Goal: Task Accomplishment & Management: Use online tool/utility

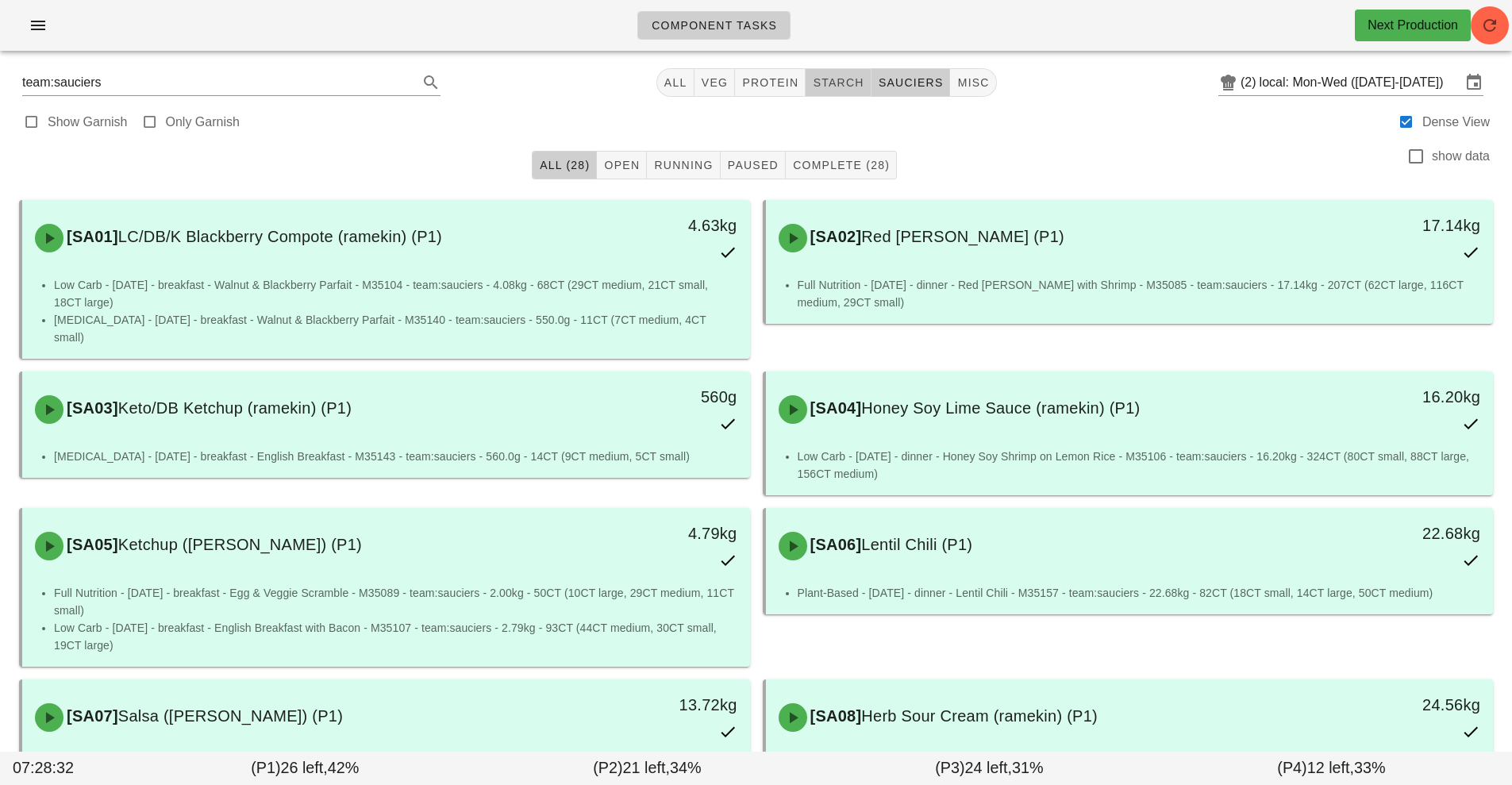
click at [849, 82] on span "starch" at bounding box center [838, 82] width 51 height 13
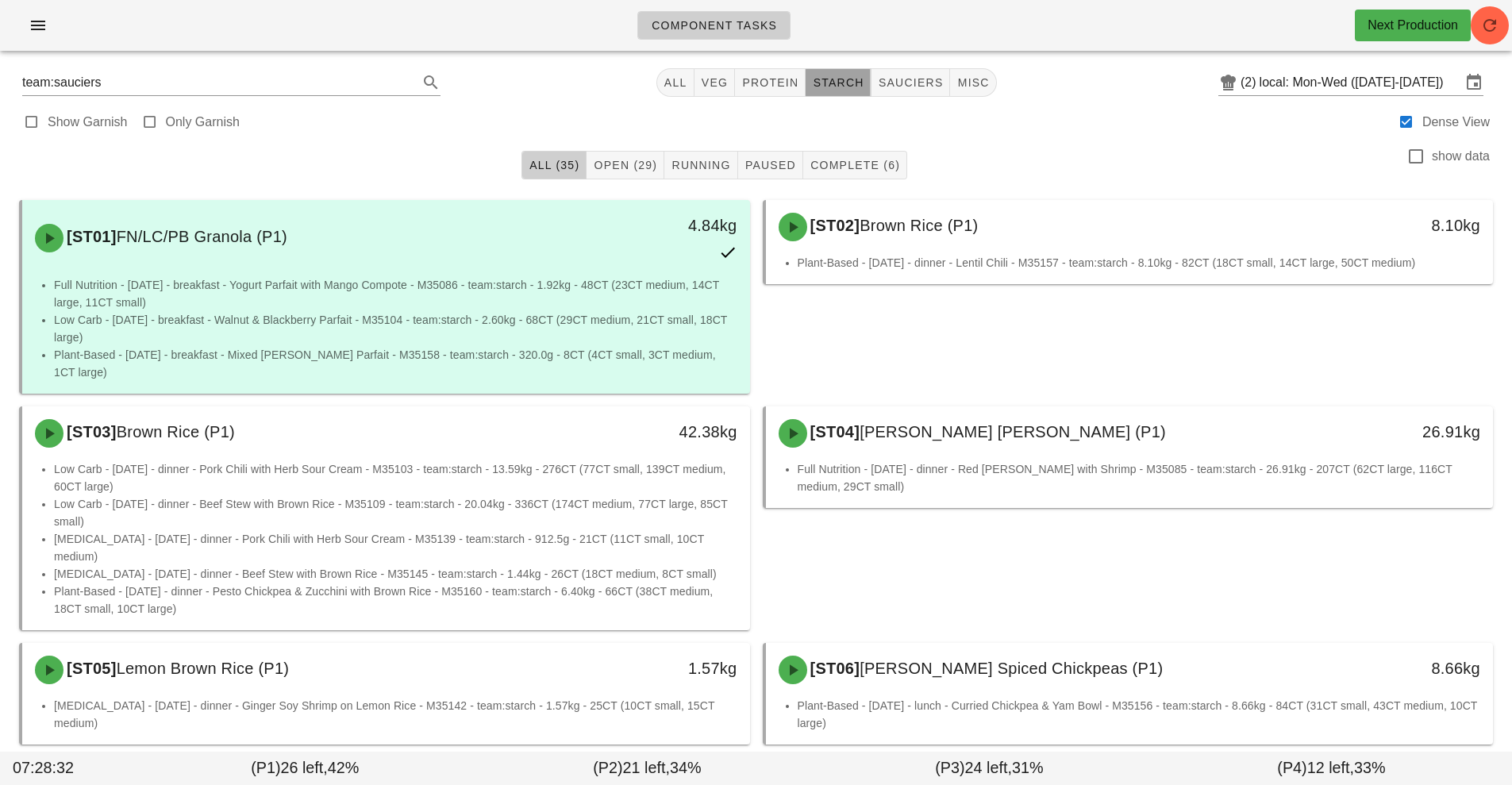
type input "team:starch"
click at [1346, 80] on input "local: Mon-Wed ([DATE]-[DATE])" at bounding box center [1361, 82] width 202 height 25
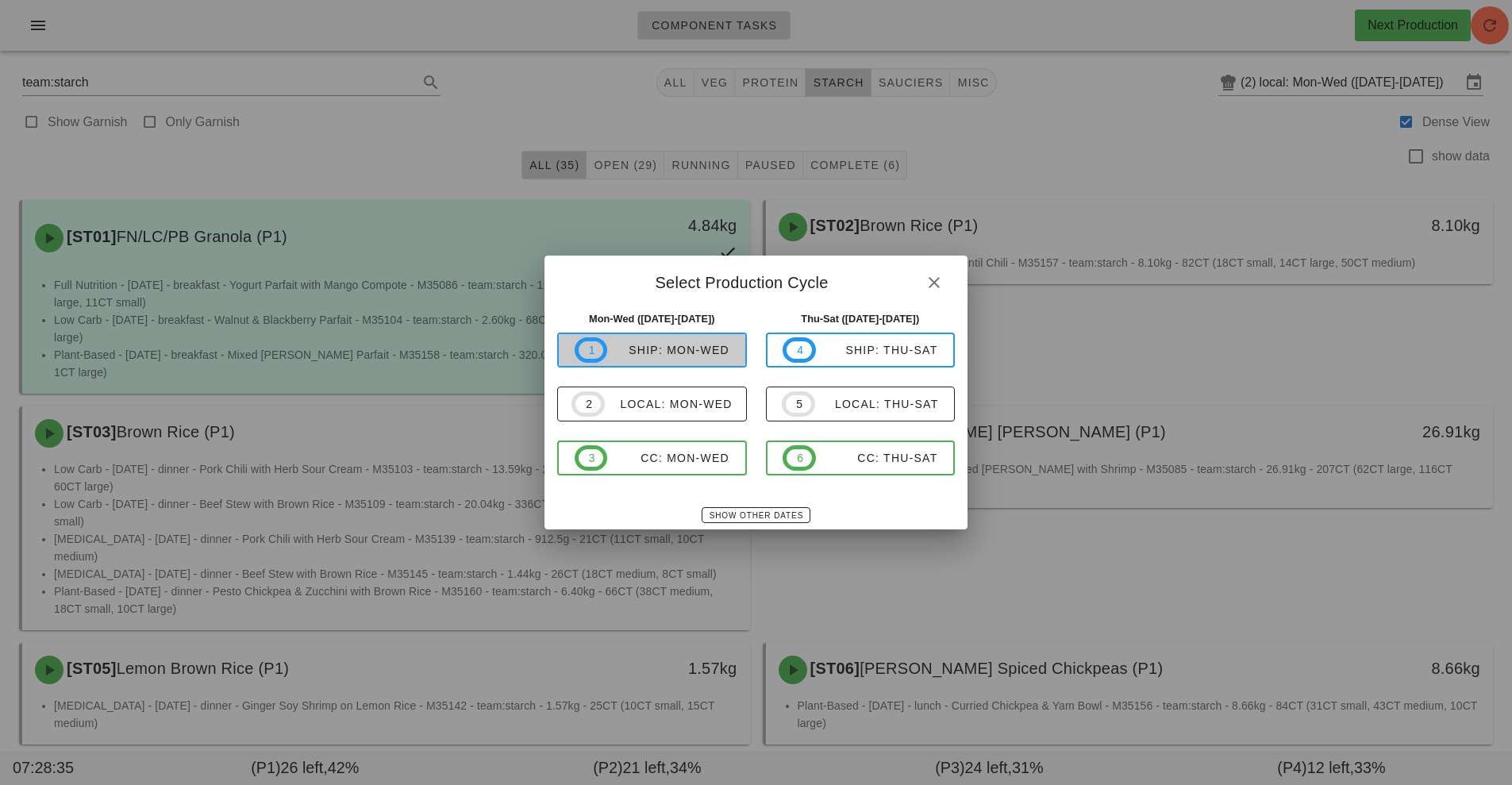
click at [685, 342] on span "1 ship: Mon-Wed" at bounding box center [652, 350] width 155 height 25
type input "ship: Mon-Wed ([DATE]-[DATE])"
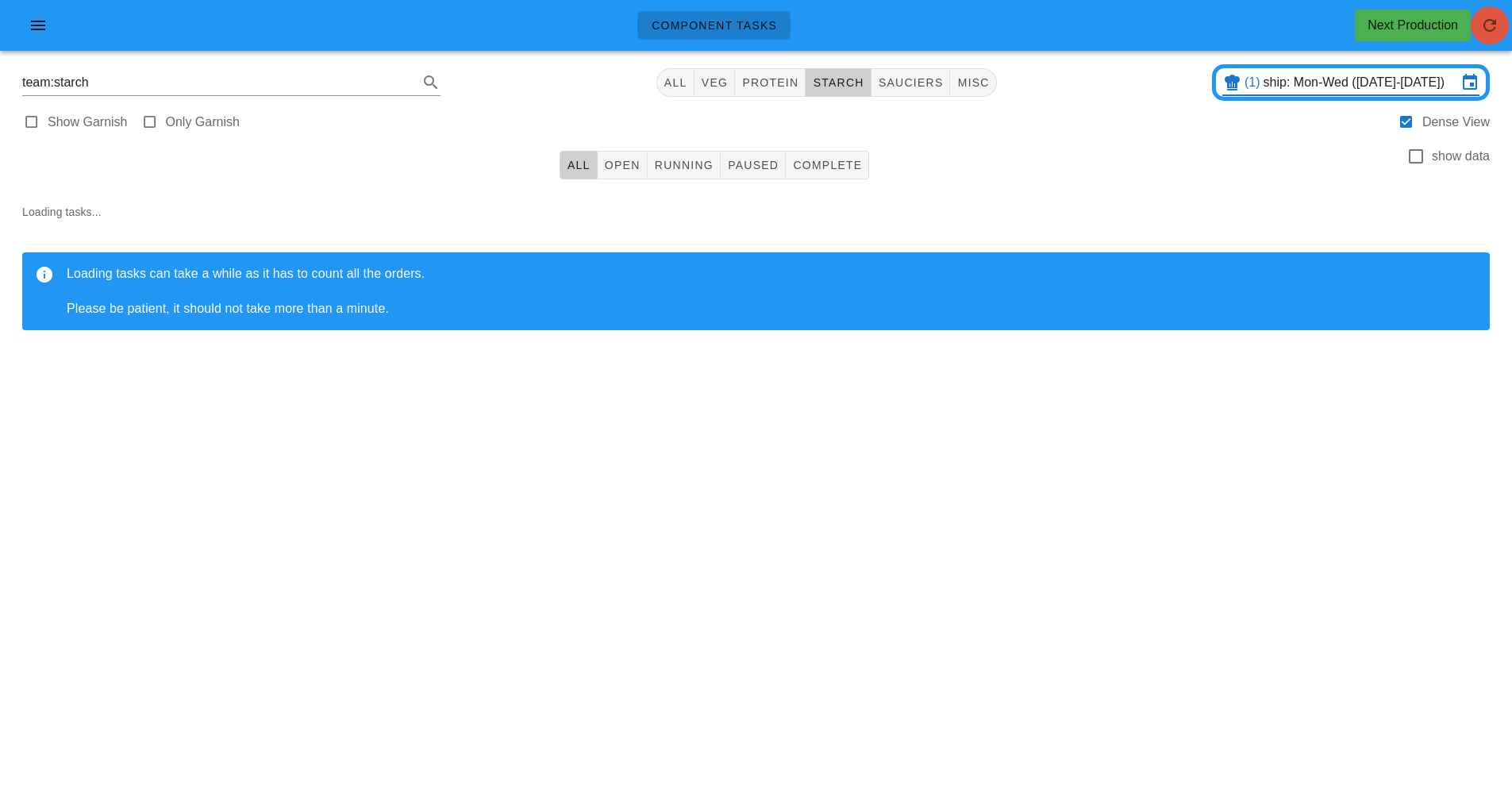
click at [1492, 34] on icon "button" at bounding box center [1489, 25] width 19 height 19
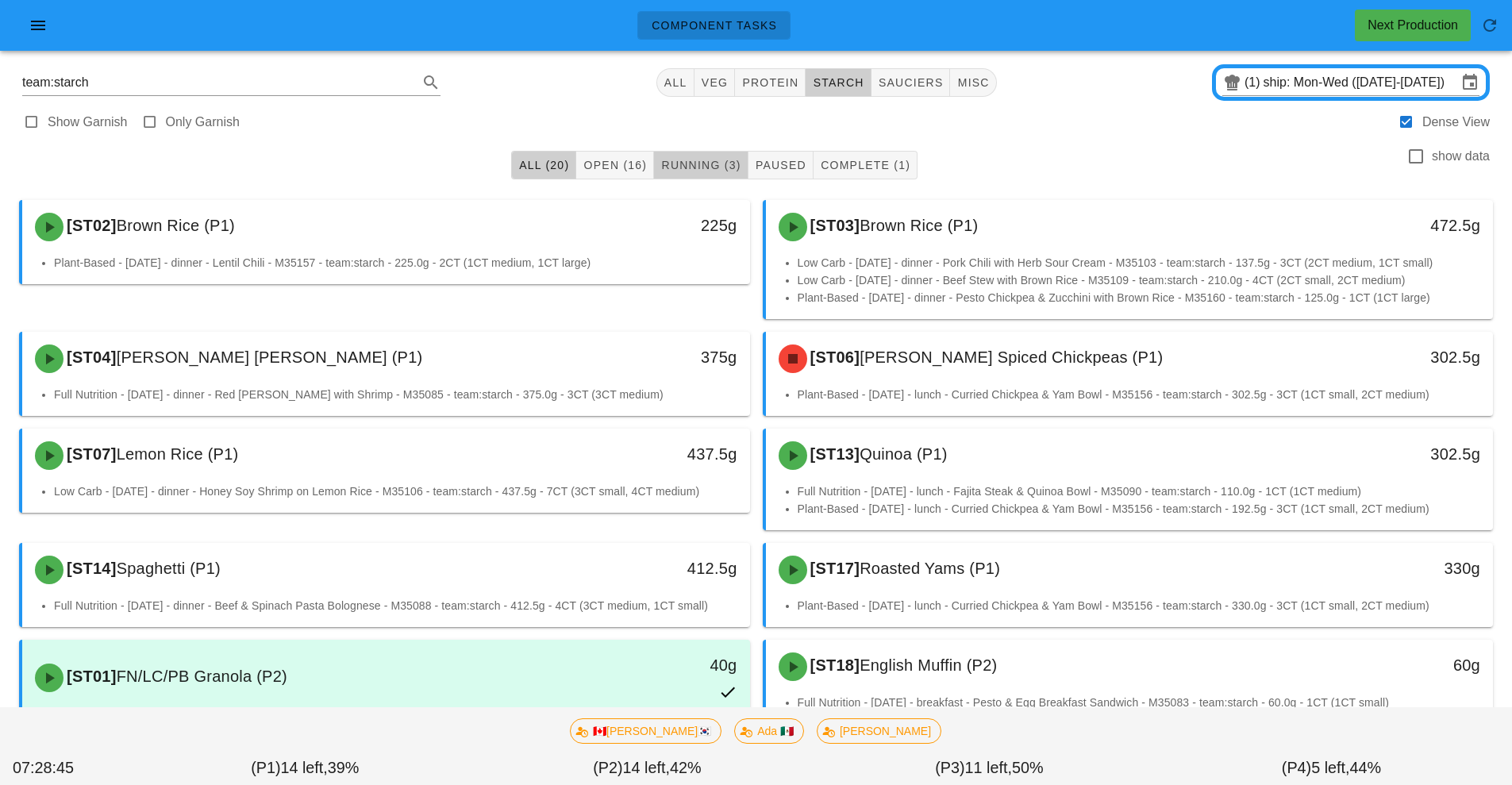
click at [706, 168] on span "Running (3)" at bounding box center [700, 165] width 80 height 13
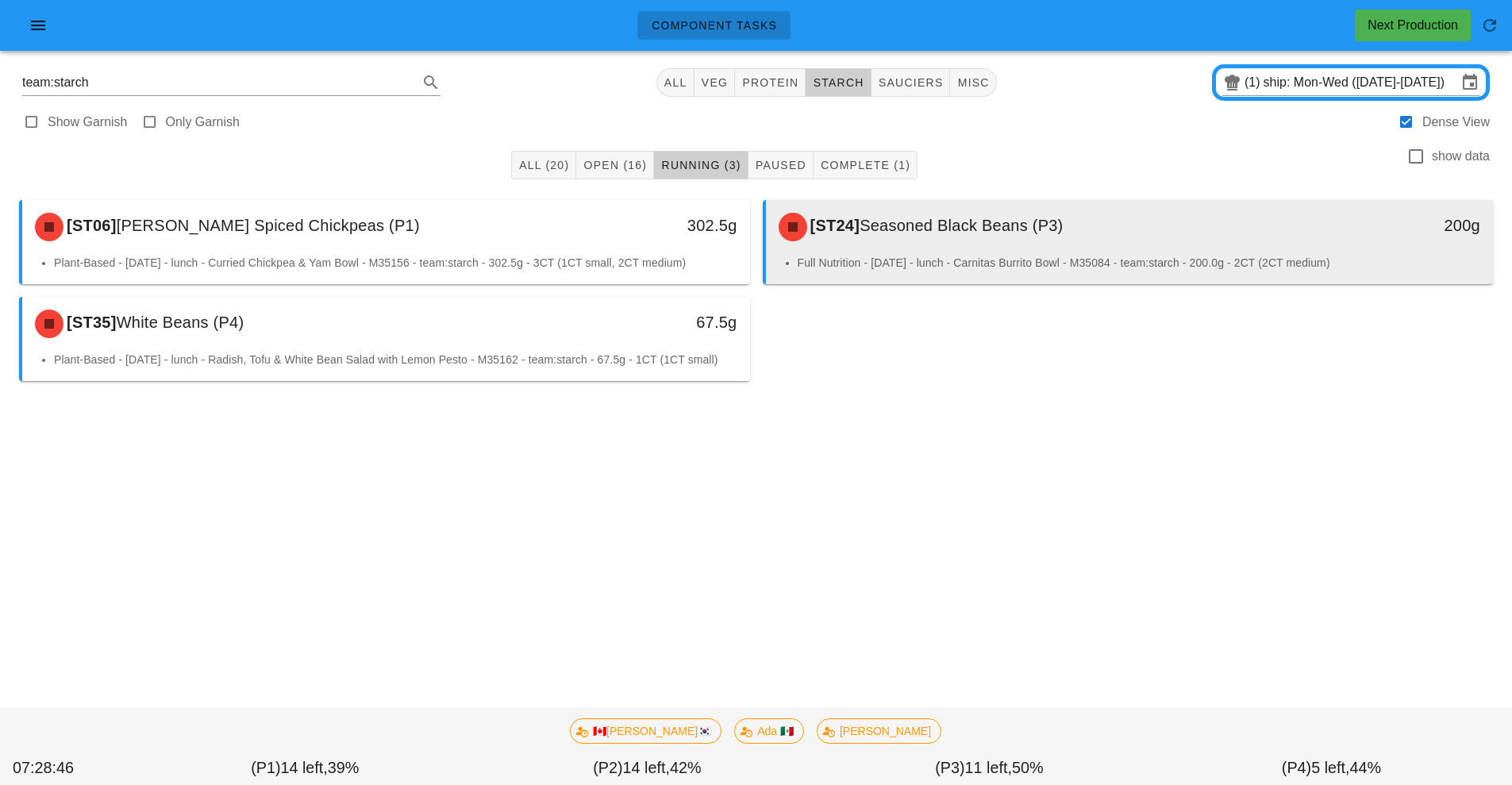
click at [891, 262] on li "Full Nutrition - [DATE] - lunch - Carnitas Burrito Bowl - M35084 - team:starch …" at bounding box center [1139, 263] width 684 height 18
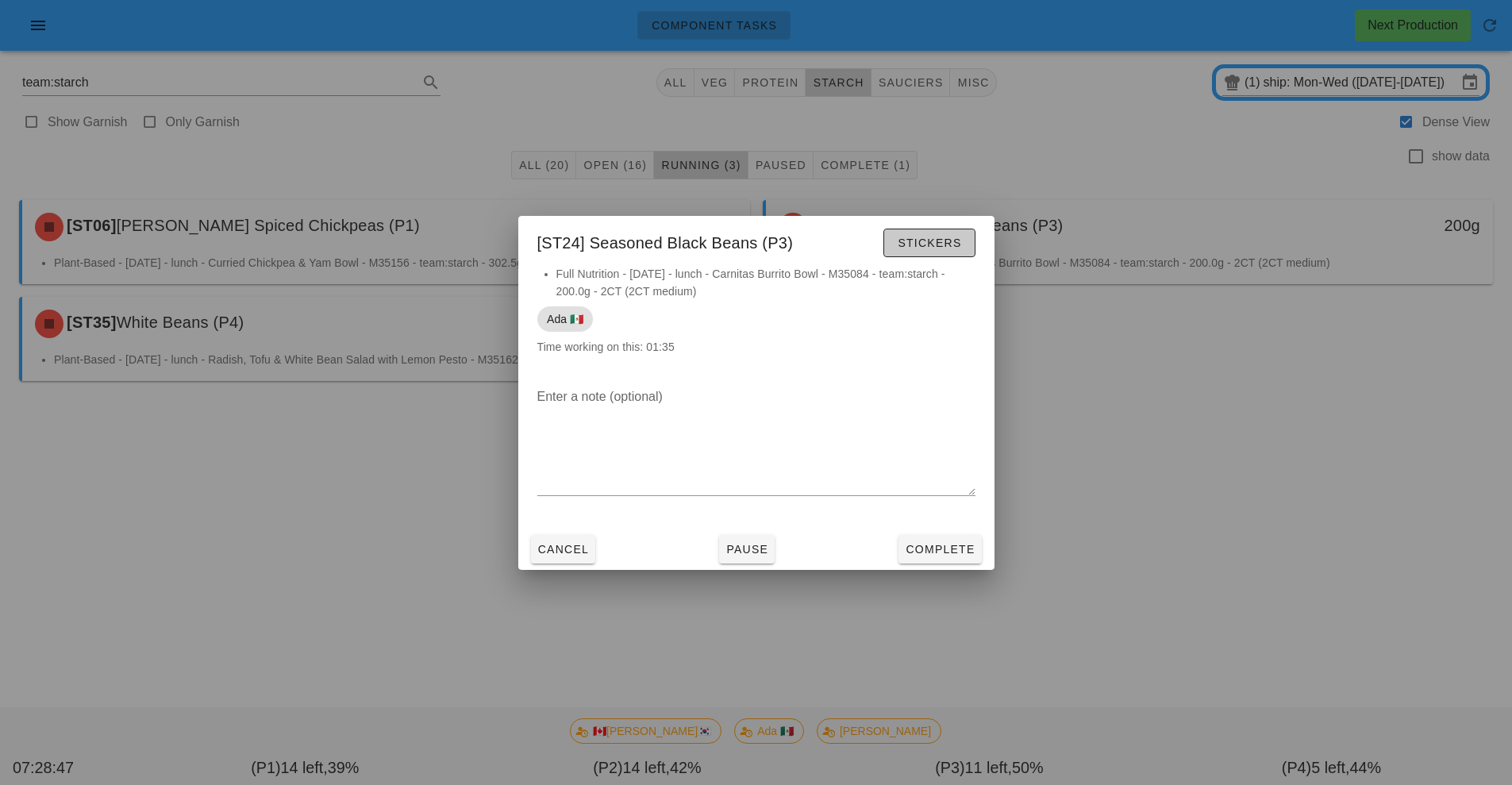
click at [934, 241] on span "Stickers" at bounding box center [929, 242] width 64 height 13
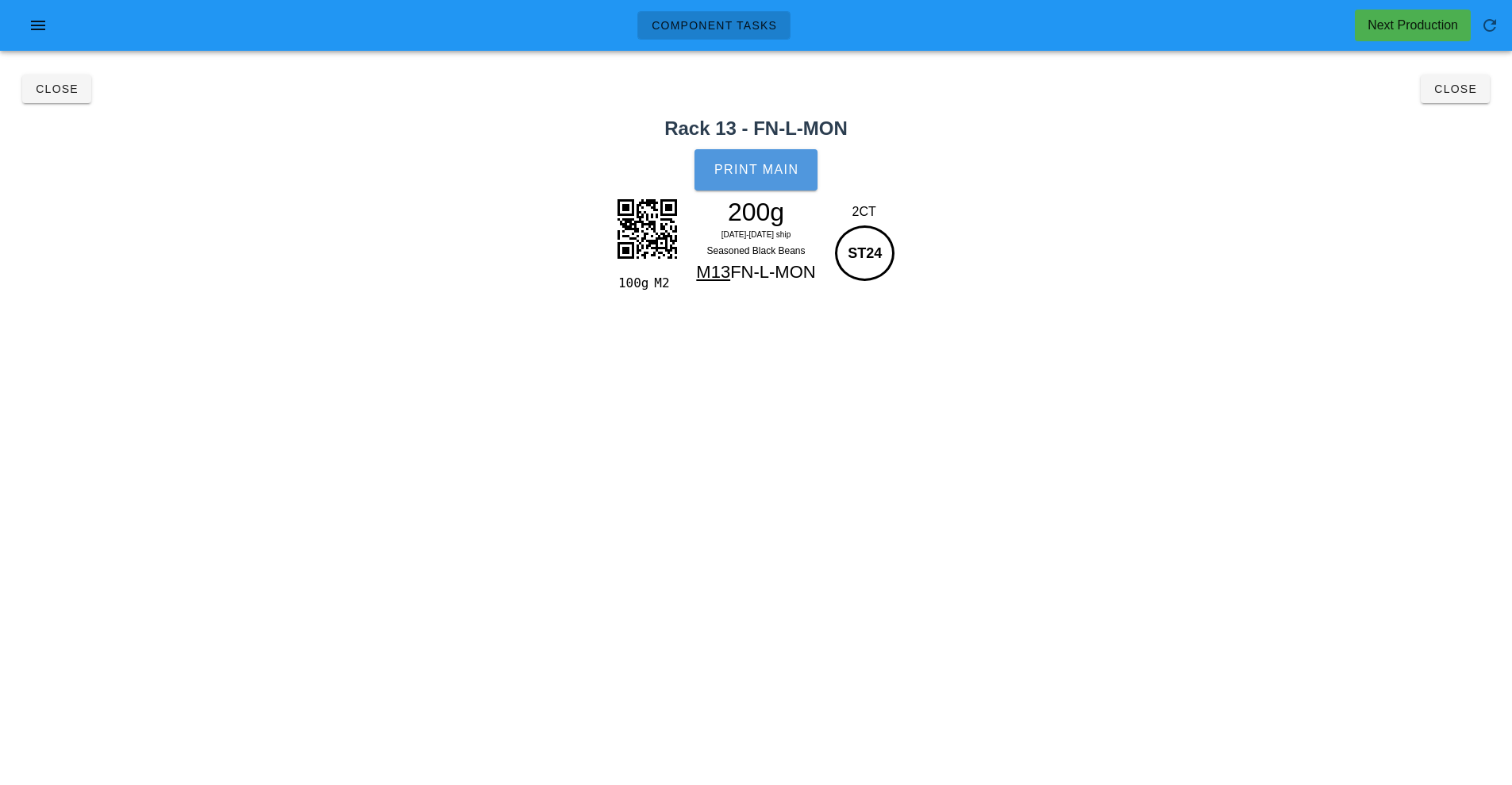
click at [770, 170] on span "Print Main" at bounding box center [757, 169] width 86 height 14
click at [1448, 99] on button "Close" at bounding box center [1455, 89] width 69 height 29
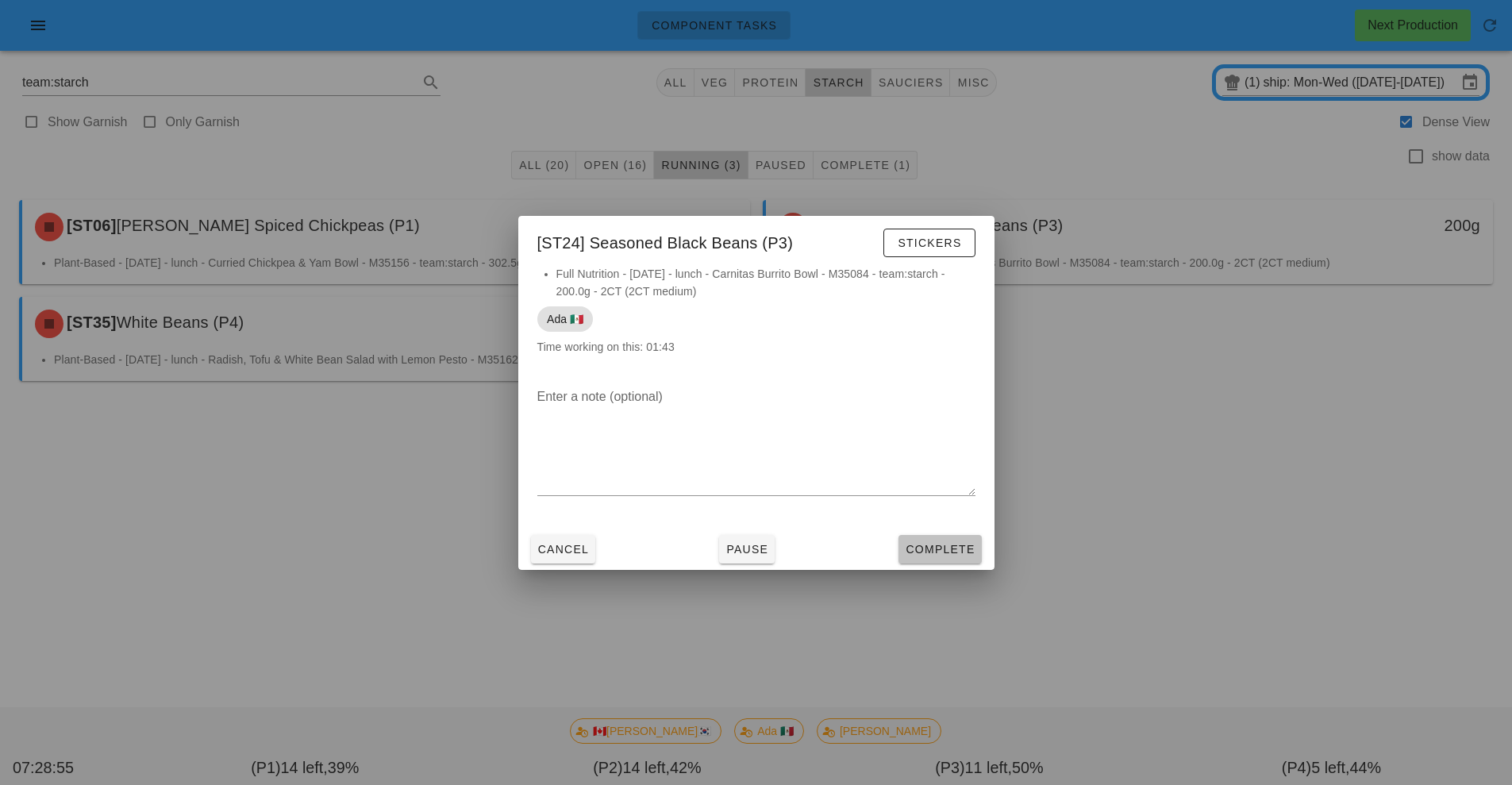
click at [940, 547] on span "Complete" at bounding box center [939, 549] width 70 height 13
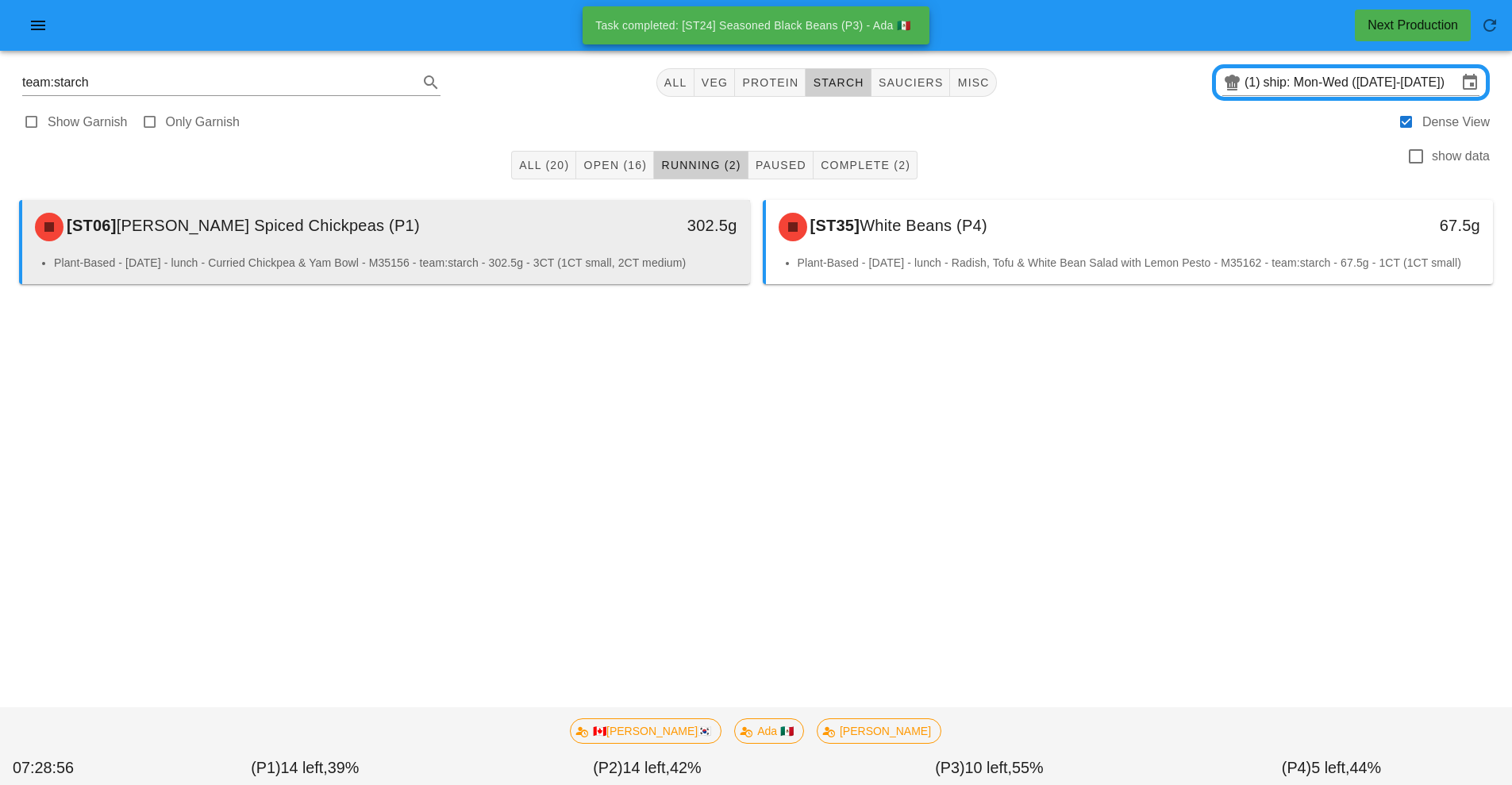
click at [582, 243] on div "302.5g" at bounding box center [656, 227] width 180 height 48
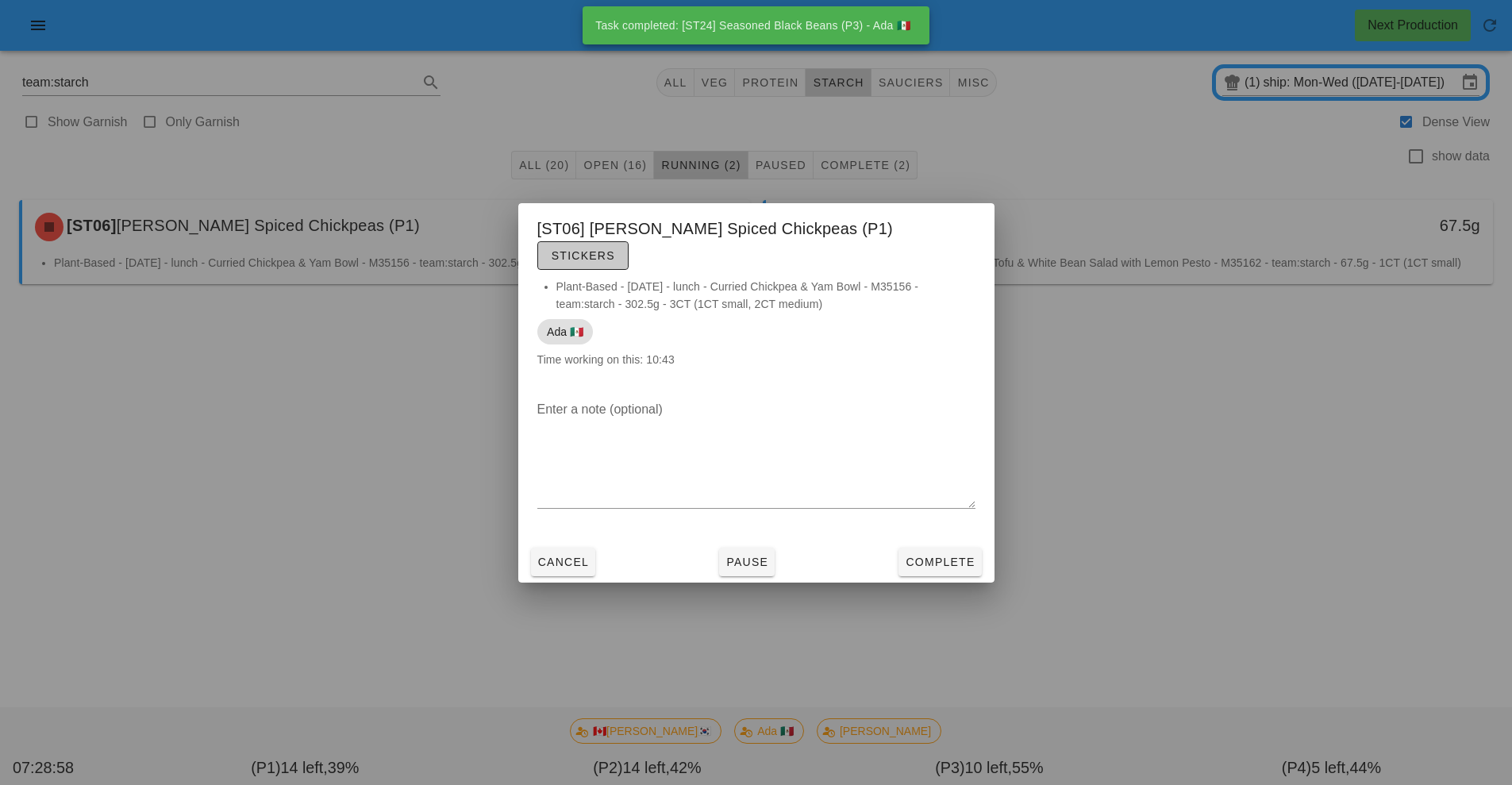
click at [615, 249] on span "Stickers" at bounding box center [583, 255] width 64 height 13
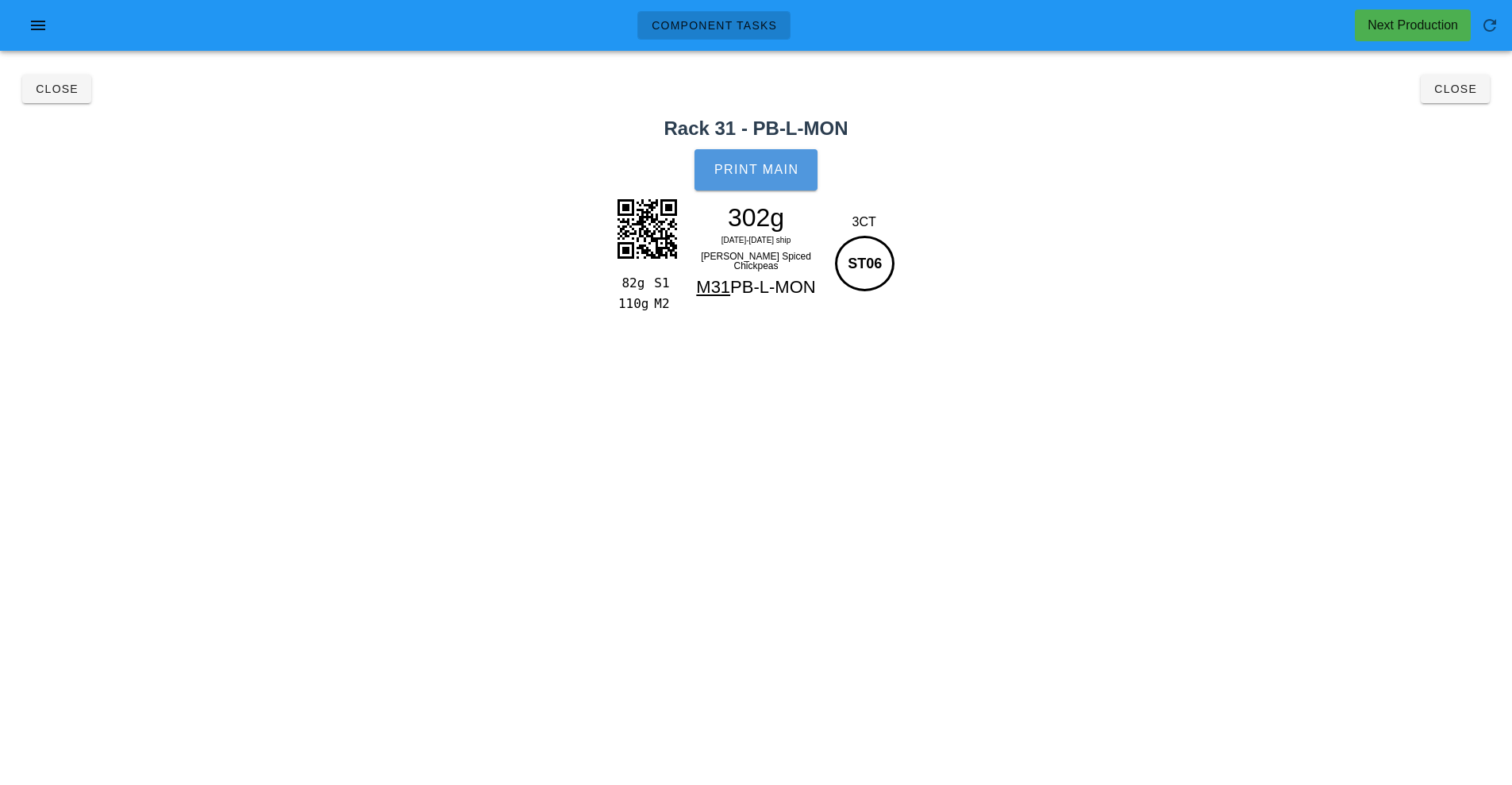
click at [778, 170] on span "Print Main" at bounding box center [757, 169] width 86 height 14
click at [1456, 92] on span "Close" at bounding box center [1456, 88] width 44 height 13
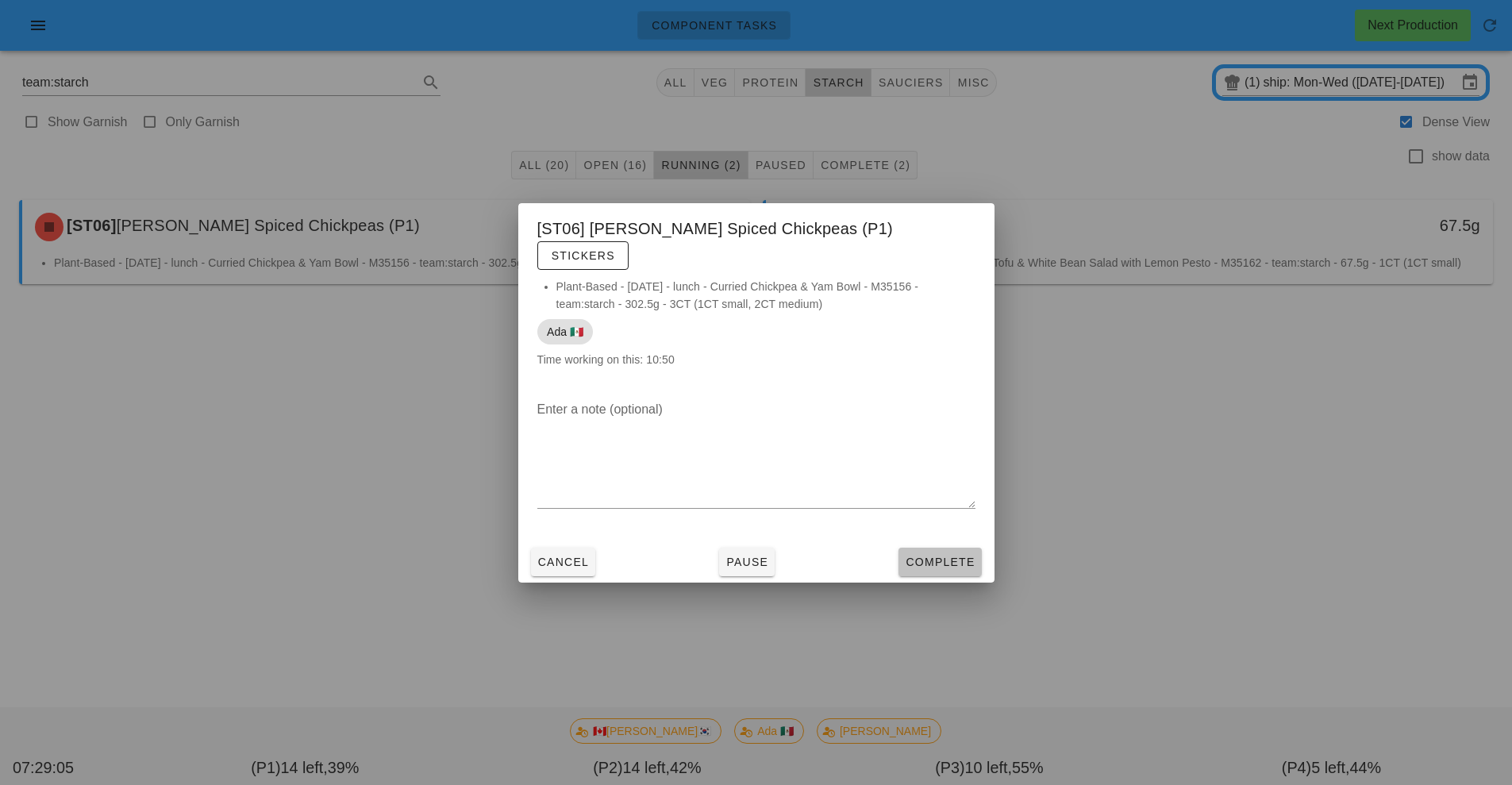
click at [930, 559] on button "Complete" at bounding box center [939, 562] width 82 height 29
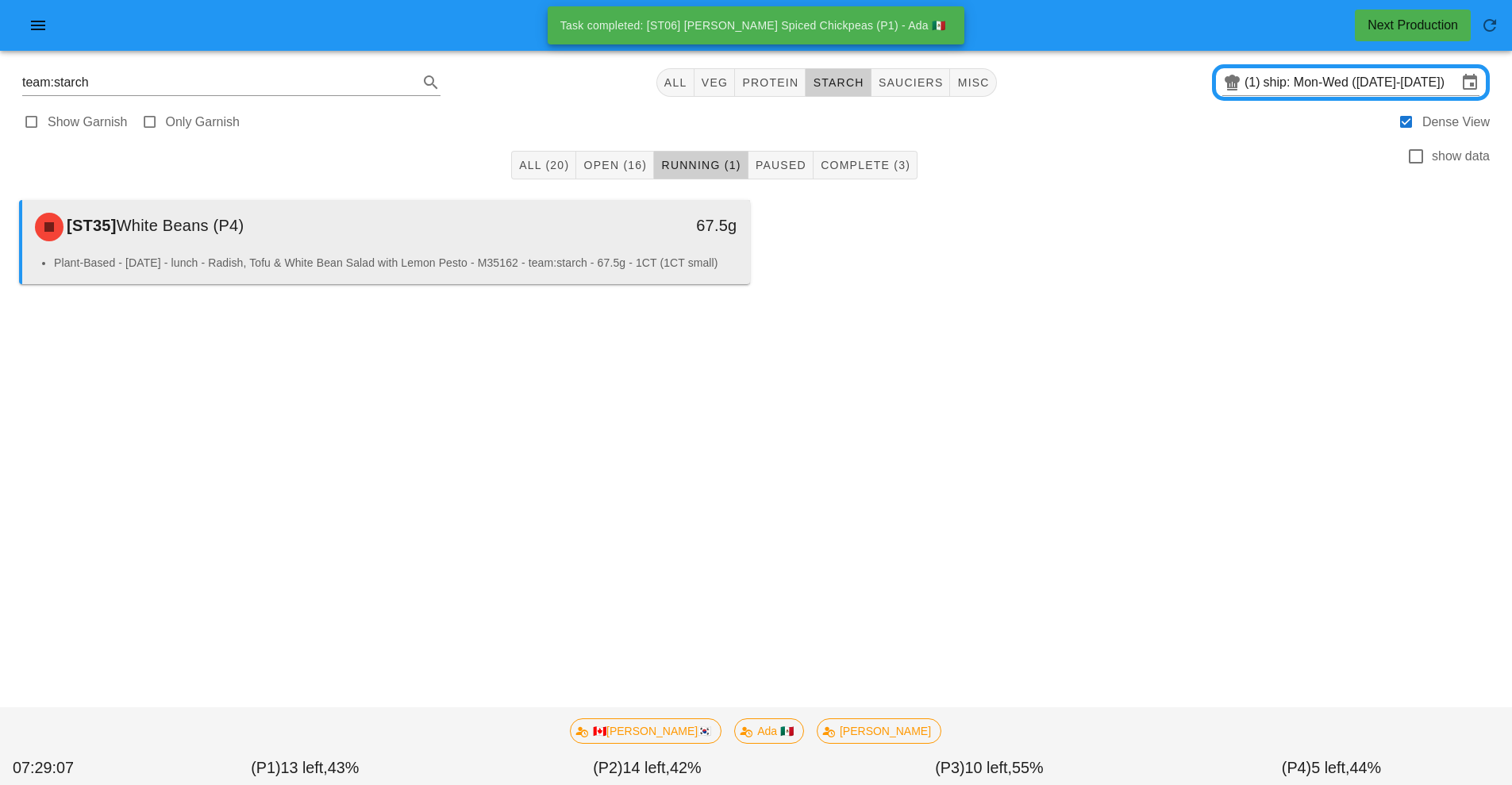
click at [568, 284] on div "Plant-Based - [DATE] - lunch - Radish, Tofu & White Bean Salad with Lemon Pesto…" at bounding box center [386, 269] width 728 height 30
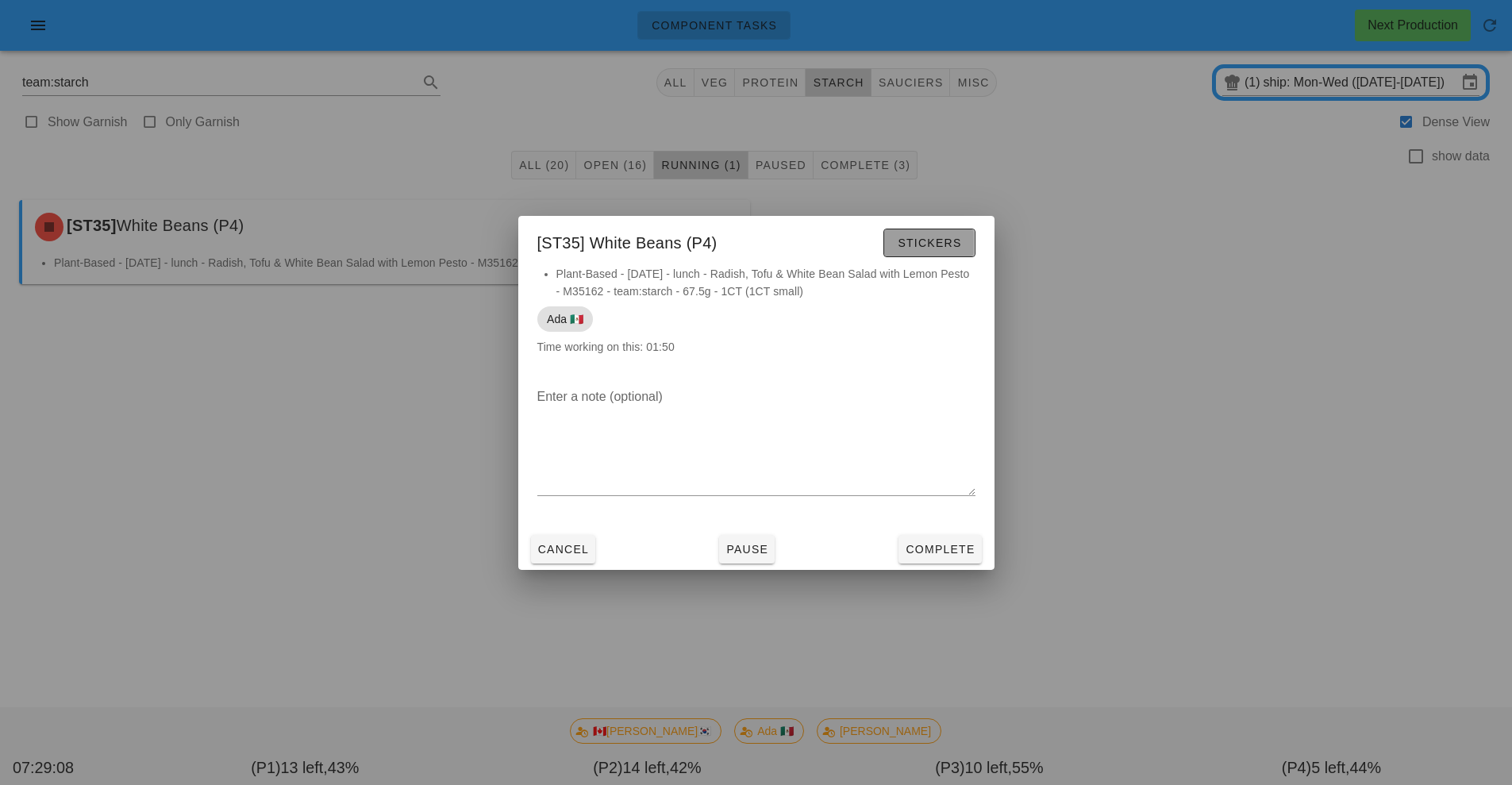
click at [943, 257] on button "Stickers" at bounding box center [928, 243] width 92 height 29
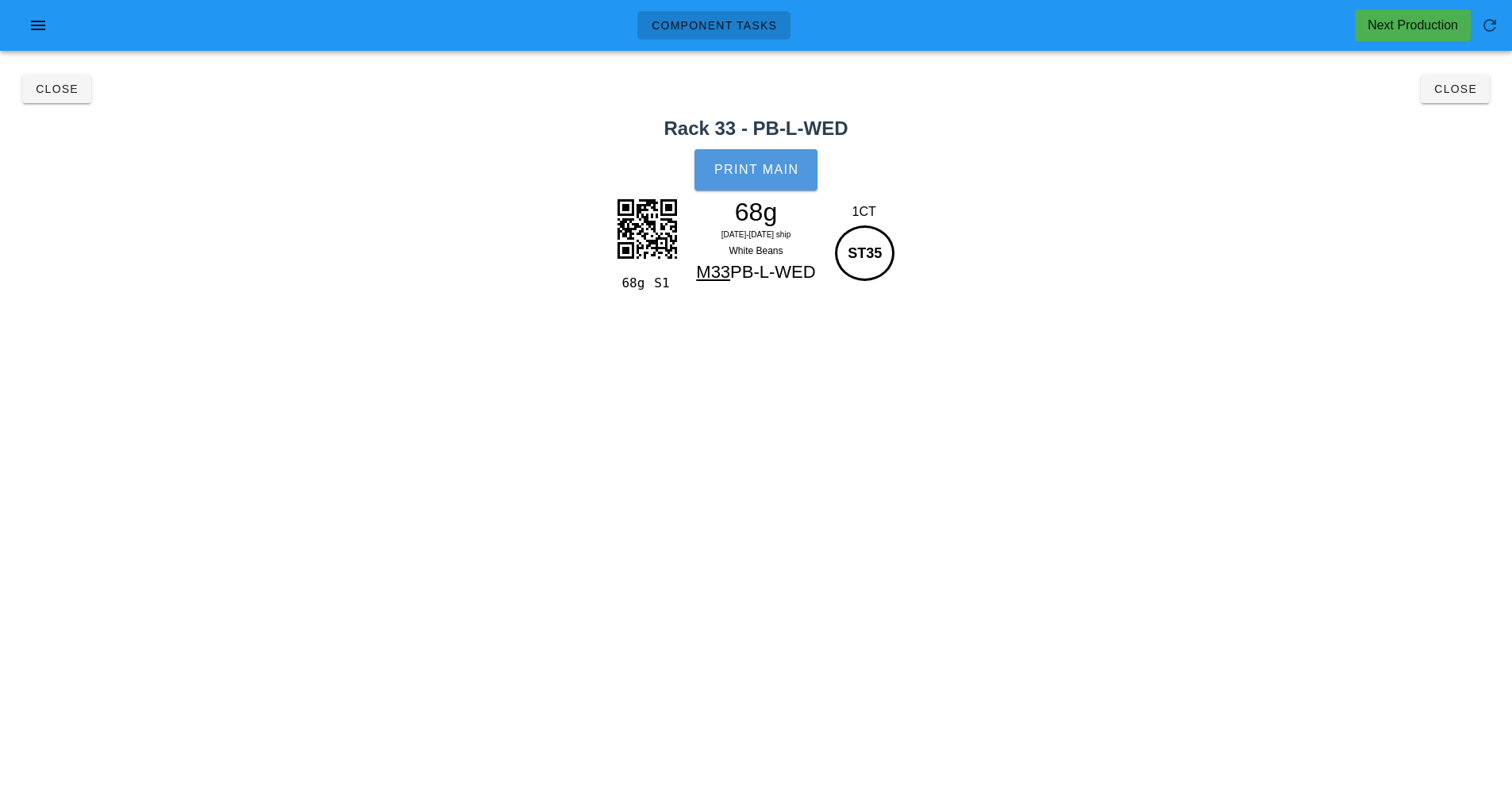
click at [776, 172] on span "Print Main" at bounding box center [757, 169] width 86 height 14
click at [1462, 90] on span "Close" at bounding box center [1456, 88] width 44 height 13
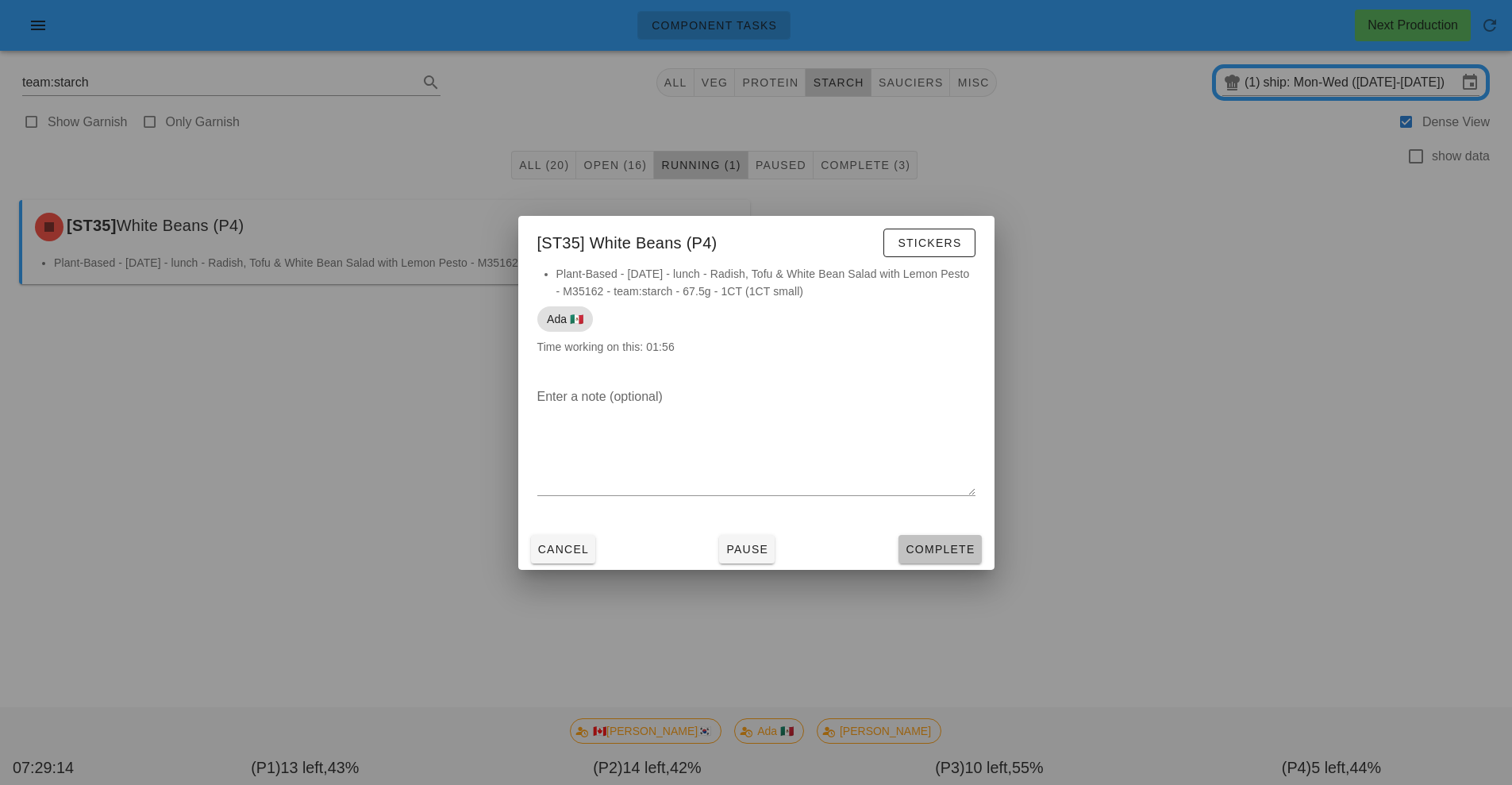
click at [945, 559] on button "Complete" at bounding box center [939, 549] width 82 height 29
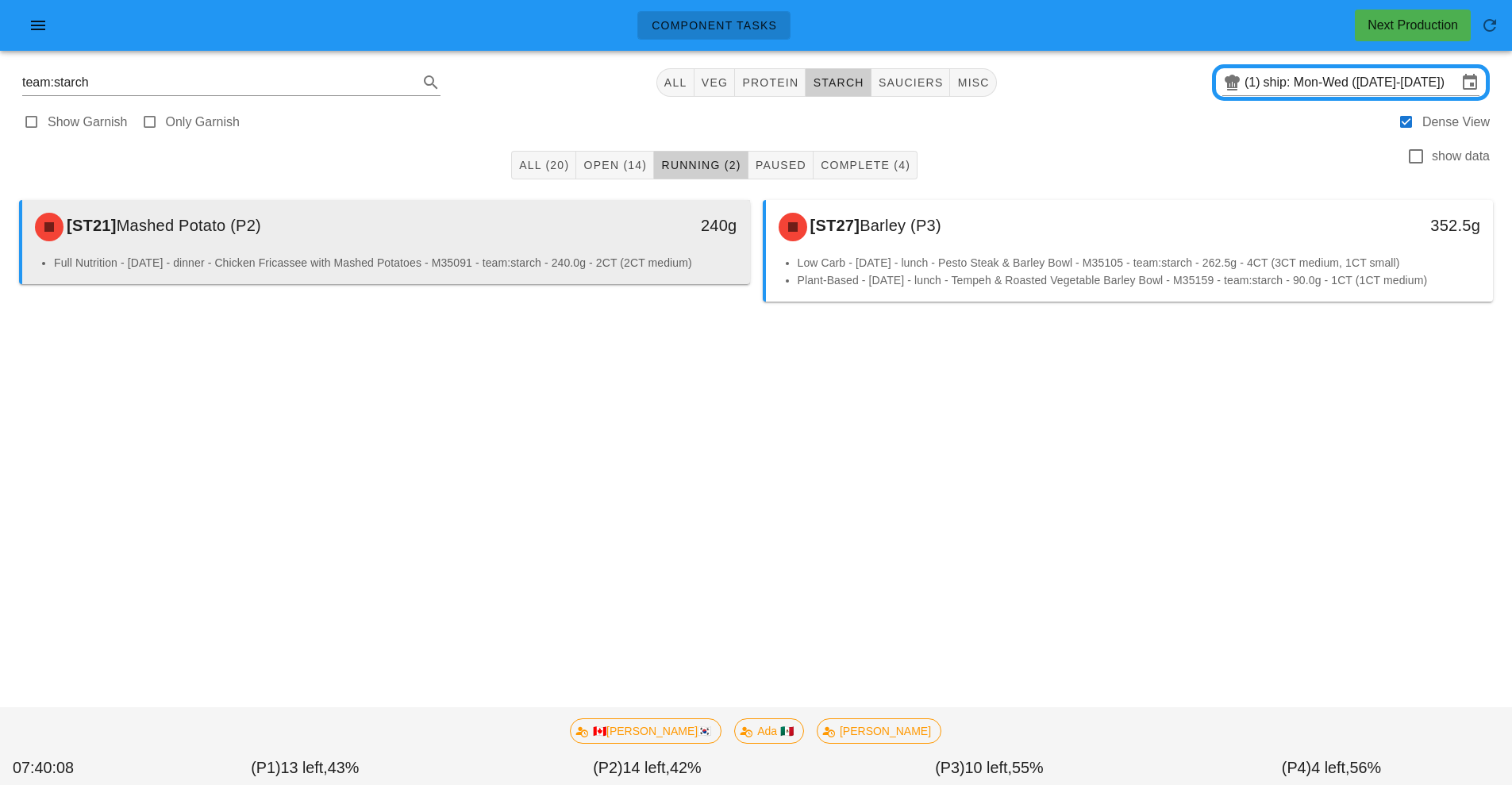
click at [603, 263] on li "Full Nutrition - [DATE] - dinner - Chicken Fricassee with Mashed Potatoes - M35…" at bounding box center [395, 263] width 684 height 18
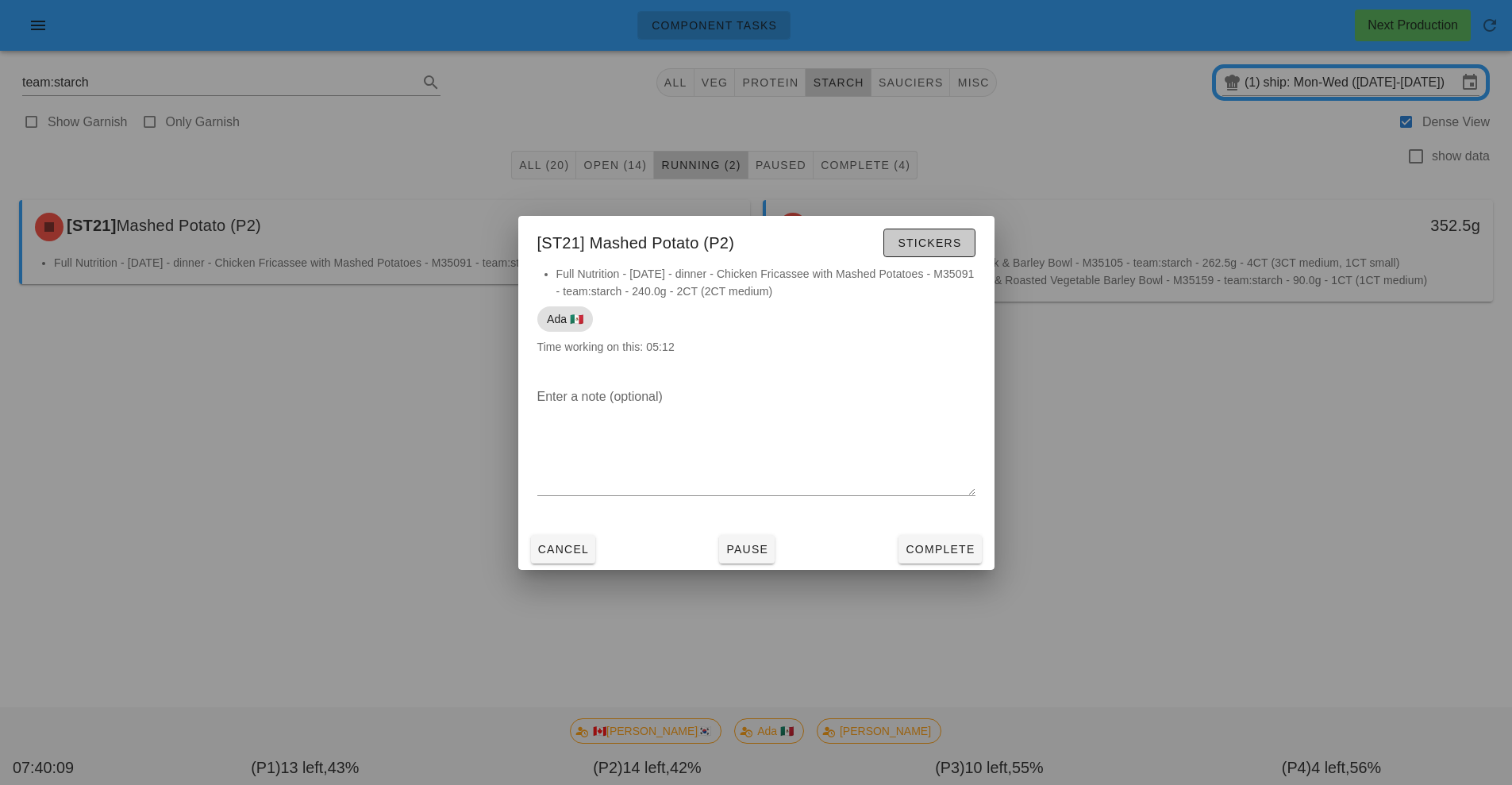
click at [956, 252] on button "Stickers" at bounding box center [928, 243] width 92 height 29
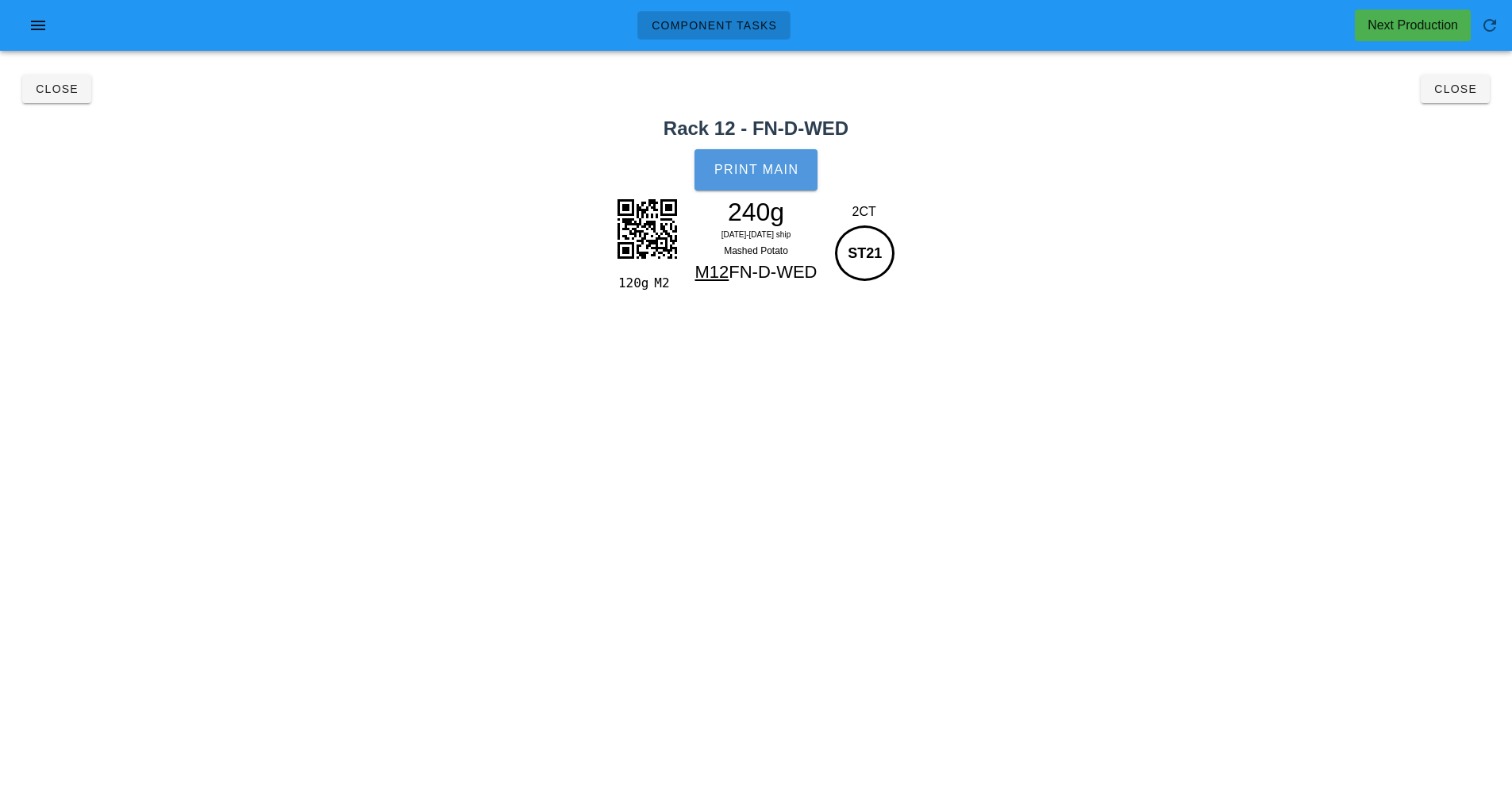
click at [776, 175] on span "Print Main" at bounding box center [757, 169] width 86 height 14
click at [1462, 101] on button "Close" at bounding box center [1455, 89] width 69 height 29
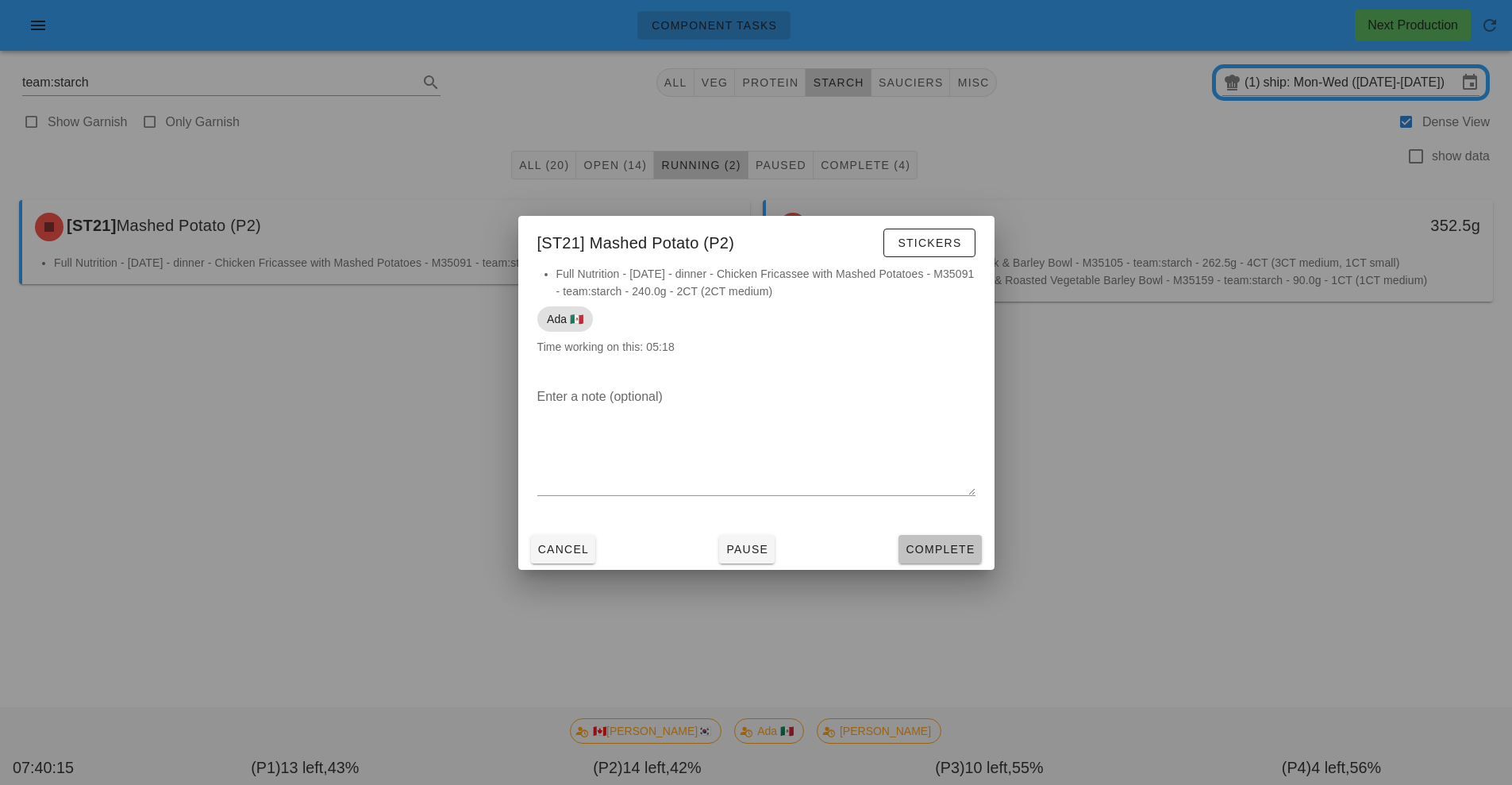
click at [941, 550] on span "Complete" at bounding box center [939, 549] width 70 height 13
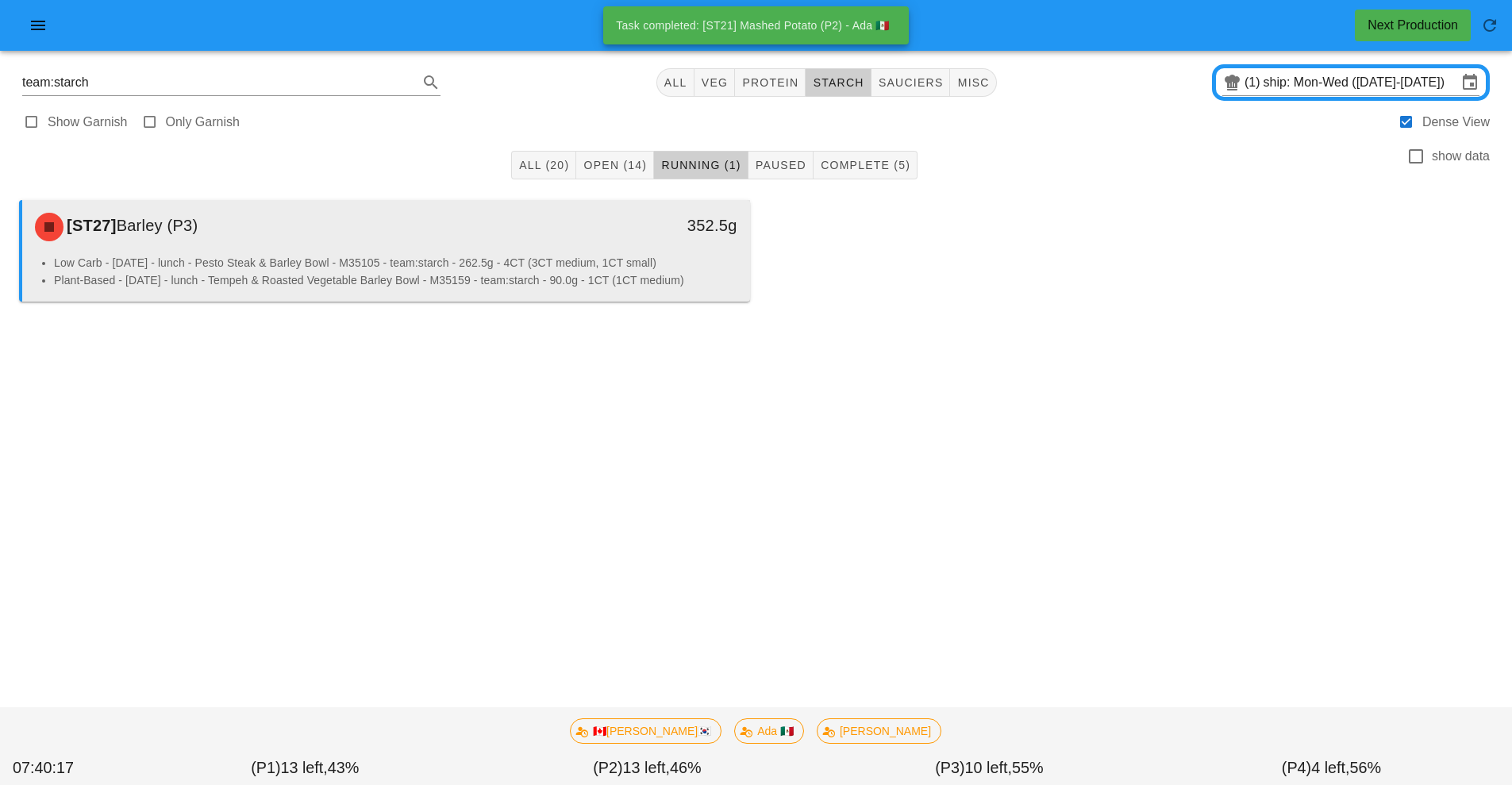
click at [559, 272] on li "Plant-Based - [DATE] - lunch - Tempeh & Roasted Vegetable Barley Bowl - M35159 …" at bounding box center [395, 280] width 684 height 18
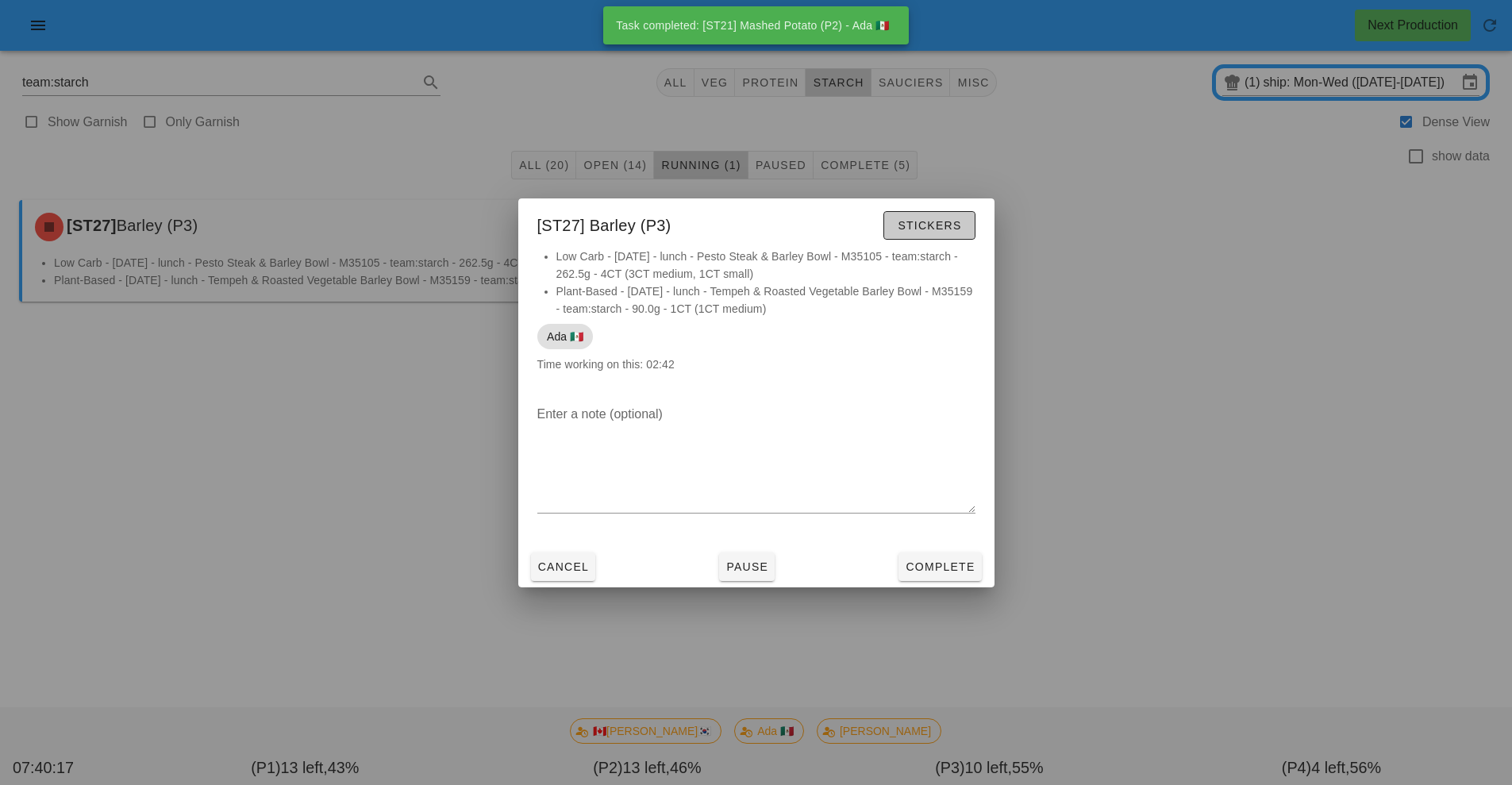
click at [943, 226] on span "Stickers" at bounding box center [929, 225] width 64 height 13
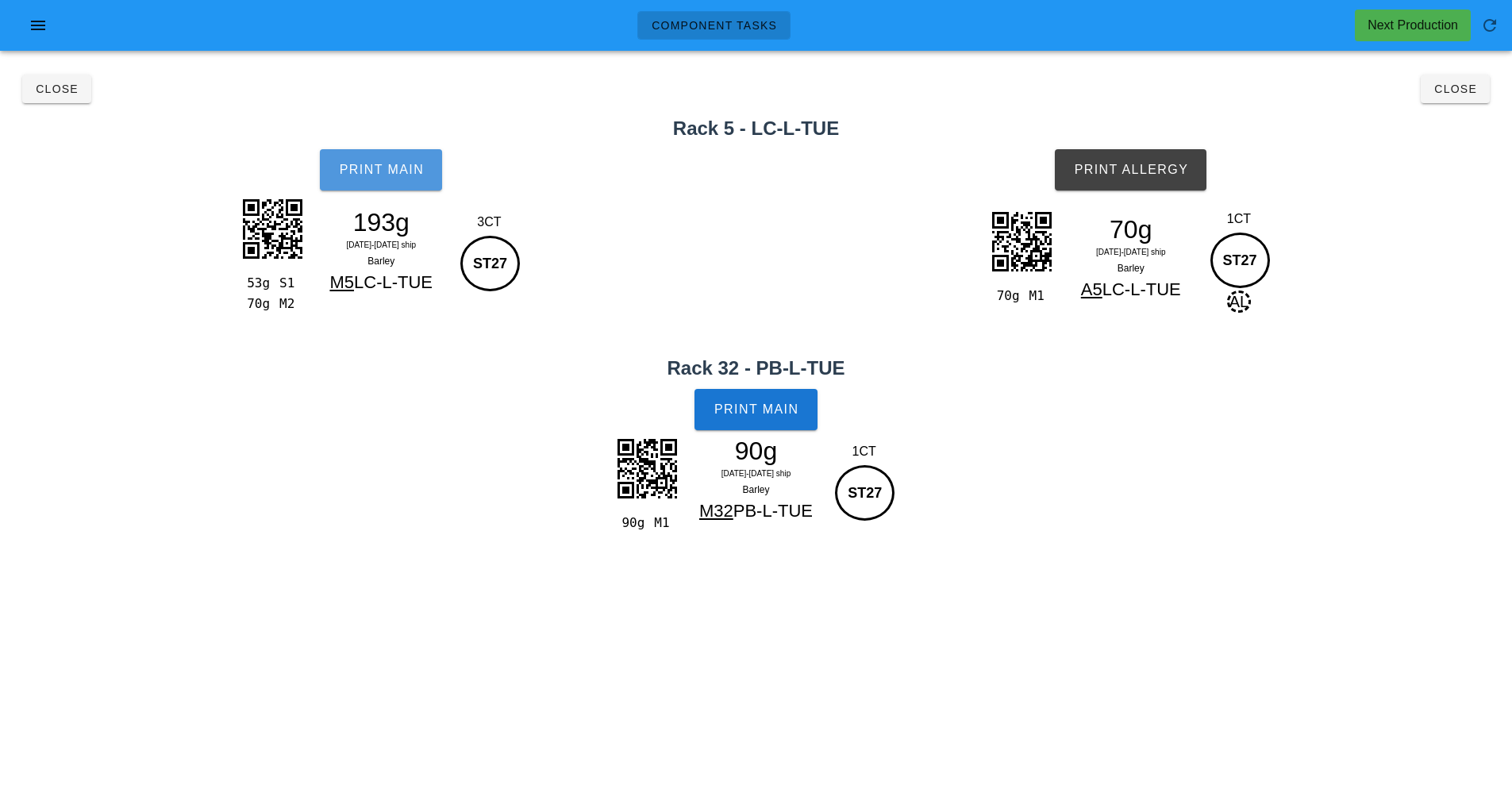
click at [359, 183] on button "Print Main" at bounding box center [380, 169] width 122 height 41
click at [772, 418] on button "Print Main" at bounding box center [755, 409] width 122 height 41
click at [1169, 172] on span "Print Allergy" at bounding box center [1130, 169] width 115 height 14
click at [1456, 89] on span "Close" at bounding box center [1456, 88] width 44 height 13
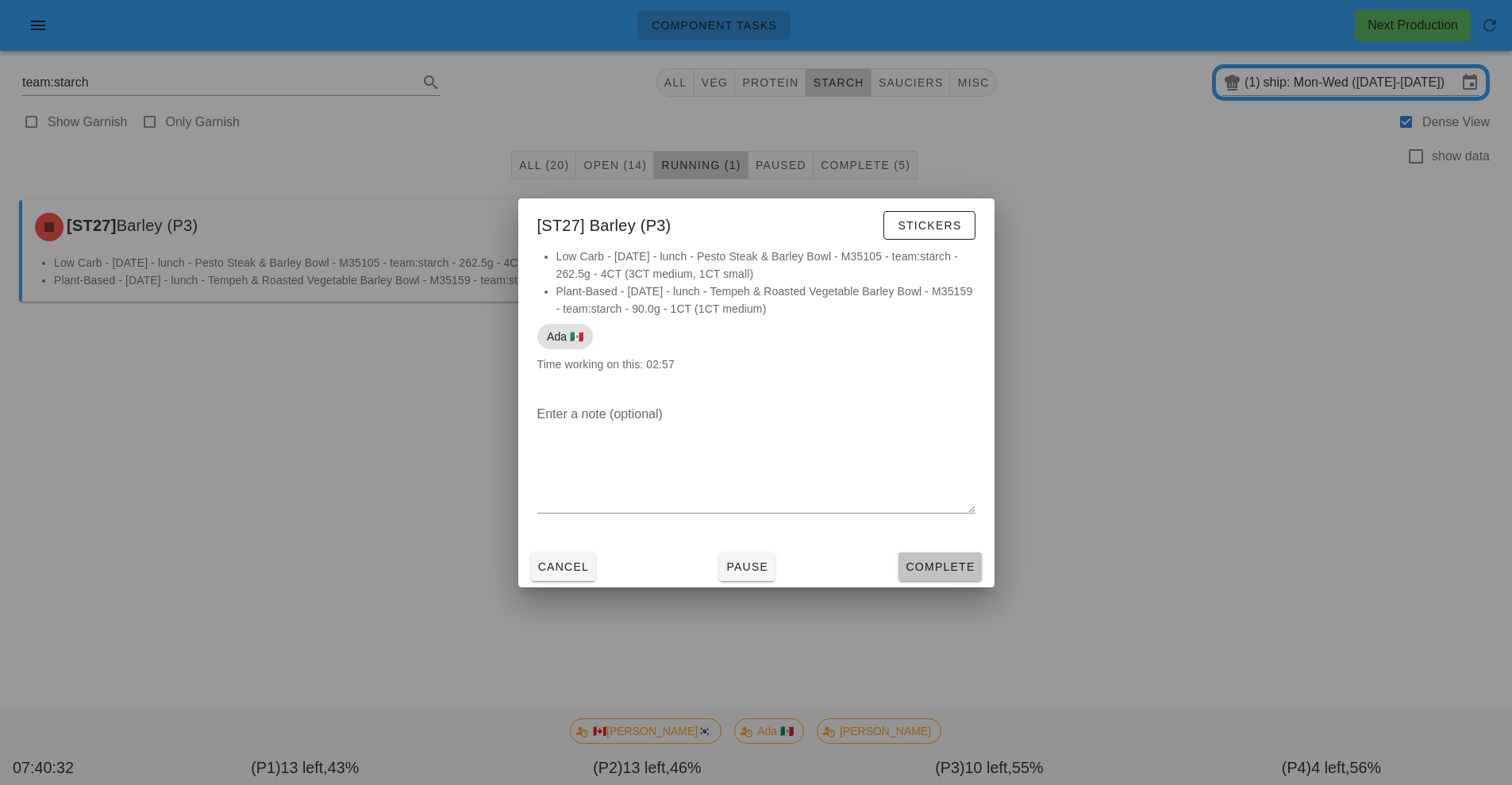
click at [963, 568] on span "Complete" at bounding box center [939, 566] width 70 height 13
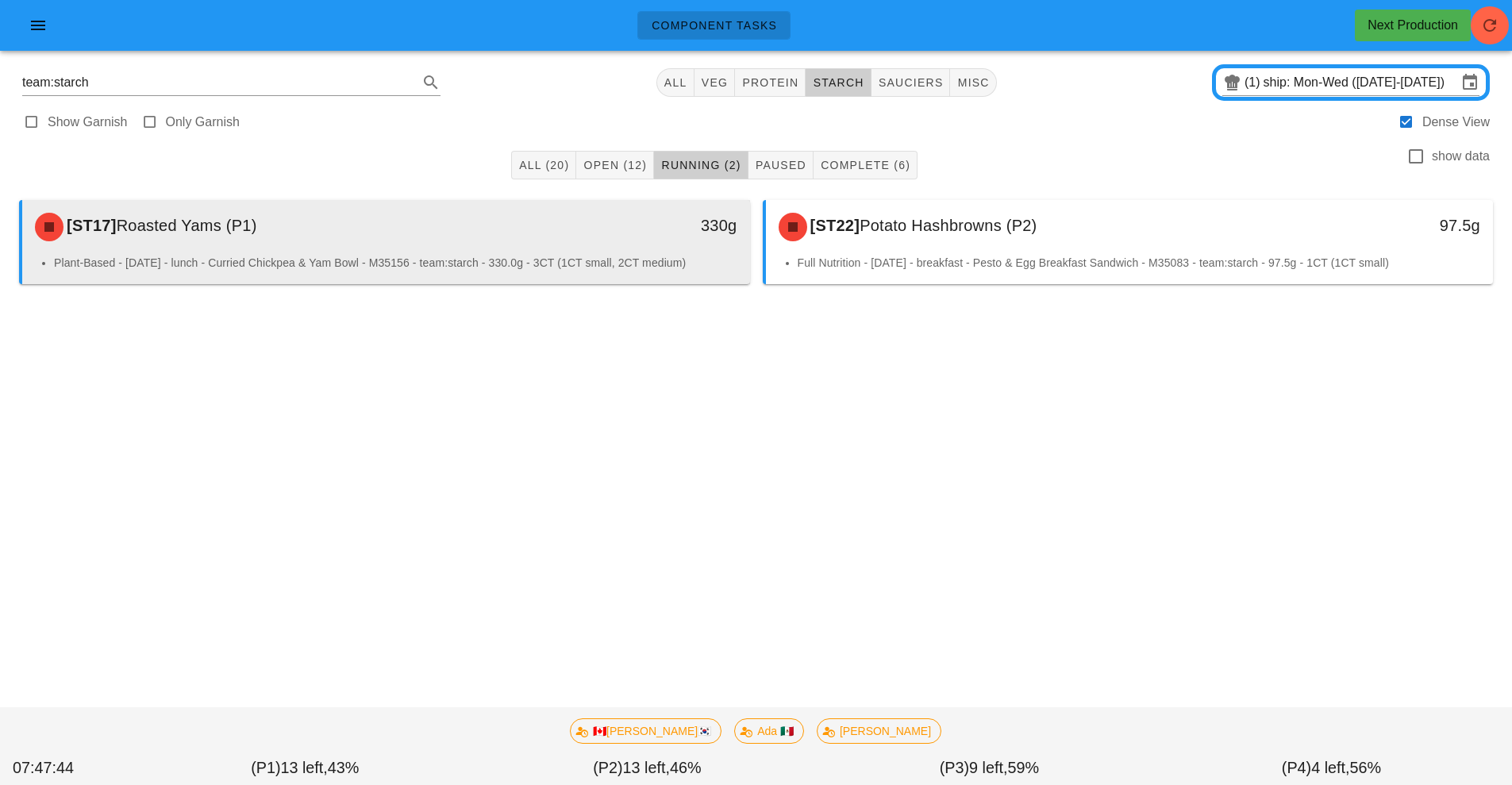
click at [621, 256] on li "Plant-Based - [DATE] - lunch - Curried Chickpea & Yam Bowl - M35156 - team:star…" at bounding box center [395, 263] width 684 height 18
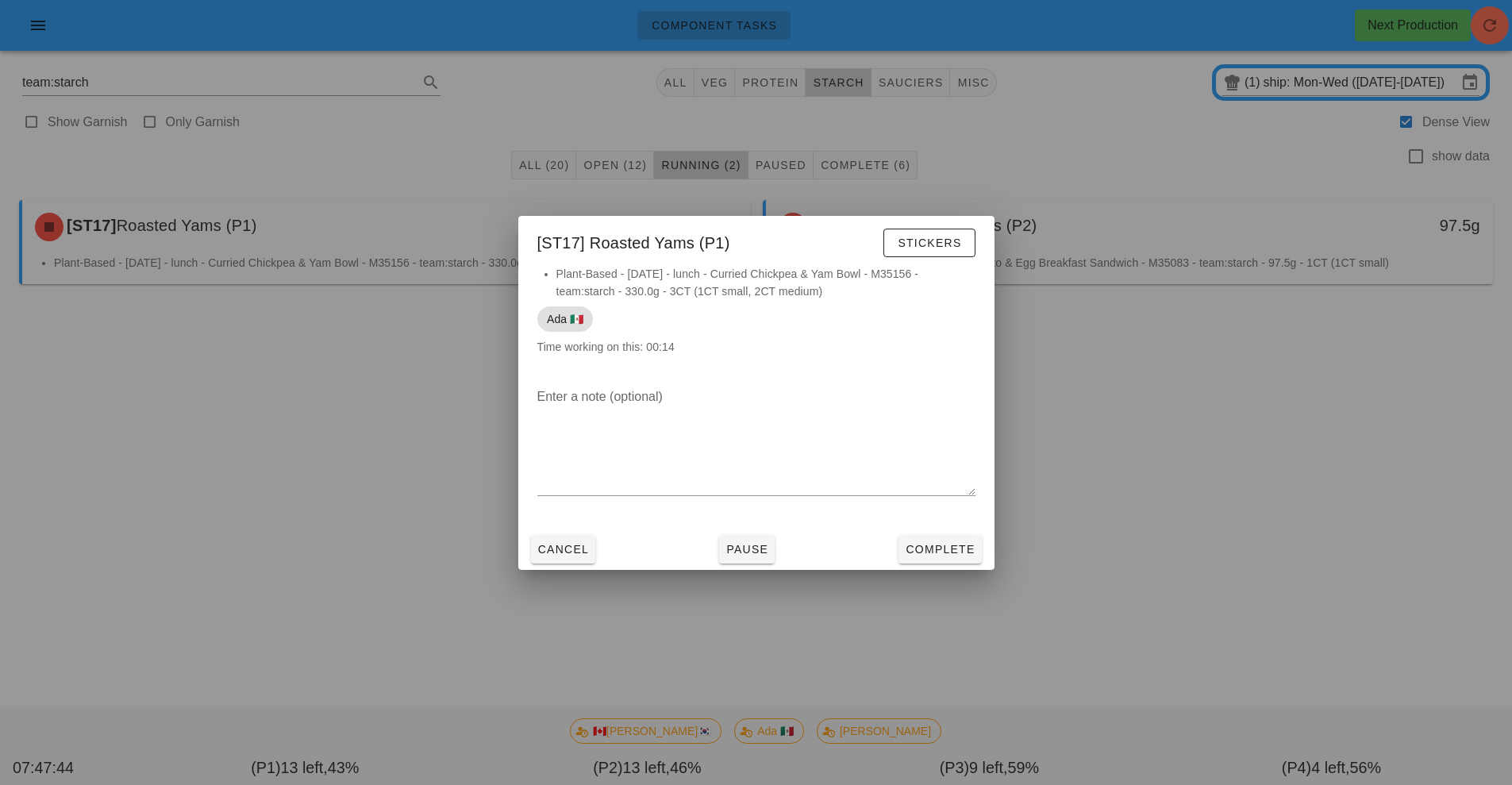
click at [621, 256] on div at bounding box center [756, 392] width 1512 height 785
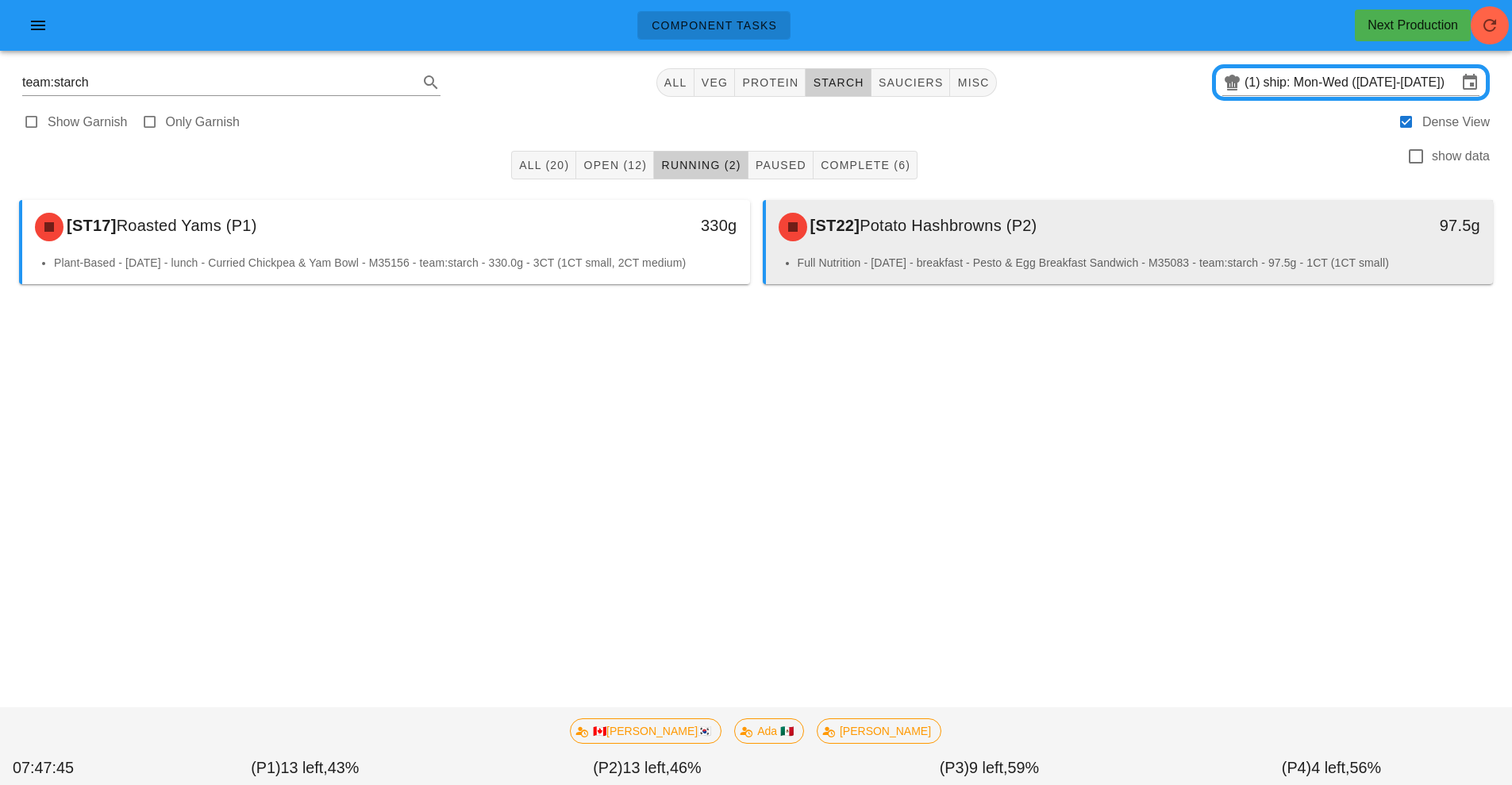
click at [937, 239] on div "[ST22] Potato Hashbrowns (P2)" at bounding box center [1039, 227] width 541 height 48
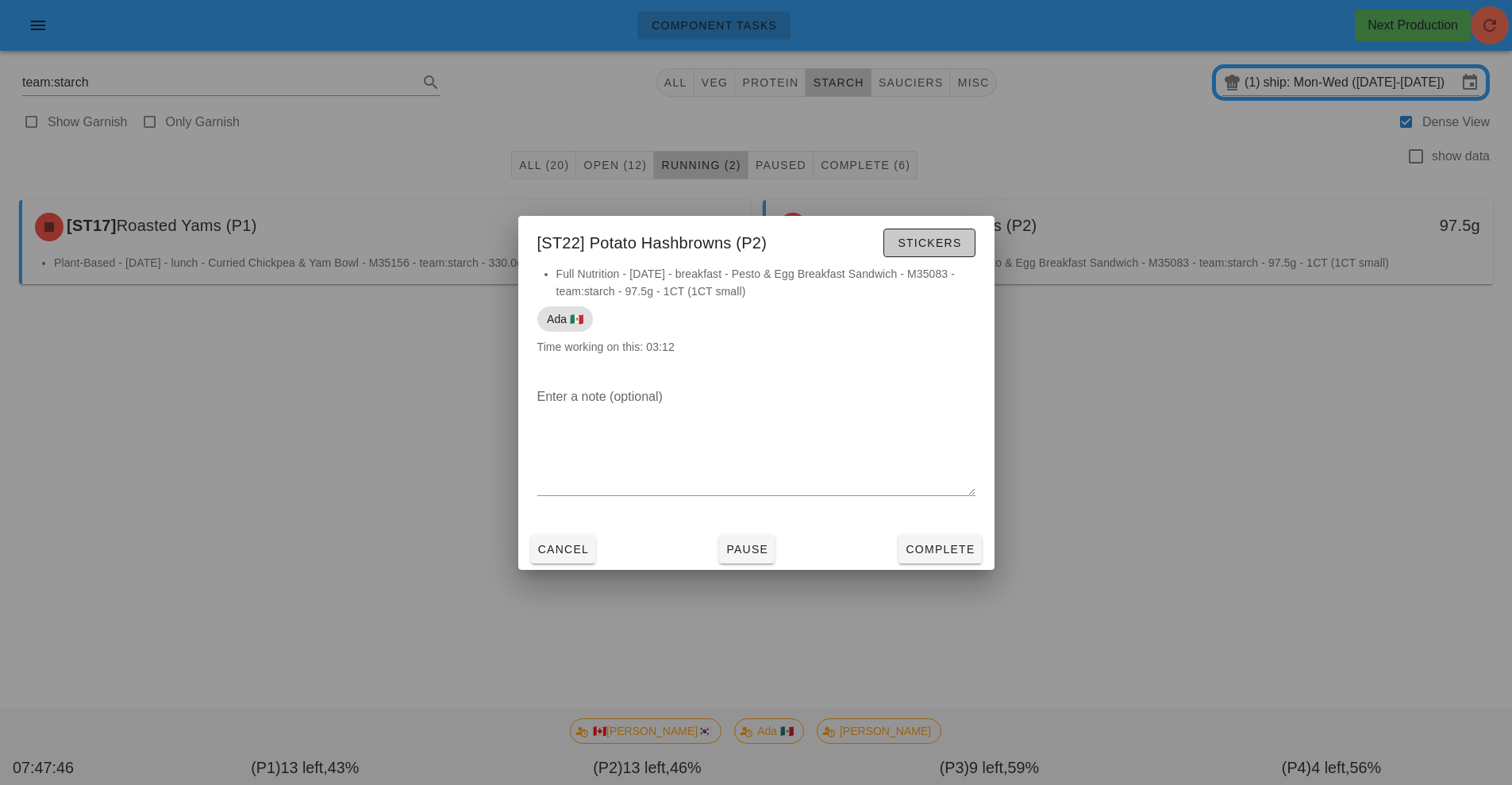
click at [922, 247] on span "Stickers" at bounding box center [929, 242] width 64 height 13
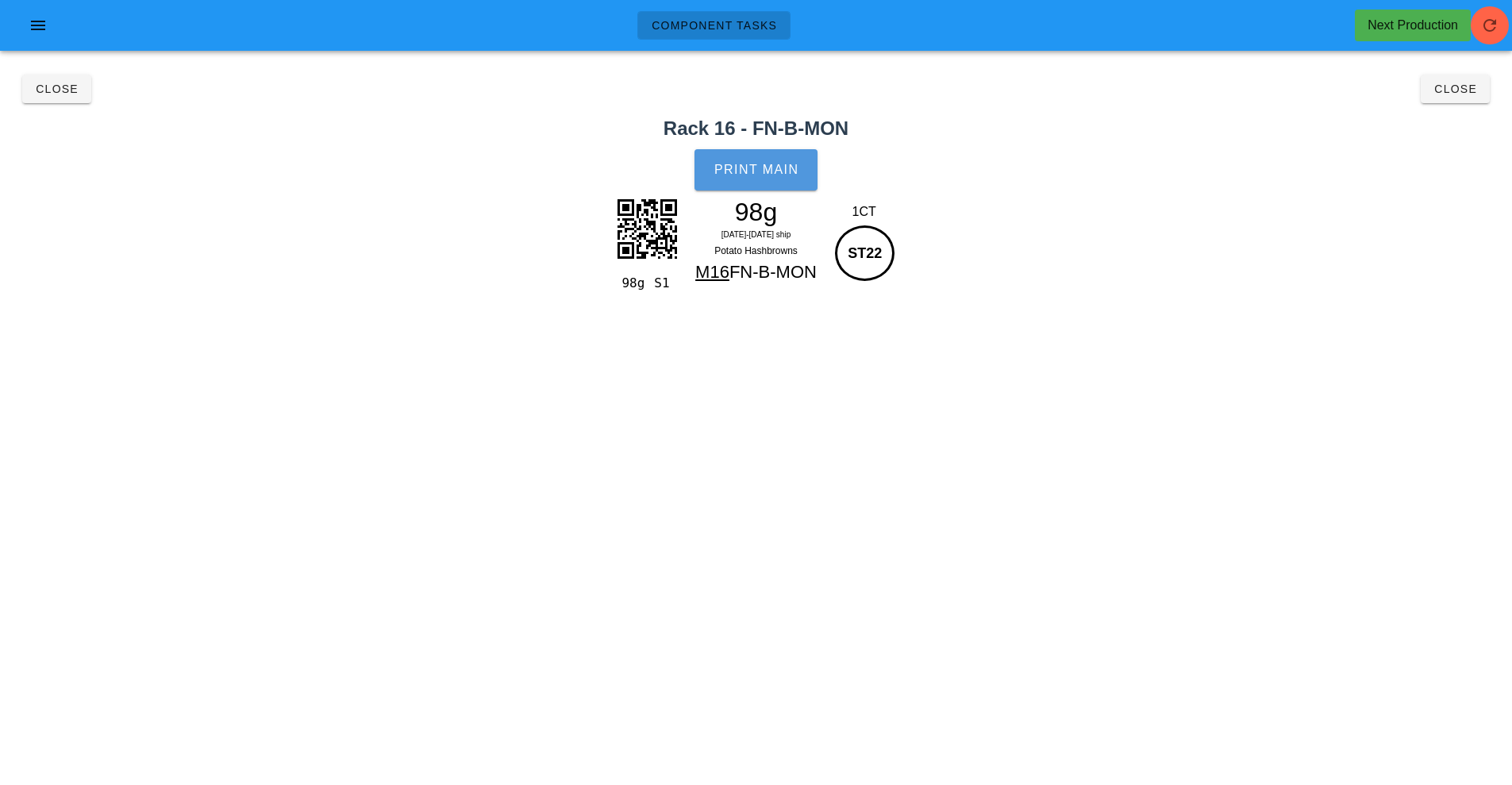
click at [785, 173] on span "Print Main" at bounding box center [757, 169] width 86 height 14
click at [1462, 101] on button "Close" at bounding box center [1455, 89] width 69 height 29
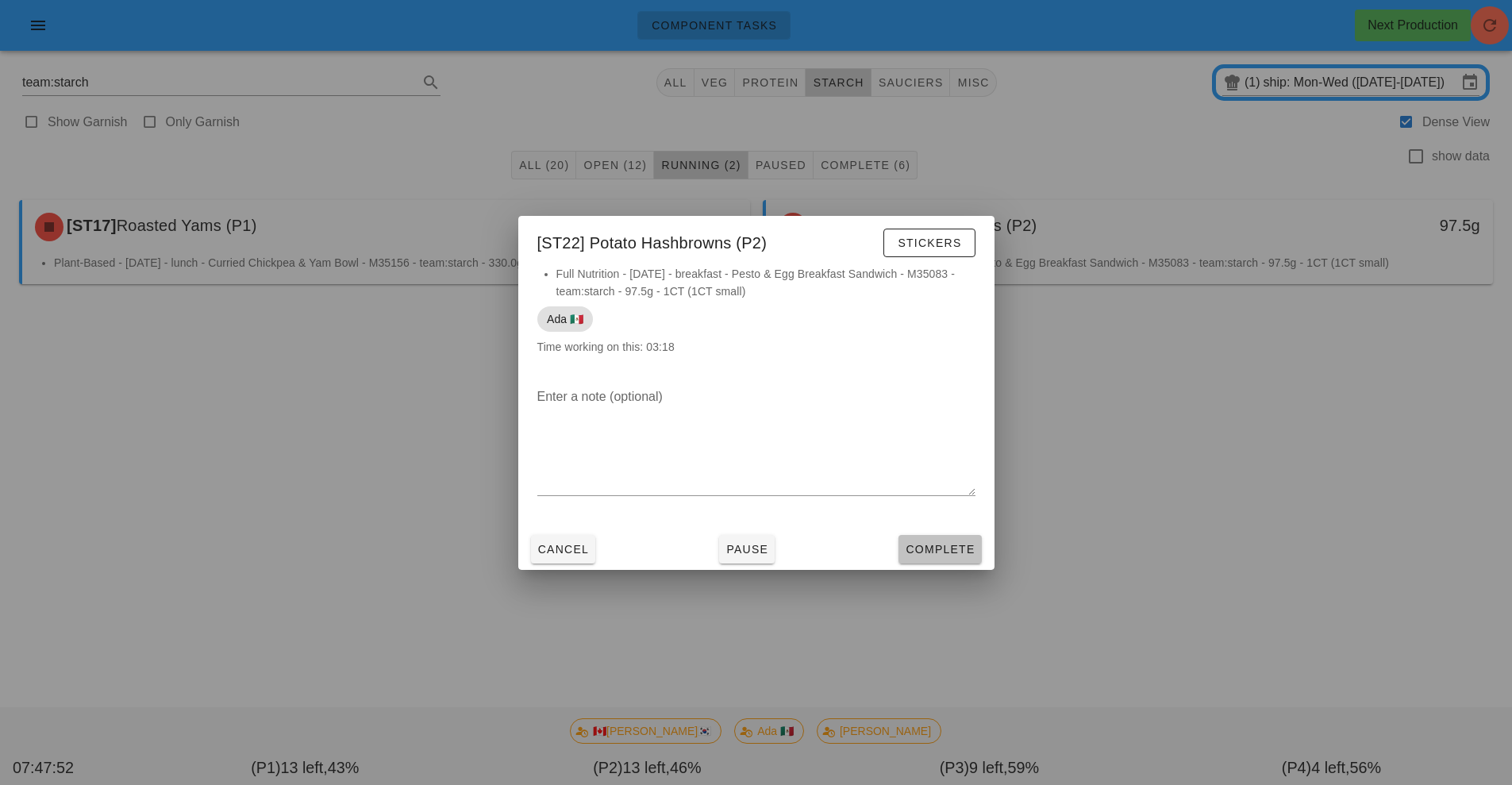
click at [938, 555] on span "Complete" at bounding box center [939, 549] width 70 height 13
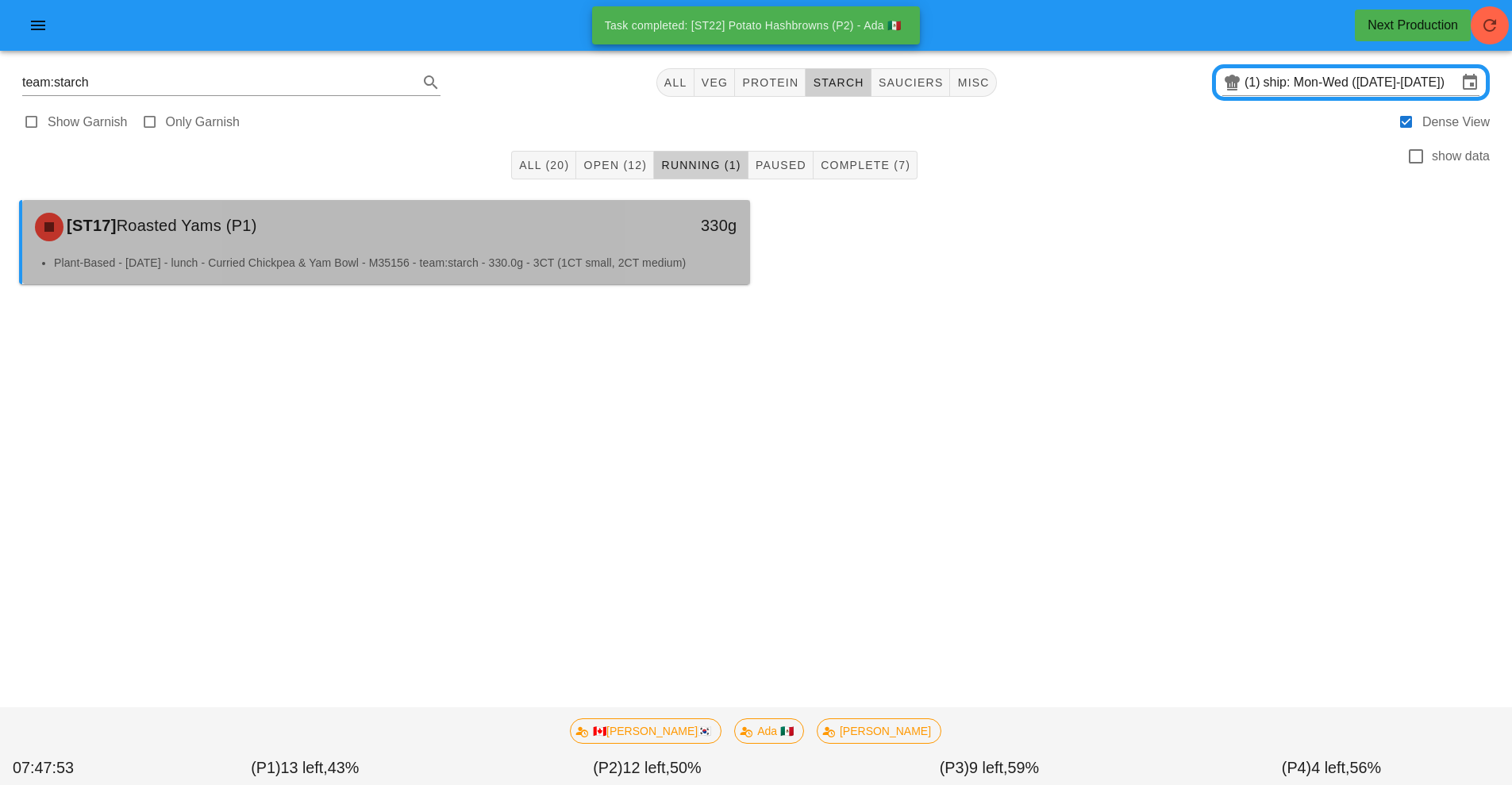
click at [542, 250] on div "[ST17] Roasted Yams (P1)" at bounding box center [295, 227] width 541 height 48
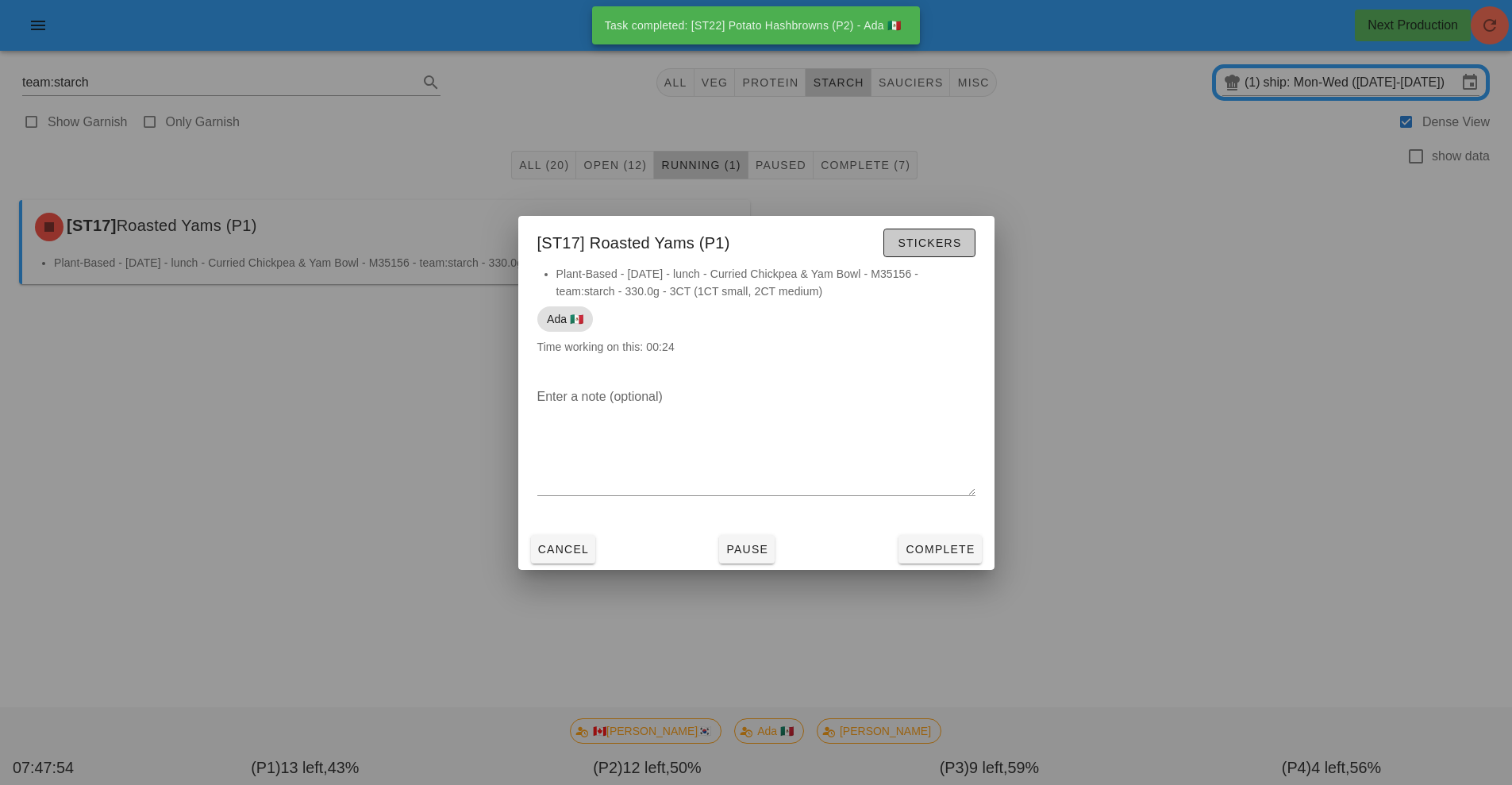
click at [944, 239] on span "Stickers" at bounding box center [929, 242] width 64 height 13
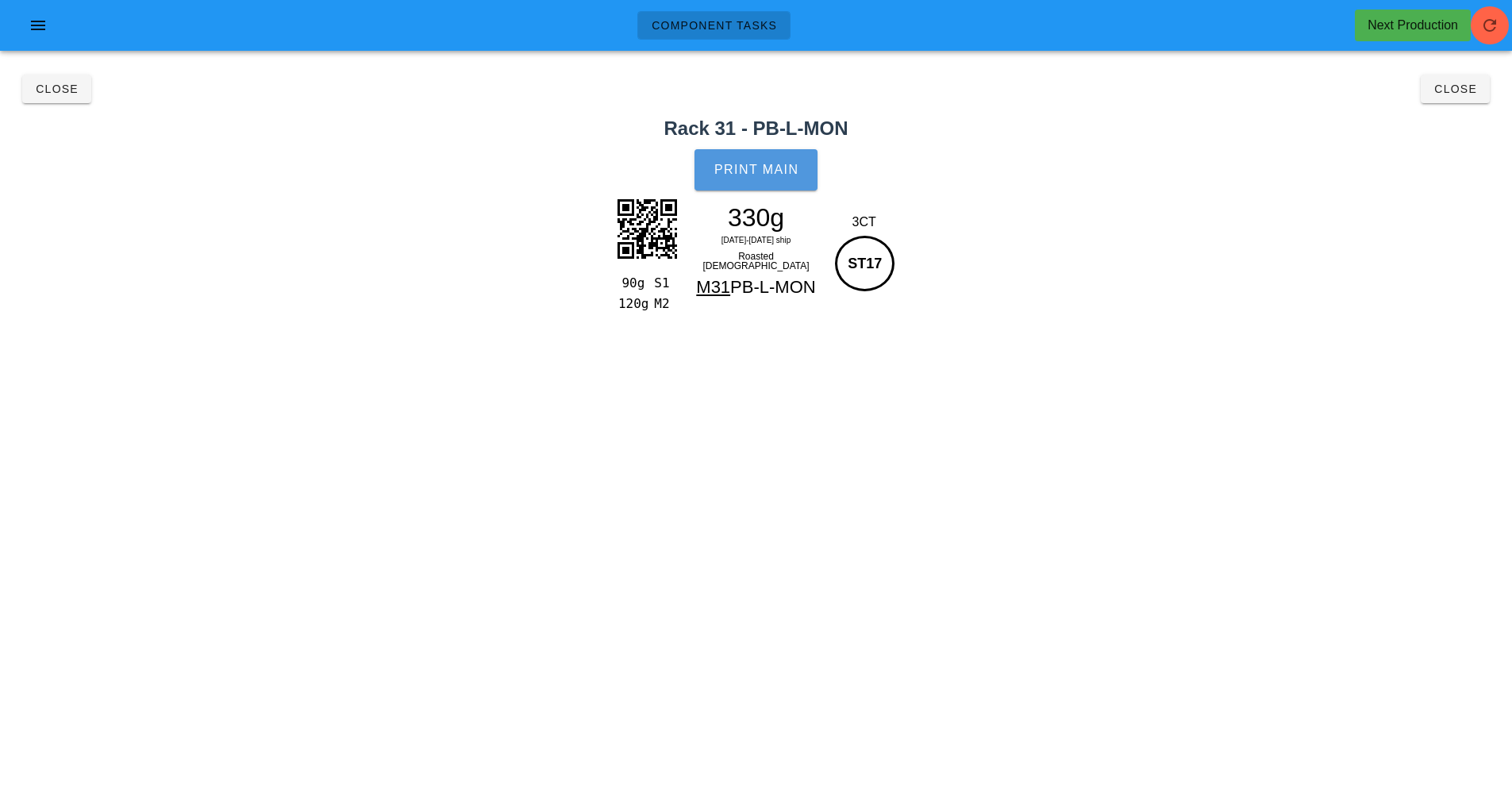
click at [761, 177] on button "Print Main" at bounding box center [755, 169] width 122 height 41
click at [1464, 100] on button "Close" at bounding box center [1455, 89] width 69 height 29
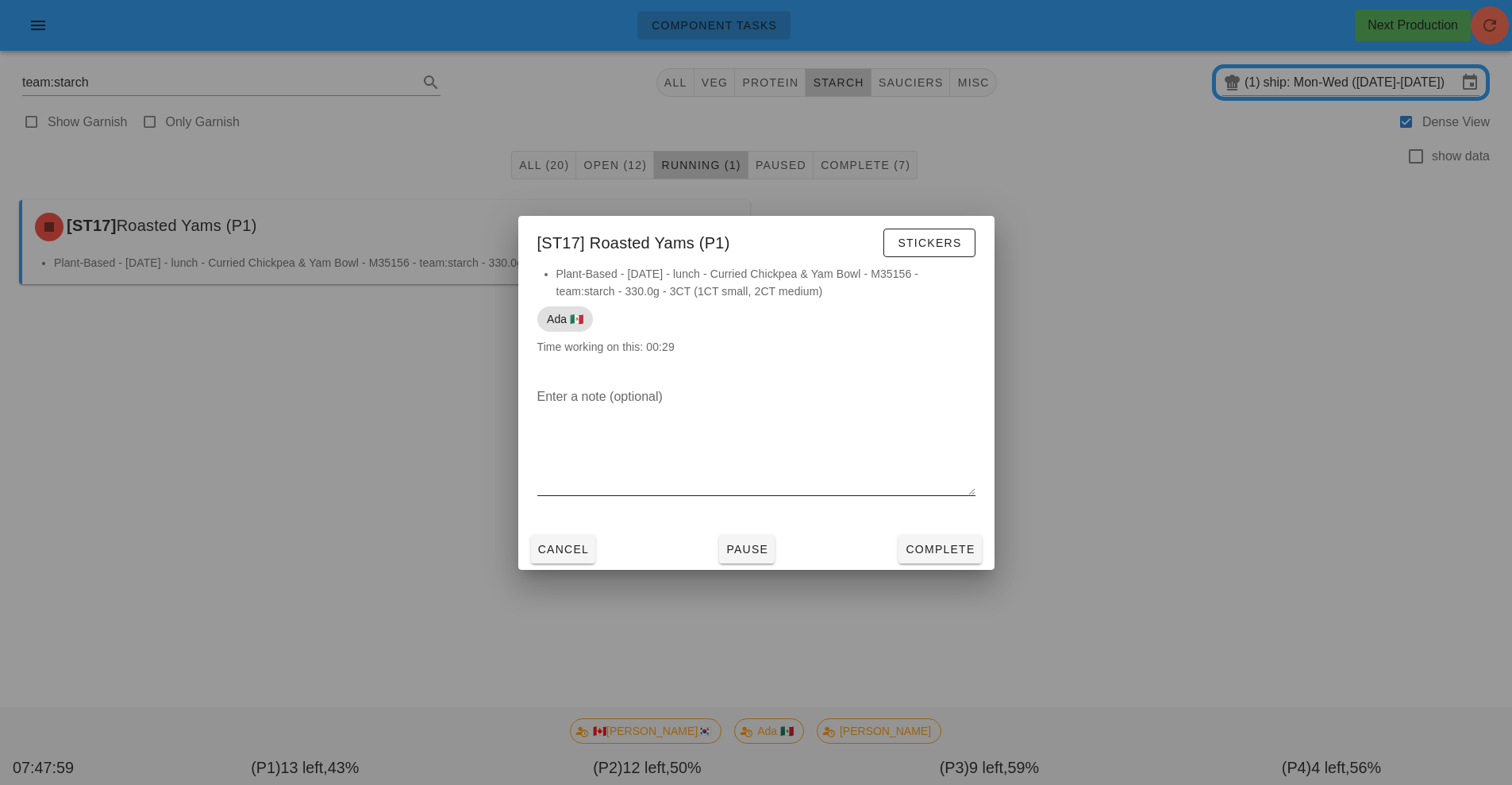
click at [952, 462] on textarea "Enter a note (optional)" at bounding box center [756, 440] width 438 height 111
click at [946, 555] on span "Complete" at bounding box center [939, 549] width 70 height 13
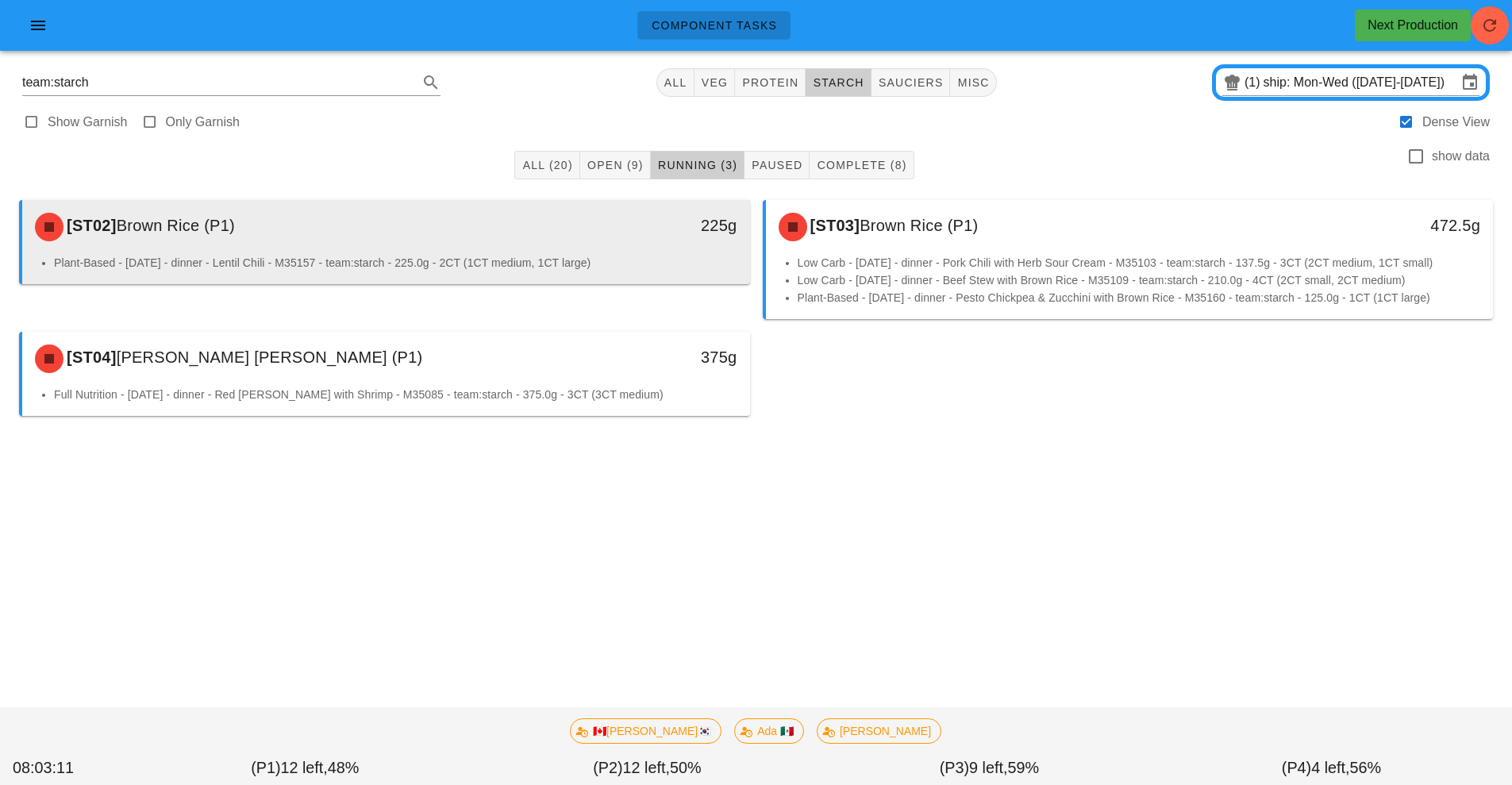
click at [584, 252] on div "[ST02] Brown Rice (P1) 225g" at bounding box center [386, 227] width 728 height 54
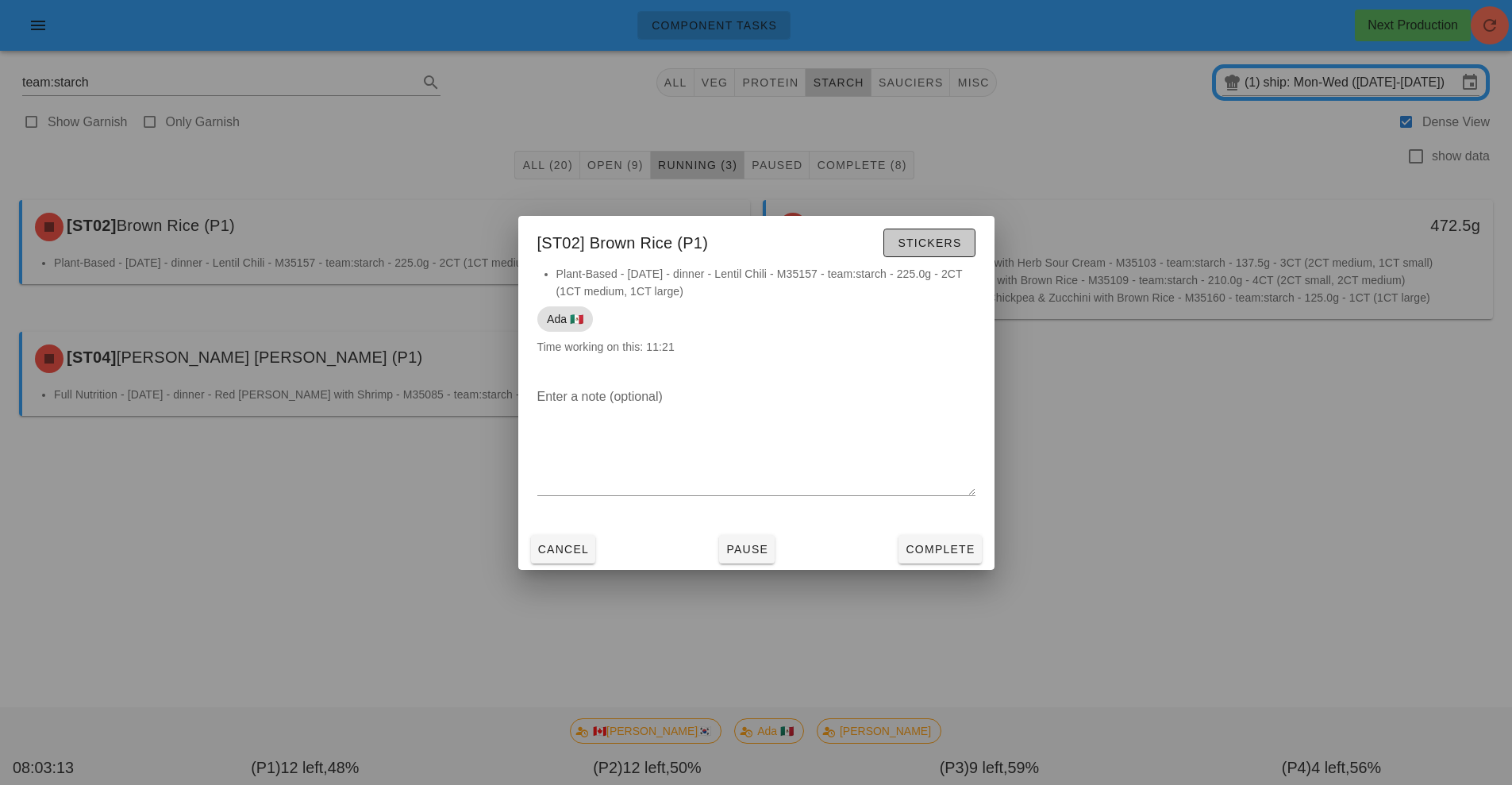
click at [944, 243] on span "Stickers" at bounding box center [929, 242] width 64 height 13
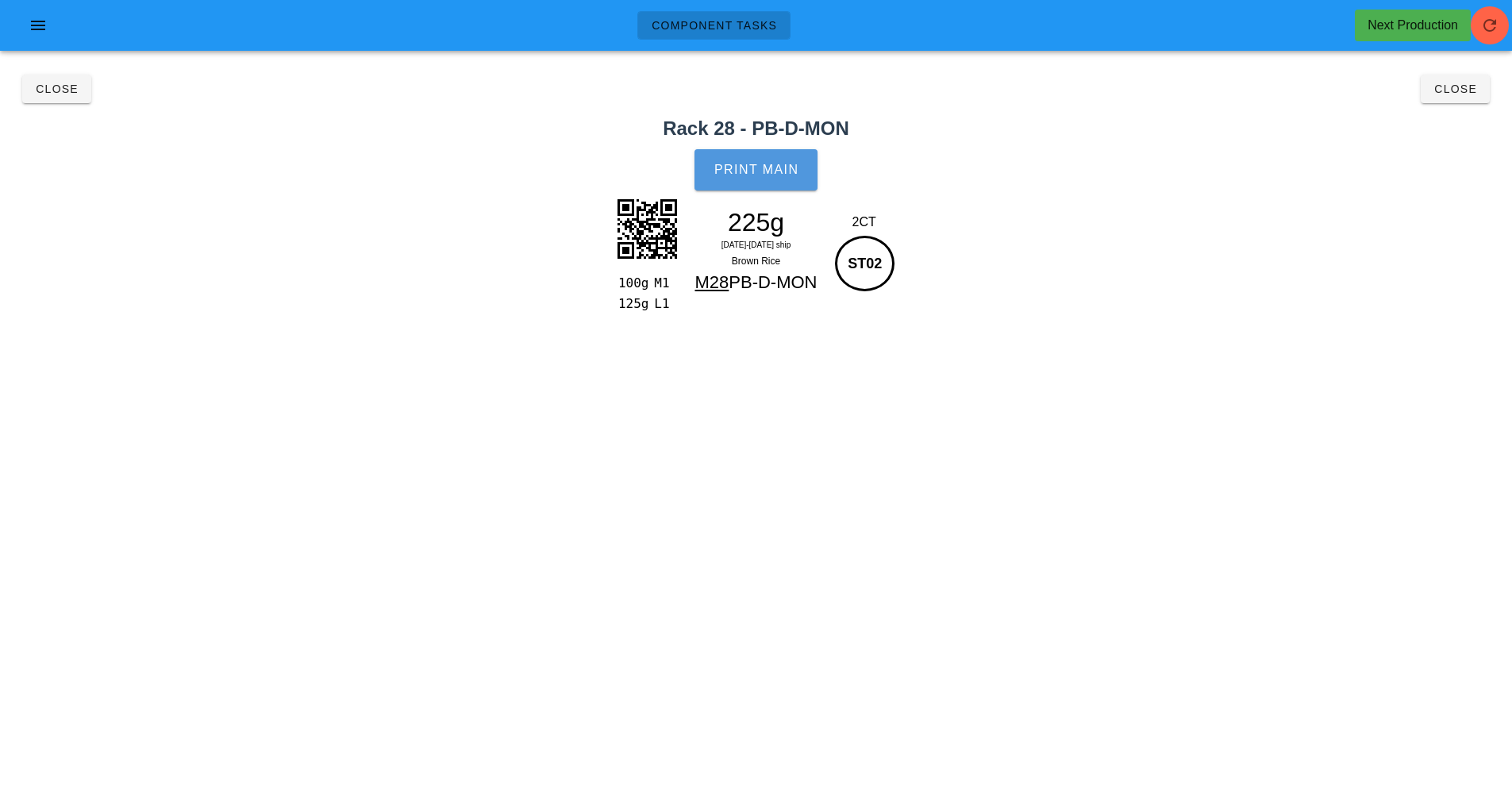
click at [771, 178] on button "Print Main" at bounding box center [755, 169] width 122 height 41
click at [1471, 88] on span "Close" at bounding box center [1456, 88] width 44 height 13
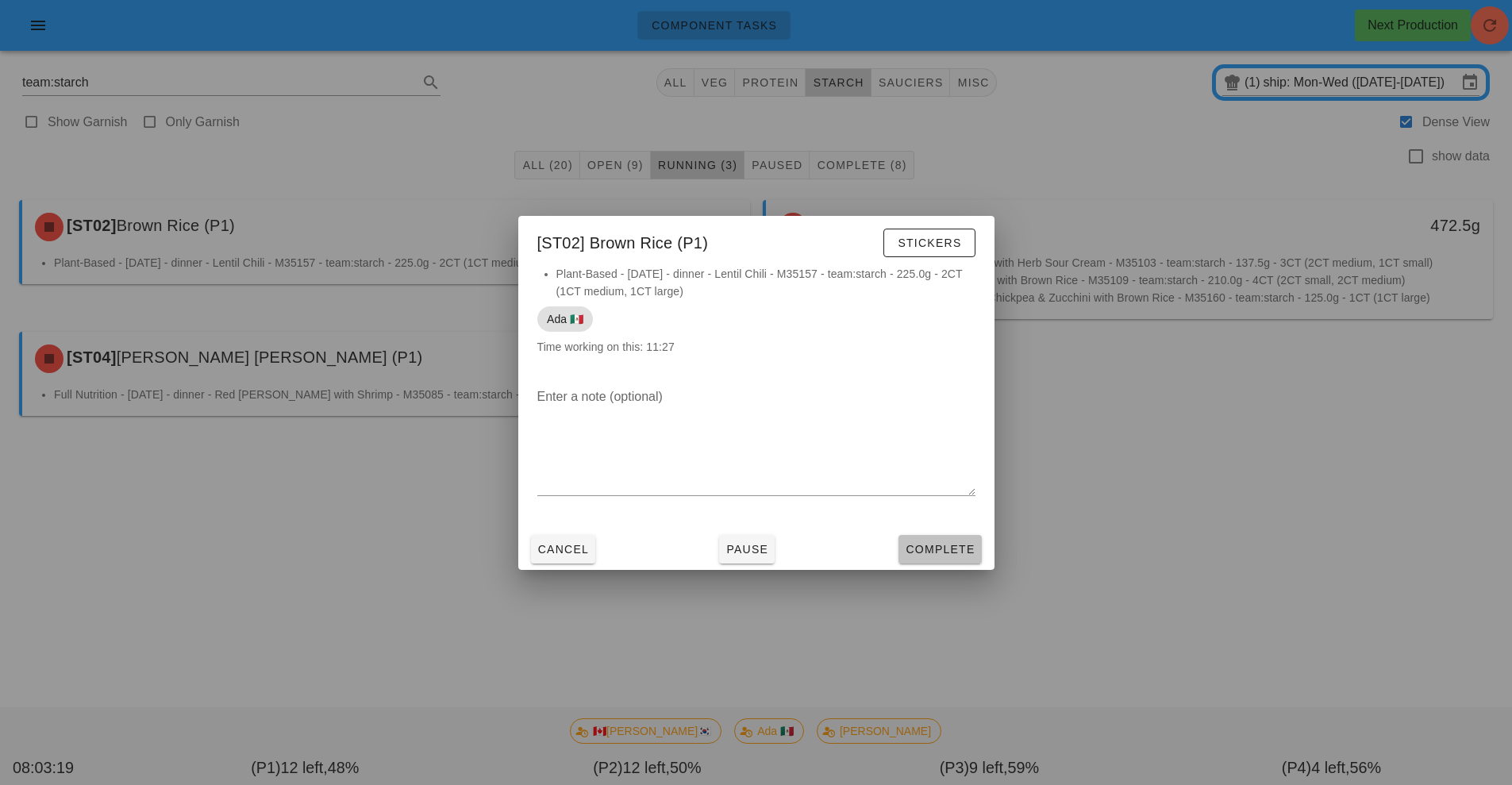
click at [940, 560] on button "Complete" at bounding box center [939, 549] width 82 height 29
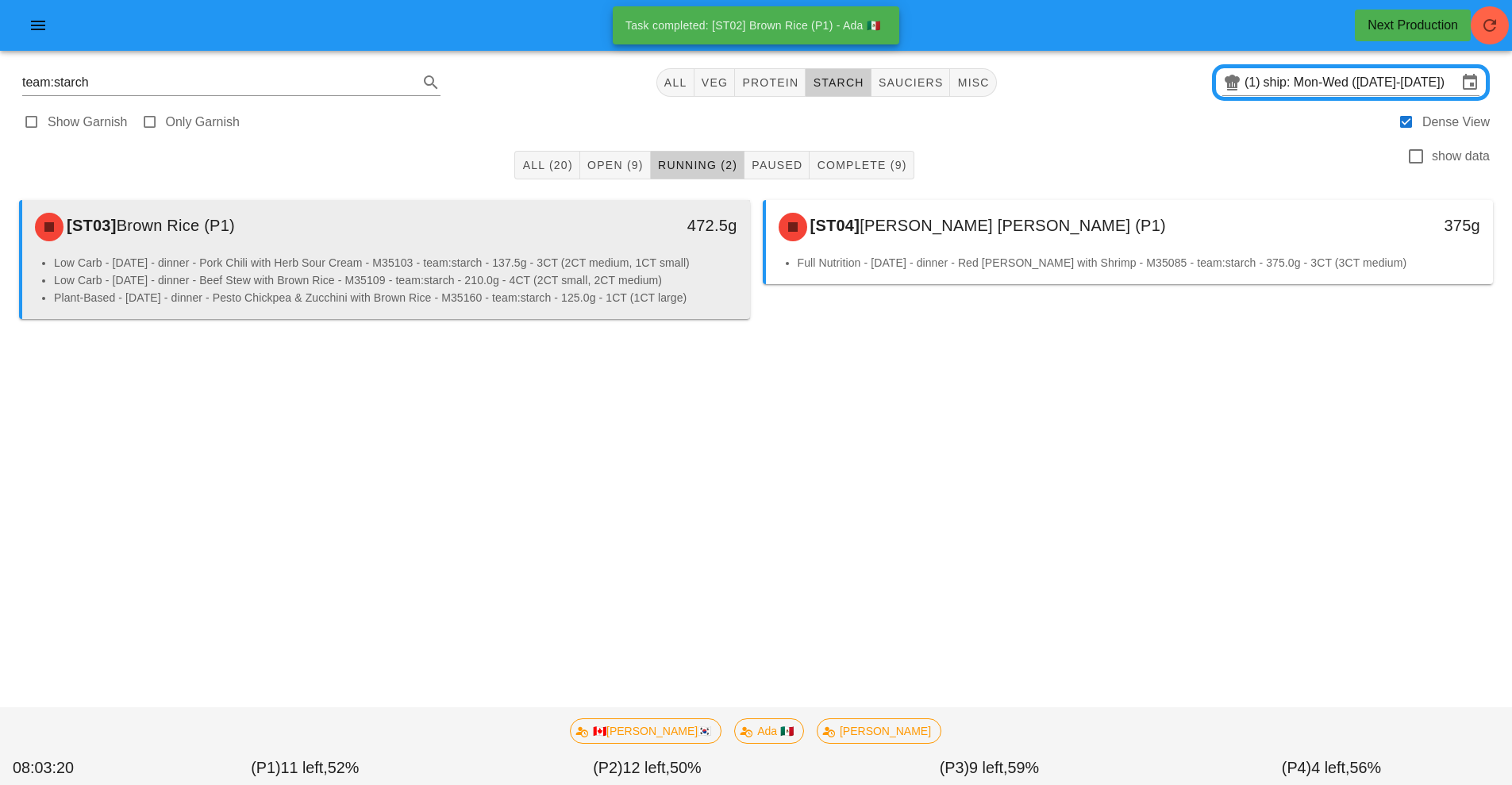
click at [639, 277] on li "Low Carb - [DATE] - dinner - Beef Stew with Brown Rice - M35109 - team:starch -…" at bounding box center [395, 280] width 684 height 18
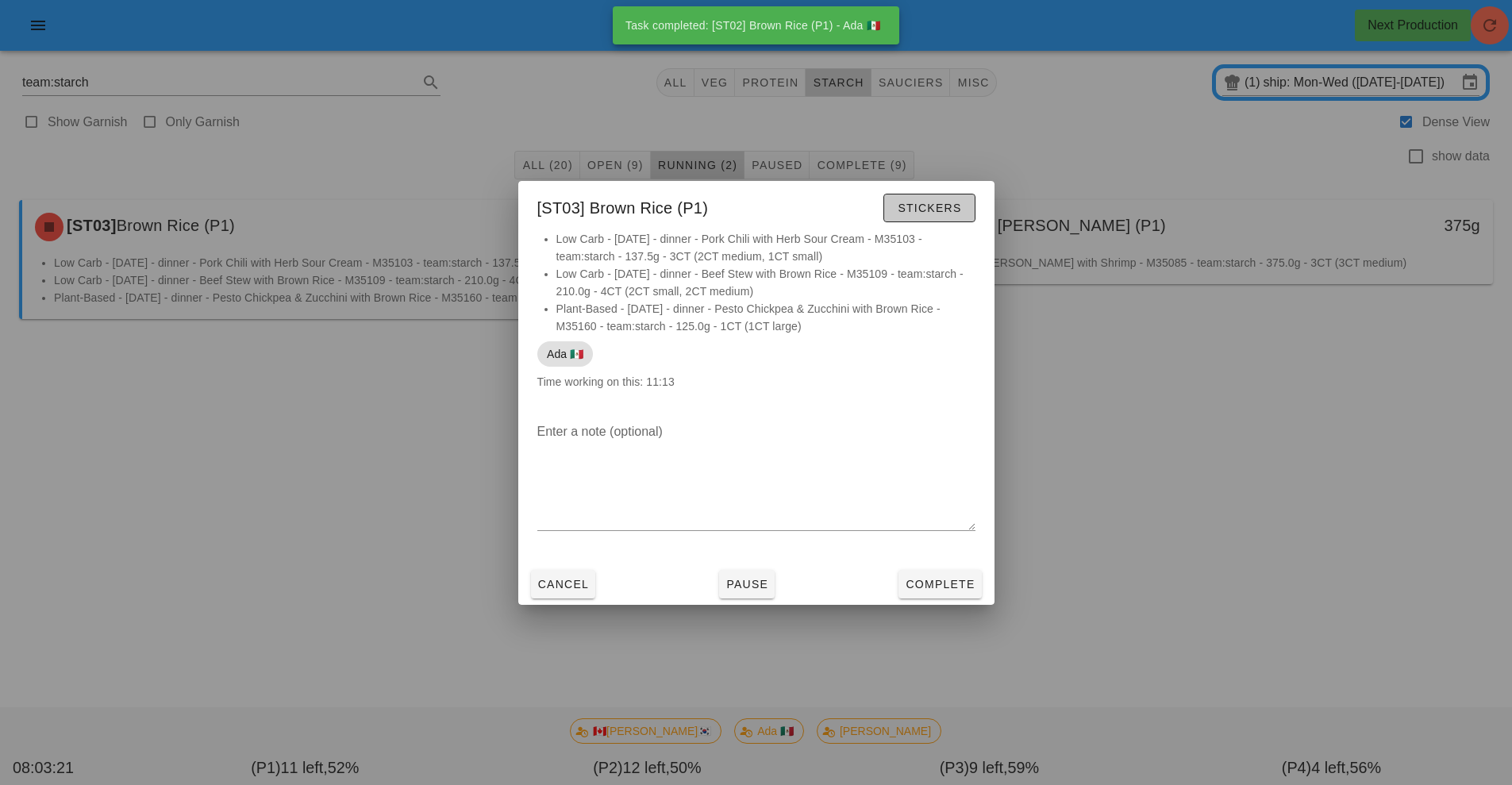
click at [945, 212] on span "Stickers" at bounding box center [929, 208] width 64 height 13
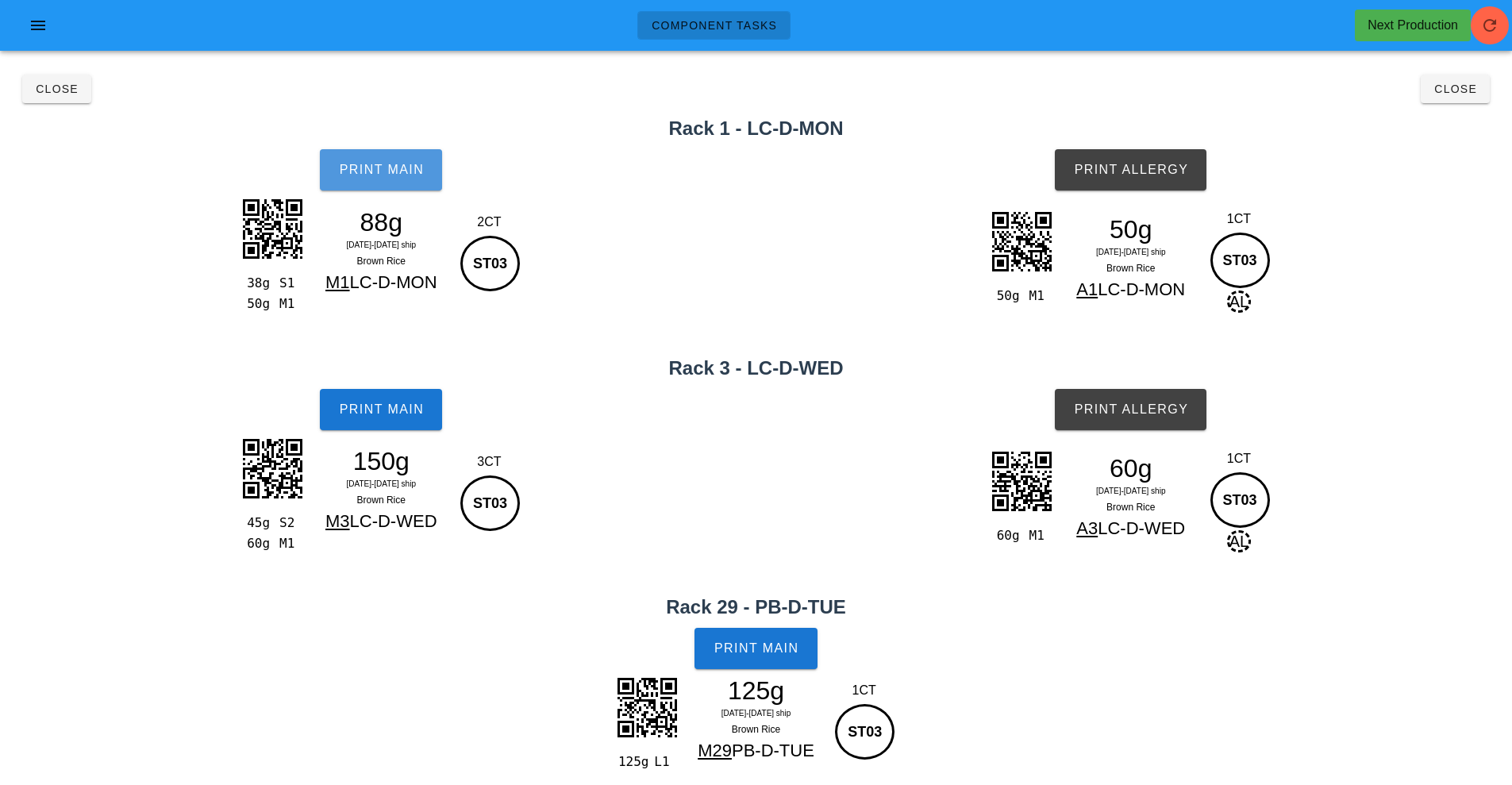
click at [387, 172] on span "Print Main" at bounding box center [381, 169] width 86 height 14
click at [387, 424] on button "Print Main" at bounding box center [380, 409] width 122 height 41
click at [1141, 177] on button "Print Allergy" at bounding box center [1130, 169] width 151 height 41
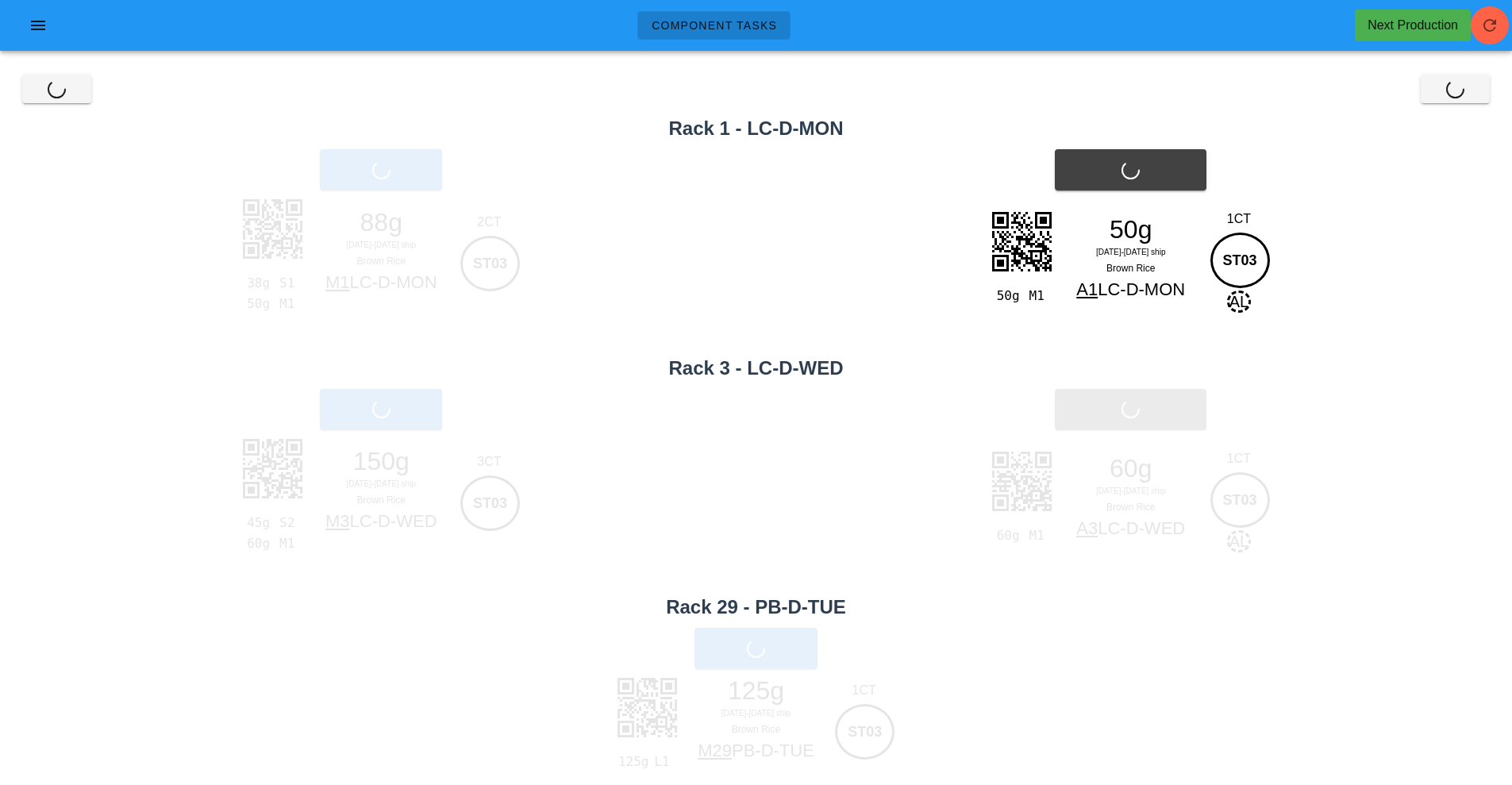
click at [1158, 427] on div "Print Allergy" at bounding box center [1131, 410] width 763 height 61
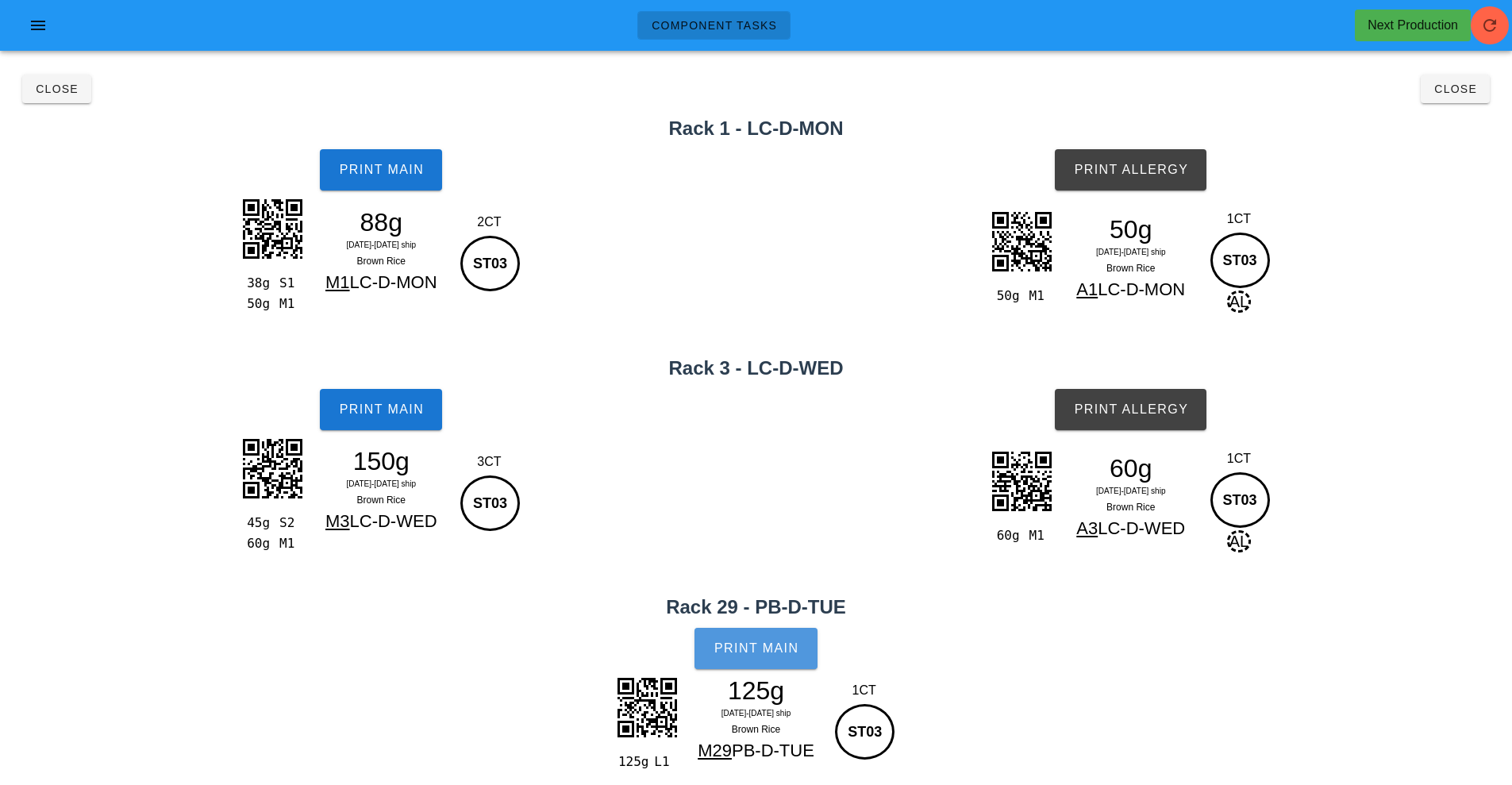
click at [780, 652] on span "Print Main" at bounding box center [757, 649] width 86 height 14
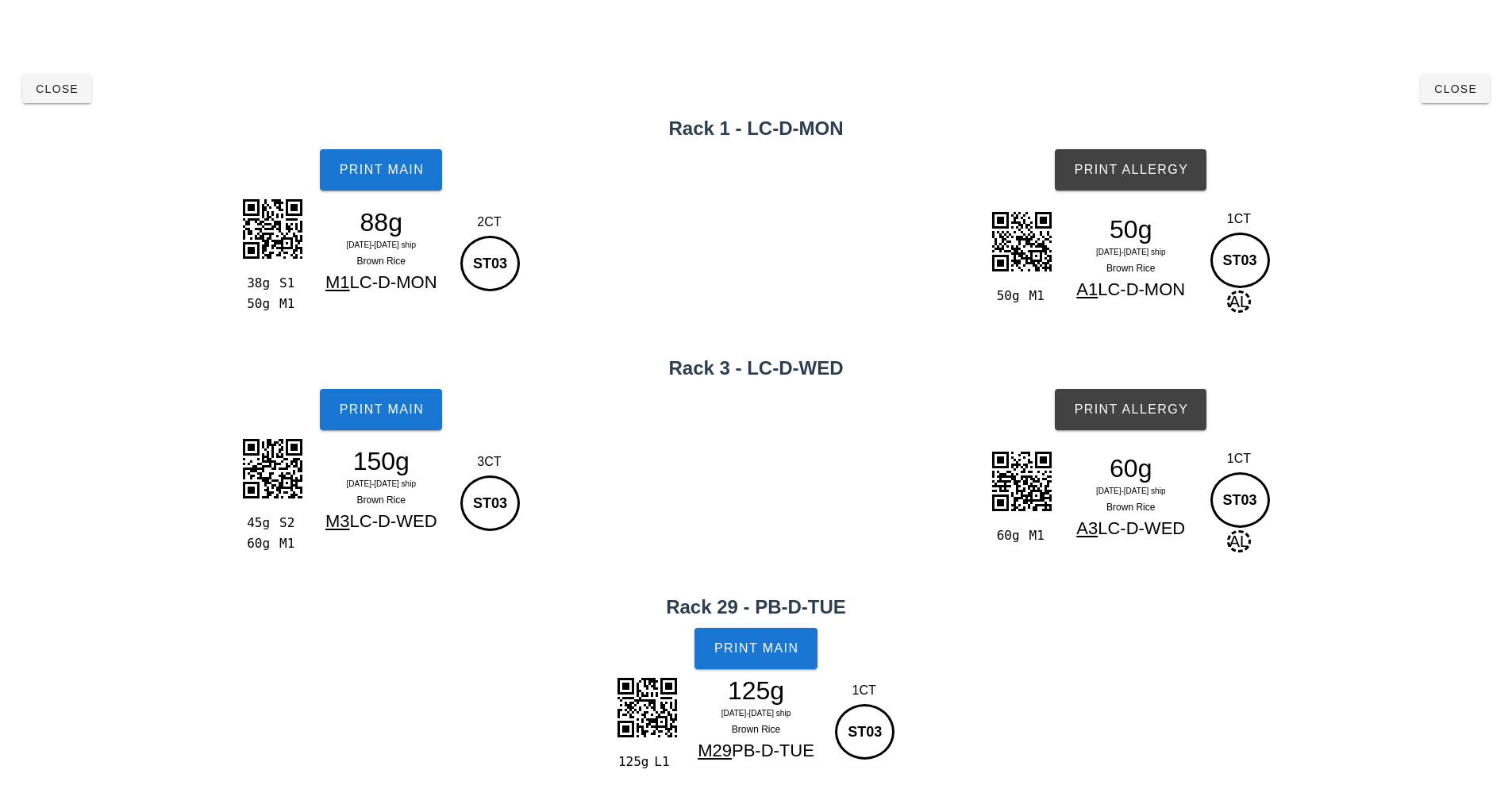
scroll to position [29, 0]
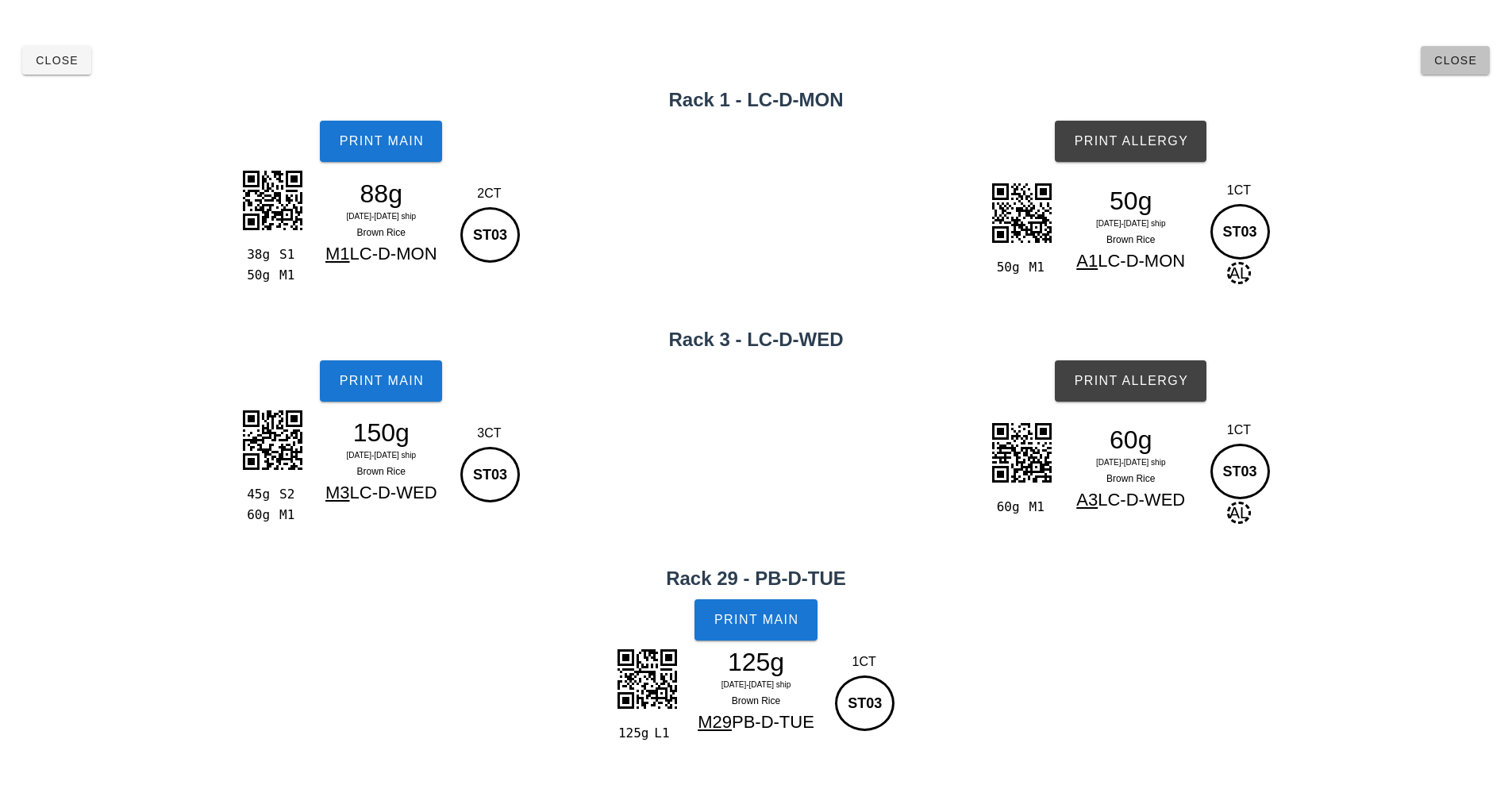
click at [1458, 69] on button "Close" at bounding box center [1455, 61] width 69 height 29
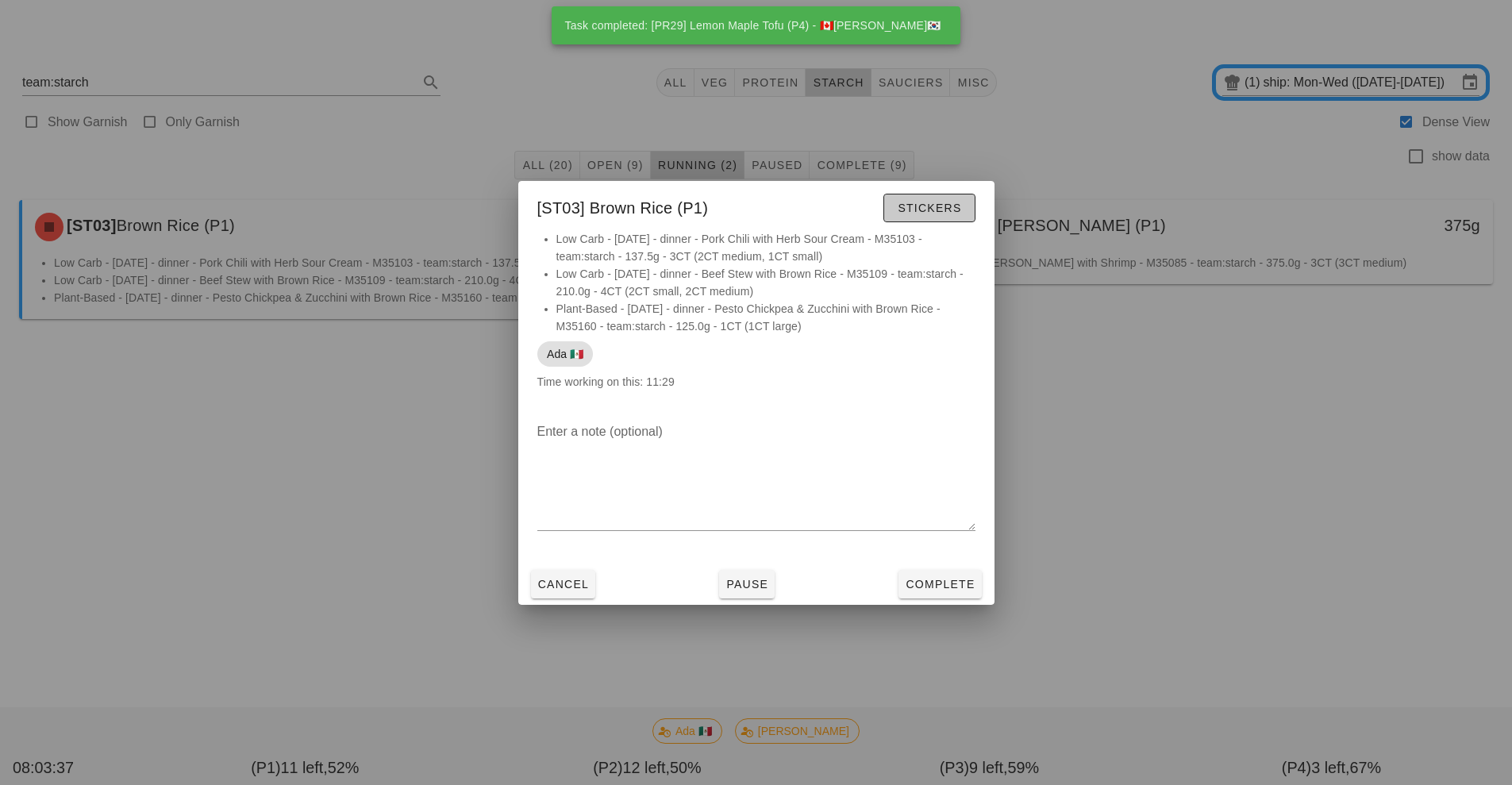
click at [961, 215] on button "Stickers" at bounding box center [928, 208] width 92 height 29
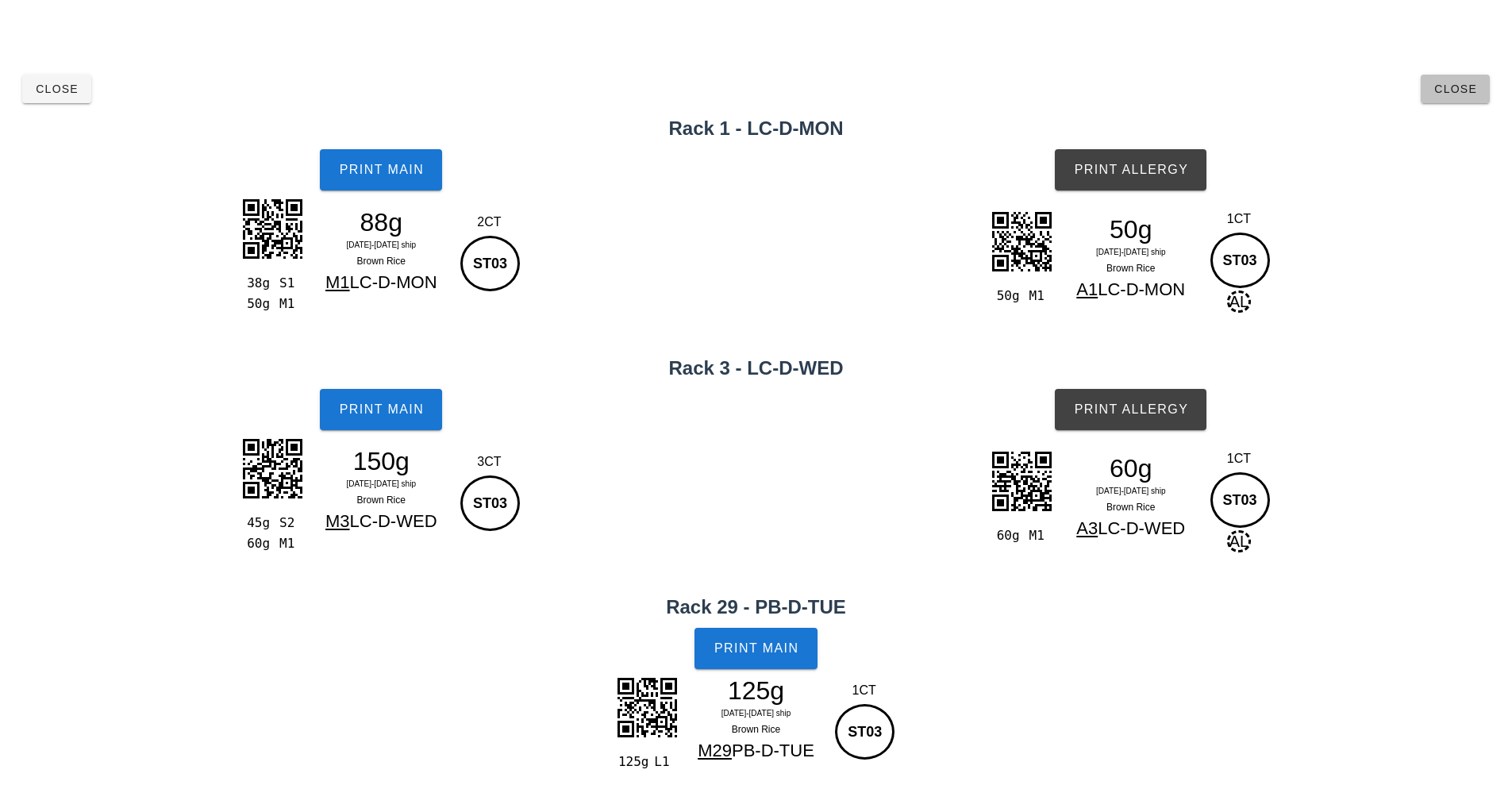
click at [1445, 103] on button "Close" at bounding box center [1455, 89] width 69 height 29
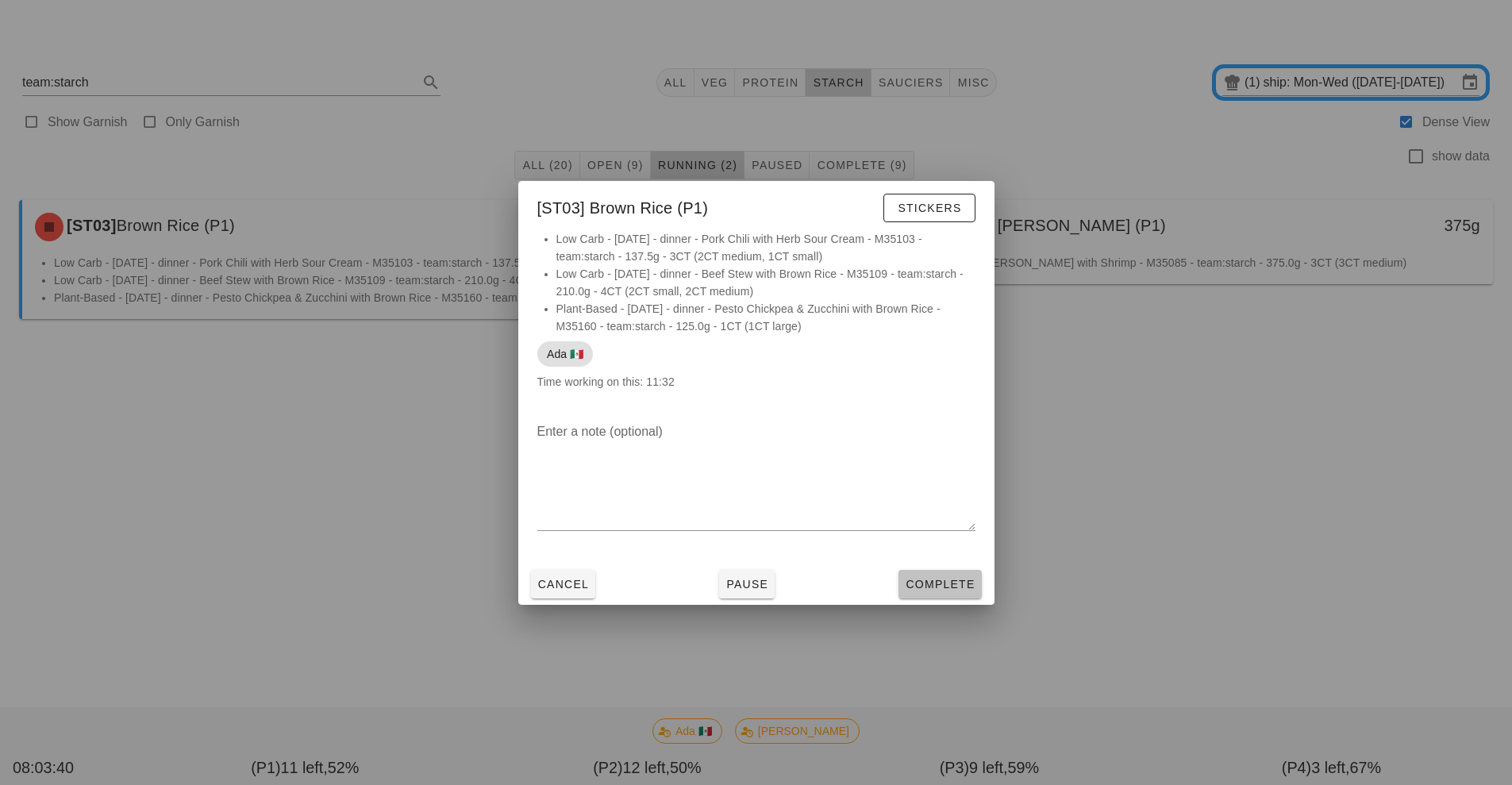
click at [952, 584] on span "Complete" at bounding box center [939, 584] width 70 height 13
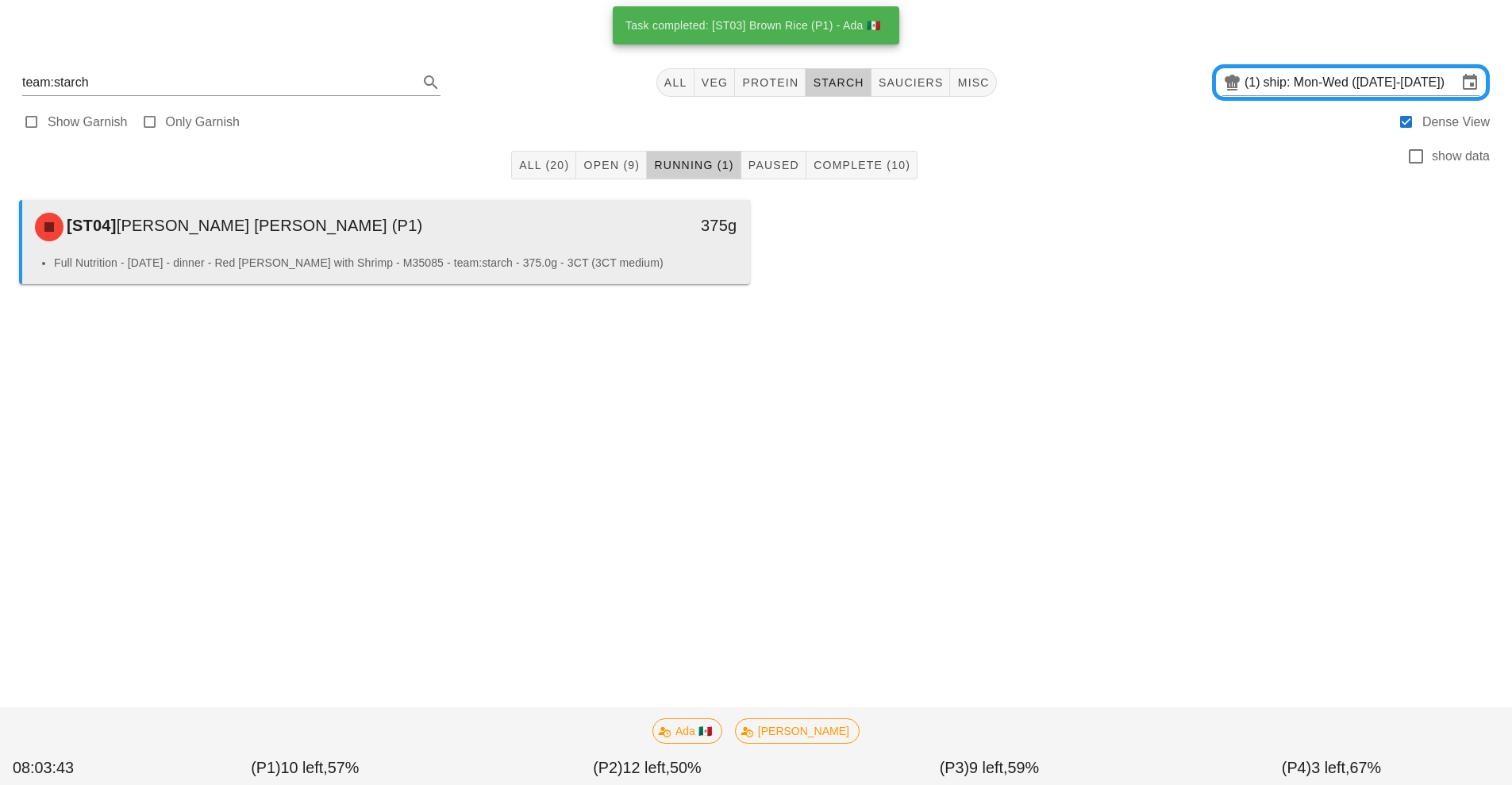
click at [540, 275] on div "Full Nutrition - [DATE] - dinner - Red [PERSON_NAME] with Shrimp - M35085 - tea…" at bounding box center [386, 269] width 728 height 30
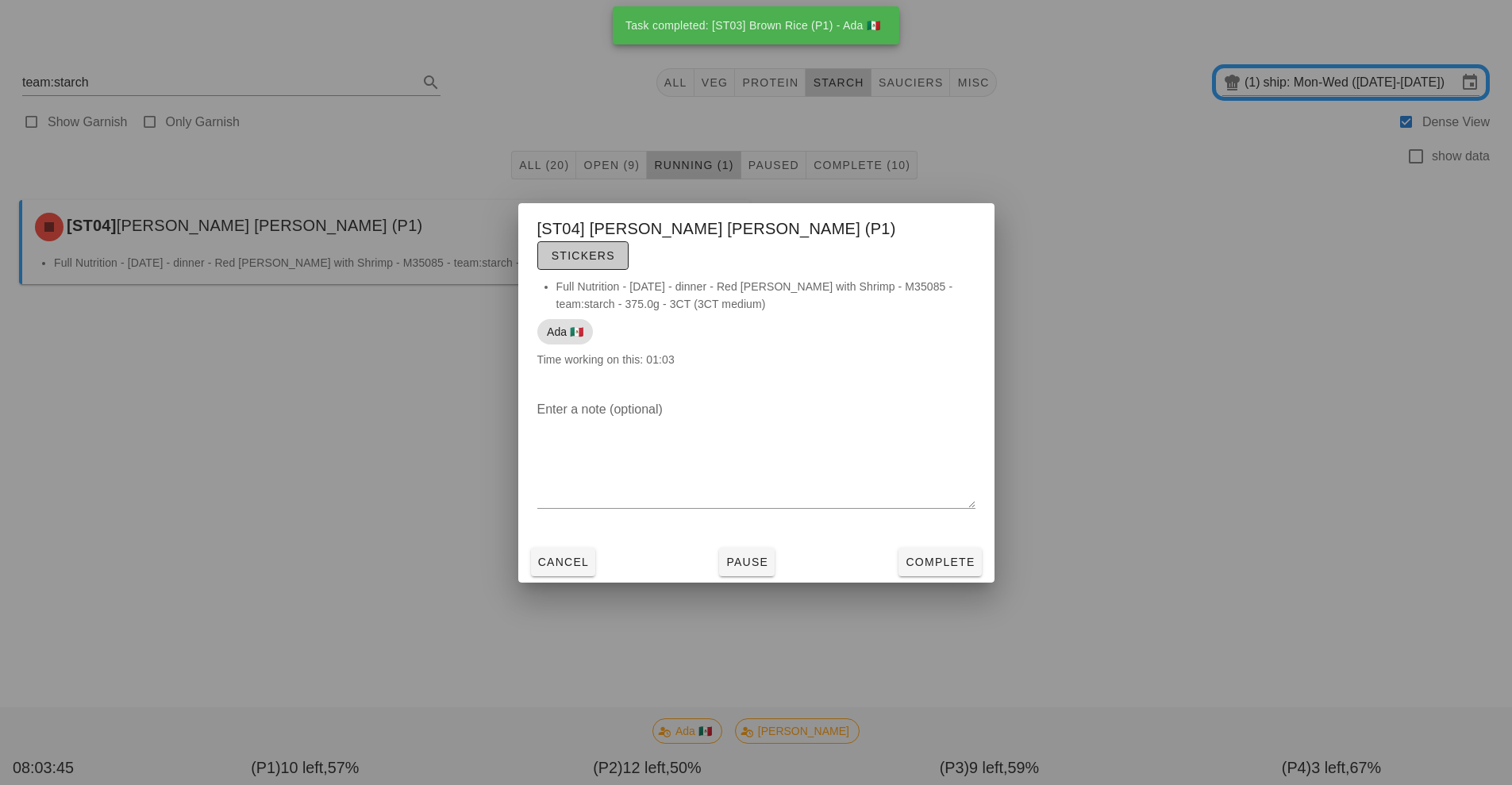
click at [615, 249] on span "Stickers" at bounding box center [583, 255] width 64 height 13
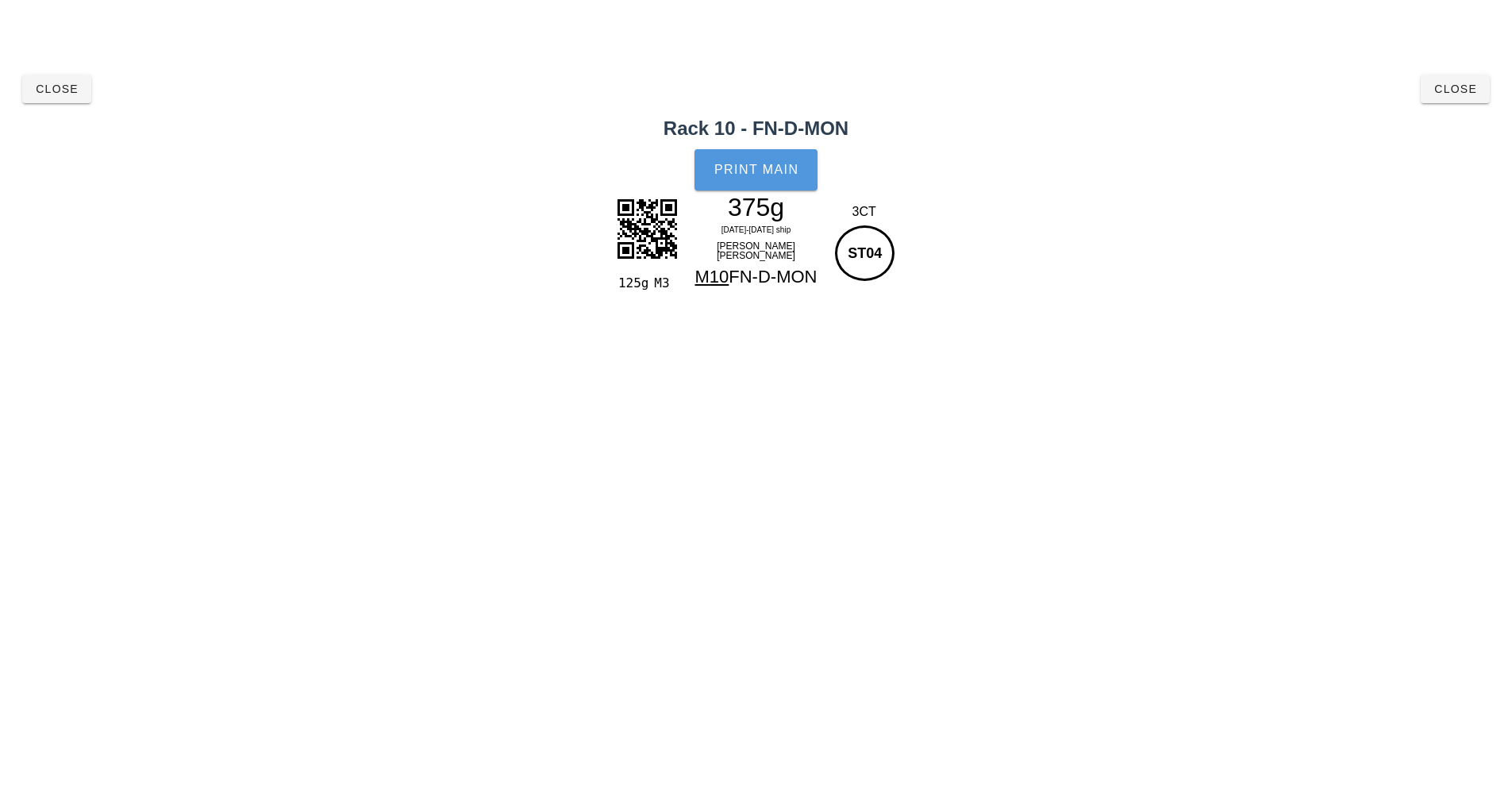
click at [785, 177] on span "Print Main" at bounding box center [757, 169] width 86 height 14
click at [1462, 102] on button "Close" at bounding box center [1455, 89] width 69 height 29
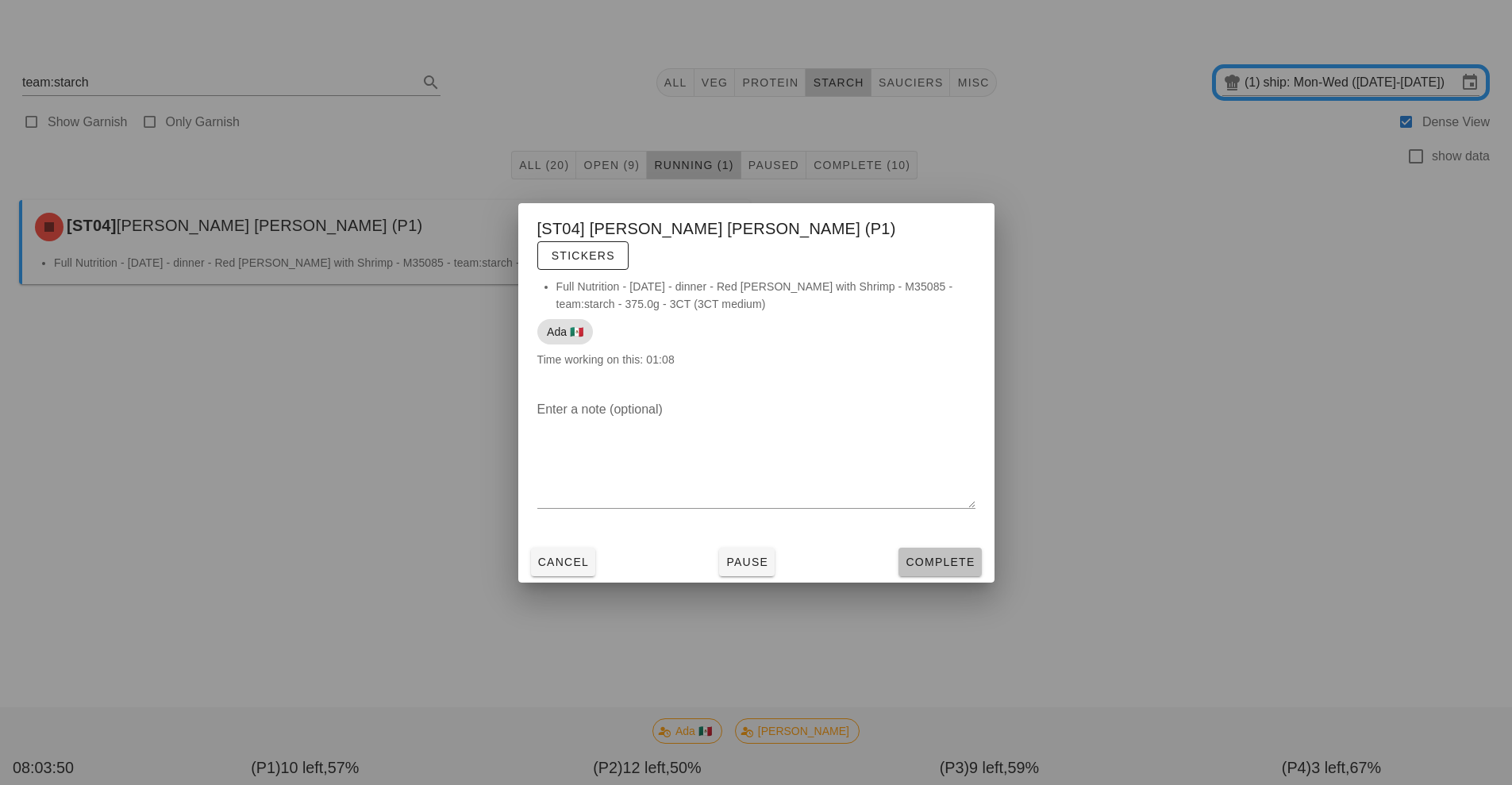
click at [945, 556] on span "Complete" at bounding box center [939, 562] width 70 height 13
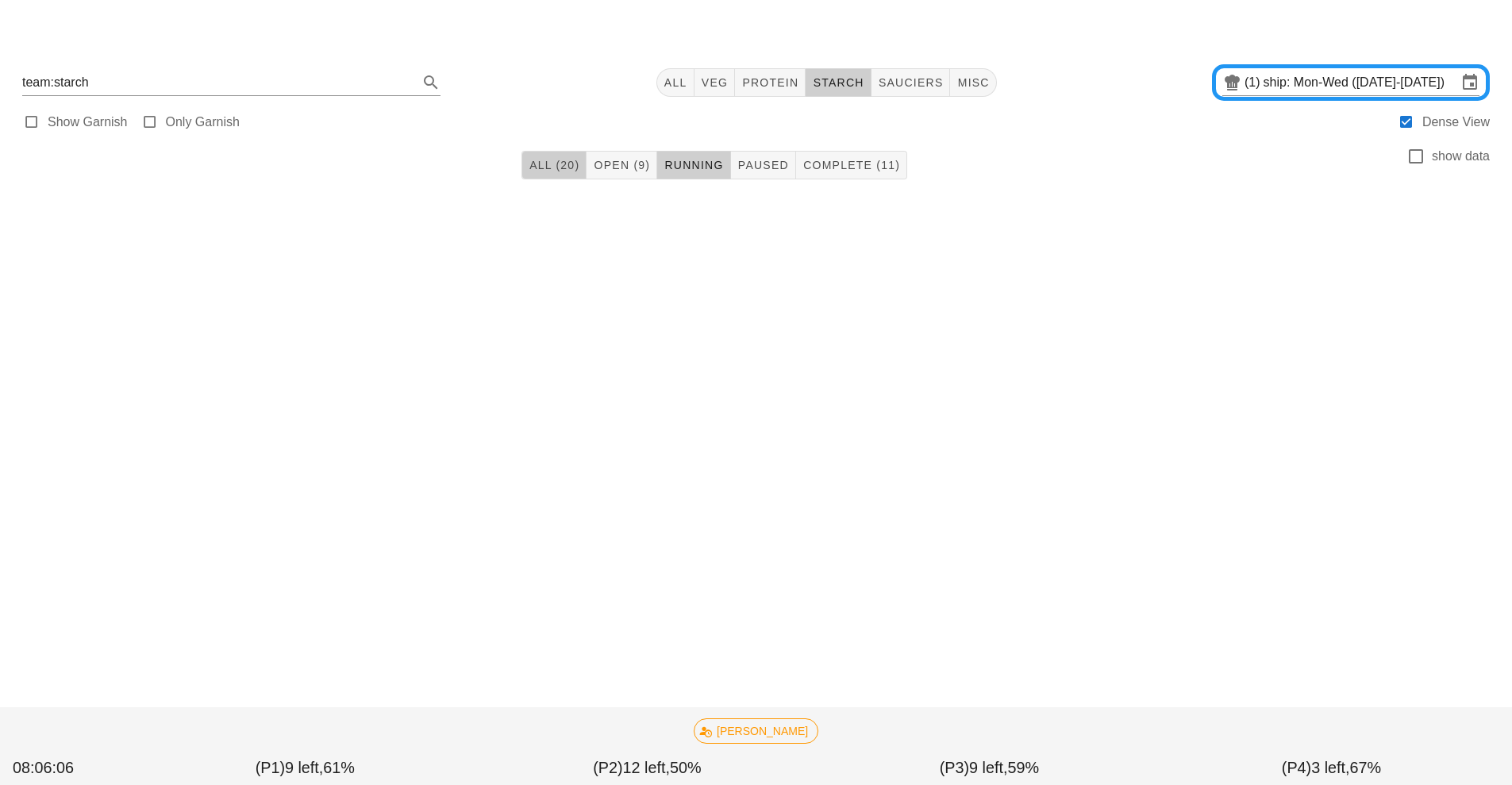
click at [555, 177] on button "All (20)" at bounding box center [553, 165] width 65 height 29
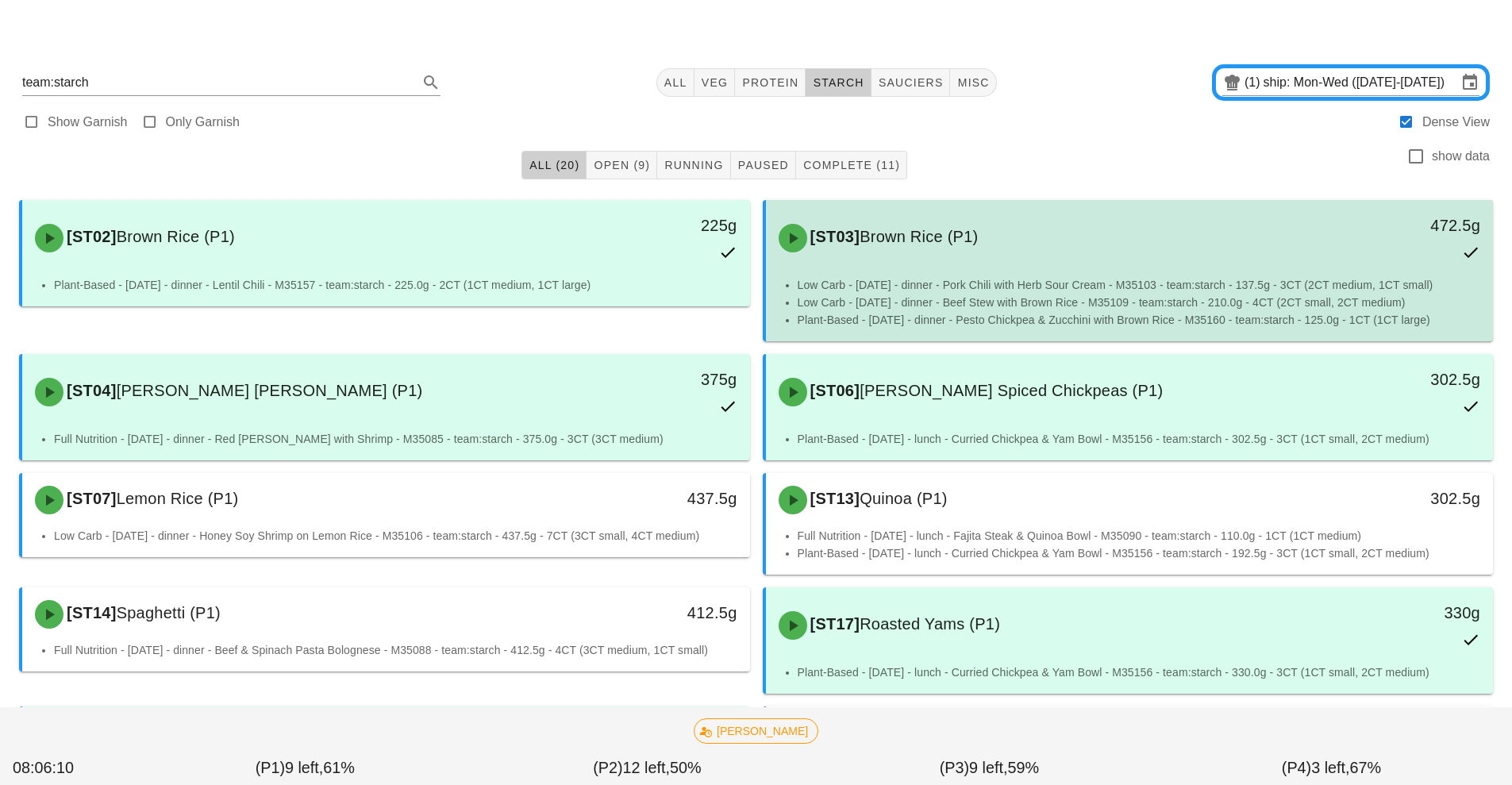
click at [1117, 294] on li "Low Carb - [DATE] - dinner - Beef Stew with Brown Rice - M35109 - team:starch -…" at bounding box center [1139, 302] width 684 height 18
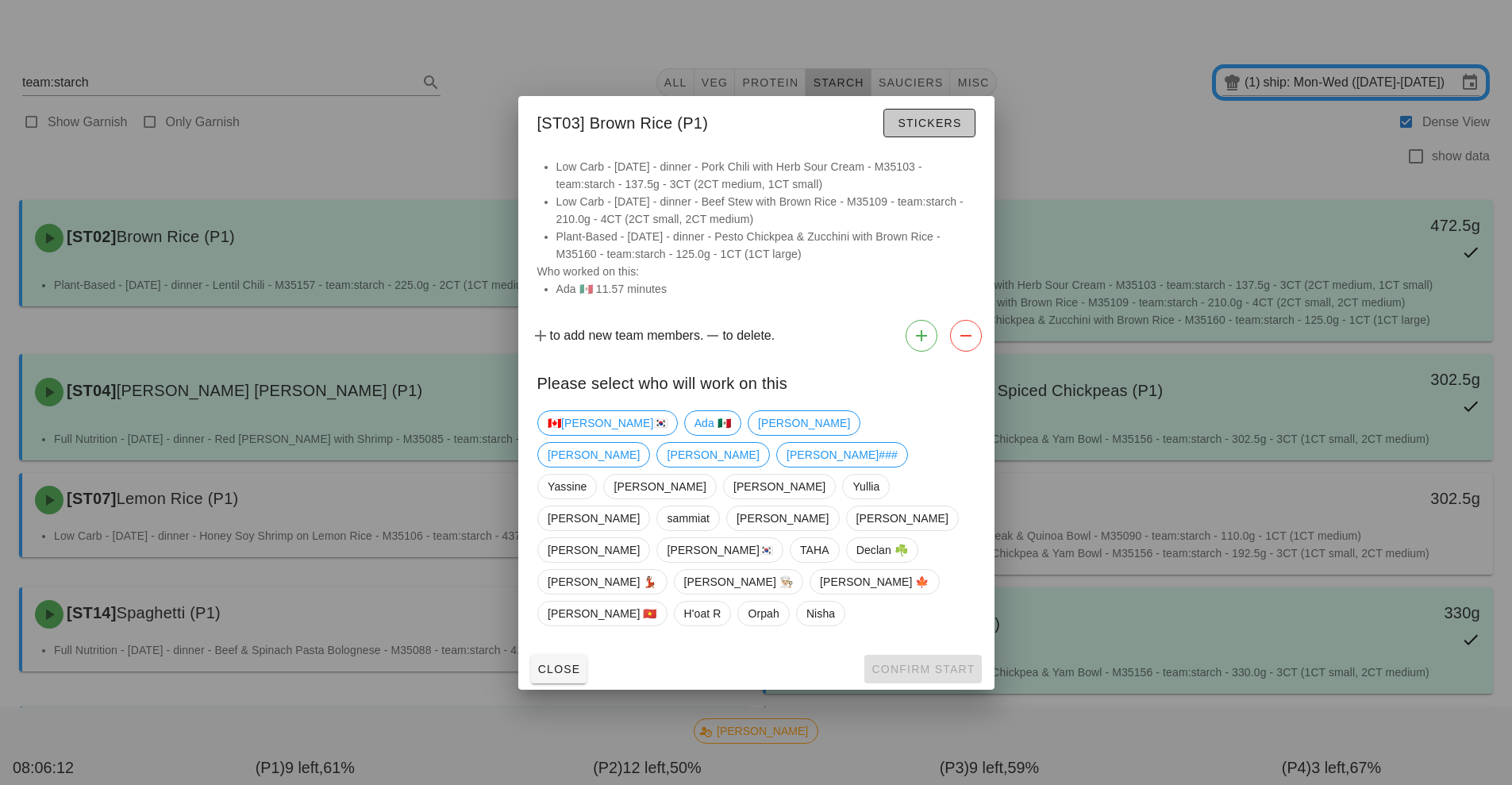
click at [944, 137] on button "Stickers" at bounding box center [928, 123] width 92 height 29
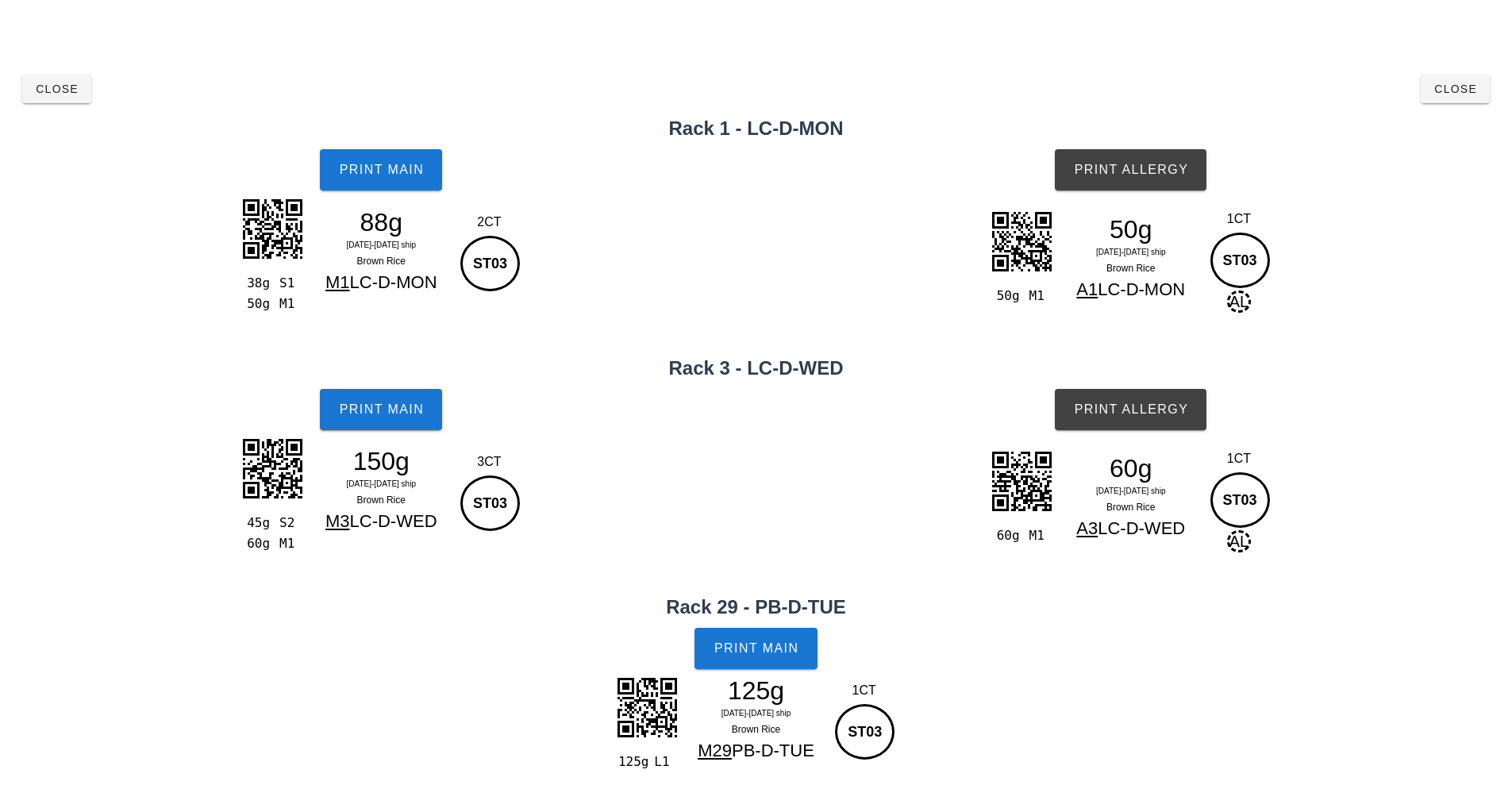
click at [944, 188] on div "Print Allergy" at bounding box center [1131, 170] width 763 height 61
click at [1159, 422] on button "Print Allergy" at bounding box center [1130, 409] width 151 height 41
click at [1463, 89] on span "Close" at bounding box center [1456, 88] width 44 height 13
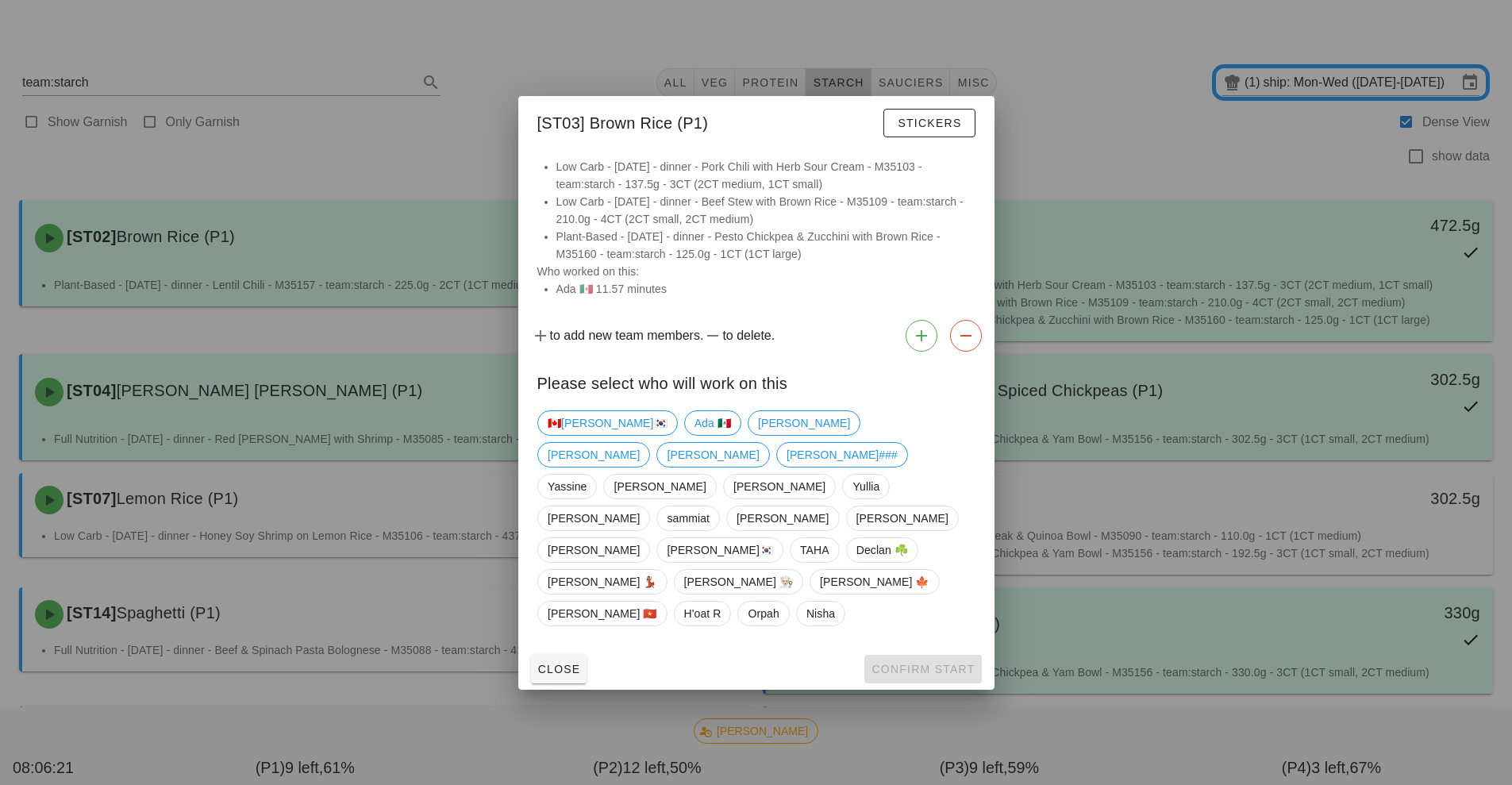
click at [1142, 127] on div at bounding box center [756, 392] width 1512 height 785
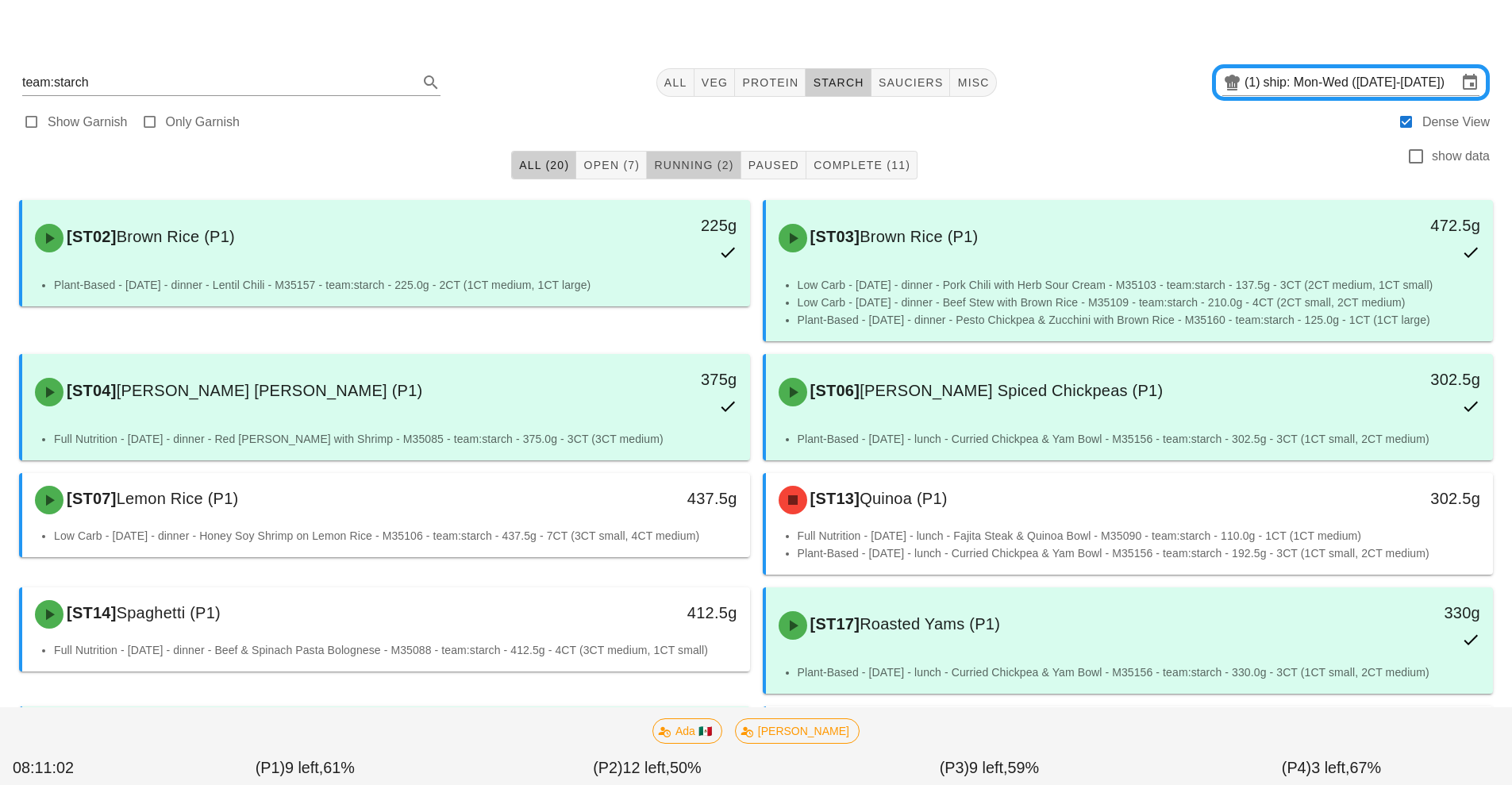
click at [727, 156] on button "Running (2)" at bounding box center [693, 165] width 93 height 29
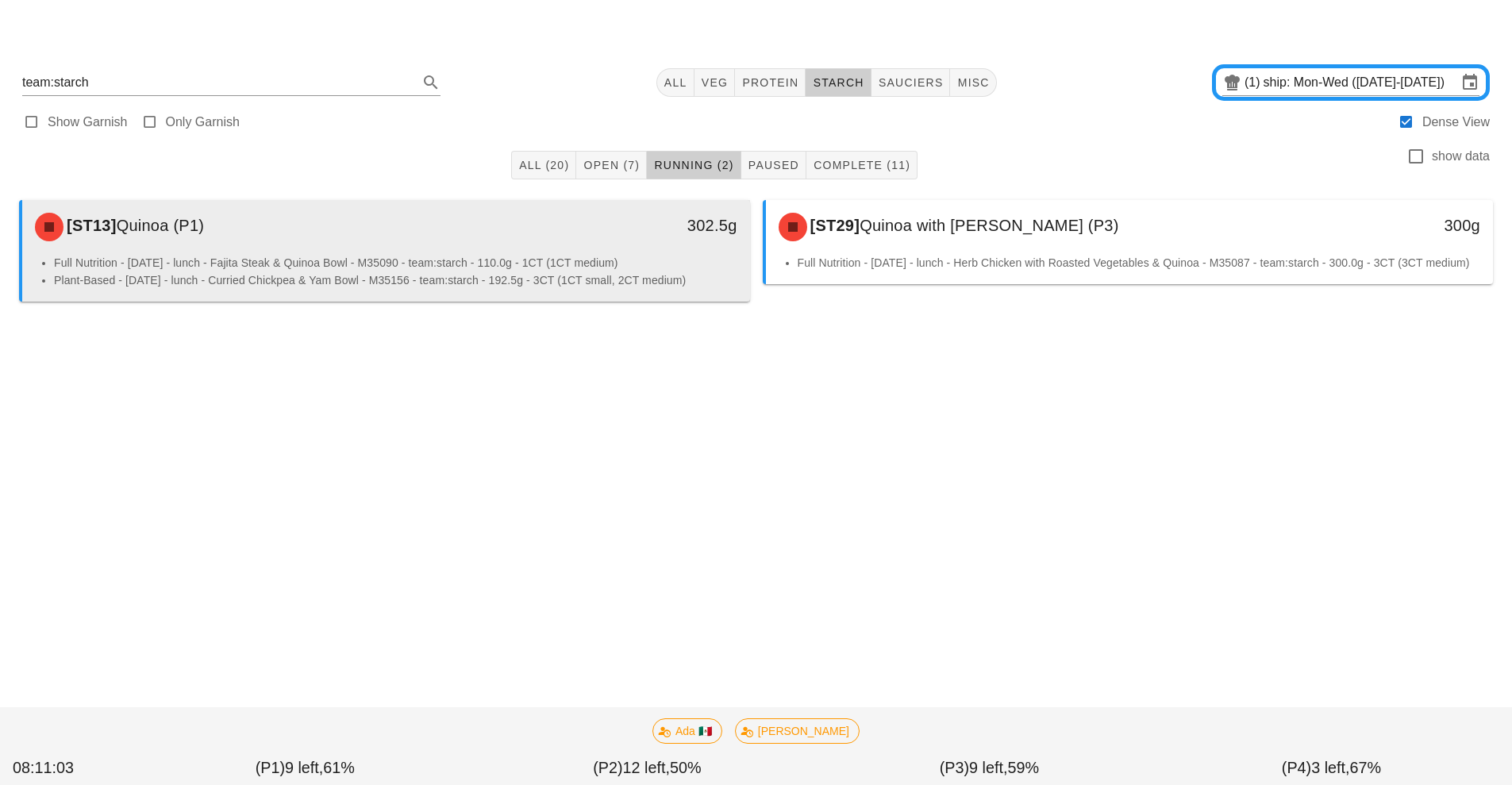
click at [590, 273] on li "Plant-Based - [DATE] - lunch - Curried Chickpea & Yam Bowl - M35156 - team:star…" at bounding box center [395, 280] width 684 height 18
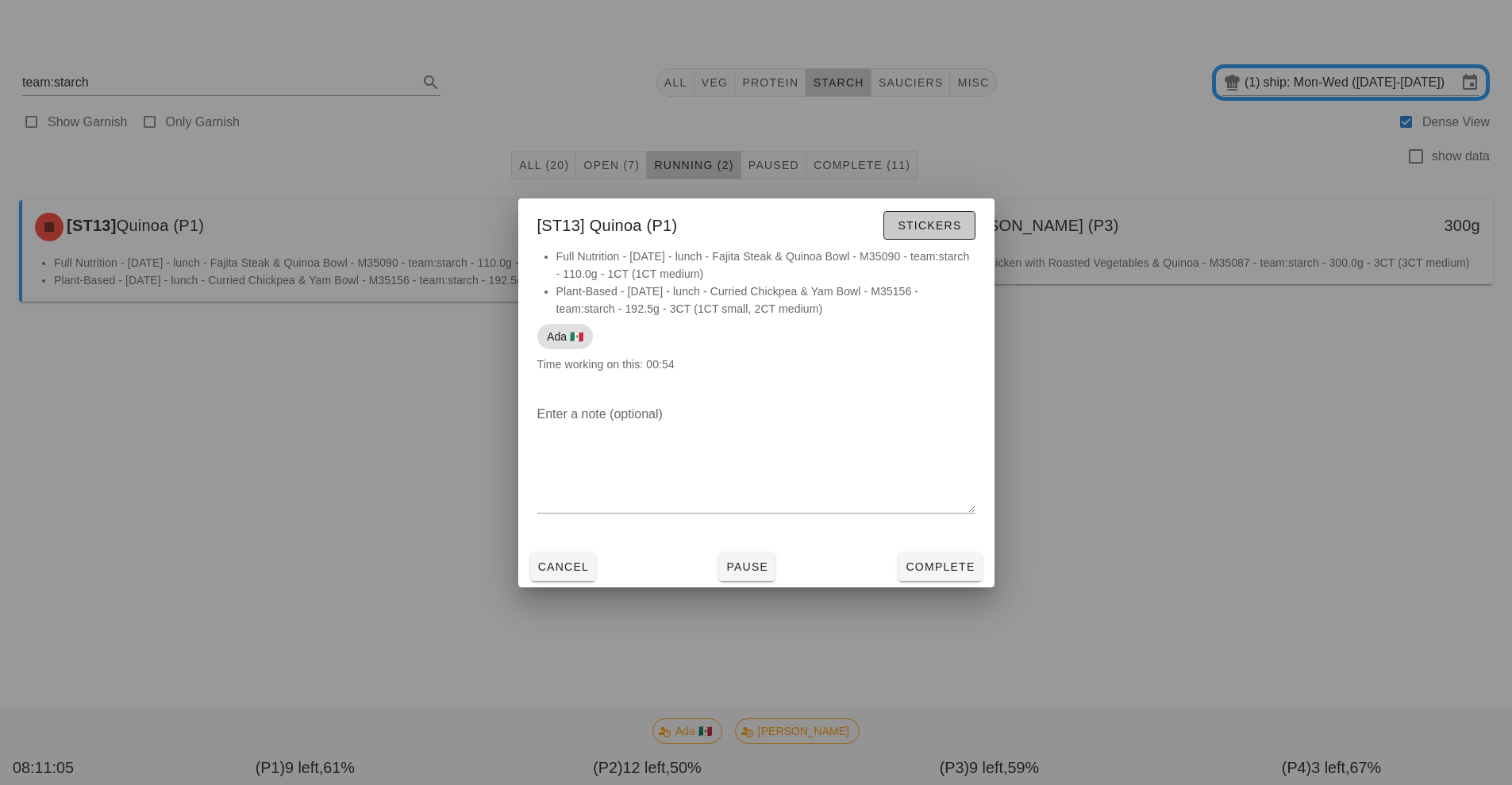
click at [949, 225] on span "Stickers" at bounding box center [929, 225] width 64 height 13
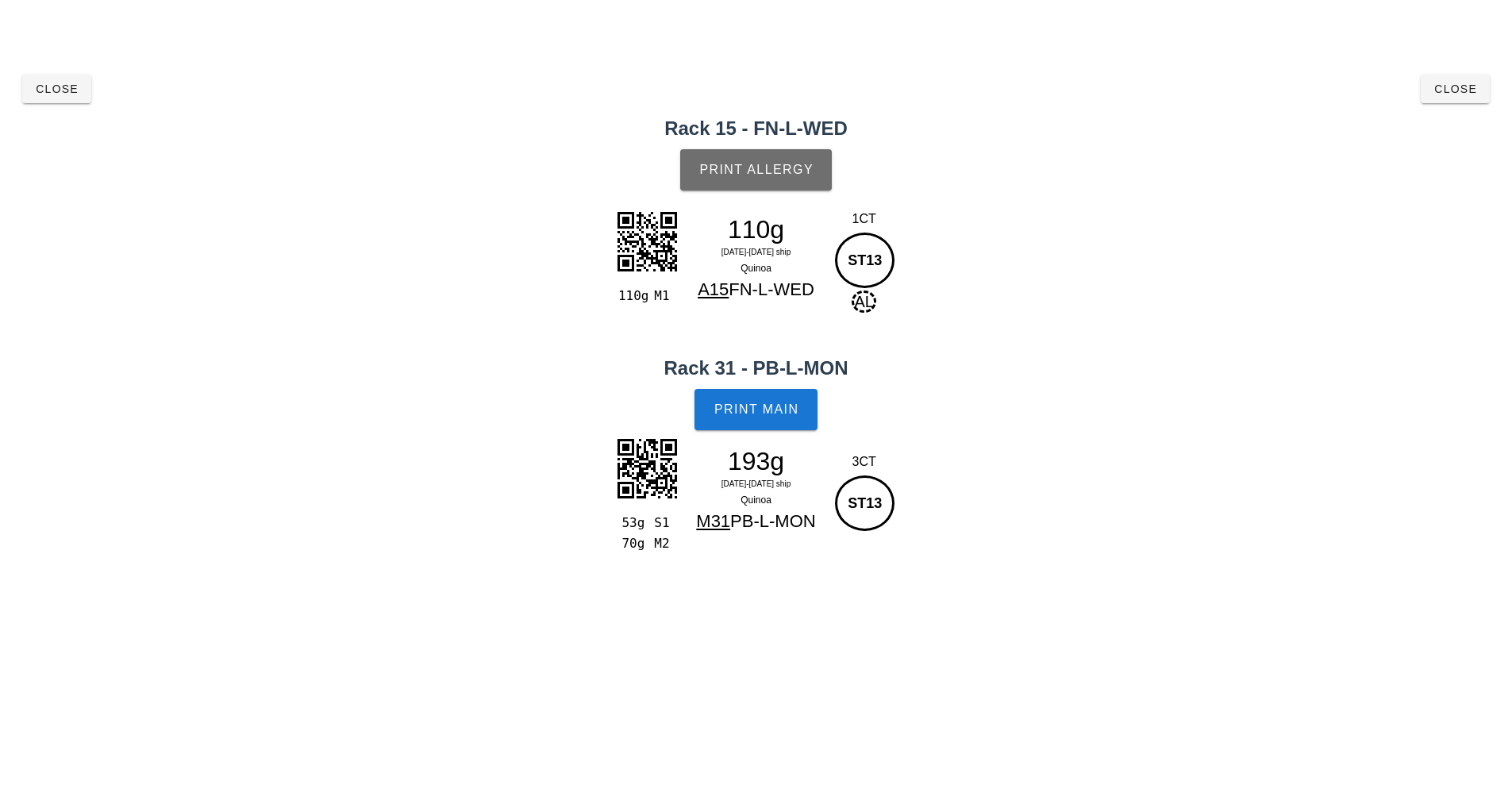
click at [775, 177] on span "Print Allergy" at bounding box center [756, 169] width 115 height 14
click at [789, 414] on span "Print Main" at bounding box center [757, 410] width 86 height 14
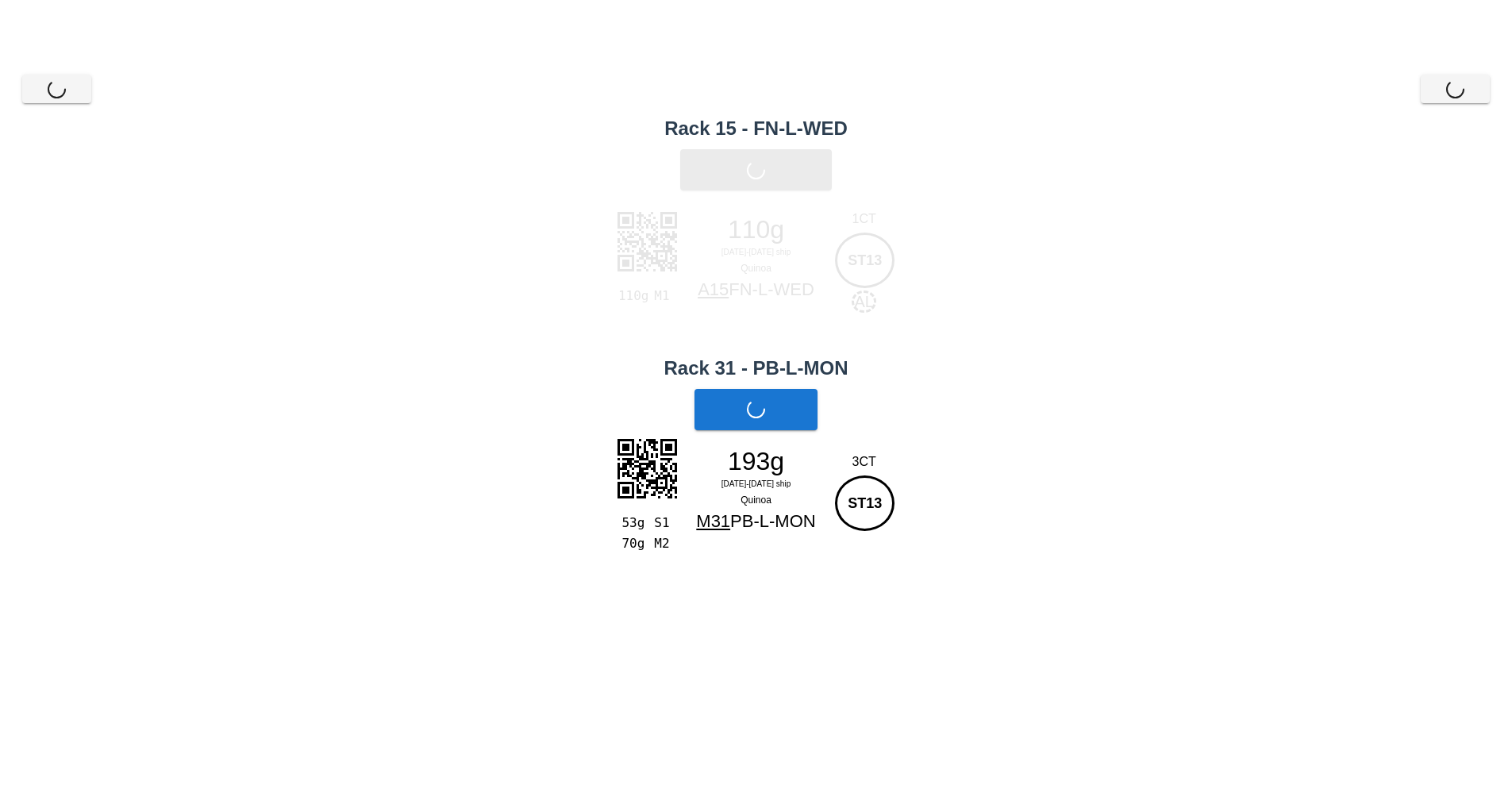
click at [1468, 92] on div "Close Close" at bounding box center [755, 89] width 1493 height 50
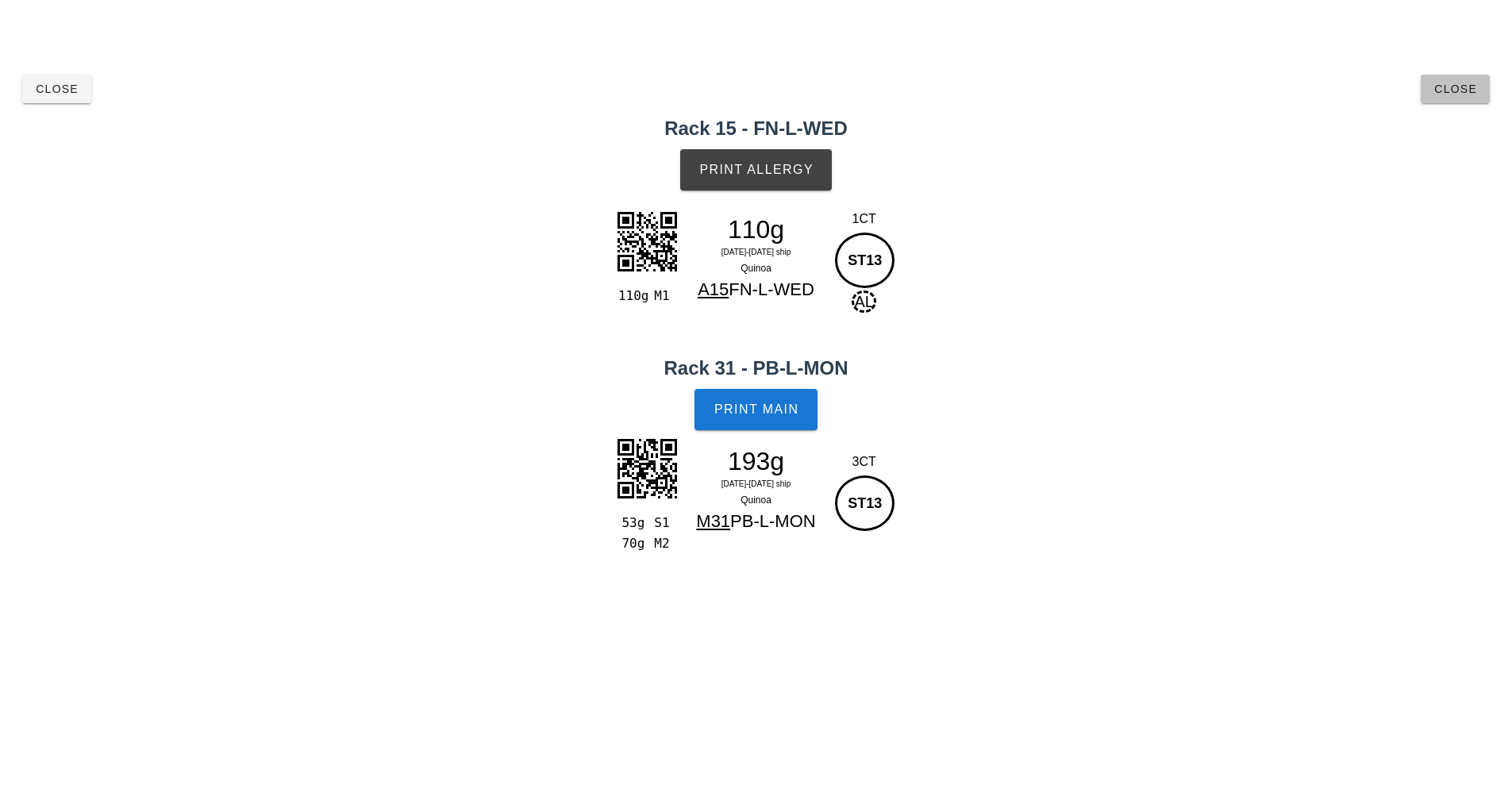
click at [1468, 92] on span "Close" at bounding box center [1456, 88] width 44 height 13
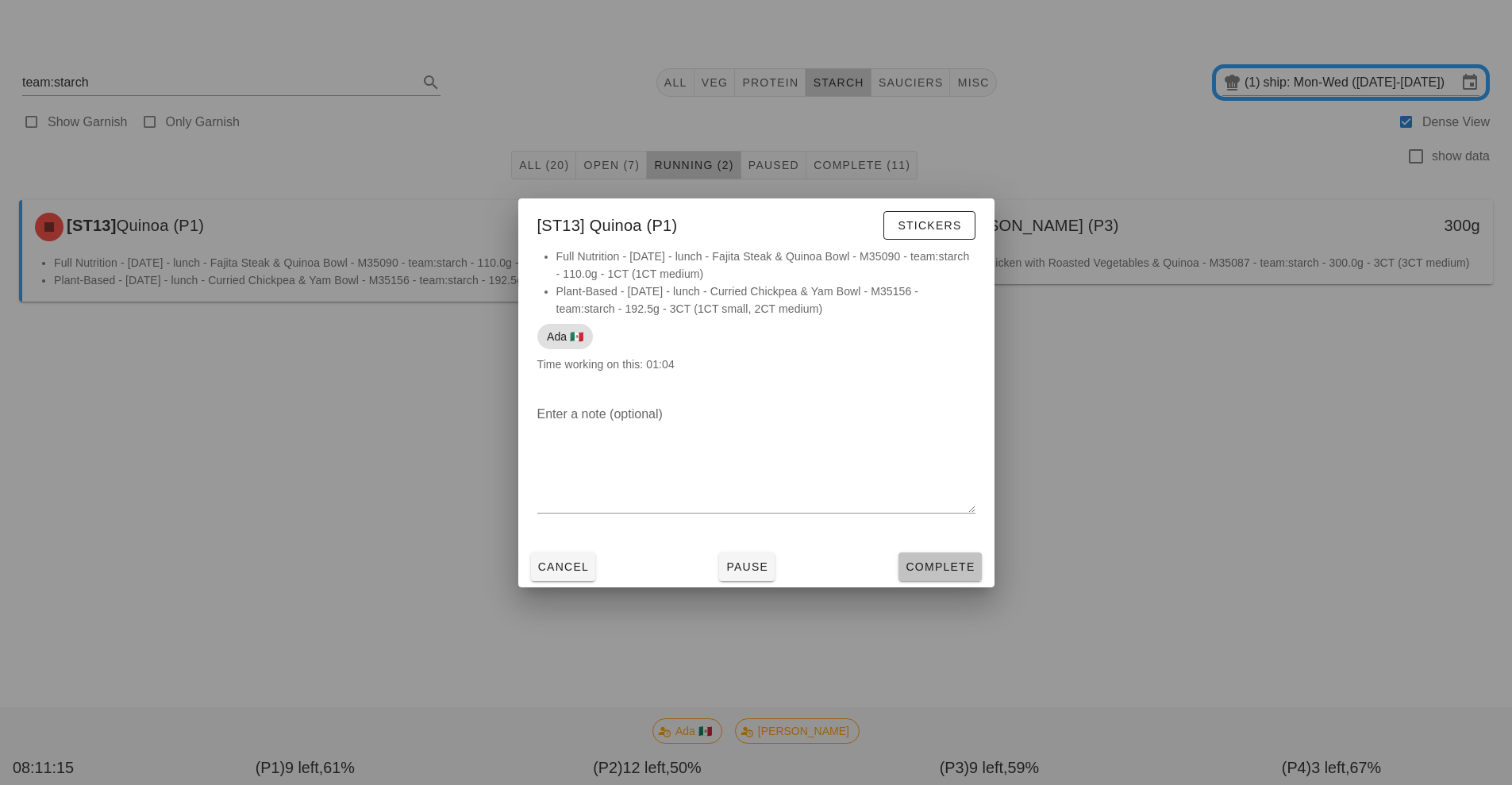
click at [947, 577] on button "Complete" at bounding box center [939, 567] width 82 height 29
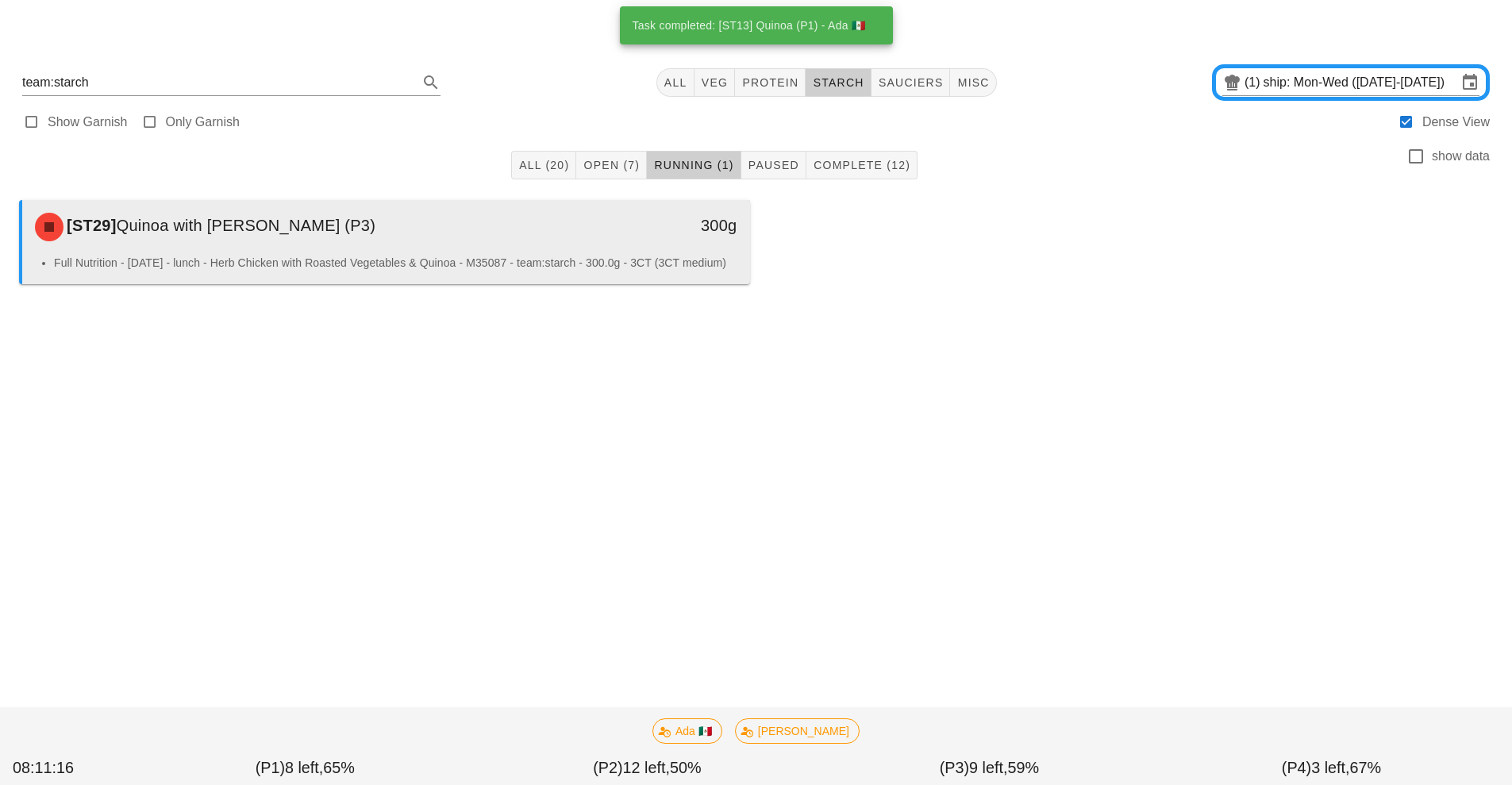
click at [615, 257] on li "Full Nutrition - [DATE] - lunch - Herb Chicken with Roasted Vegetables & Quinoa…" at bounding box center [395, 263] width 684 height 18
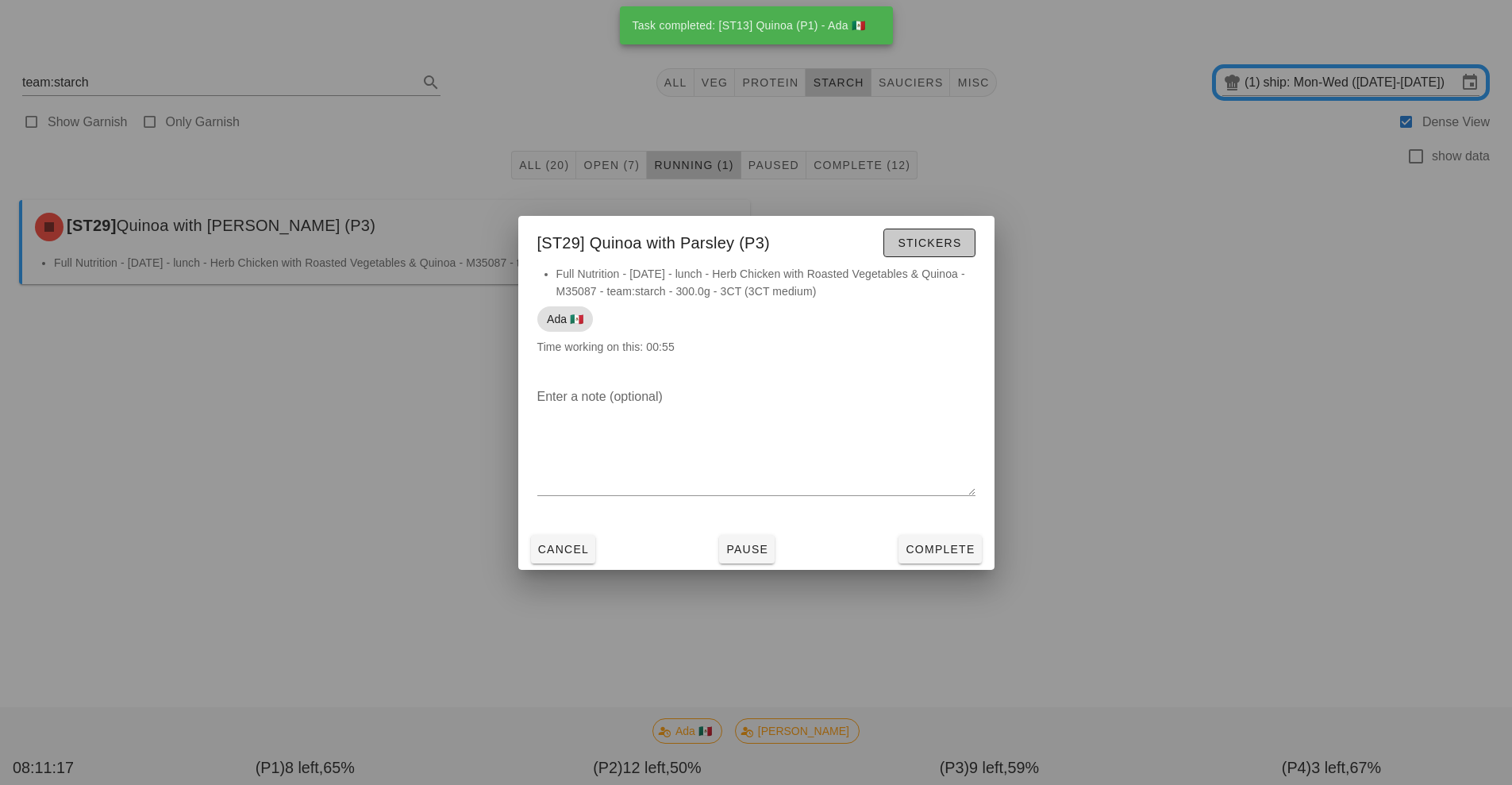
click at [954, 249] on button "Stickers" at bounding box center [928, 243] width 92 height 29
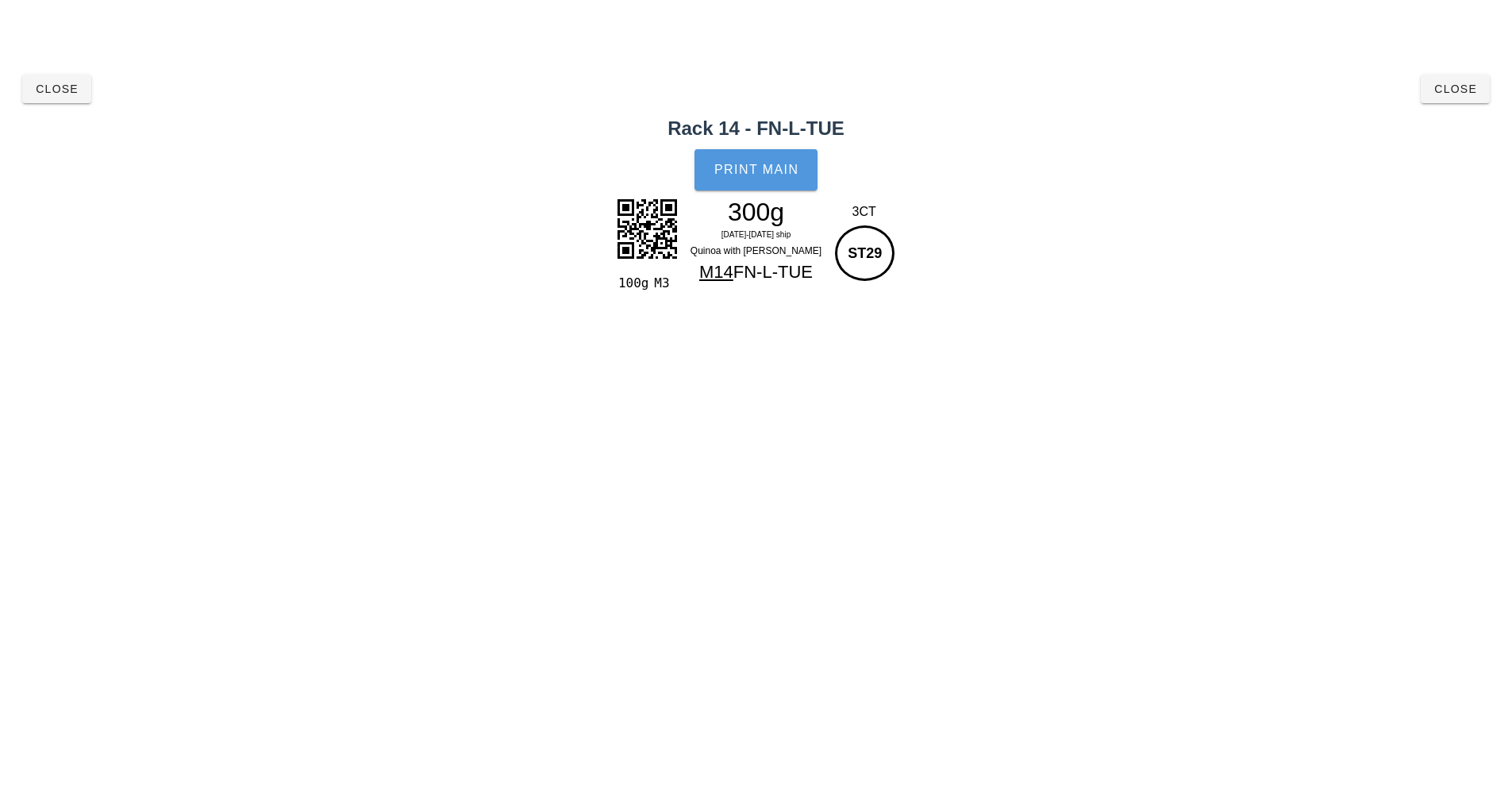
click at [762, 176] on span "Print Main" at bounding box center [757, 169] width 86 height 14
click at [1466, 100] on button "Close" at bounding box center [1455, 89] width 69 height 29
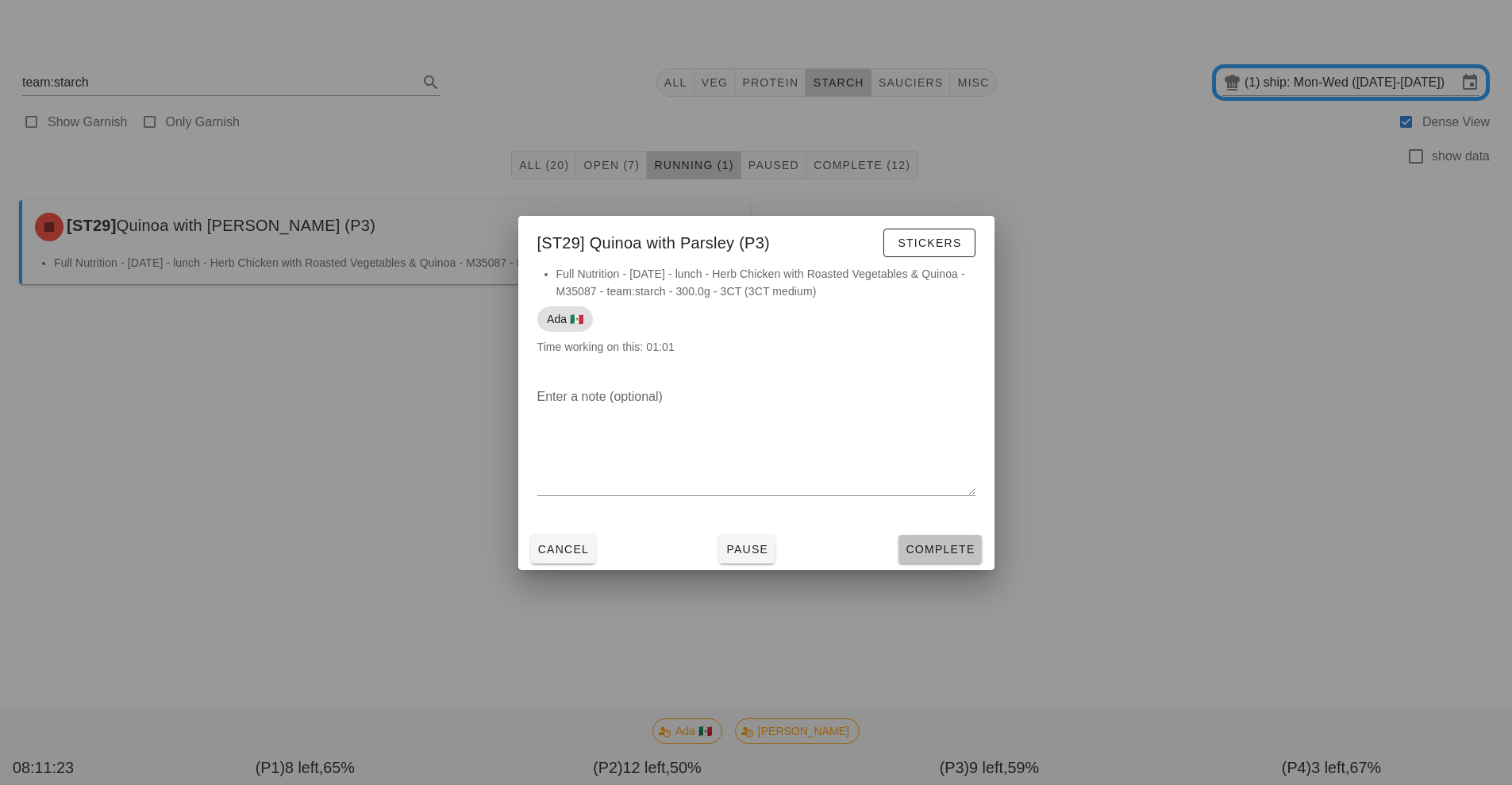
click at [940, 561] on button "Complete" at bounding box center [939, 549] width 82 height 29
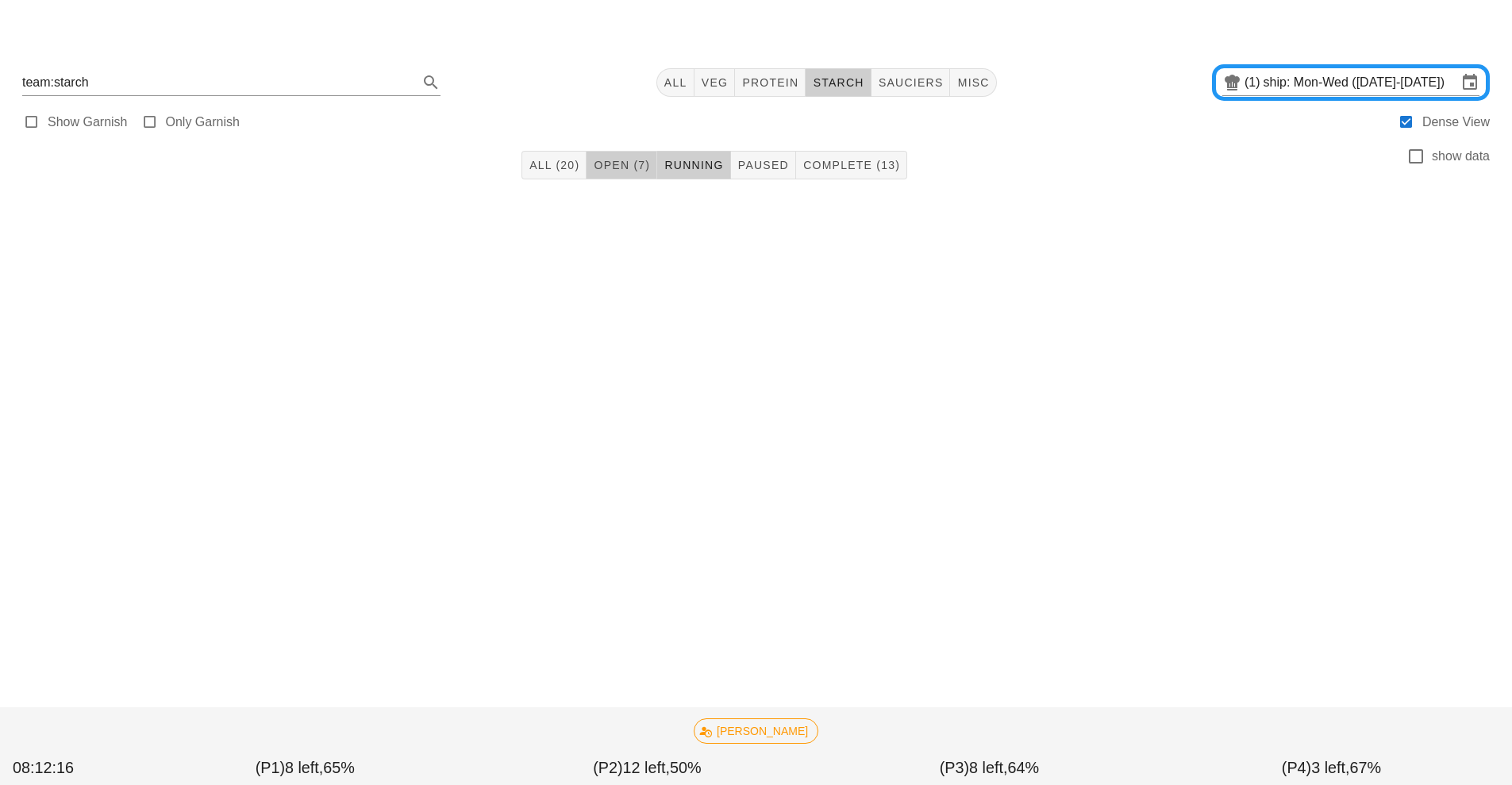
click at [626, 165] on span "Open (7)" at bounding box center [621, 165] width 57 height 13
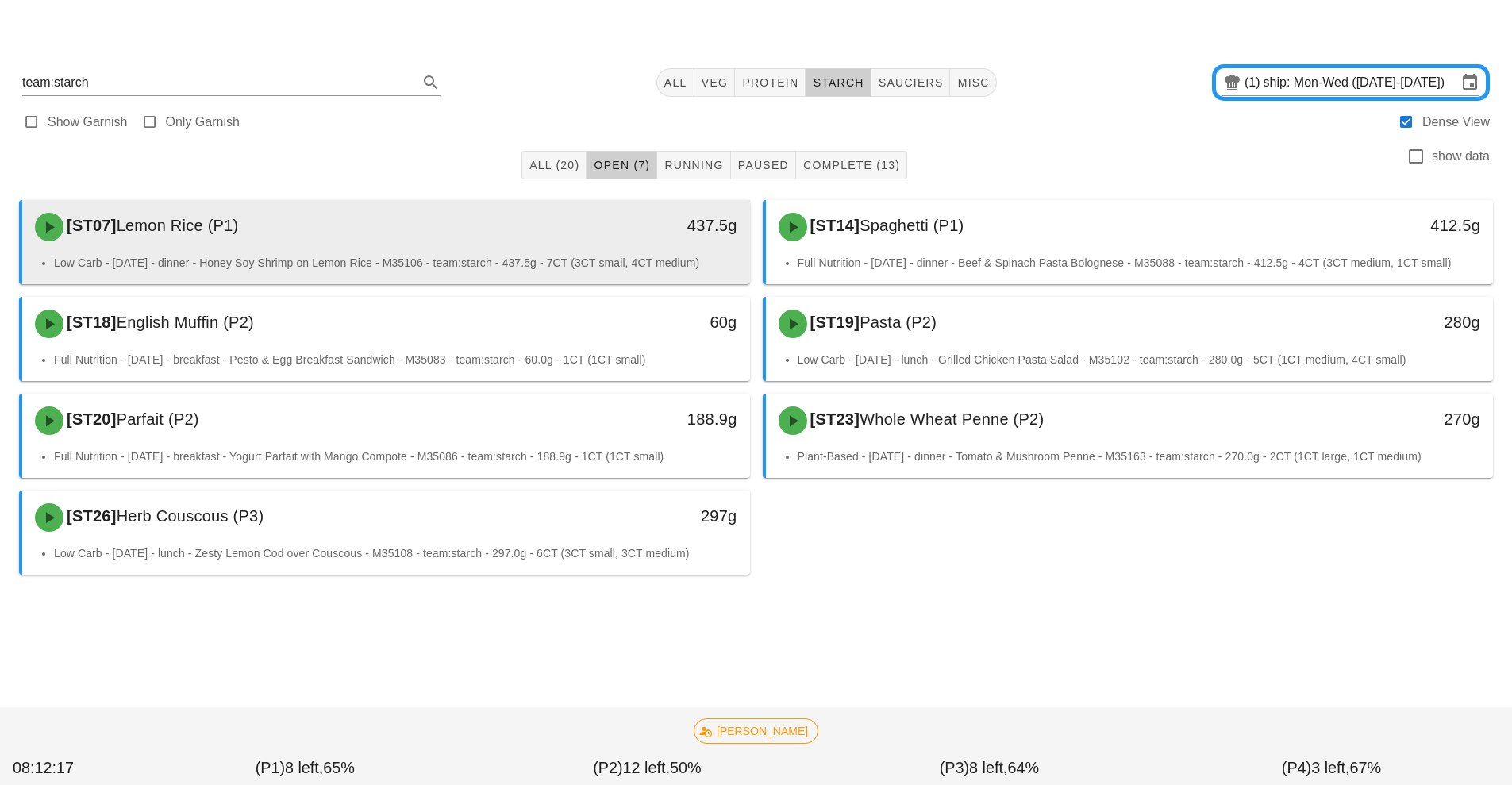
click at [532, 248] on div "[ST07] Lemon Rice (P1)" at bounding box center [295, 227] width 541 height 48
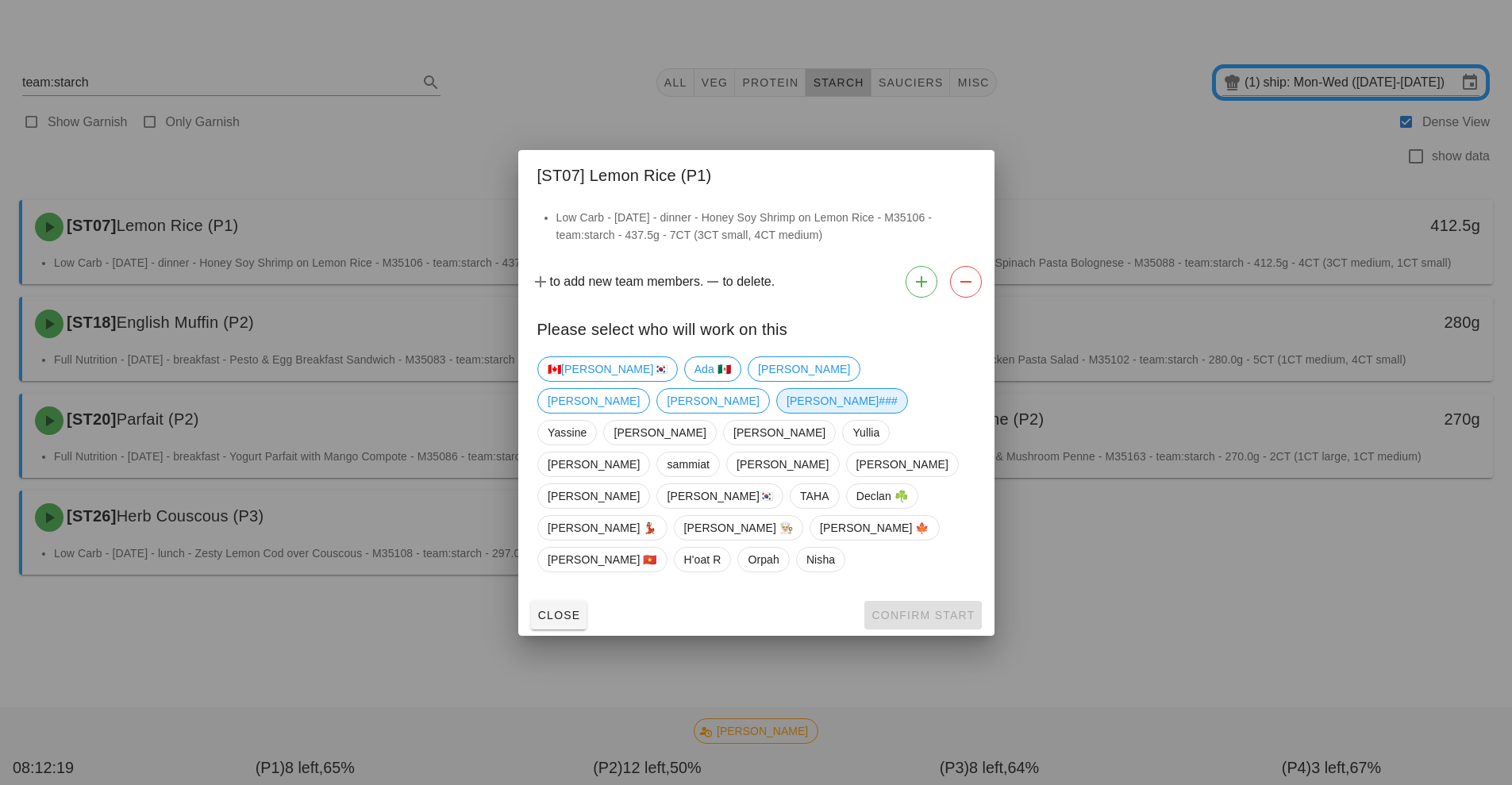
click at [897, 413] on span "[PERSON_NAME]###" at bounding box center [841, 400] width 111 height 24
click at [913, 609] on span "Confirm Start" at bounding box center [923, 615] width 104 height 13
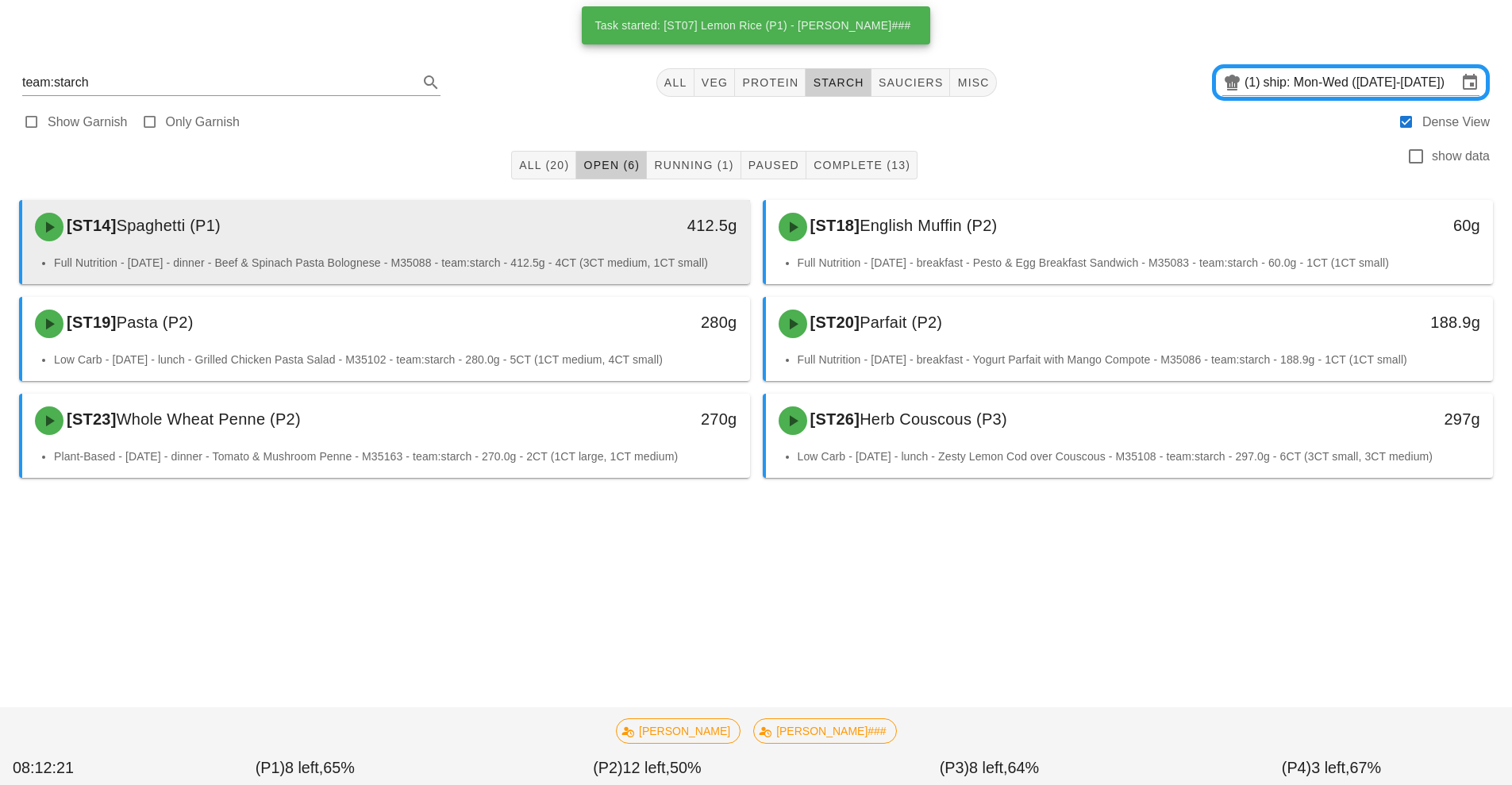
click at [504, 241] on div "[ST14] Spaghetti (P1)" at bounding box center [295, 227] width 541 height 48
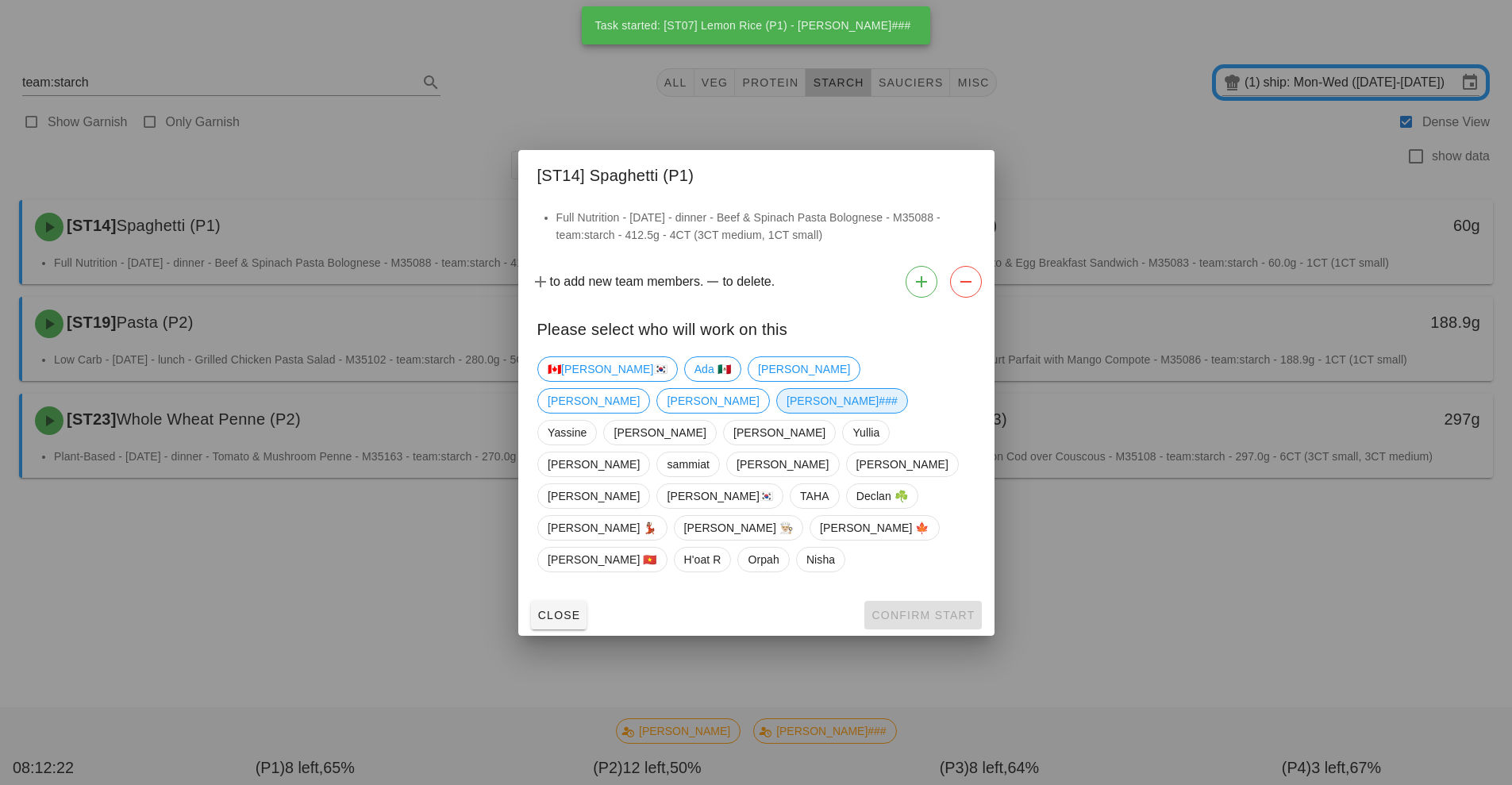
click at [897, 408] on span "[PERSON_NAME]###" at bounding box center [841, 400] width 111 height 24
click at [919, 601] on button "Confirm Start" at bounding box center [923, 615] width 117 height 29
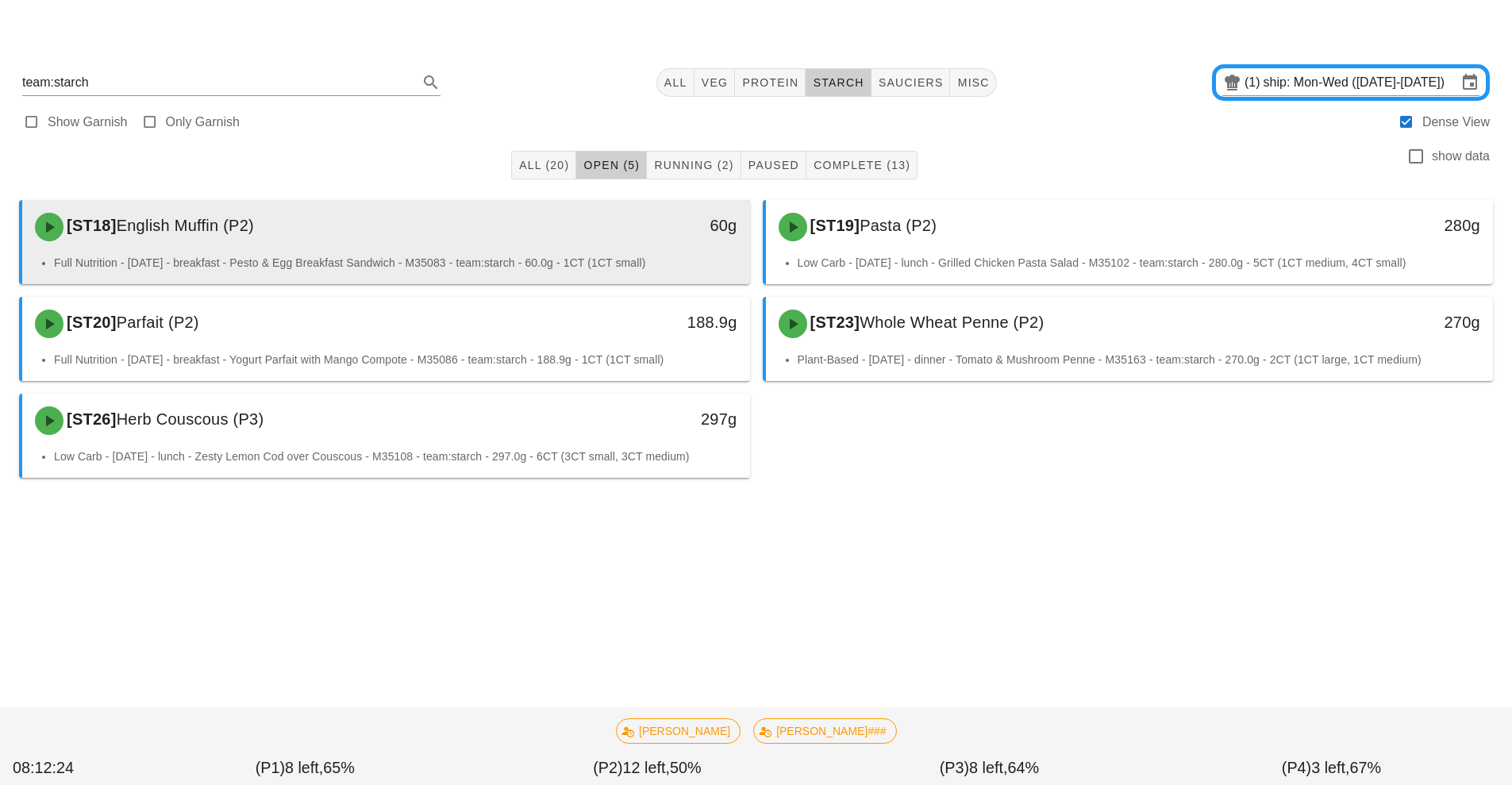
click at [598, 238] on div "60g" at bounding box center [656, 227] width 180 height 48
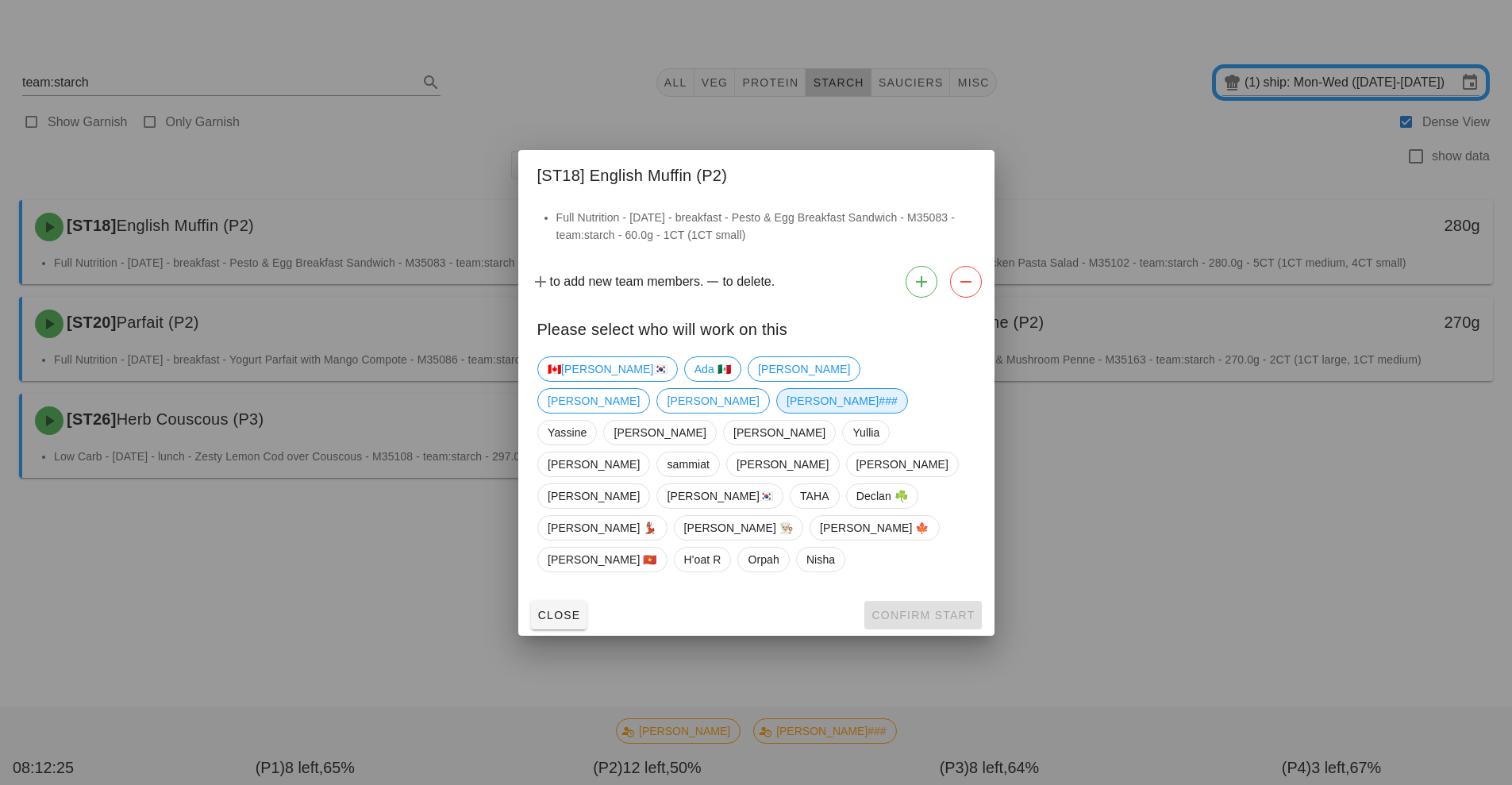
click at [897, 413] on span "[PERSON_NAME]###" at bounding box center [841, 400] width 111 height 24
click at [921, 609] on span "Confirm Start" at bounding box center [923, 615] width 104 height 13
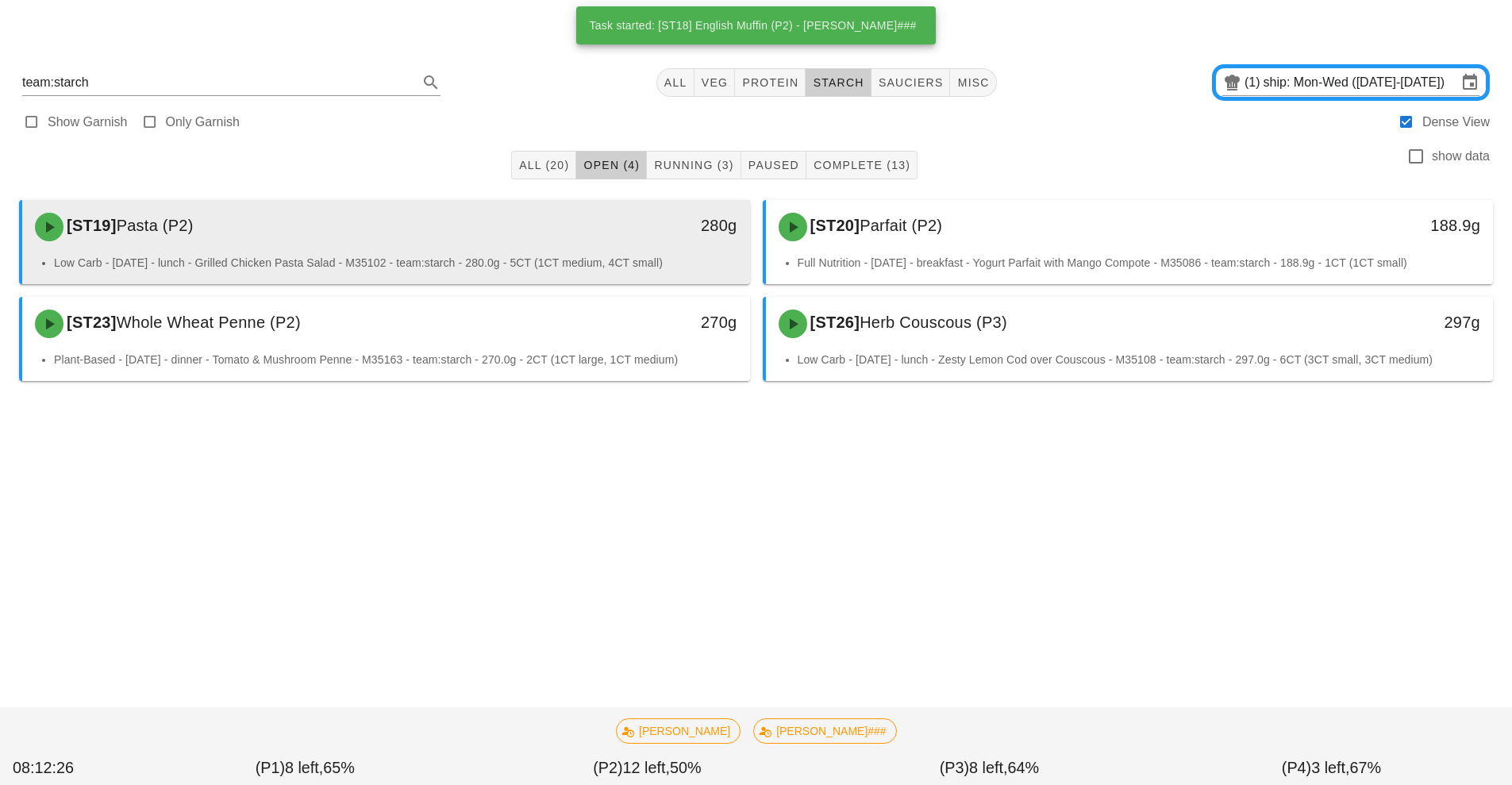
click at [573, 225] on div "280g" at bounding box center [656, 227] width 180 height 48
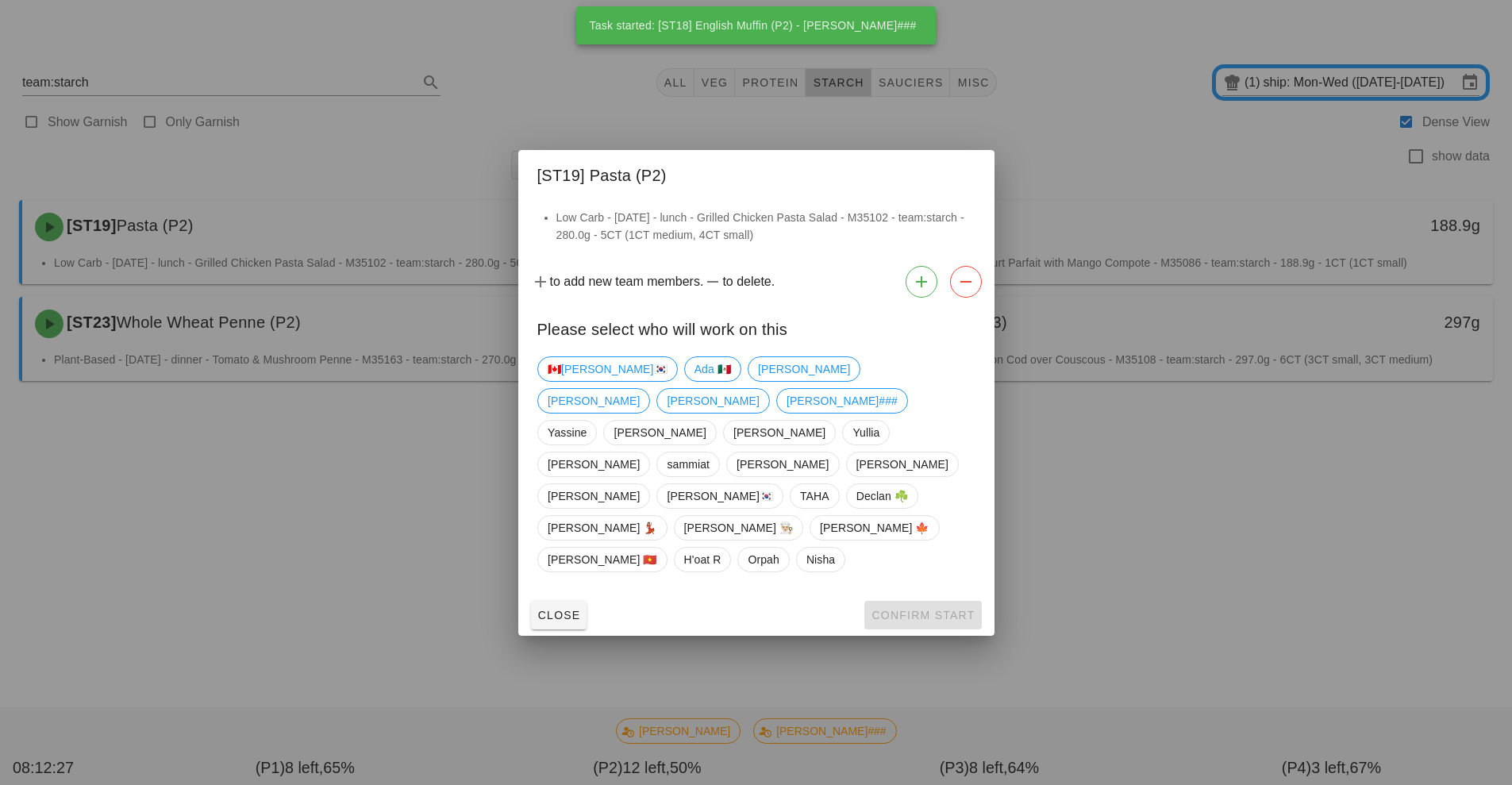
click at [938, 595] on div "Close Confirm Start" at bounding box center [756, 615] width 476 height 41
click at [897, 413] on span "[PERSON_NAME]###" at bounding box center [841, 400] width 111 height 24
click at [921, 609] on span "Confirm Start" at bounding box center [923, 615] width 104 height 13
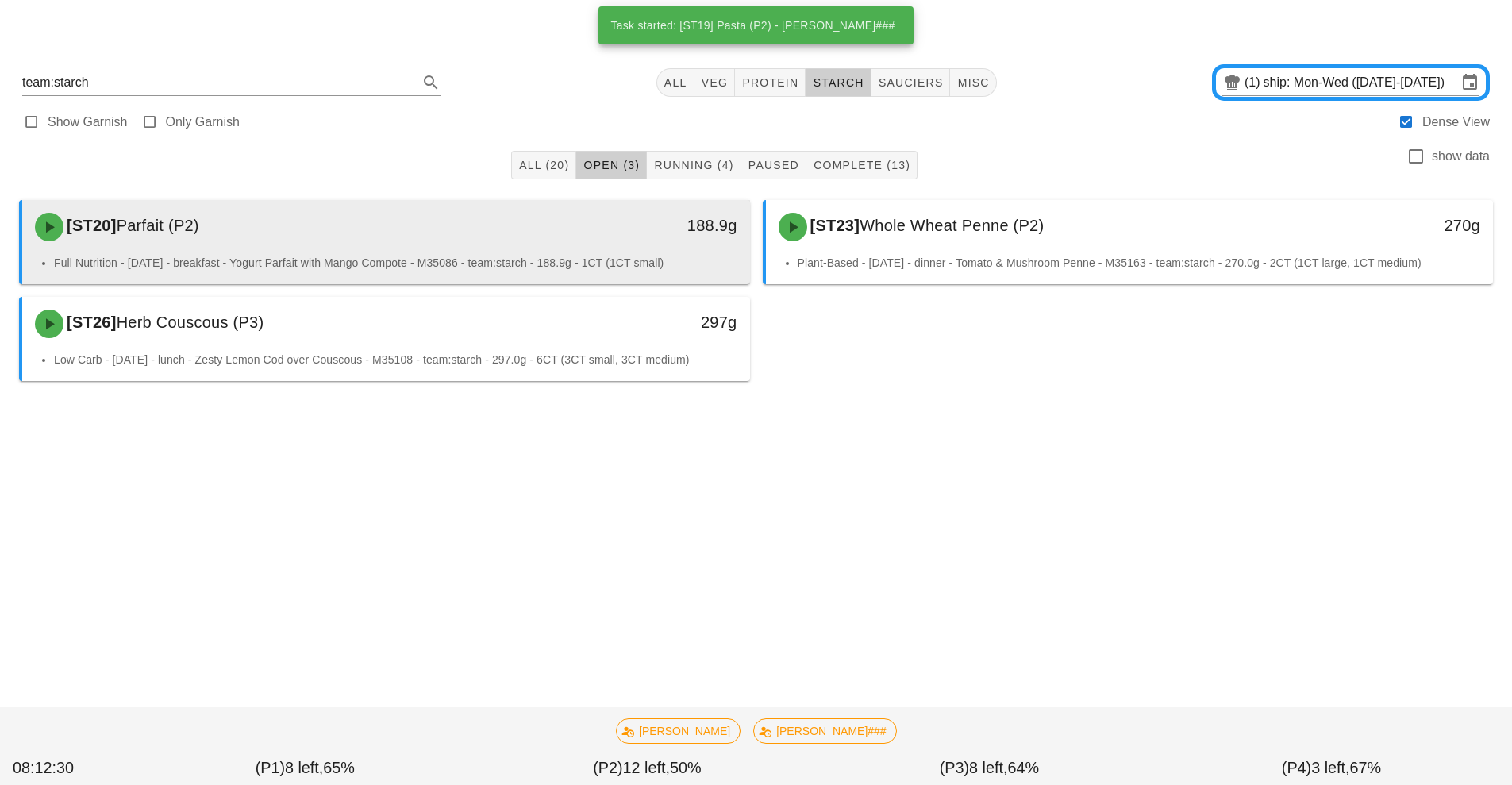
click at [558, 236] on div "[ST20] Parfait (P2)" at bounding box center [295, 227] width 541 height 48
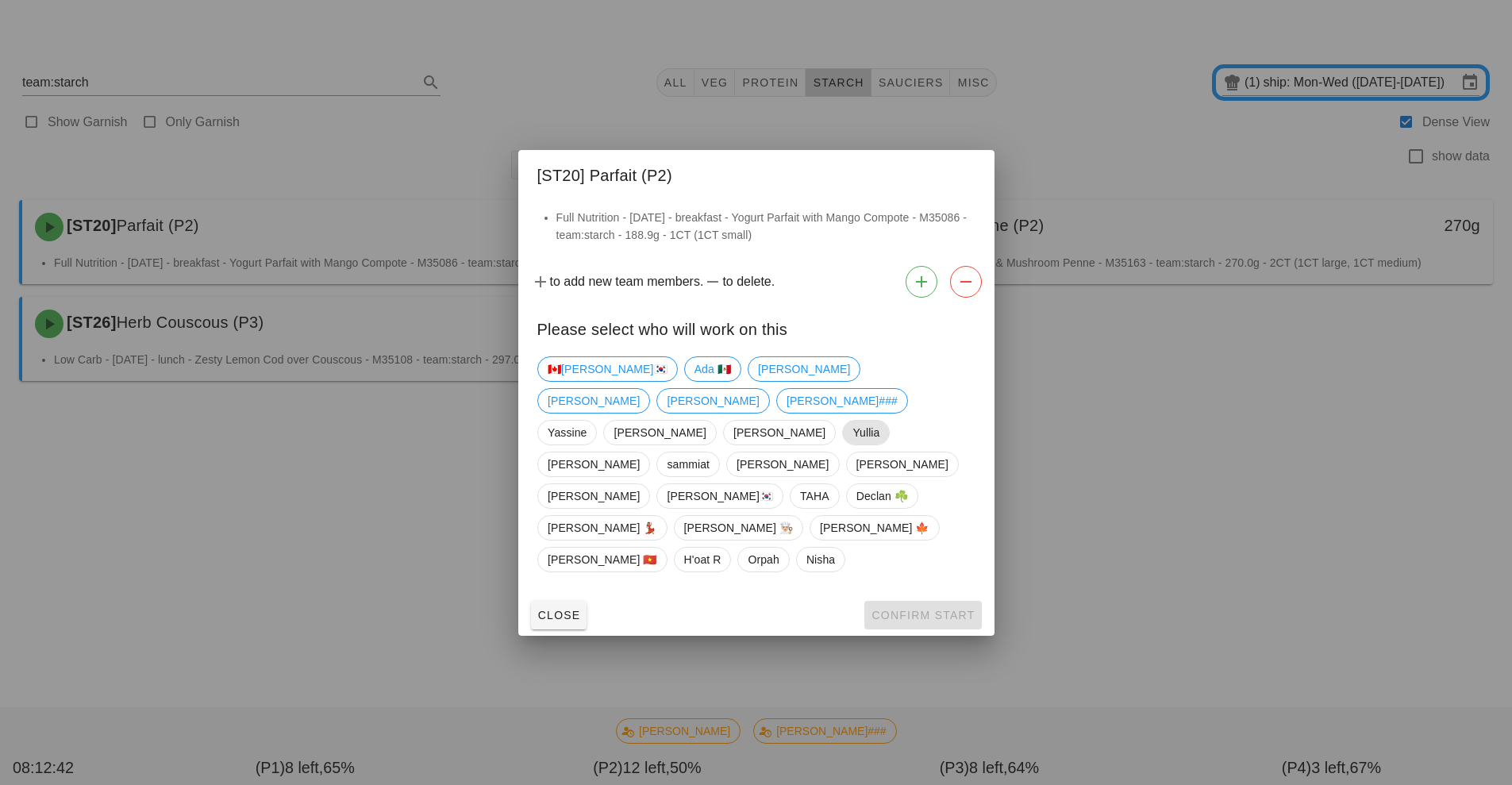
click at [853, 445] on span "Yullia" at bounding box center [866, 432] width 27 height 24
click at [938, 609] on span "Confirm Start" at bounding box center [923, 615] width 104 height 13
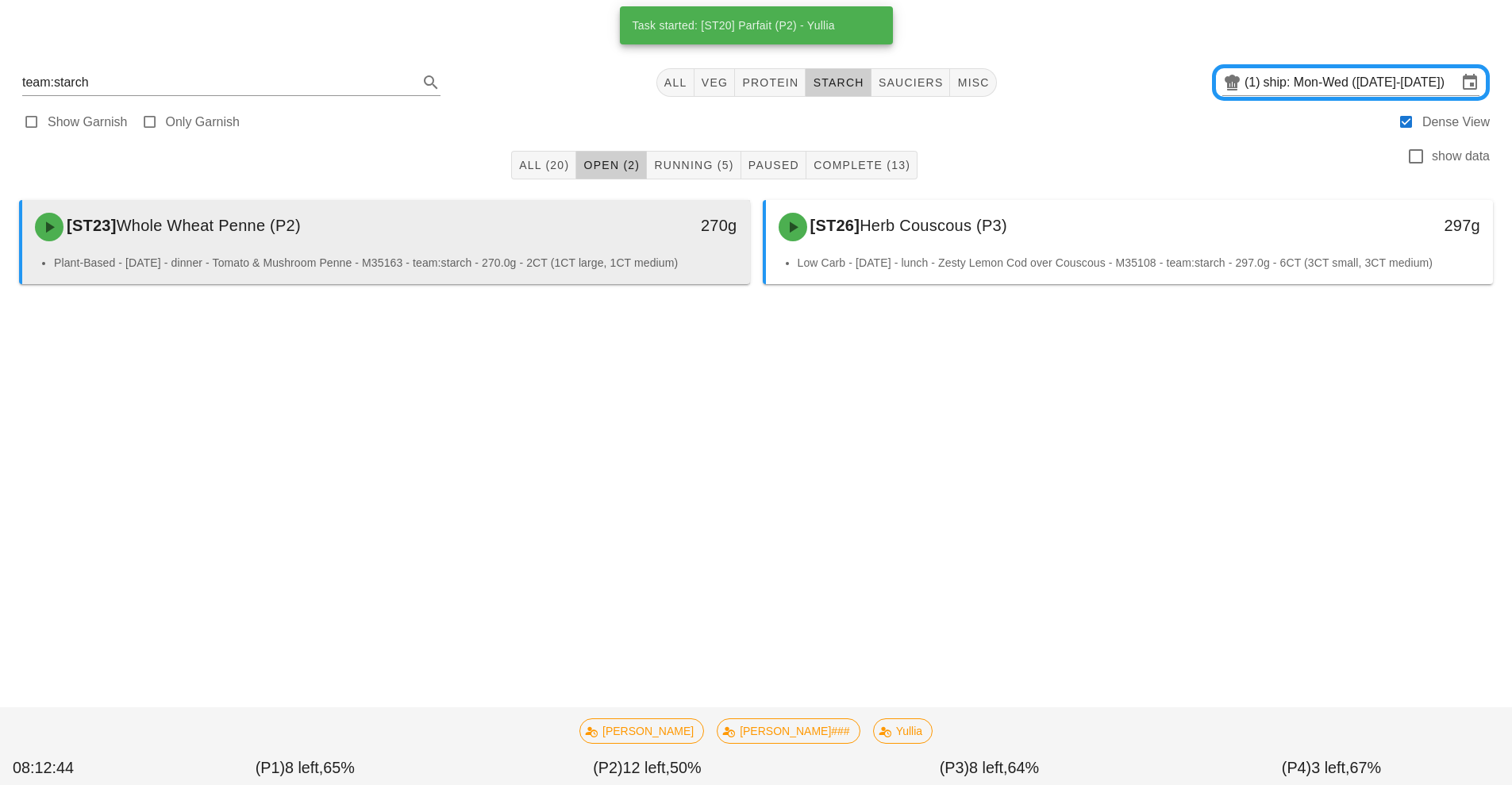
click at [579, 242] on div "270g" at bounding box center [656, 227] width 180 height 48
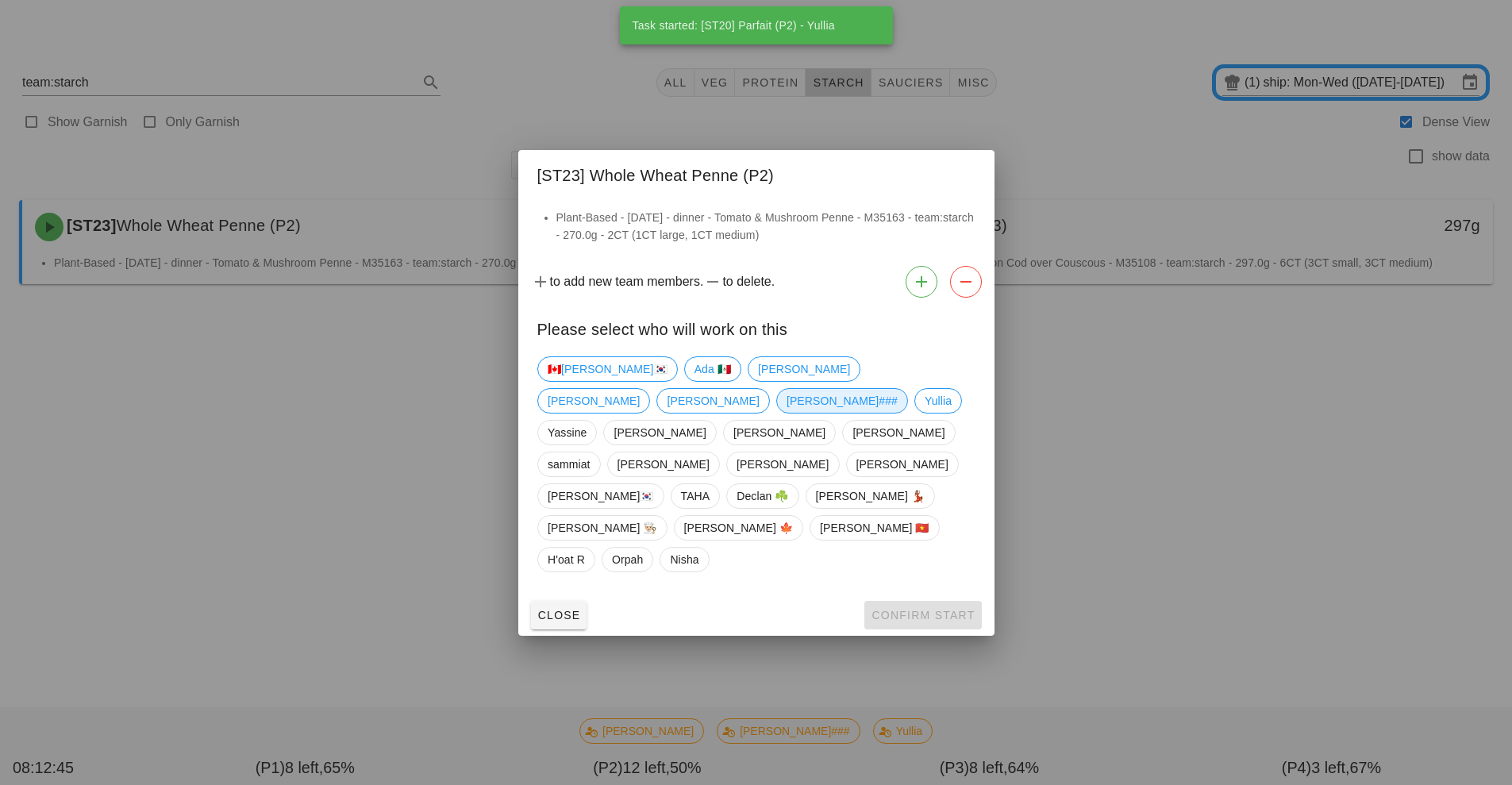
click at [897, 413] on span "[PERSON_NAME]###" at bounding box center [841, 400] width 111 height 24
click at [927, 609] on span "Confirm Start" at bounding box center [923, 615] width 104 height 13
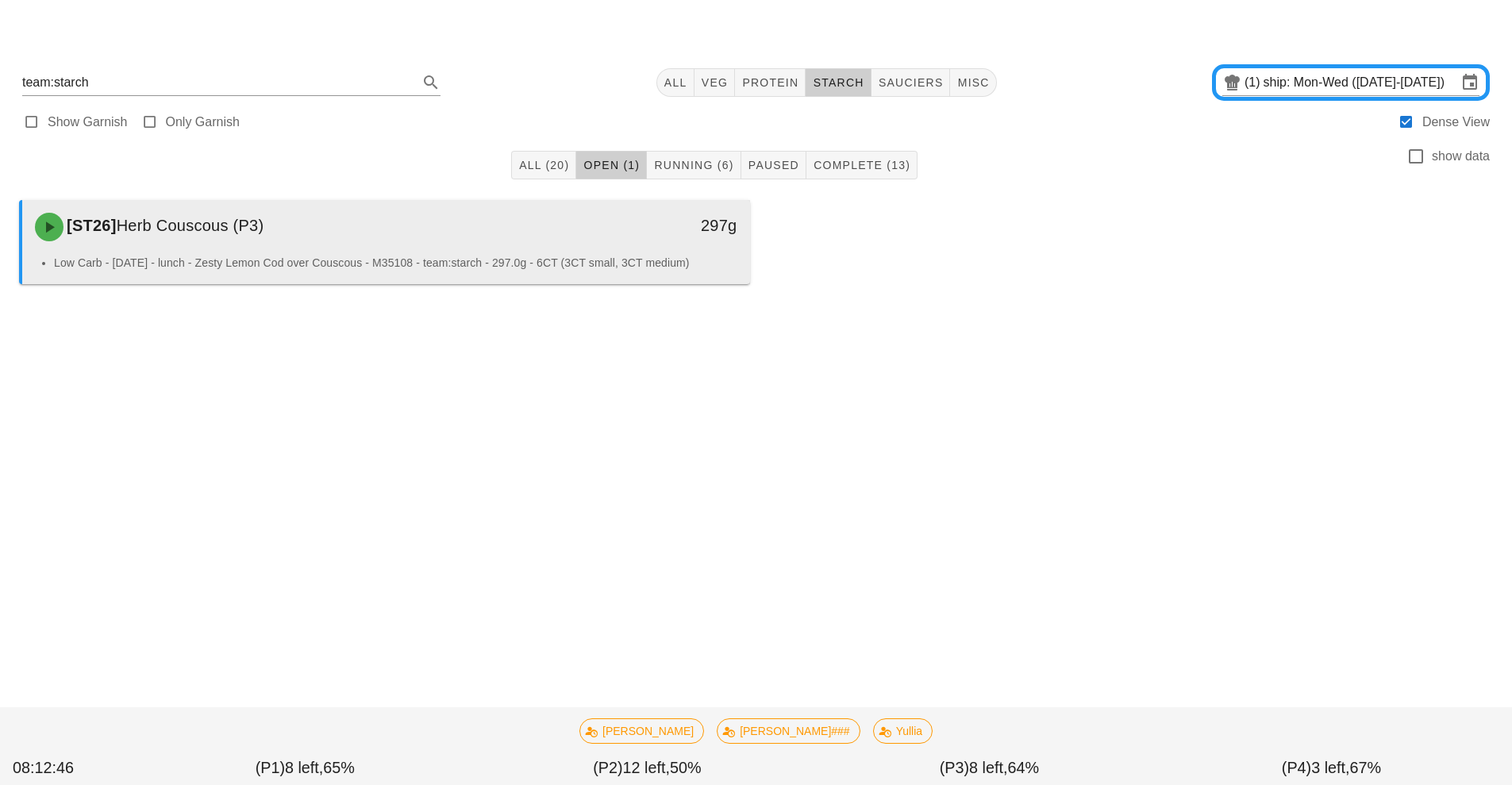
click at [518, 240] on div "[ST26] Herb Couscous (P3)" at bounding box center [295, 227] width 541 height 48
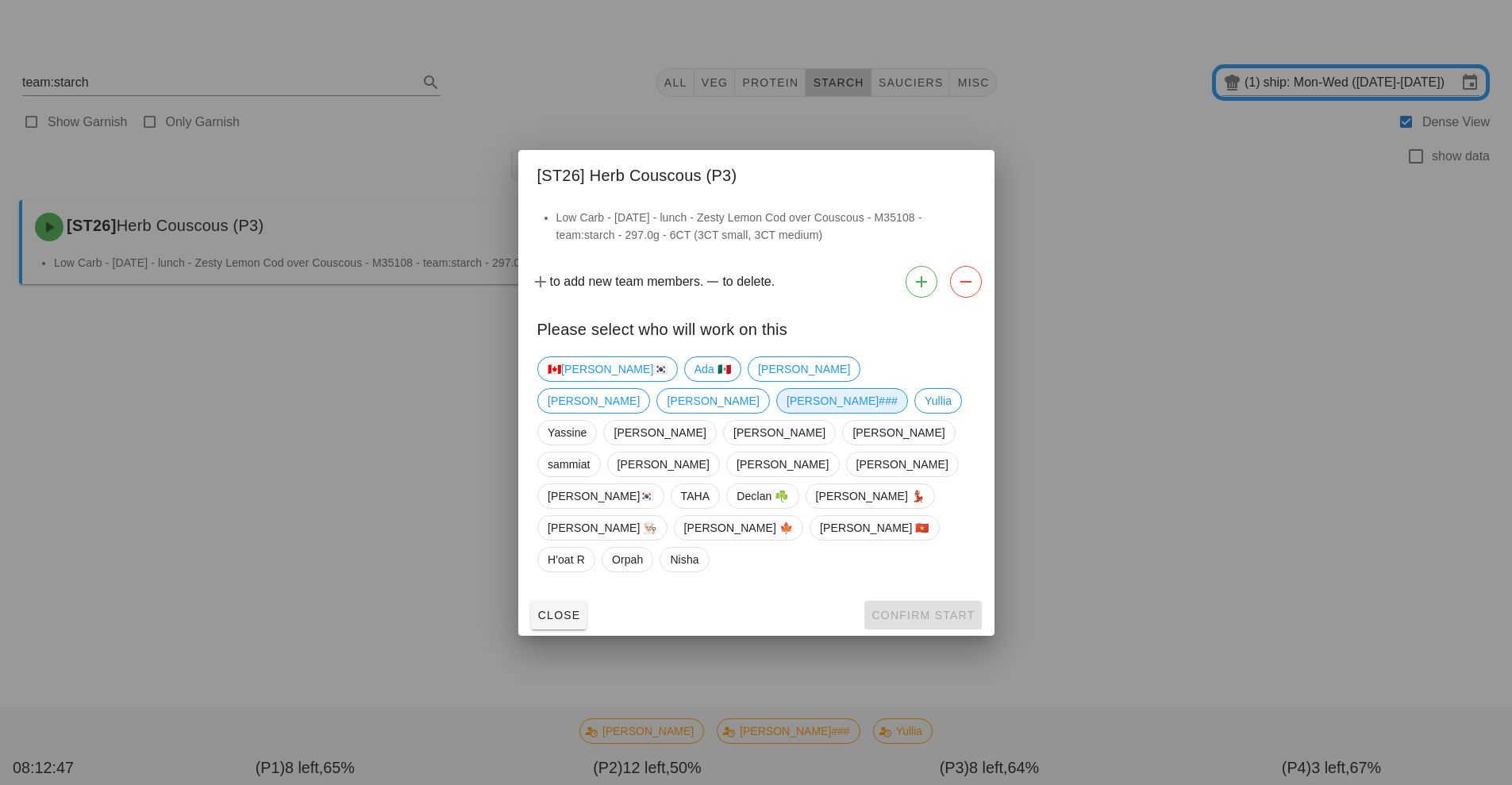
click at [896, 413] on span "[PERSON_NAME]###" at bounding box center [841, 400] width 111 height 24
click at [921, 609] on span "Confirm Start" at bounding box center [923, 615] width 104 height 13
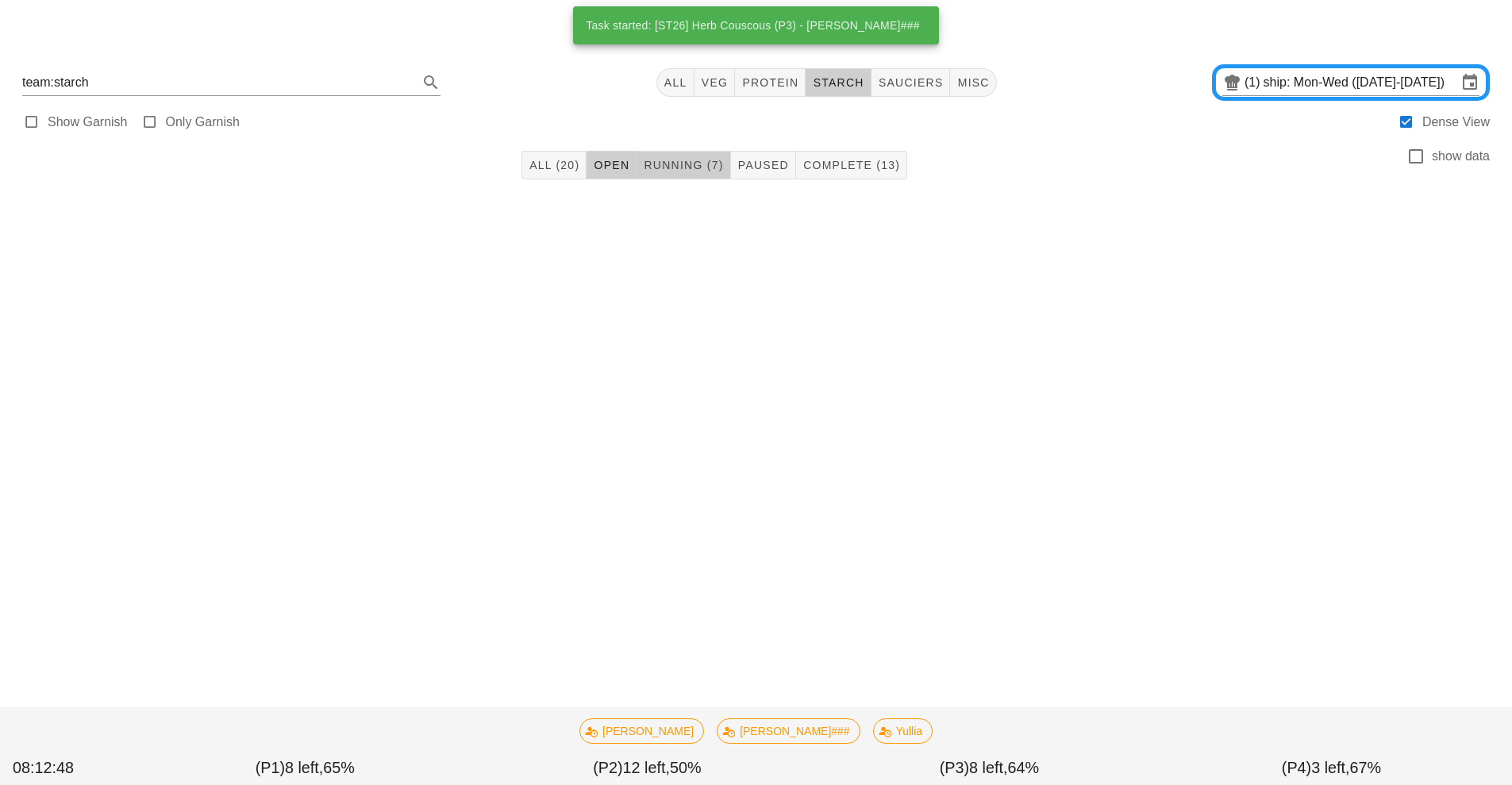
click at [696, 162] on span "Running (7)" at bounding box center [683, 165] width 80 height 13
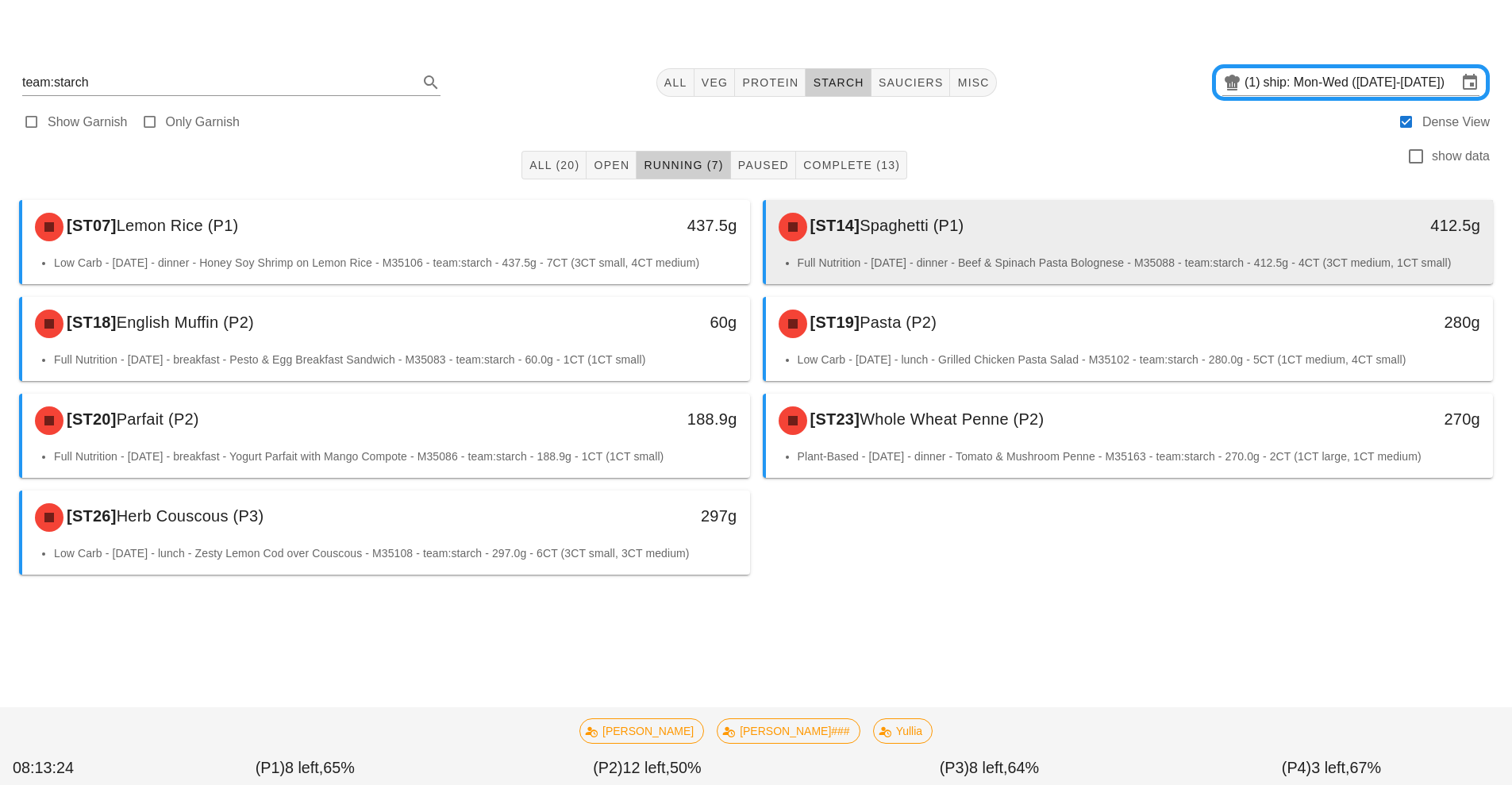
click at [914, 234] on span "Spaghetti (P1)" at bounding box center [912, 225] width 104 height 18
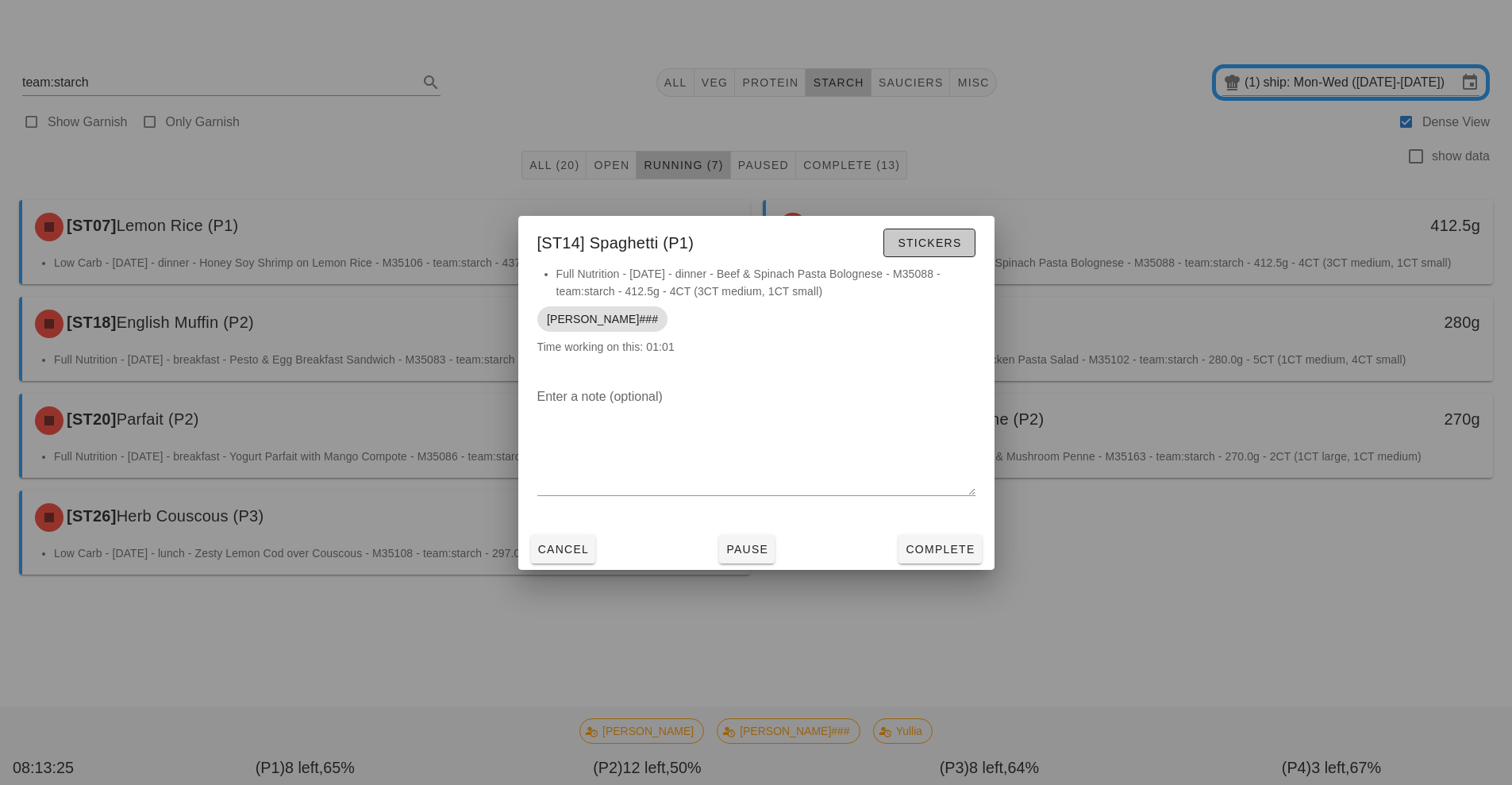
click at [936, 238] on span "Stickers" at bounding box center [929, 242] width 64 height 13
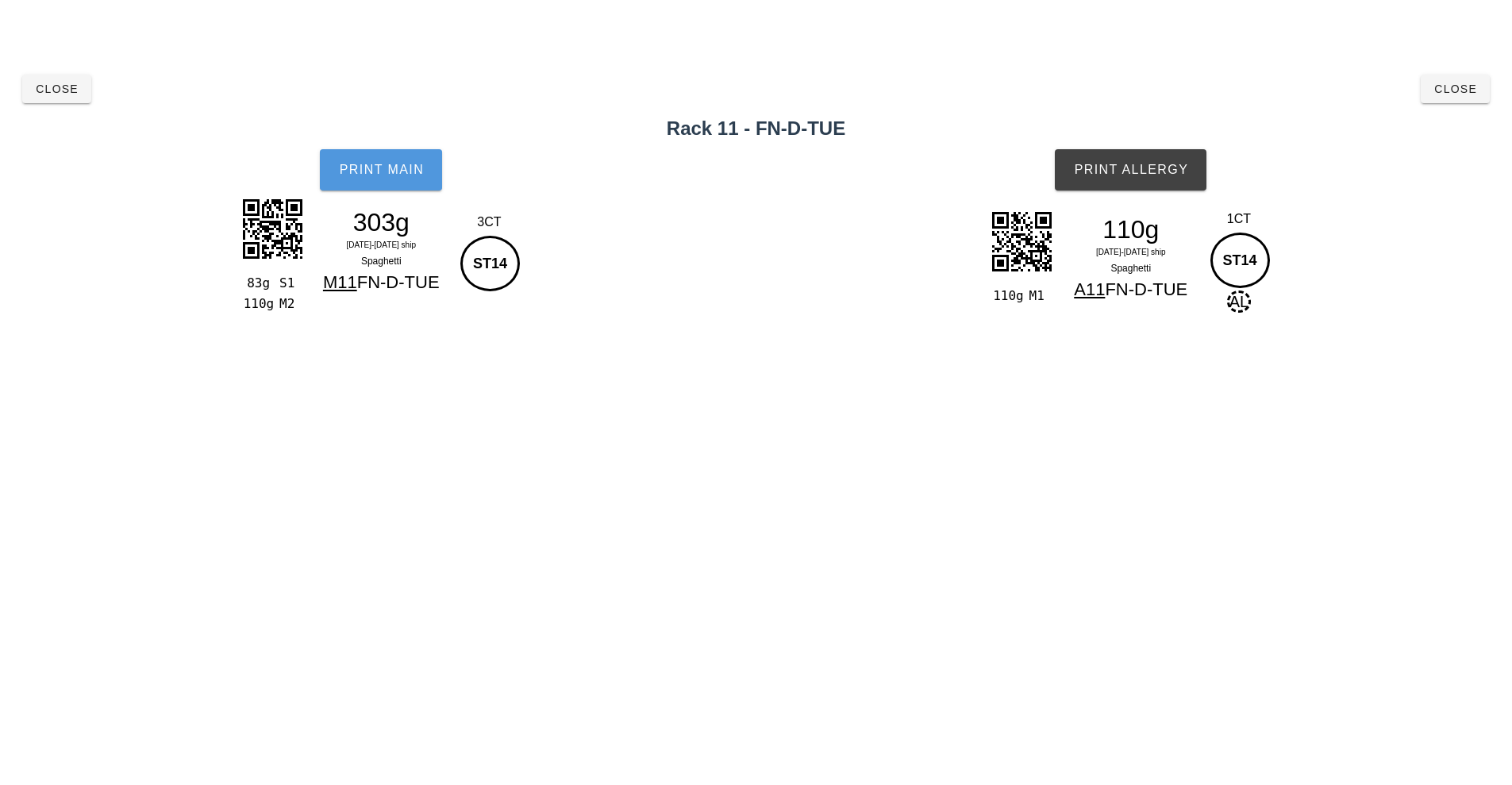
click at [378, 168] on span "Print Main" at bounding box center [381, 169] width 86 height 14
click at [1157, 166] on span "Print Allergy" at bounding box center [1130, 169] width 115 height 14
click at [46, 98] on button "Close" at bounding box center [56, 89] width 69 height 29
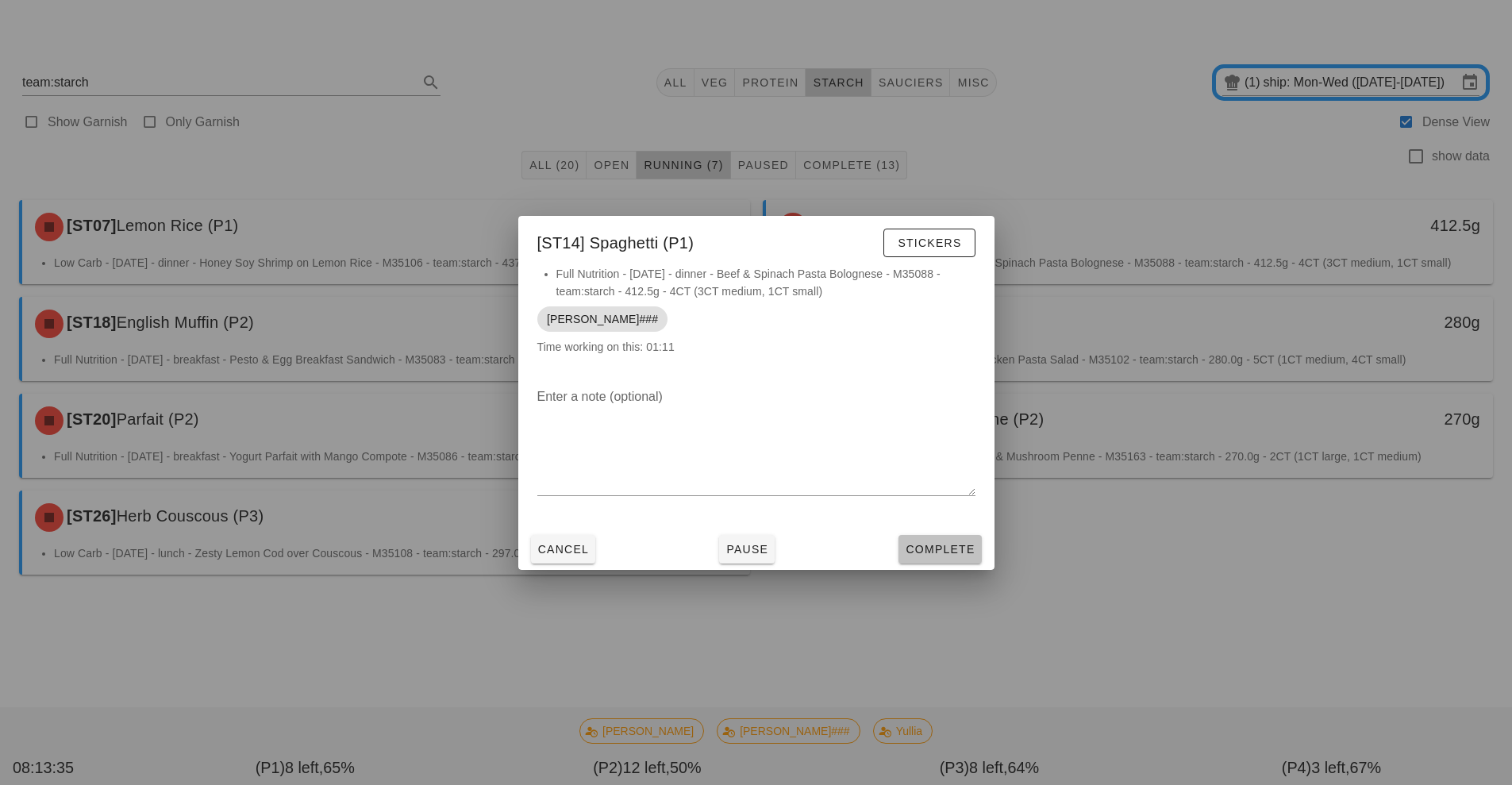
click at [943, 548] on span "Complete" at bounding box center [939, 549] width 70 height 13
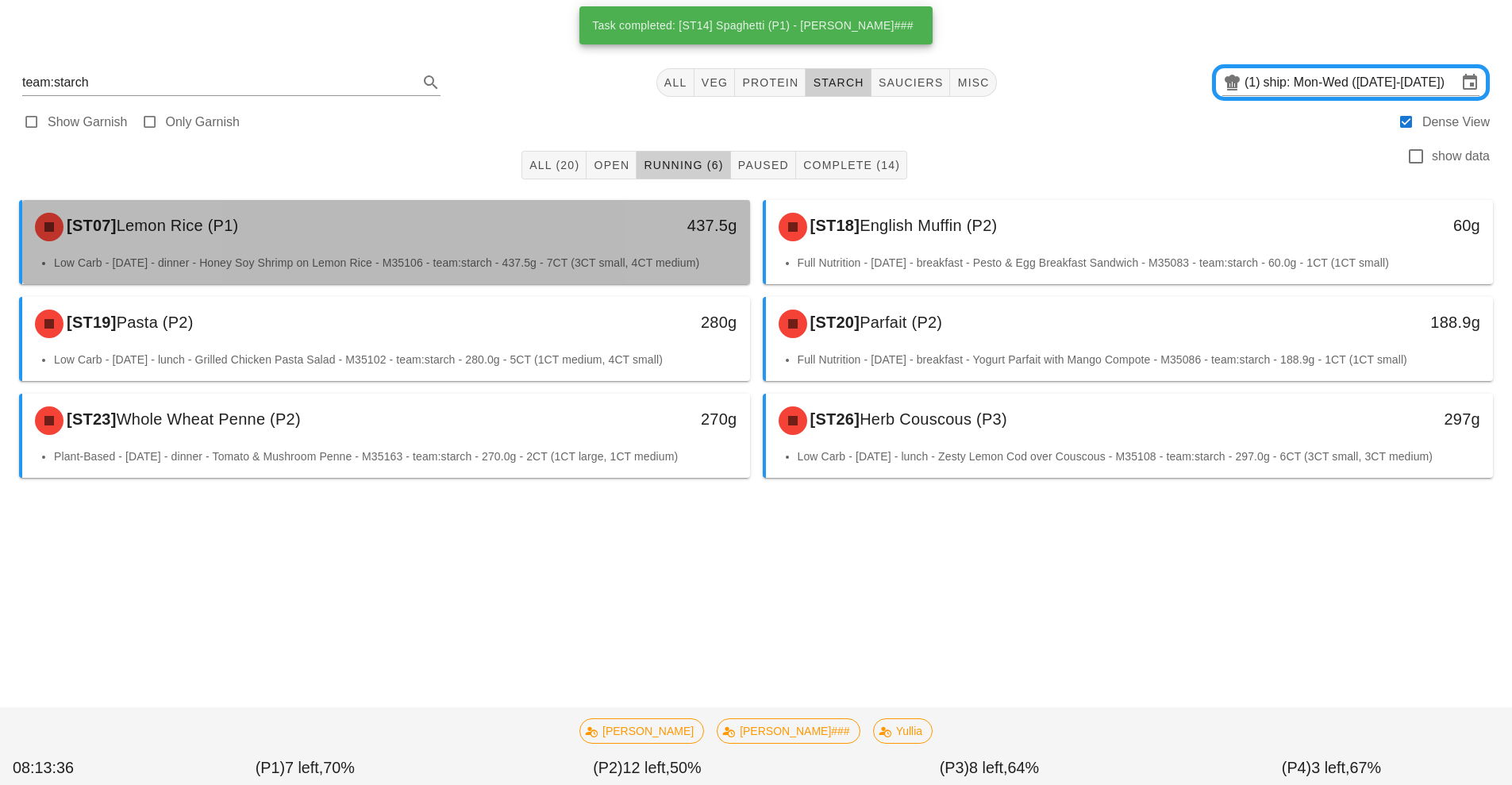
click at [609, 244] on div "437.5g" at bounding box center [656, 227] width 180 height 48
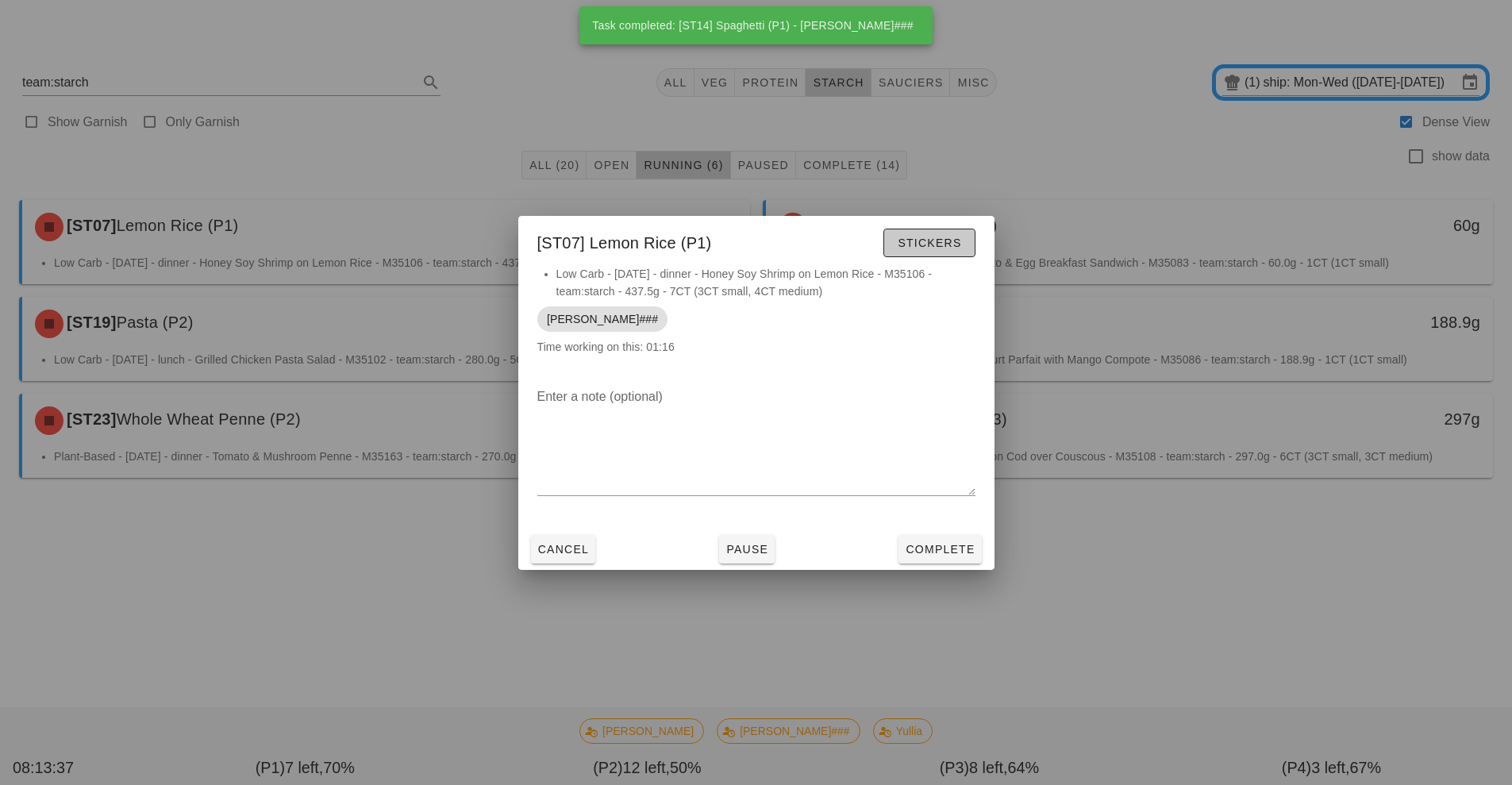
click at [934, 239] on span "Stickers" at bounding box center [929, 242] width 64 height 13
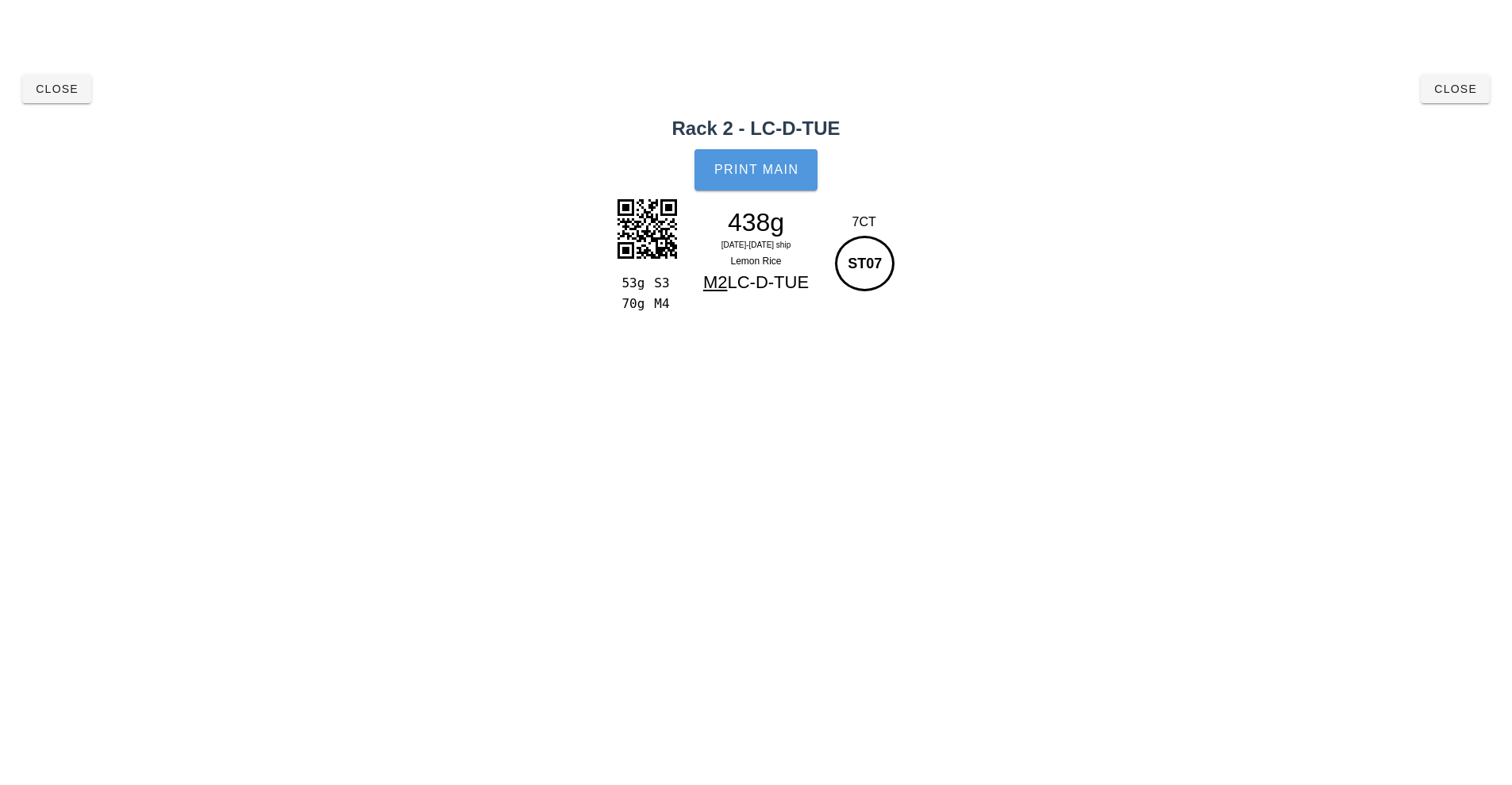
click at [740, 164] on span "Print Main" at bounding box center [757, 169] width 86 height 14
click at [49, 89] on span "Close" at bounding box center [57, 88] width 44 height 13
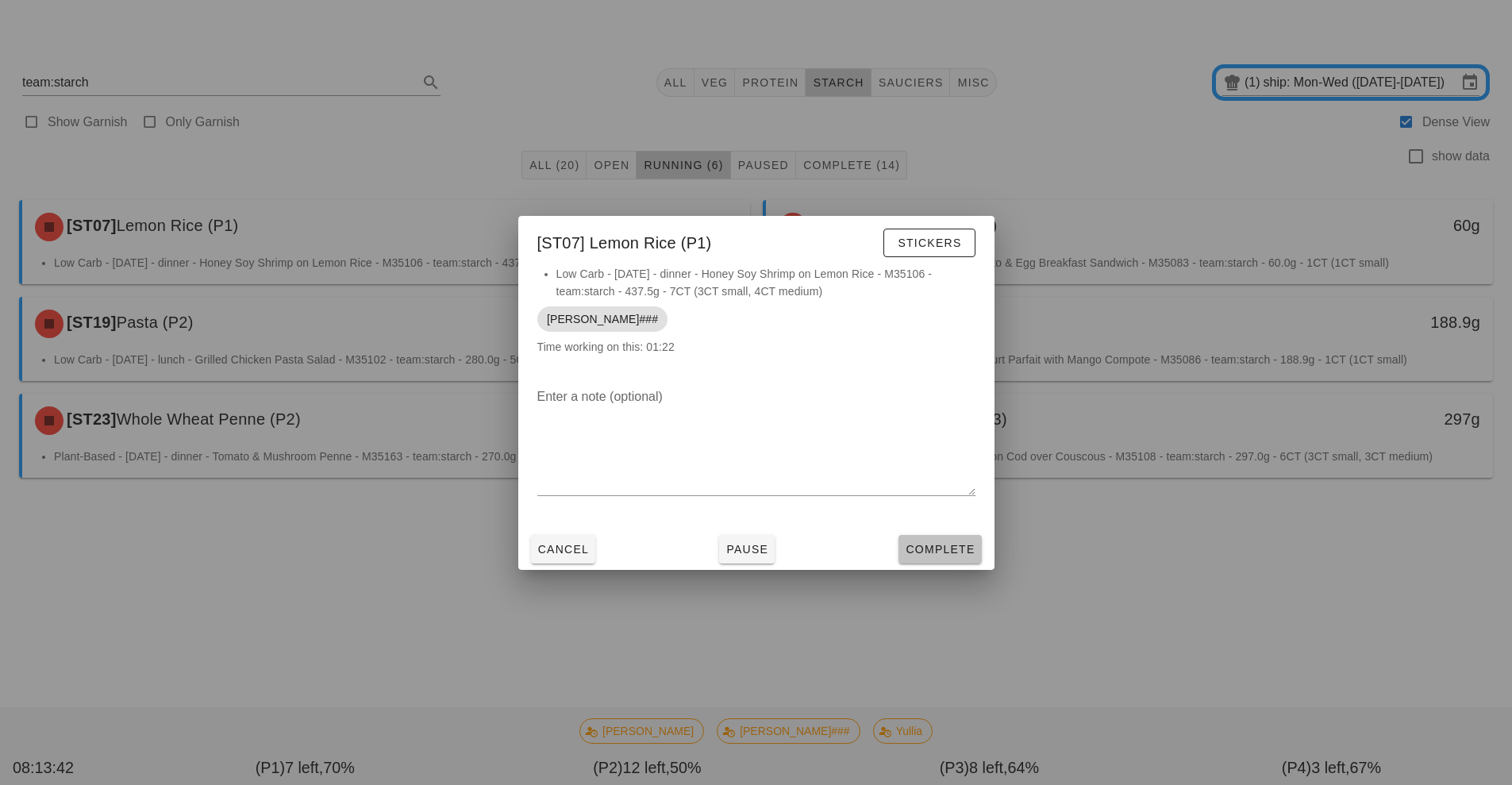
click at [947, 548] on span "Complete" at bounding box center [939, 549] width 70 height 13
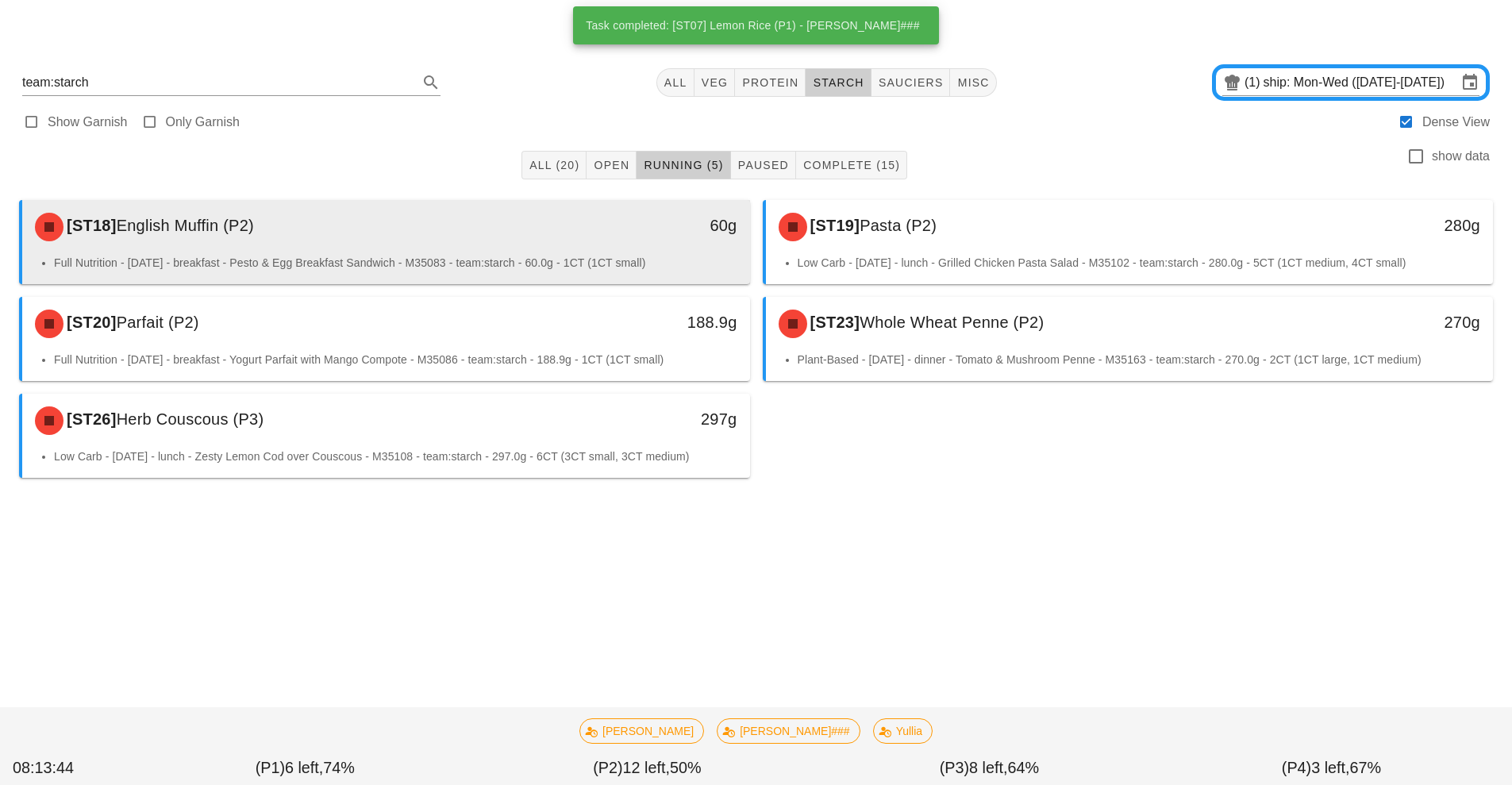
click at [586, 235] on div "60g" at bounding box center [656, 225] width 161 height 25
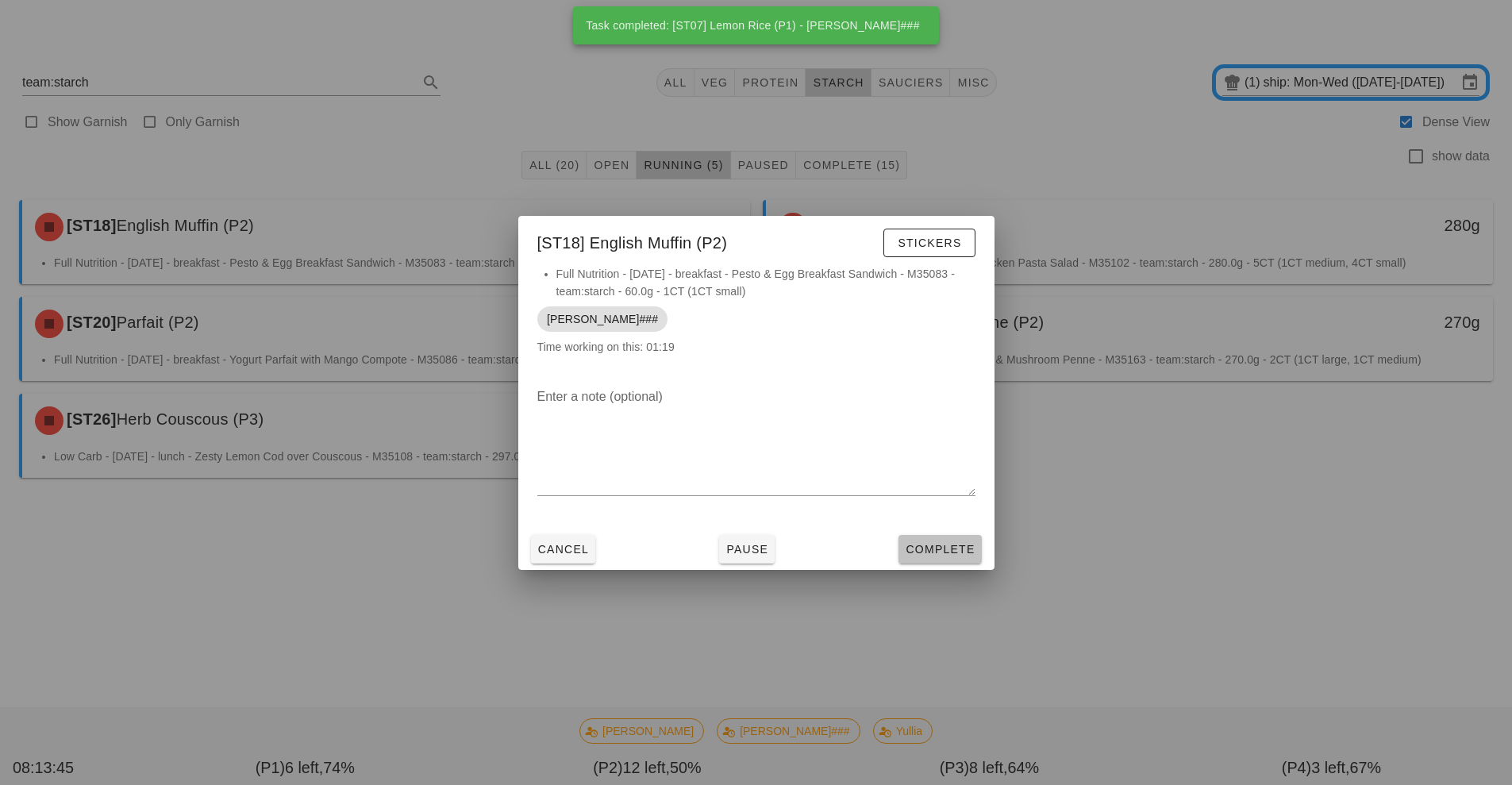
click at [958, 544] on span "Complete" at bounding box center [939, 549] width 70 height 13
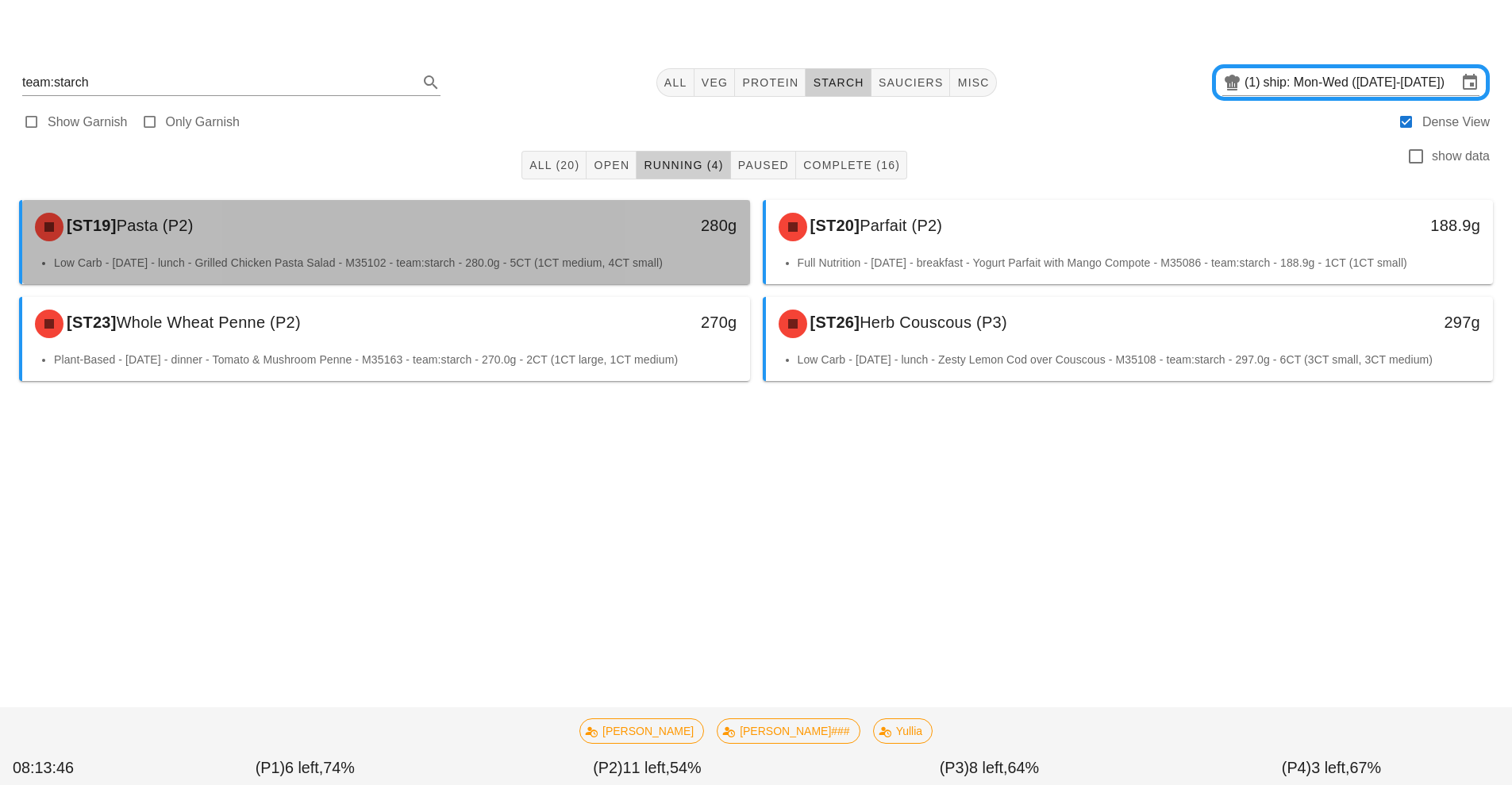
click at [655, 237] on div "280g" at bounding box center [656, 225] width 161 height 25
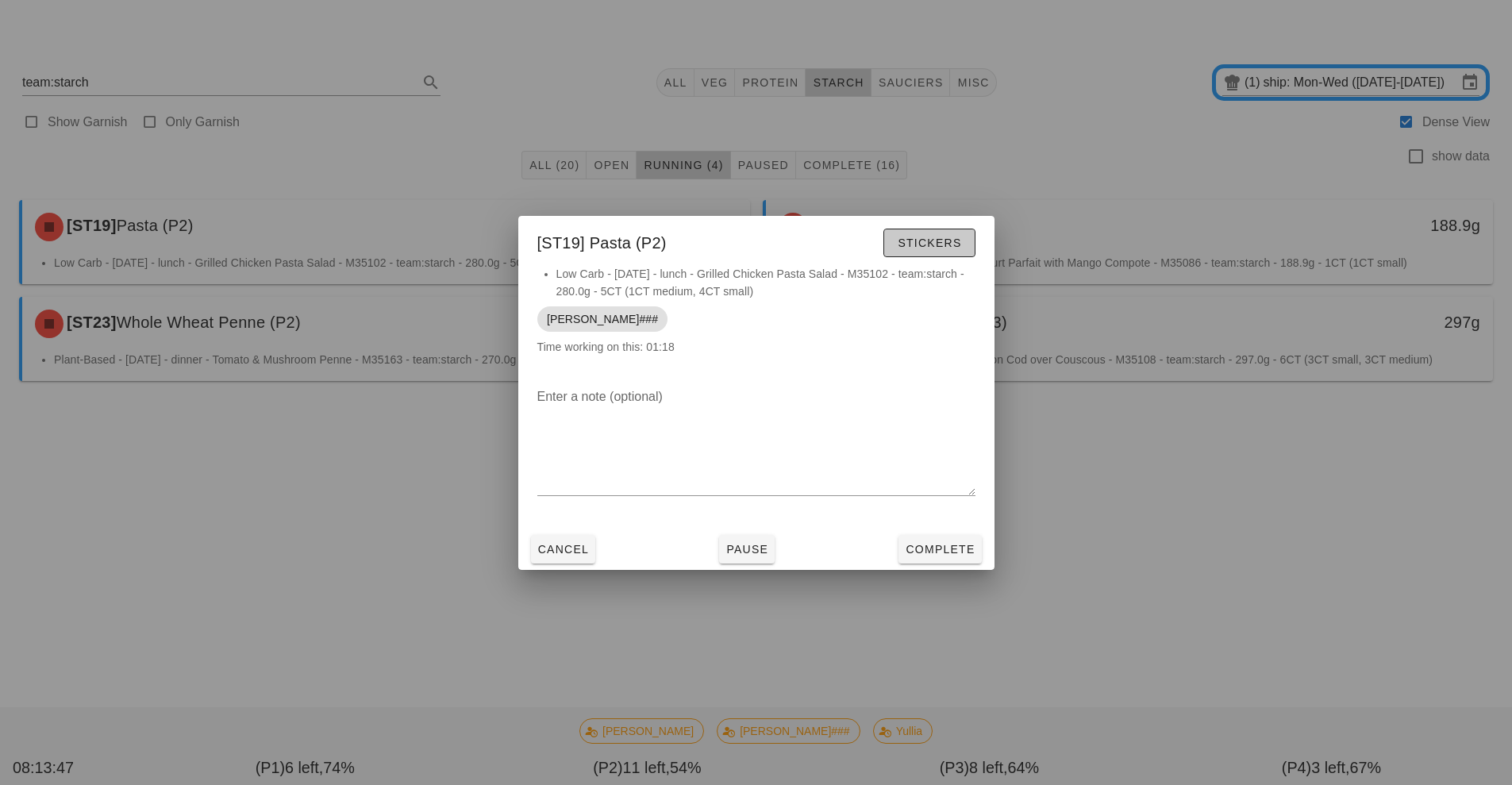
click at [935, 252] on button "Stickers" at bounding box center [928, 243] width 92 height 29
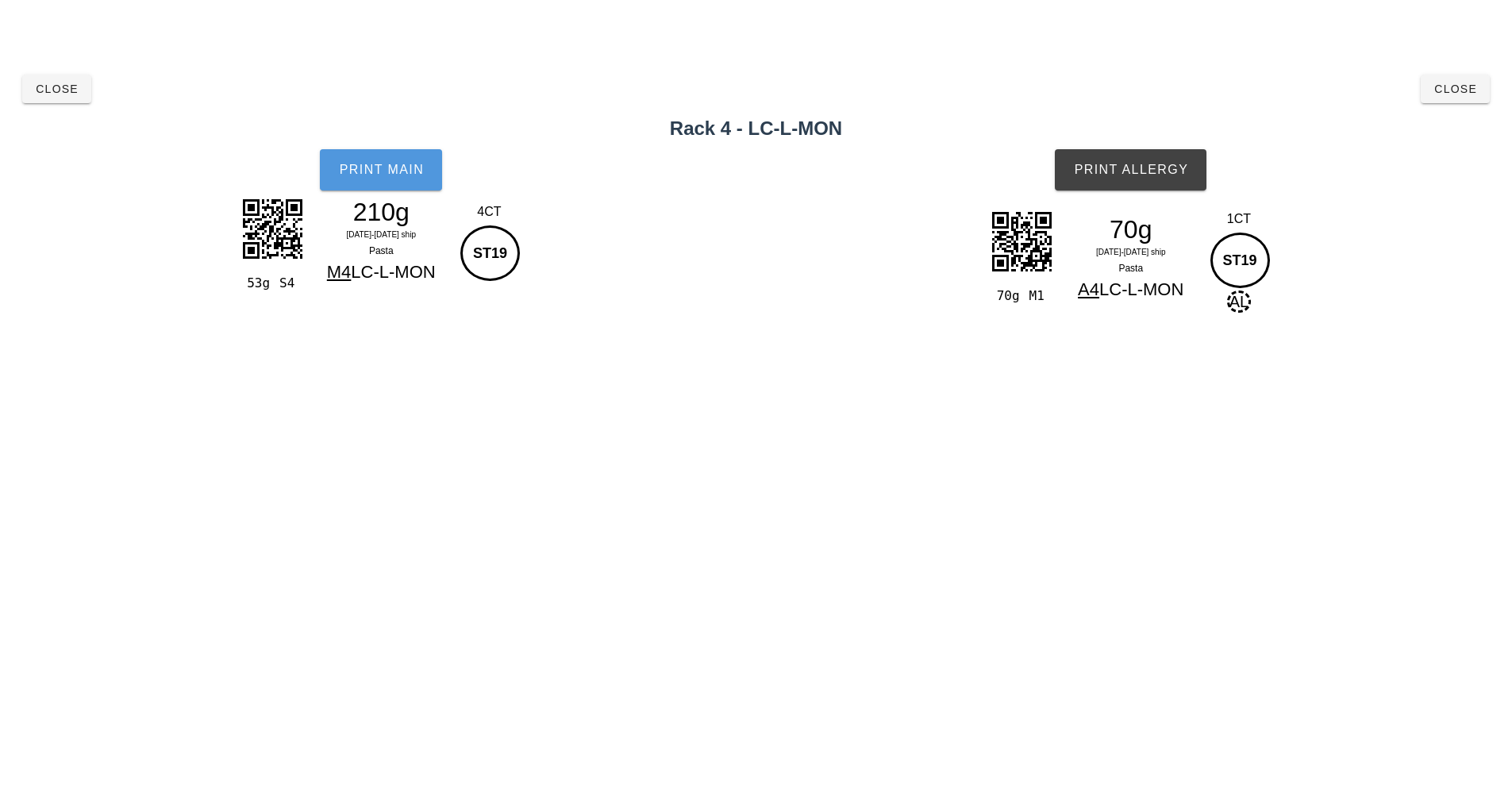
click at [404, 184] on button "Print Main" at bounding box center [380, 169] width 122 height 41
click at [1142, 178] on button "Print Allergy" at bounding box center [1130, 169] width 151 height 41
click at [71, 92] on span "Close" at bounding box center [57, 88] width 44 height 13
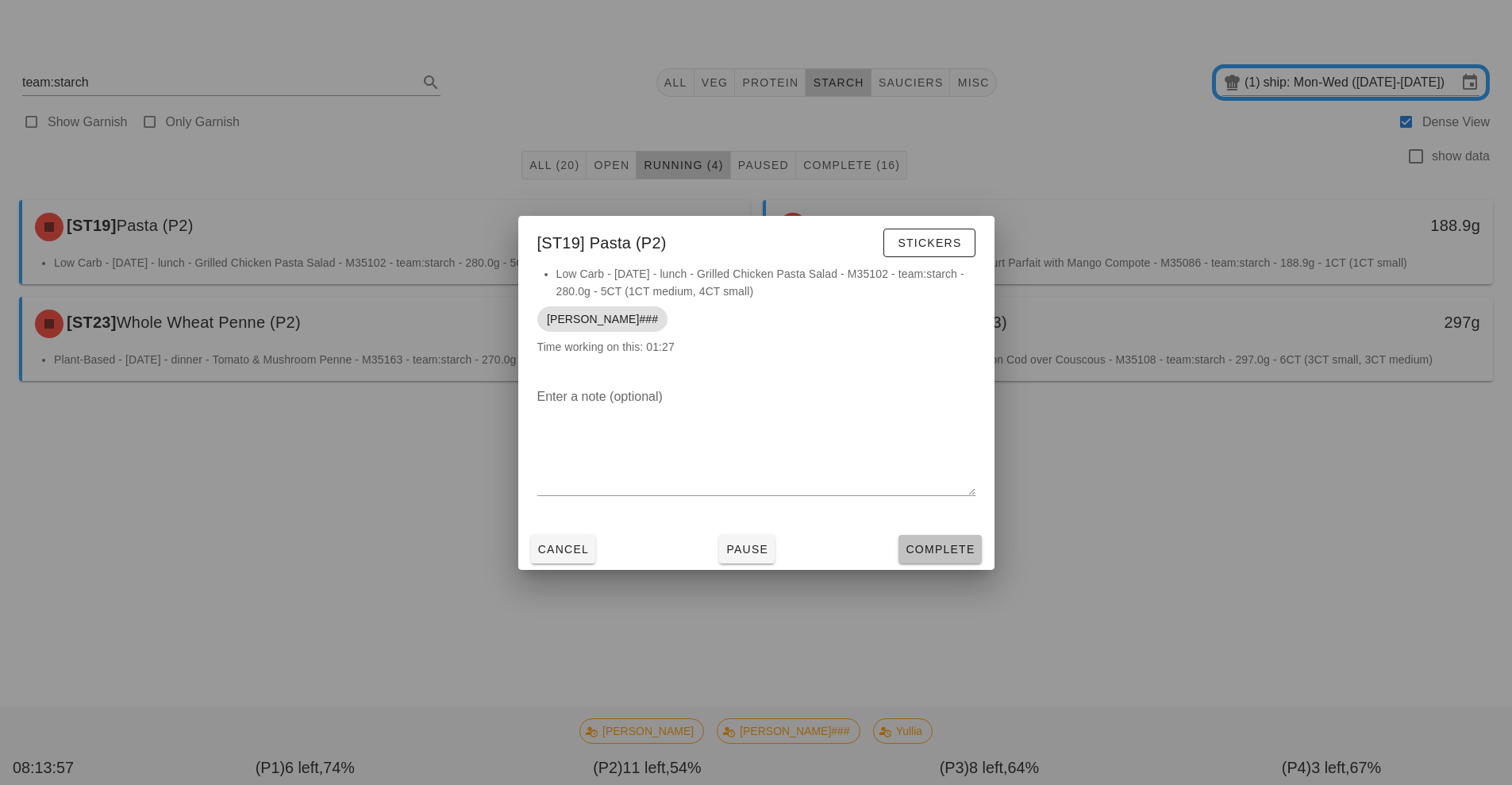
click at [940, 553] on span "Complete" at bounding box center [939, 549] width 70 height 13
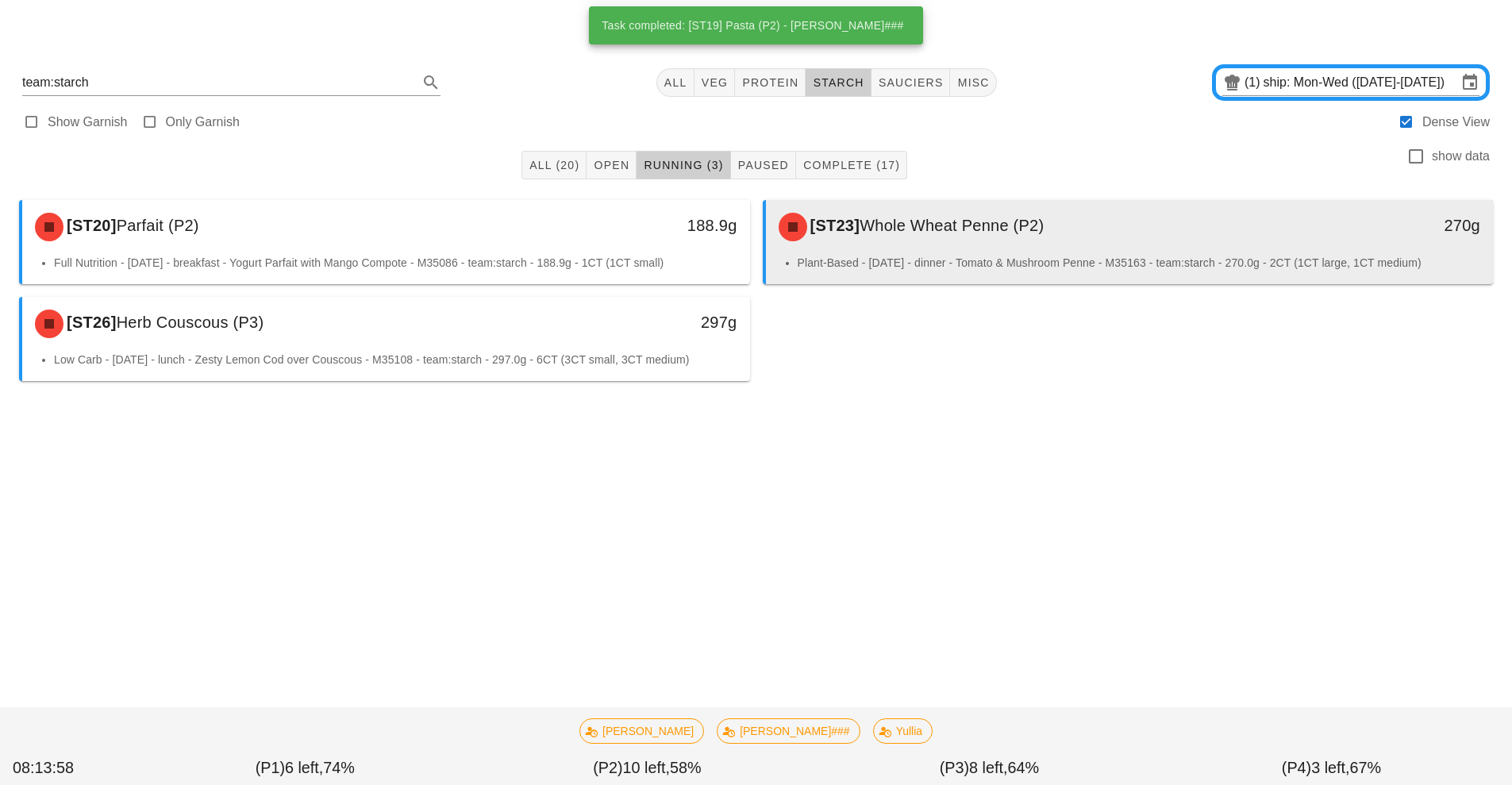
click at [911, 220] on span "Whole Wheat Penne (P2)" at bounding box center [951, 225] width 184 height 18
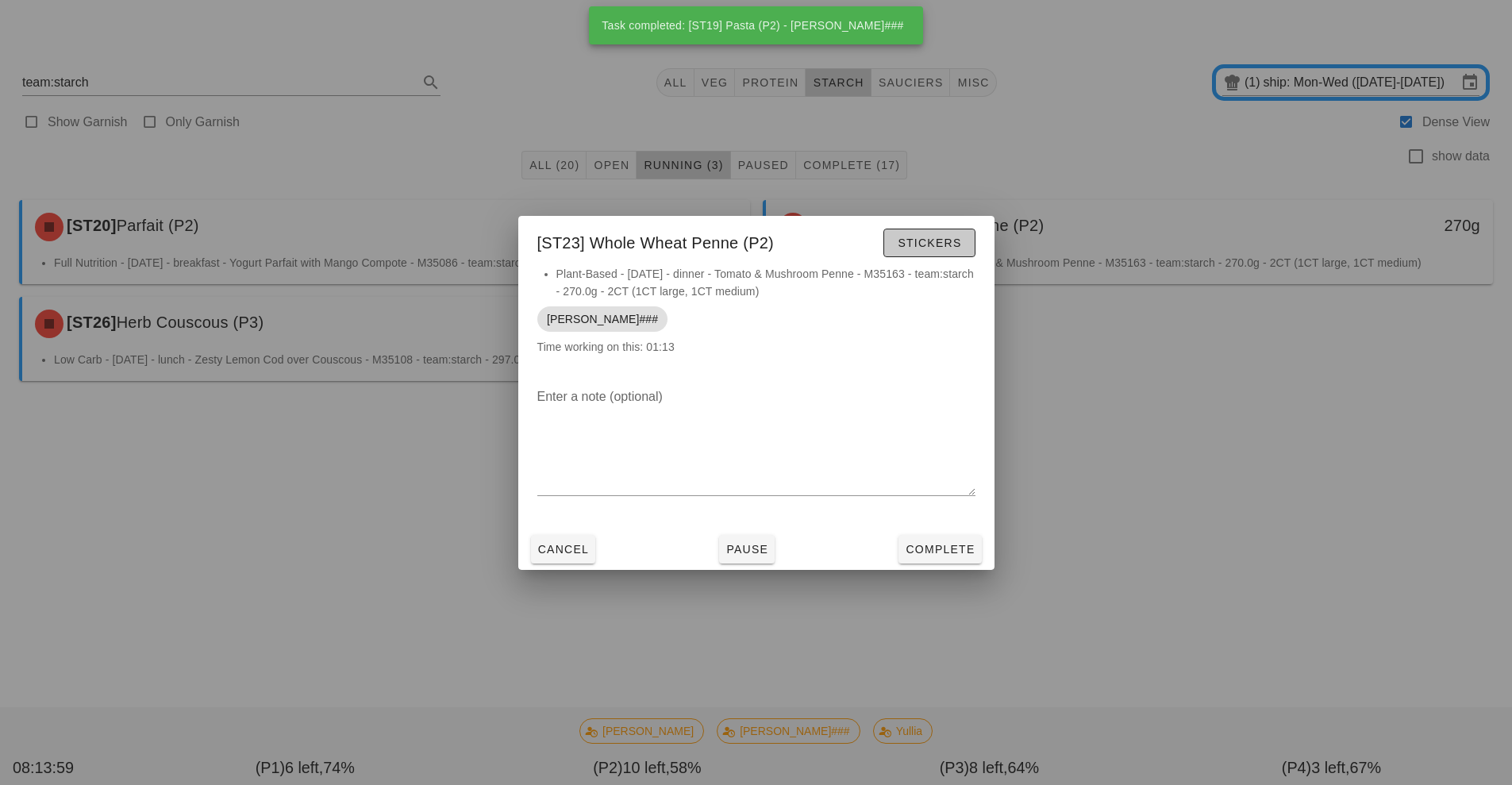
click at [925, 236] on span "Stickers" at bounding box center [929, 242] width 64 height 13
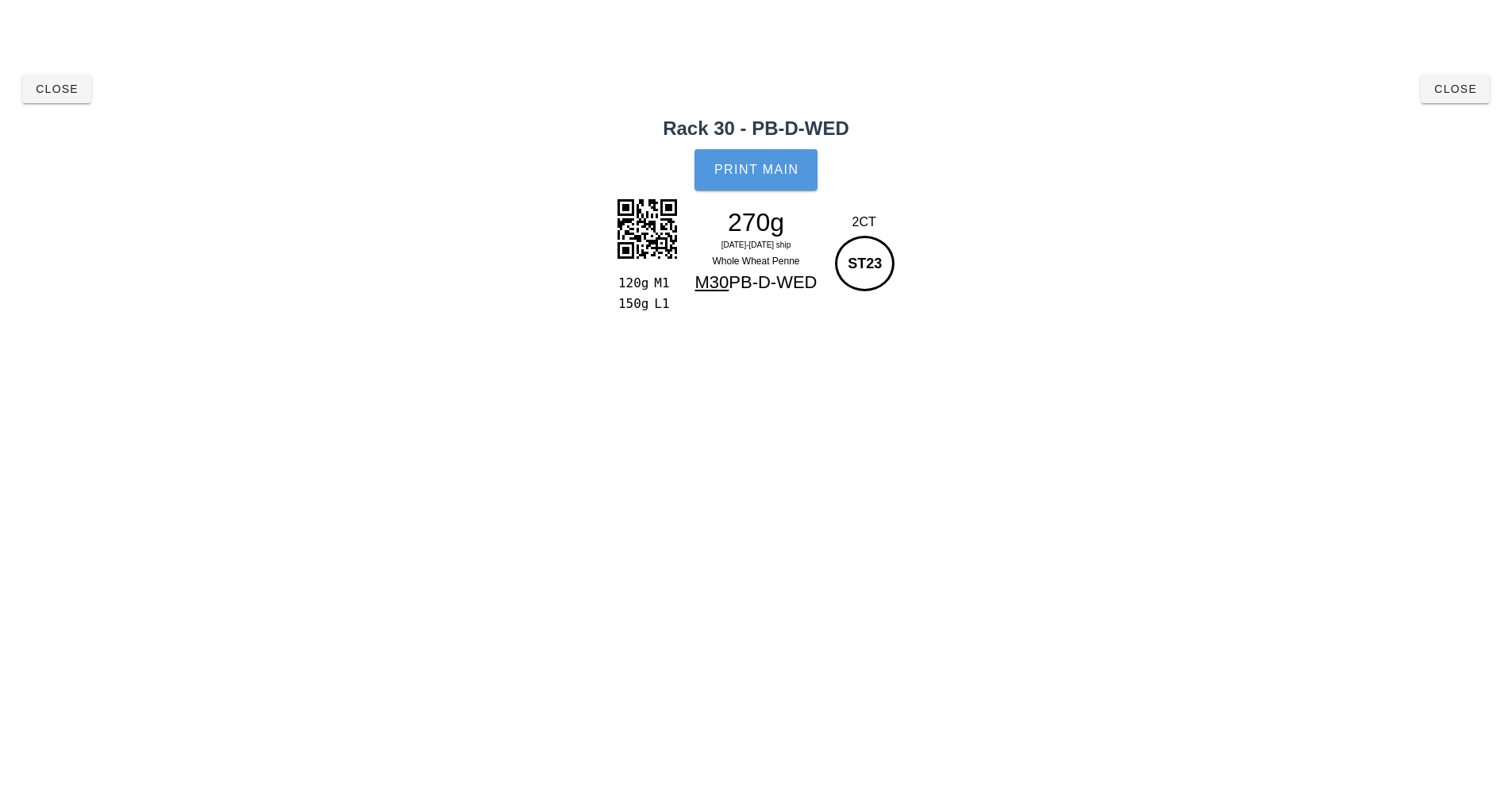
click at [761, 176] on span "Print Main" at bounding box center [757, 169] width 86 height 14
click at [53, 90] on span "Close" at bounding box center [57, 88] width 44 height 13
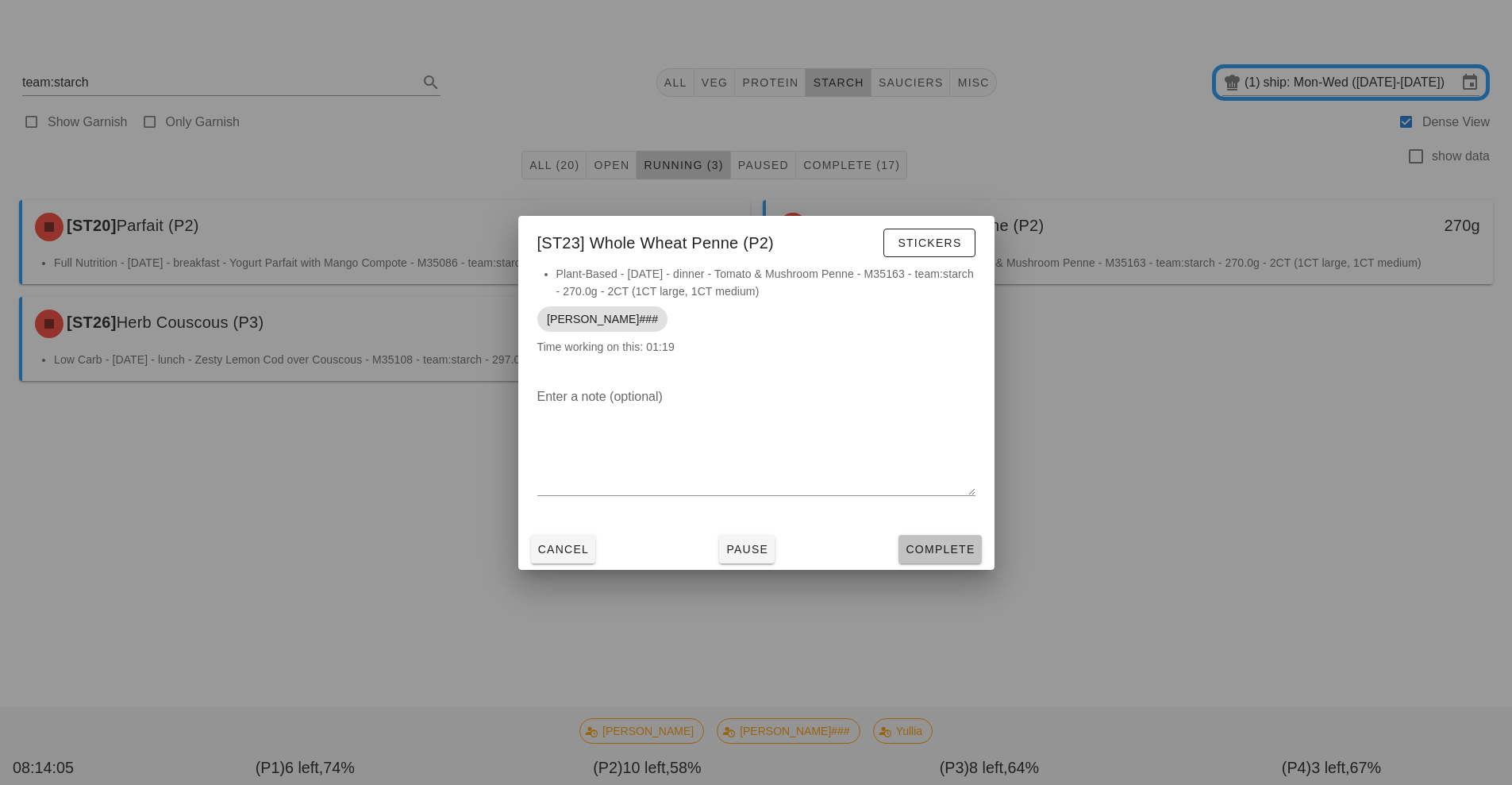
click at [954, 544] on span "Complete" at bounding box center [939, 549] width 70 height 13
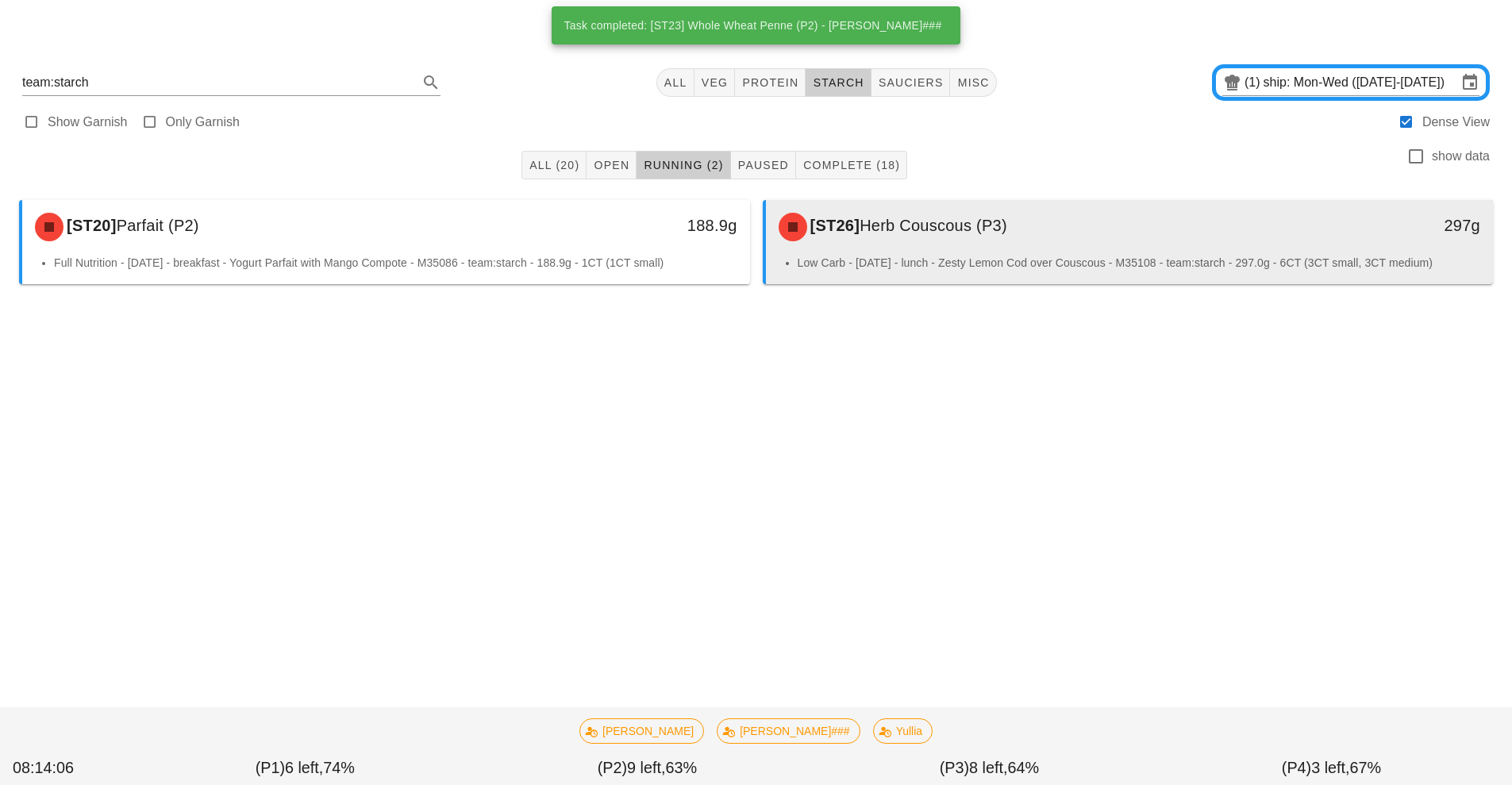
click at [970, 243] on div "[ST26] Herb Couscous (P3)" at bounding box center [1039, 227] width 541 height 48
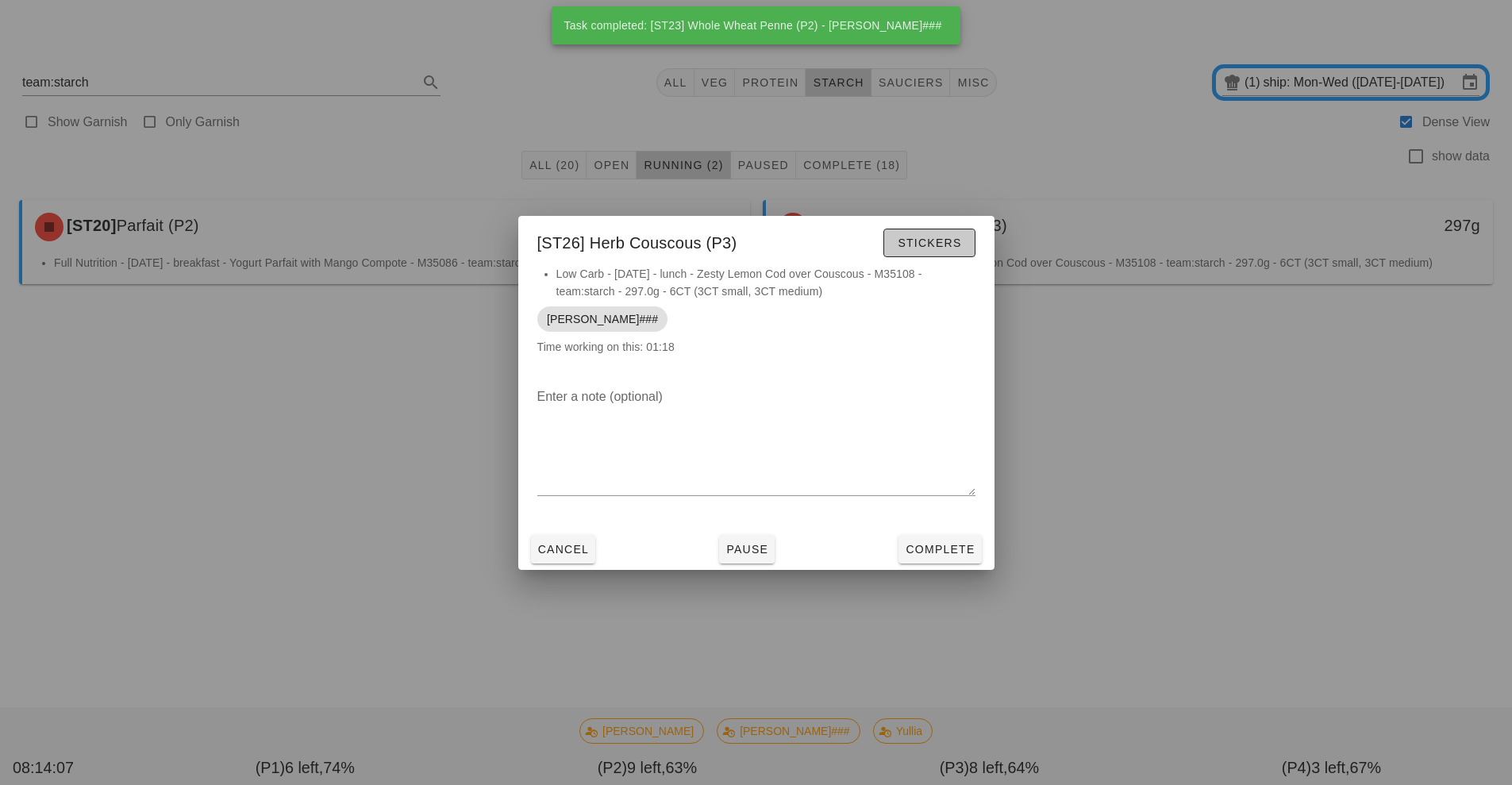
click at [937, 239] on span "Stickers" at bounding box center [929, 242] width 64 height 13
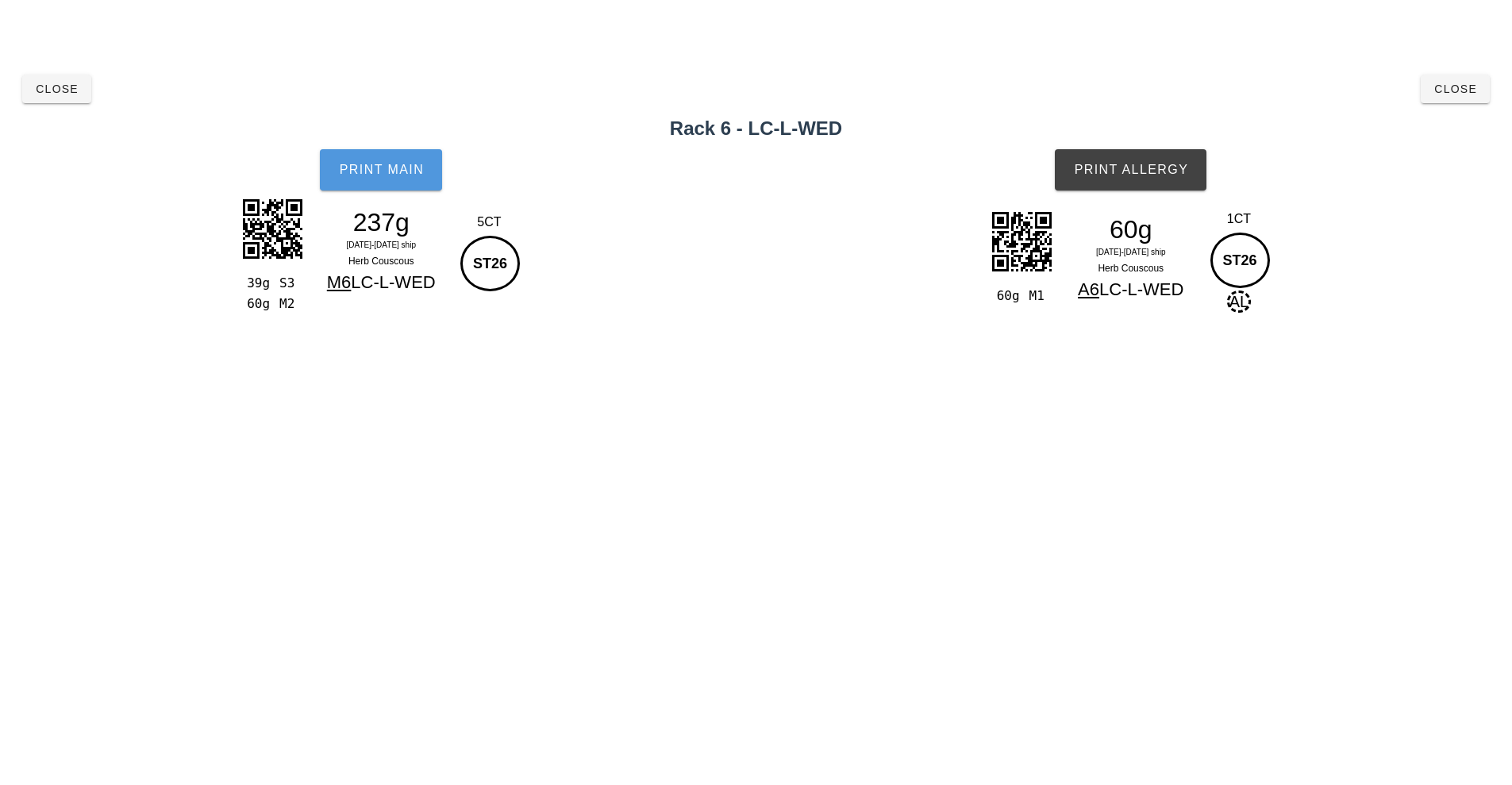
click at [390, 190] on button "Print Main" at bounding box center [380, 169] width 122 height 41
click at [1136, 164] on span "Print Allergy" at bounding box center [1130, 169] width 115 height 14
click at [36, 84] on span "Close" at bounding box center [57, 88] width 44 height 13
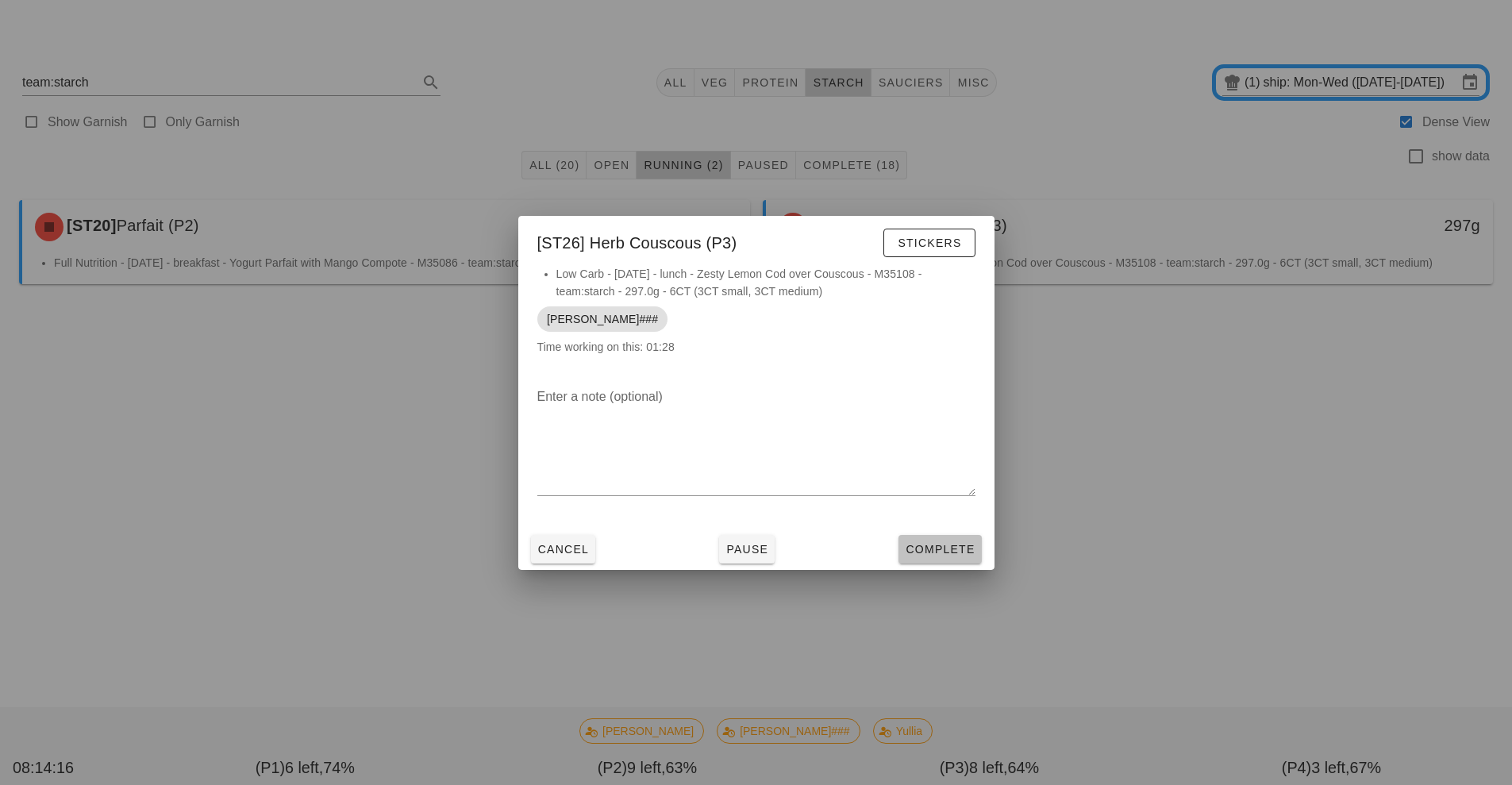
click at [960, 553] on span "Complete" at bounding box center [939, 549] width 70 height 13
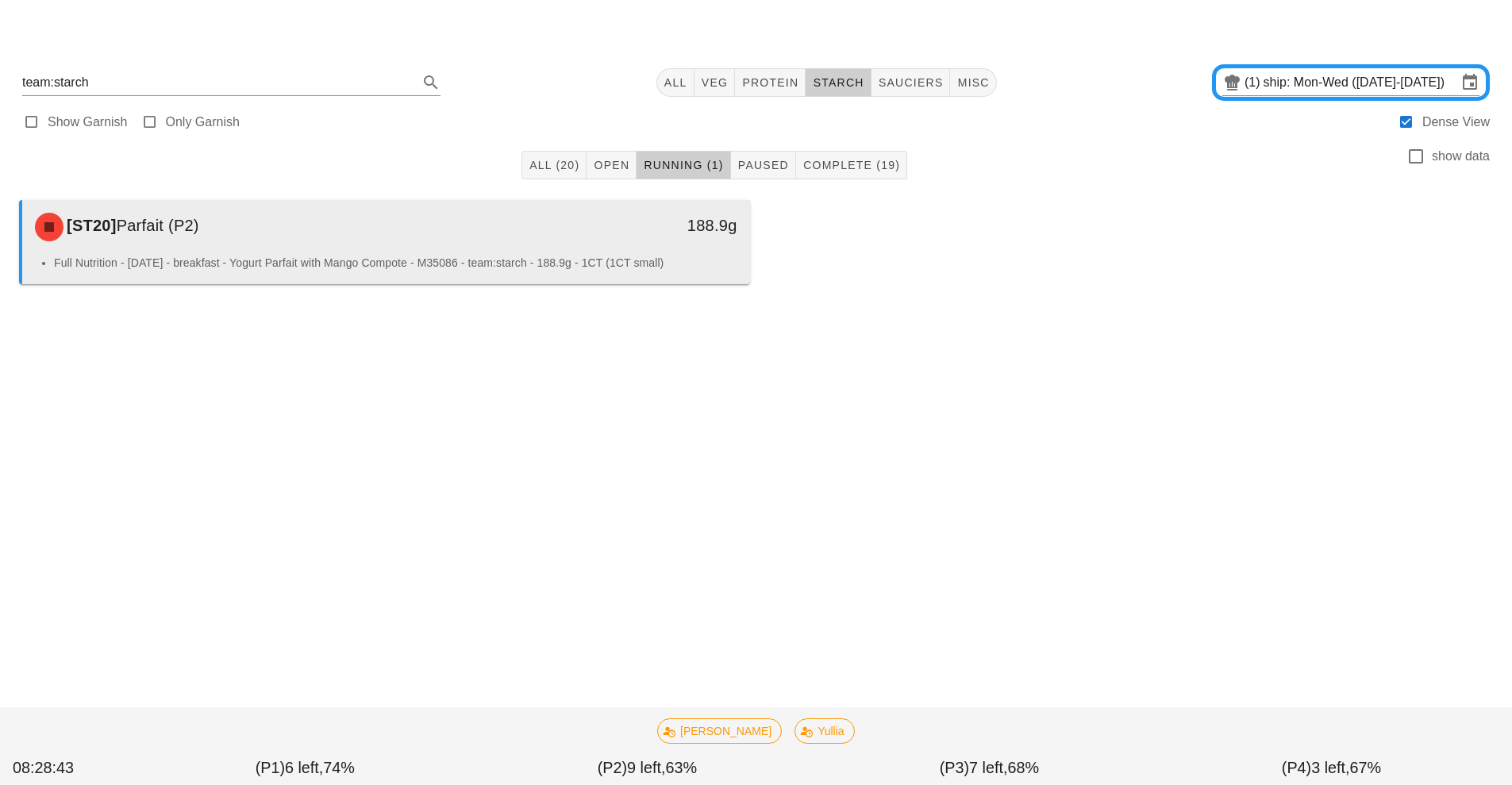
click at [577, 278] on div "Full Nutrition - [DATE] - breakfast - Yogurt Parfait with Mango Compote - M3508…" at bounding box center [386, 269] width 728 height 30
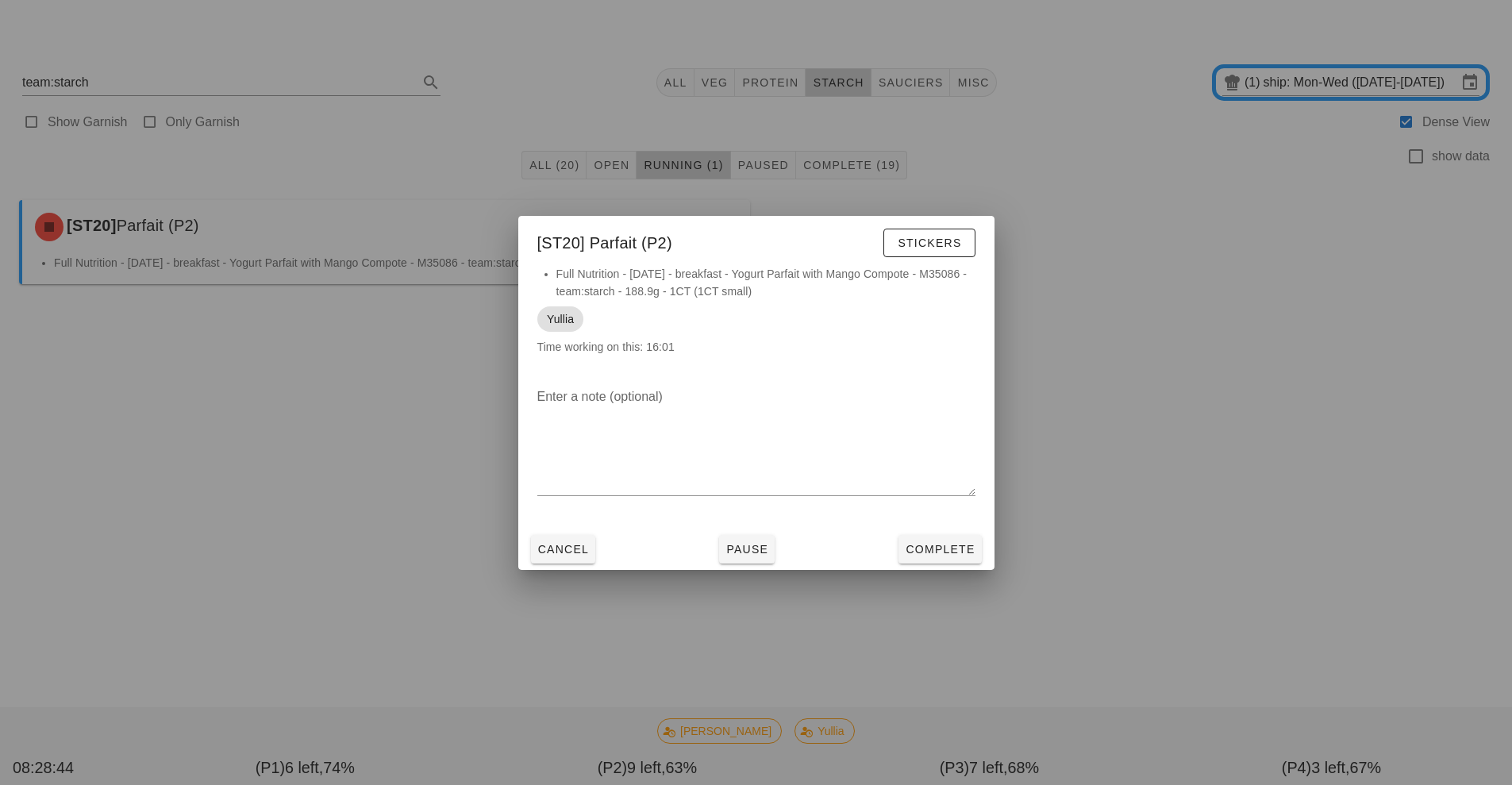
click at [357, 525] on div at bounding box center [756, 392] width 1512 height 785
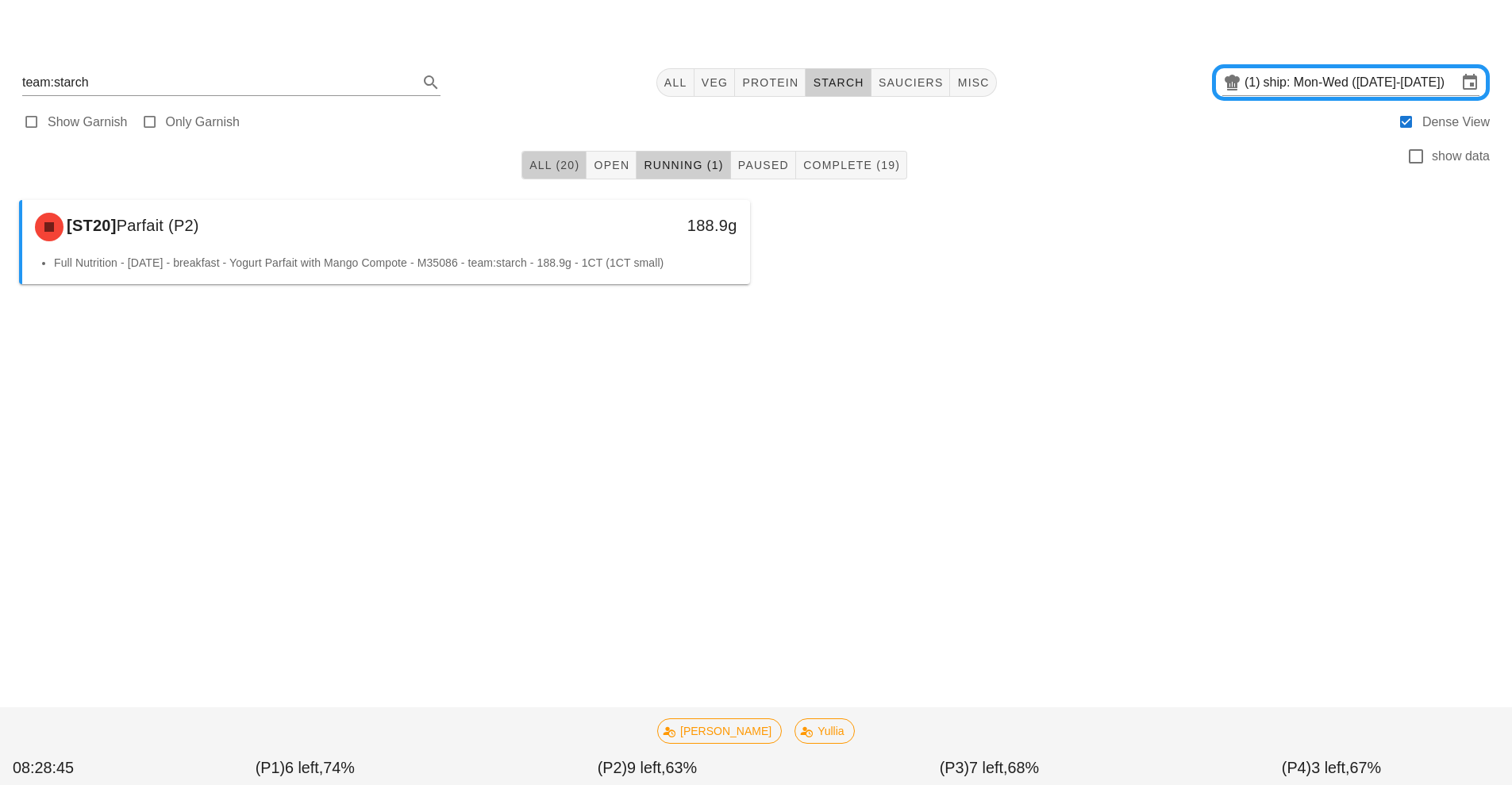
click at [559, 171] on span "All (20)" at bounding box center [554, 165] width 50 height 13
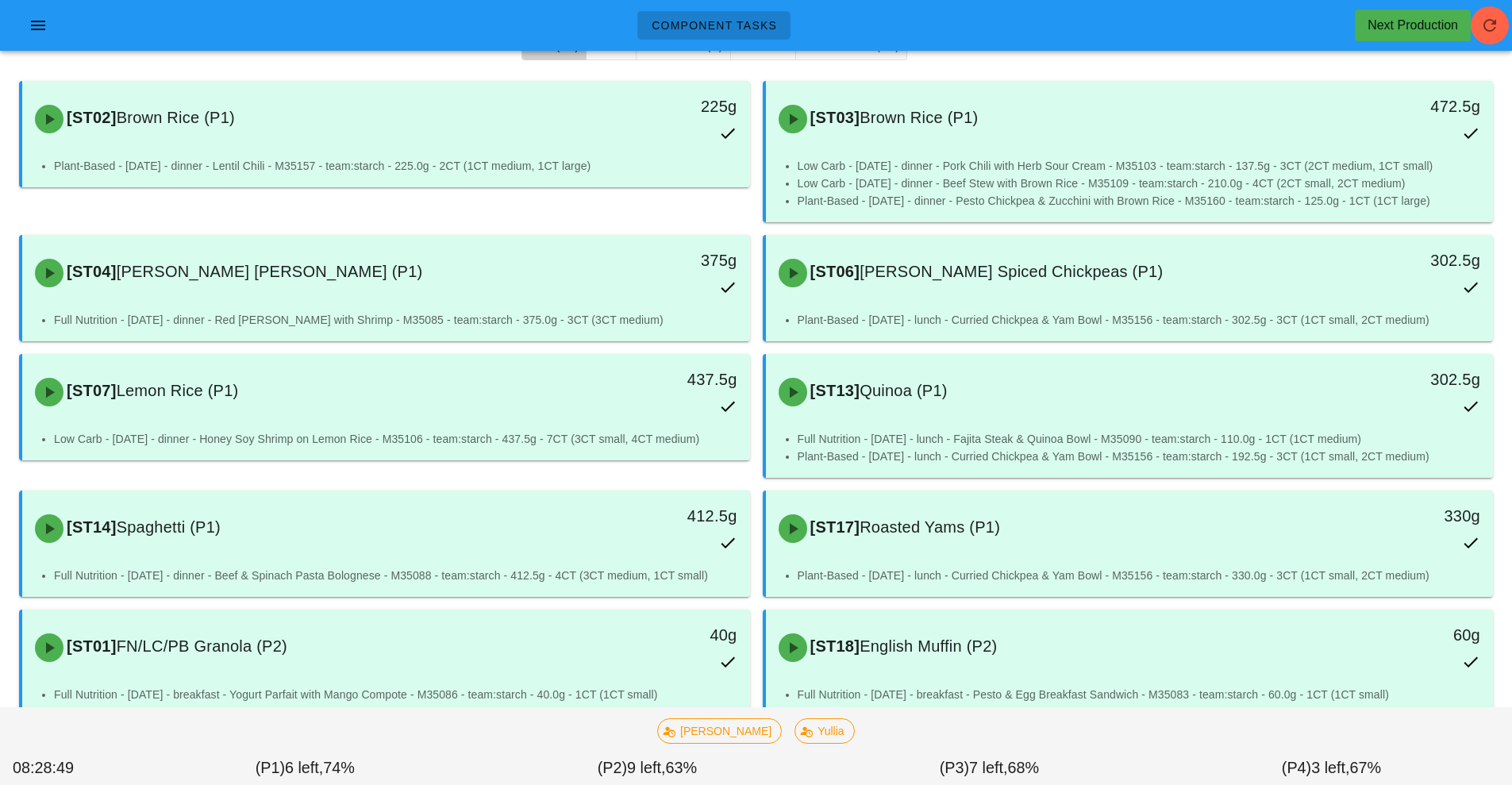
scroll to position [99, 0]
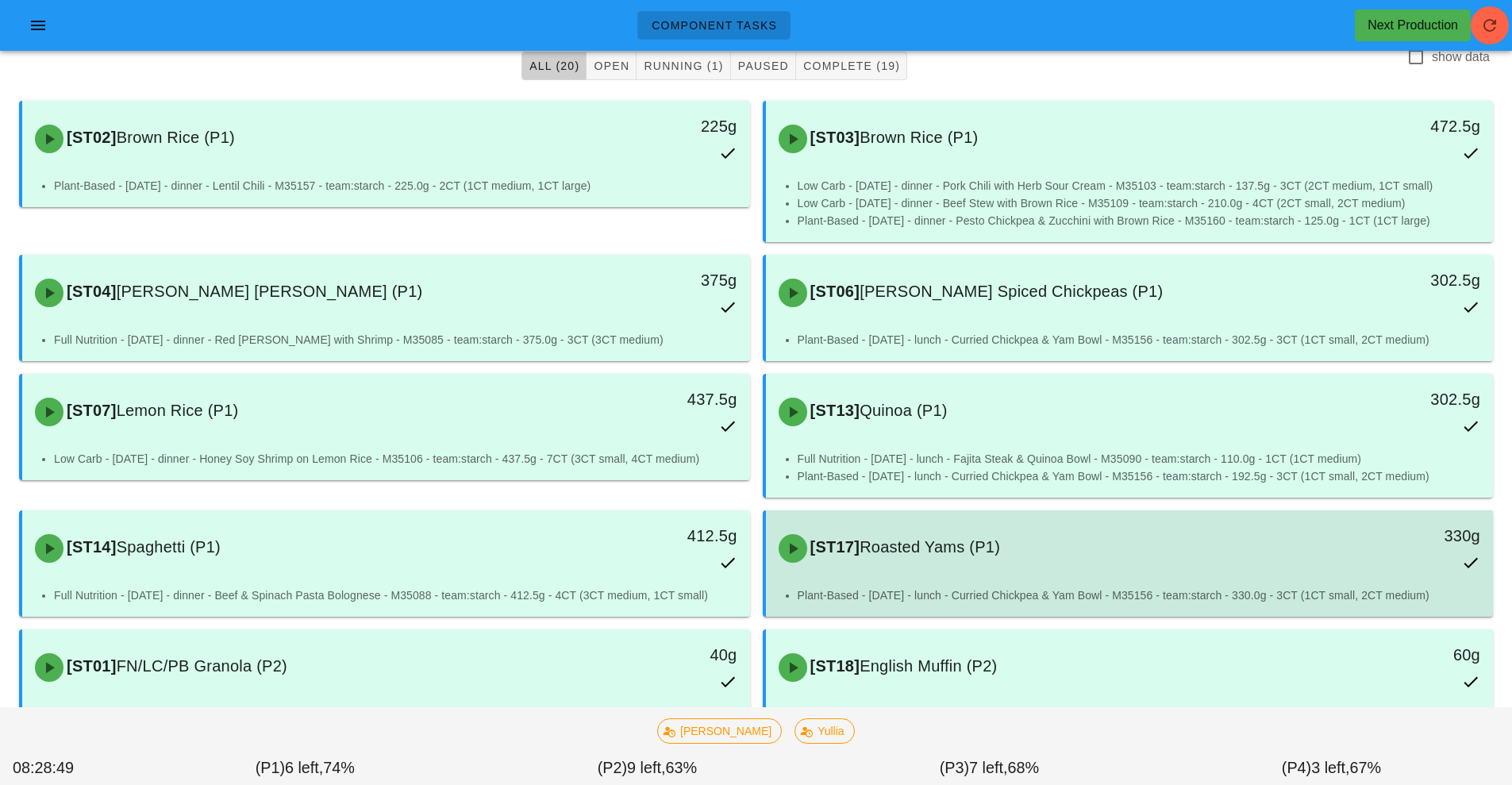
click at [1054, 570] on div "[ST17] Roasted Yams (P1)" at bounding box center [1039, 549] width 541 height 48
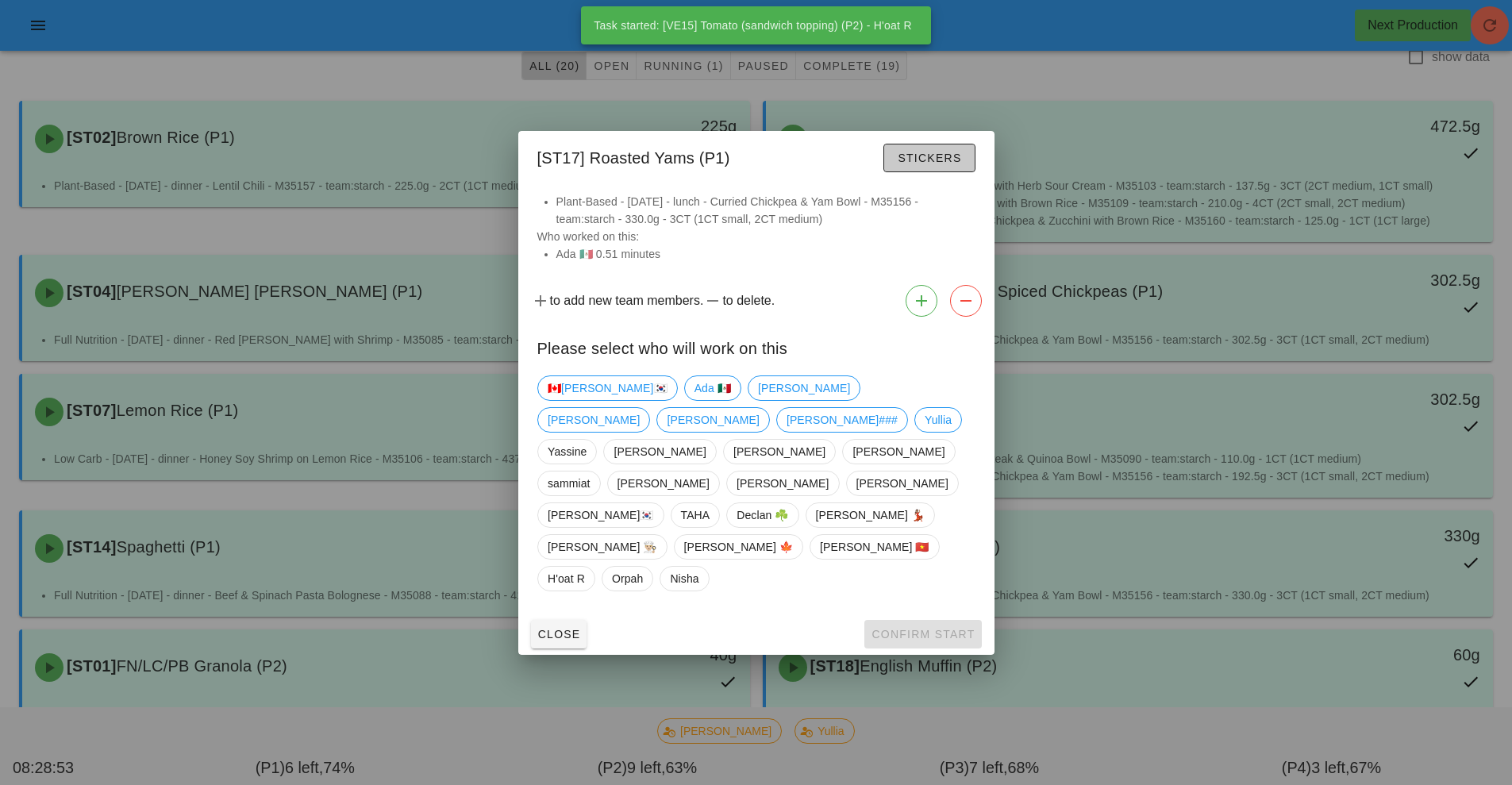
click at [929, 164] on span "Stickers" at bounding box center [929, 157] width 64 height 13
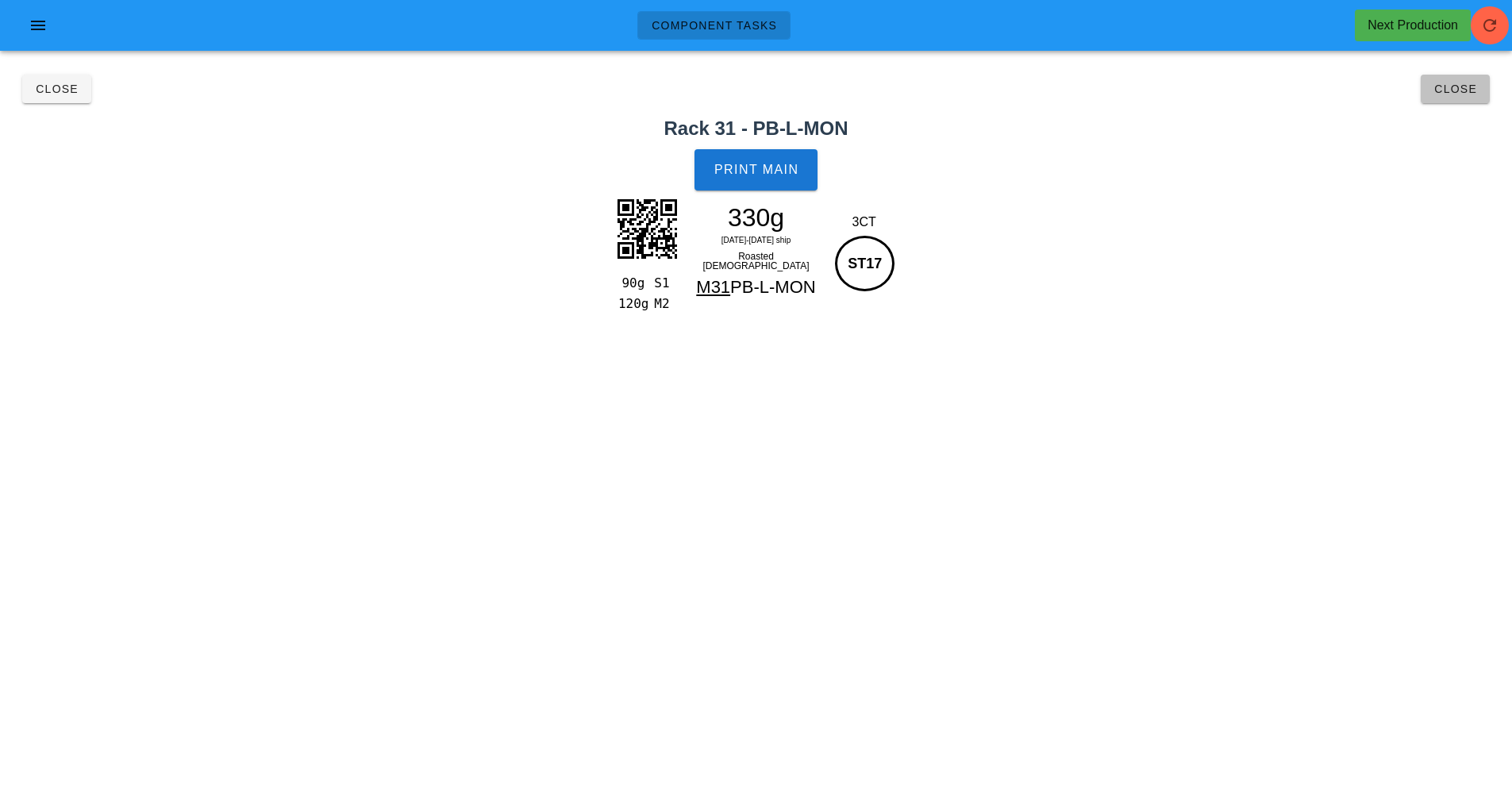
click at [1446, 97] on button "Close" at bounding box center [1455, 89] width 69 height 29
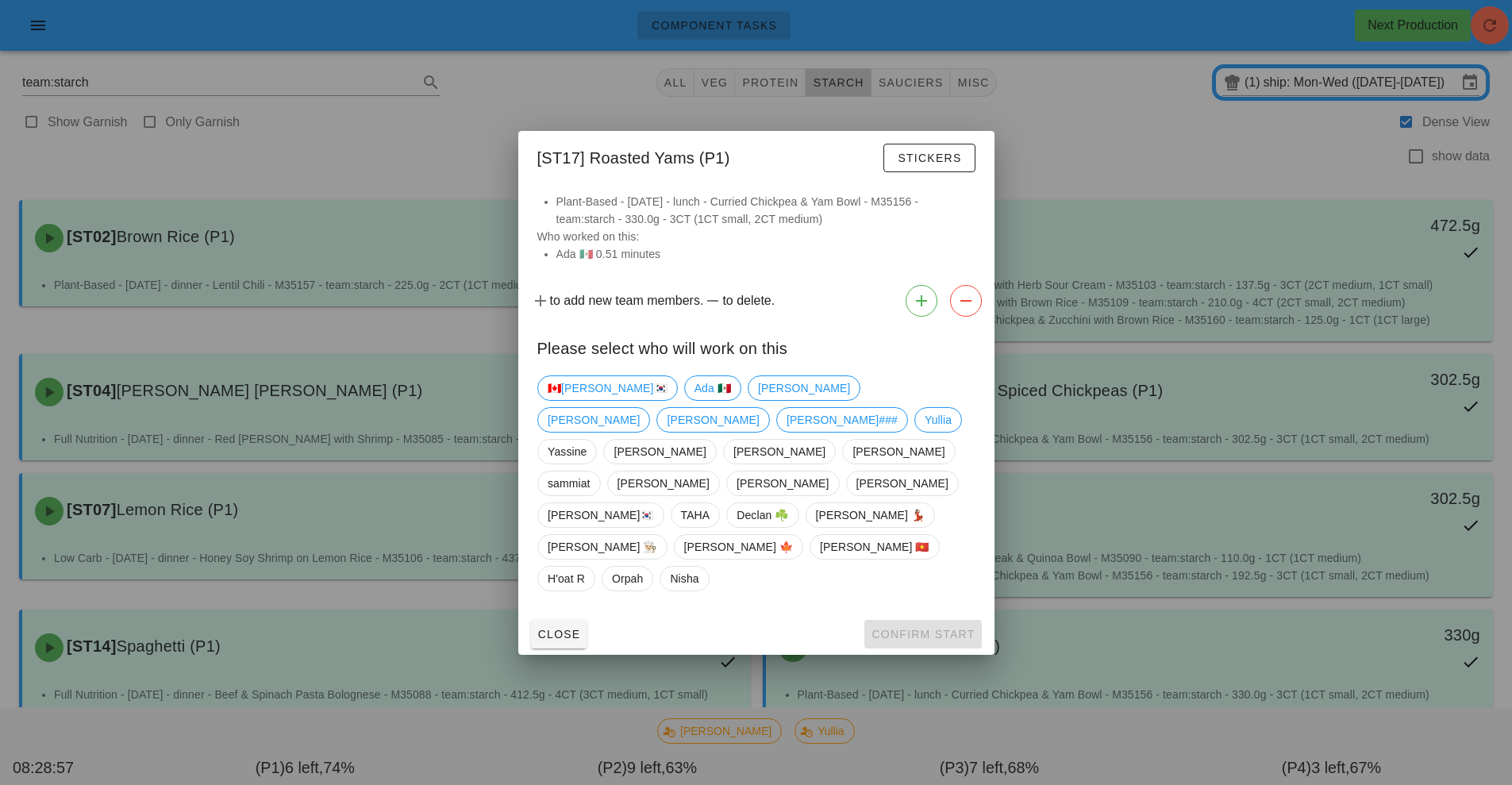
click at [1495, 34] on div at bounding box center [756, 392] width 1512 height 785
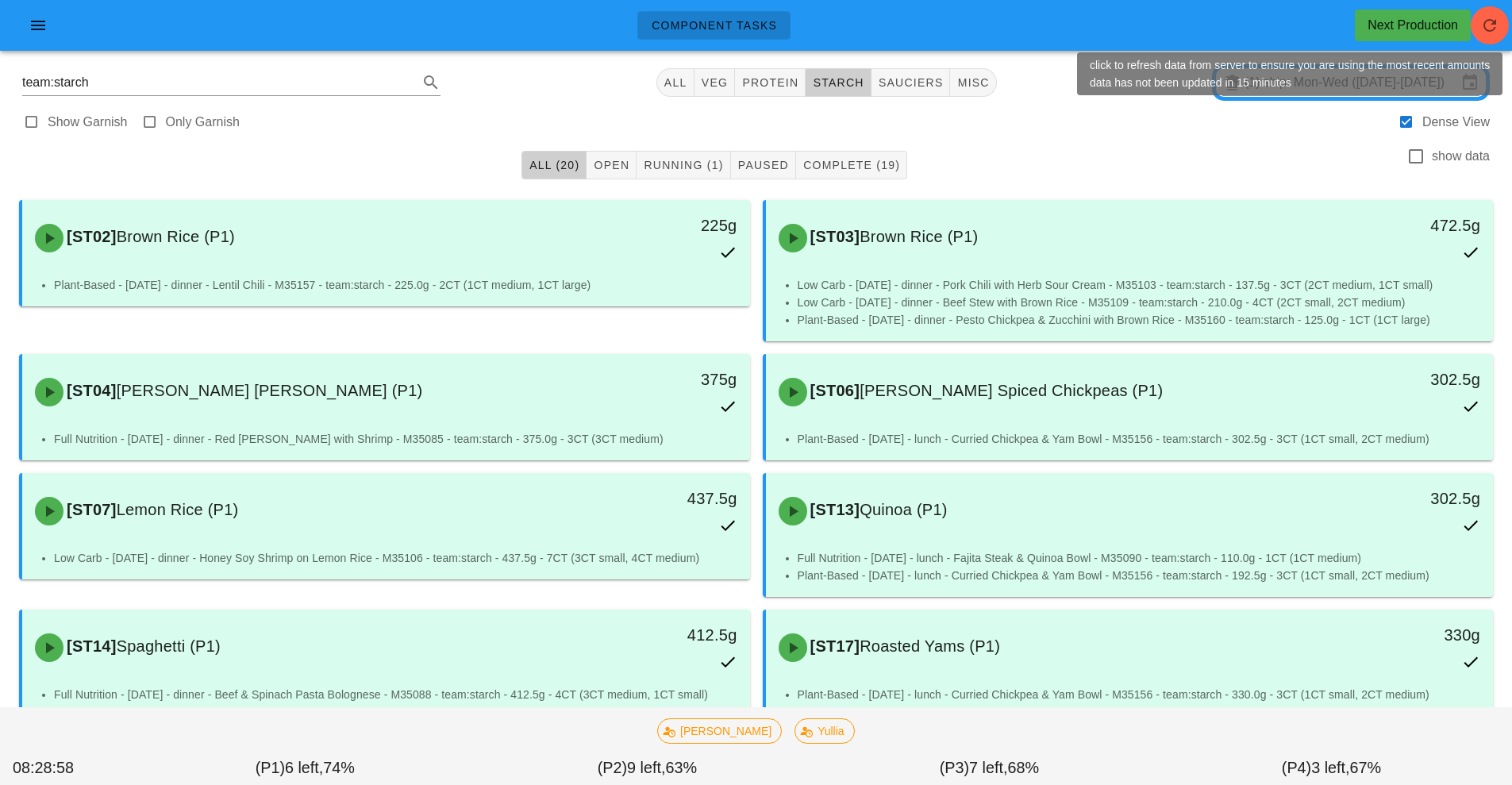
click at [1184, 130] on div "Show Garnish Only Garnish Dense View" at bounding box center [755, 120] width 1493 height 38
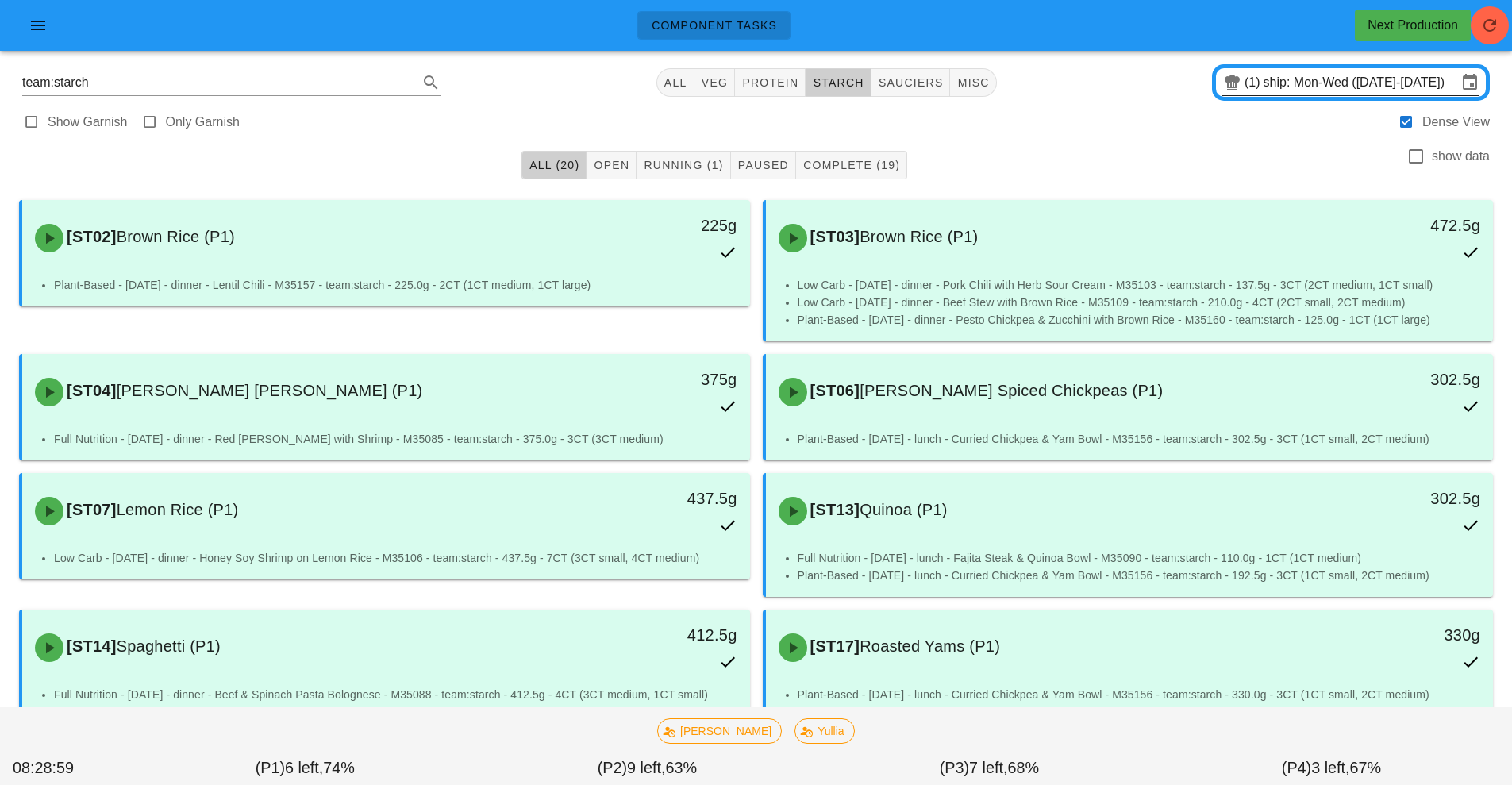
click at [1307, 72] on input "ship: Mon-Wed ([DATE]-[DATE])" at bounding box center [1361, 82] width 193 height 25
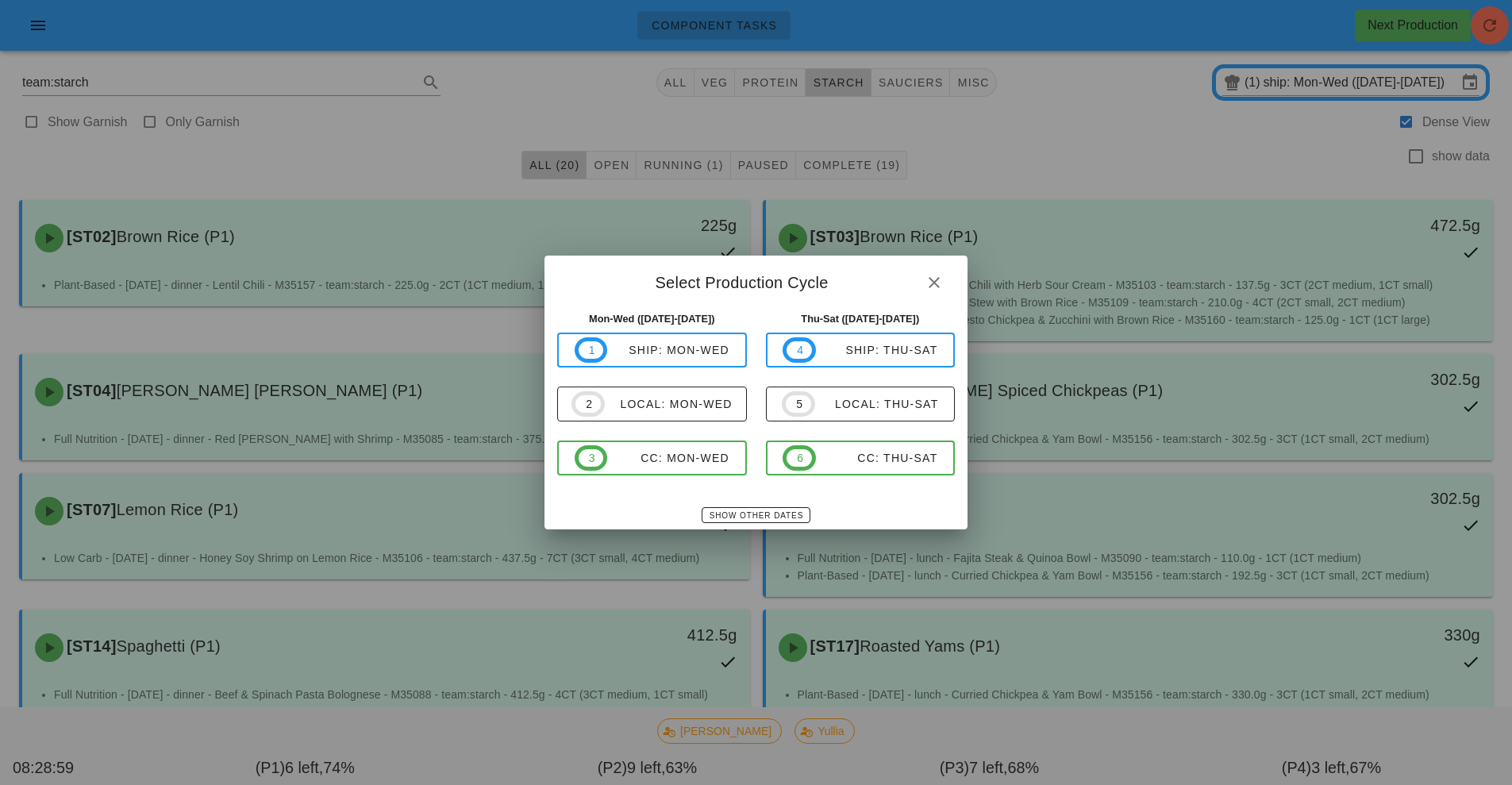
click at [1308, 98] on div at bounding box center [756, 392] width 1512 height 785
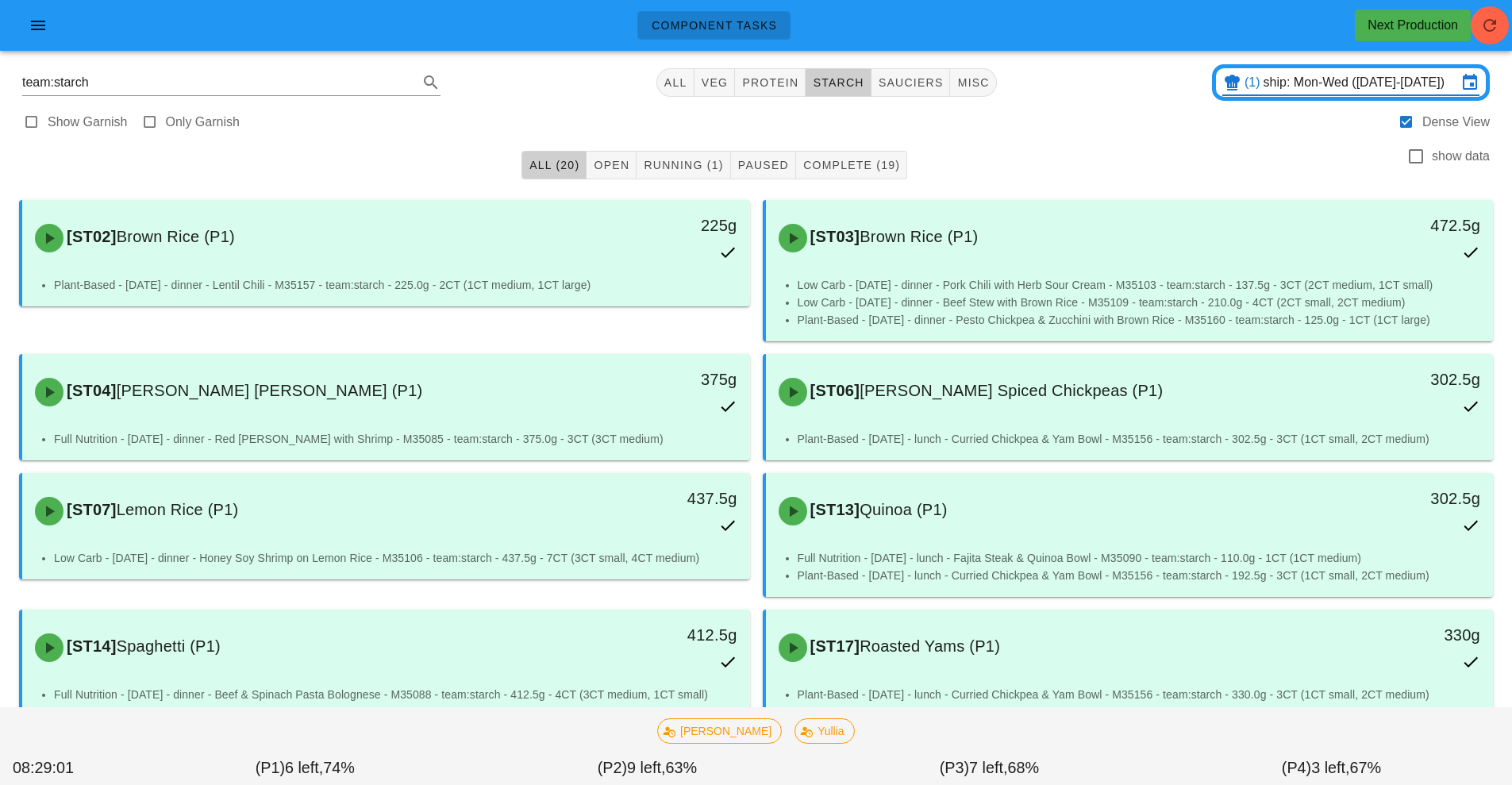
click at [1308, 91] on input "ship: Mon-Wed ([DATE]-[DATE])" at bounding box center [1361, 82] width 193 height 25
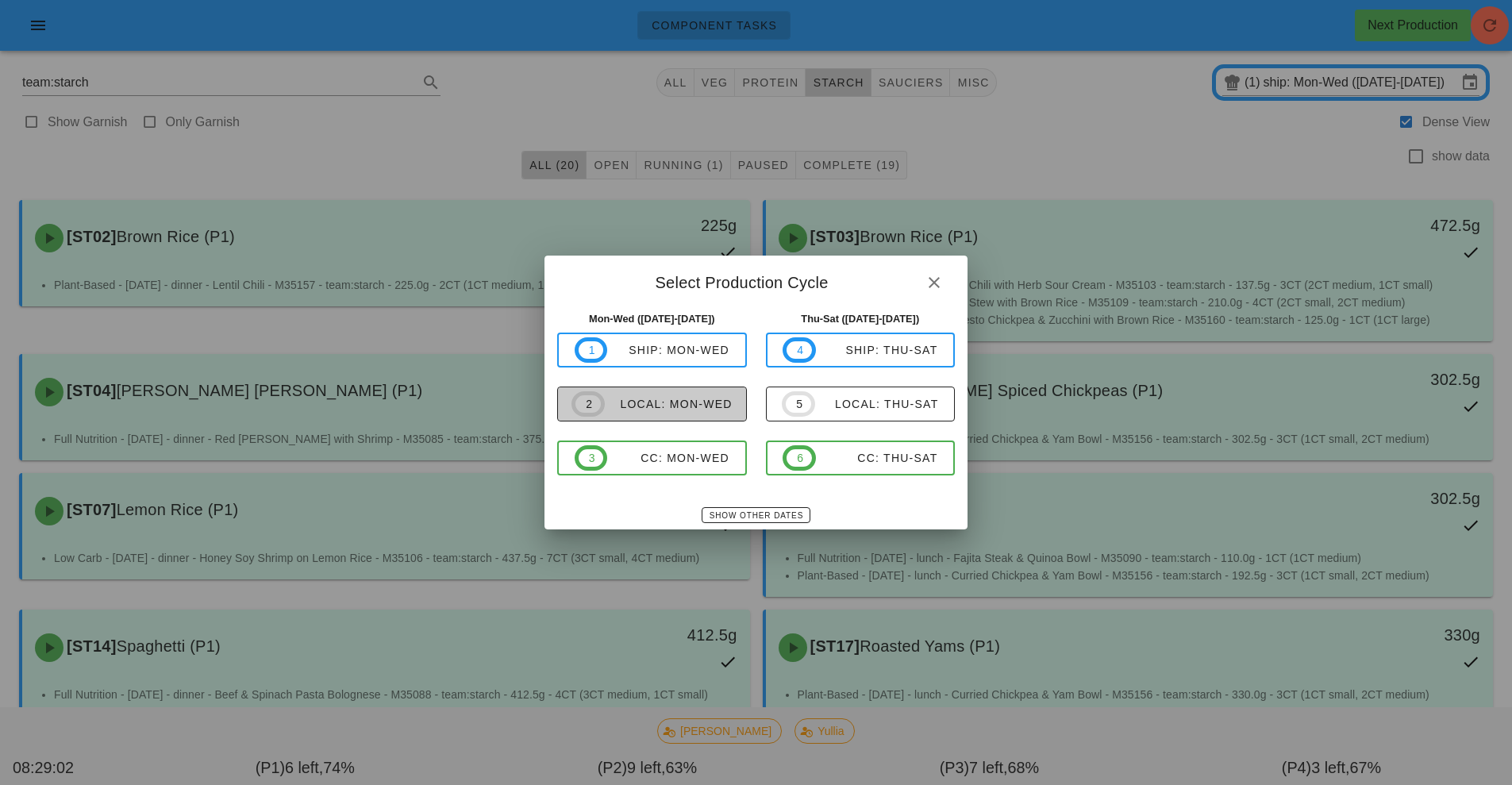
click at [686, 406] on div "local: Mon-Wed" at bounding box center [669, 404] width 128 height 13
type input "local: Mon-Wed ([DATE]-[DATE])"
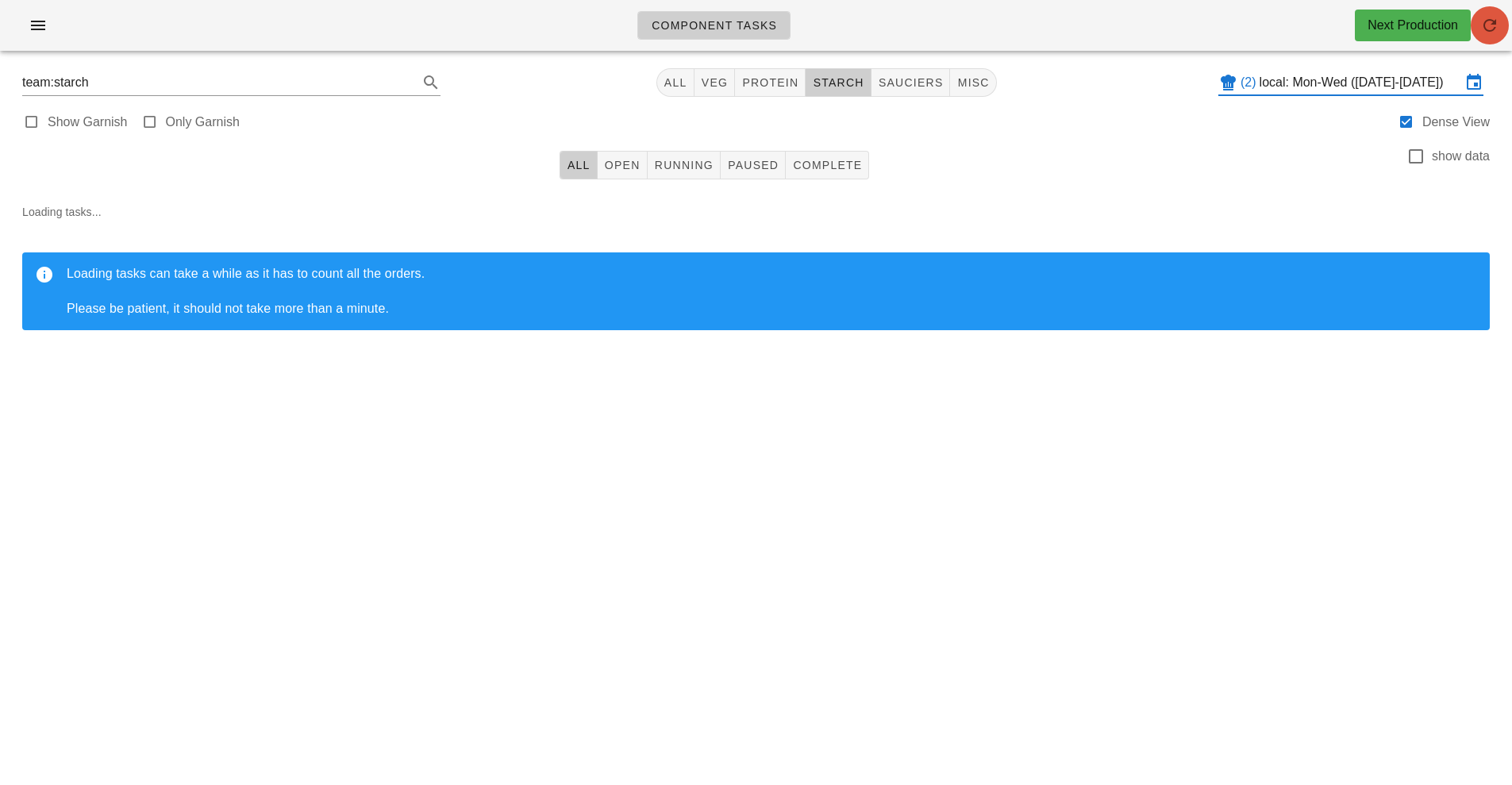
click at [1498, 24] on icon "button" at bounding box center [1489, 25] width 19 height 19
click at [686, 171] on span "Running" at bounding box center [684, 165] width 60 height 13
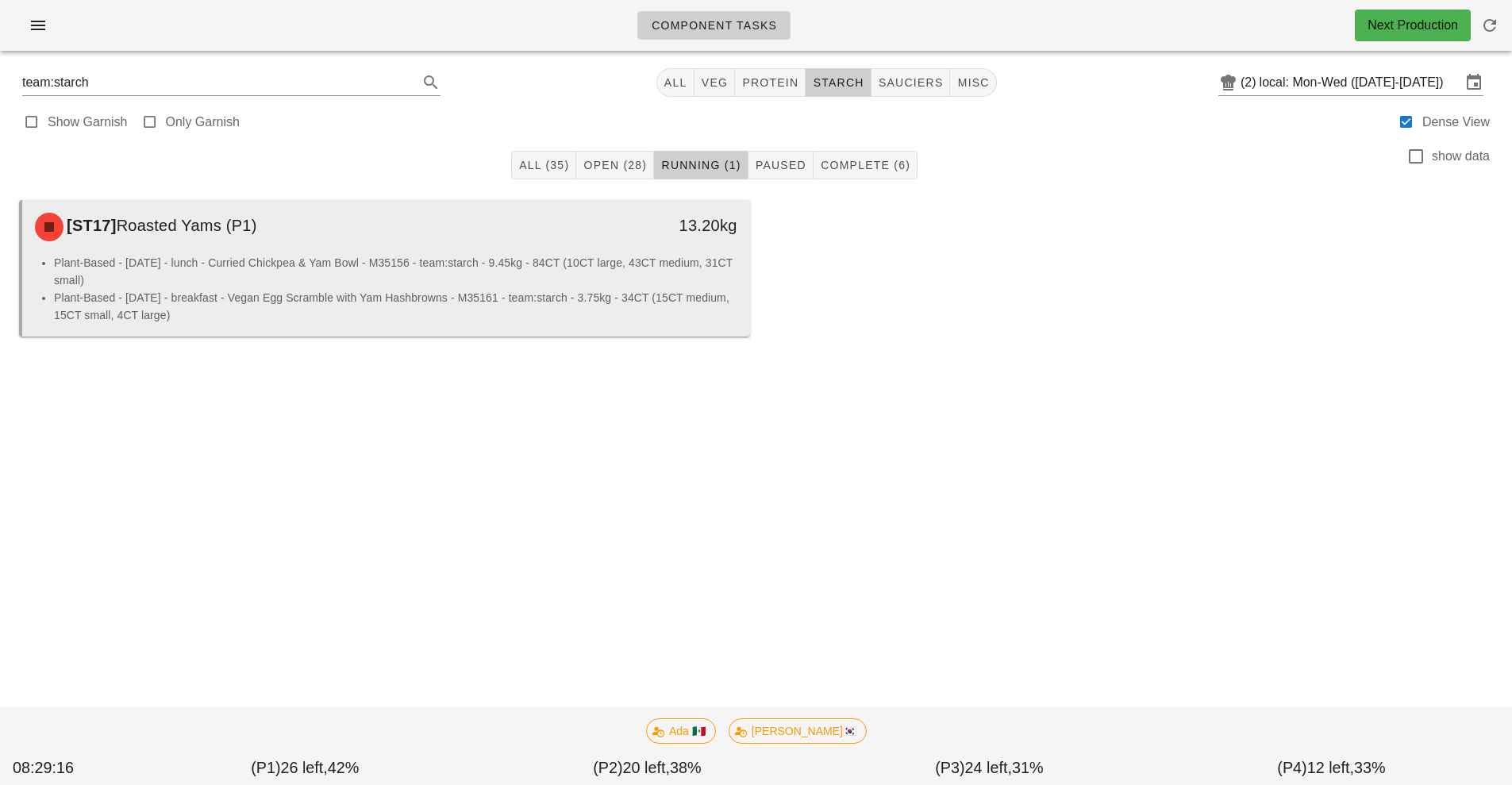
click at [473, 276] on li "Plant-Based - Monday - lunch - Curried Chickpea & Yam Bowl - M35156 - team:star…" at bounding box center [395, 272] width 684 height 35
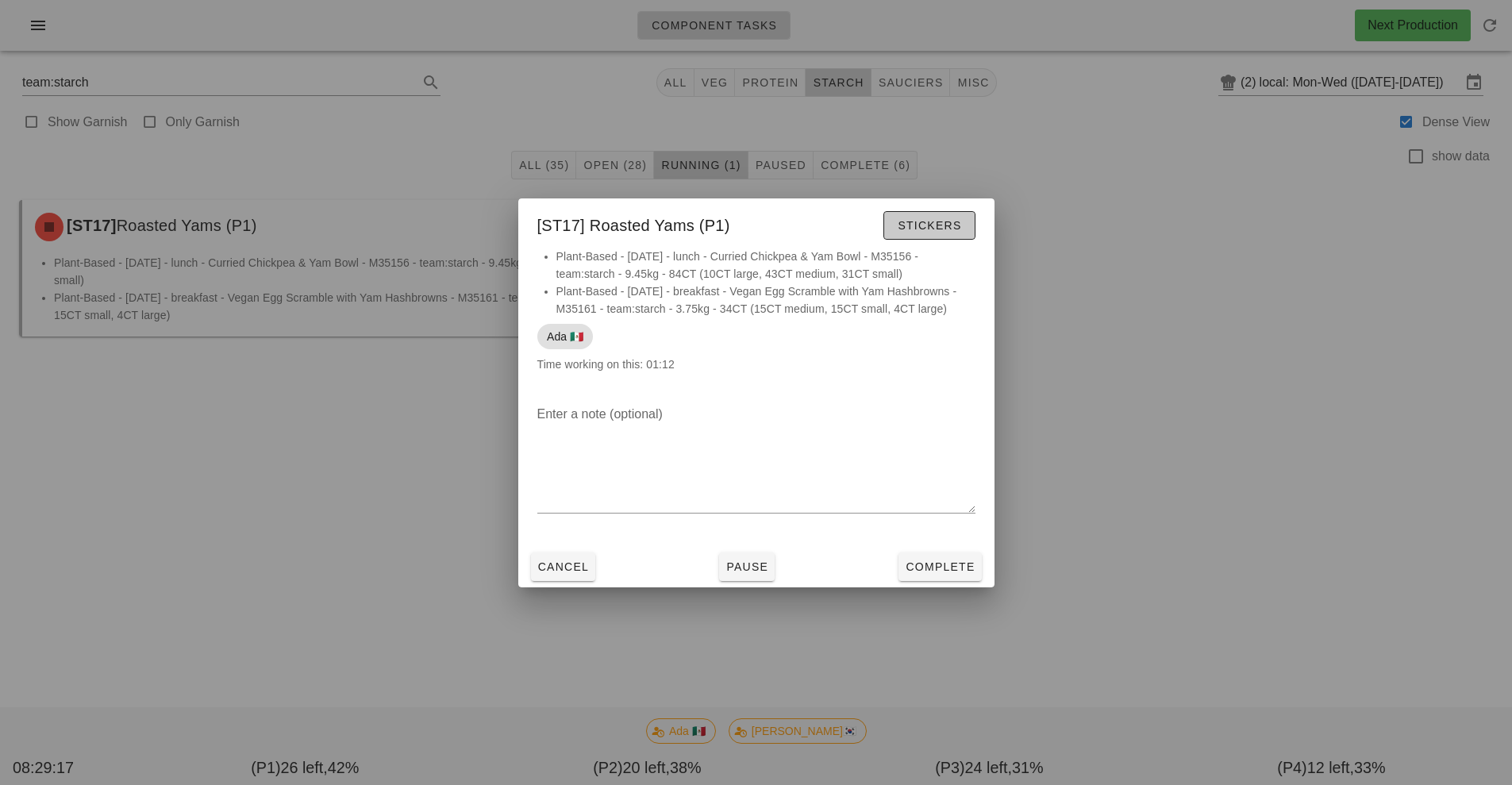
click at [954, 235] on button "Stickers" at bounding box center [928, 225] width 92 height 29
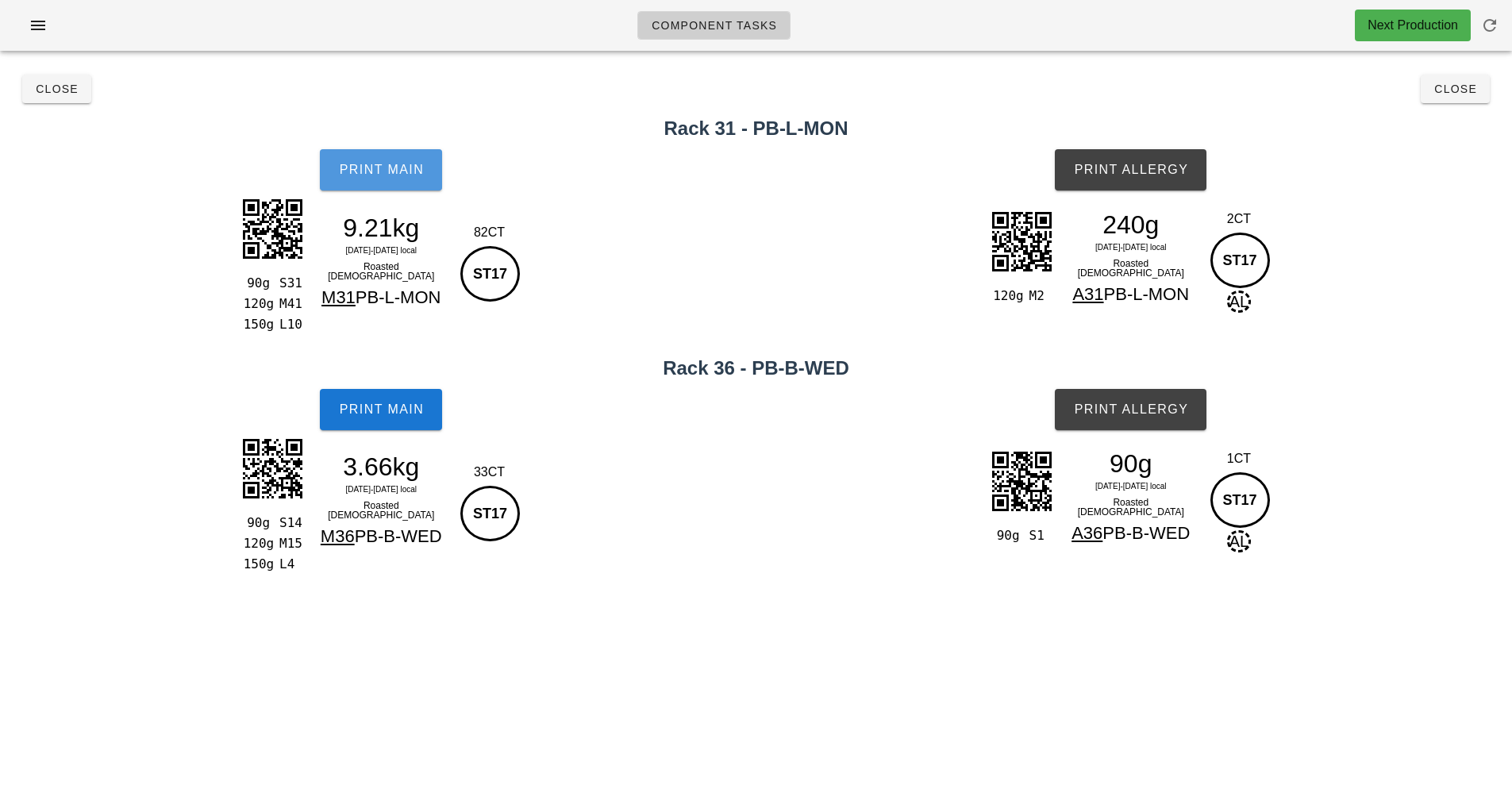
click at [381, 172] on span "Print Main" at bounding box center [381, 169] width 86 height 14
click at [409, 422] on button "Print Main" at bounding box center [380, 409] width 122 height 41
click at [1181, 168] on span "Print Allergy" at bounding box center [1130, 169] width 115 height 14
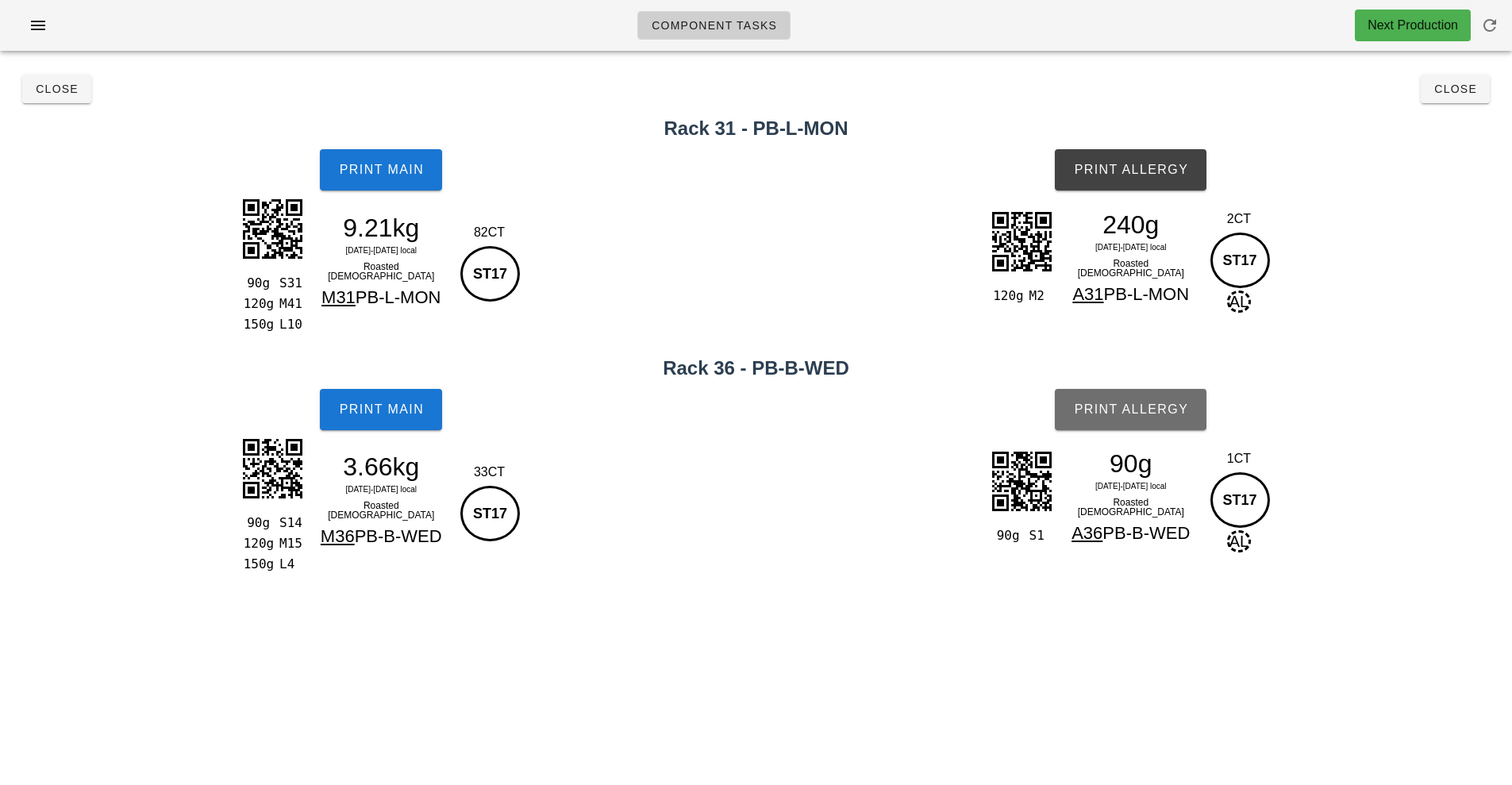
click at [1170, 416] on span "Print Allergy" at bounding box center [1130, 410] width 115 height 14
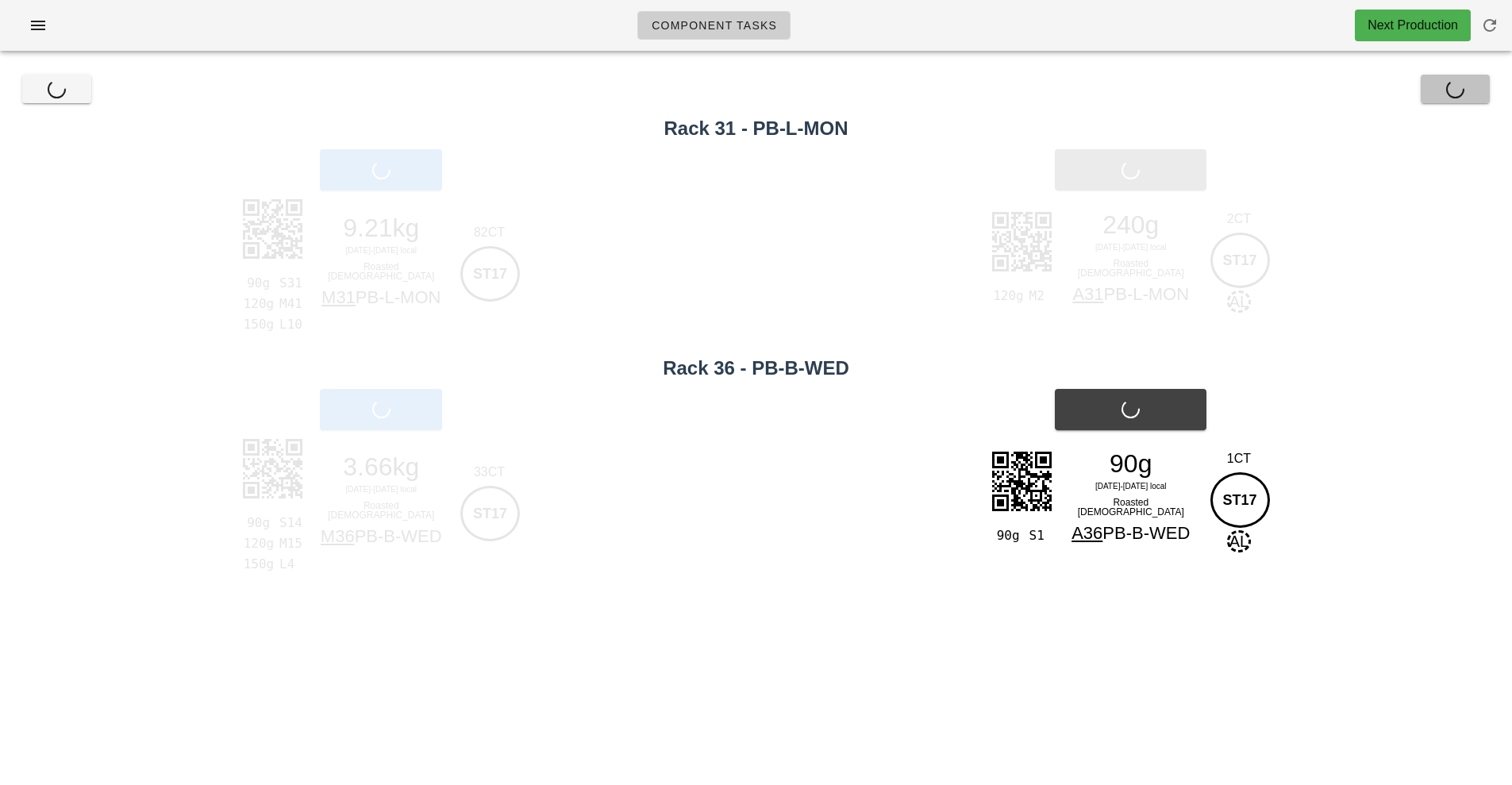
click at [1452, 98] on button "Close" at bounding box center [1455, 89] width 69 height 29
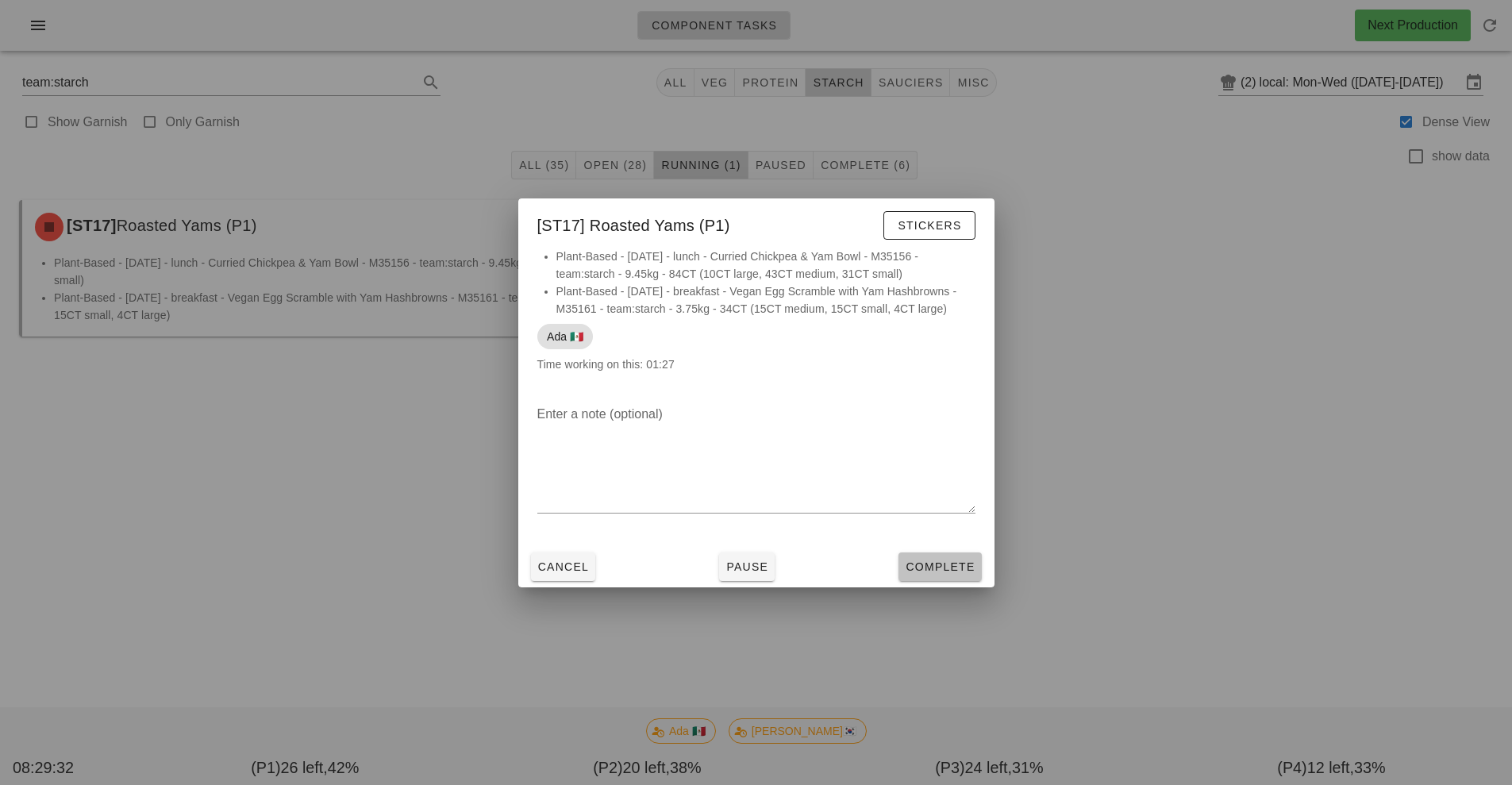
click at [958, 580] on button "Complete" at bounding box center [939, 567] width 82 height 29
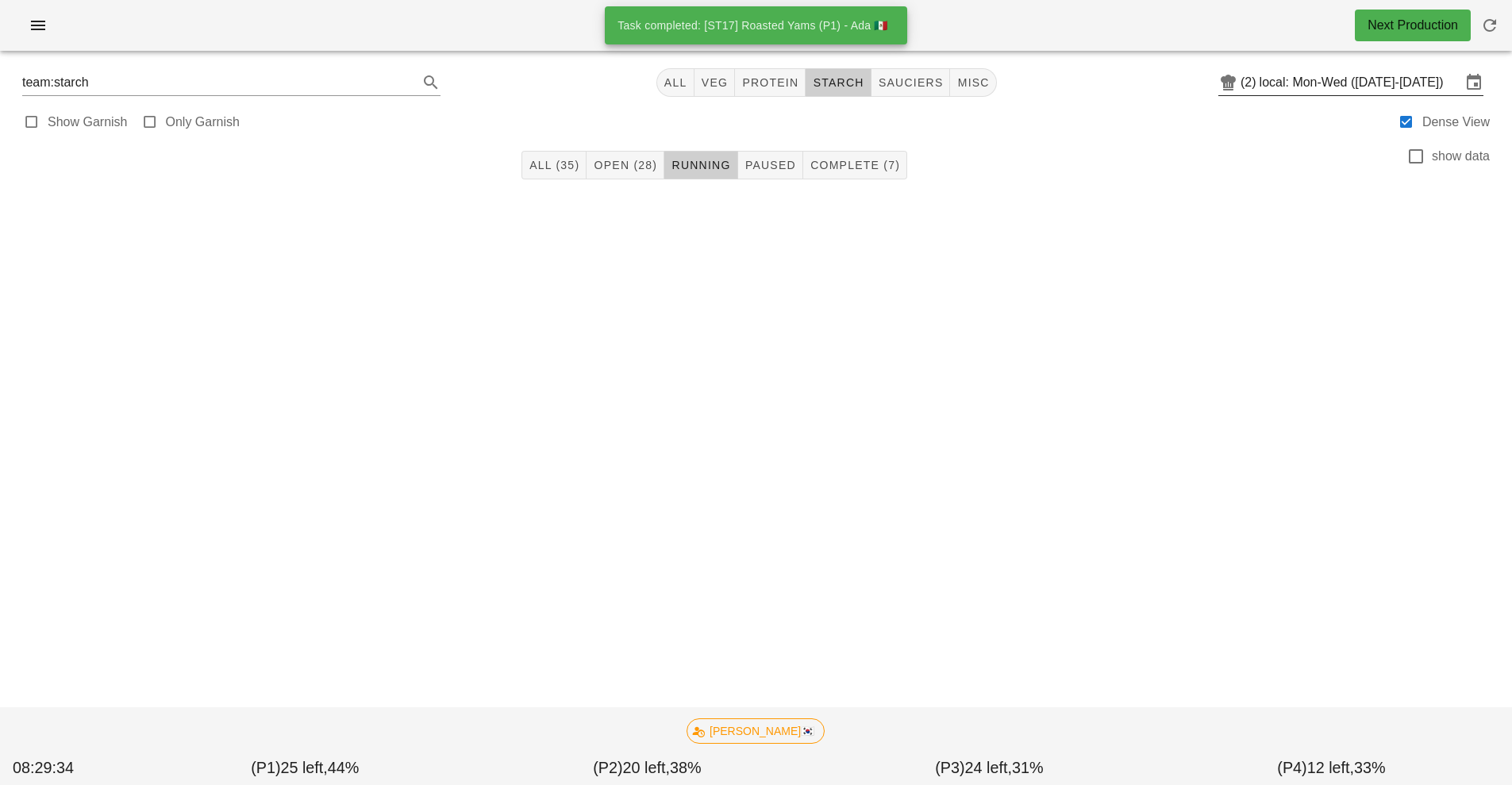
click at [1335, 81] on input "local: Mon-Wed ([DATE]-[DATE])" at bounding box center [1361, 82] width 202 height 25
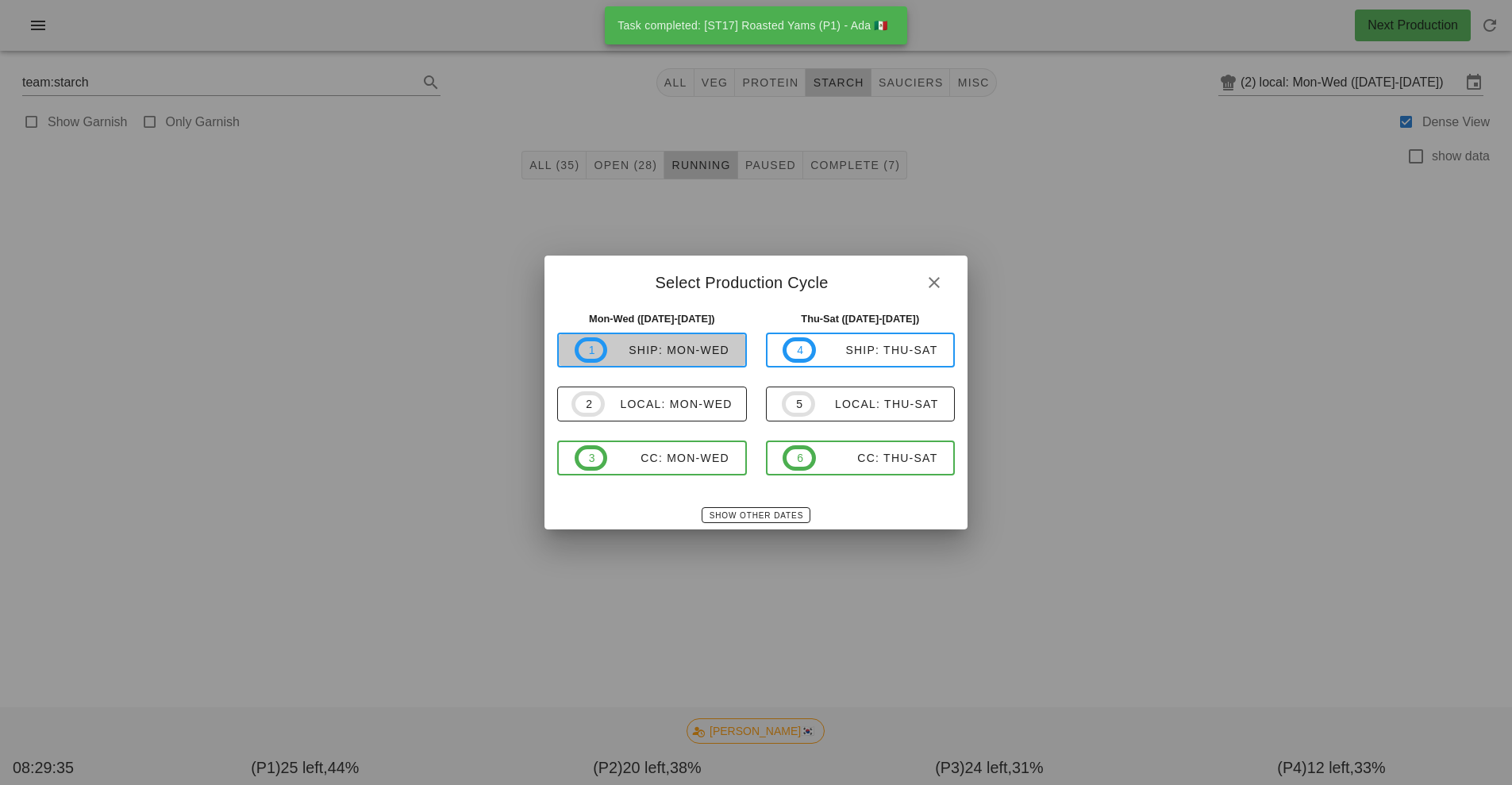
click at [679, 363] on span "1 ship: Mon-Wed" at bounding box center [652, 350] width 155 height 25
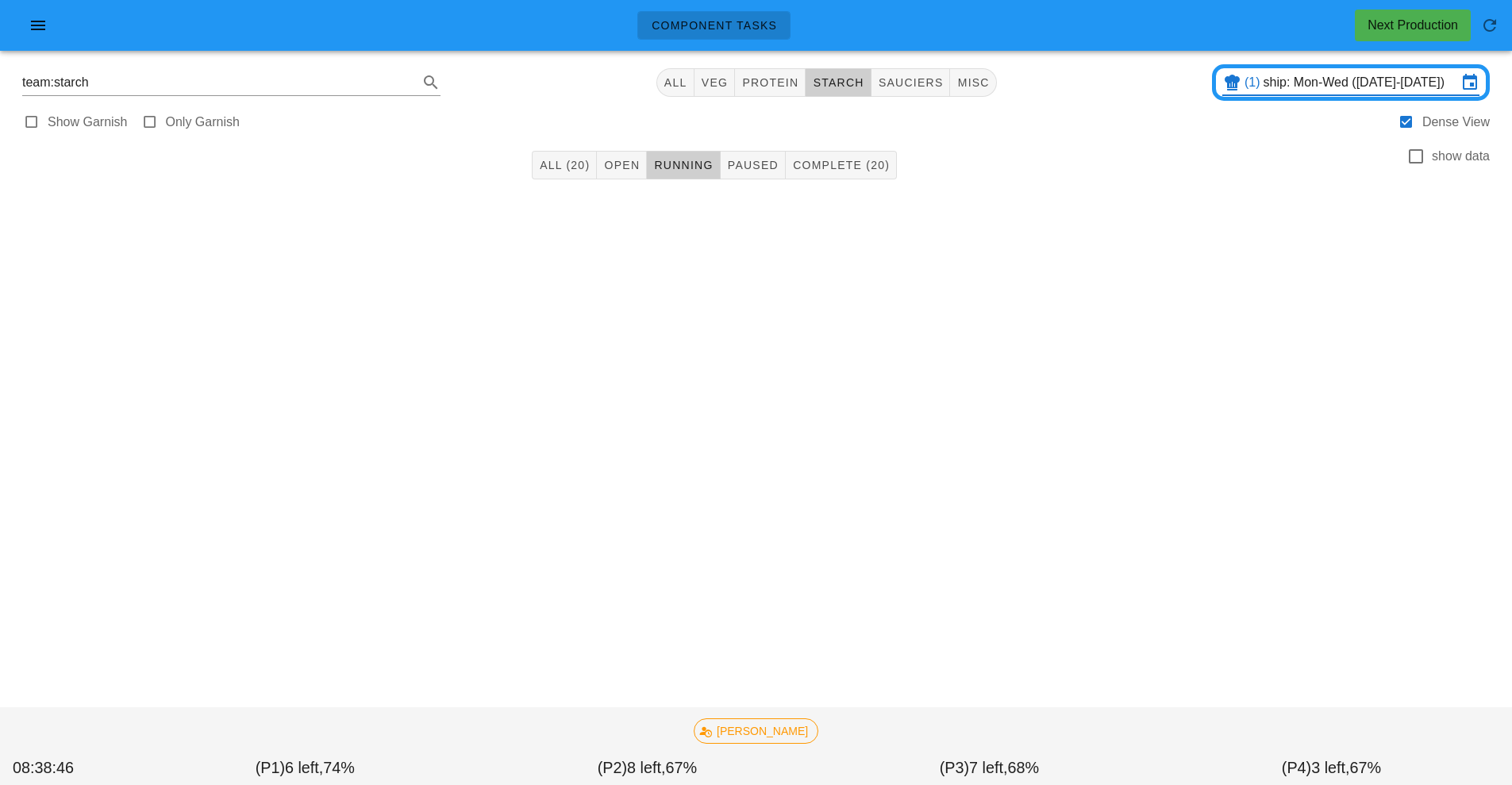
click at [1315, 79] on input "ship: Mon-Wed ([DATE]-[DATE])" at bounding box center [1361, 82] width 193 height 25
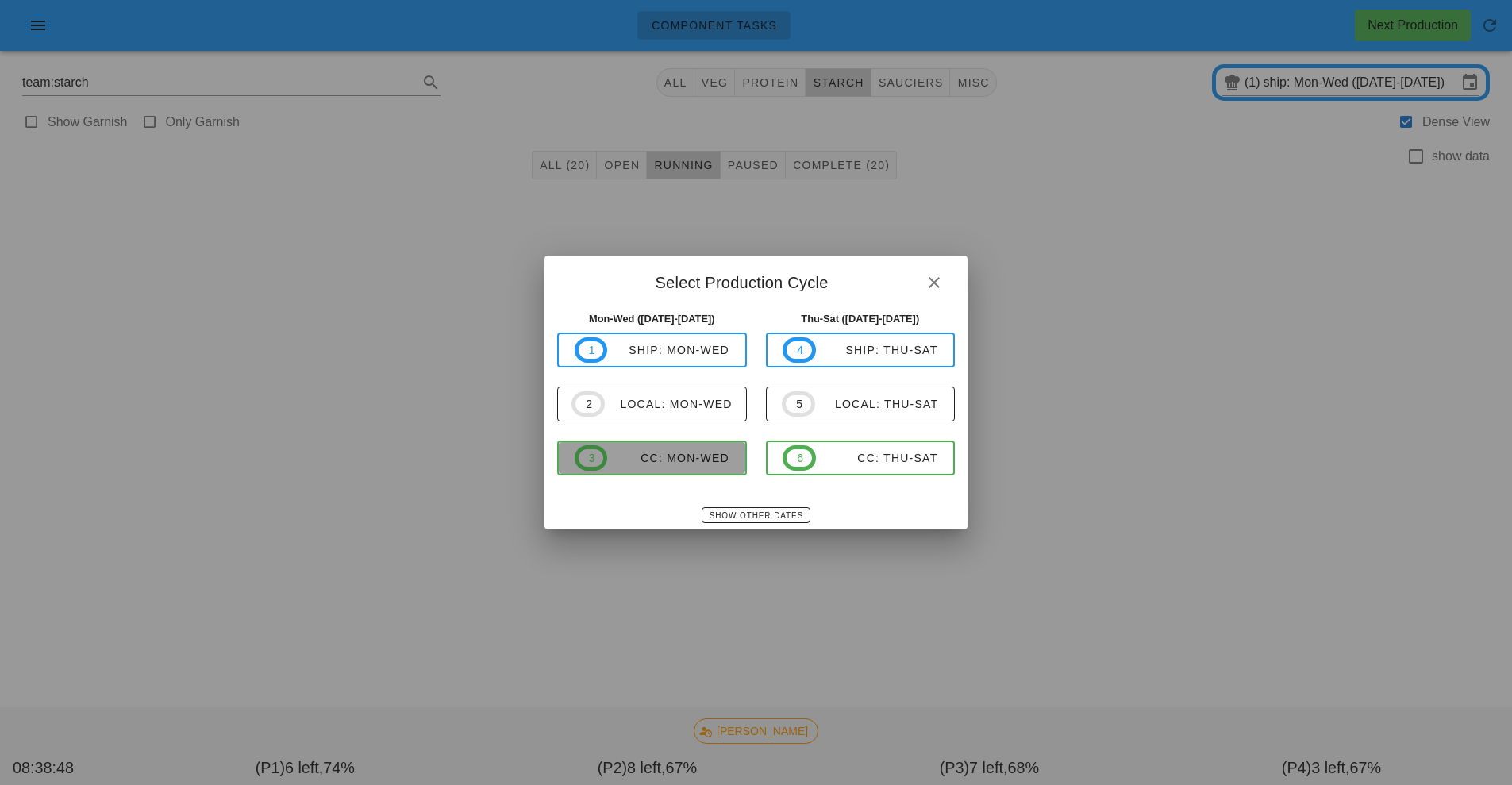
click at [698, 468] on span "3 CC: Mon-Wed" at bounding box center [652, 458] width 155 height 25
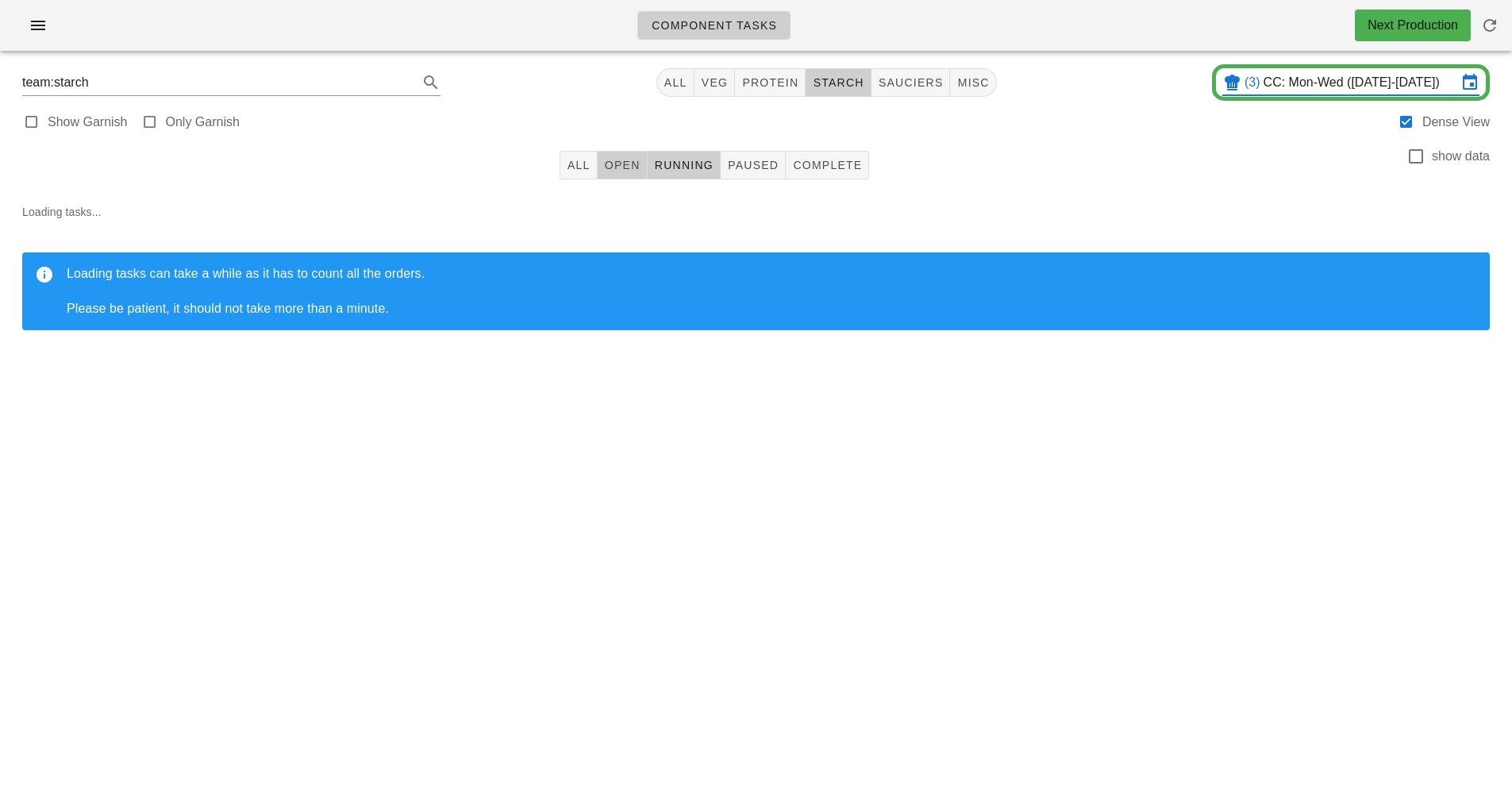
click at [616, 162] on span "Open" at bounding box center [621, 165] width 36 height 13
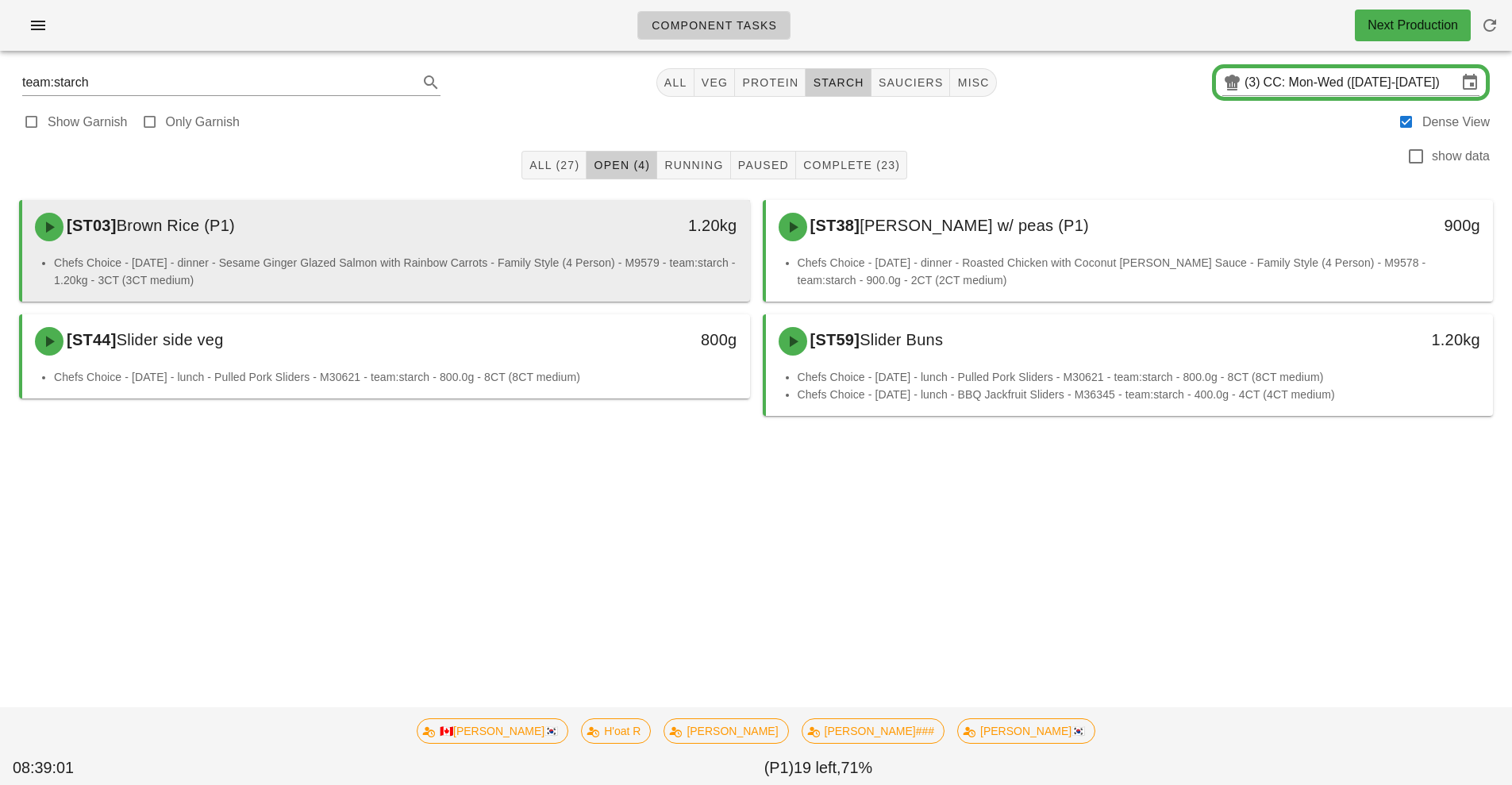
click at [493, 239] on div "[ST03] Brown Rice (P1)" at bounding box center [295, 227] width 541 height 48
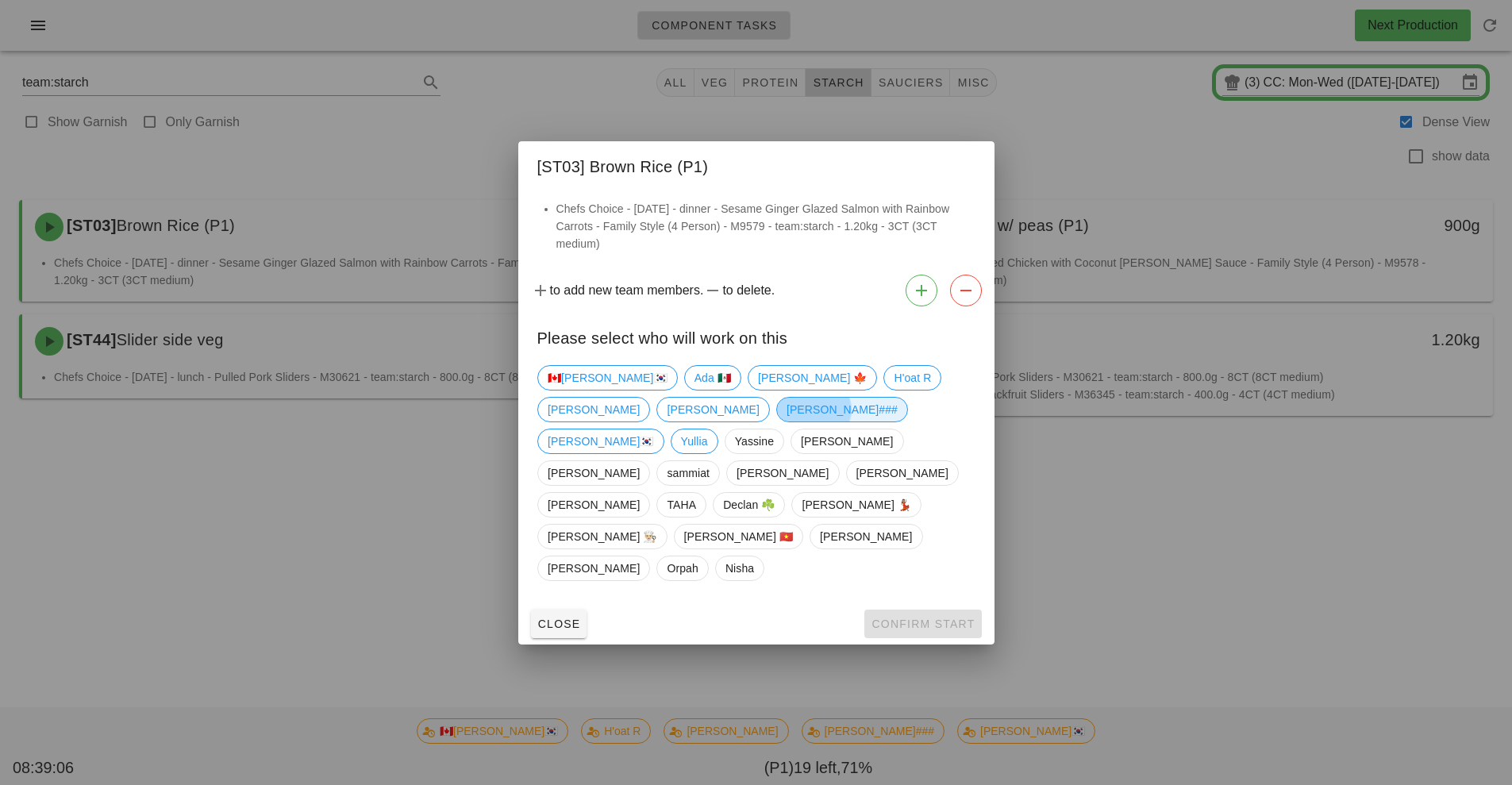
click at [785, 422] on span "[PERSON_NAME]###" at bounding box center [841, 410] width 111 height 24
click at [948, 618] on span "Confirm Start" at bounding box center [923, 623] width 104 height 13
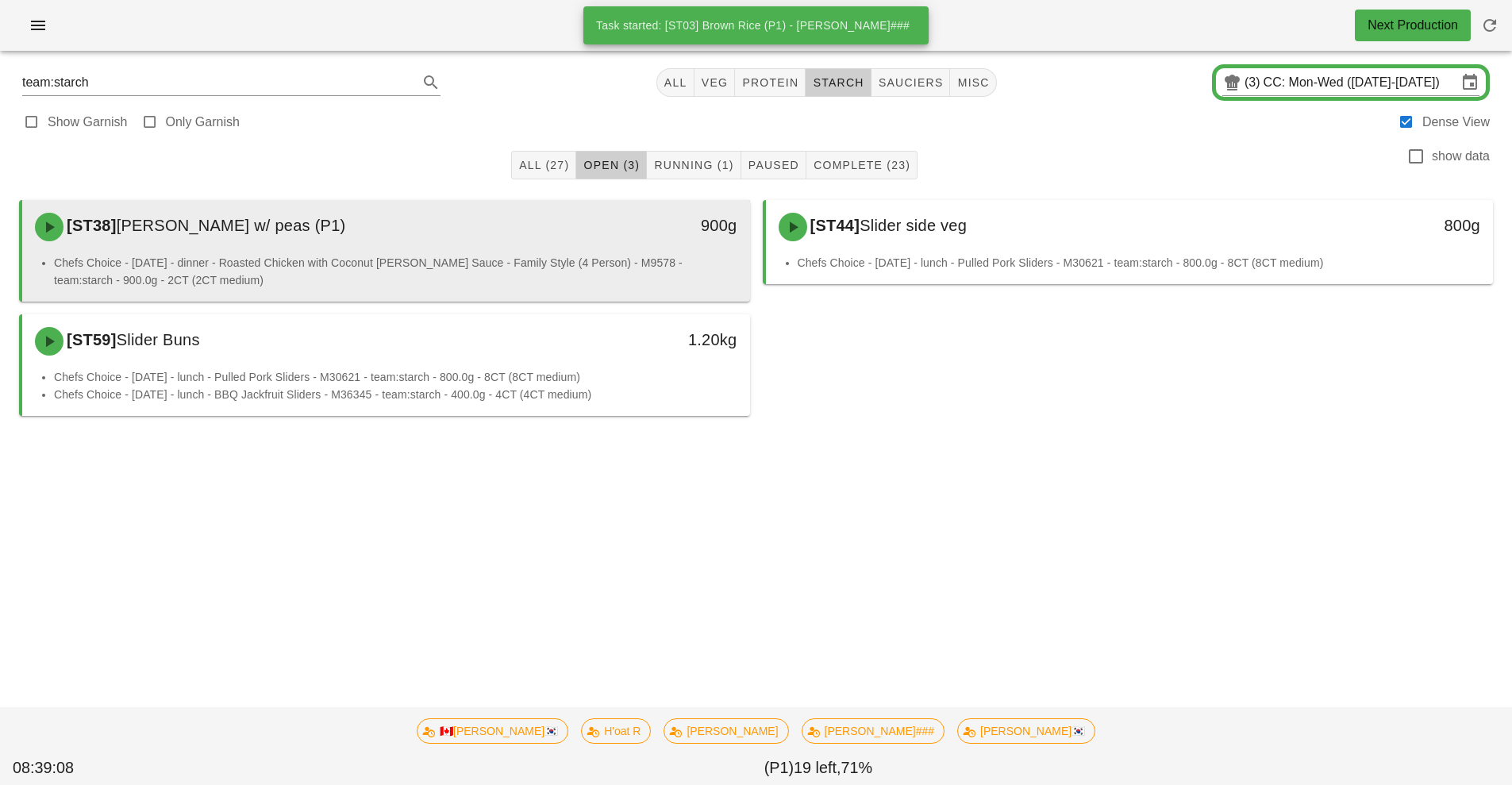
click at [509, 261] on li "Chefs Choice - Sunday - dinner - Roasted Chicken with Coconut Curry Sauce - Fam…" at bounding box center [395, 272] width 684 height 35
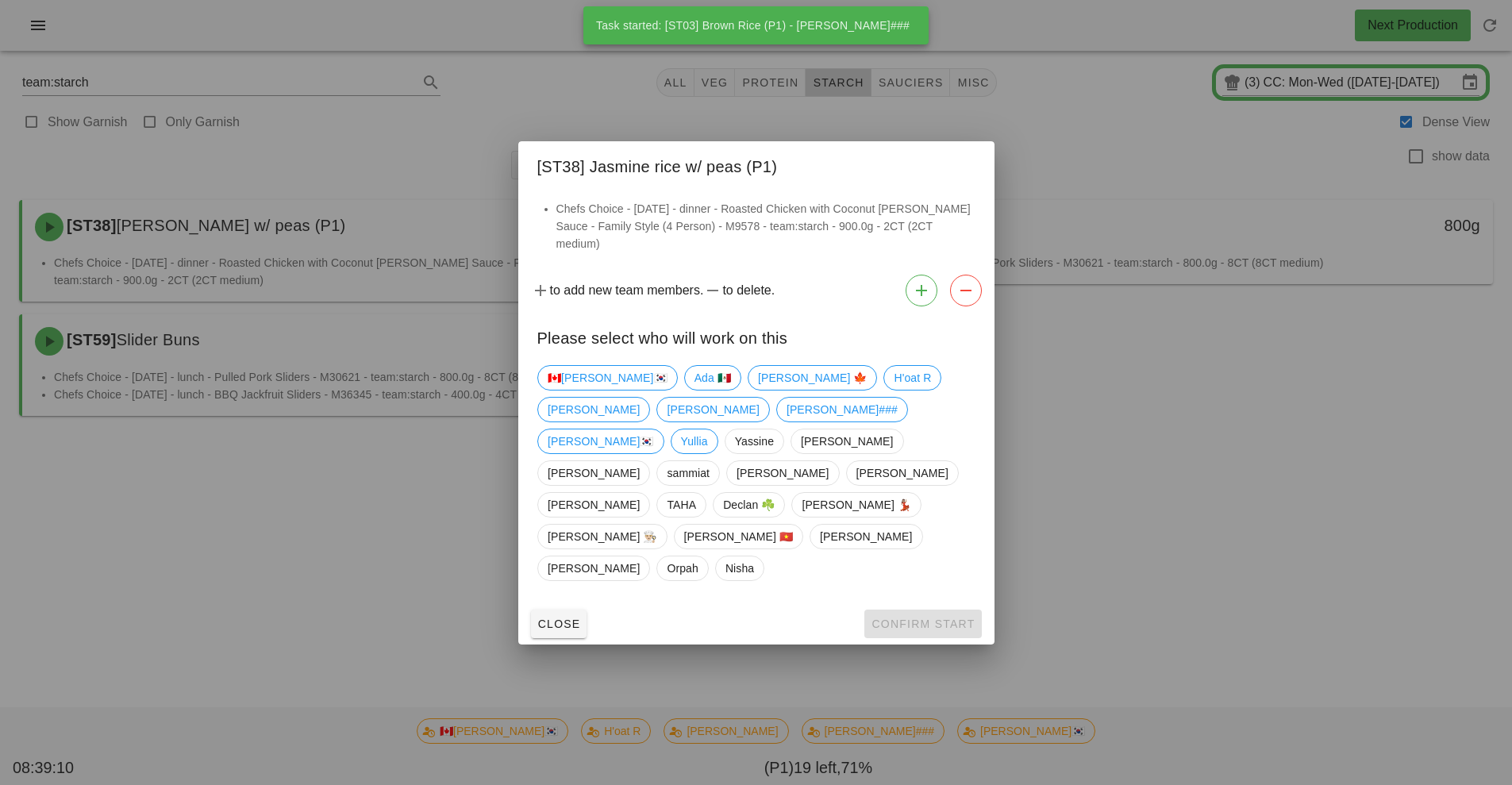
click at [915, 603] on div "Close Confirm Start" at bounding box center [756, 623] width 476 height 41
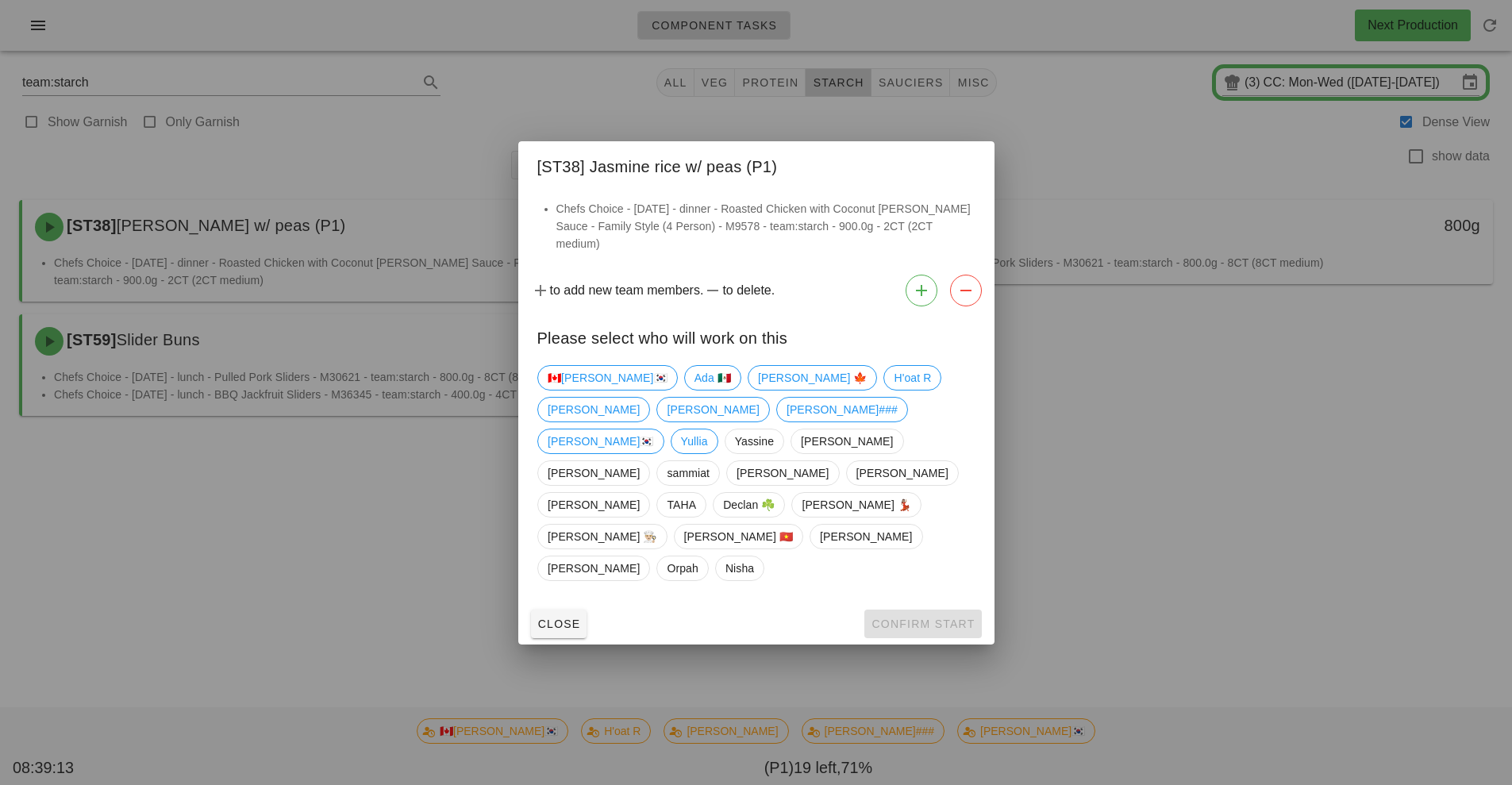
click at [941, 603] on div "Close Confirm Start" at bounding box center [756, 623] width 476 height 41
click at [785, 422] on span "[PERSON_NAME]###" at bounding box center [841, 410] width 111 height 24
click at [932, 618] on span "Confirm Start" at bounding box center [923, 623] width 104 height 13
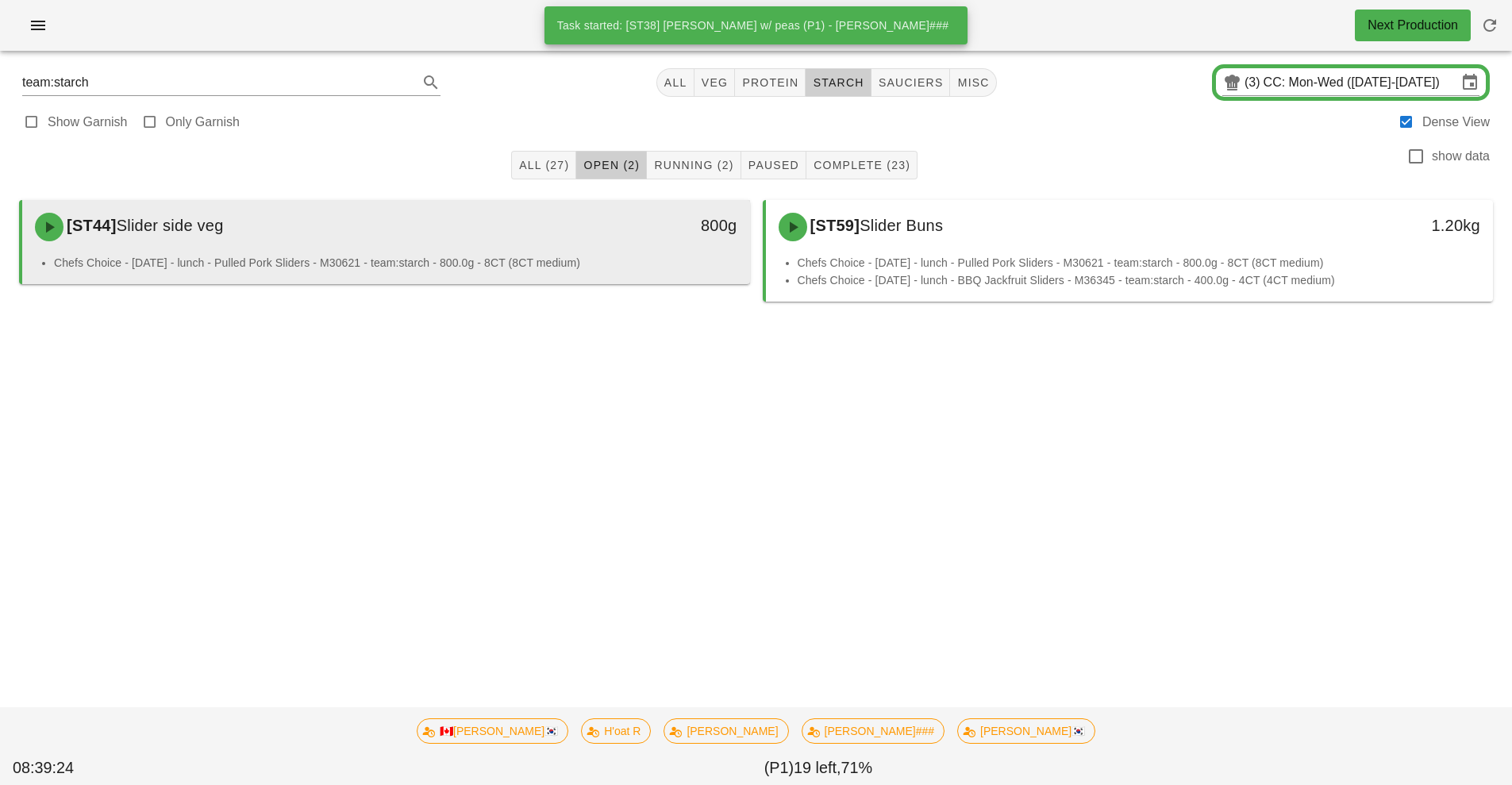
click at [522, 258] on li "Chefs Choice - Sunday - lunch - Pulled Pork Sliders - M30621 - team:starch - 80…" at bounding box center [395, 263] width 684 height 18
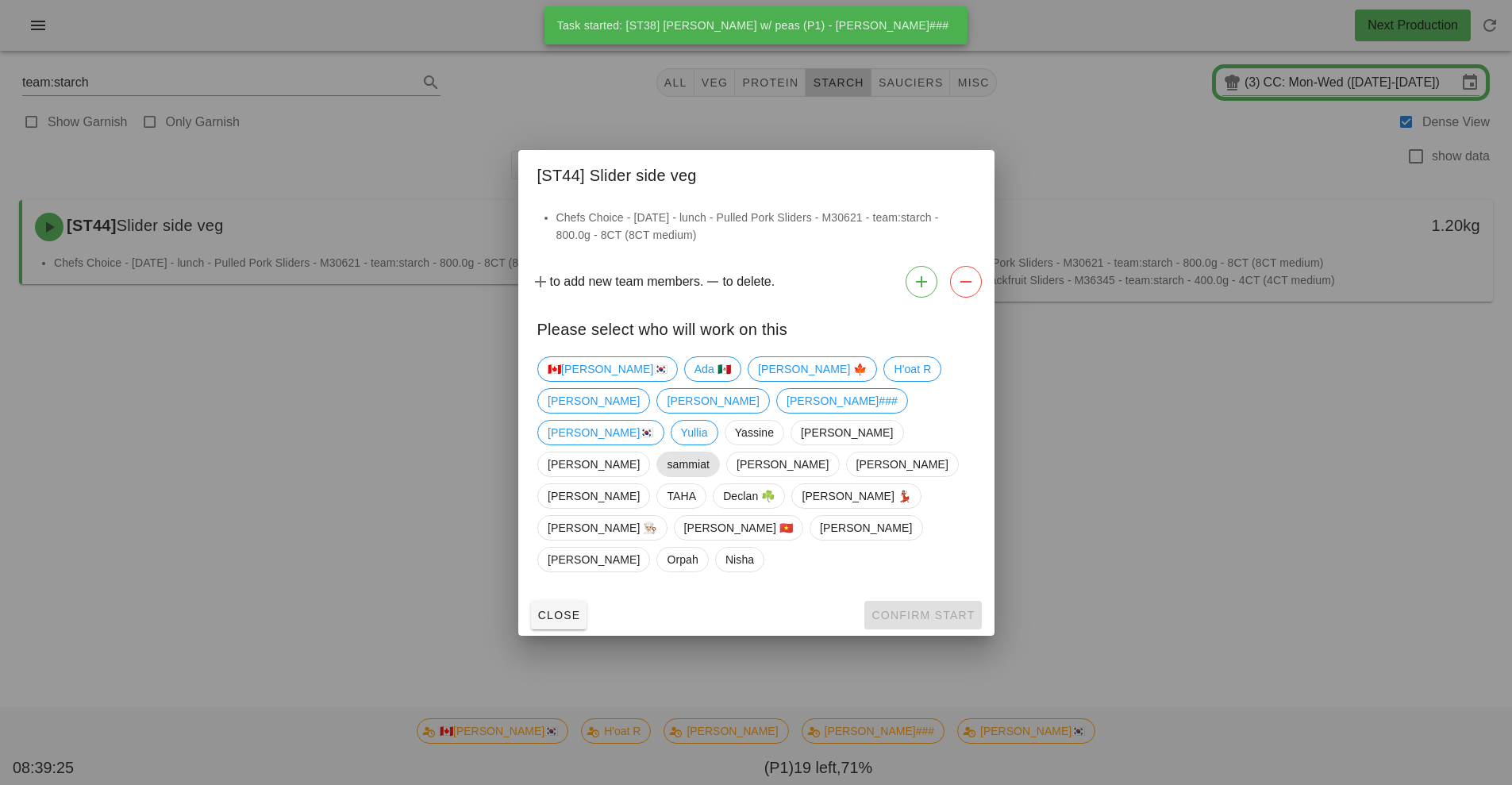
click at [667, 476] on span "sammiat" at bounding box center [688, 464] width 43 height 24
click at [785, 413] on span "[PERSON_NAME]###" at bounding box center [841, 400] width 111 height 24
click at [667, 476] on span "sammiat" at bounding box center [688, 464] width 43 height 24
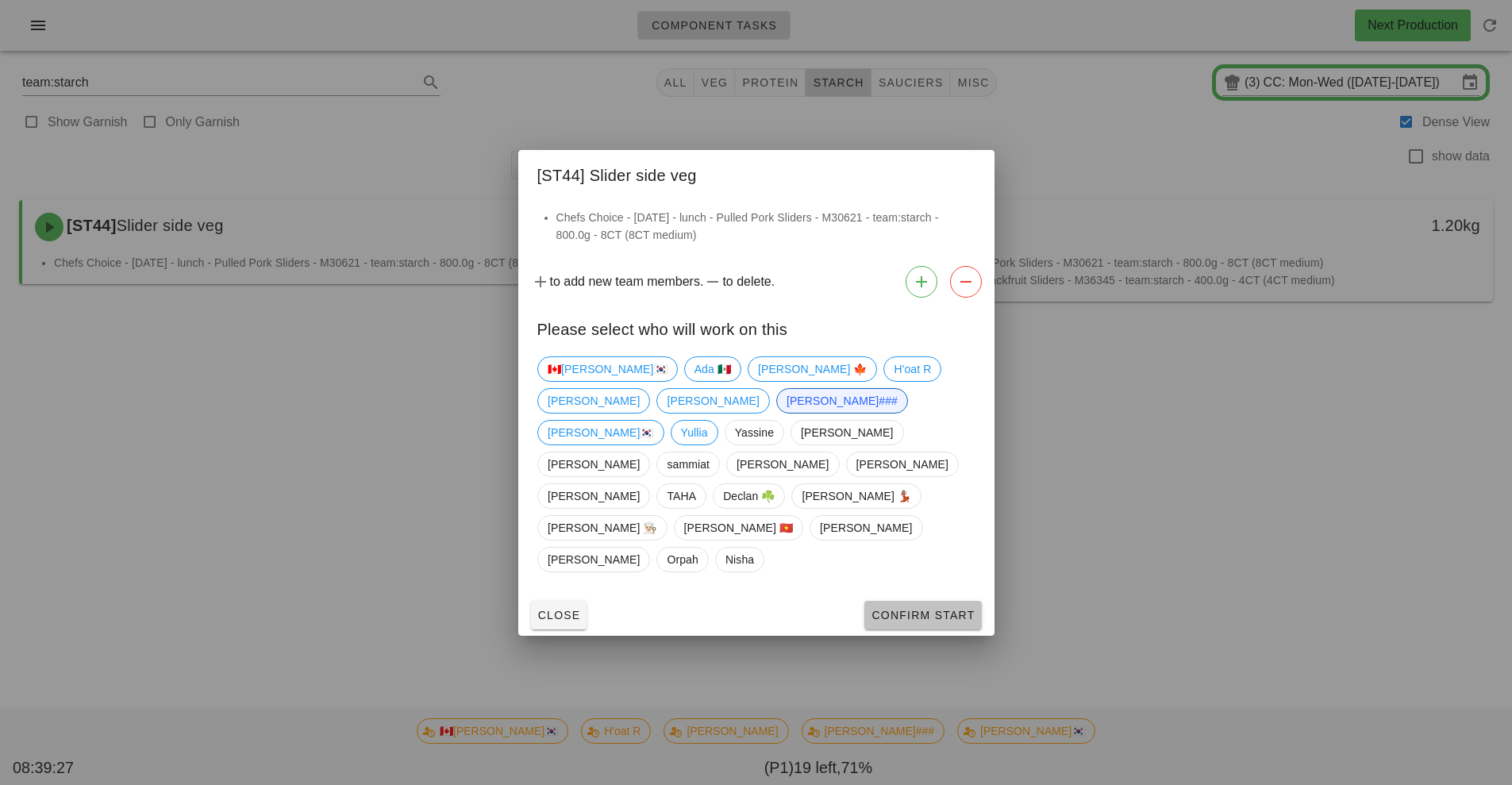
click at [929, 609] on span "Confirm Start" at bounding box center [923, 615] width 104 height 13
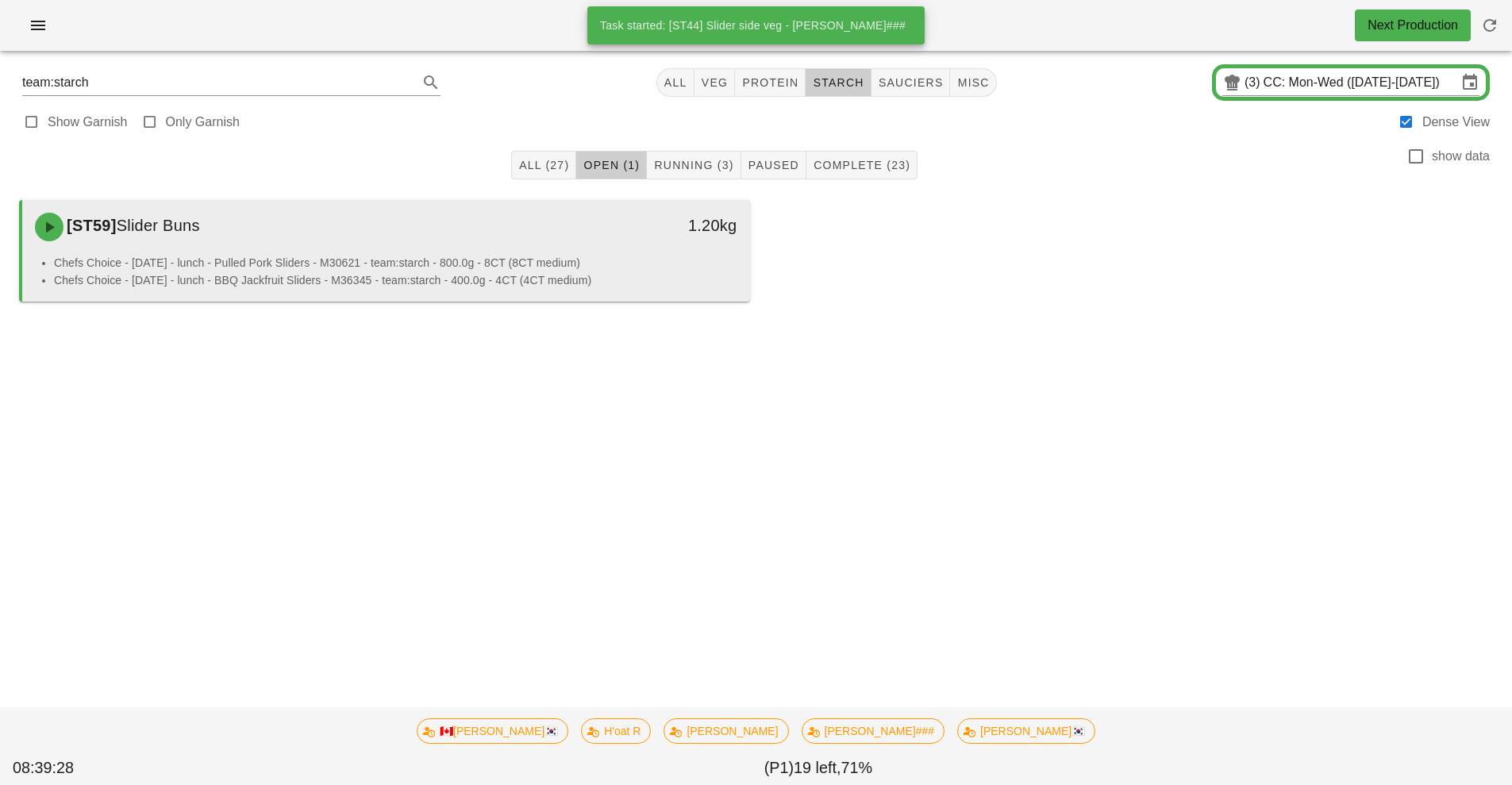
click at [478, 258] on li "Chefs Choice - Sunday - lunch - Pulled Pork Sliders - M30621 - team:starch - 80…" at bounding box center [395, 263] width 684 height 18
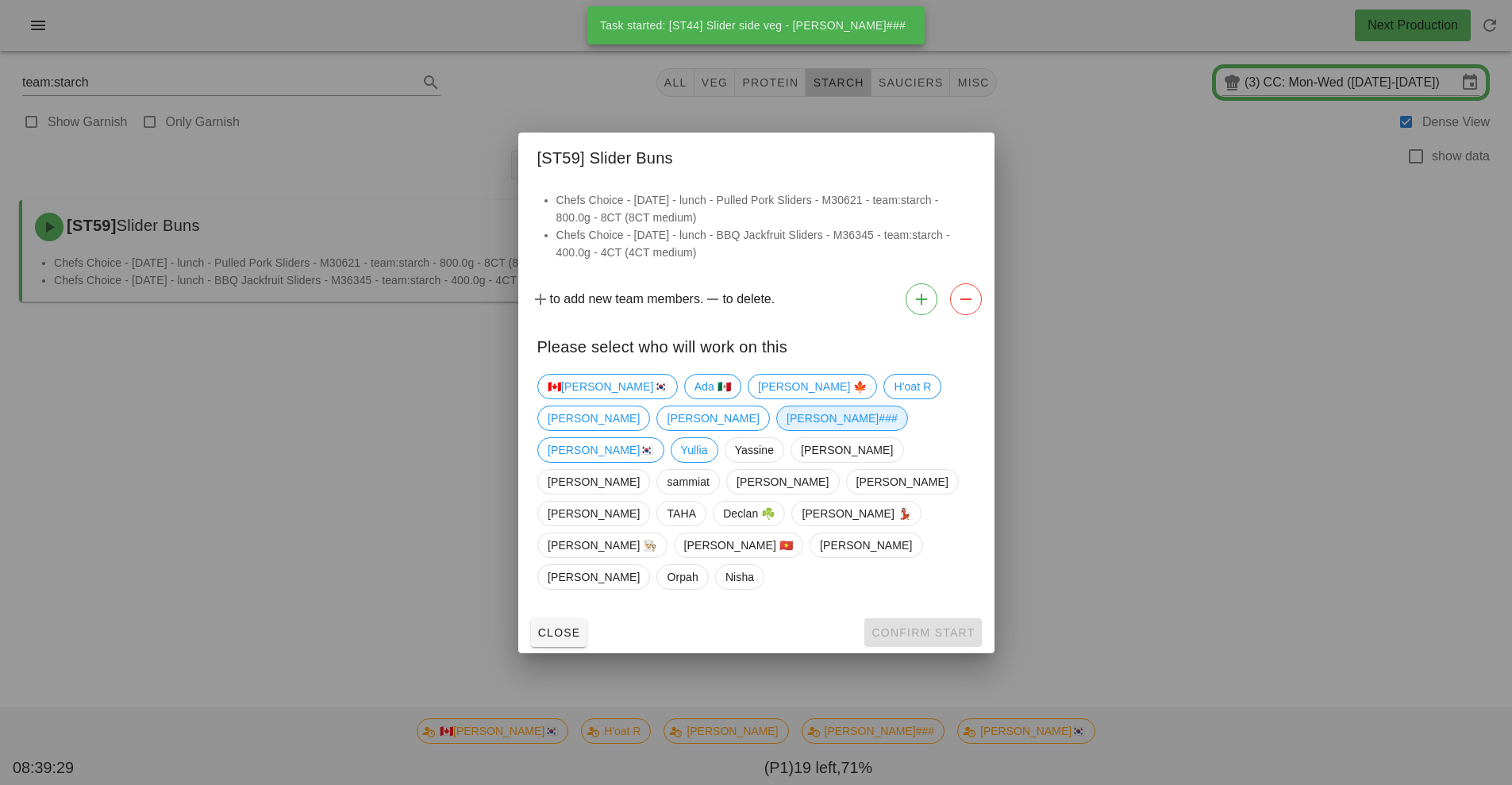
click at [785, 431] on span "[PERSON_NAME]###" at bounding box center [841, 418] width 111 height 24
click at [919, 627] on span "Confirm Start" at bounding box center [923, 633] width 104 height 13
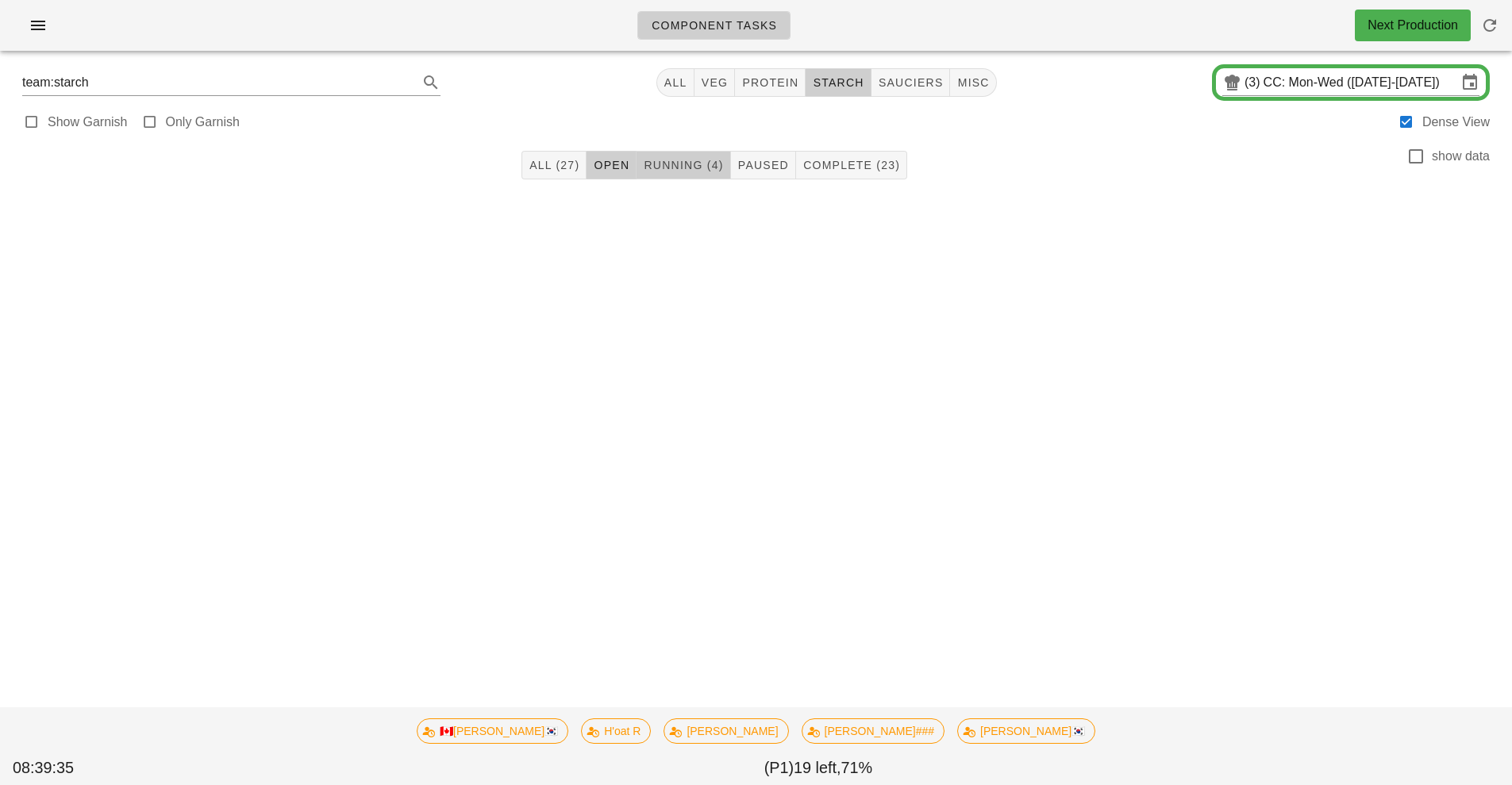
click at [685, 160] on span "Running (4)" at bounding box center [683, 165] width 80 height 13
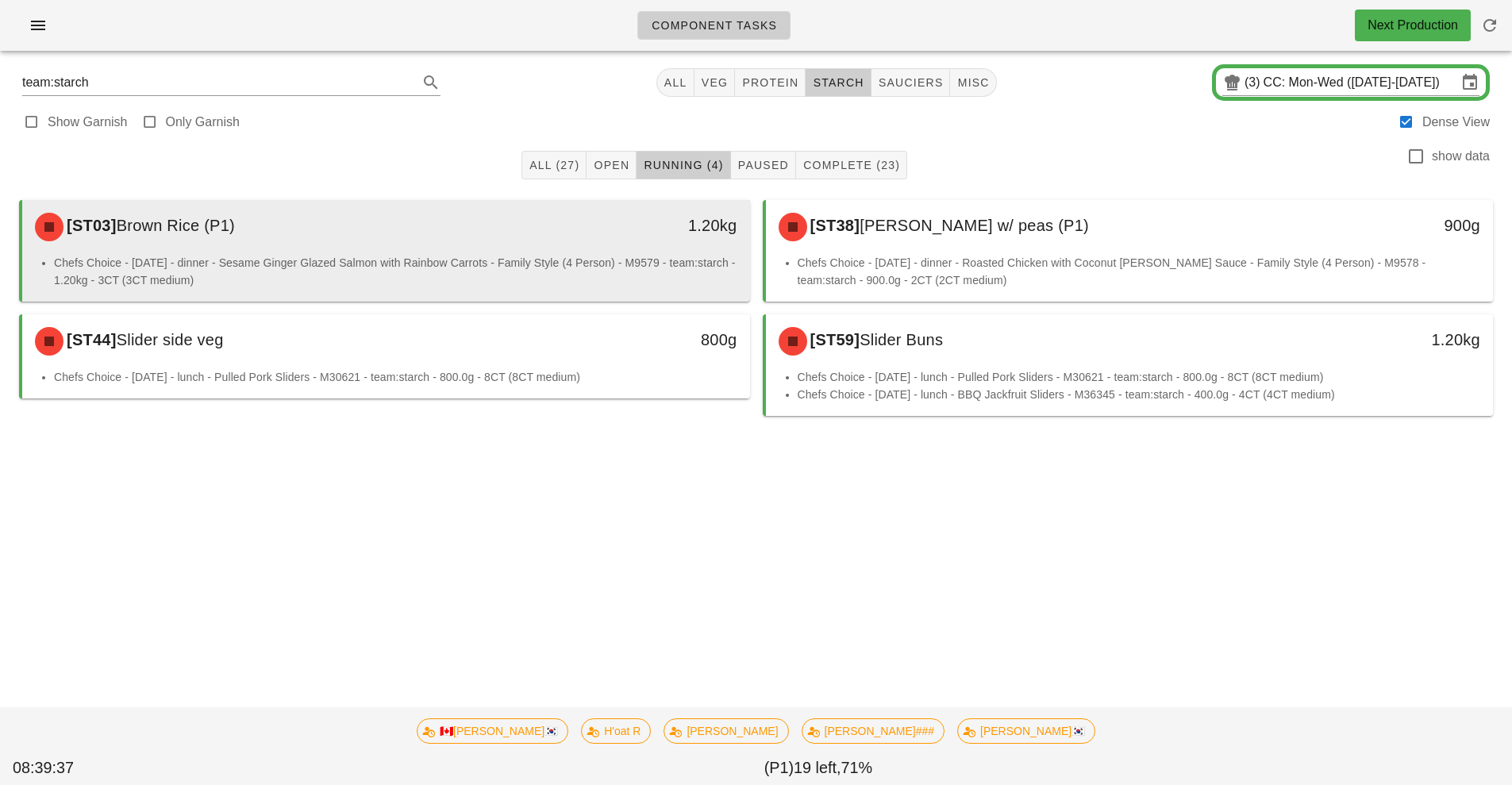
click at [547, 250] on div "[ST03] Brown Rice (P1)" at bounding box center [295, 227] width 541 height 48
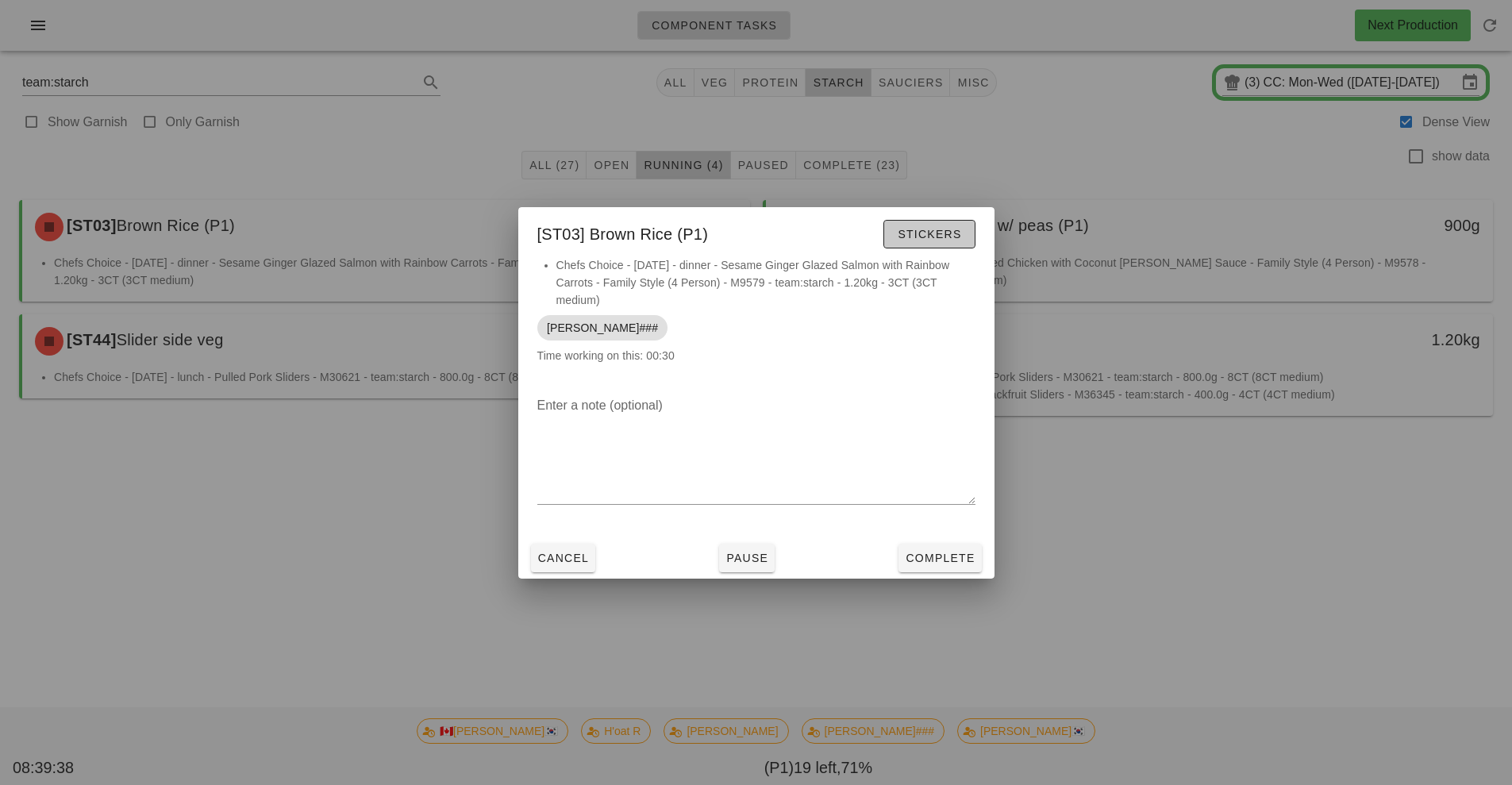
click at [940, 235] on span "Stickers" at bounding box center [929, 234] width 64 height 13
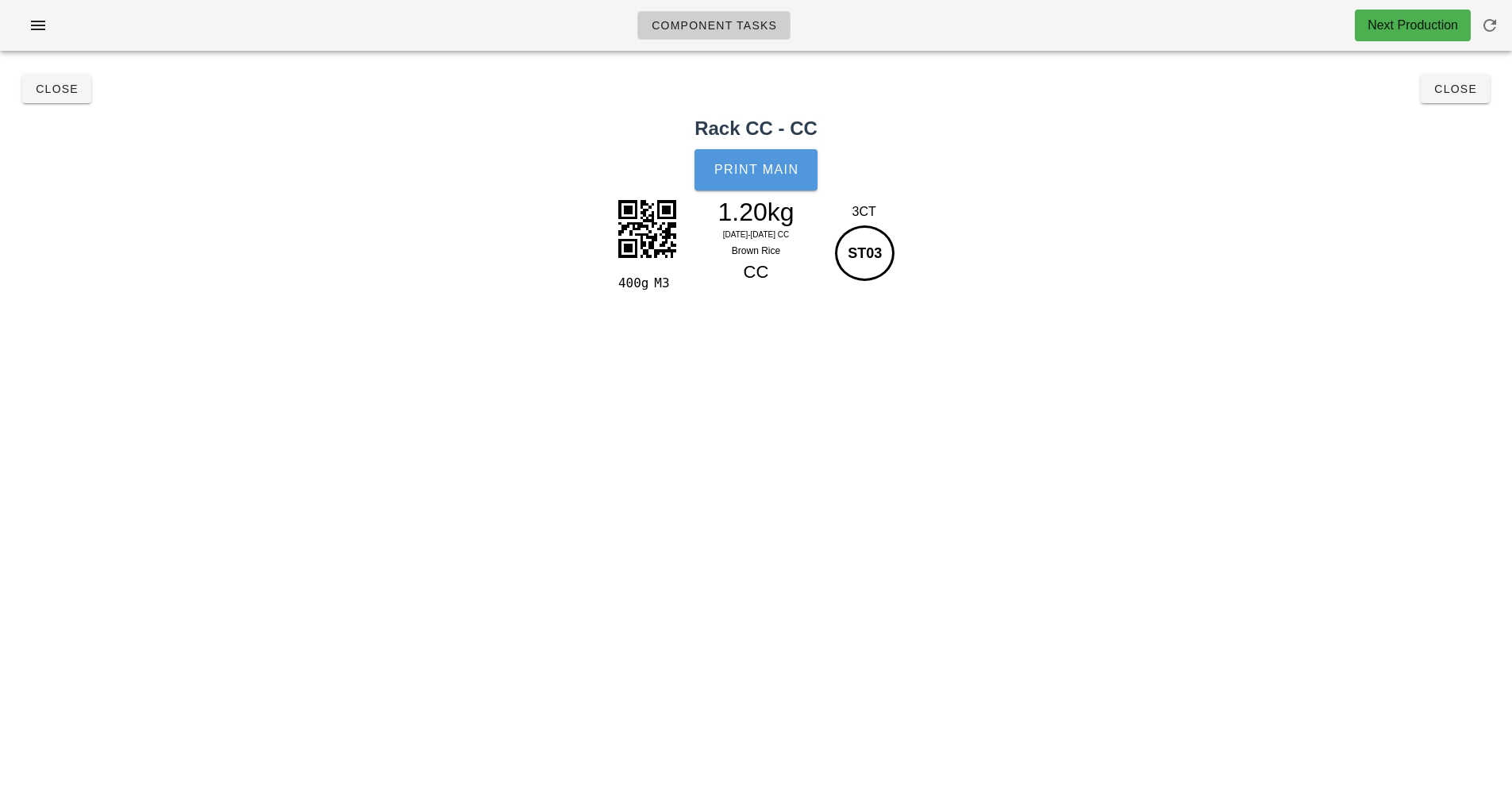
click at [763, 184] on button "Print Main" at bounding box center [755, 169] width 122 height 41
click at [53, 92] on span "Close" at bounding box center [57, 88] width 44 height 13
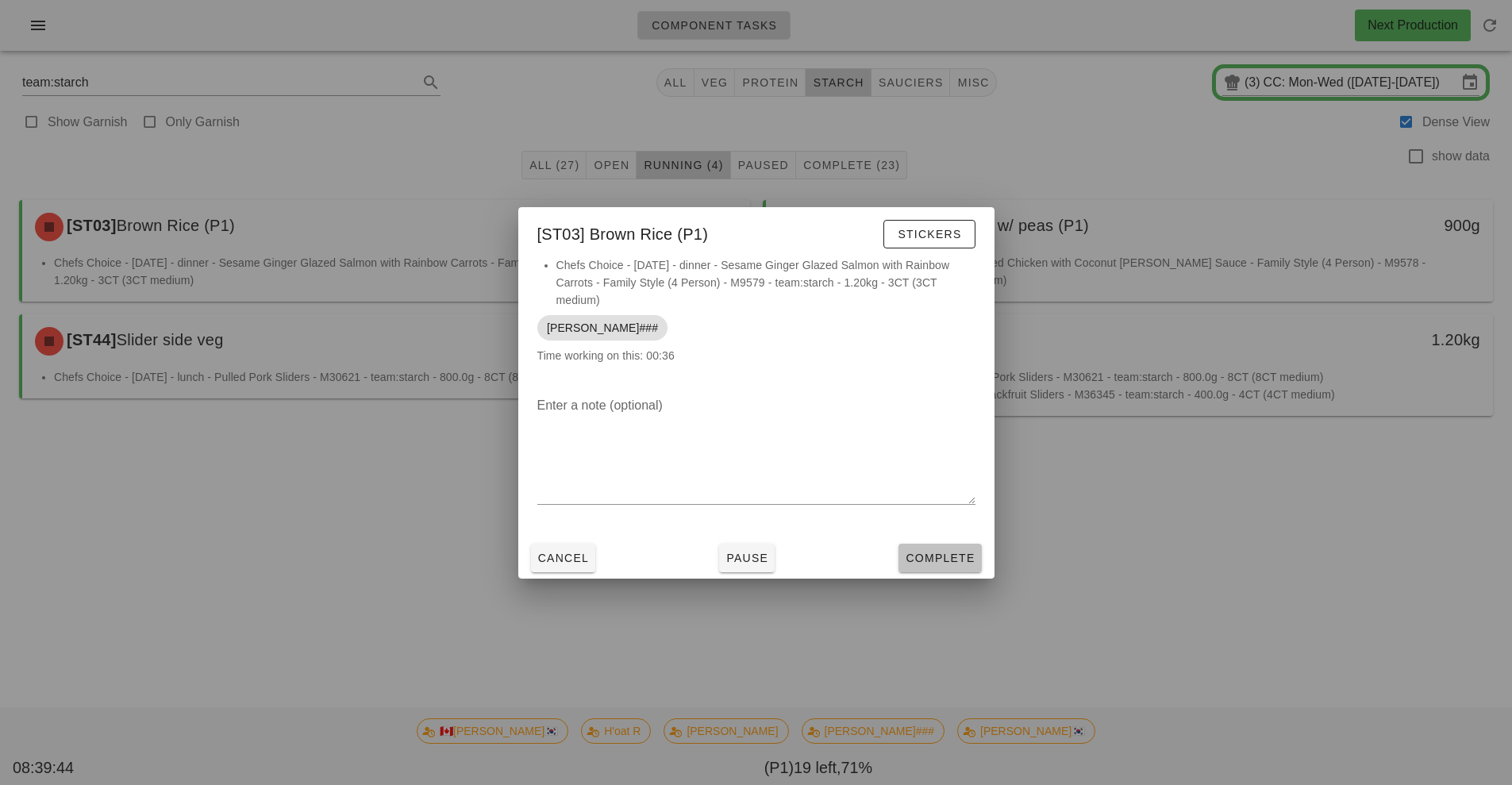
click at [949, 554] on span "Complete" at bounding box center [939, 558] width 70 height 13
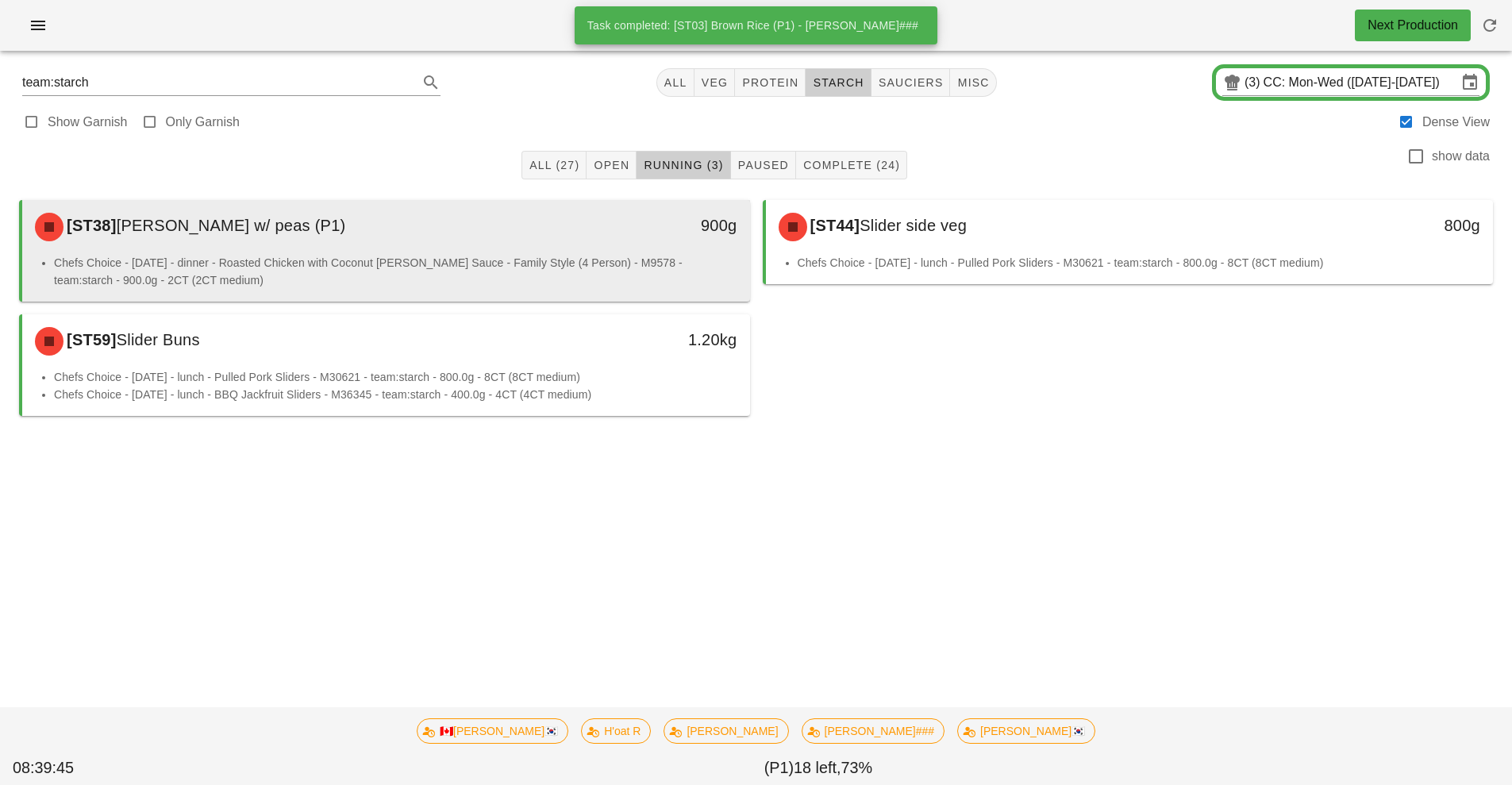
click at [482, 243] on div "[ST38] Jasmine rice w/ peas (P1)" at bounding box center [295, 227] width 541 height 48
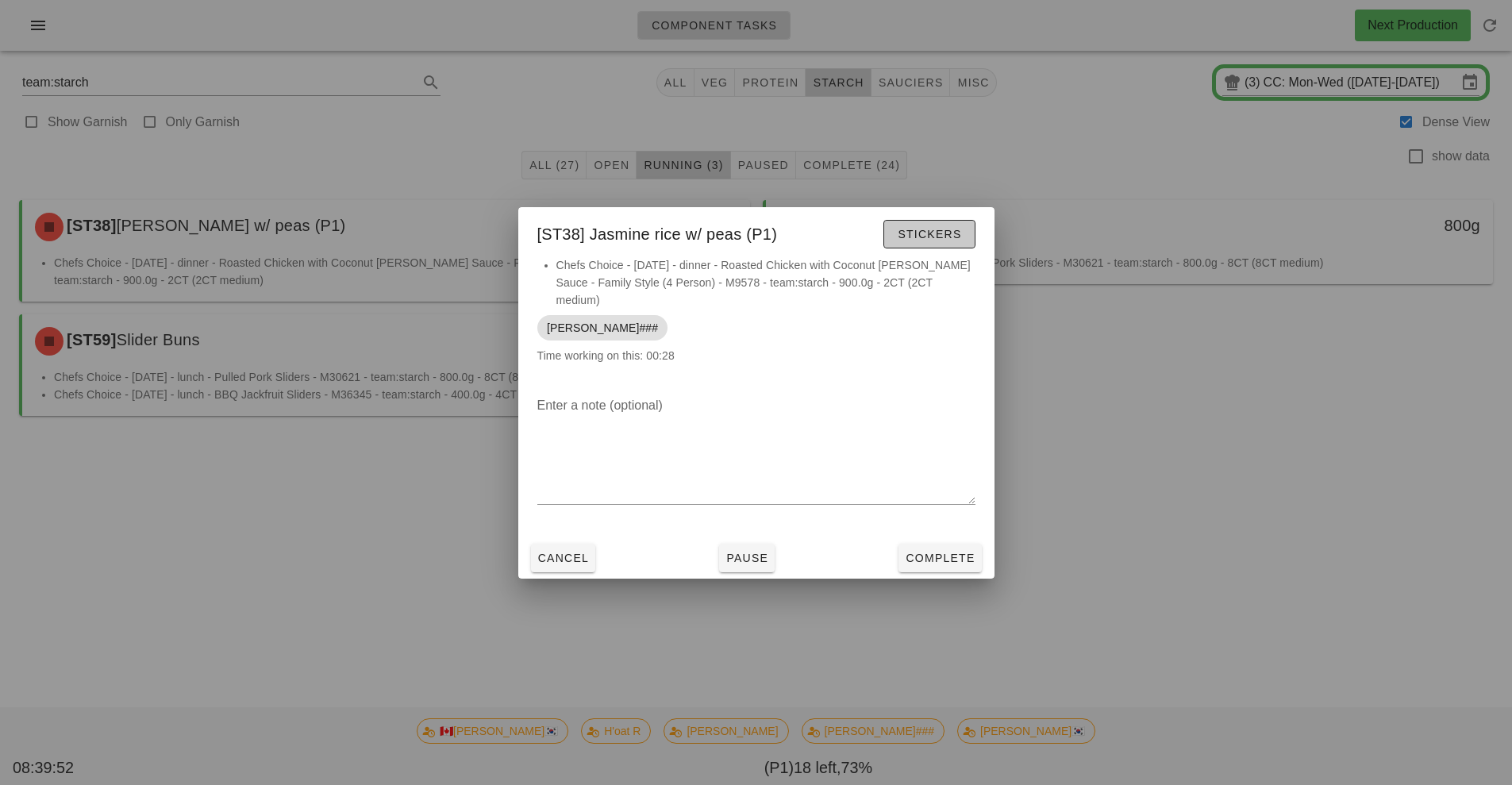
click at [936, 241] on span "Stickers" at bounding box center [929, 234] width 64 height 13
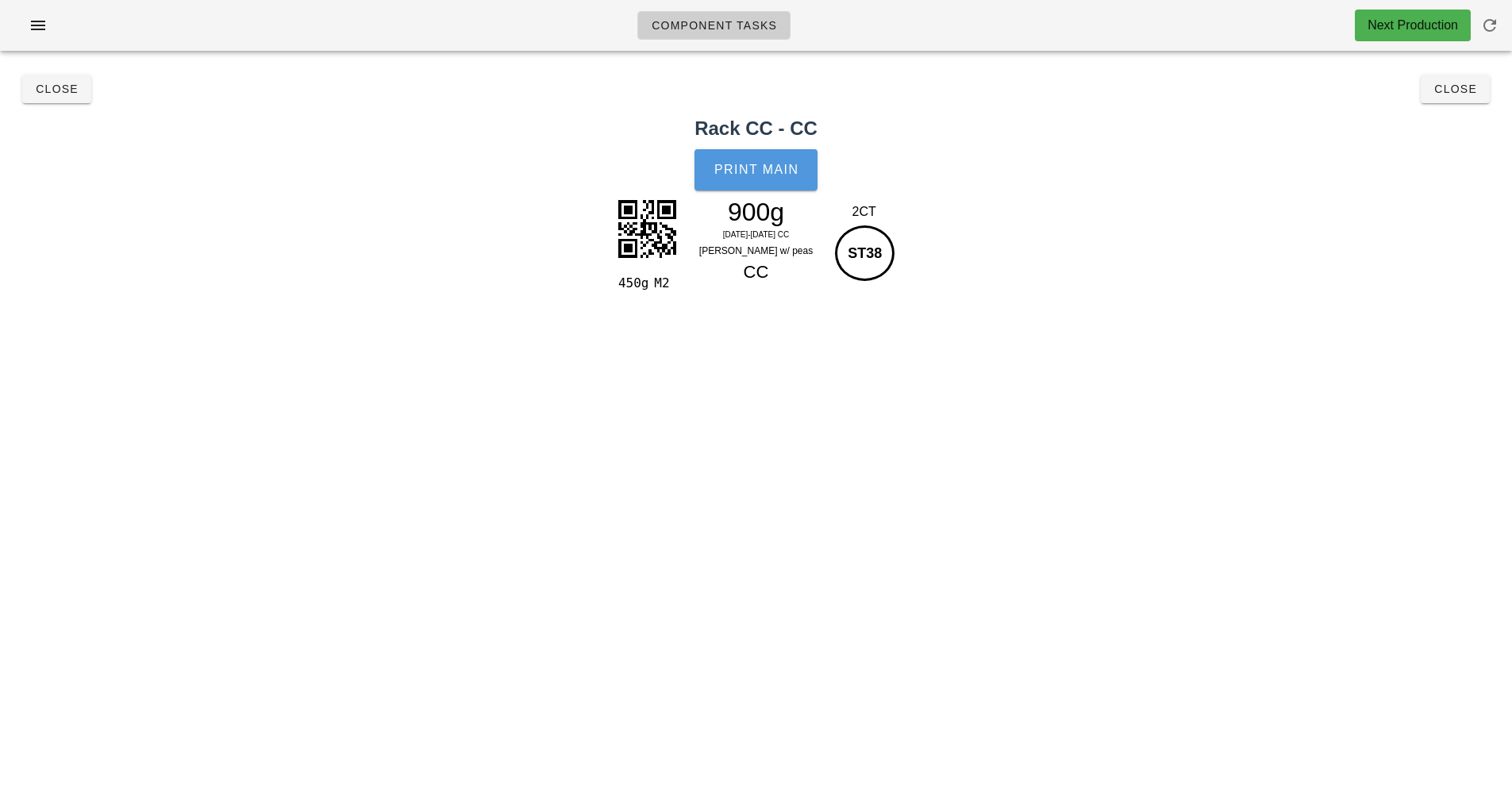
click at [759, 187] on button "Print Main" at bounding box center [755, 169] width 122 height 41
click at [50, 92] on span "Close" at bounding box center [57, 88] width 44 height 13
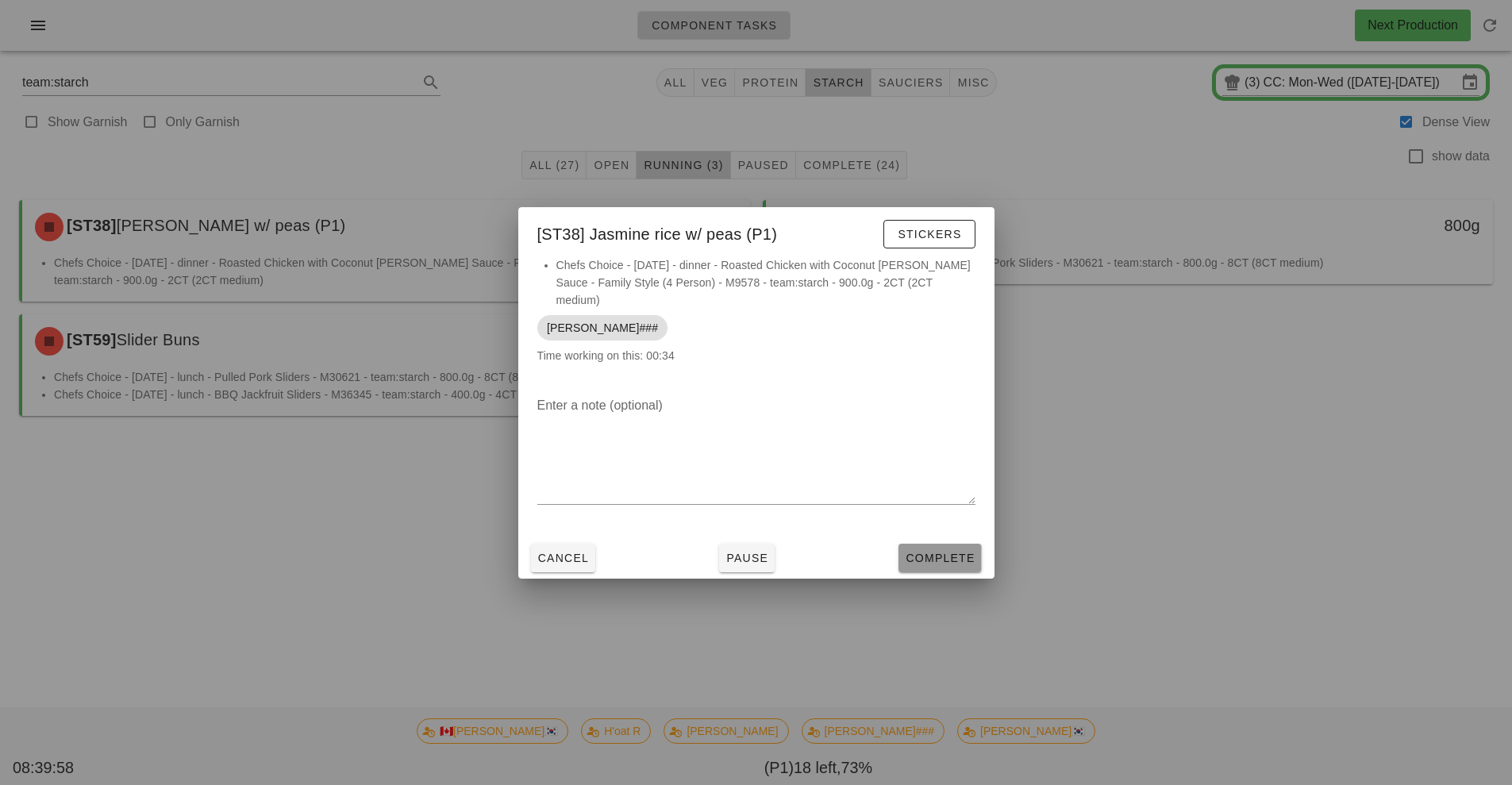
click at [937, 544] on button "Complete" at bounding box center [939, 559] width 82 height 29
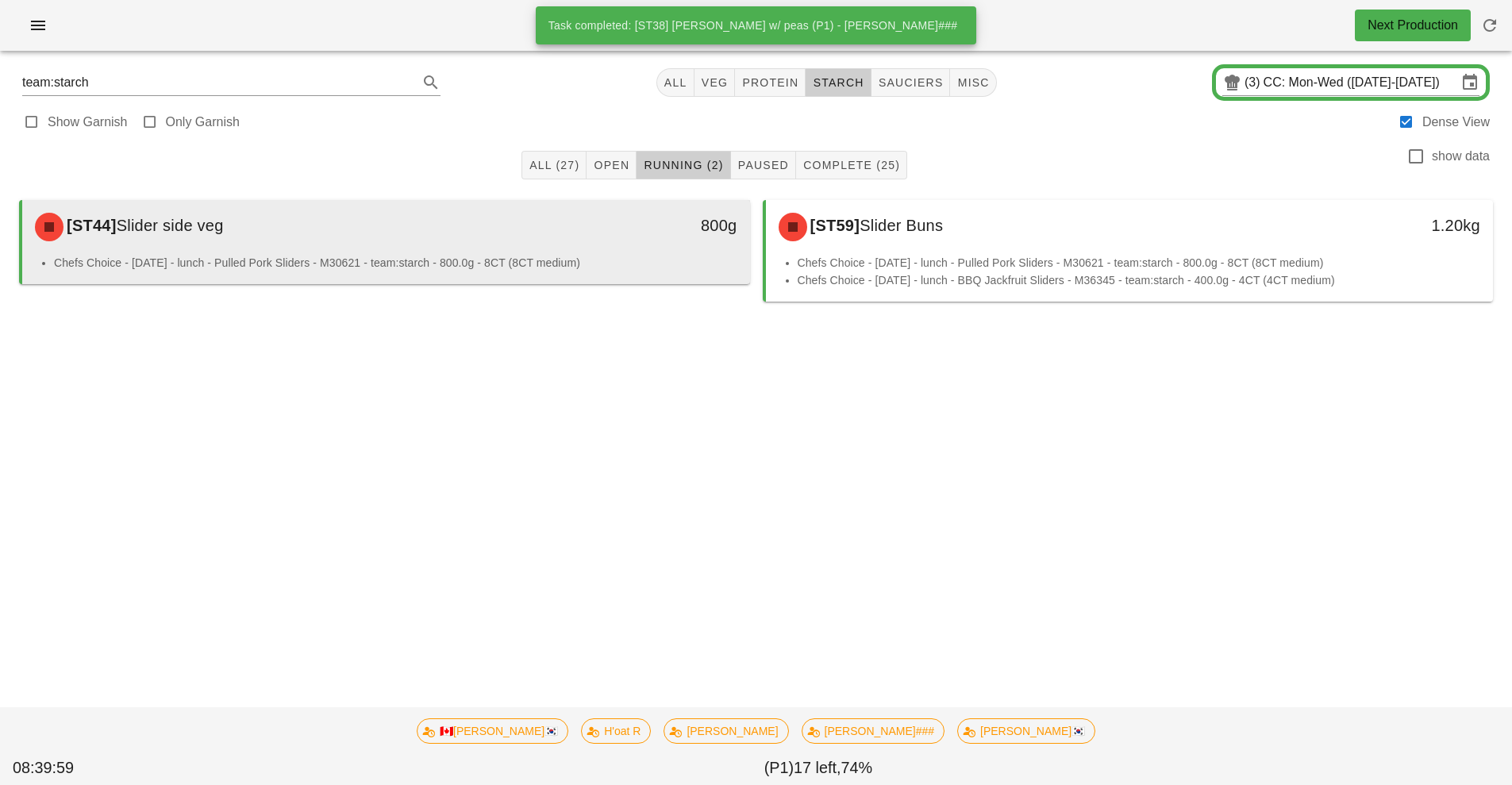
click at [562, 252] on div "[ST44] Slider side veg 800g" at bounding box center [386, 227] width 728 height 54
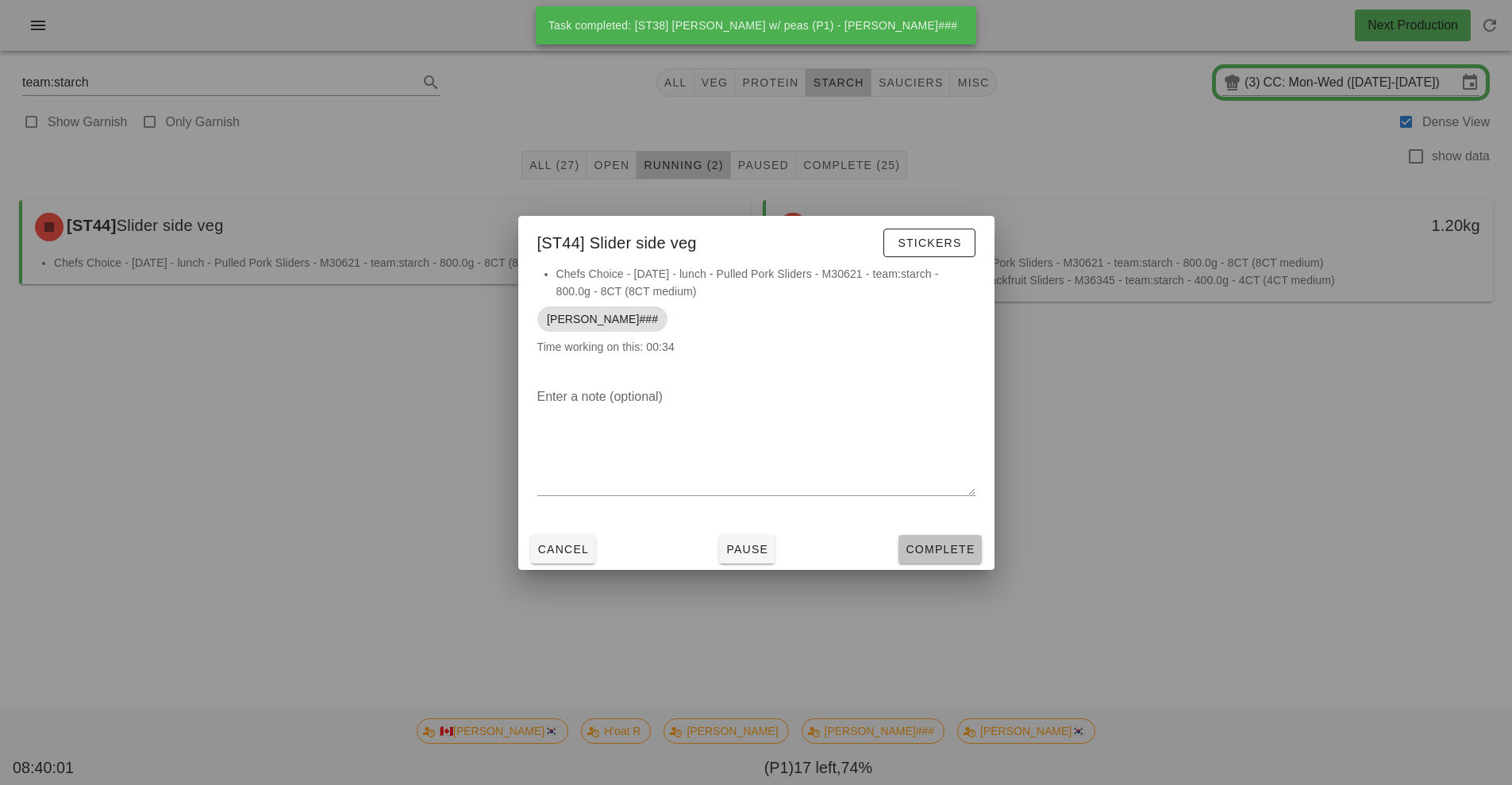
click at [940, 539] on button "Complete" at bounding box center [939, 549] width 82 height 29
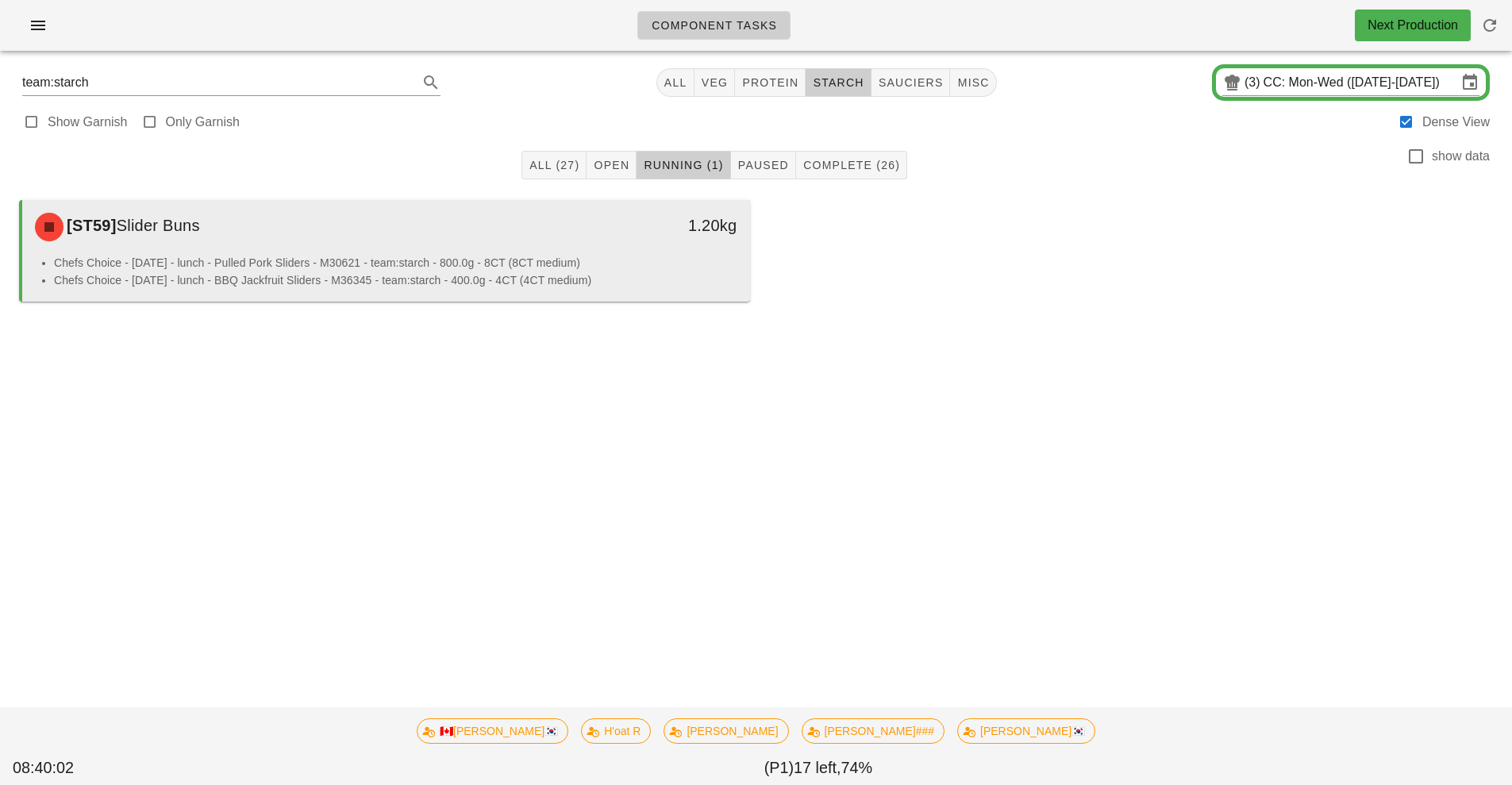
click at [563, 245] on div "[ST59] Slider Buns" at bounding box center [295, 227] width 541 height 48
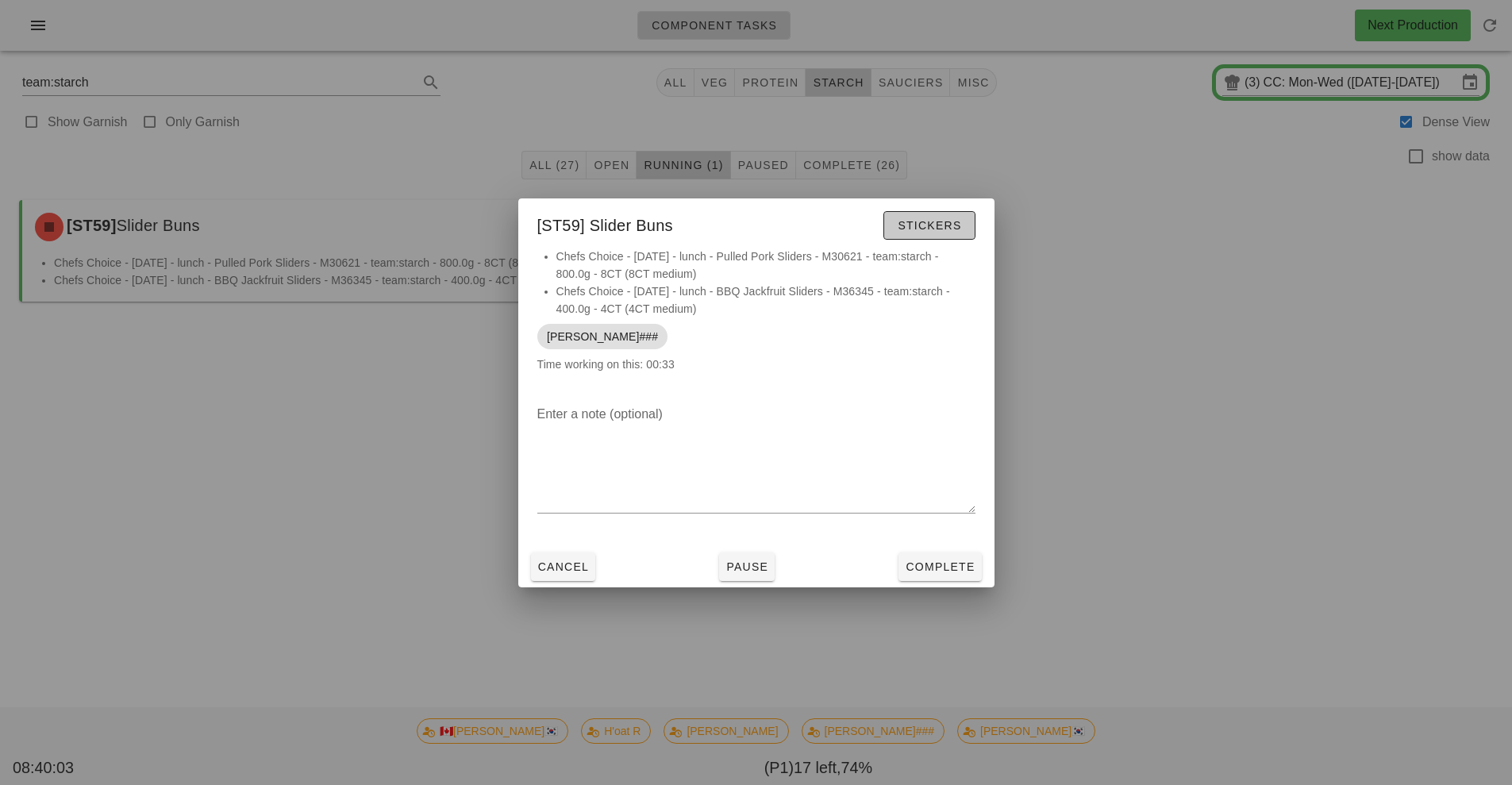
click at [932, 235] on button "Stickers" at bounding box center [928, 225] width 92 height 29
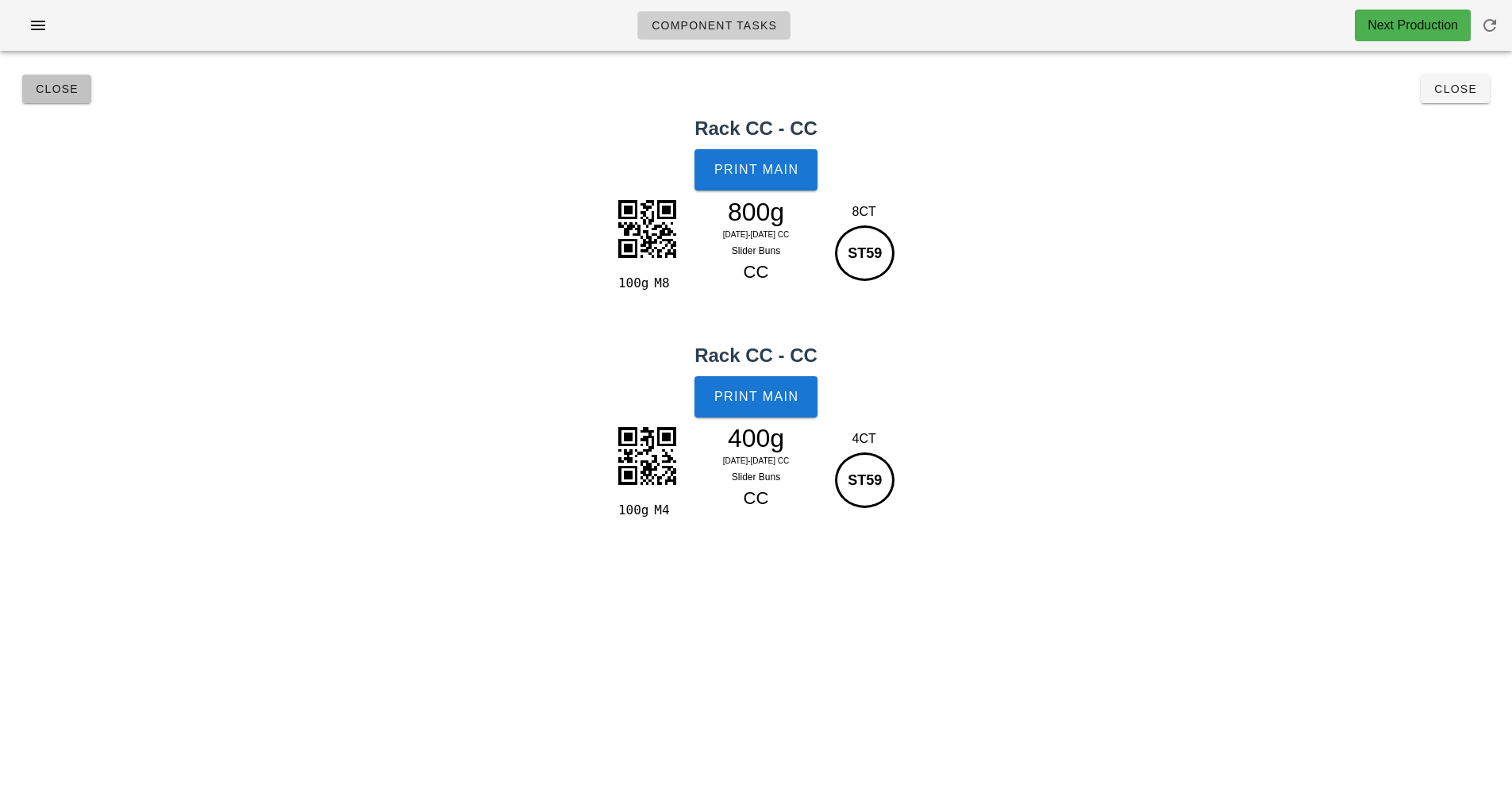
click at [50, 92] on span "Close" at bounding box center [57, 88] width 44 height 13
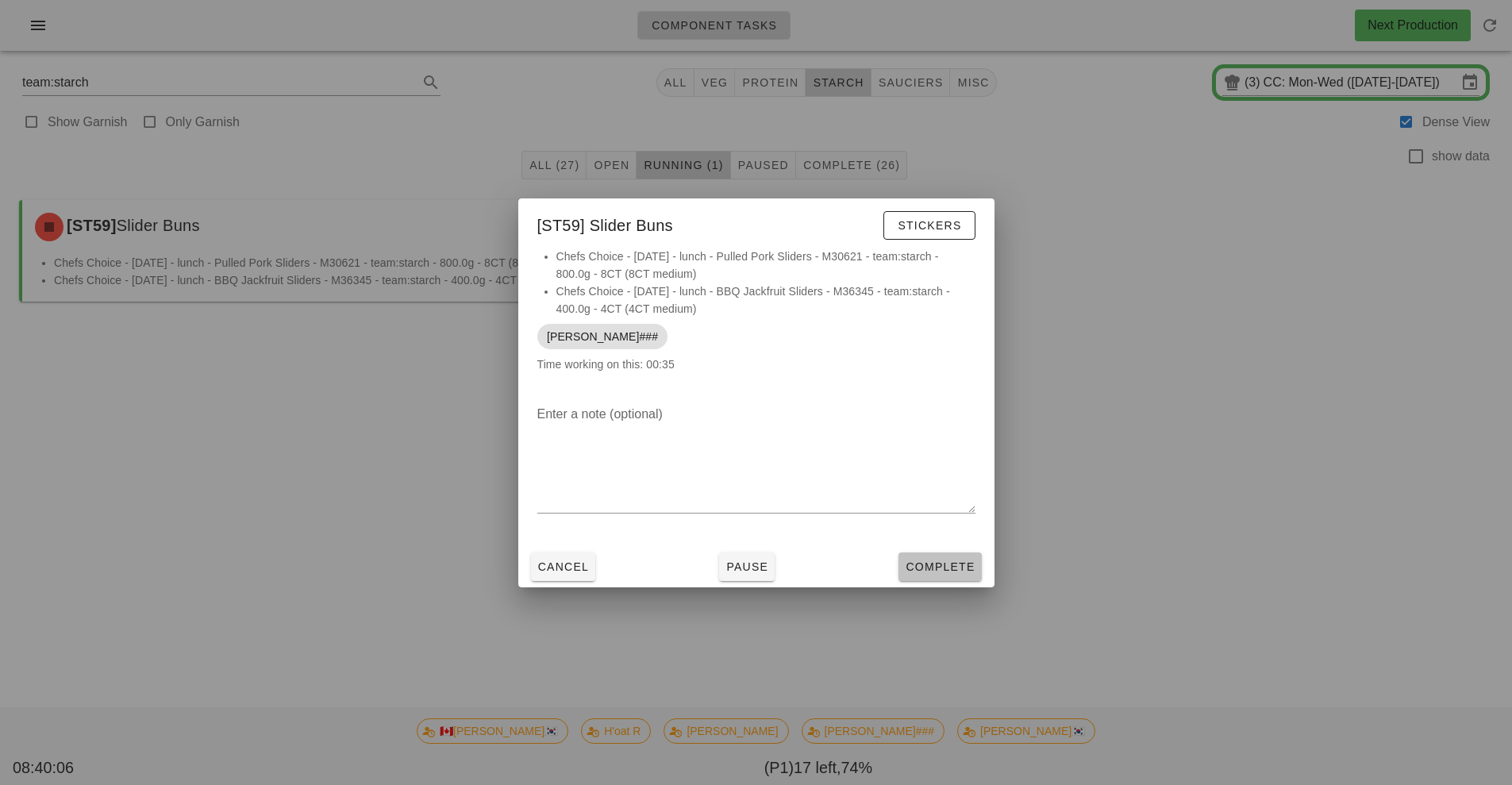
click at [926, 554] on button "Complete" at bounding box center [939, 567] width 82 height 29
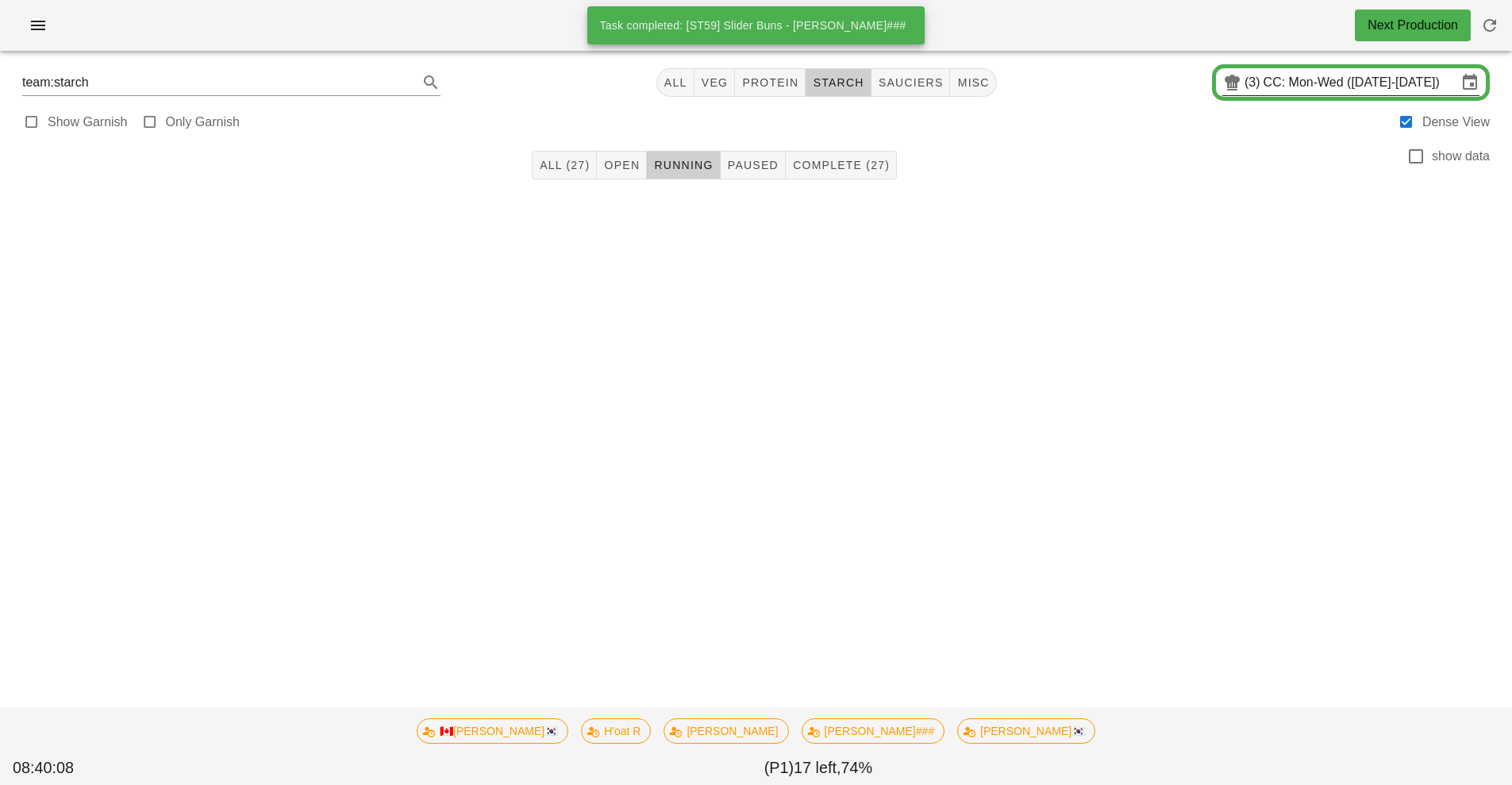
click at [1310, 91] on input "CC: Mon-Wed (Aug 18-Aug 20)" at bounding box center [1361, 82] width 193 height 25
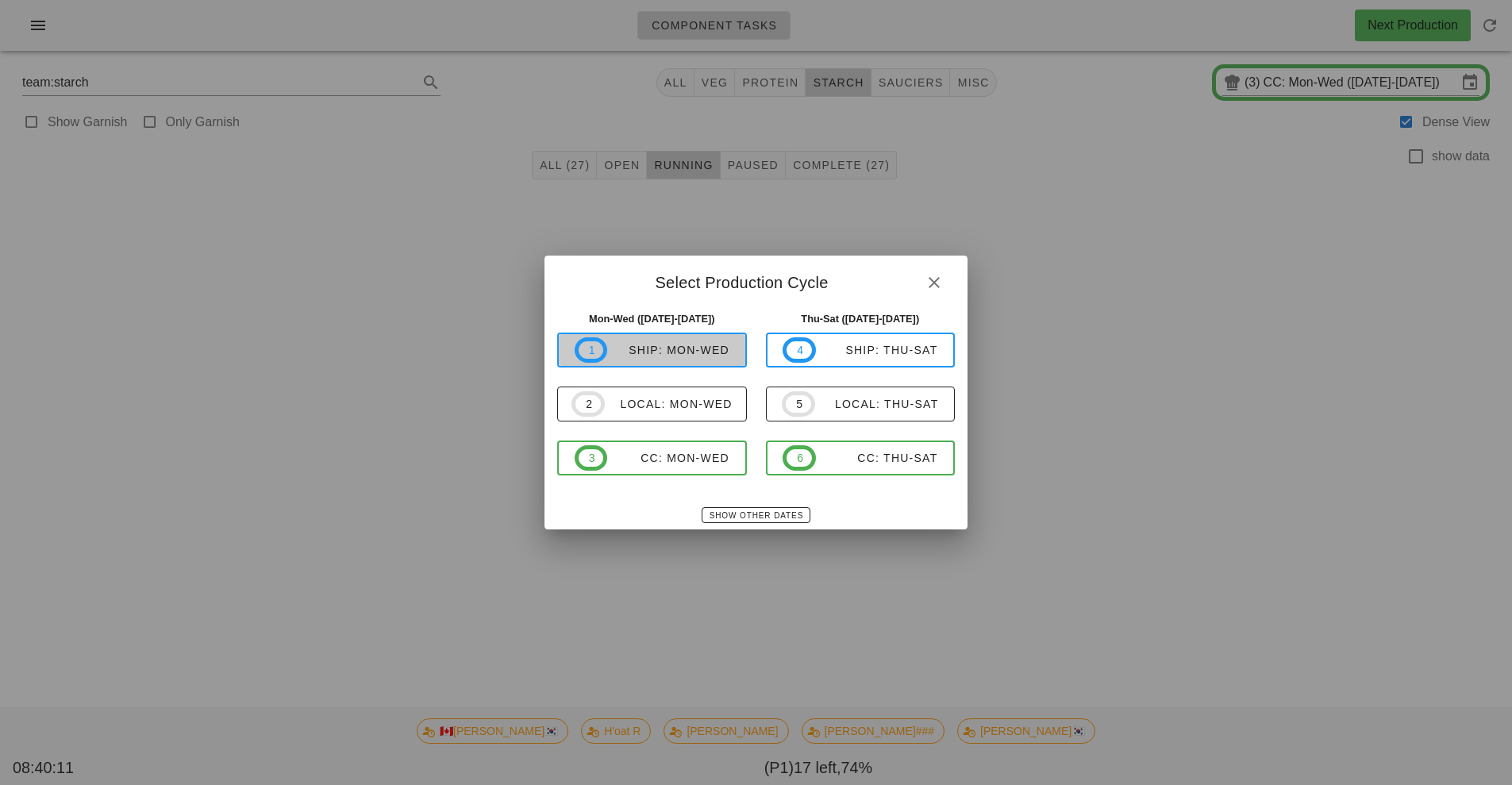
click at [671, 349] on div "ship: Mon-Wed" at bounding box center [668, 350] width 122 height 13
type input "ship: Mon-Wed ([DATE]-[DATE])"
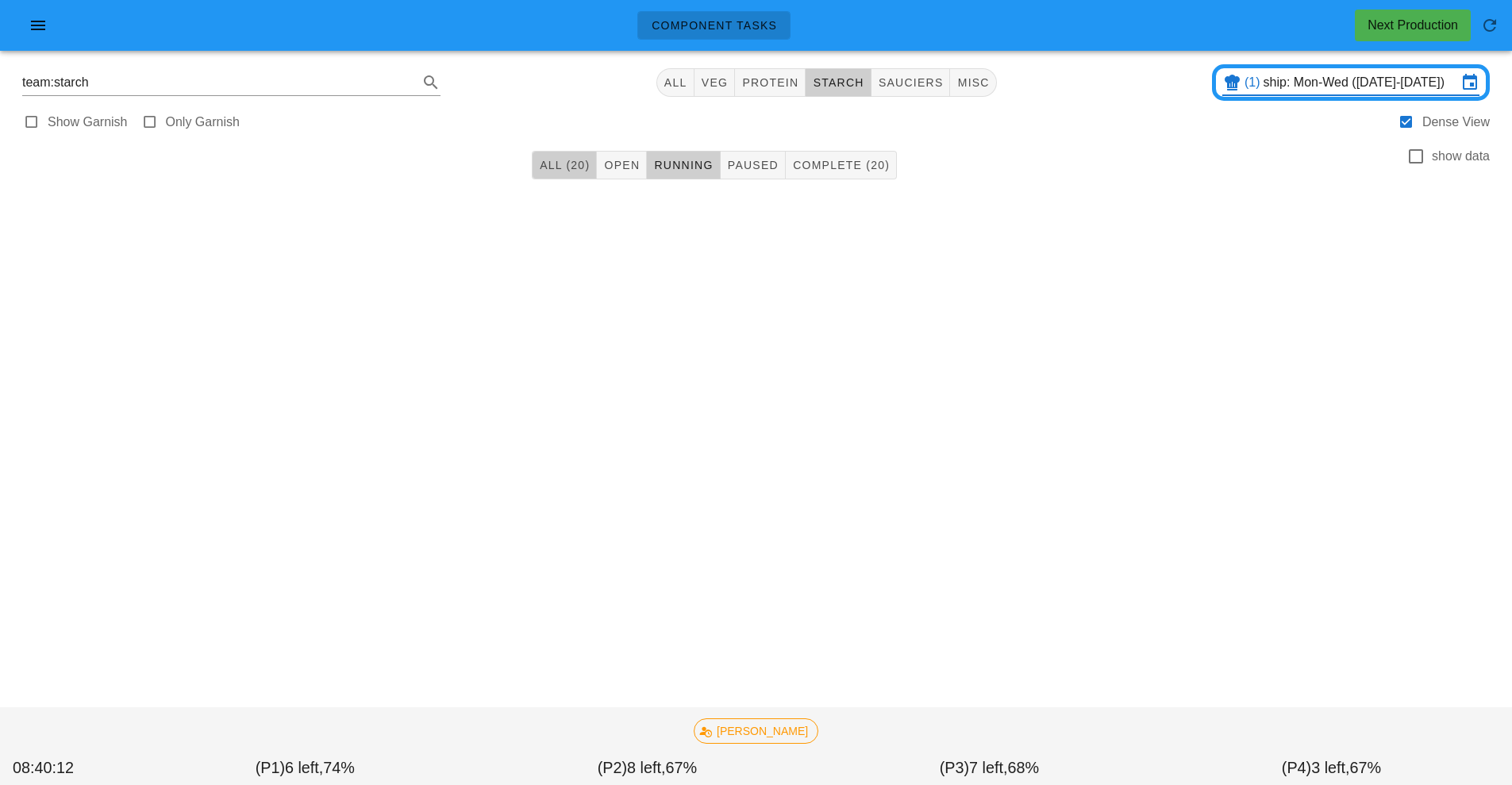
click at [556, 176] on button "All (20)" at bounding box center [563, 165] width 65 height 29
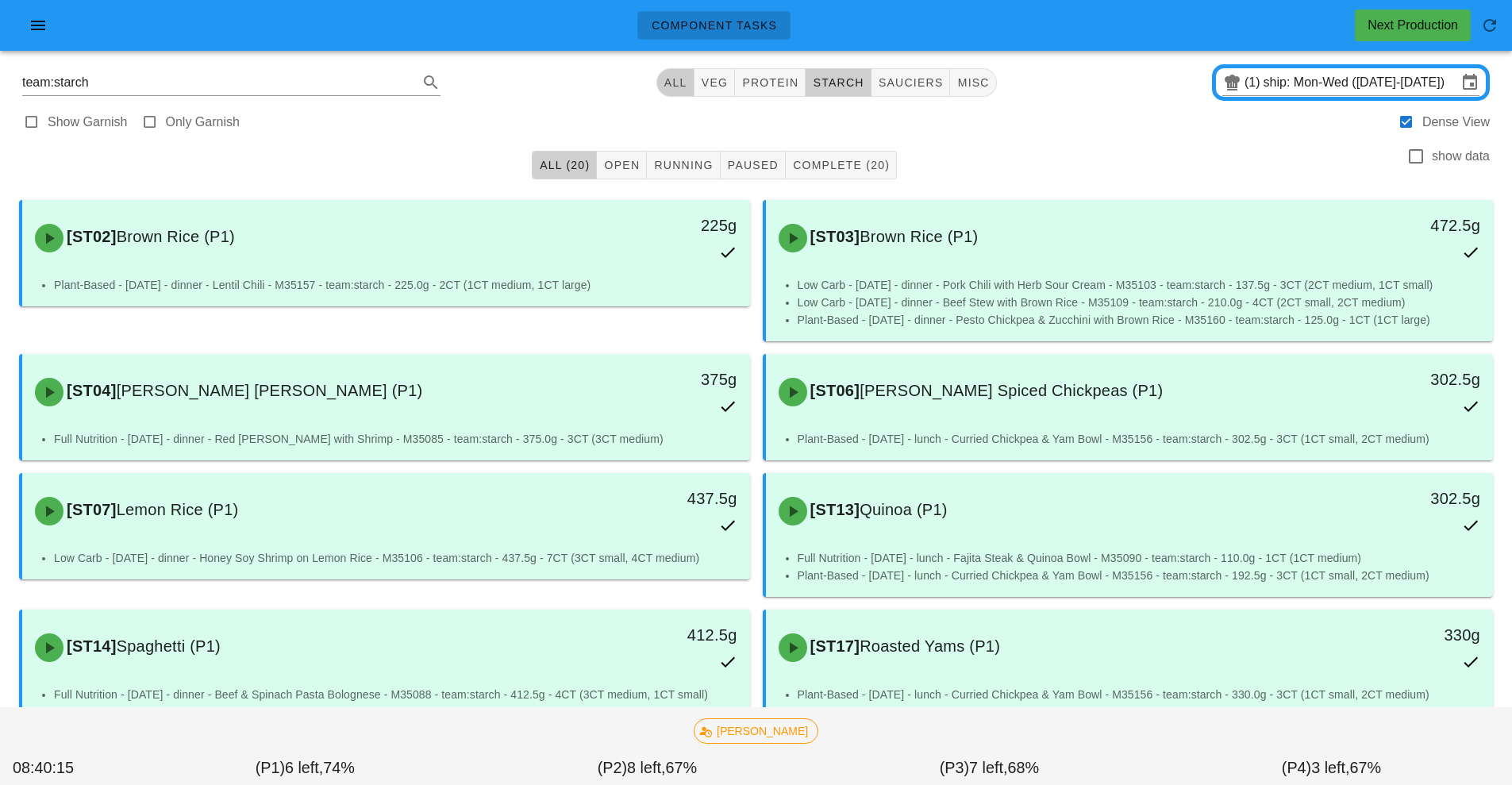
click at [668, 80] on span "All" at bounding box center [675, 82] width 24 height 13
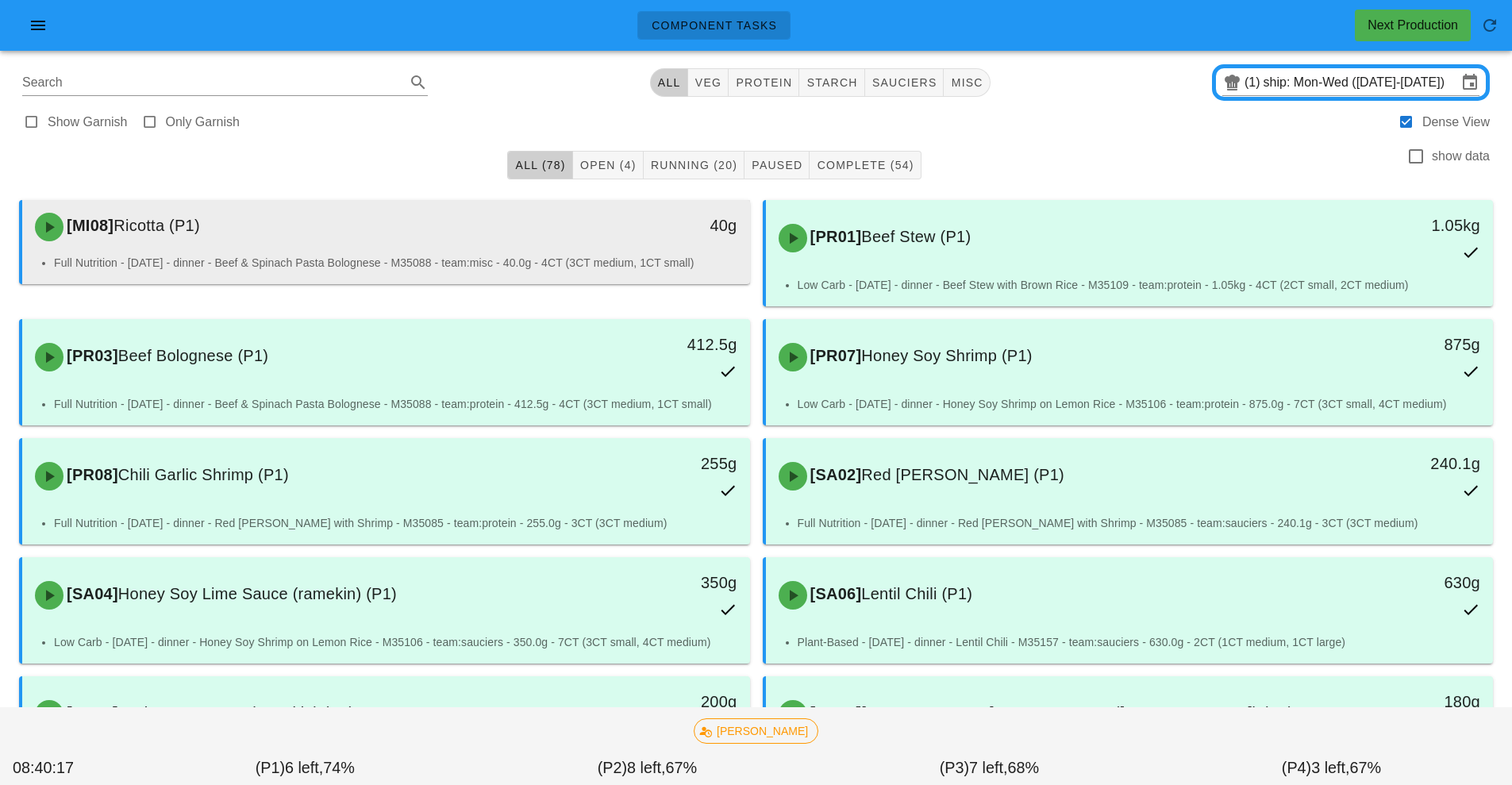
click at [525, 252] on div "[MI08] Ricotta (P1) 40g" at bounding box center [386, 227] width 728 height 54
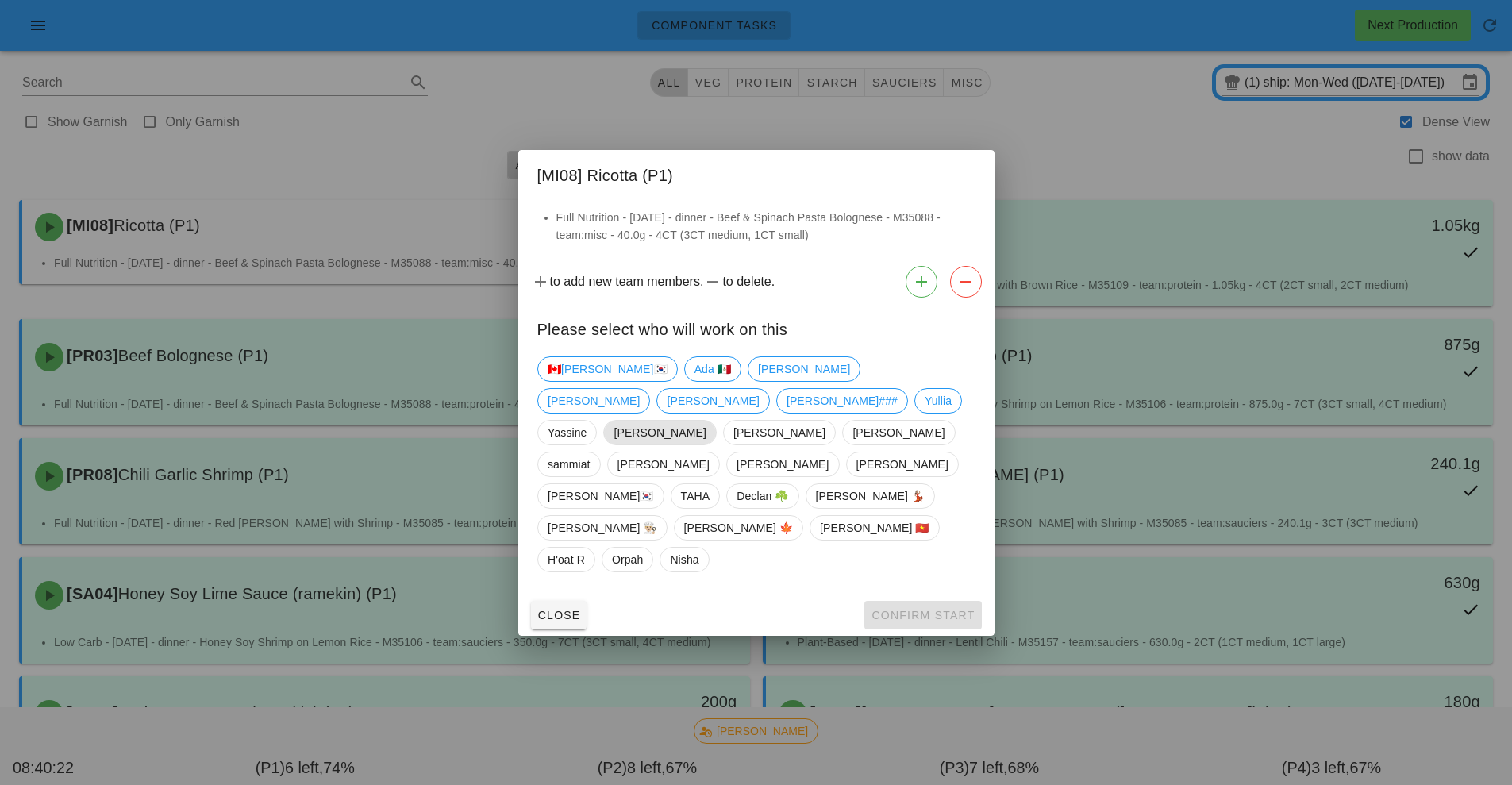
click at [685, 445] on span "[PERSON_NAME]" at bounding box center [659, 432] width 92 height 24
click at [927, 609] on span "Confirm Start" at bounding box center [923, 615] width 104 height 13
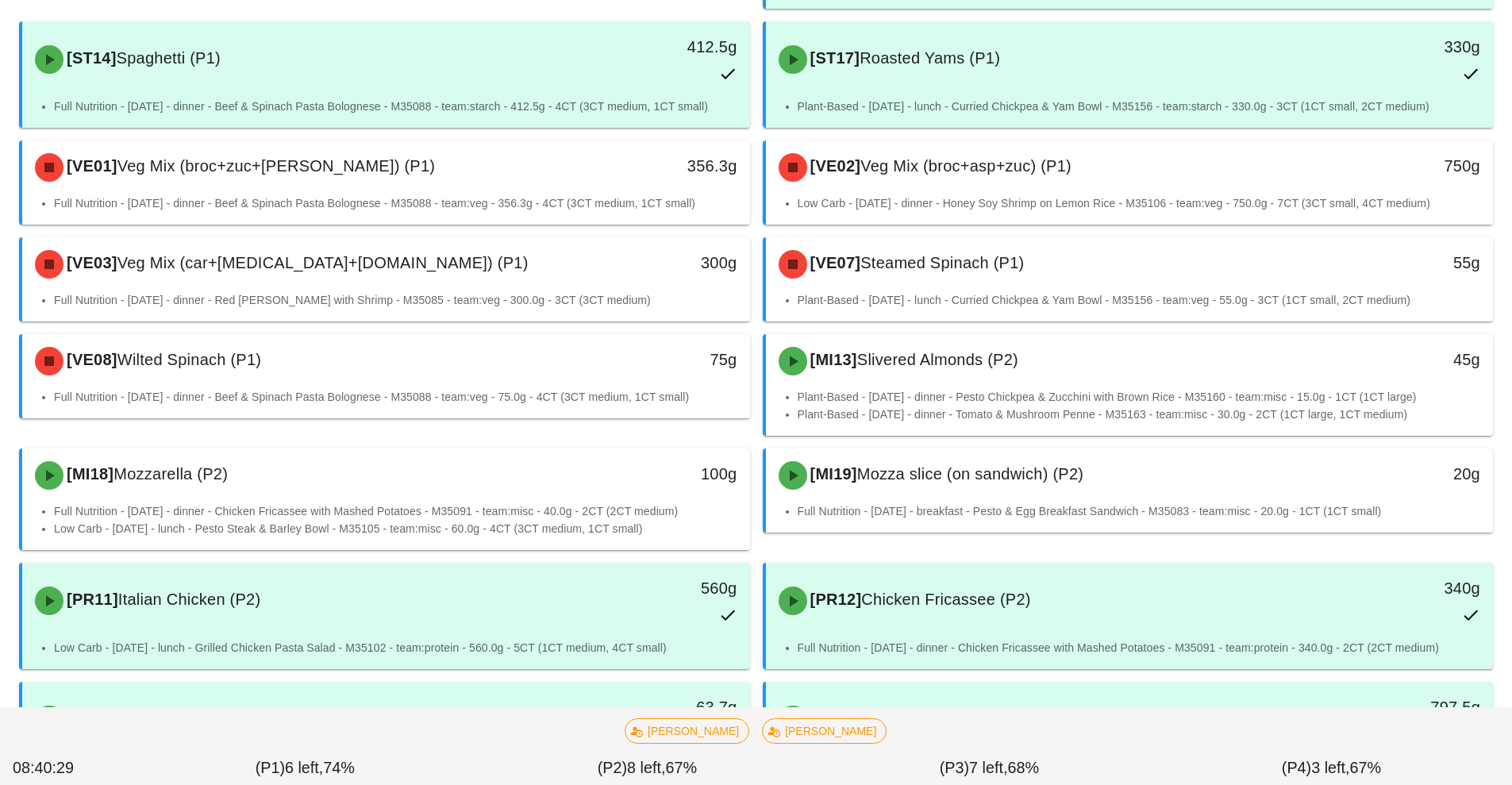
scroll to position [1241, 0]
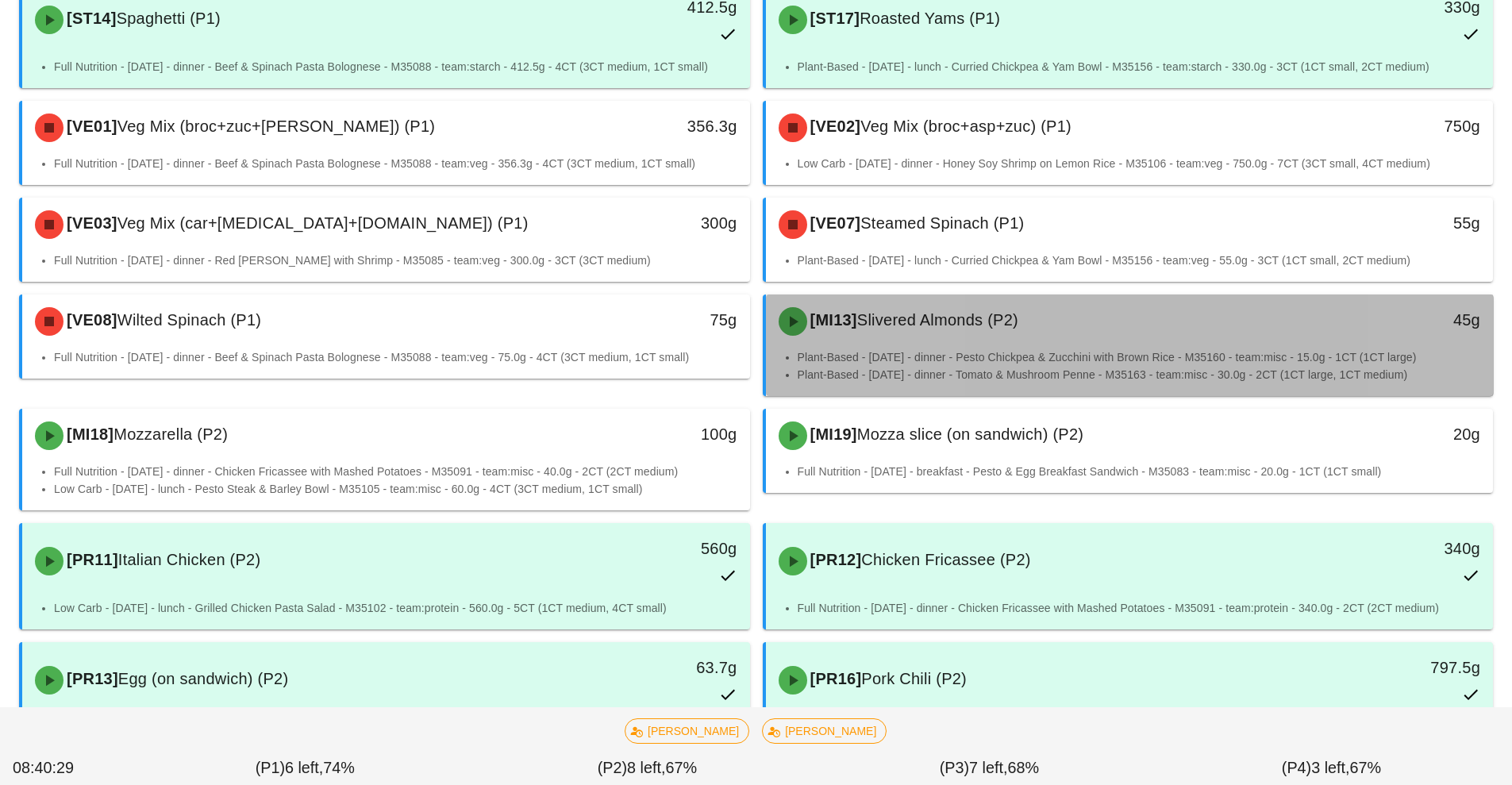
click at [1015, 344] on div "[MI13] Slivered Almonds (P2)" at bounding box center [1039, 321] width 541 height 48
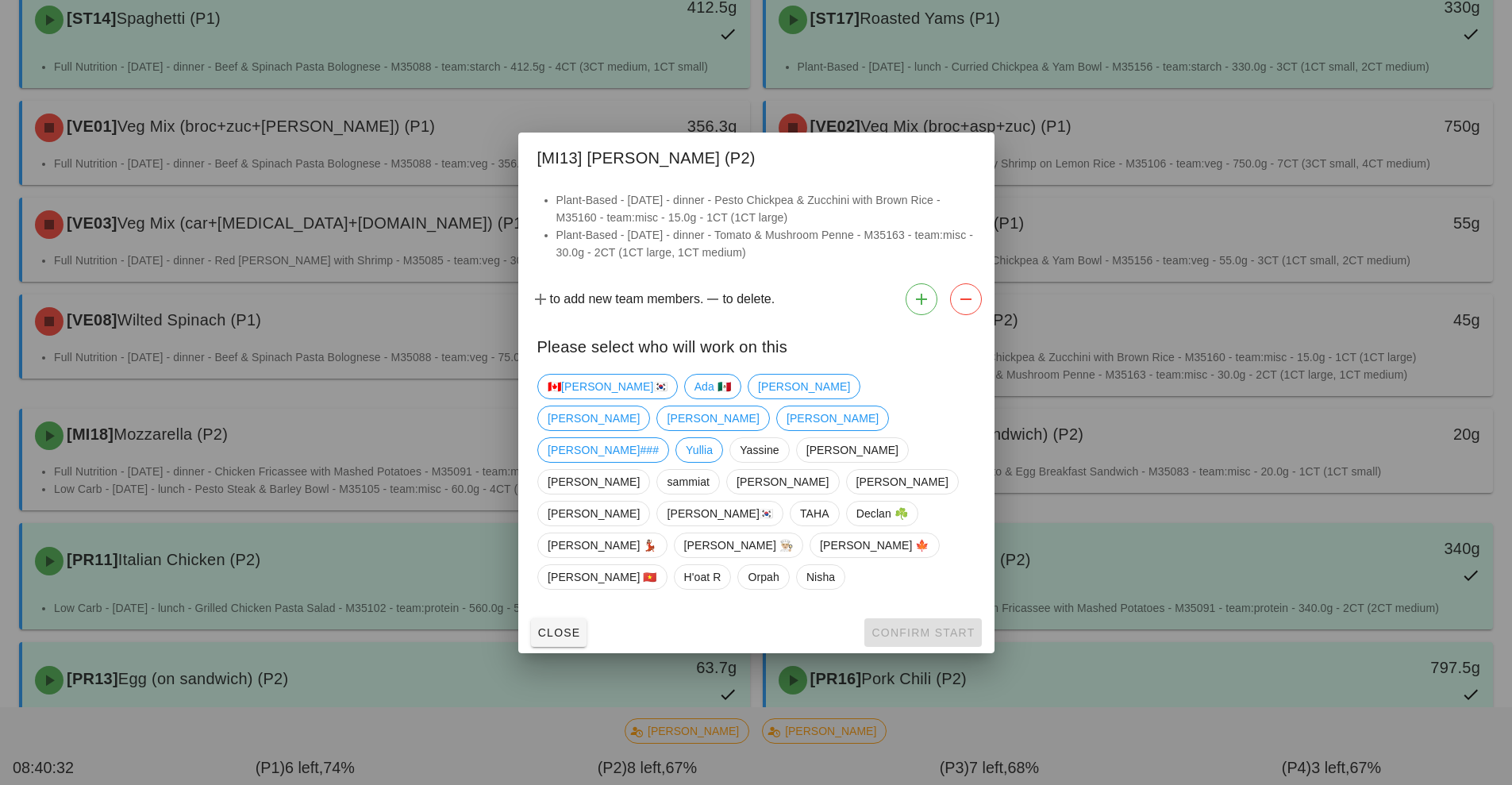
click at [710, 421] on div "🇨🇦KEN🇰🇷 Ada 🇲🇽 Adrian Fernanda nick Richard Shawn### Yullia Yassine Kavitha Art…" at bounding box center [756, 482] width 438 height 229
click at [757, 399] on span "[PERSON_NAME]" at bounding box center [802, 386] width 92 height 24
click at [928, 627] on span "Confirm Start" at bounding box center [923, 633] width 104 height 13
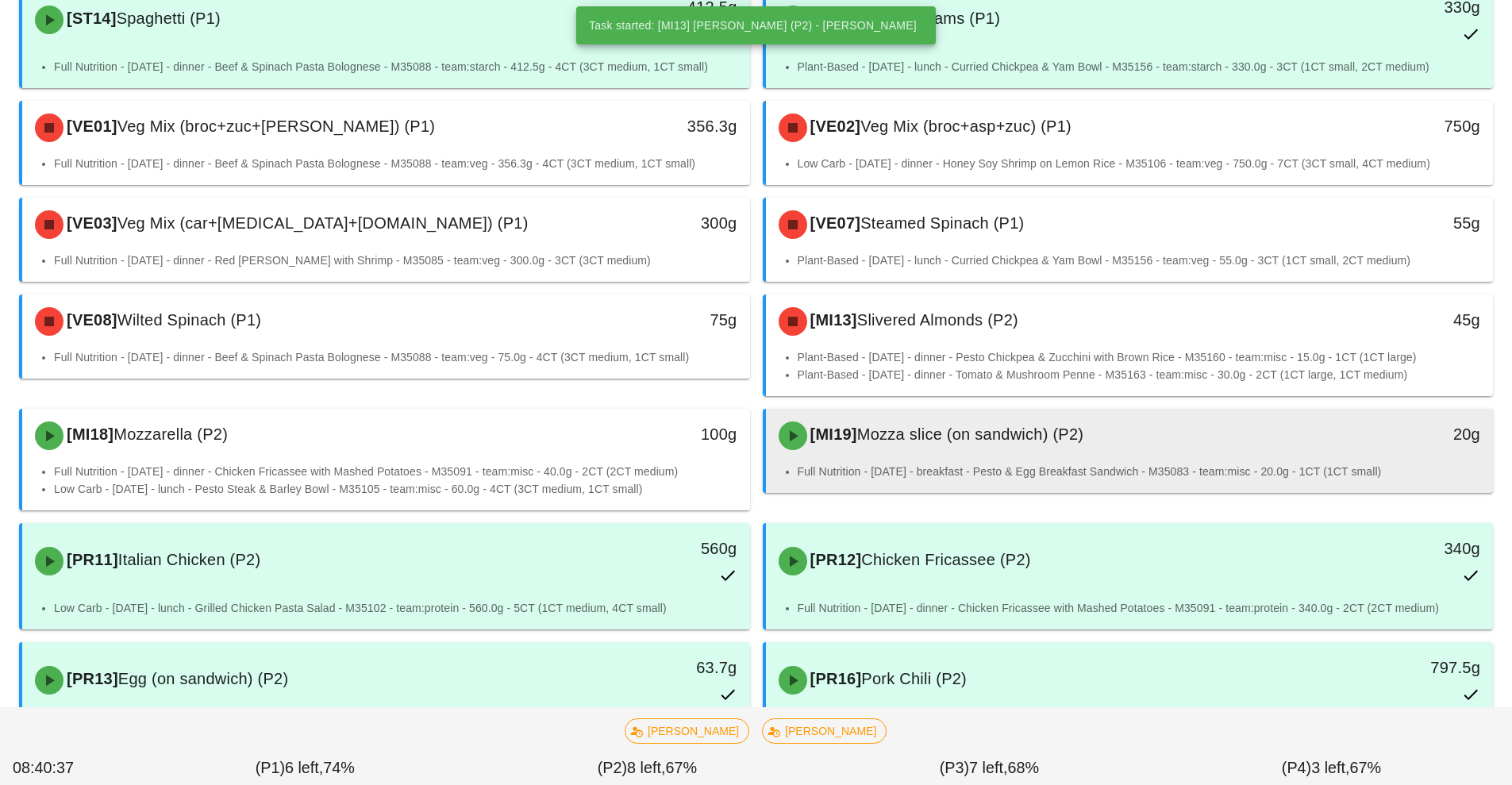
click at [984, 446] on div "[MI19] Mozza slice (on sandwich) (P2)" at bounding box center [1039, 436] width 541 height 48
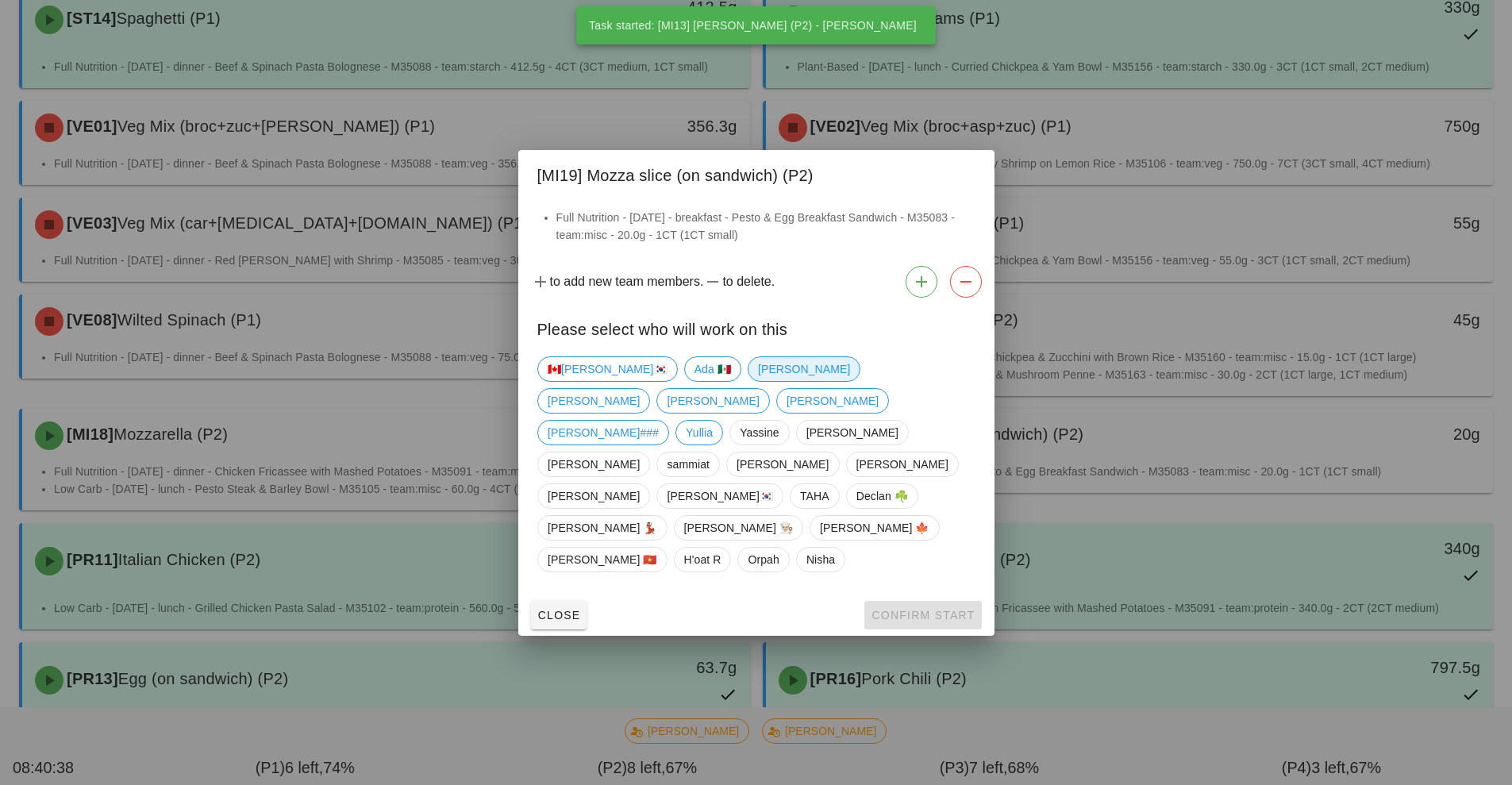
click at [757, 381] on span "[PERSON_NAME]" at bounding box center [802, 369] width 92 height 24
click at [913, 609] on span "Confirm Start" at bounding box center [923, 615] width 104 height 13
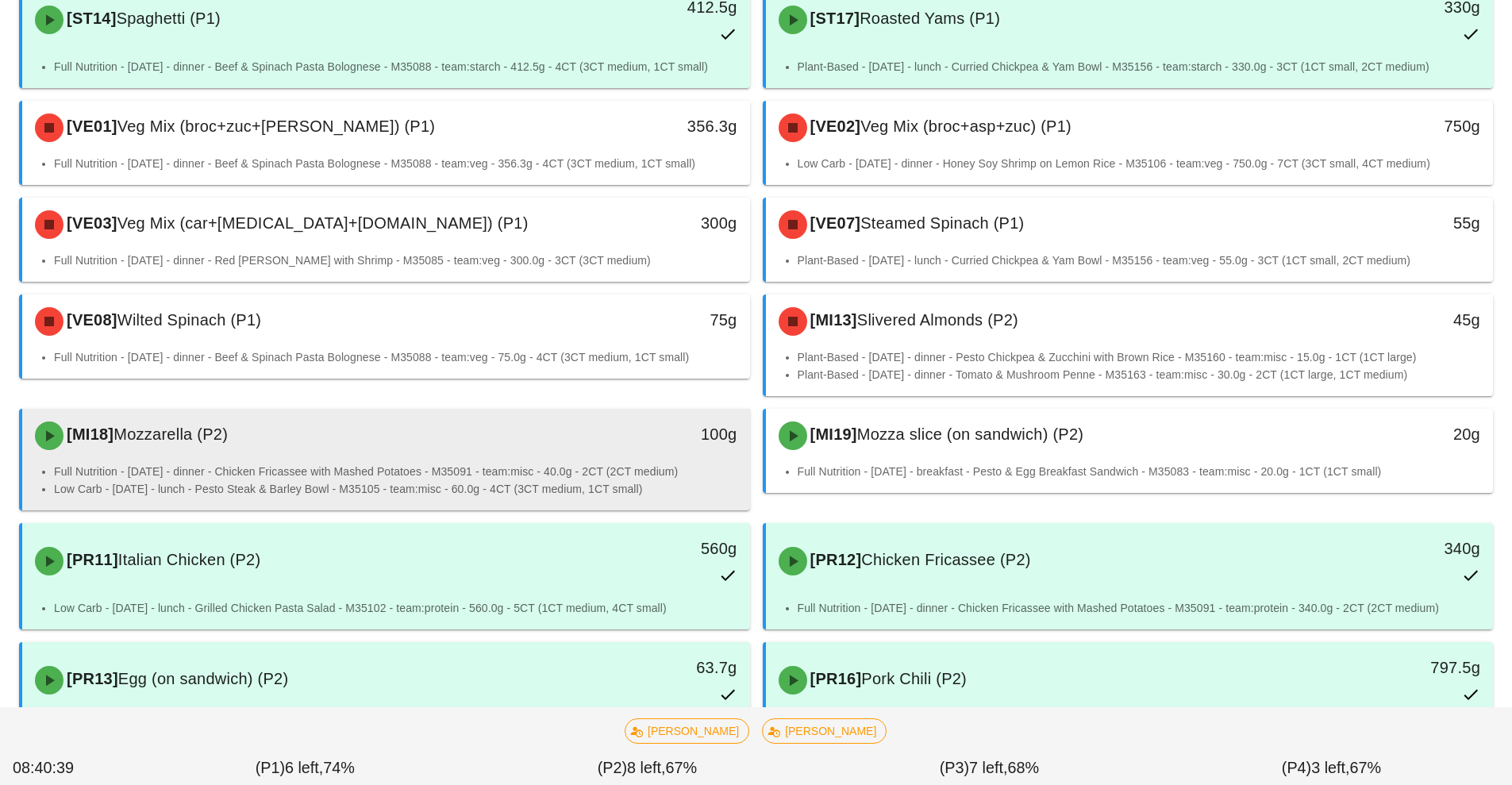
click at [528, 461] on div "[MI18] Mozzarella (P2) 100g" at bounding box center [386, 436] width 728 height 54
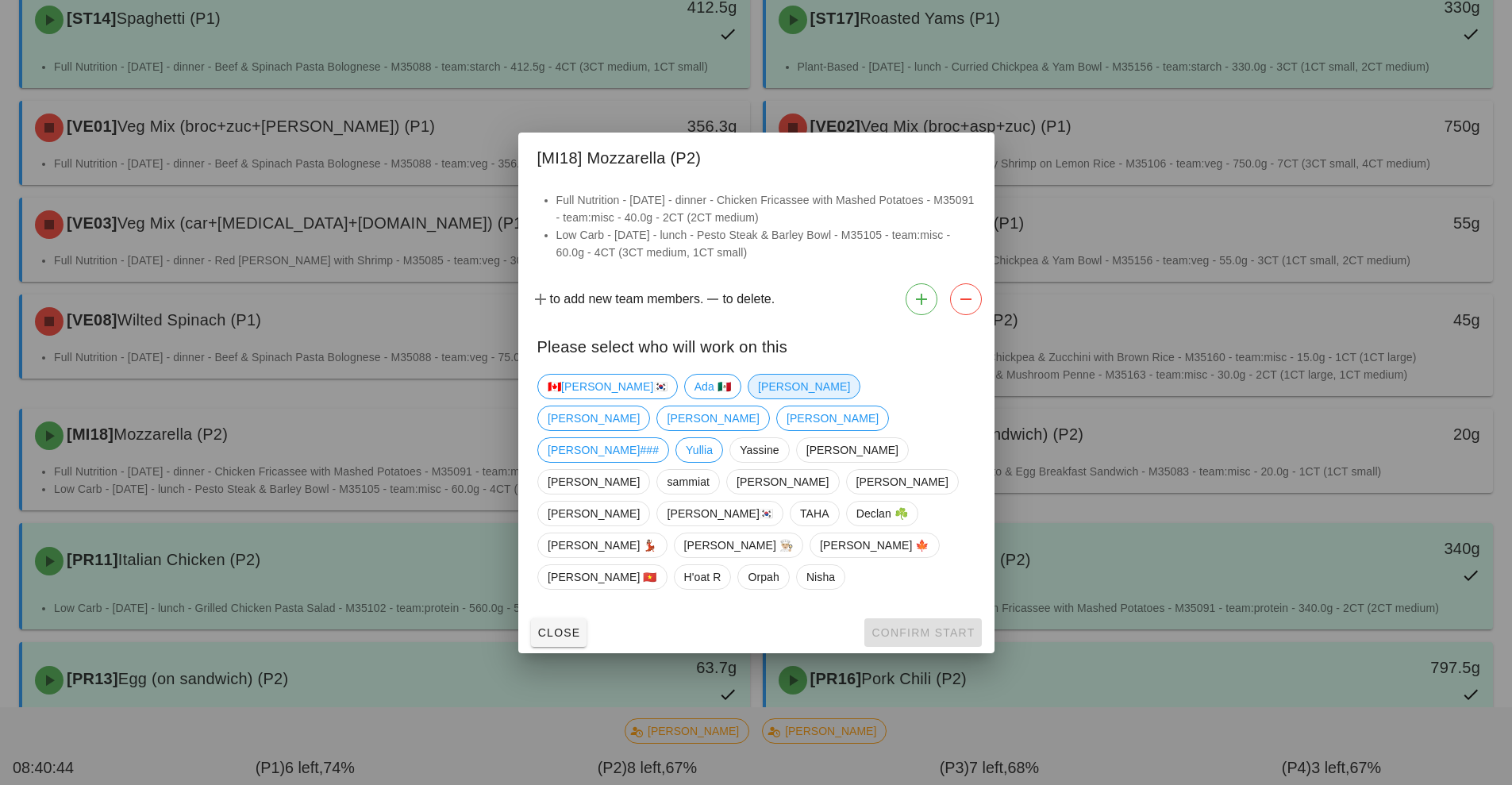
click at [757, 399] on span "[PERSON_NAME]" at bounding box center [802, 386] width 92 height 24
click at [919, 627] on span "Confirm Start" at bounding box center [923, 633] width 104 height 13
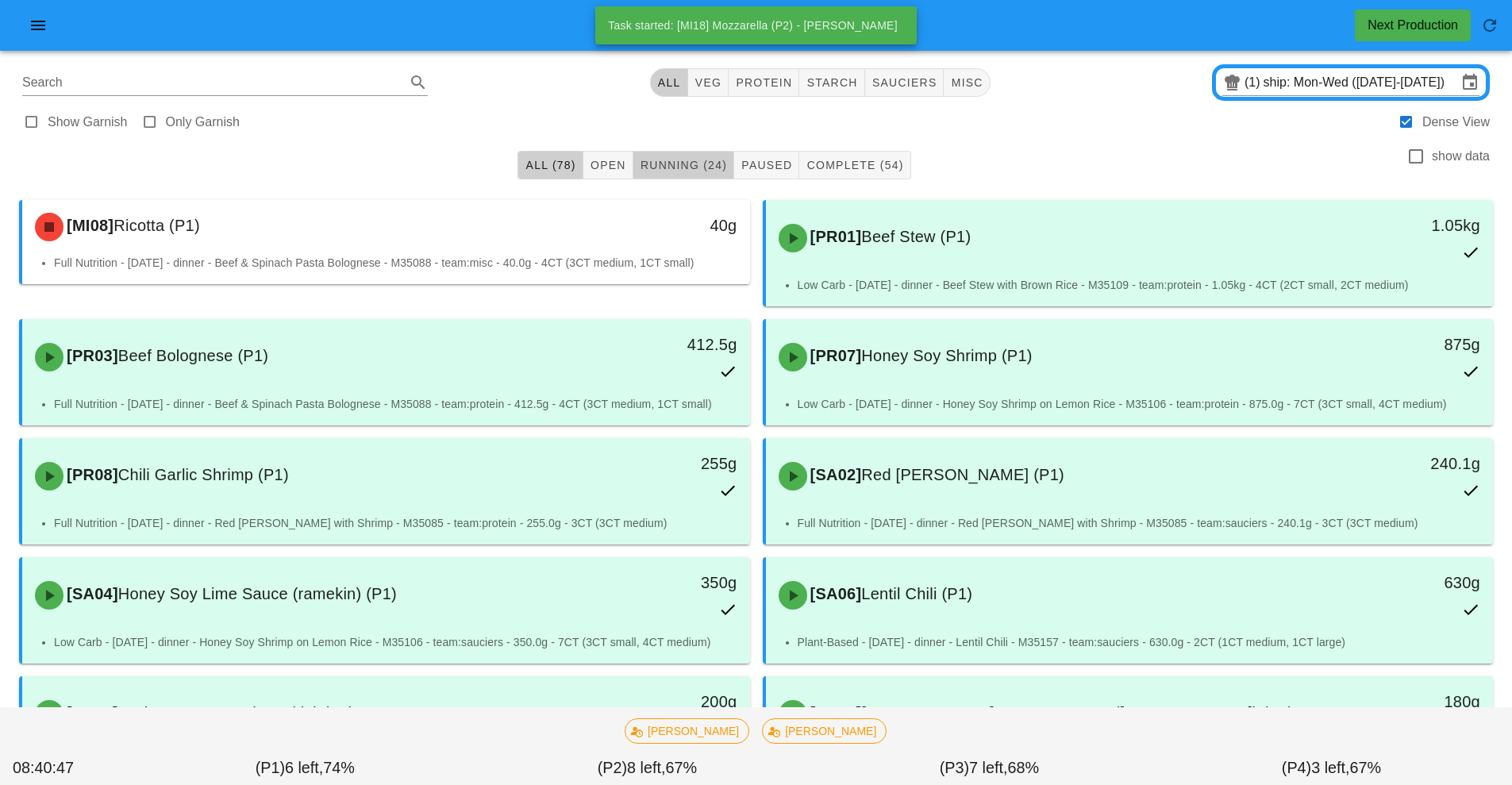
click at [691, 171] on span "Running (24)" at bounding box center [684, 165] width 87 height 13
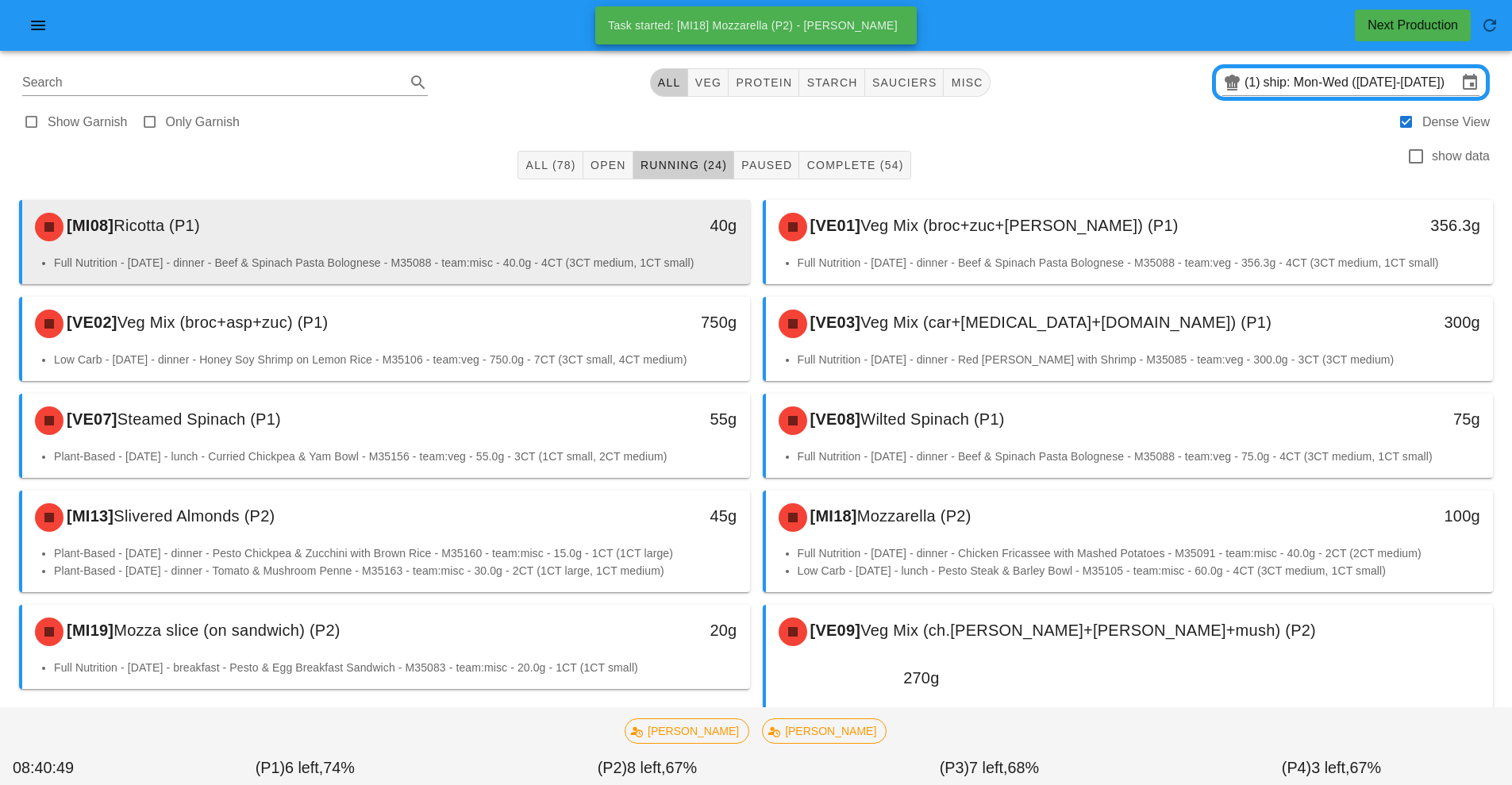
click at [530, 246] on div "[MI08] Ricotta (P1)" at bounding box center [295, 227] width 541 height 48
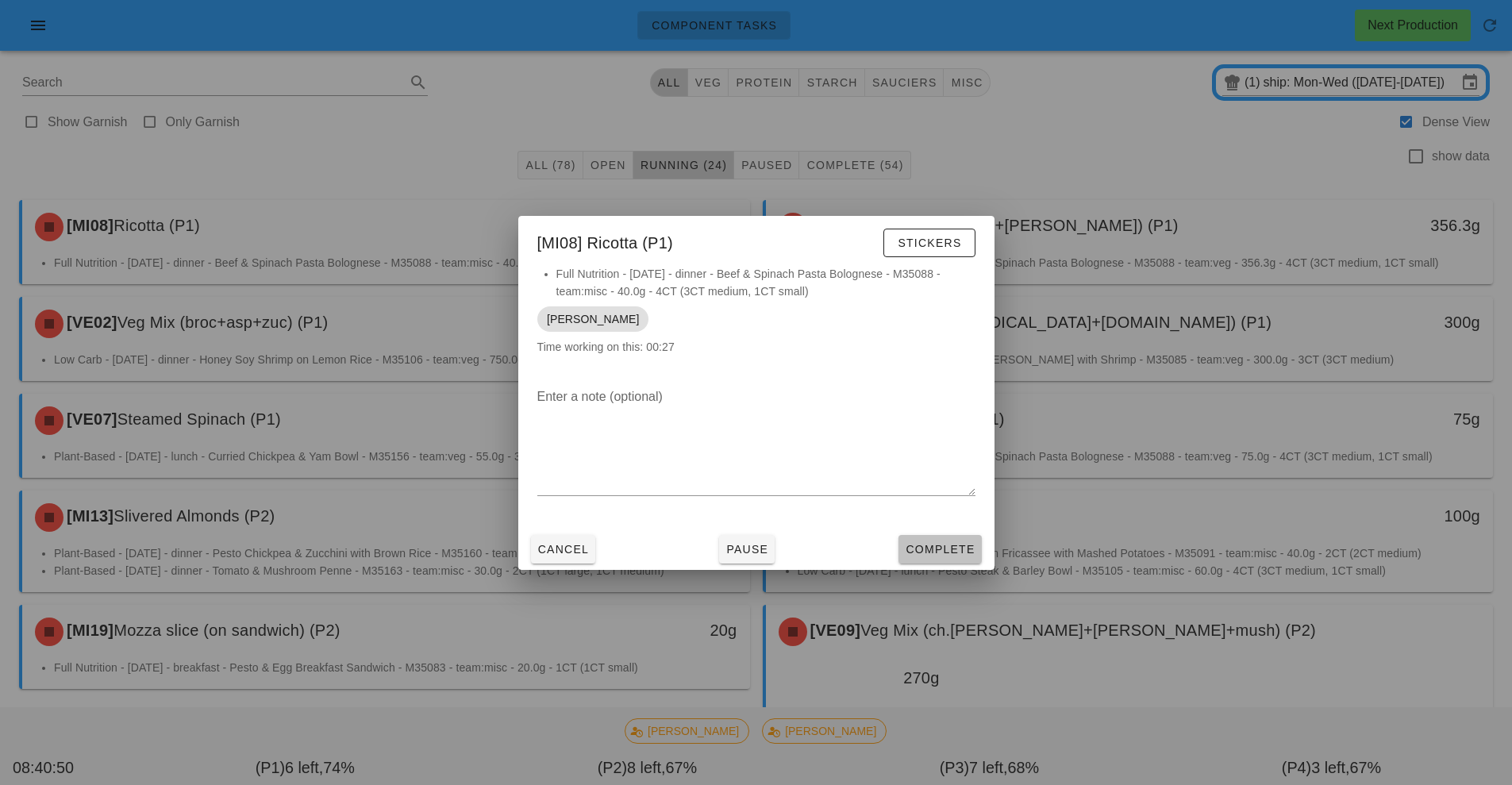
click at [938, 550] on span "Complete" at bounding box center [939, 549] width 70 height 13
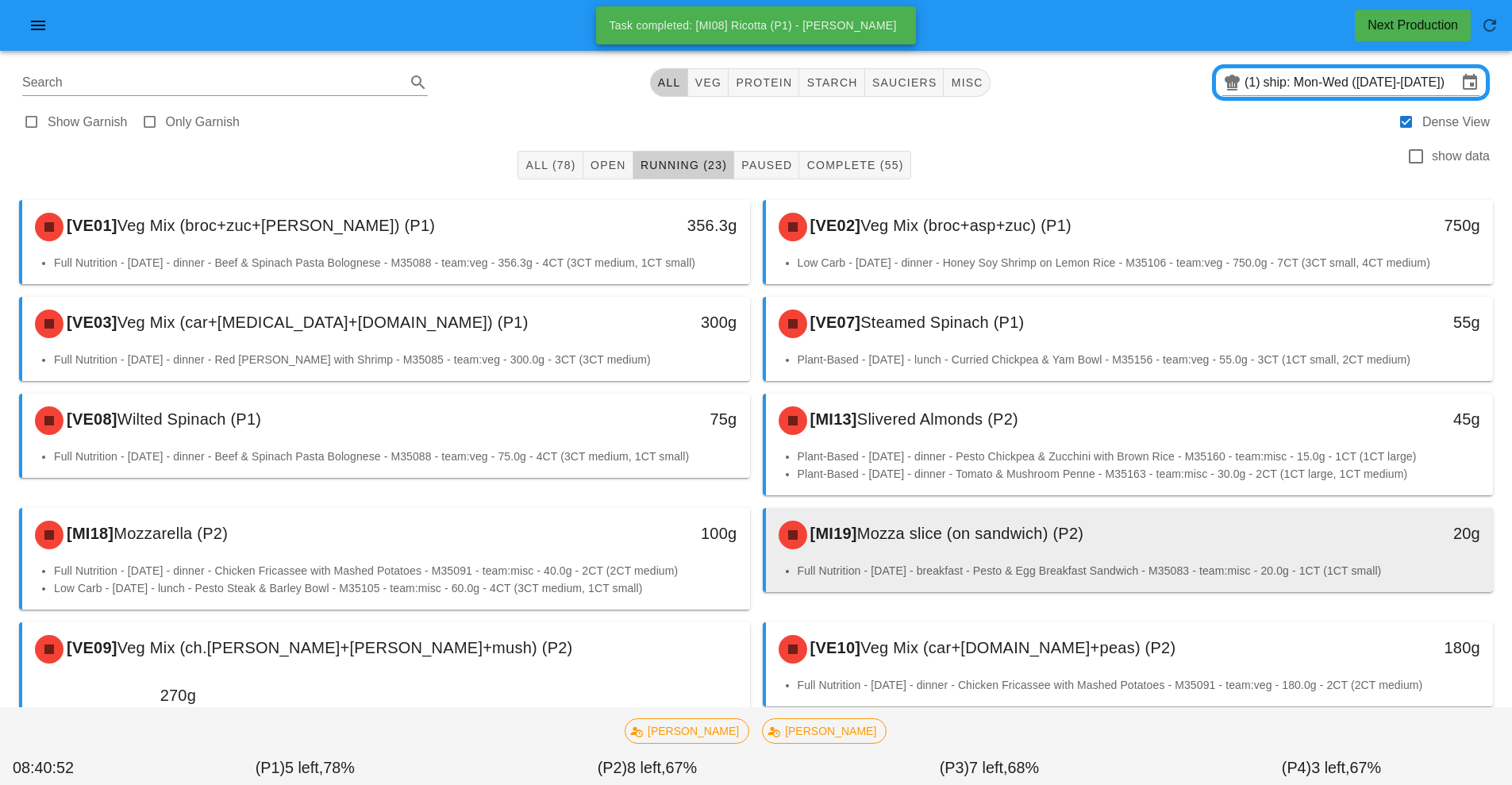
click at [938, 550] on div "[MI19] Mozza slice (on sandwich) (P2)" at bounding box center [1039, 535] width 541 height 48
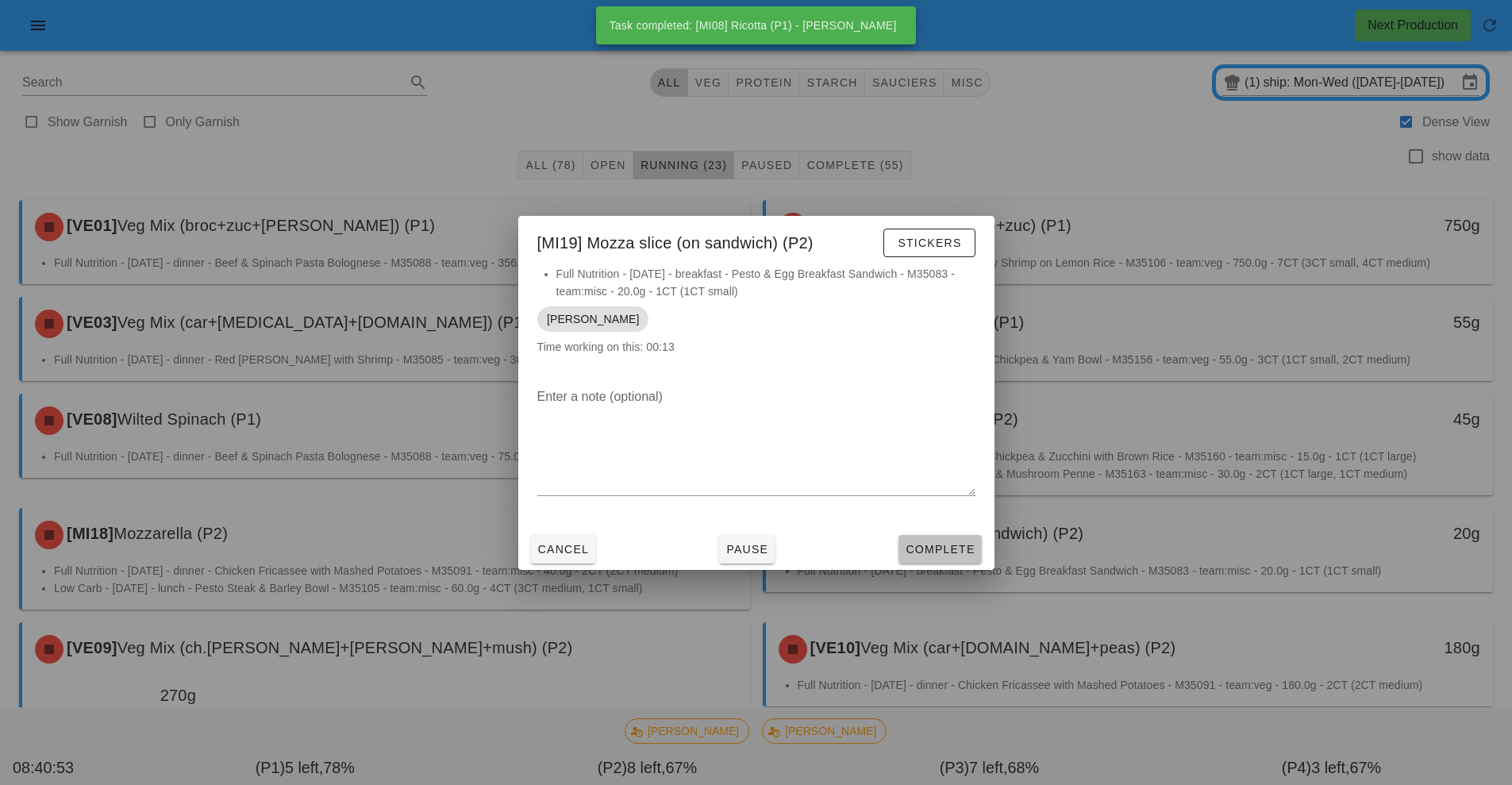
click at [951, 548] on span "Complete" at bounding box center [939, 549] width 70 height 13
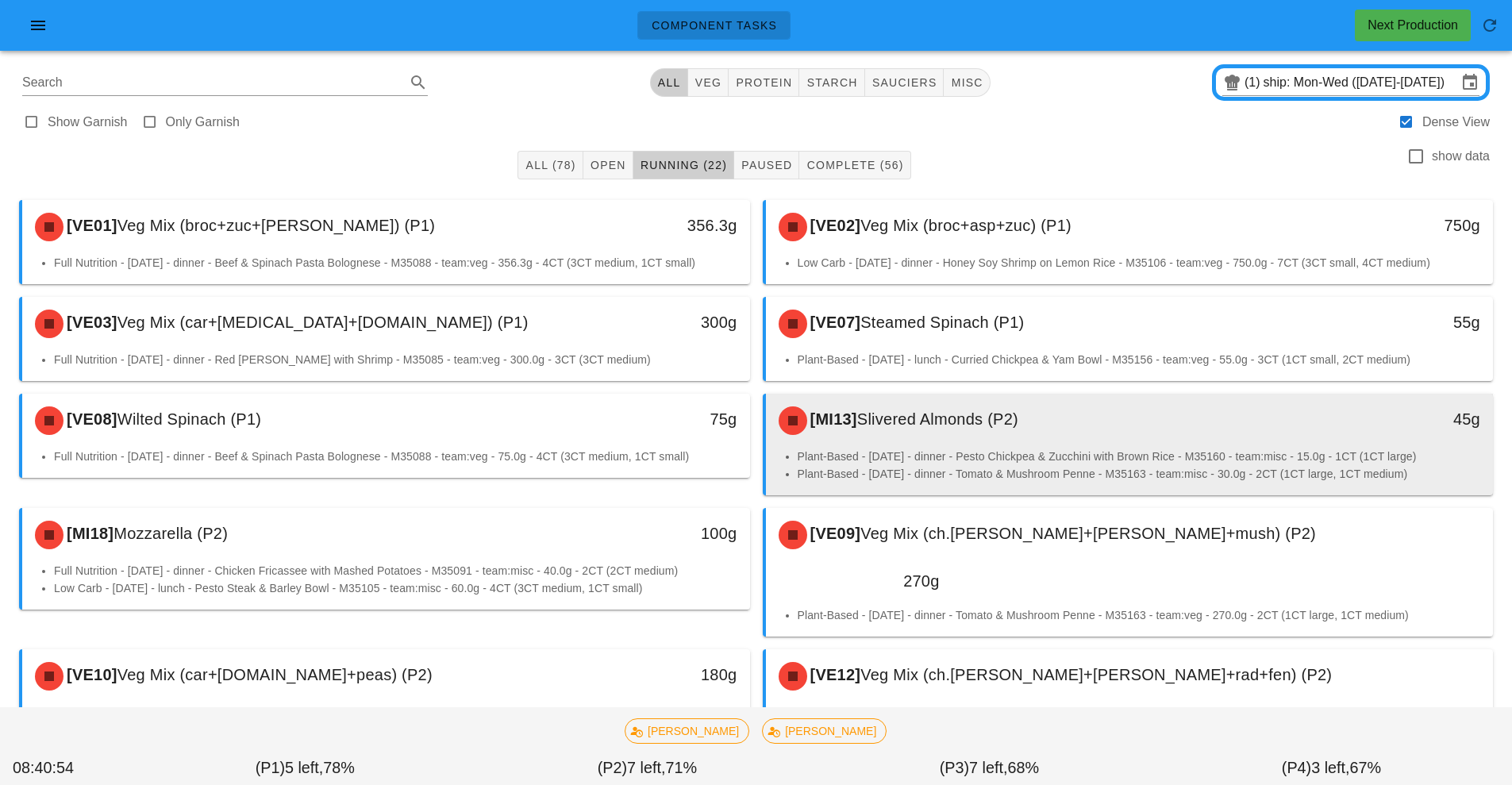
click at [941, 448] on li "Plant-Based - Tuesday - dinner - Pesto Chickpea & Zucchini with Brown Rice - M3…" at bounding box center [1139, 456] width 684 height 18
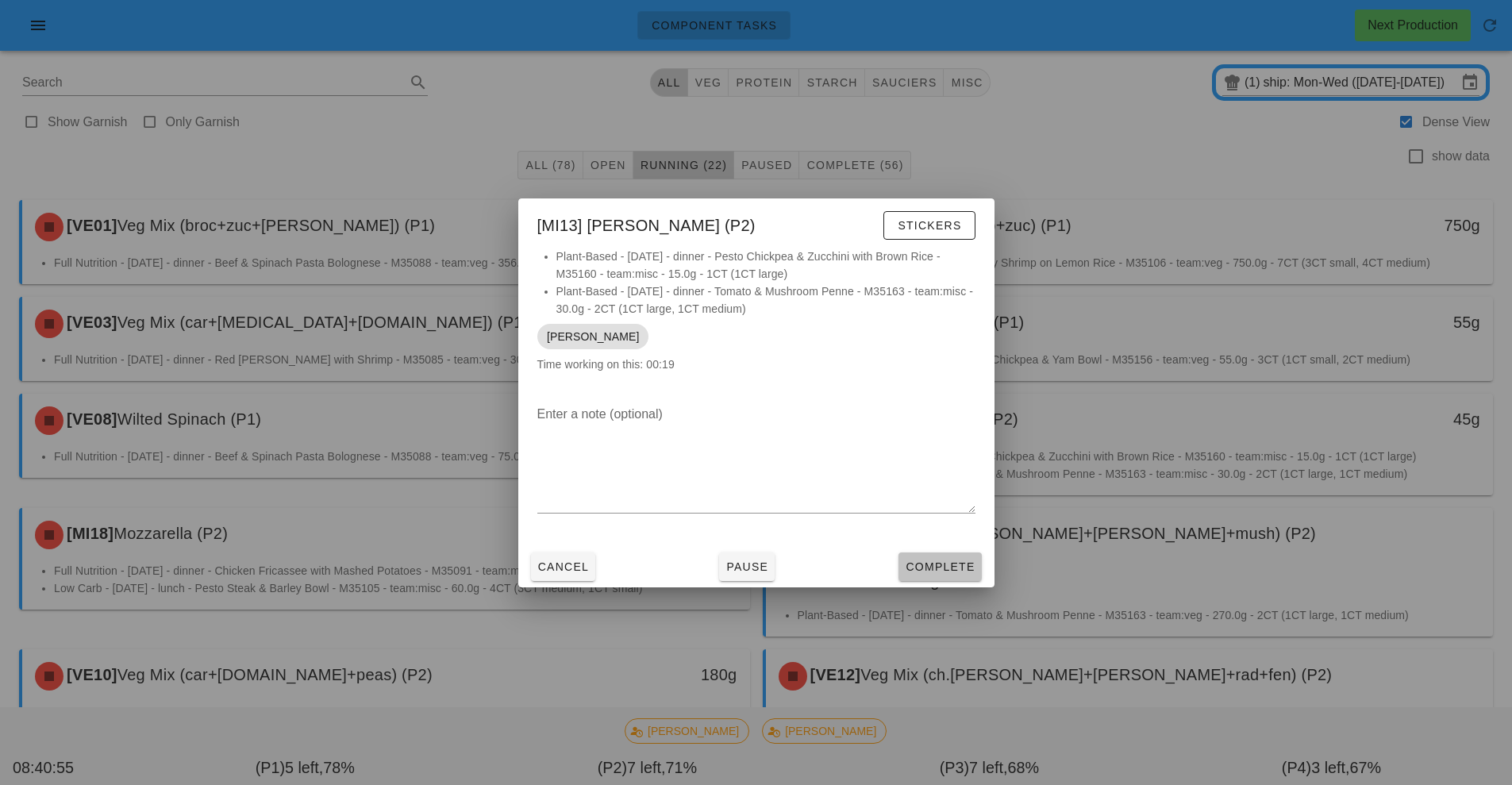
click at [944, 569] on span "Complete" at bounding box center [939, 566] width 70 height 13
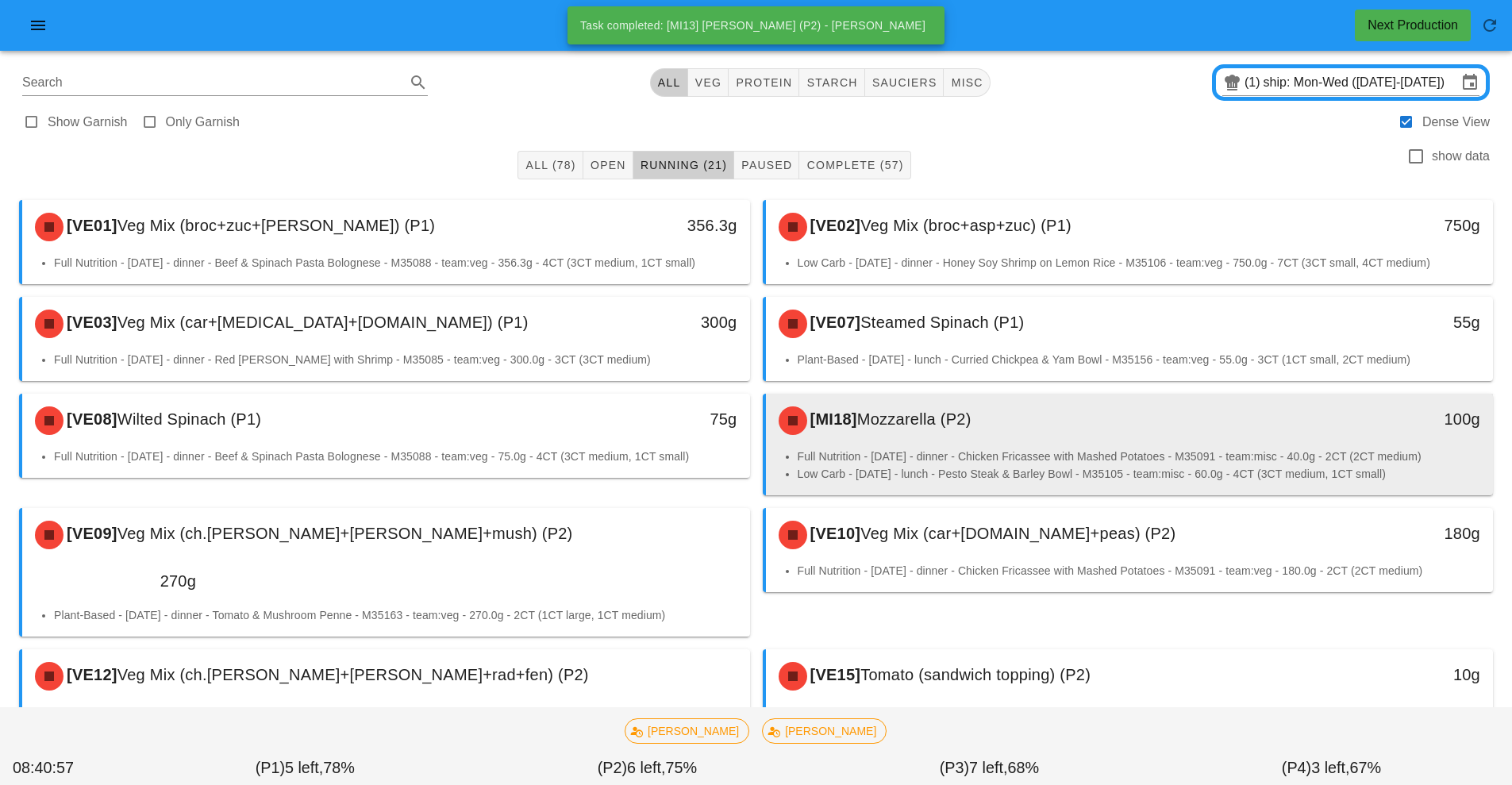
click at [949, 440] on div "[MI18] Mozzarella (P2)" at bounding box center [1039, 421] width 541 height 48
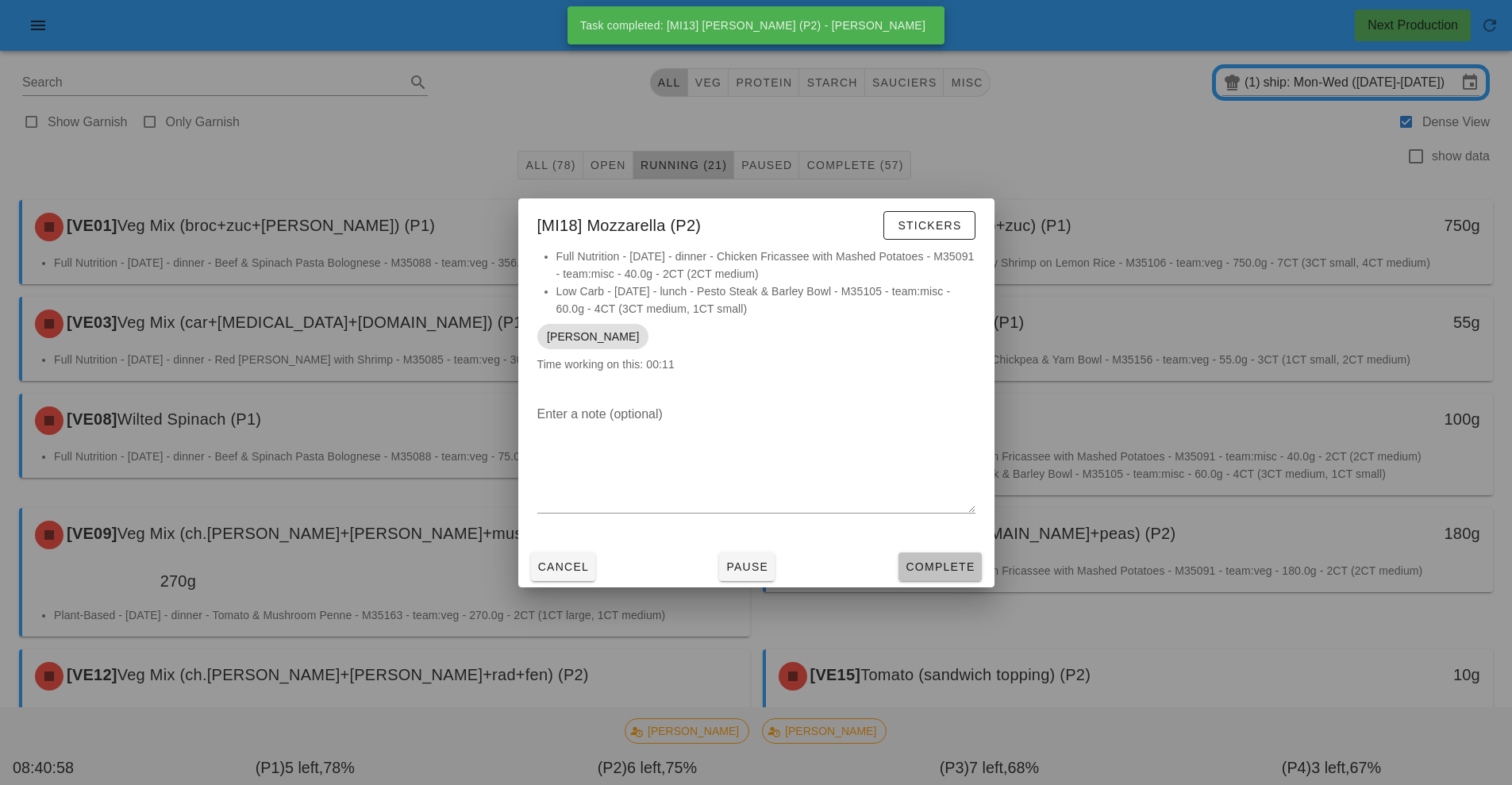
click at [954, 568] on span "Complete" at bounding box center [939, 566] width 70 height 13
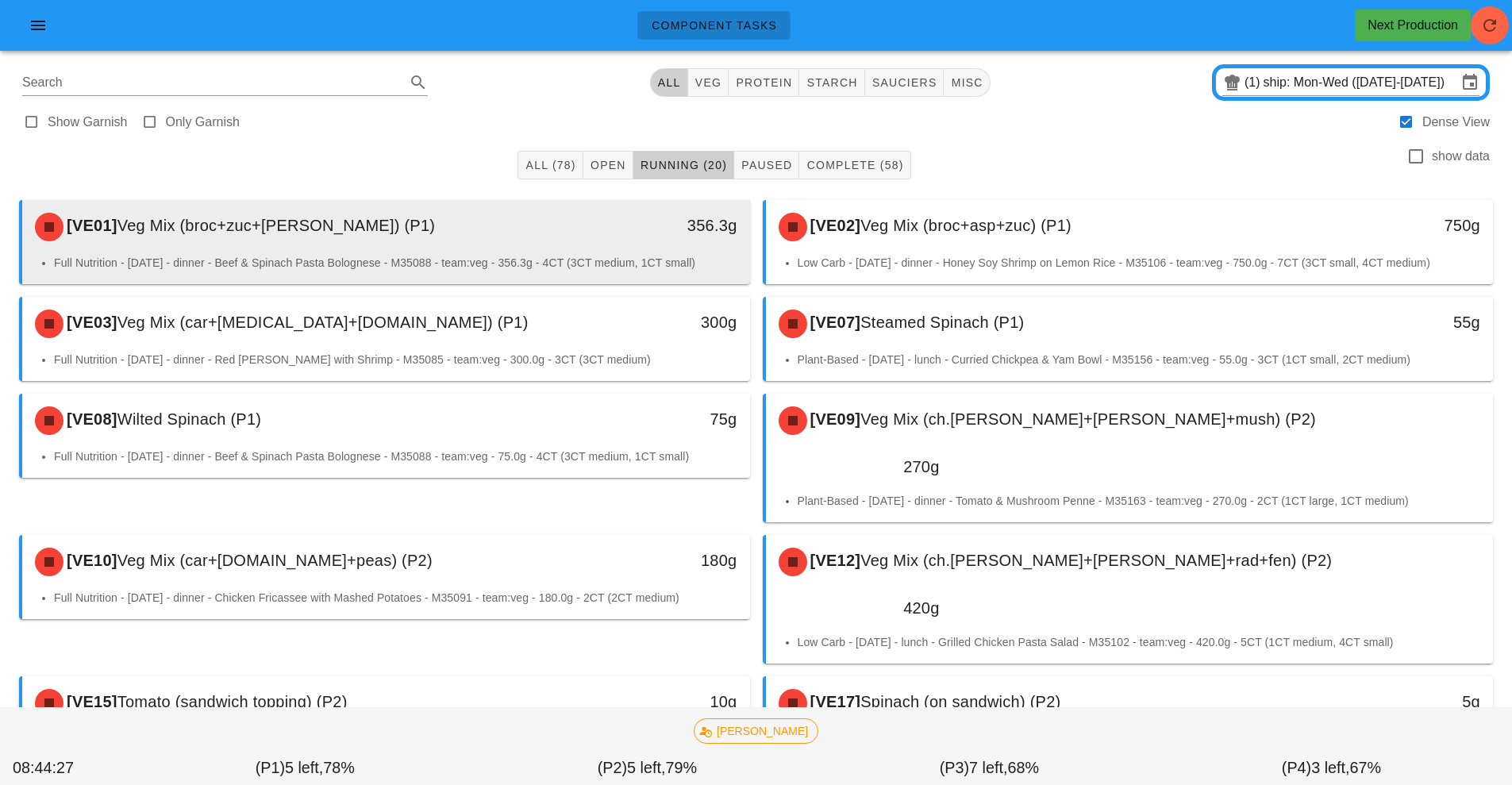
click at [531, 237] on div "[VE01] Veg Mix (broc+zuc+tom) (P1)" at bounding box center [295, 227] width 541 height 48
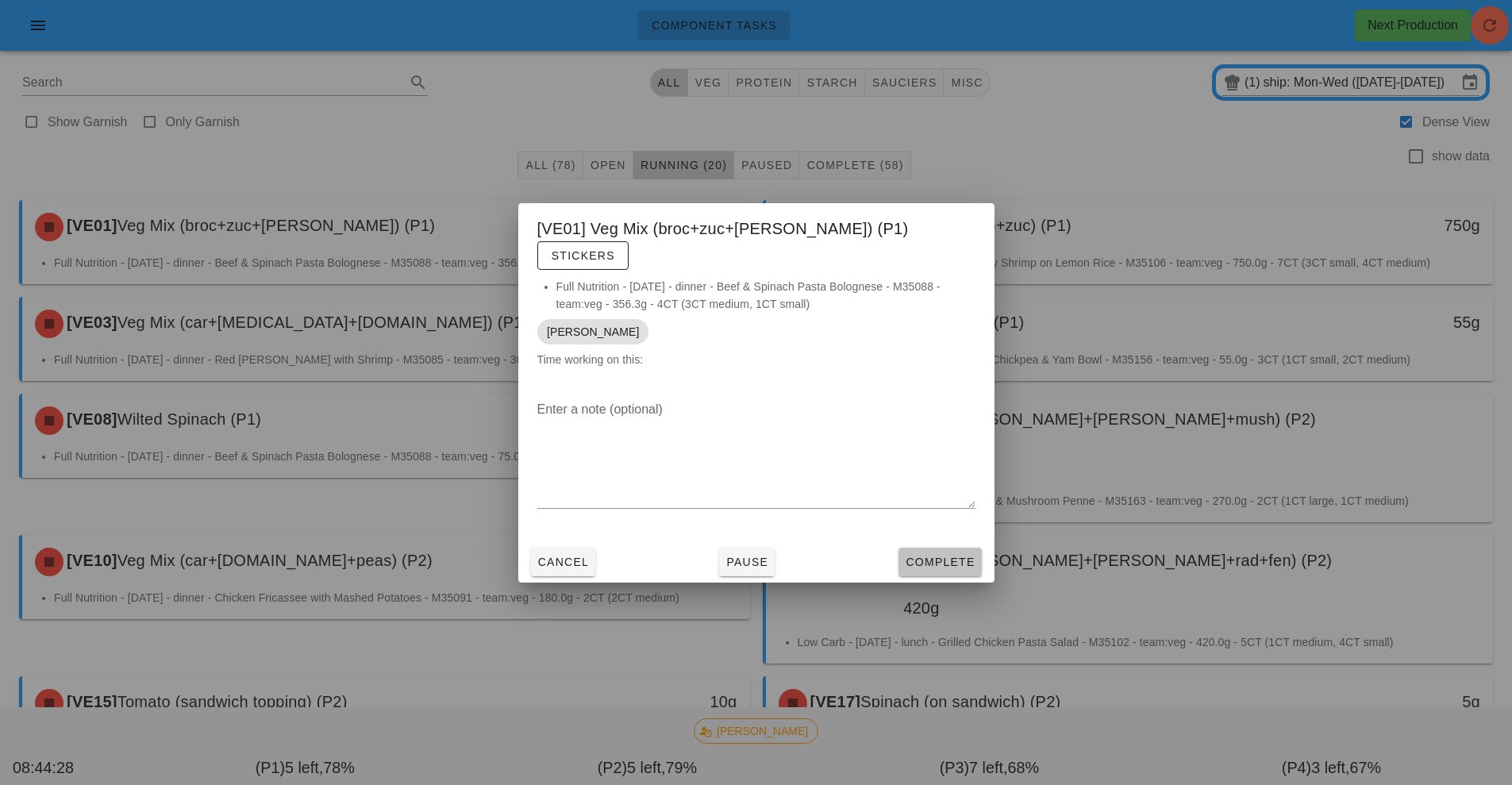
click at [944, 556] on span "Complete" at bounding box center [939, 562] width 70 height 13
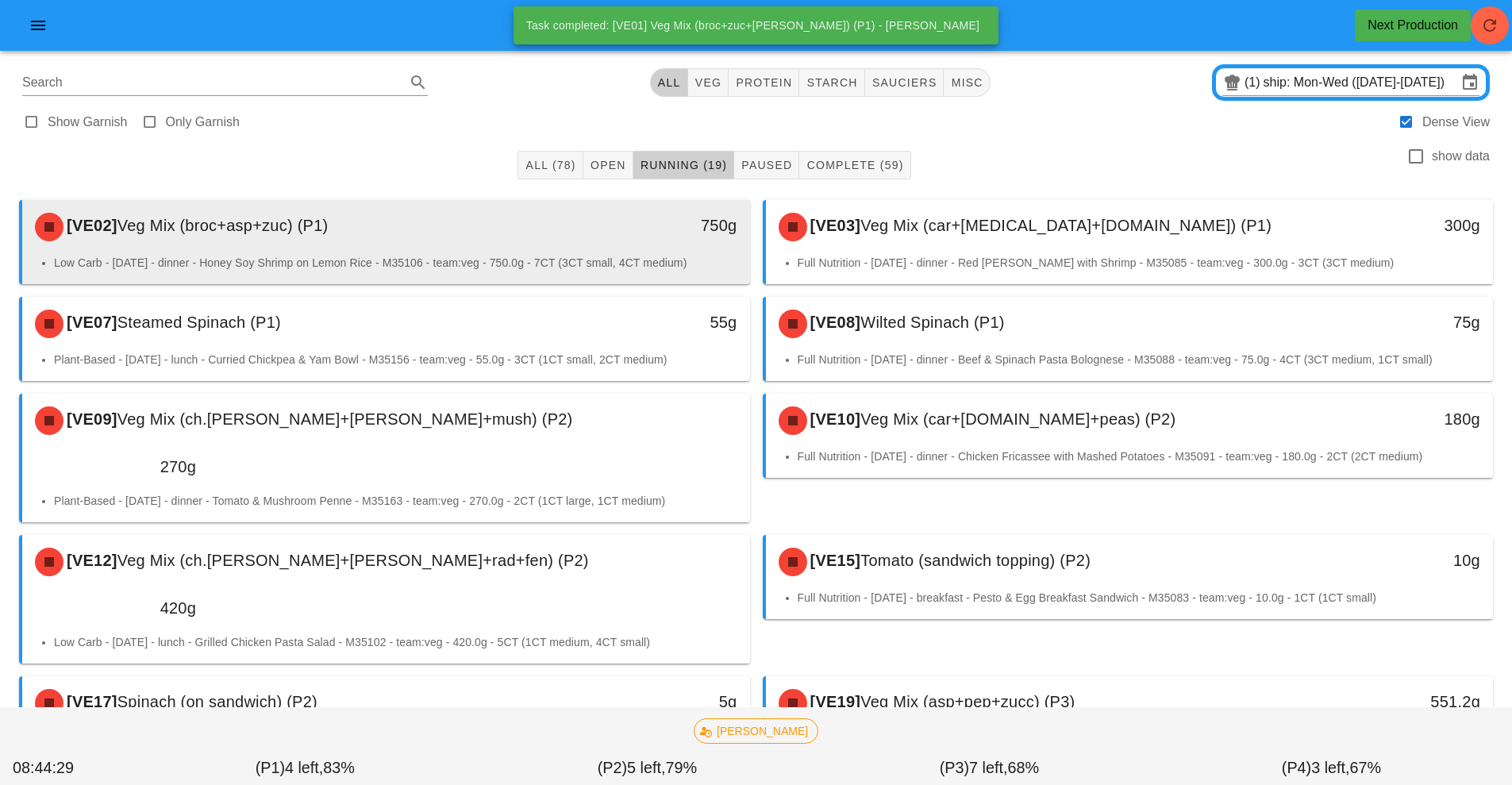
click at [583, 247] on div "750g" at bounding box center [656, 227] width 180 height 48
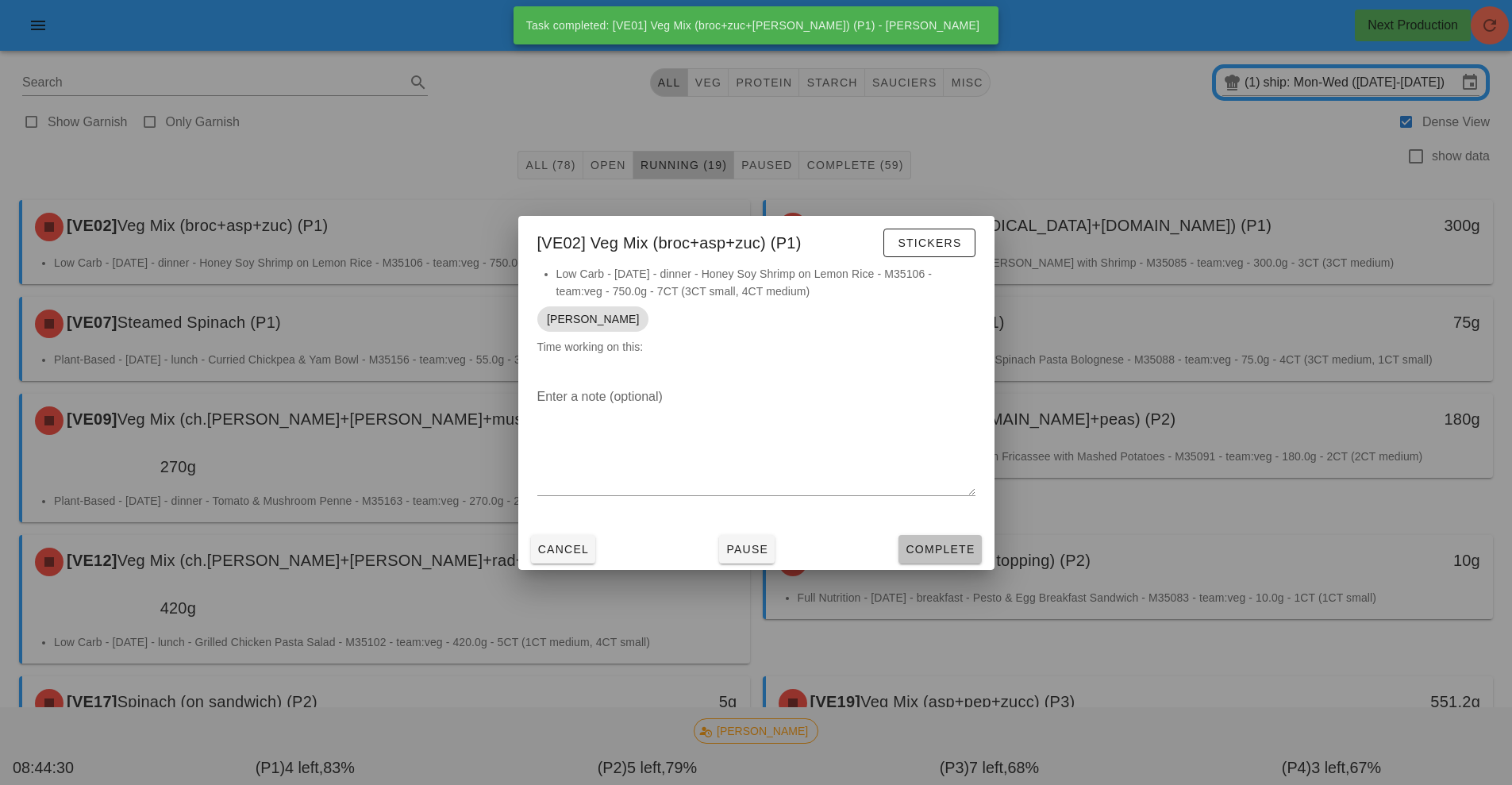
click at [940, 550] on span "Complete" at bounding box center [939, 549] width 70 height 13
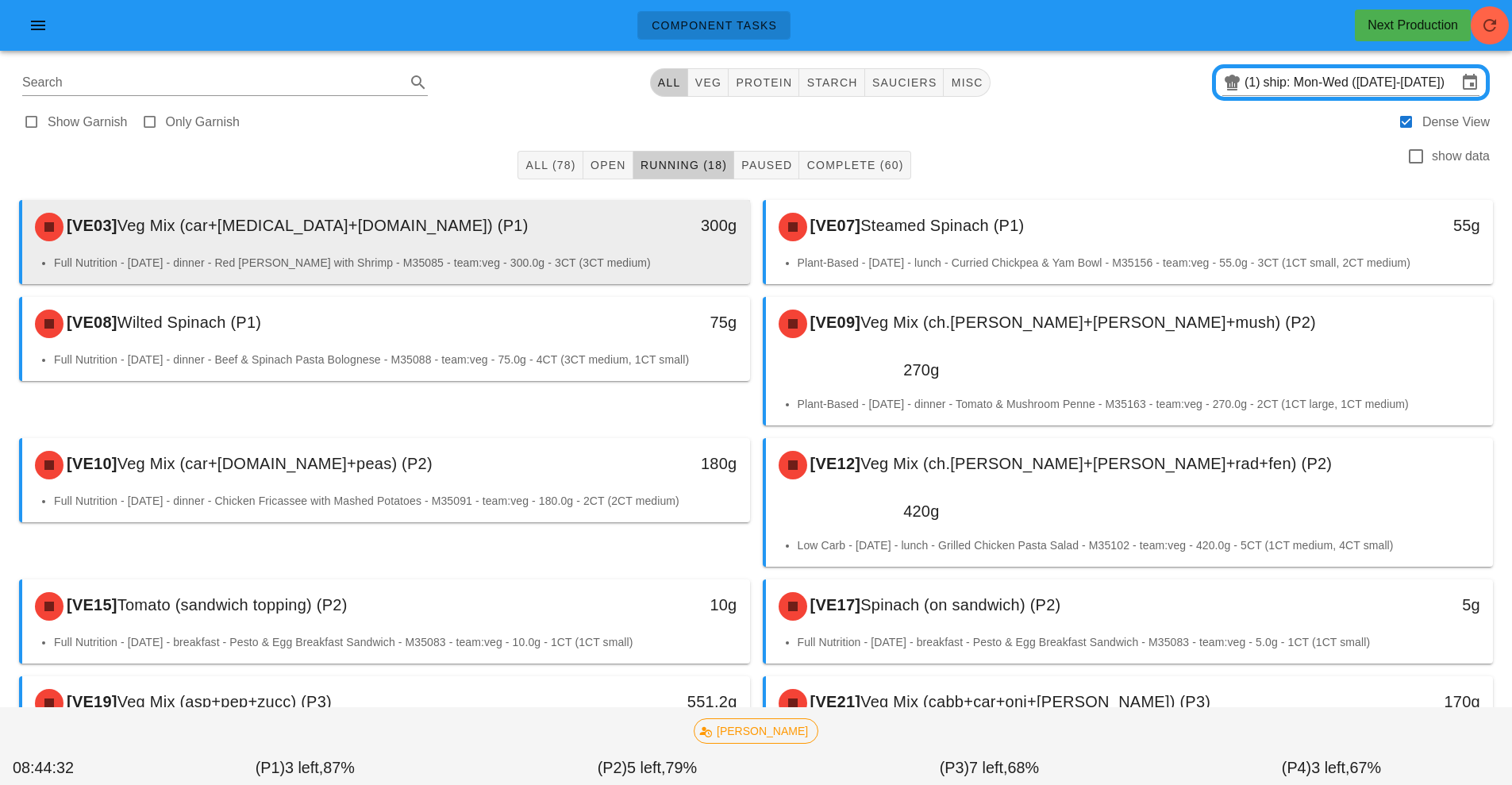
click at [595, 238] on div "300g" at bounding box center [656, 227] width 180 height 48
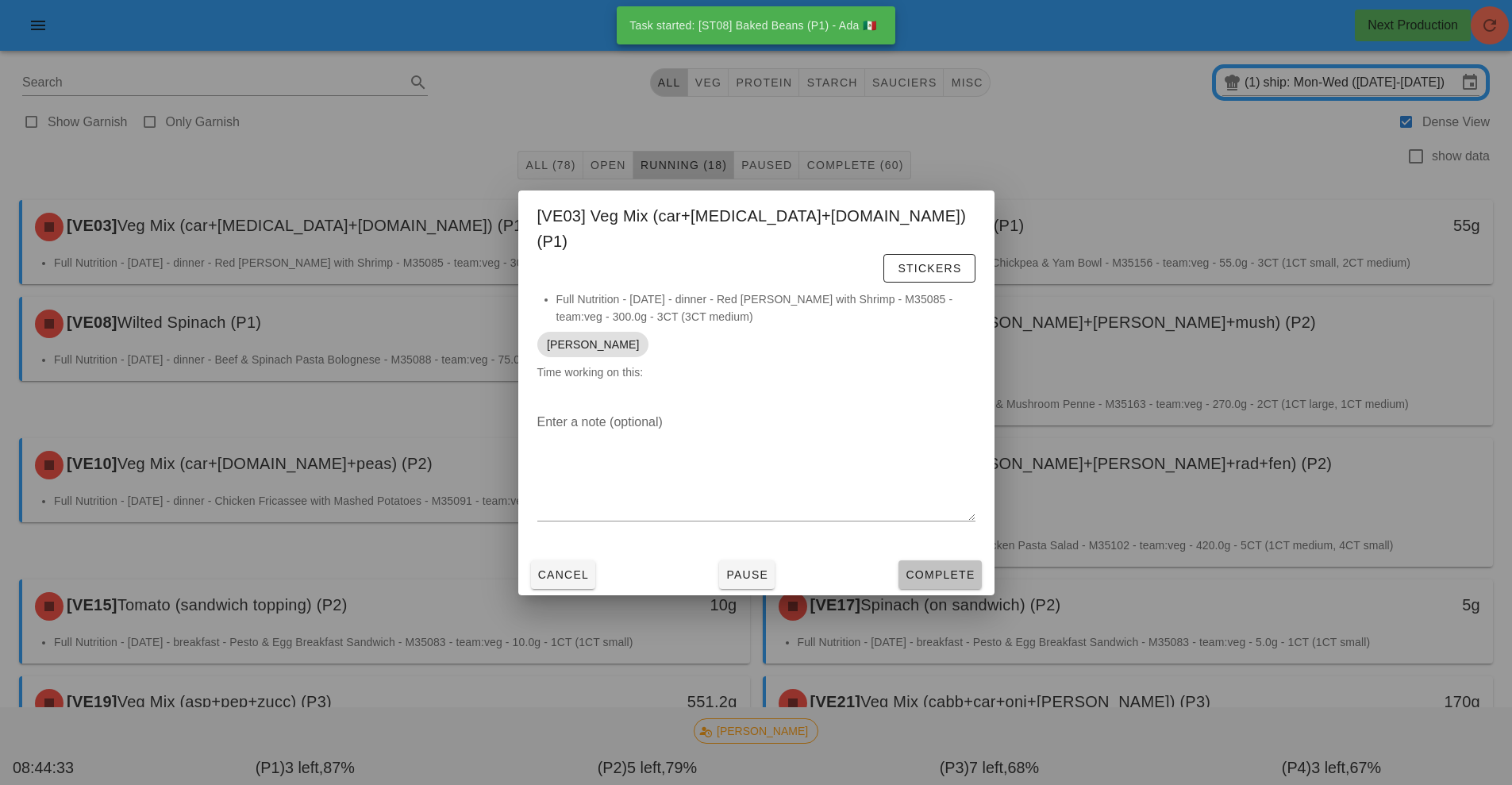
click at [954, 569] on span "Complete" at bounding box center [939, 575] width 70 height 13
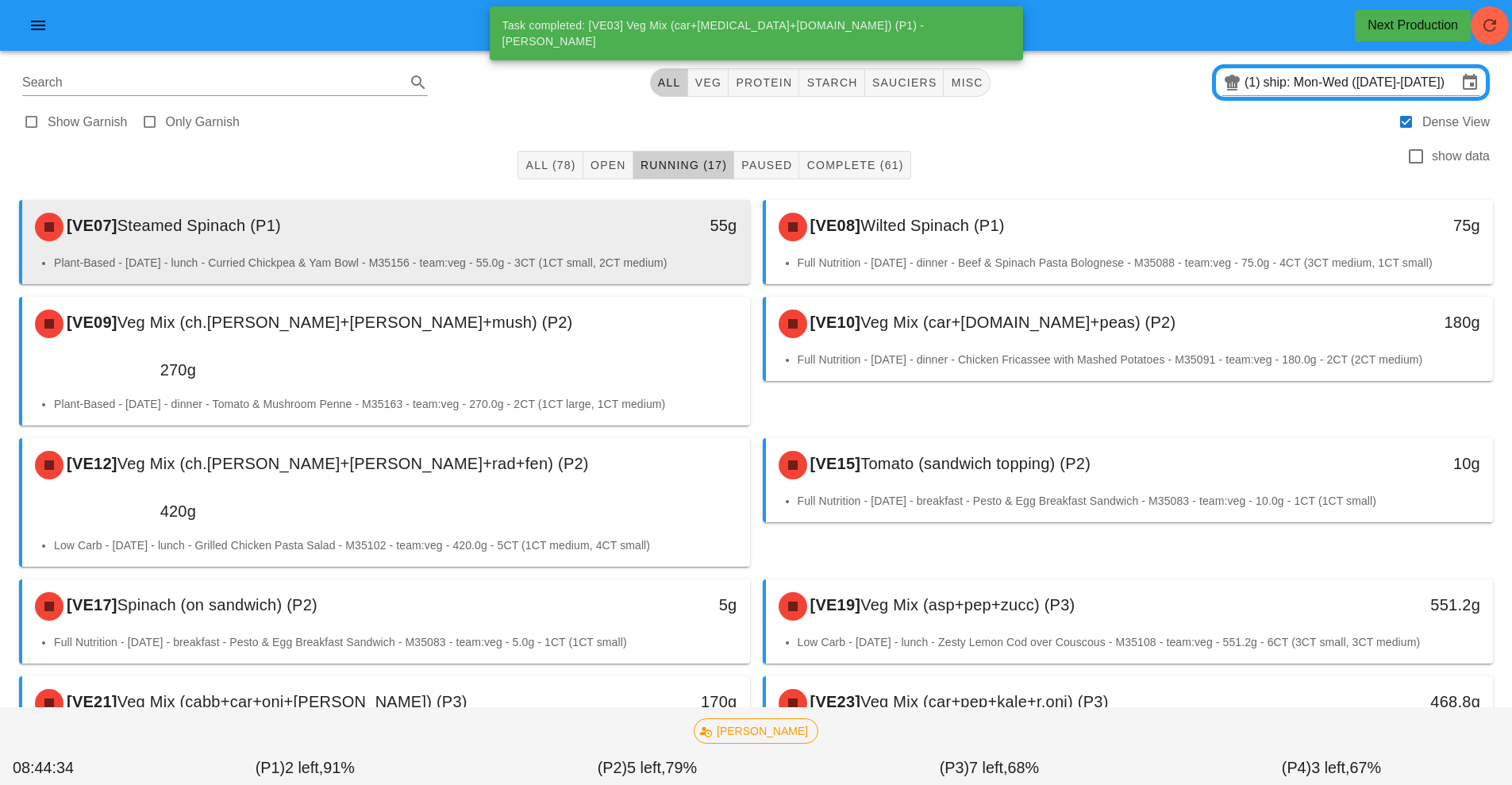
click at [567, 239] on div "55g" at bounding box center [656, 227] width 180 height 48
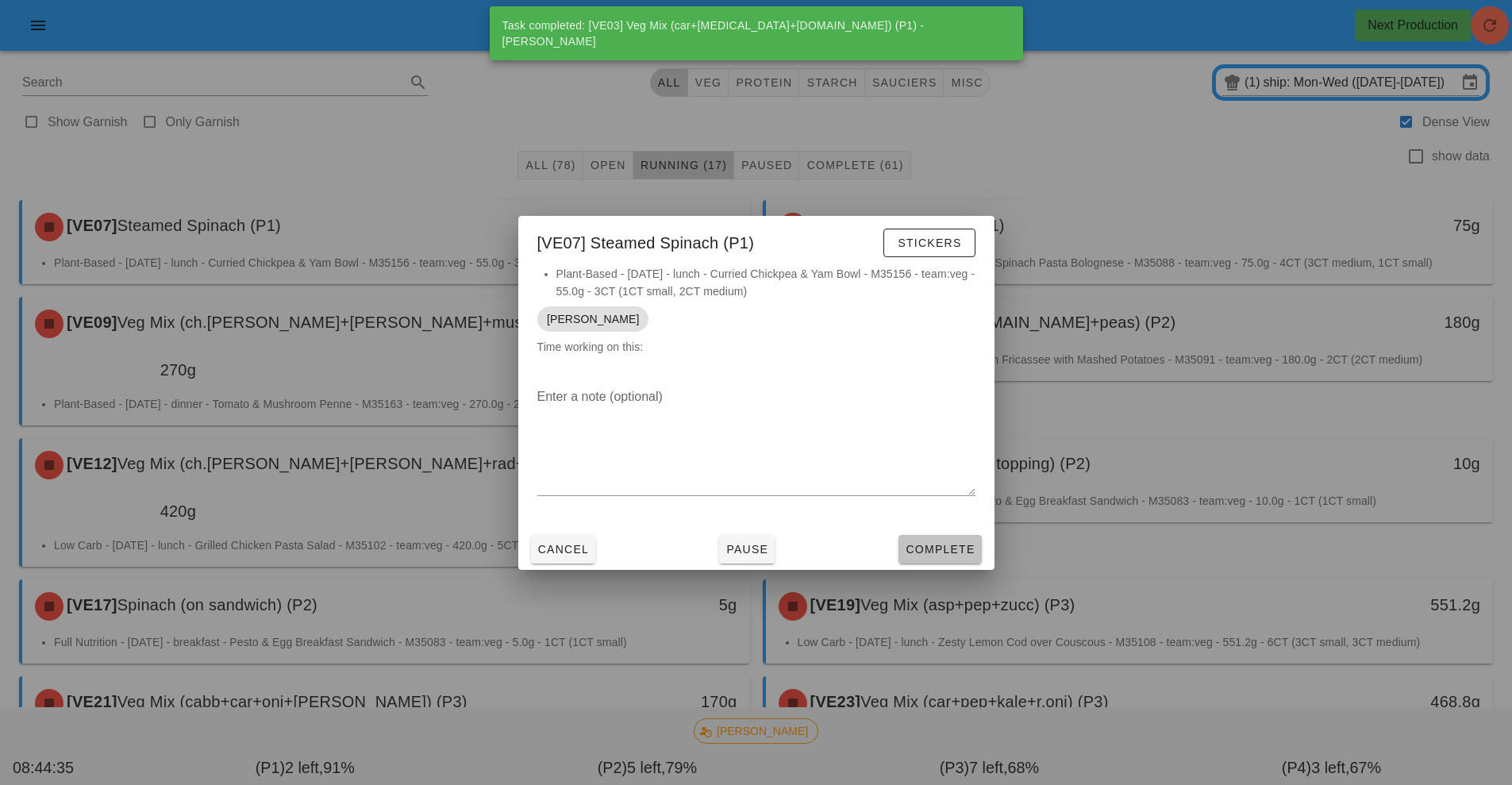
click at [957, 549] on span "Complete" at bounding box center [939, 549] width 70 height 13
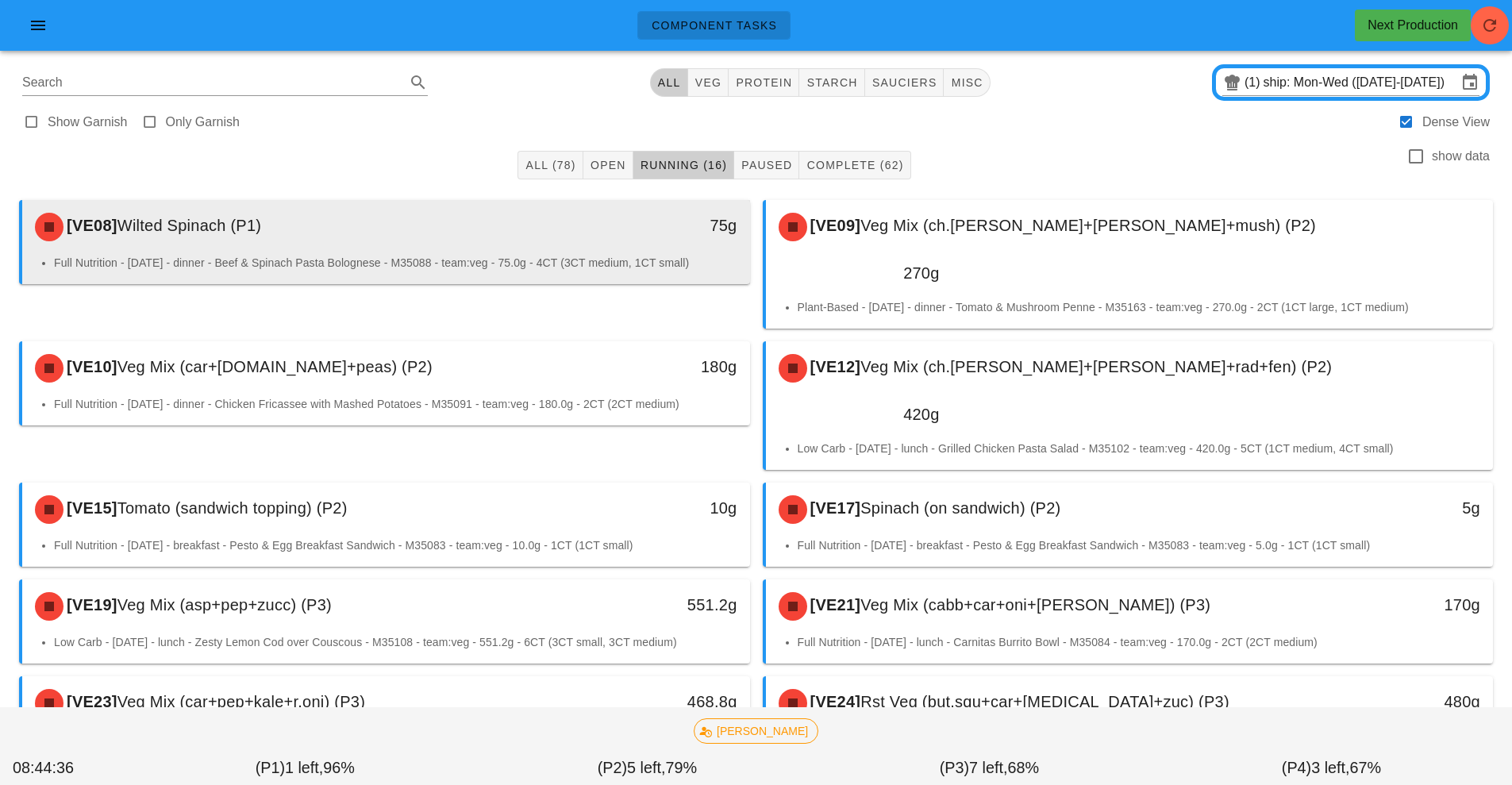
click at [563, 247] on div "[VE08] Wilted Spinach (P1)" at bounding box center [295, 227] width 541 height 48
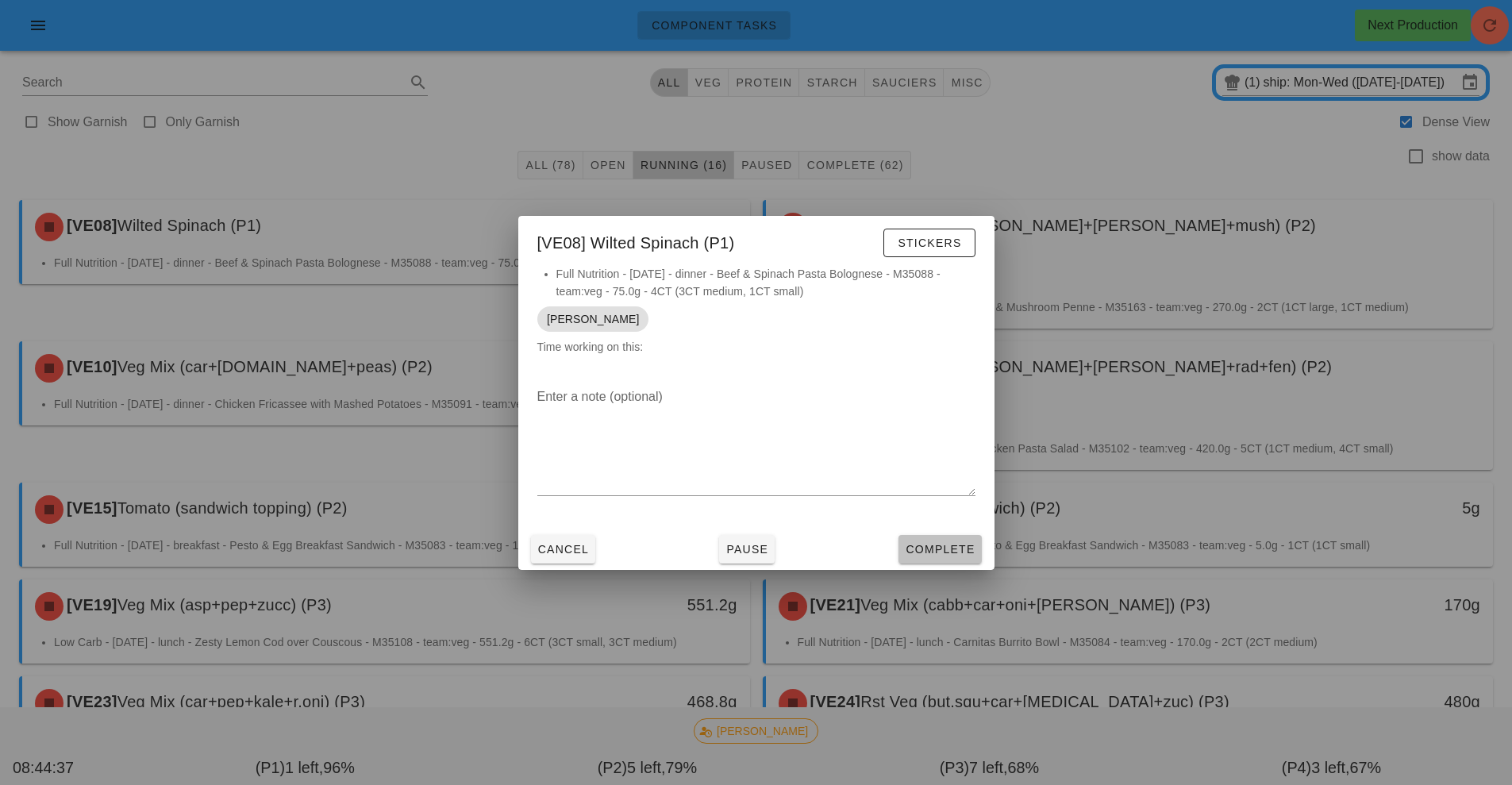
click at [954, 559] on button "Complete" at bounding box center [939, 549] width 82 height 29
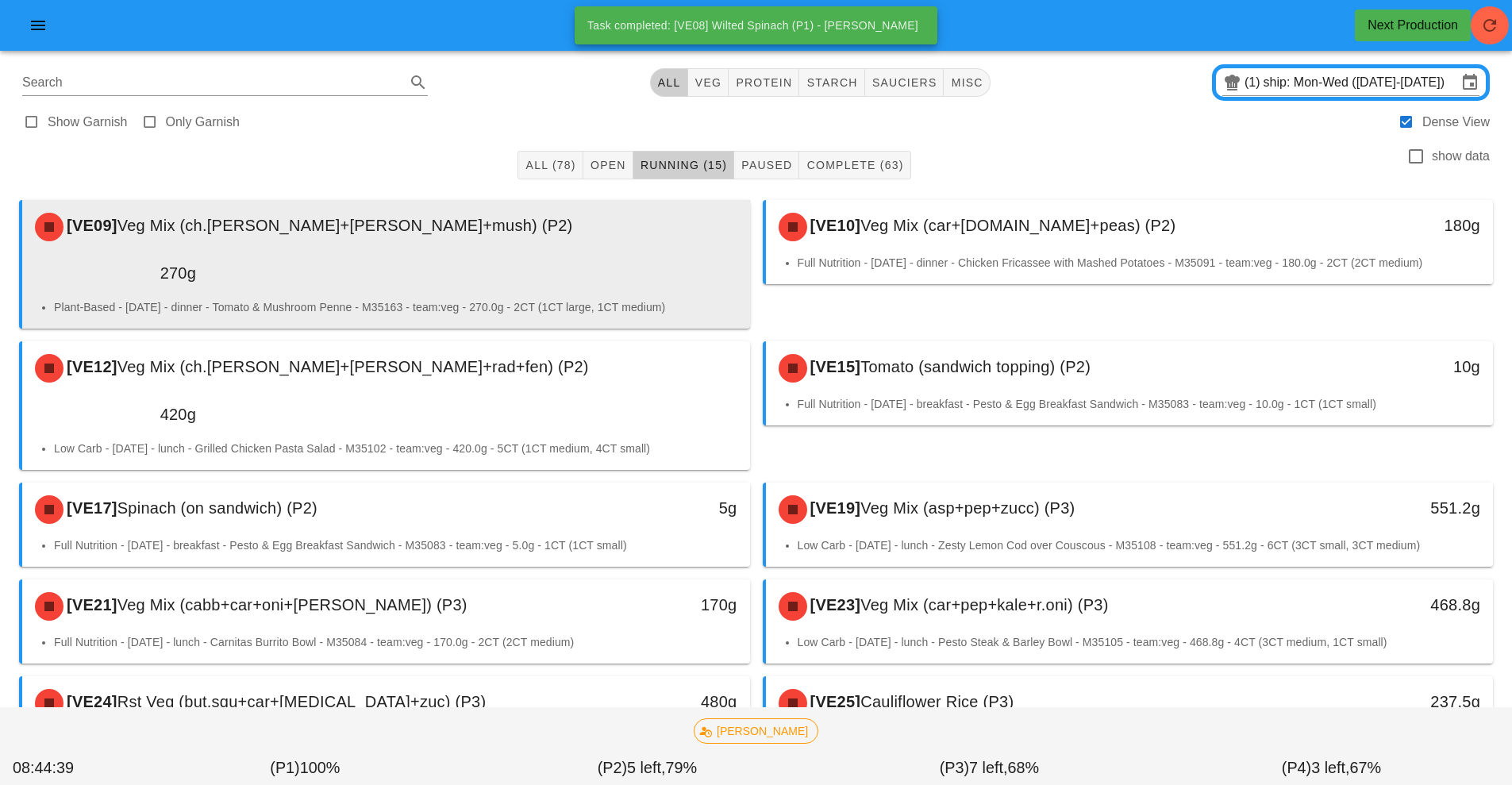
click at [560, 248] on div "[VE09] Veg Mix (ch.tom+broc+mush) (P2)" at bounding box center [386, 227] width 722 height 48
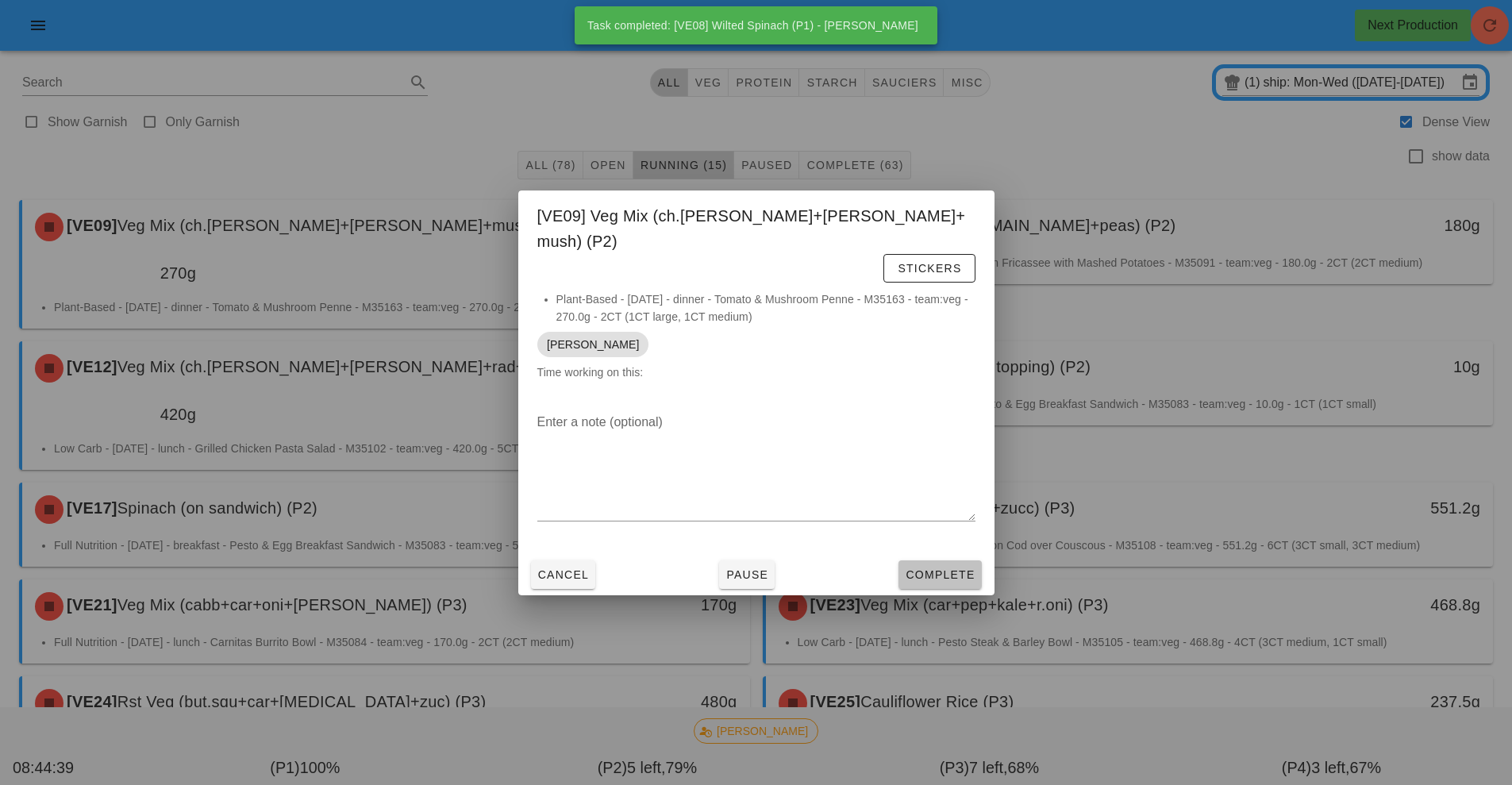
click at [963, 560] on button "Complete" at bounding box center [939, 575] width 82 height 29
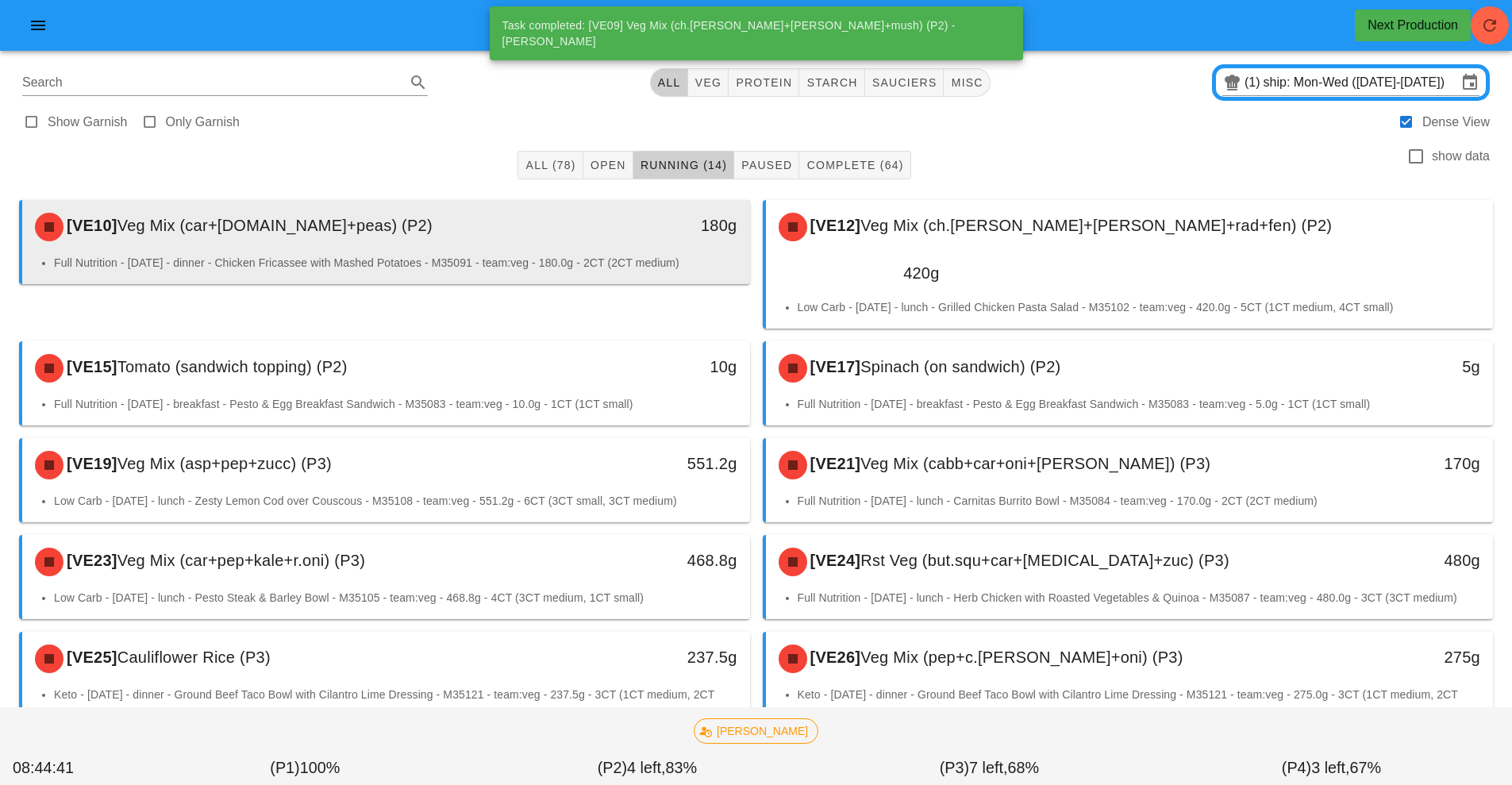
click at [562, 241] on div "[VE10] Veg Mix (car+grn.bn+peas) (P2)" at bounding box center [295, 227] width 541 height 48
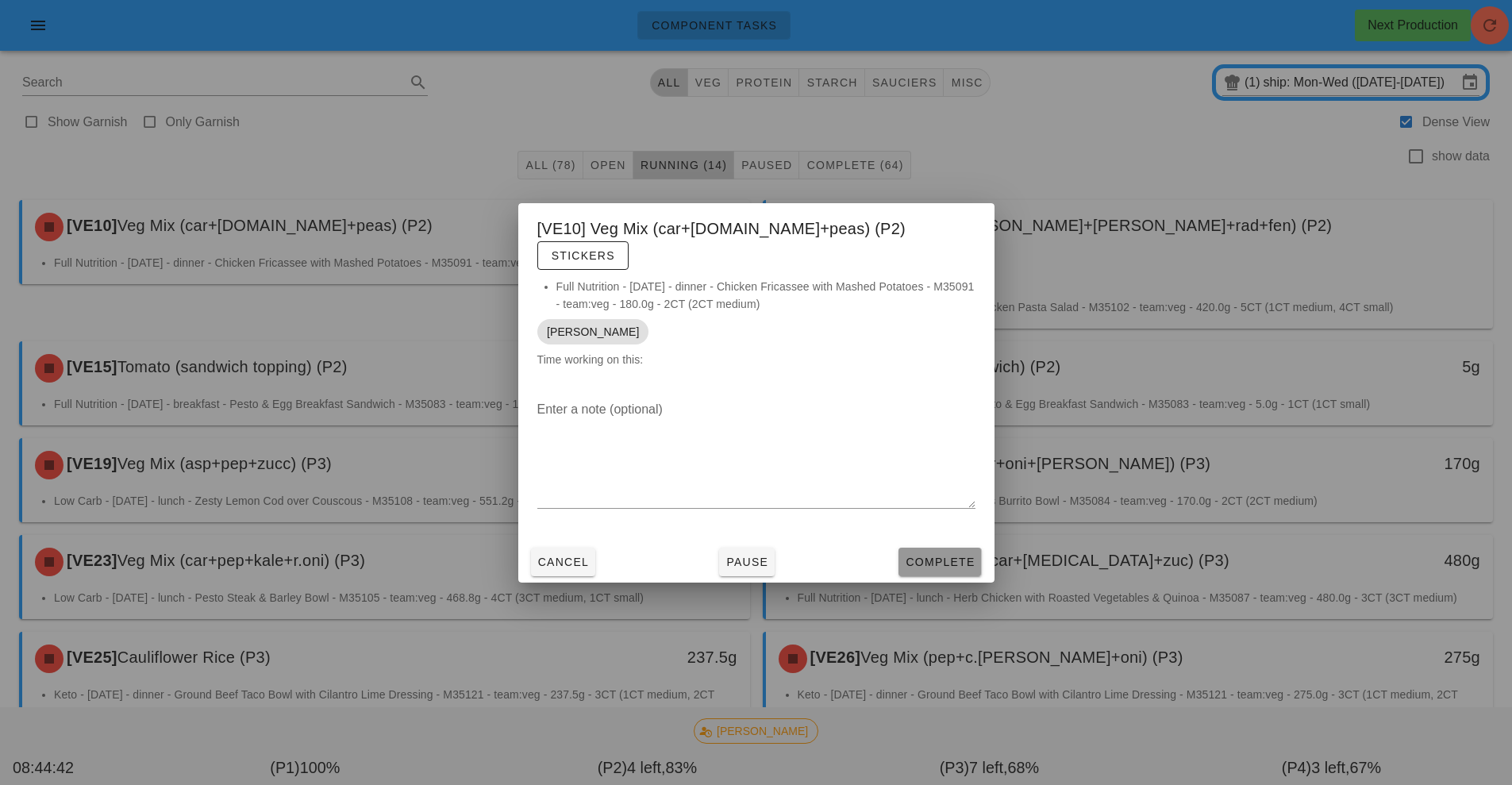
click at [950, 556] on span "Complete" at bounding box center [939, 562] width 70 height 13
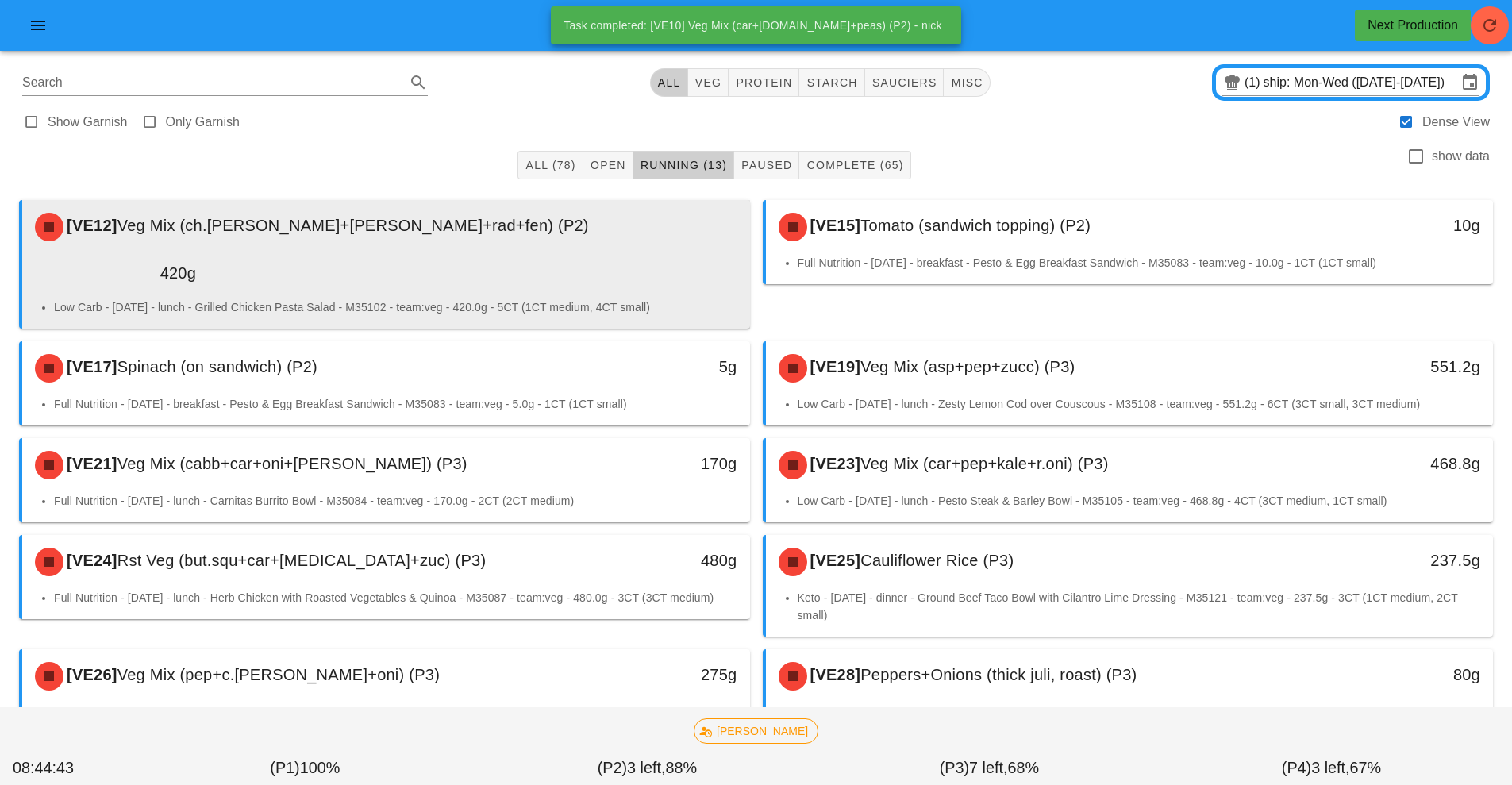
click at [553, 247] on div "[VE12] Veg Mix (ch.tom+cuc+rad+fen) (P2)" at bounding box center [386, 227] width 722 height 48
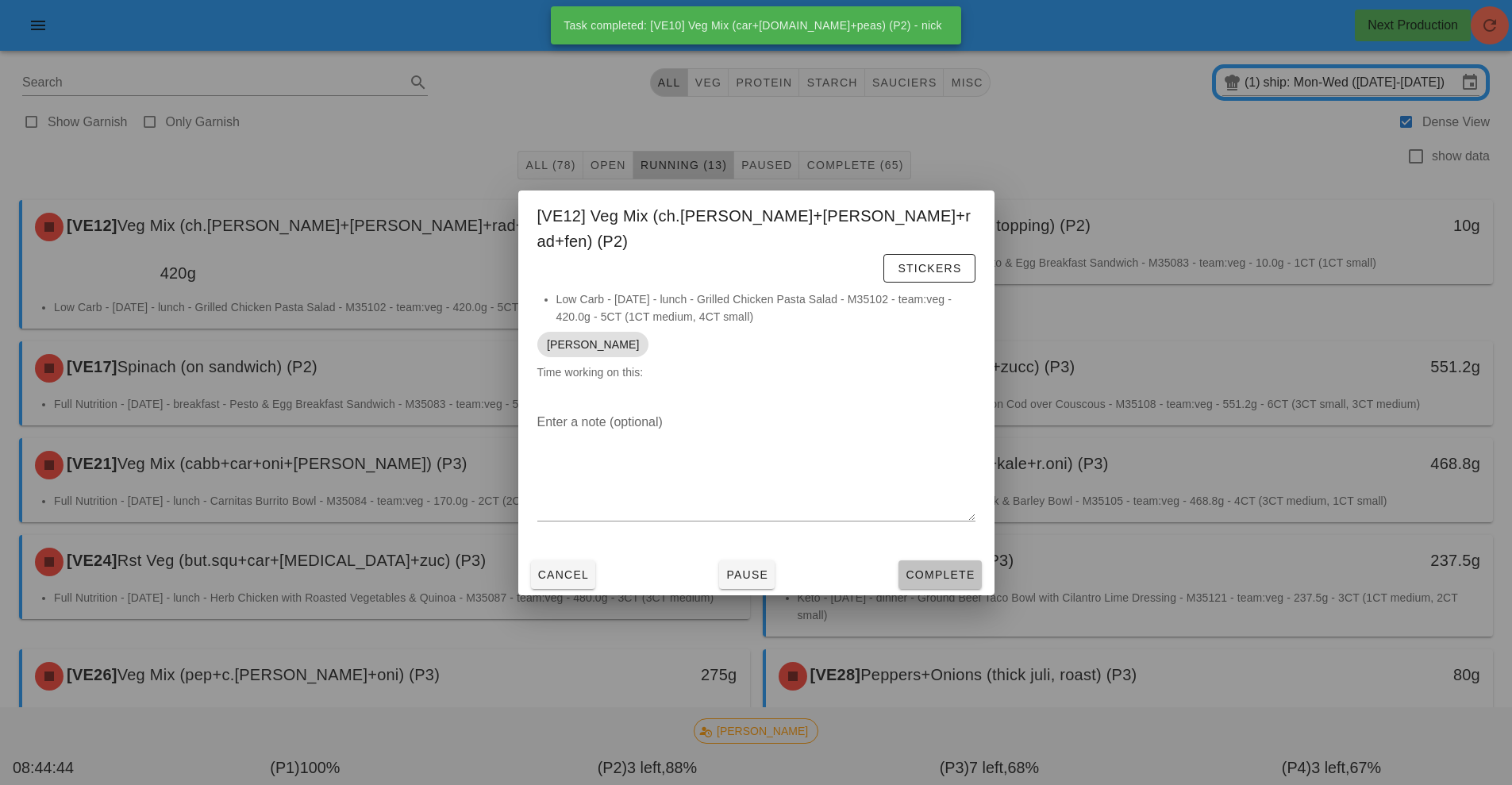
click at [967, 560] on button "Complete" at bounding box center [939, 575] width 82 height 29
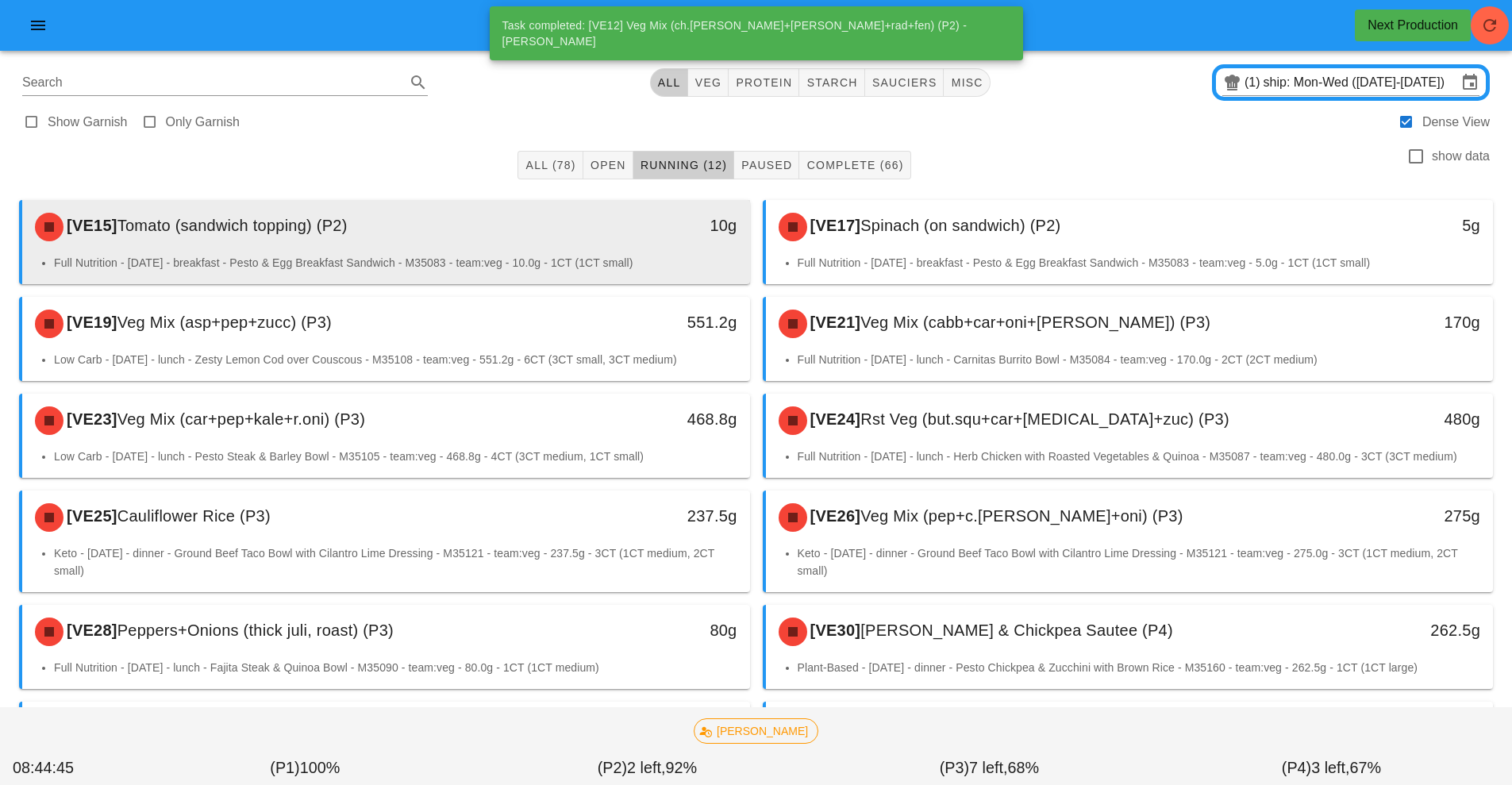
click at [531, 252] on div "[VE15] Tomato (sandwich topping) (P2) 10g" at bounding box center [386, 227] width 728 height 54
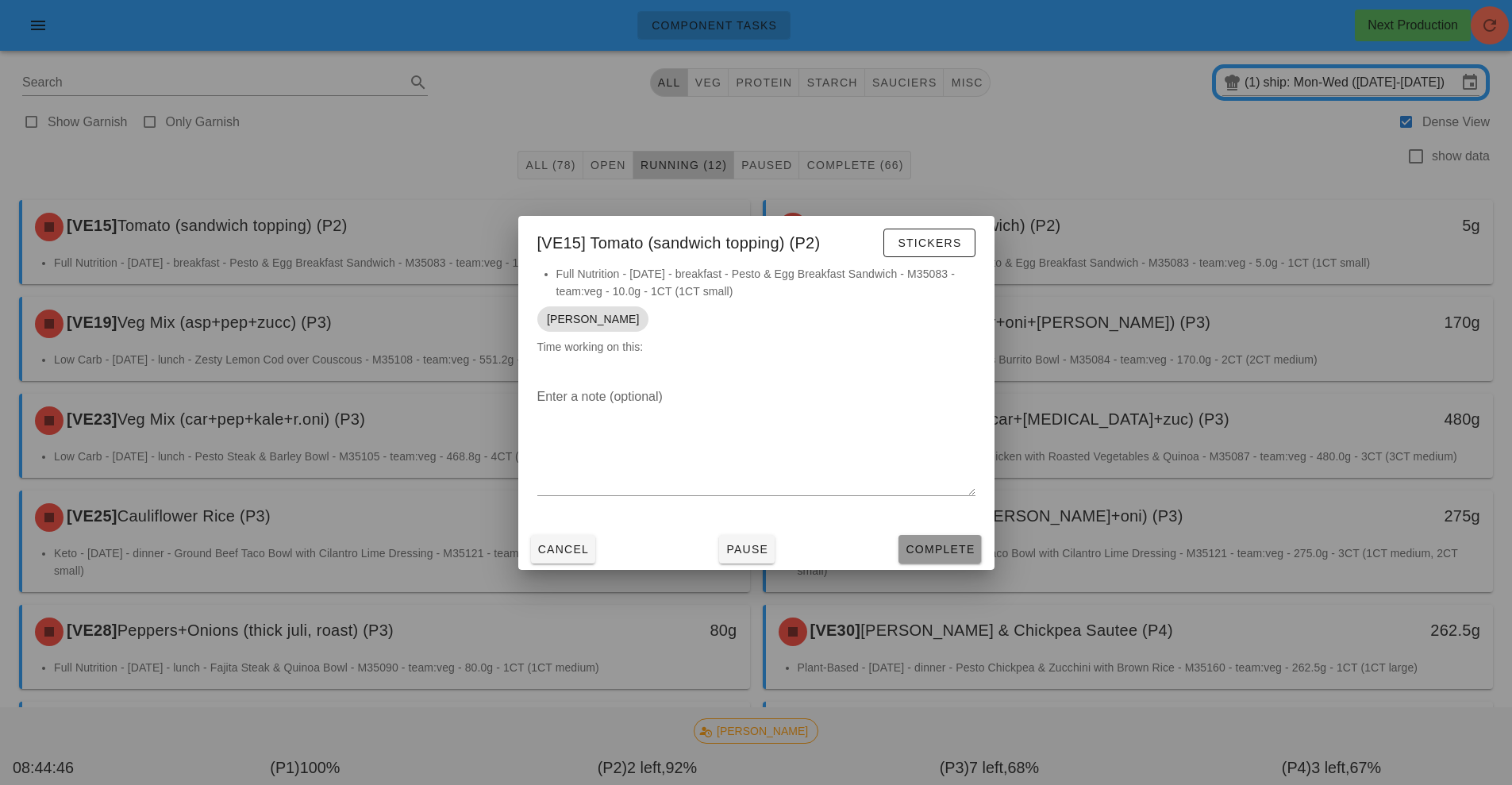
click at [950, 560] on button "Complete" at bounding box center [939, 549] width 82 height 29
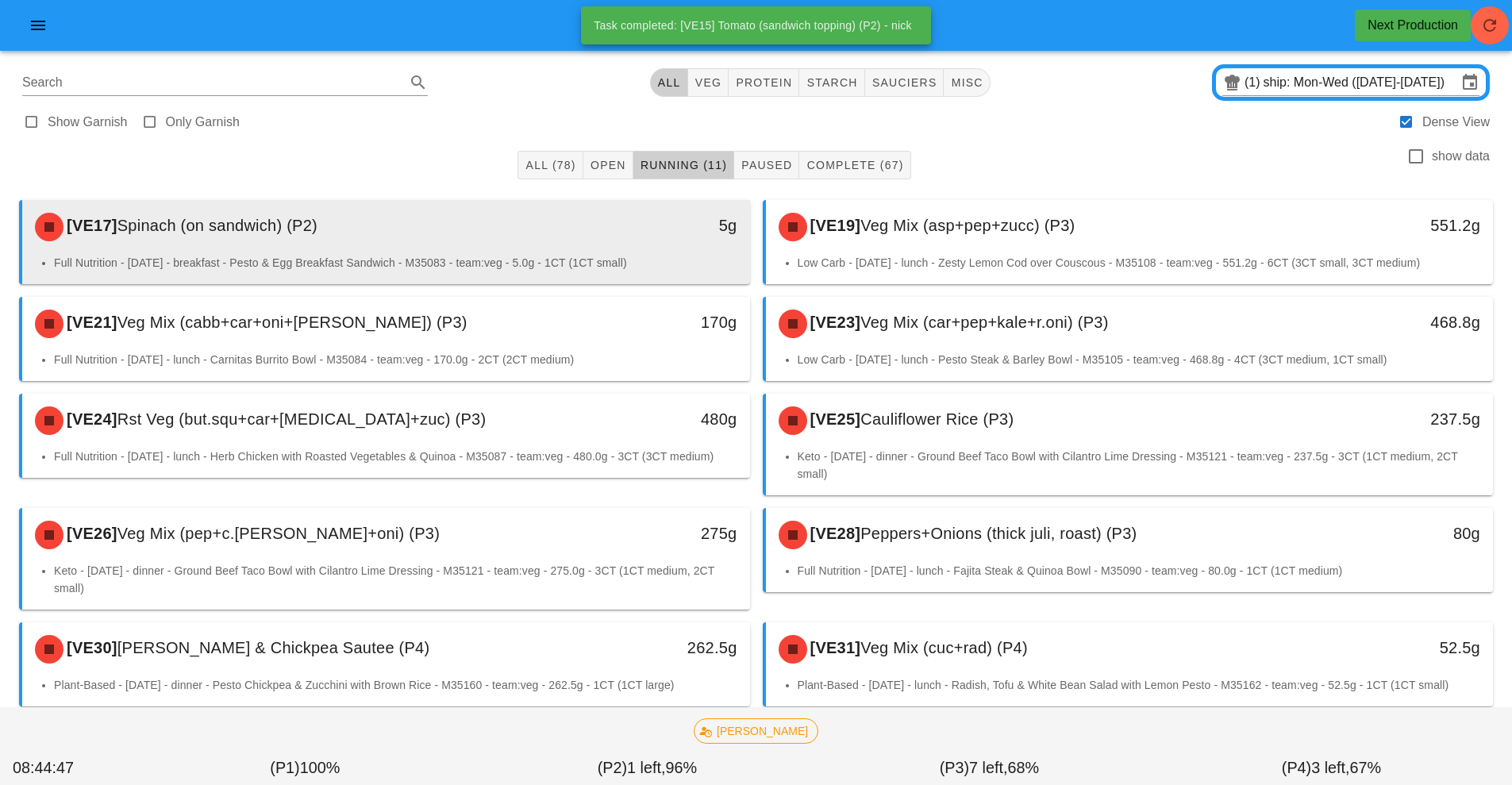
click at [590, 236] on div "5g" at bounding box center [656, 225] width 161 height 25
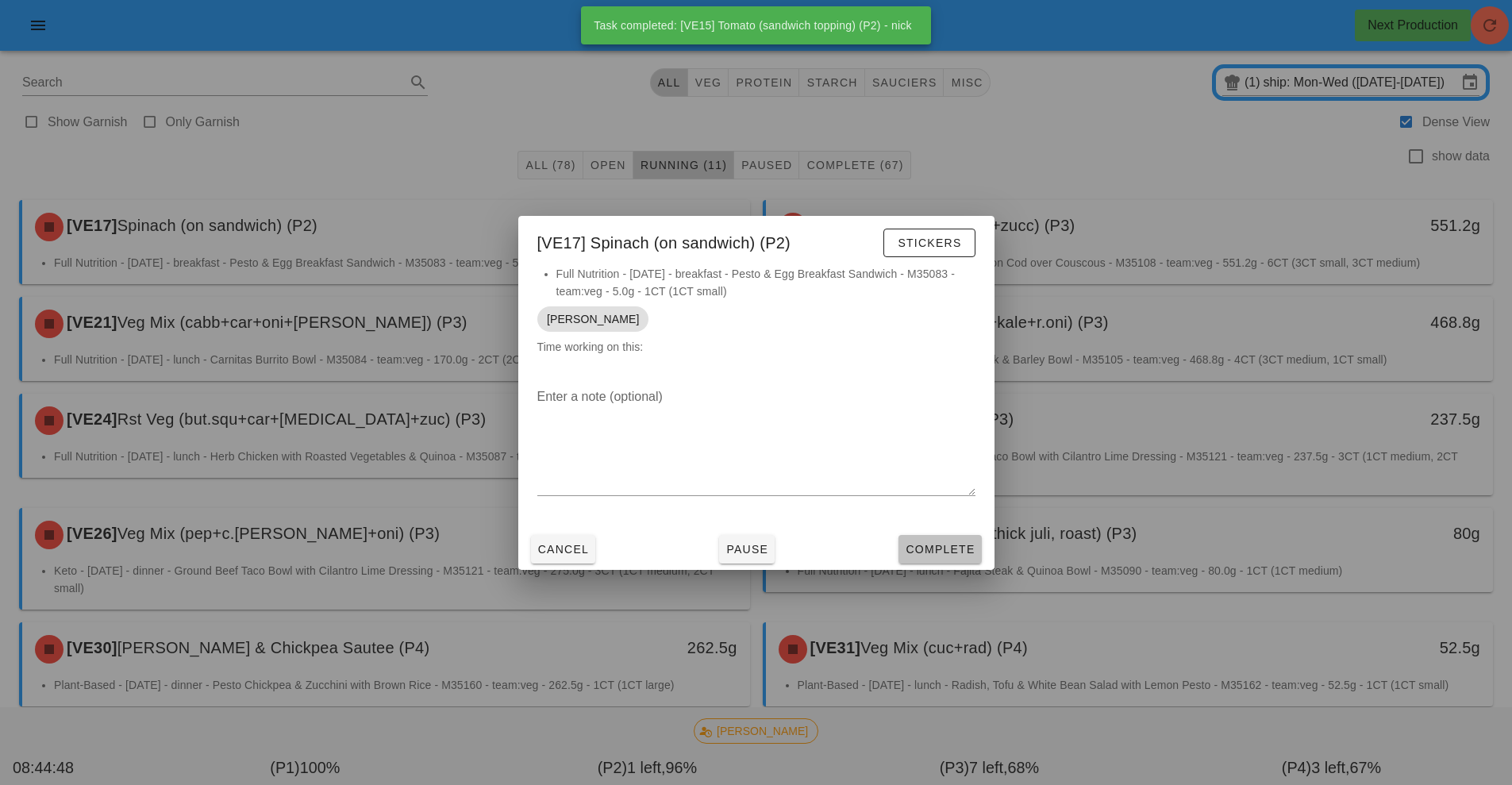
click at [954, 544] on span "Complete" at bounding box center [939, 549] width 70 height 13
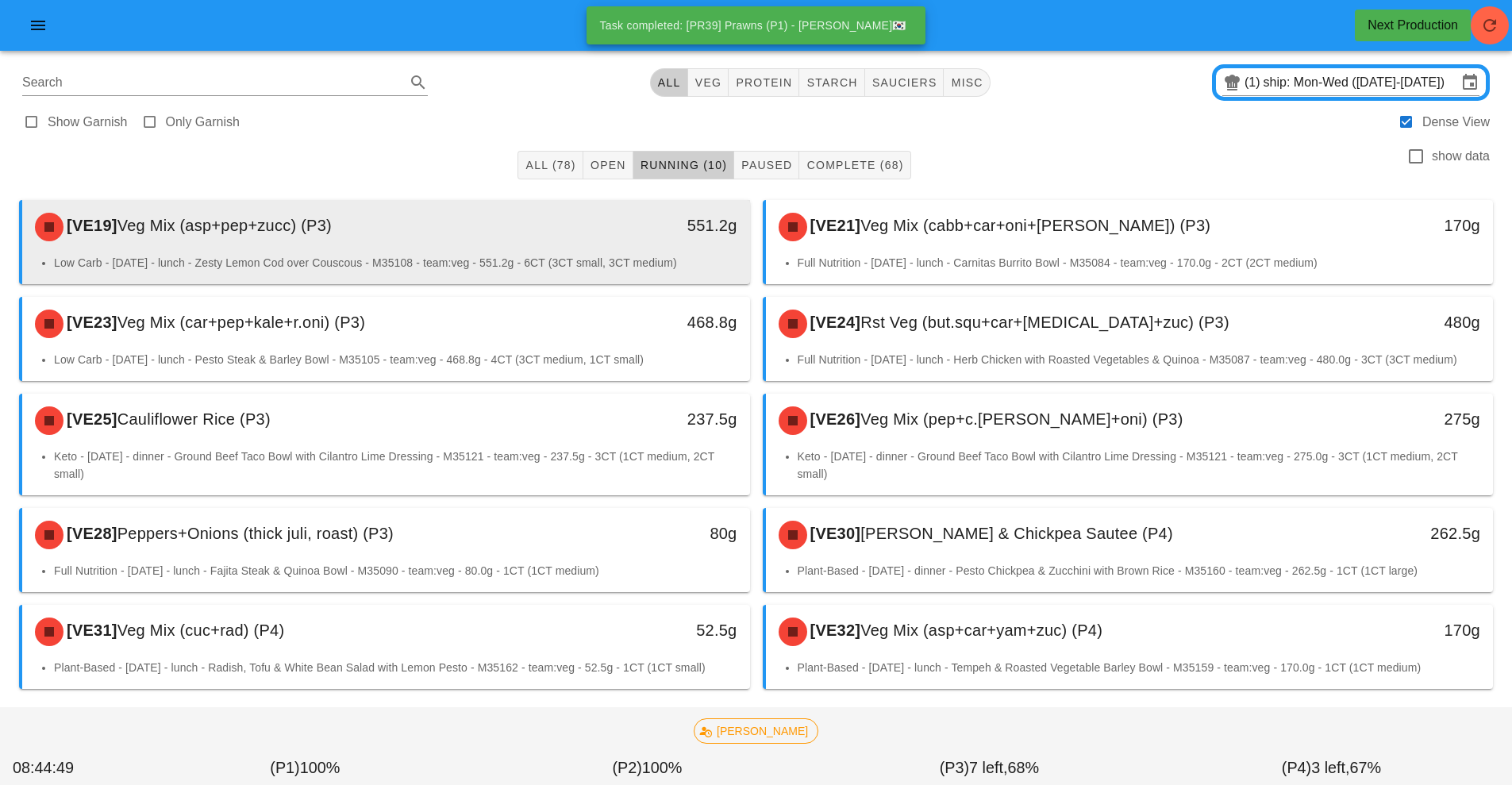
click at [558, 238] on div "[VE19] Veg Mix (asp+pep+zucc) (P3)" at bounding box center [295, 227] width 541 height 48
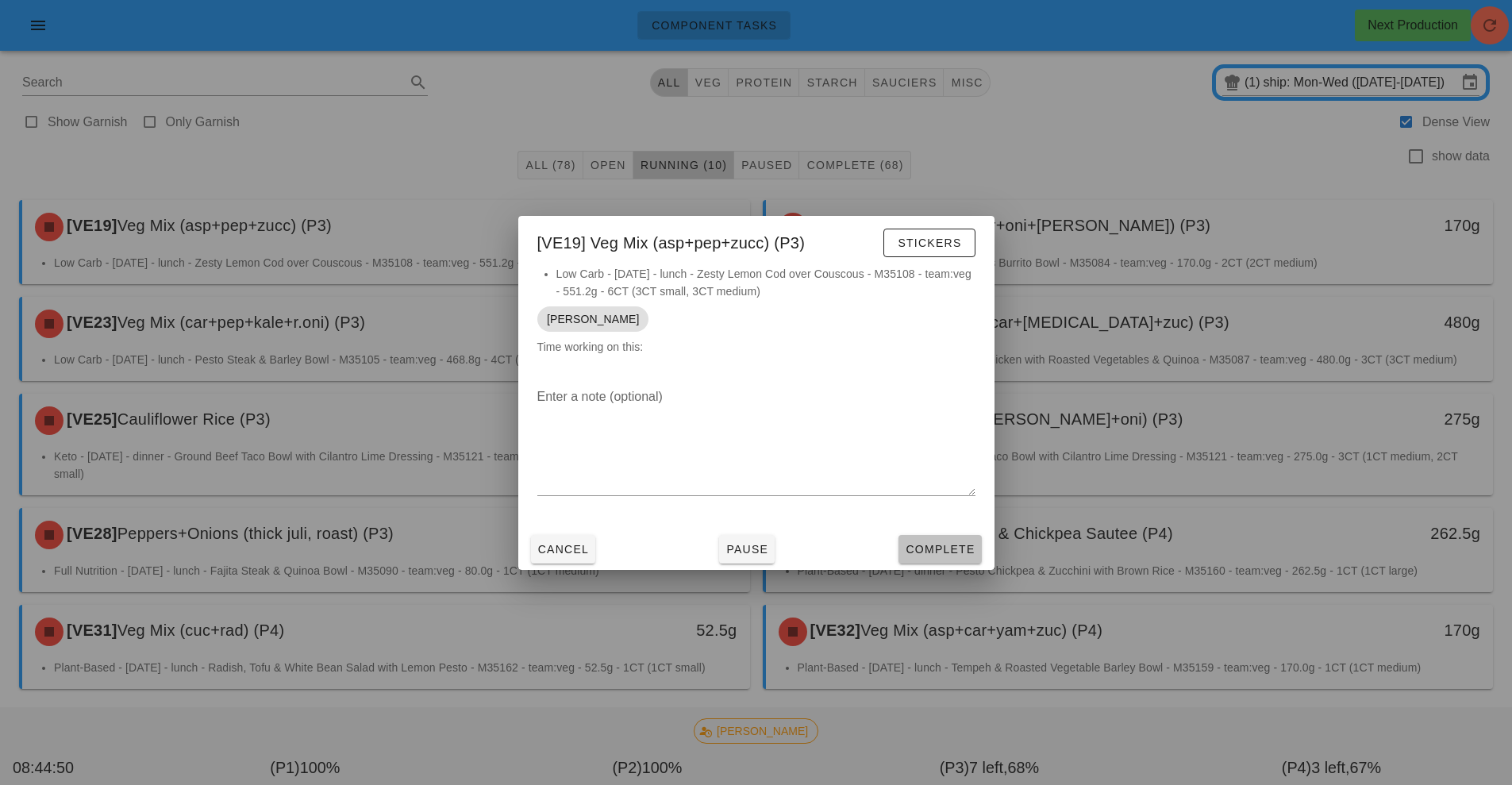
click at [960, 559] on button "Complete" at bounding box center [939, 549] width 82 height 29
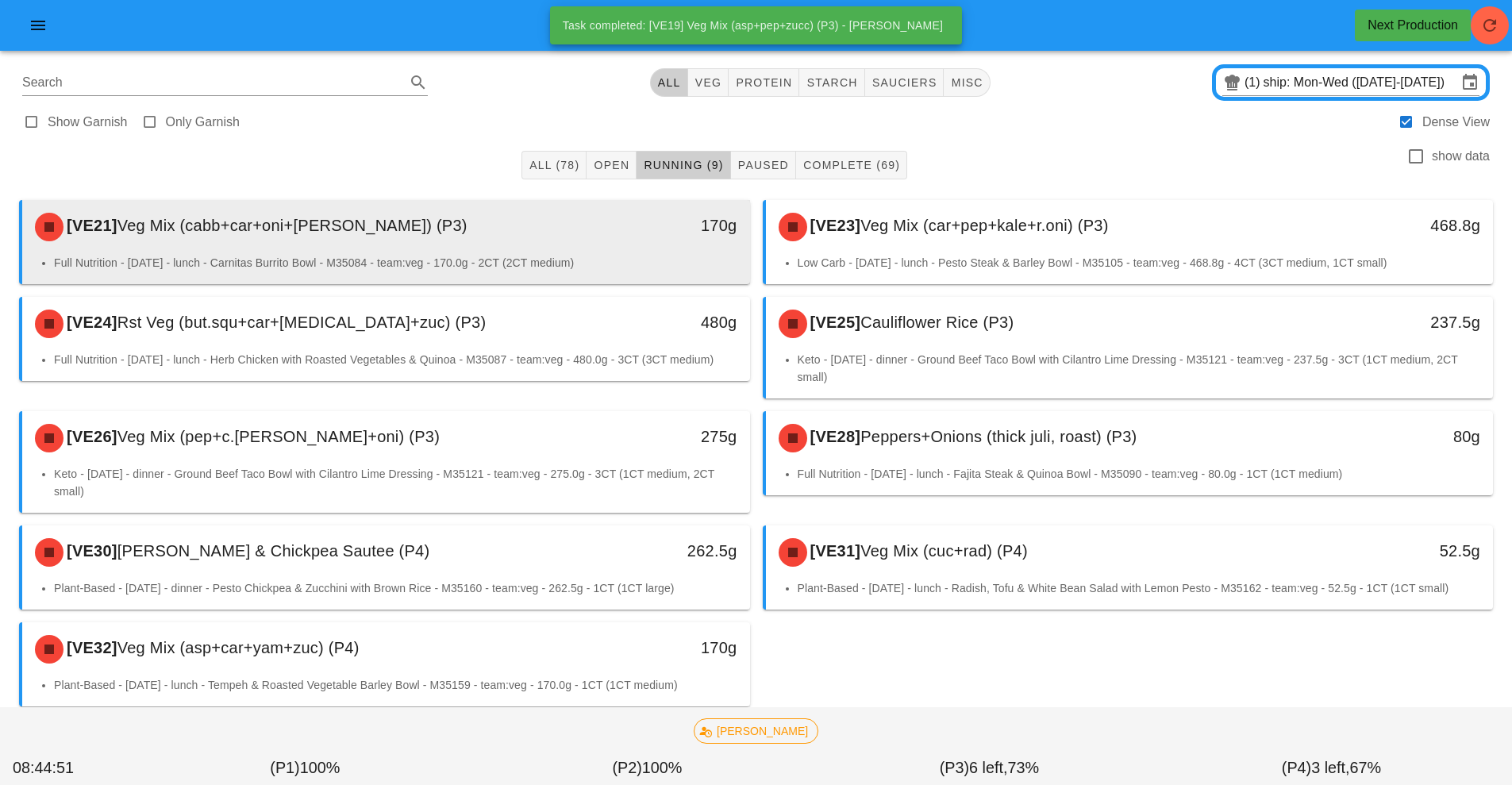
click at [558, 250] on div "[VE21] Veg Mix (cabb+car+oni+tom) (P3)" at bounding box center [295, 227] width 541 height 48
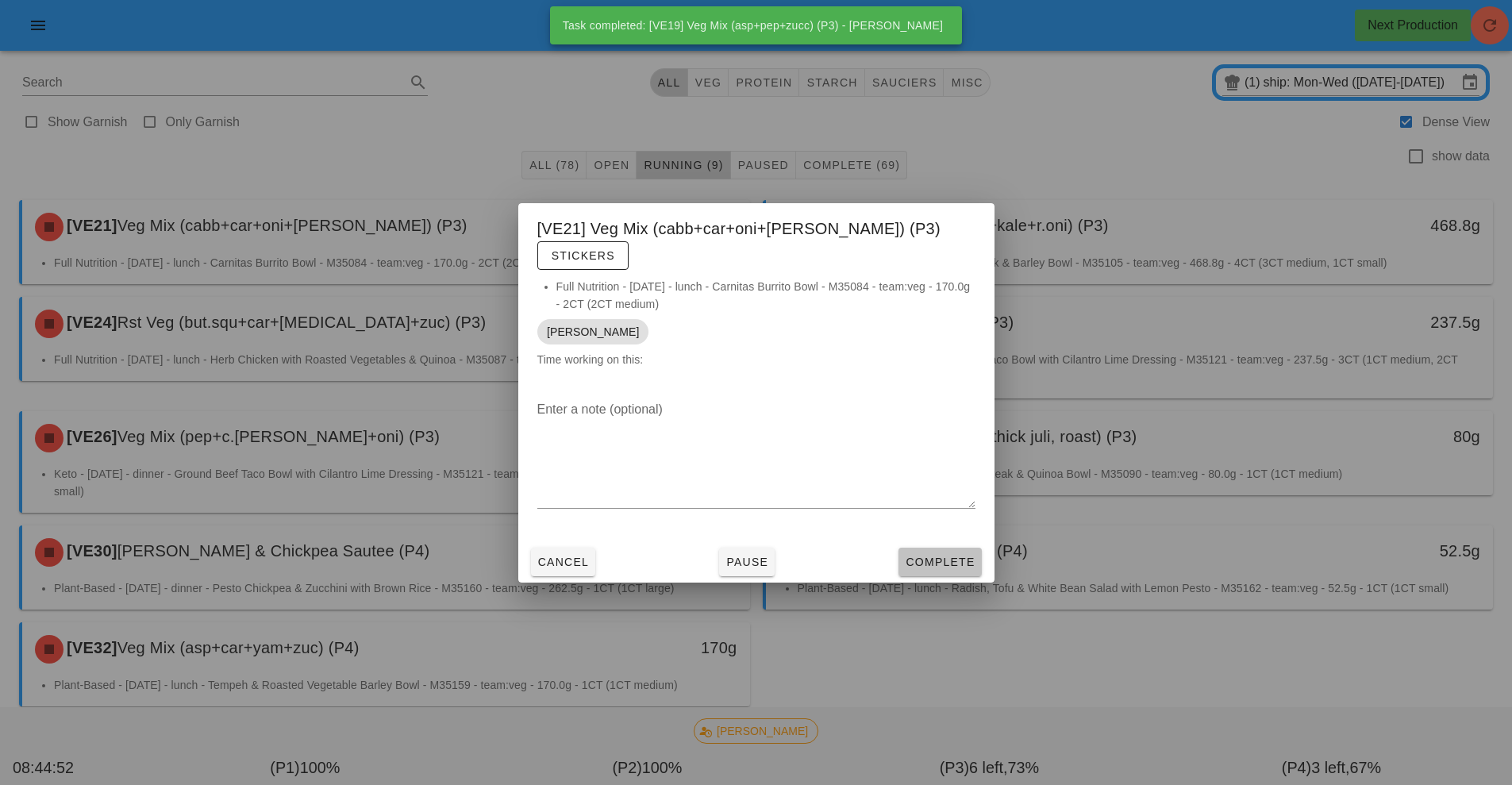
click at [950, 556] on span "Complete" at bounding box center [939, 562] width 70 height 13
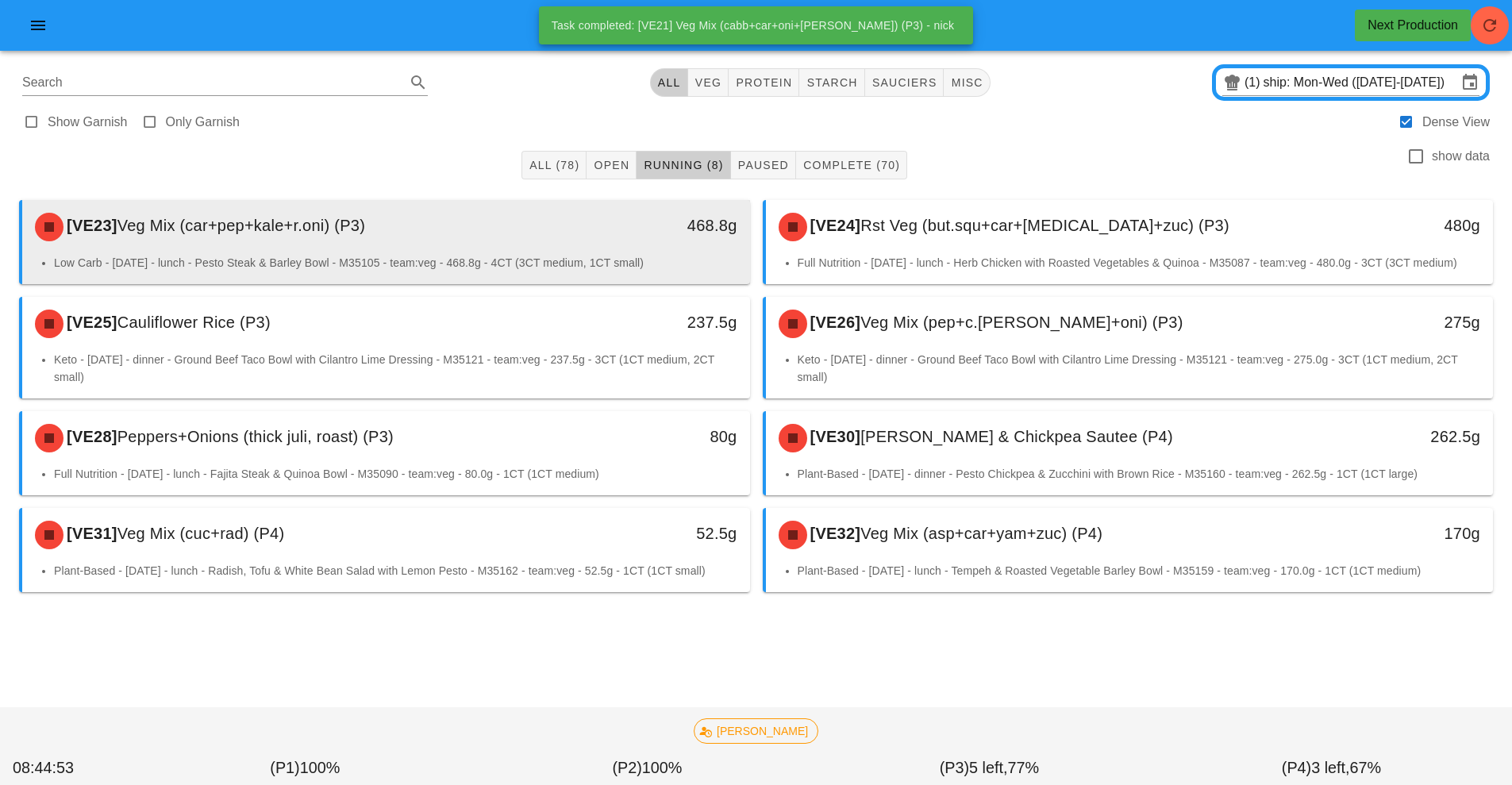
click at [531, 251] on div "[VE23] Veg Mix (car+pep+kale+r.oni) (P3) 468.8g" at bounding box center [386, 227] width 728 height 54
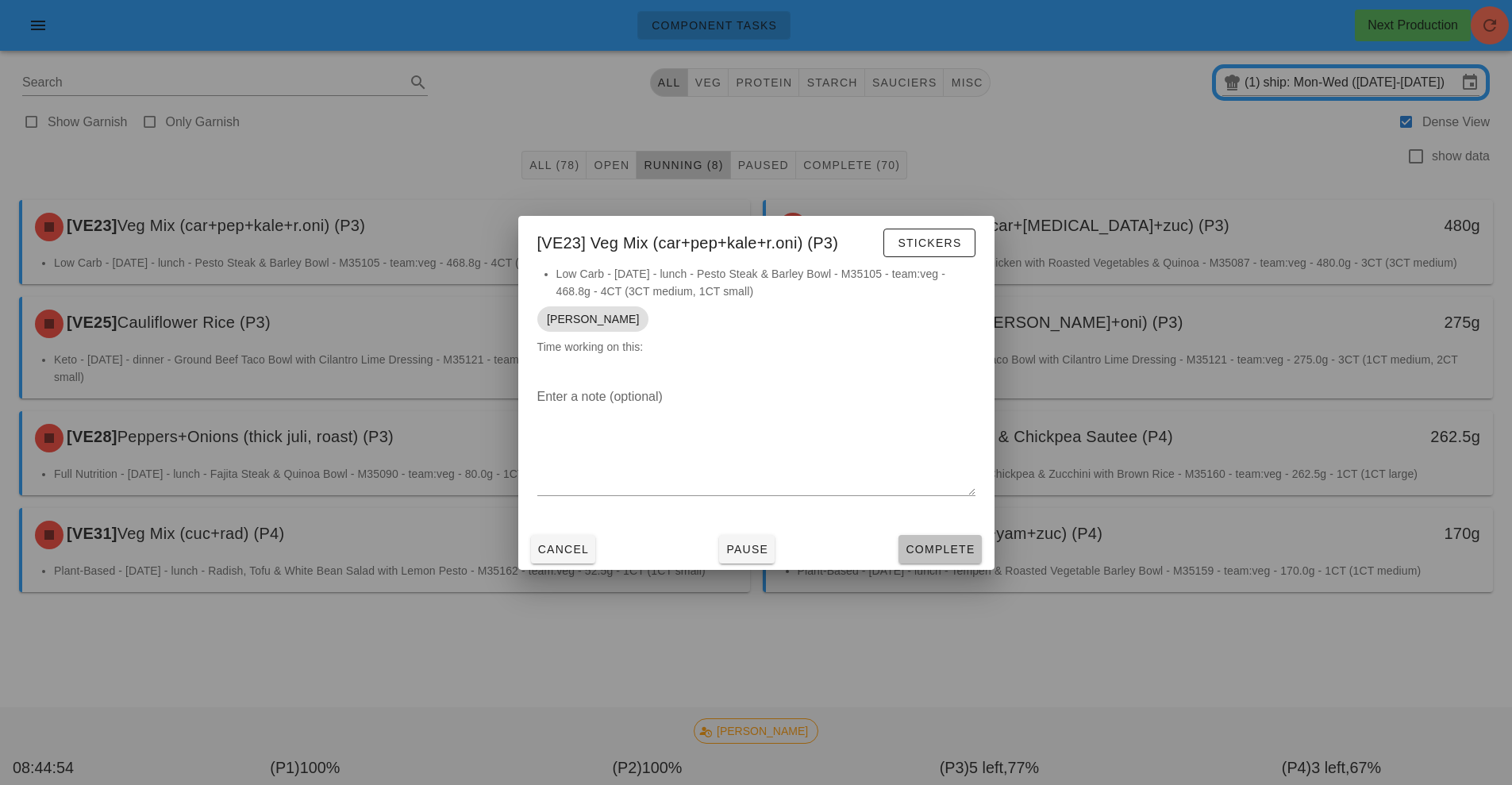
click at [943, 558] on button "Complete" at bounding box center [939, 549] width 82 height 29
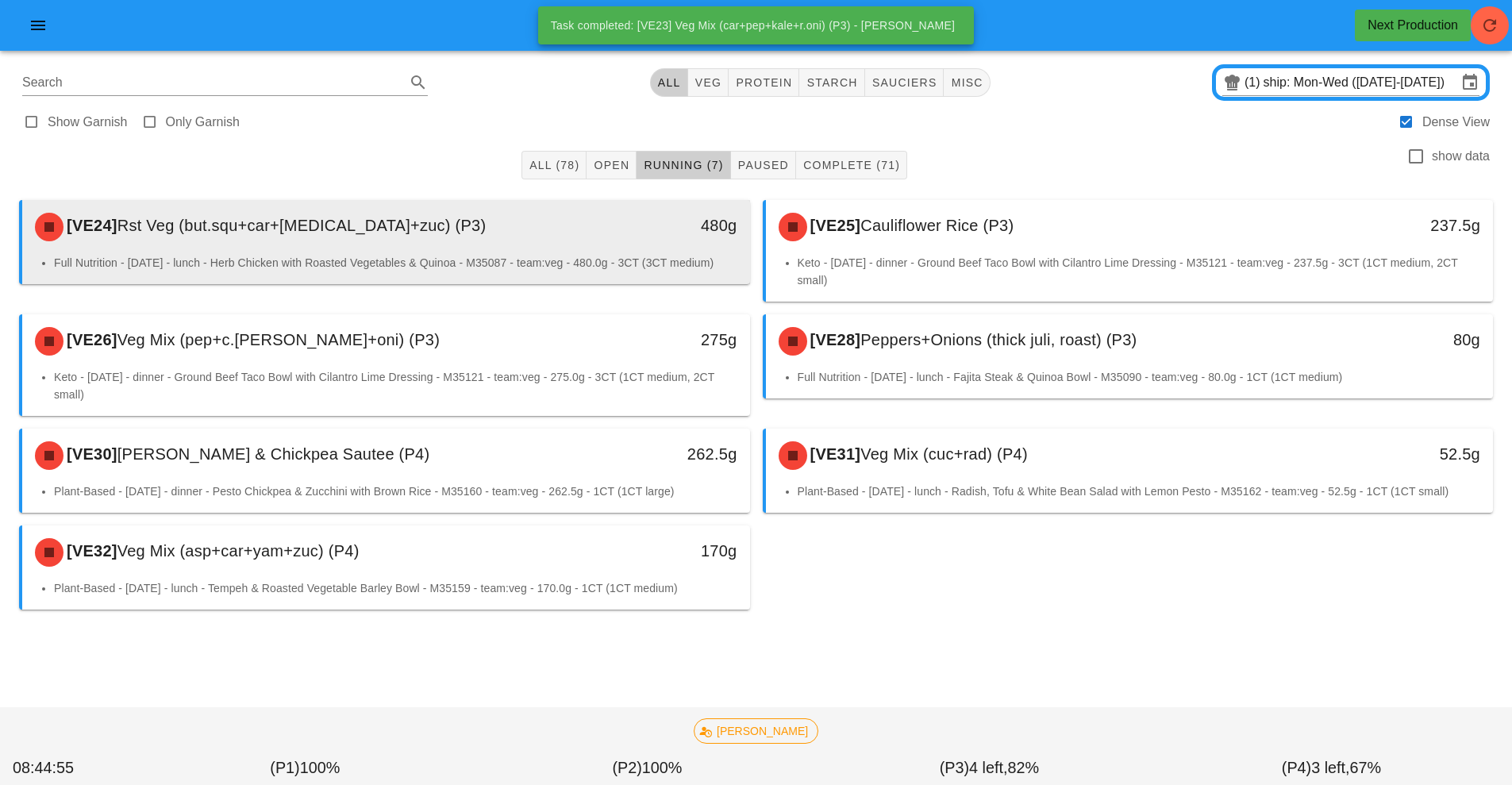
click at [518, 249] on div "[VE24] Rst Veg (but.squ+car+caul+zuc) (P3)" at bounding box center [295, 227] width 541 height 48
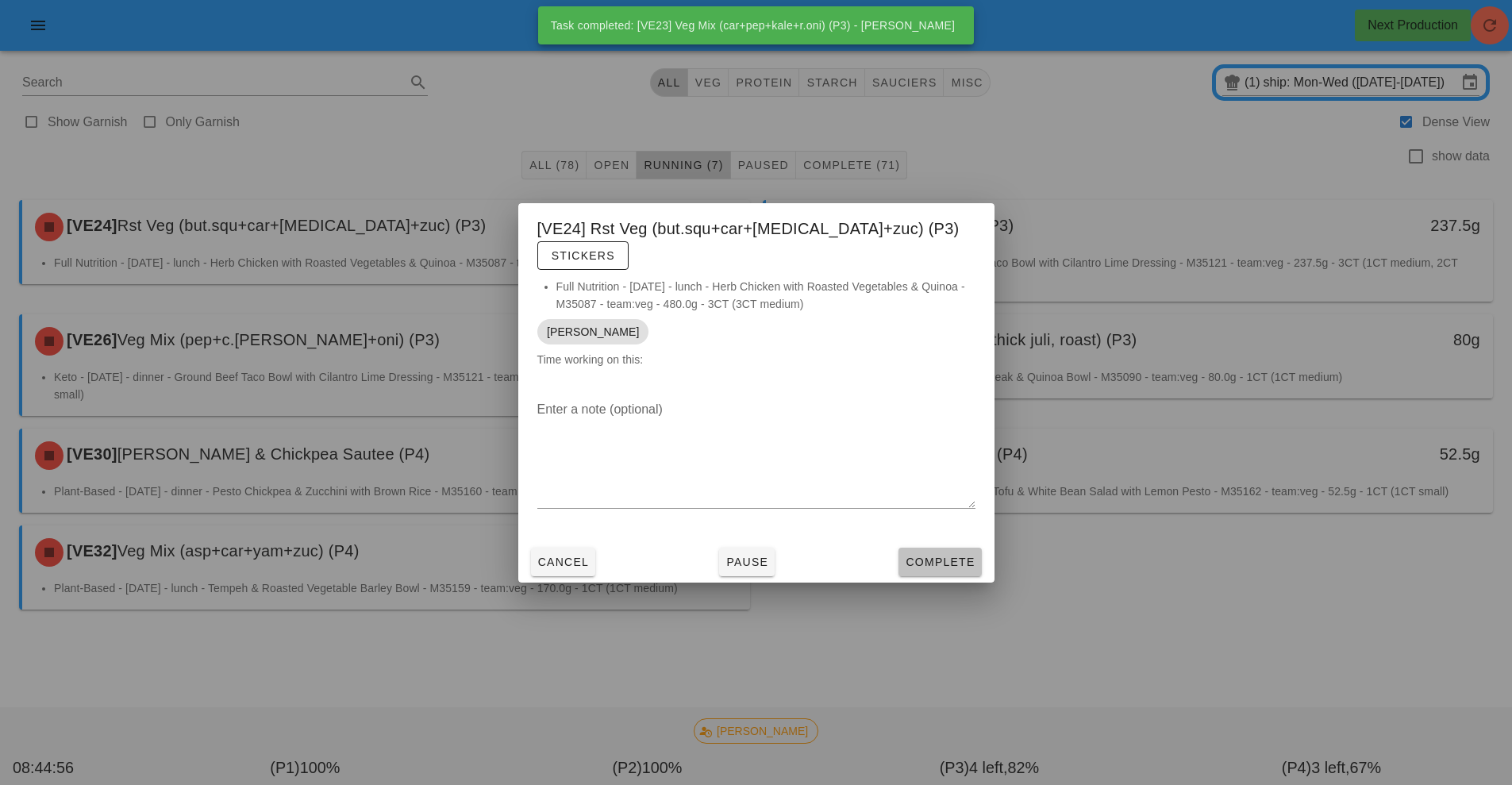
click at [959, 560] on button "Complete" at bounding box center [939, 562] width 82 height 29
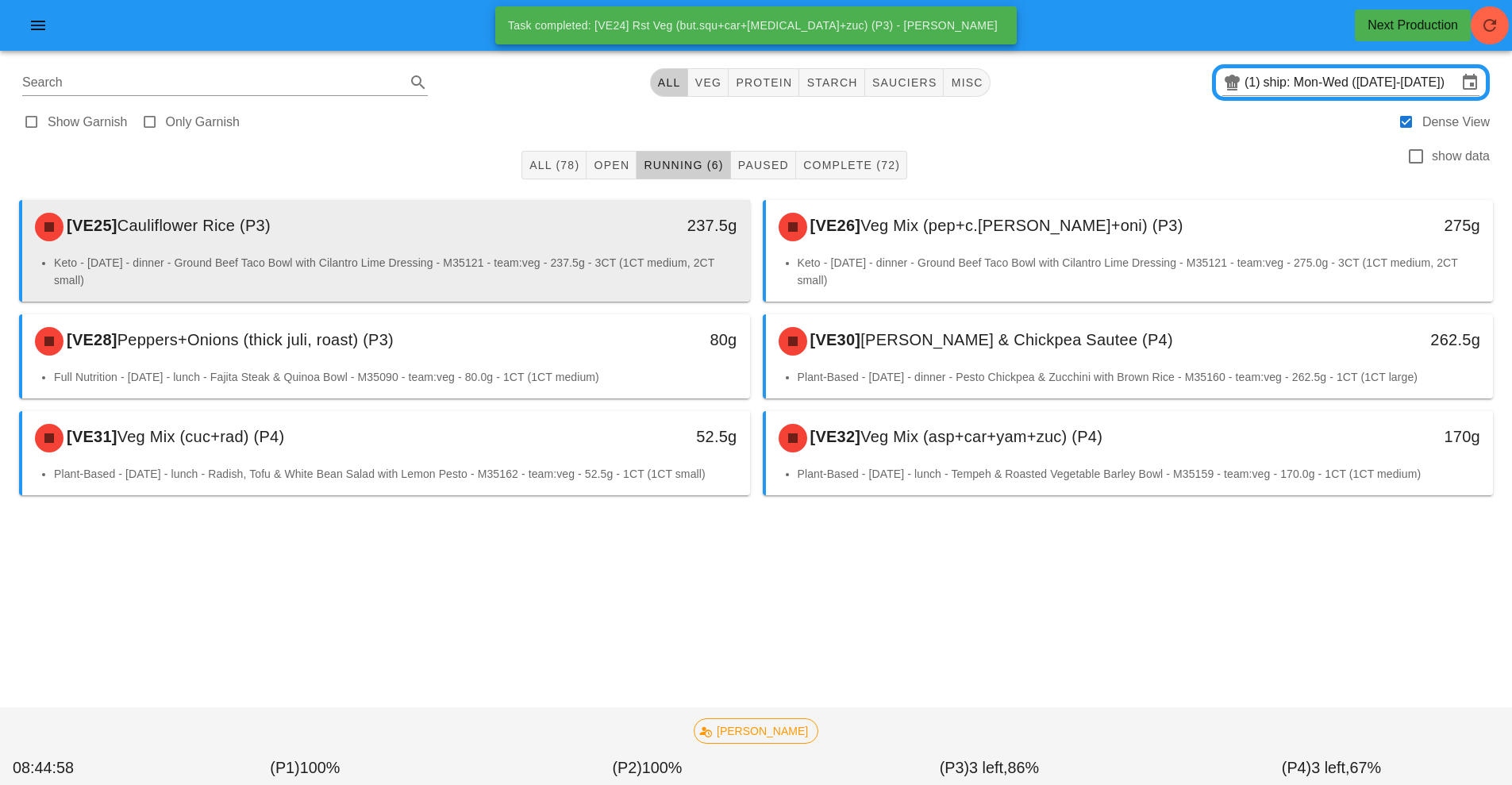
click at [533, 253] on div "[VE25] Cauliflower Rice (P3) 237.5g" at bounding box center [386, 227] width 728 height 54
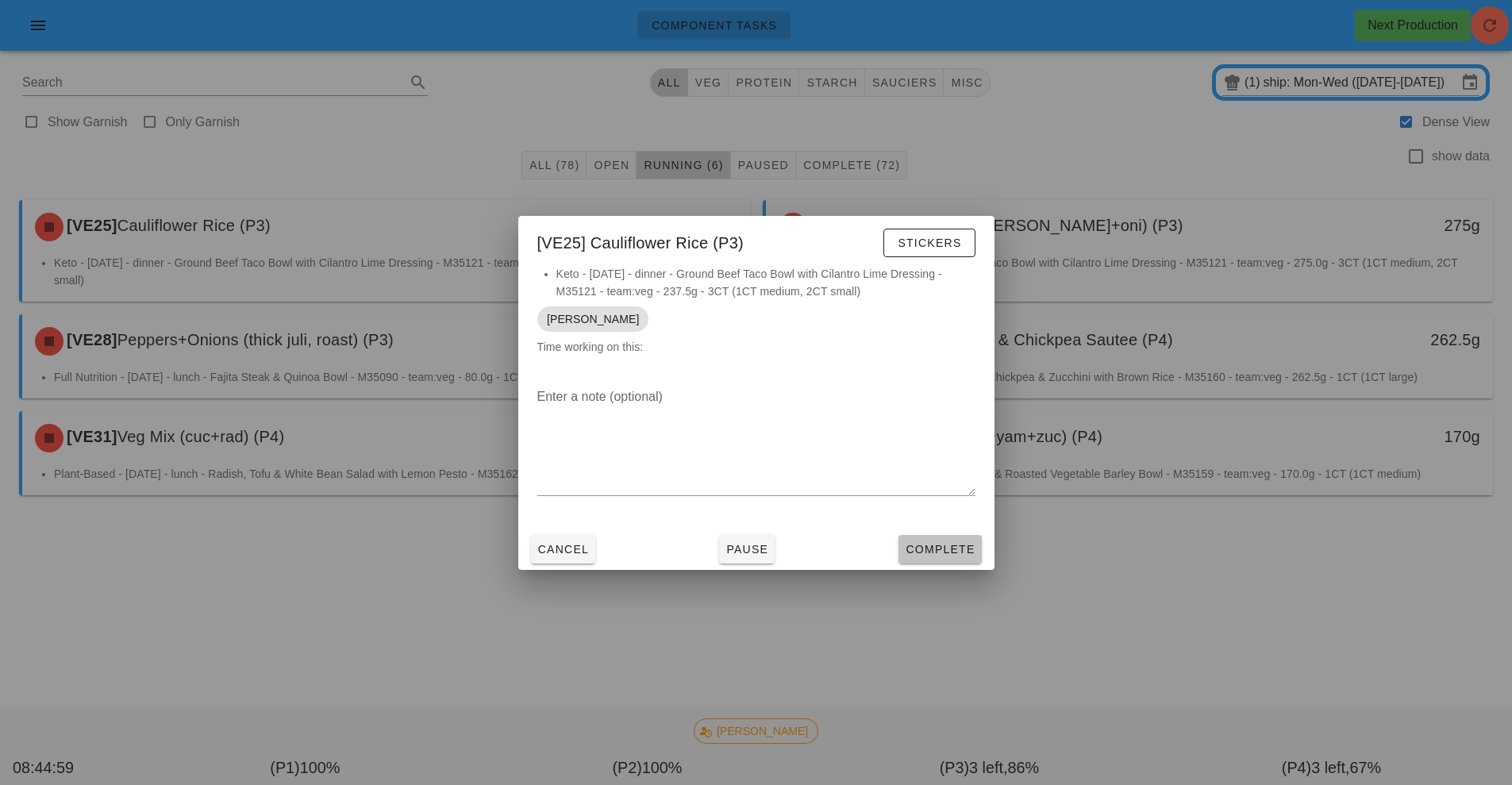
click at [948, 547] on span "Complete" at bounding box center [939, 549] width 70 height 13
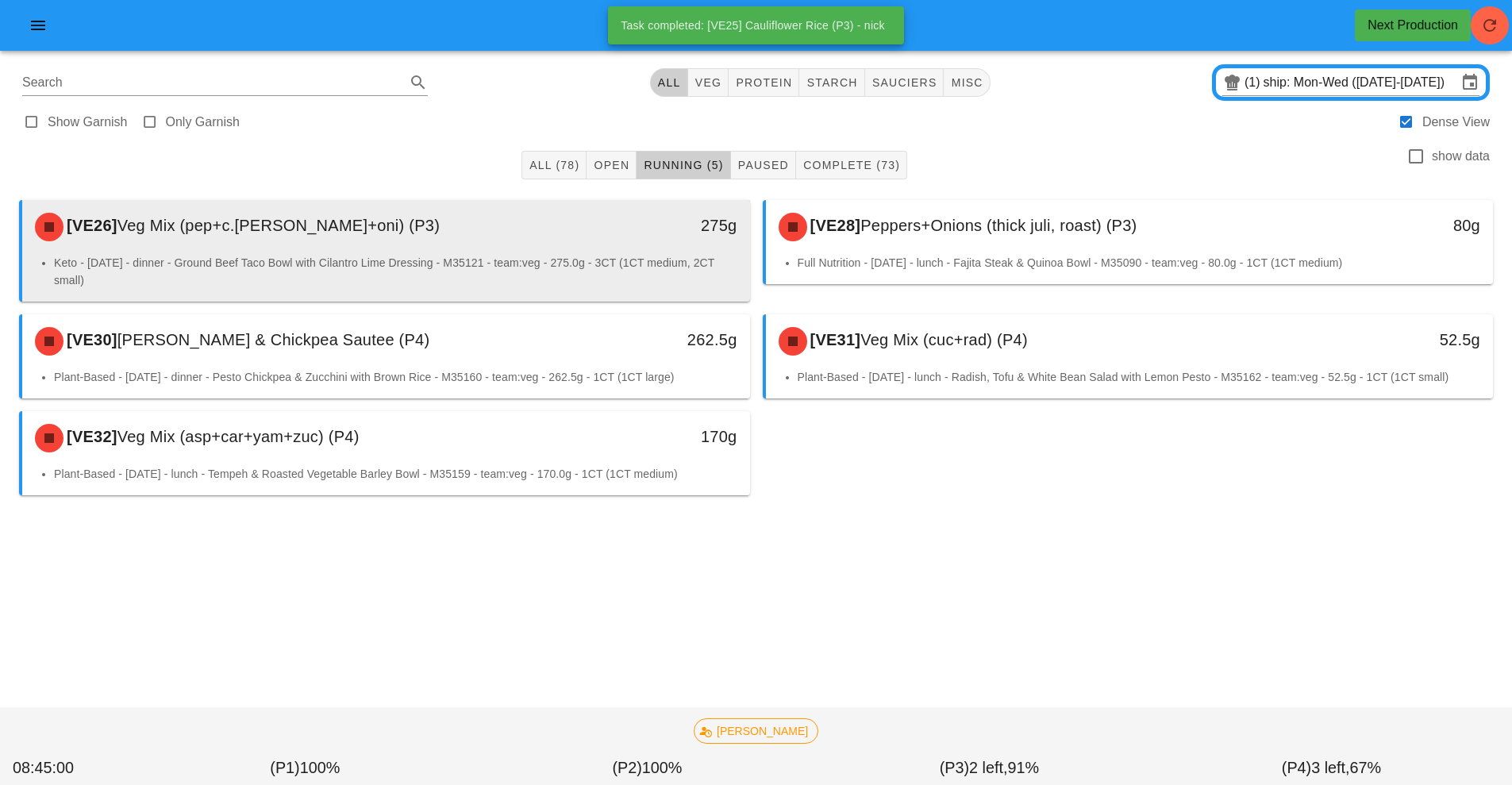
click at [542, 247] on div "[VE26] Veg Mix (pep+c.tom+oni) (P3)" at bounding box center [295, 227] width 541 height 48
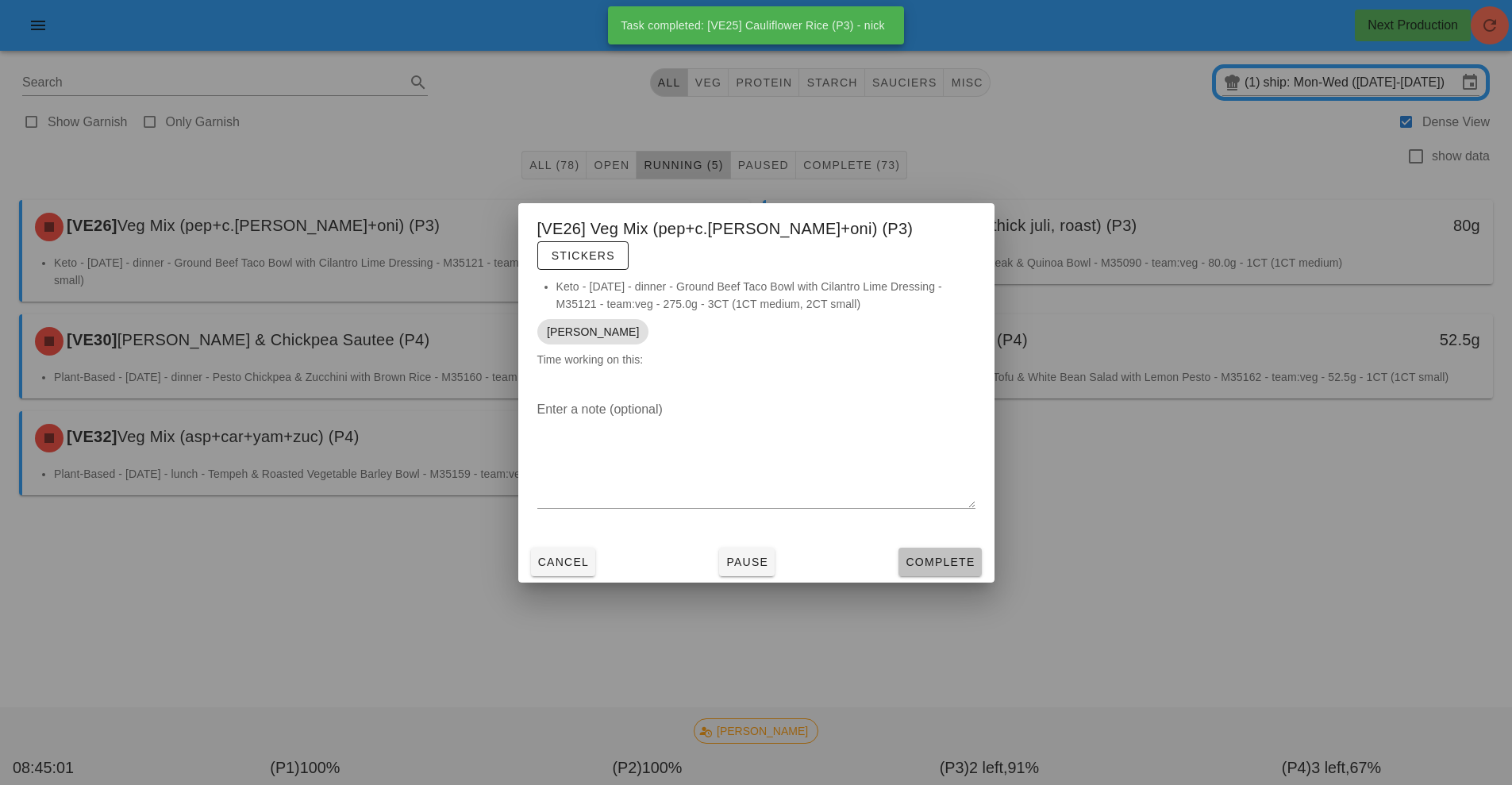
click at [960, 556] on span "Complete" at bounding box center [939, 562] width 70 height 13
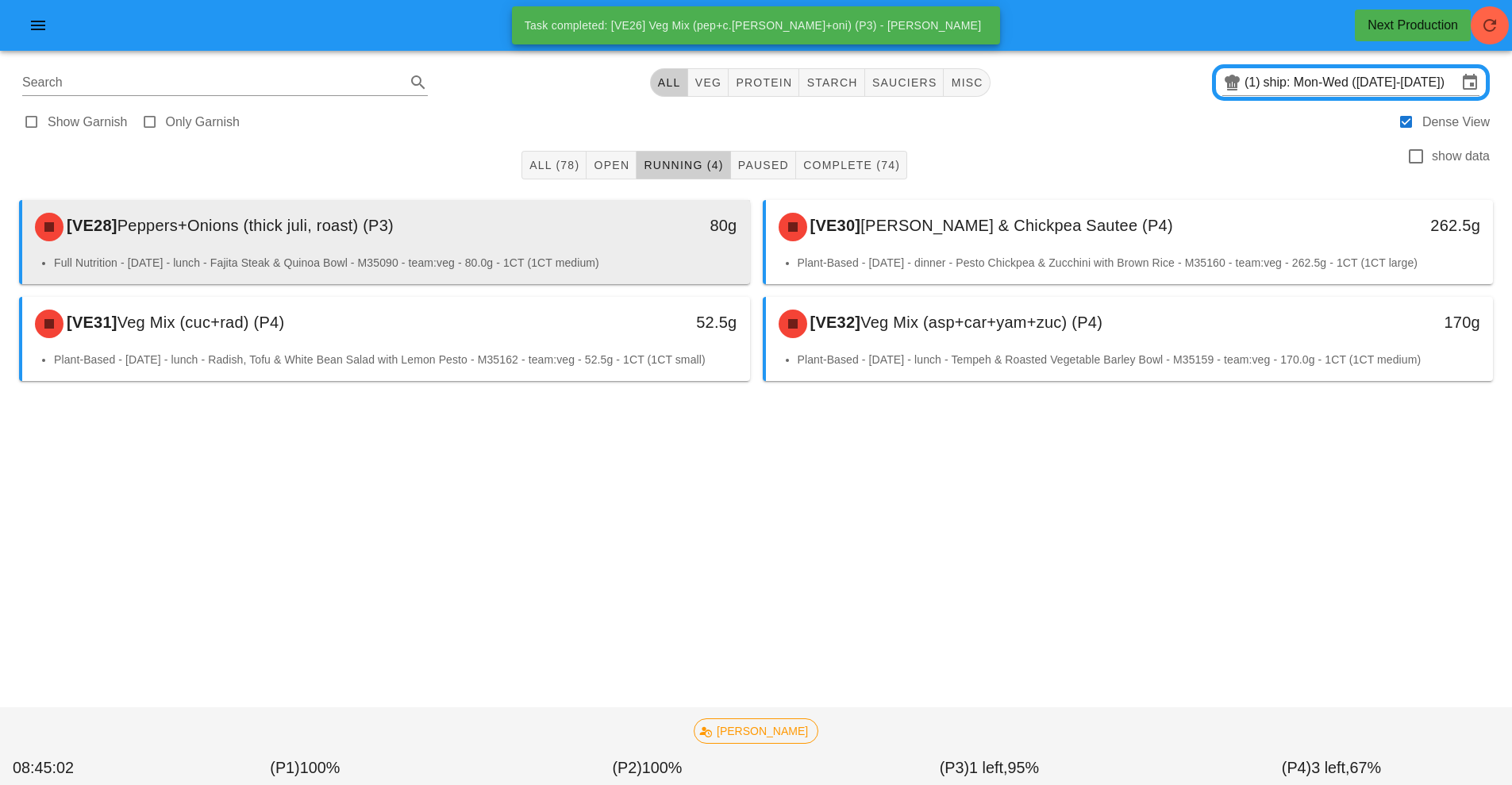
click at [572, 257] on li "Full Nutrition - Wednesday - lunch - Fajita Steak & Quinoa Bowl - M35090 - team…" at bounding box center [395, 263] width 684 height 18
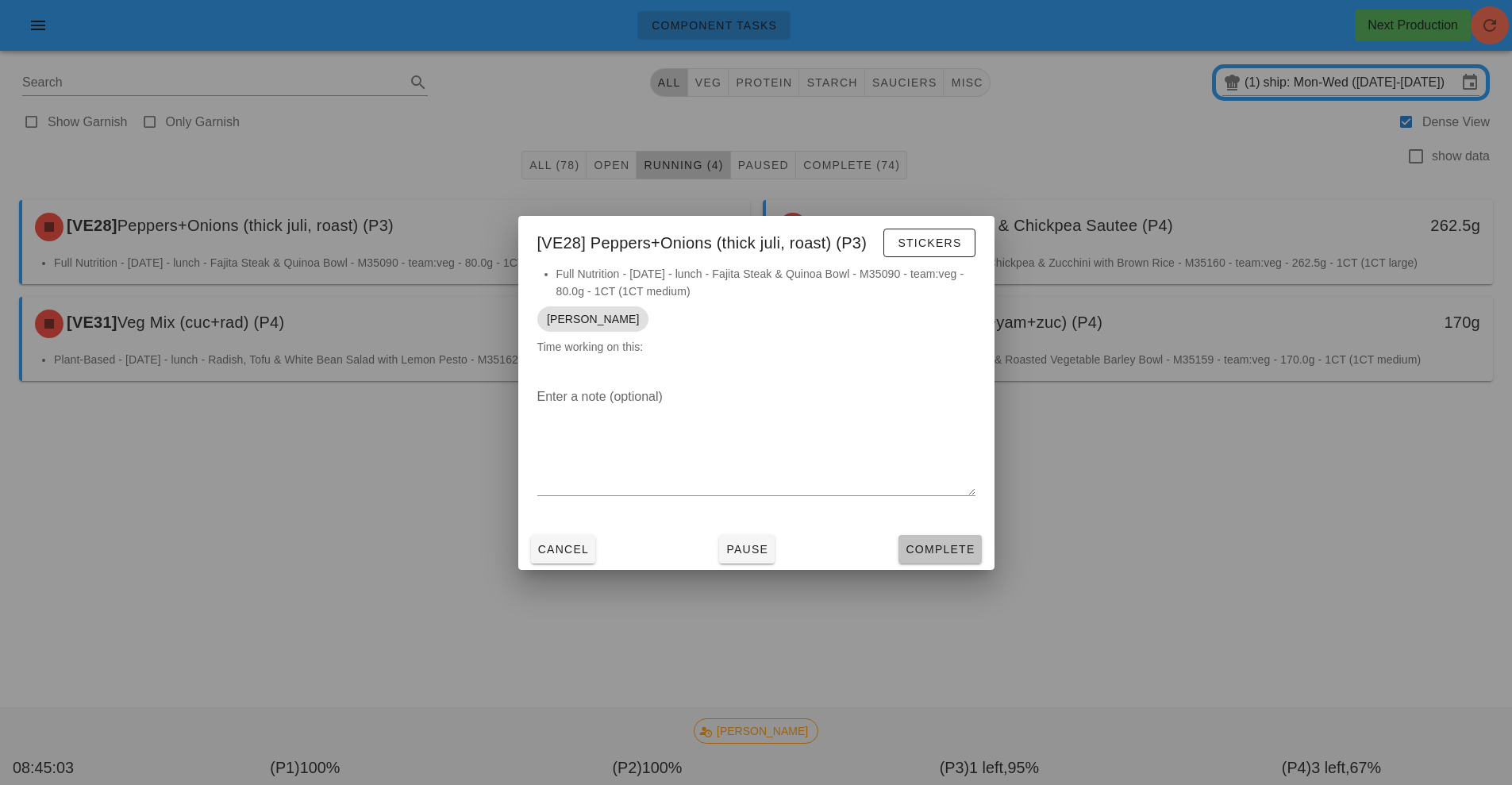
click at [961, 550] on span "Complete" at bounding box center [939, 549] width 70 height 13
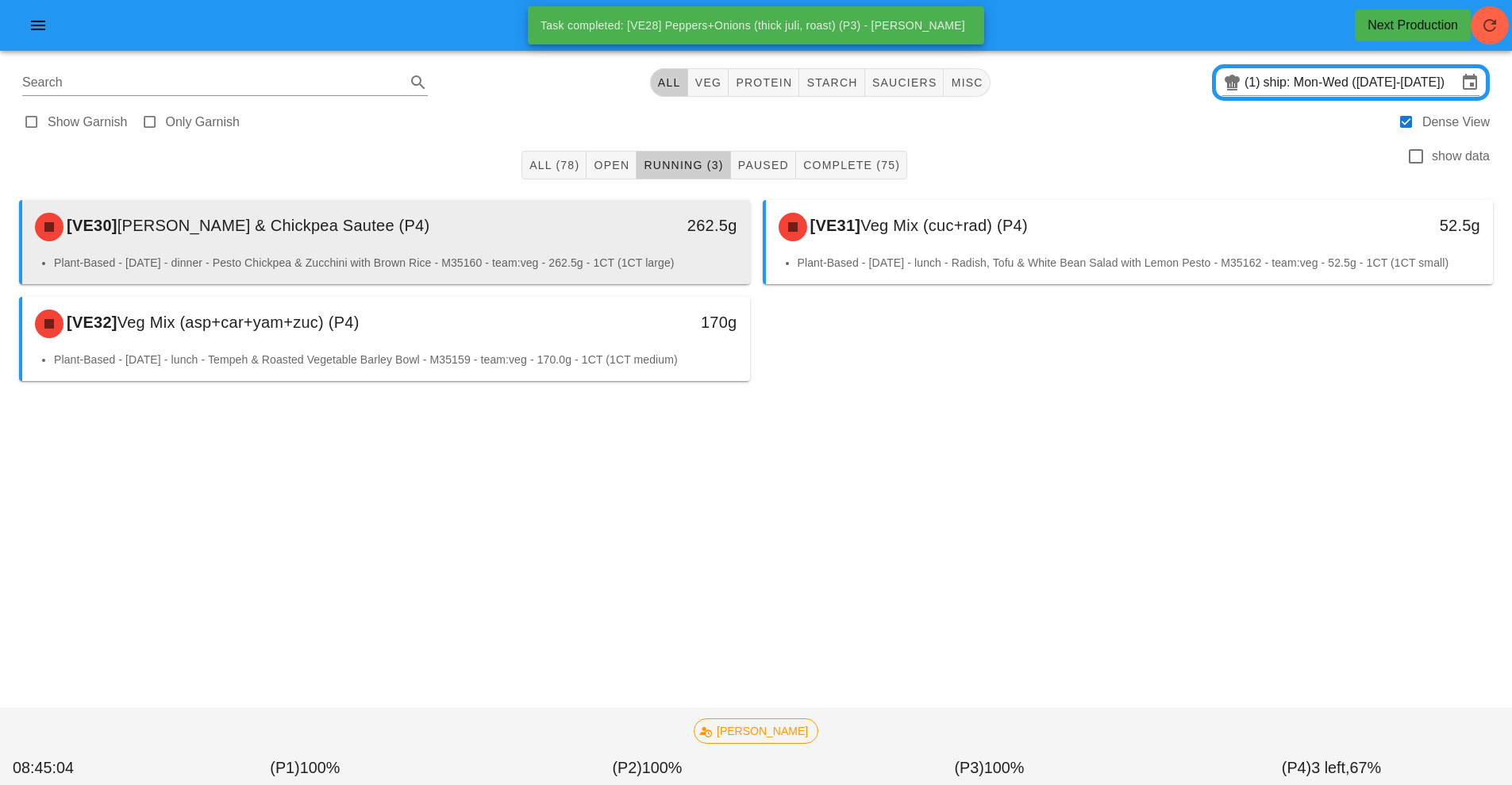
click at [533, 259] on li "Plant-Based - Tuesday - dinner - Pesto Chickpea & Zucchini with Brown Rice - M3…" at bounding box center [395, 263] width 684 height 18
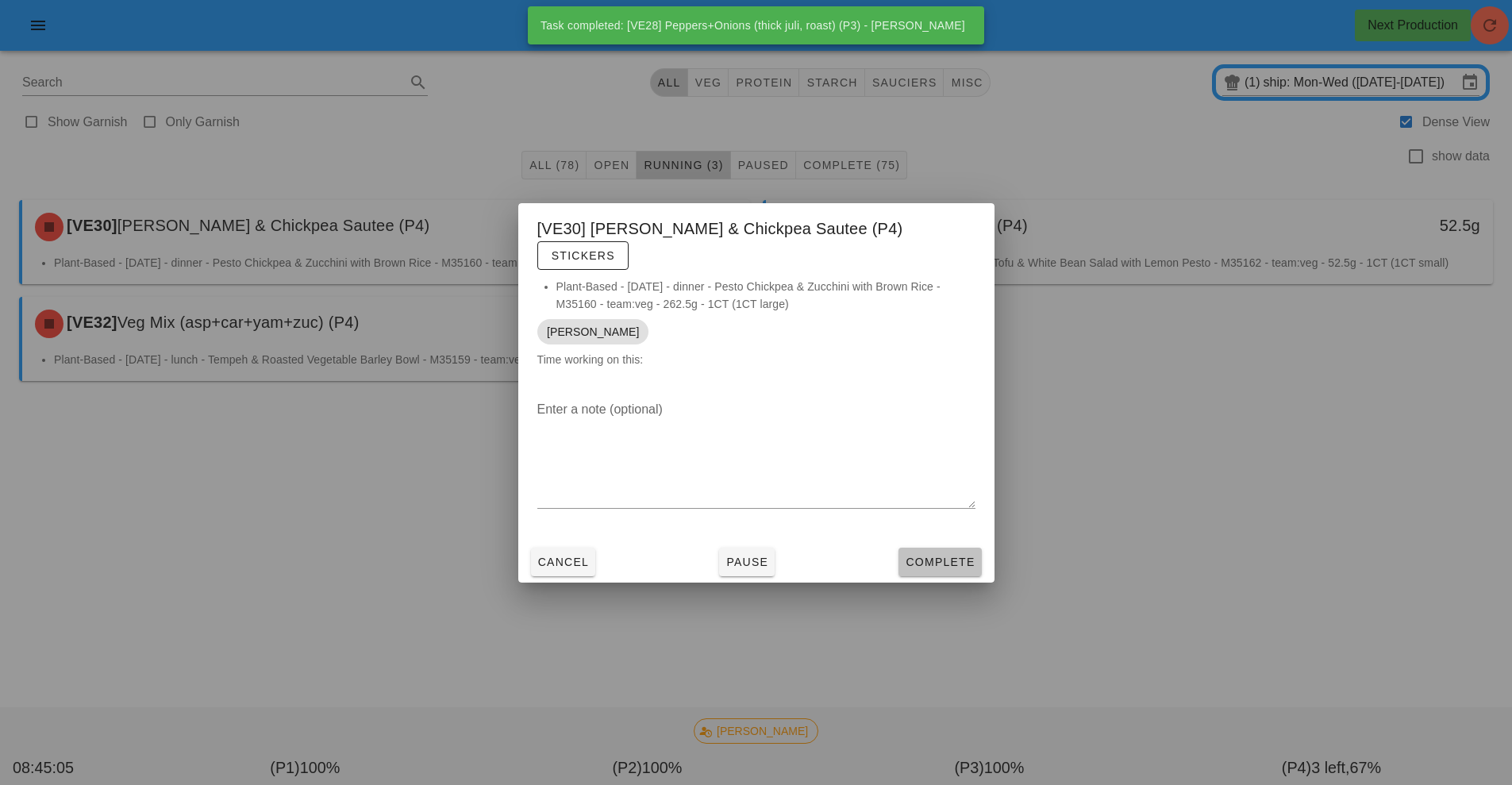
click at [960, 556] on span "Complete" at bounding box center [939, 562] width 70 height 13
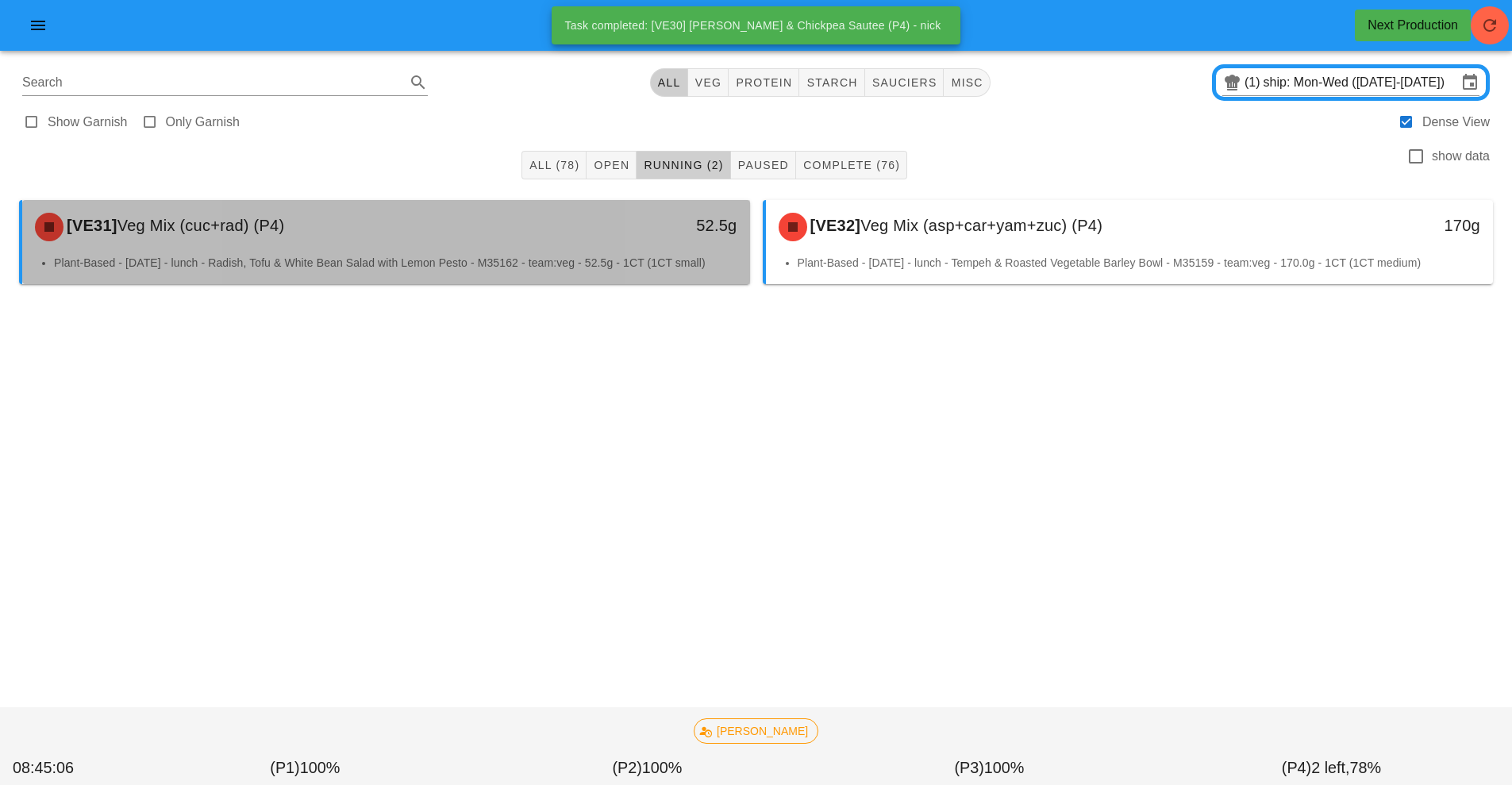
click at [558, 252] on div "[VE31] Veg Mix (cuc+rad) (P4) 52.5g" at bounding box center [386, 227] width 728 height 54
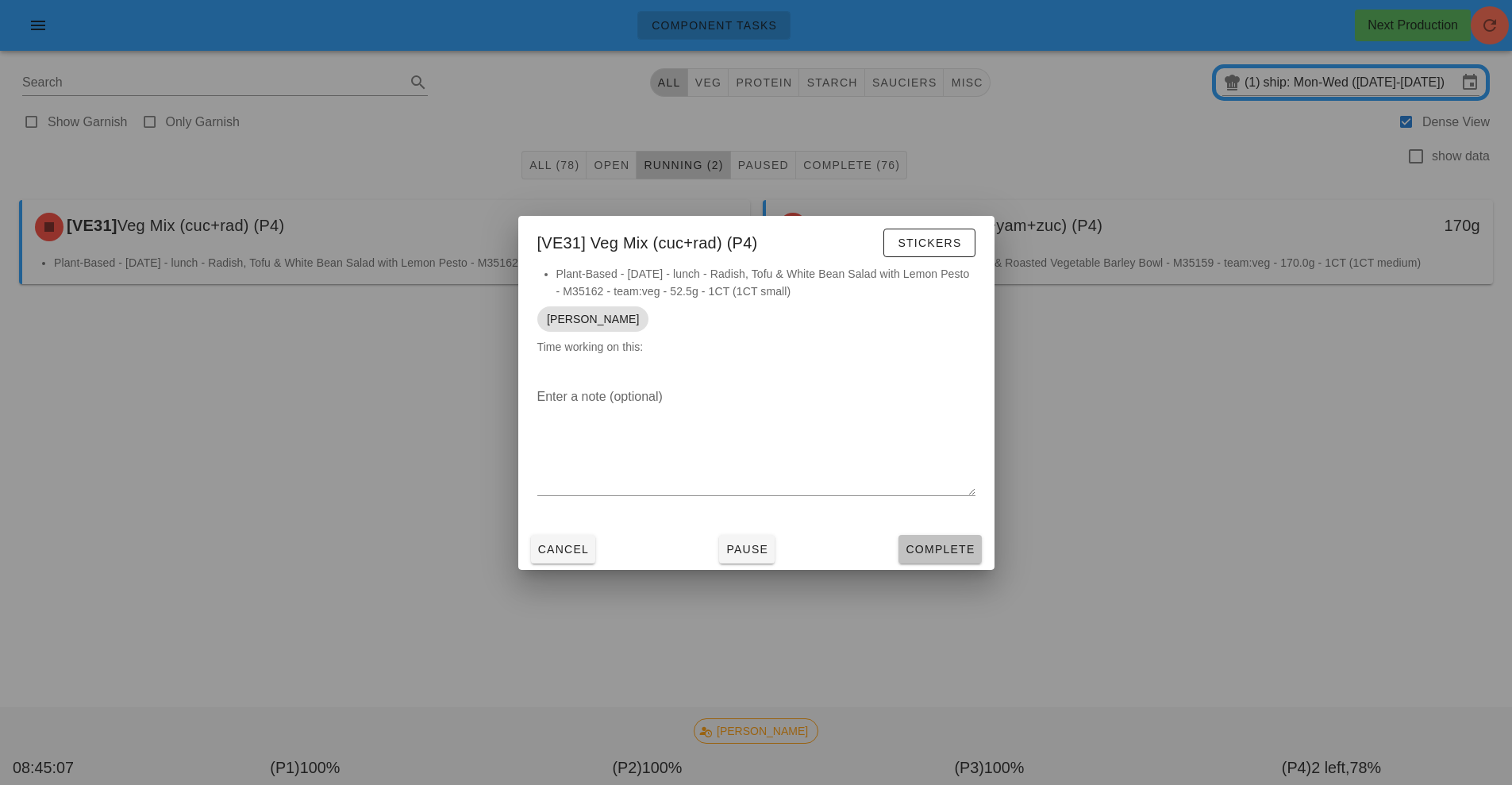
click at [956, 554] on span "Complete" at bounding box center [939, 549] width 70 height 13
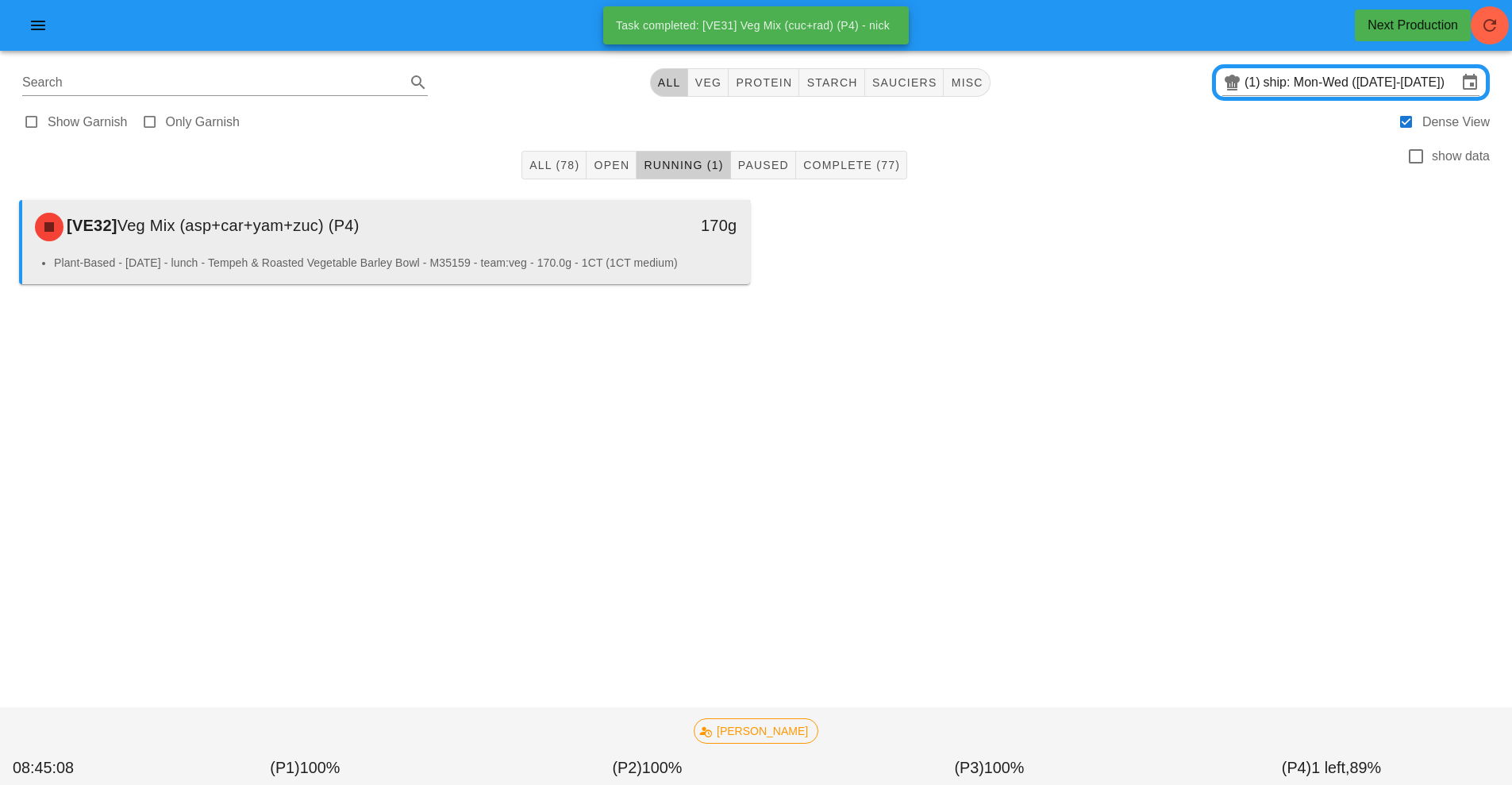
click at [537, 238] on div "[VE32] Veg Mix (asp+car+yam+zuc) (P4)" at bounding box center [295, 227] width 541 height 48
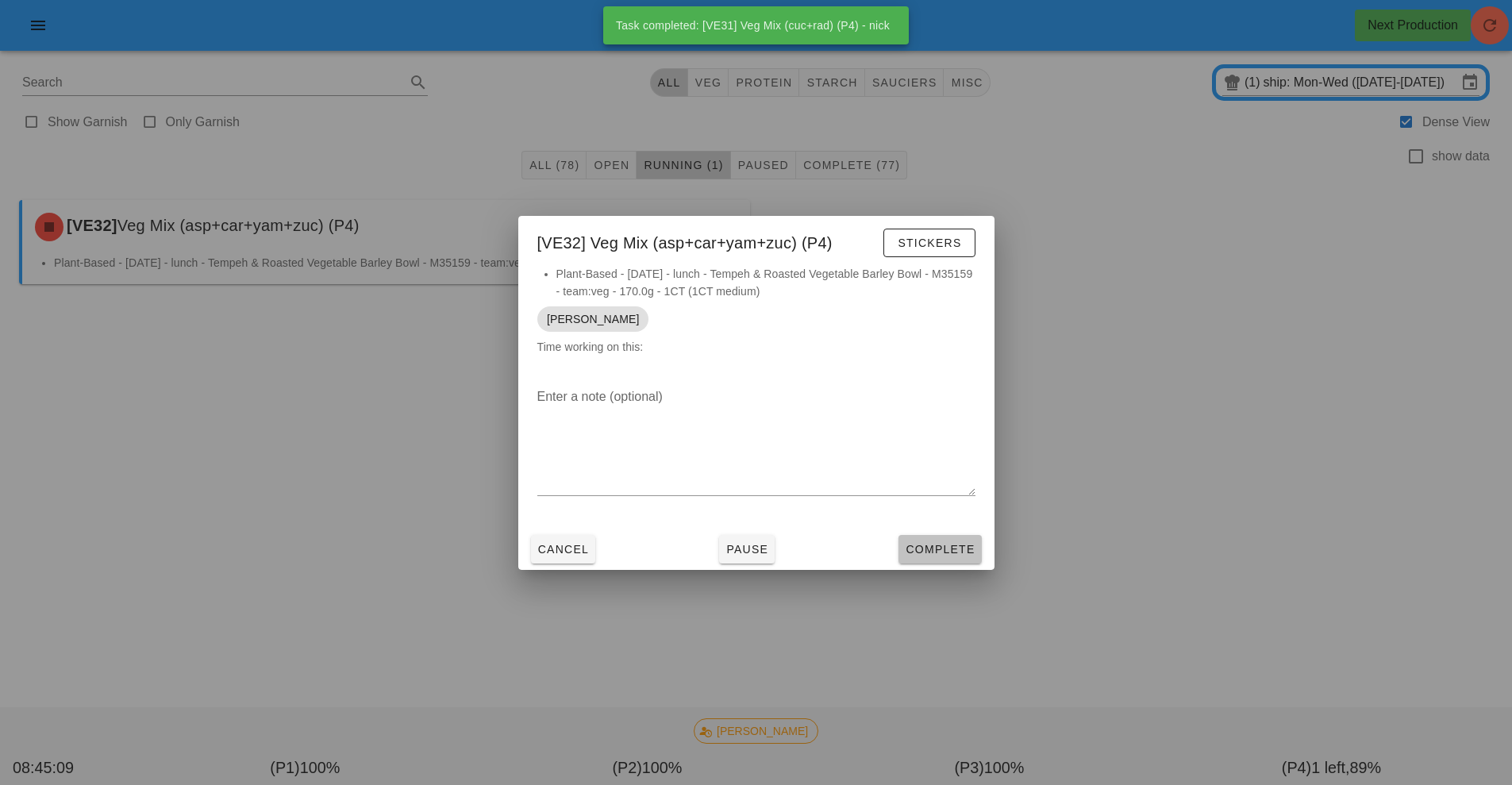
click at [954, 544] on span "Complete" at bounding box center [939, 549] width 70 height 13
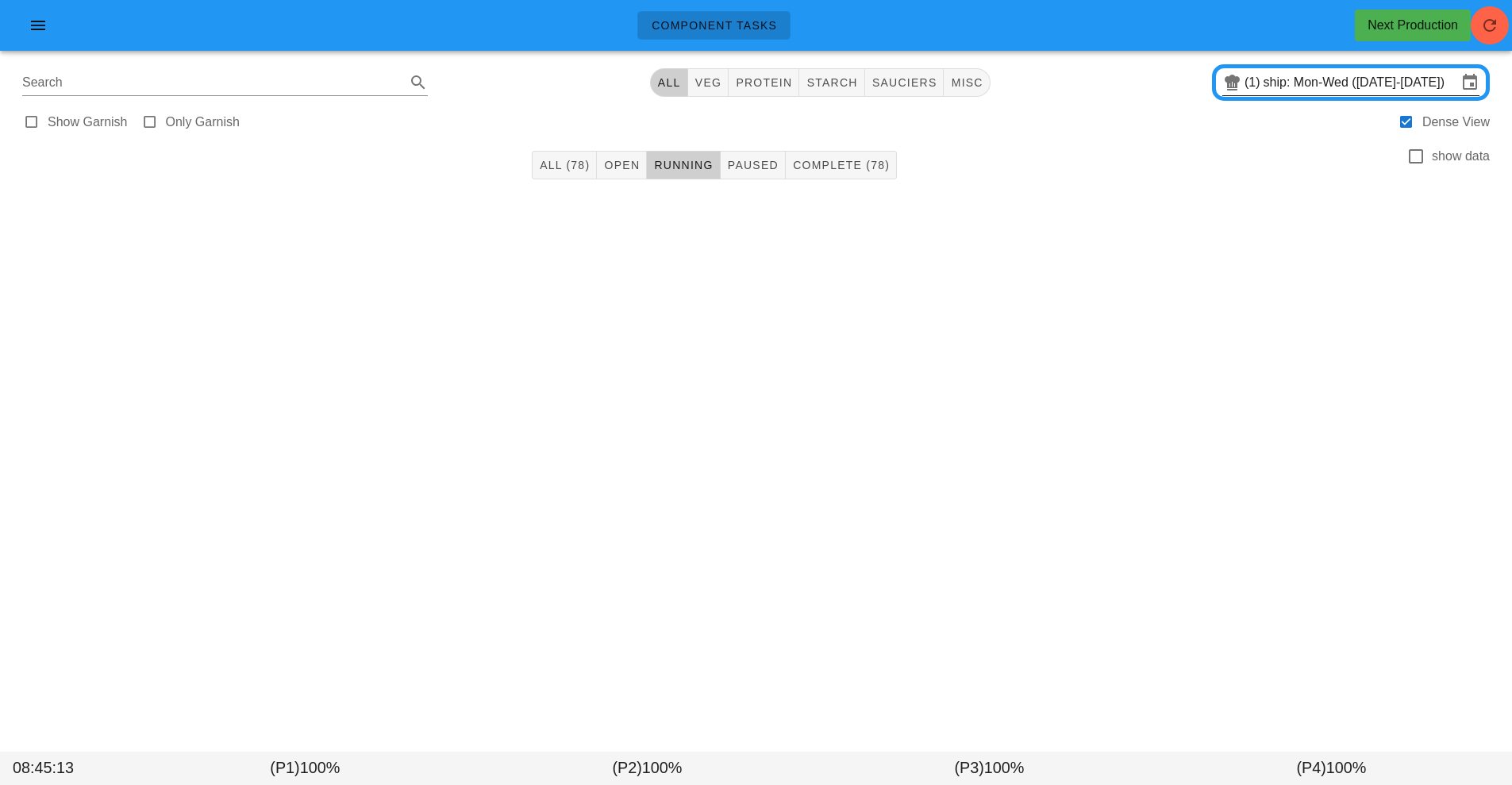
click at [1324, 79] on input "ship: Mon-Wed ([DATE]-[DATE])" at bounding box center [1361, 82] width 193 height 25
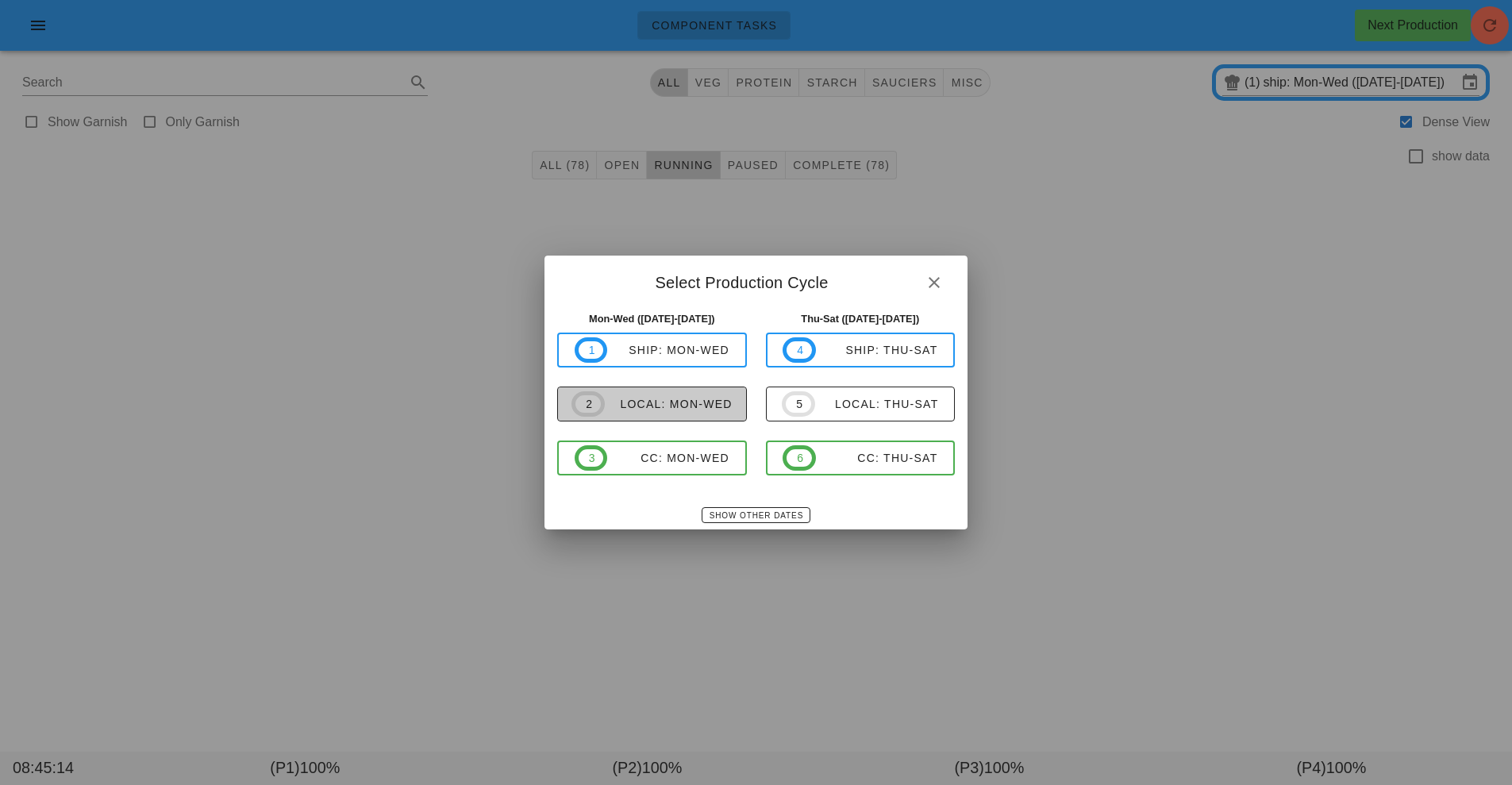
click at [687, 408] on div "local: Mon-Wed" at bounding box center [669, 404] width 128 height 13
type input "local: Mon-Wed ([DATE]-[DATE])"
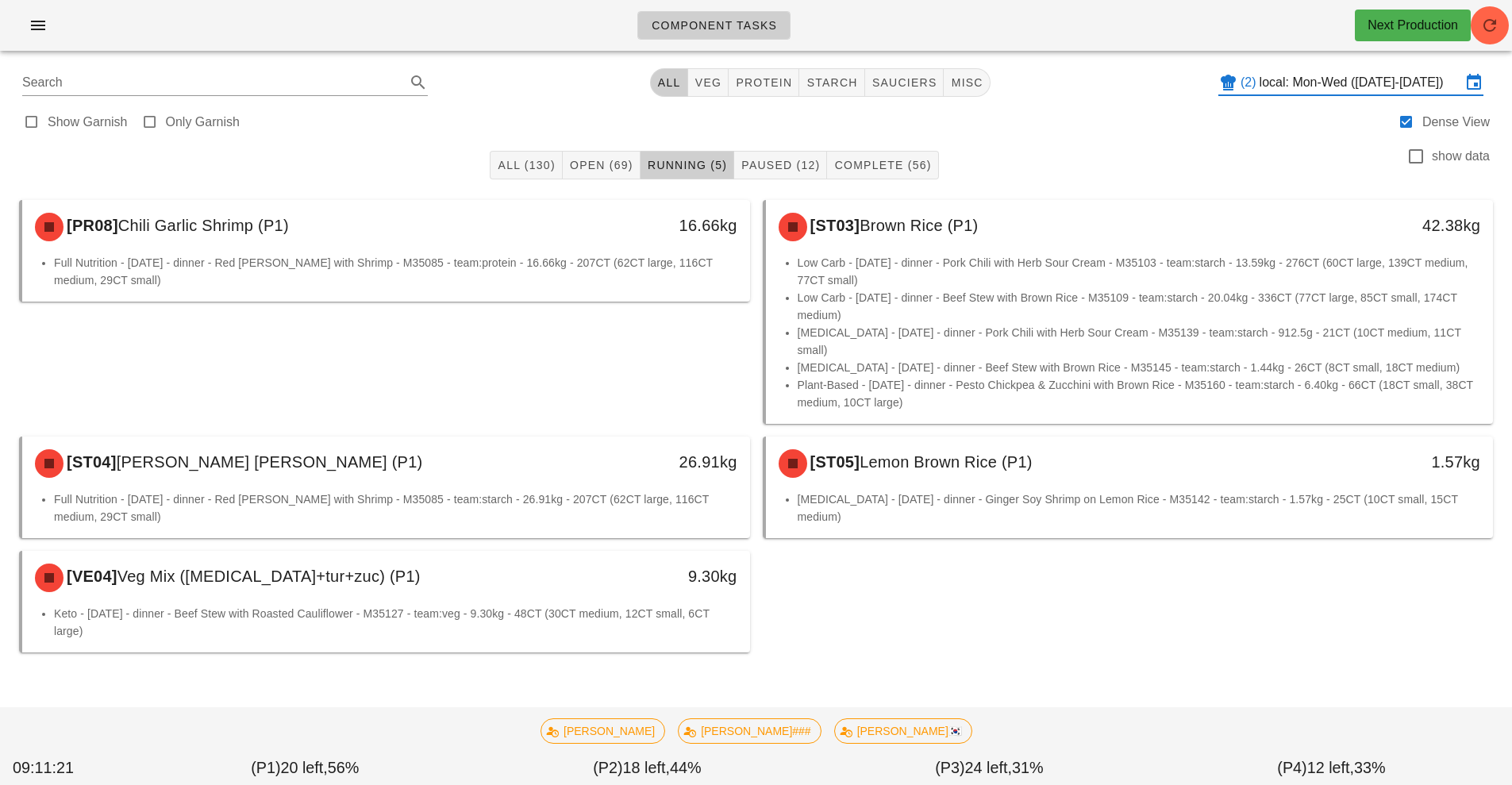
click at [386, 124] on div "Show Garnish Only Garnish Dense View" at bounding box center [755, 120] width 1493 height 38
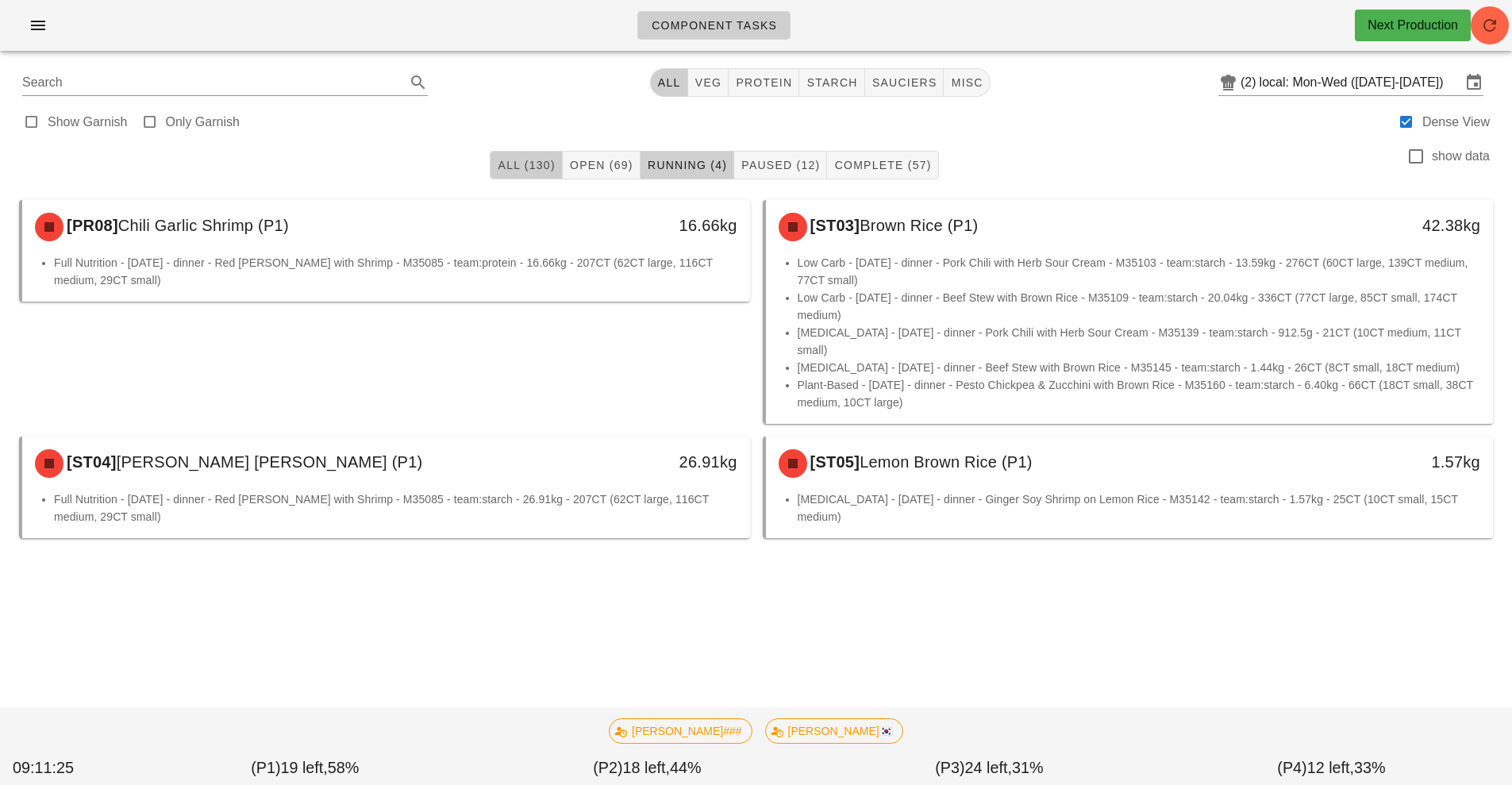
click at [510, 173] on button "All (130)" at bounding box center [526, 165] width 72 height 29
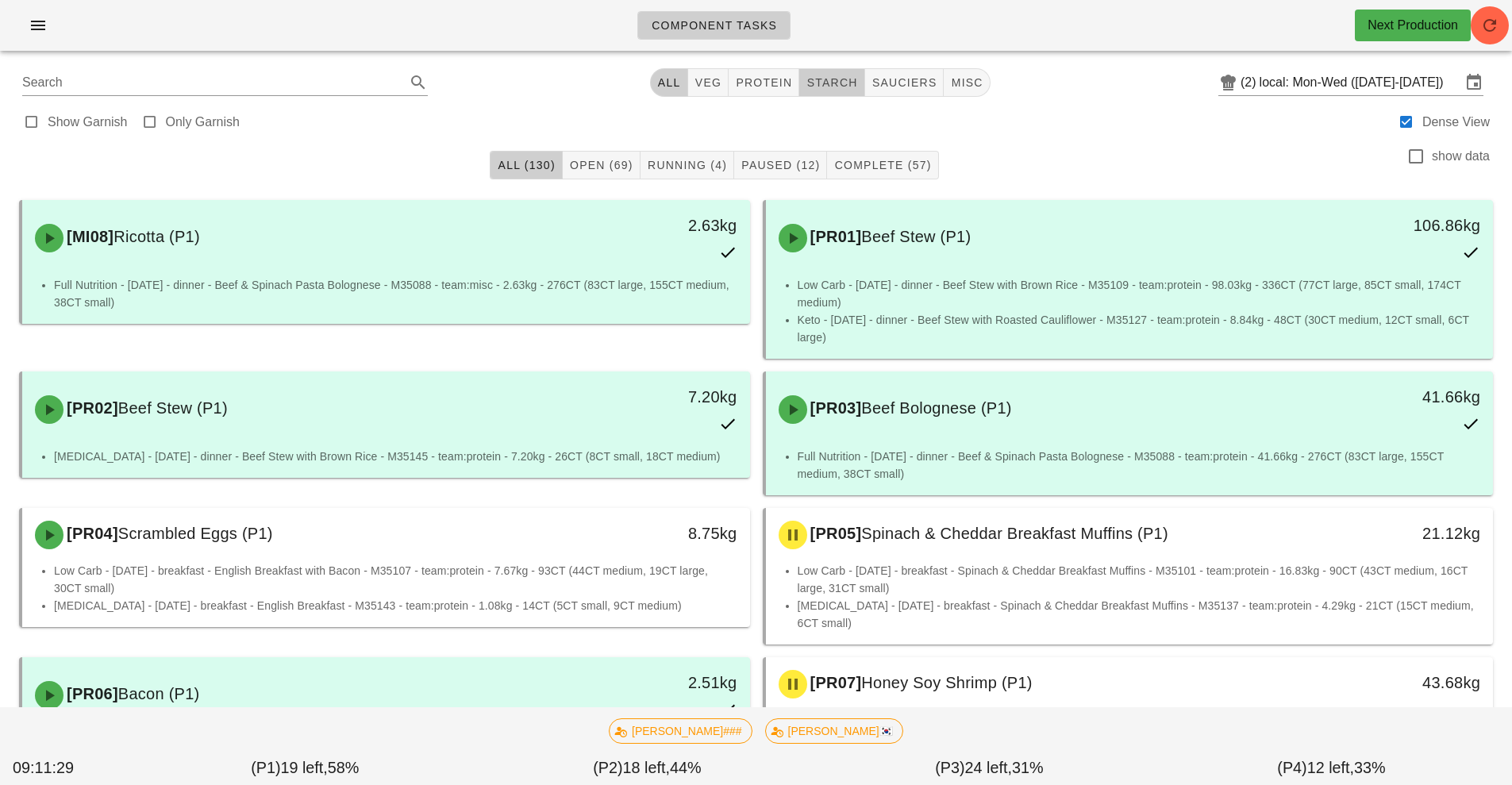
click at [830, 84] on span "starch" at bounding box center [831, 82] width 51 height 13
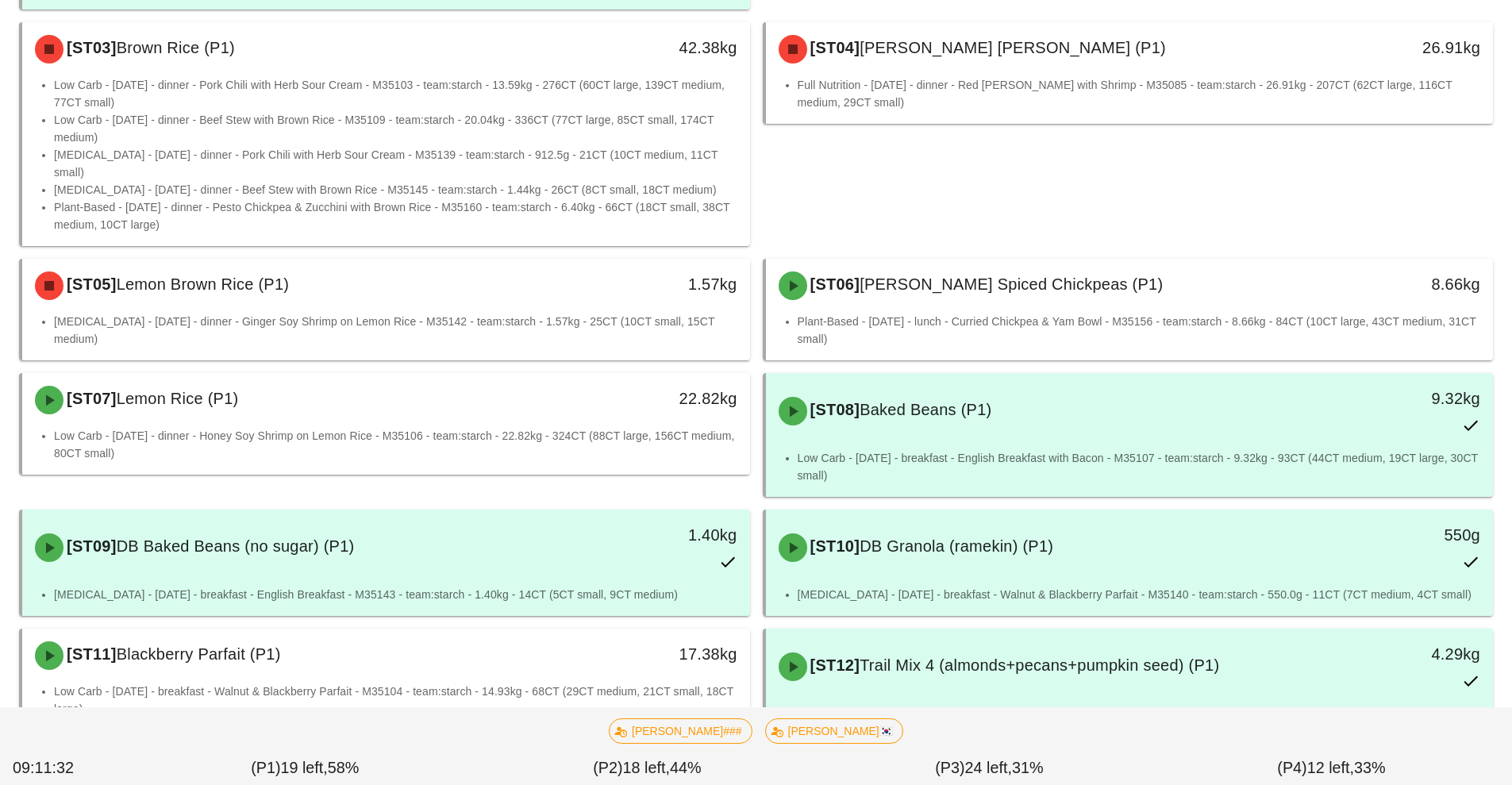
scroll to position [400, 0]
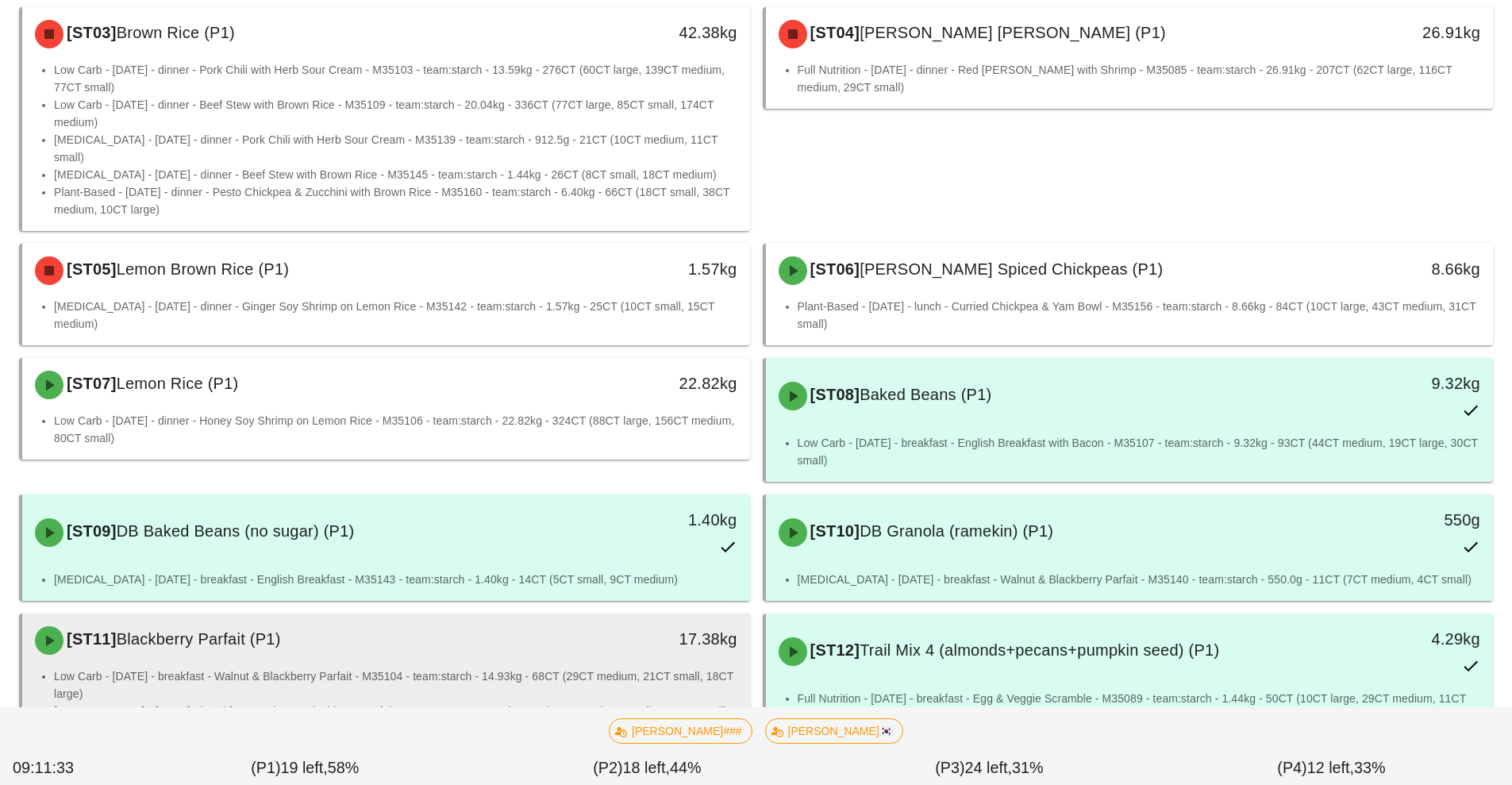
click at [431, 668] on li "Low Carb - Tuesday - breakfast - Walnut & Blackberry Parfait - M35104 - team:st…" at bounding box center [395, 686] width 684 height 35
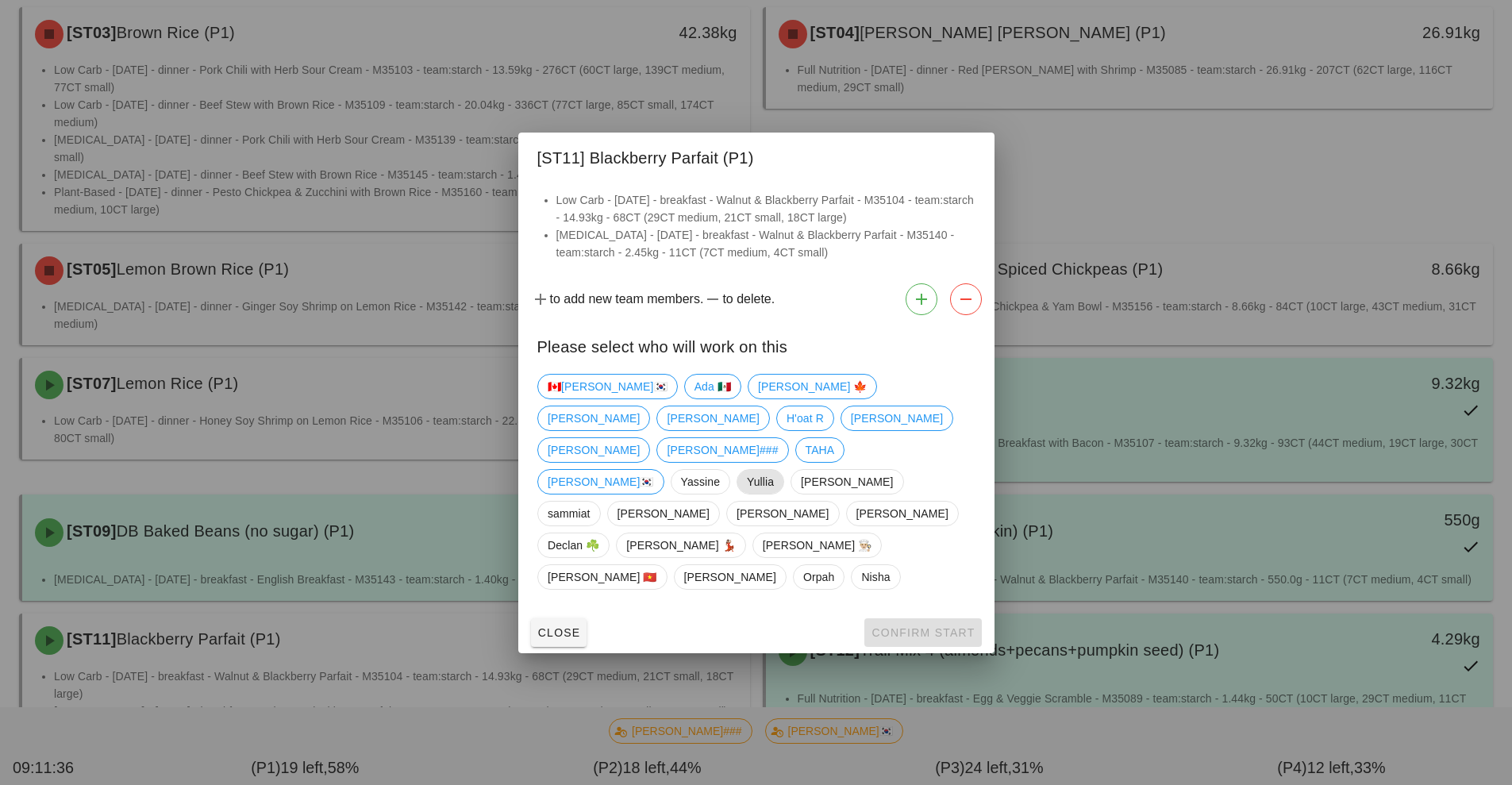
click at [747, 494] on span "Yullia" at bounding box center [760, 482] width 27 height 24
click at [923, 627] on span "Confirm Start" at bounding box center [923, 633] width 104 height 13
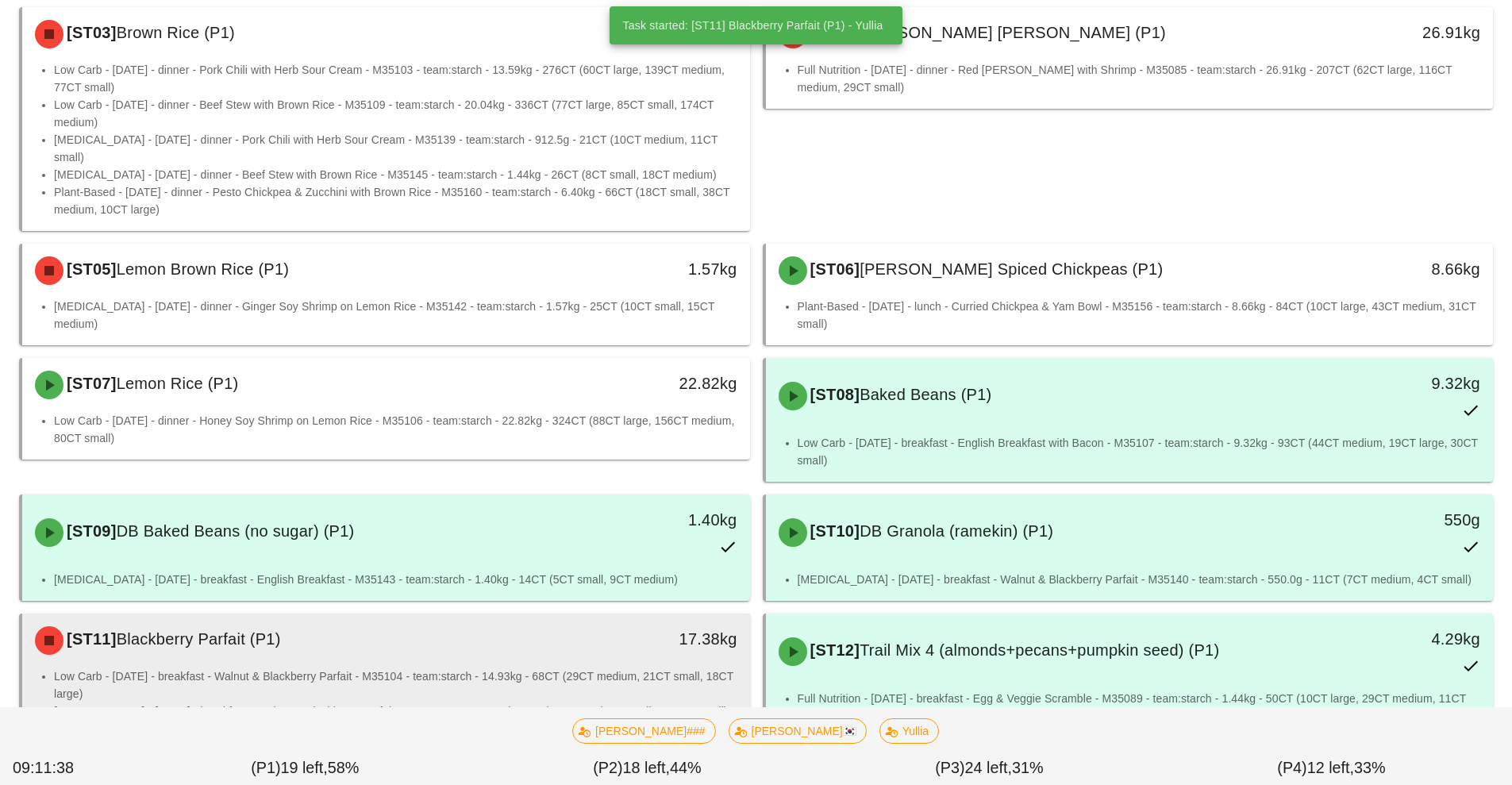
click at [543, 668] on li "Low Carb - Tuesday - breakfast - Walnut & Blackberry Parfait - M35104 - team:st…" at bounding box center [395, 686] width 684 height 35
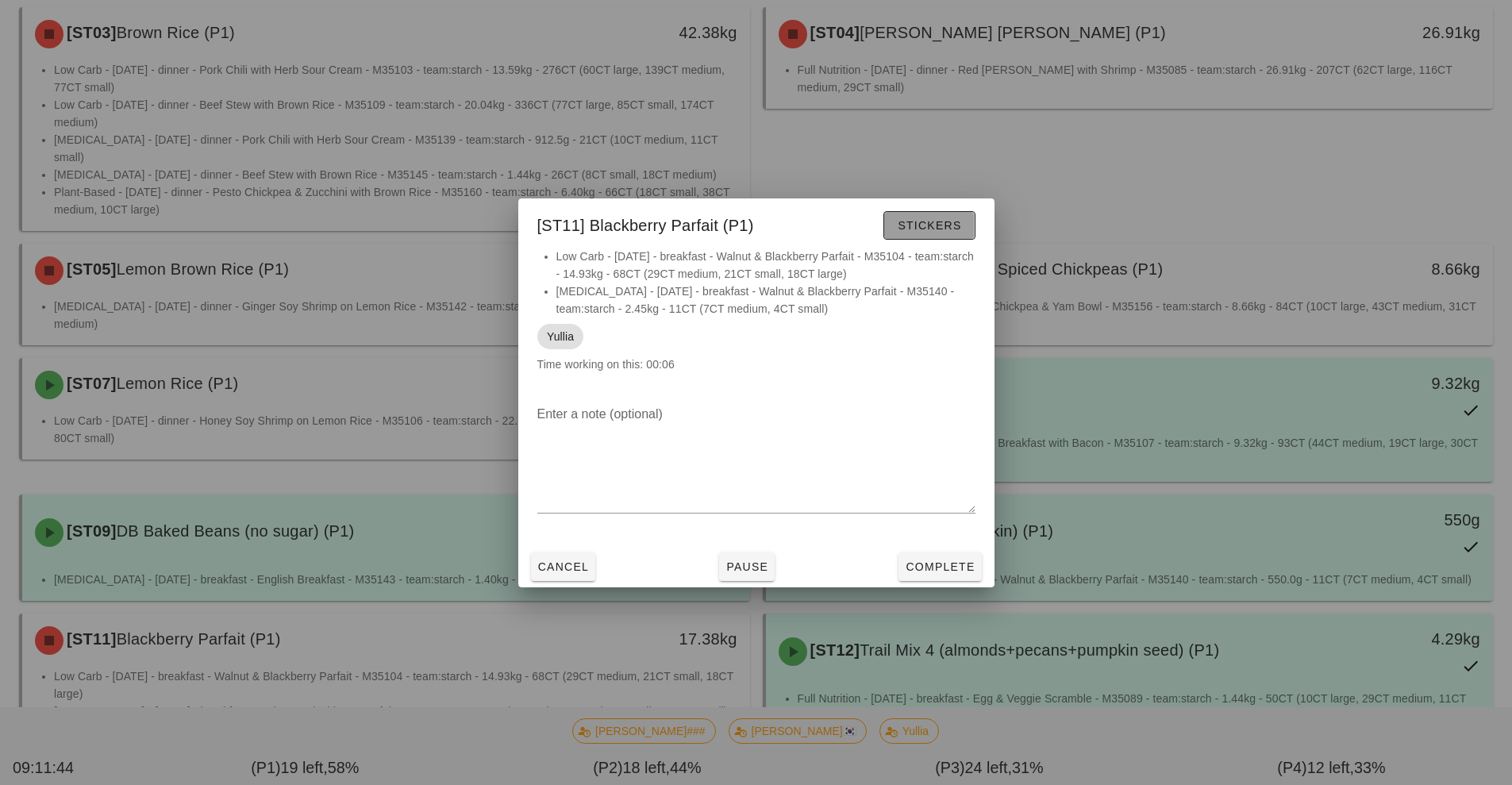
click at [921, 228] on span "Stickers" at bounding box center [929, 225] width 64 height 13
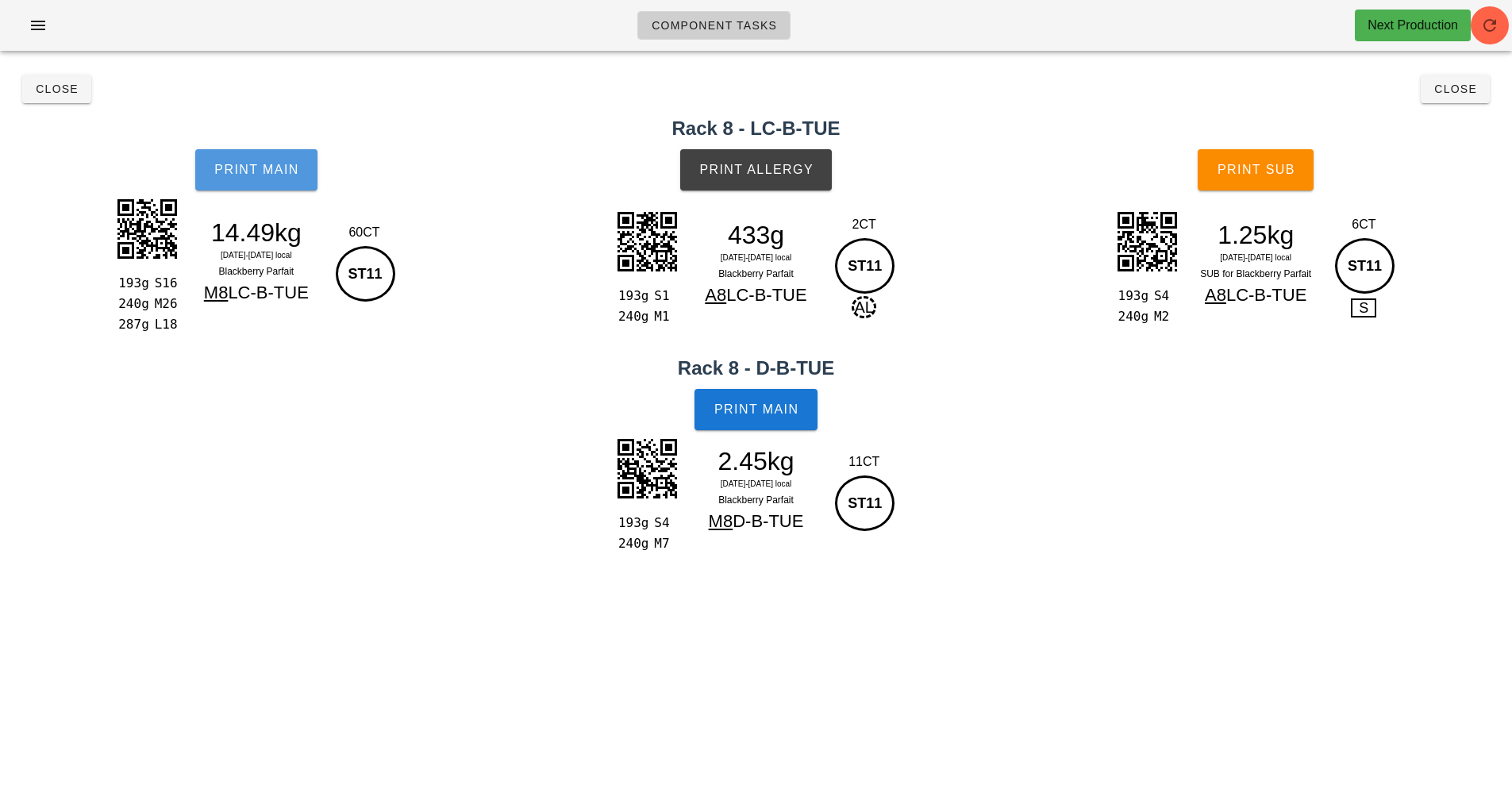
click at [242, 175] on span "Print Main" at bounding box center [256, 169] width 86 height 14
click at [756, 156] on button "Print Allergy" at bounding box center [756, 169] width 151 height 41
click at [765, 410] on span "Print Main" at bounding box center [757, 410] width 86 height 14
click at [1226, 168] on span "Print Sub" at bounding box center [1256, 169] width 78 height 14
click at [27, 88] on button "Close" at bounding box center [56, 89] width 69 height 29
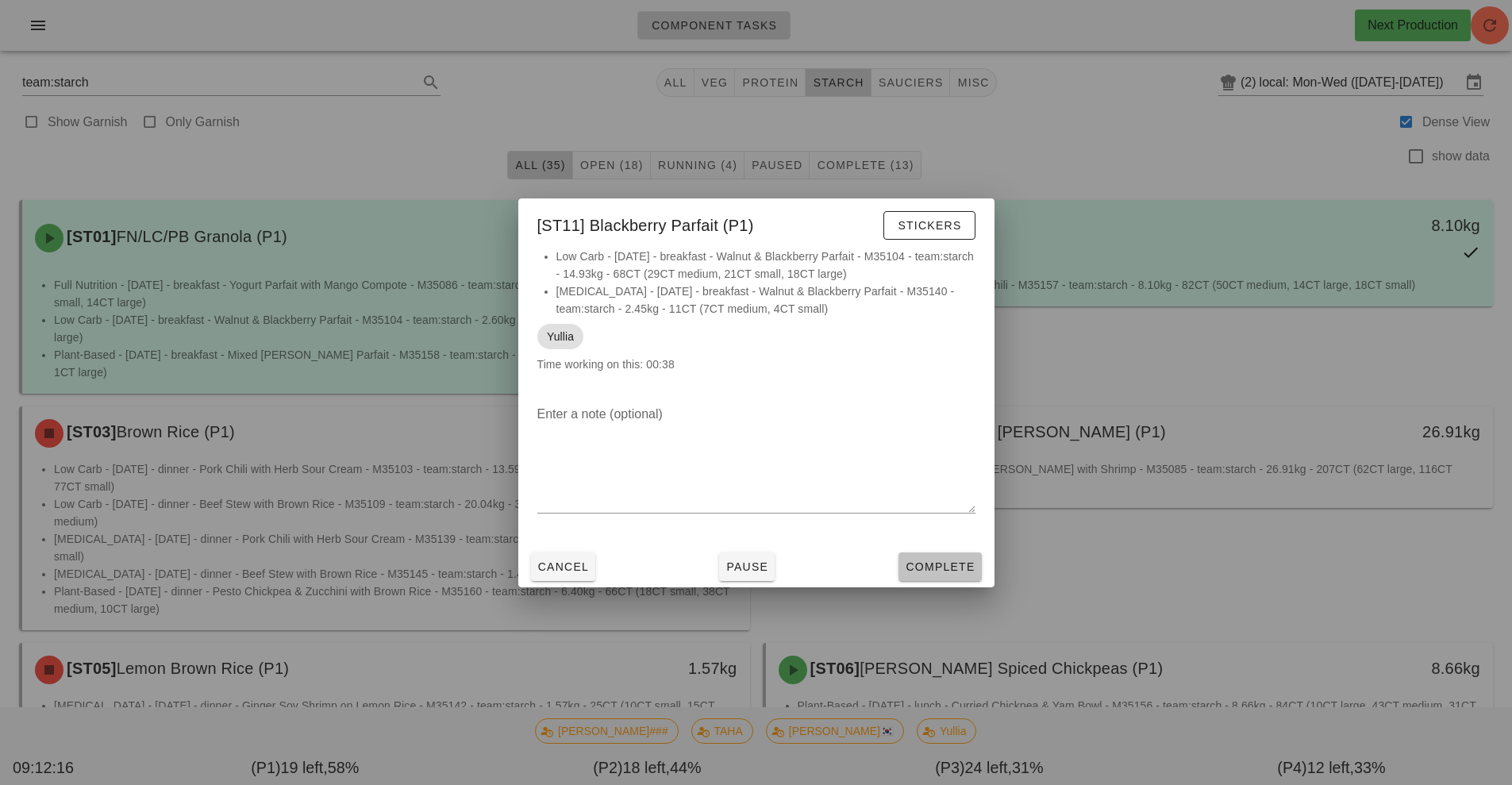
click at [940, 564] on span "Complete" at bounding box center [939, 566] width 70 height 13
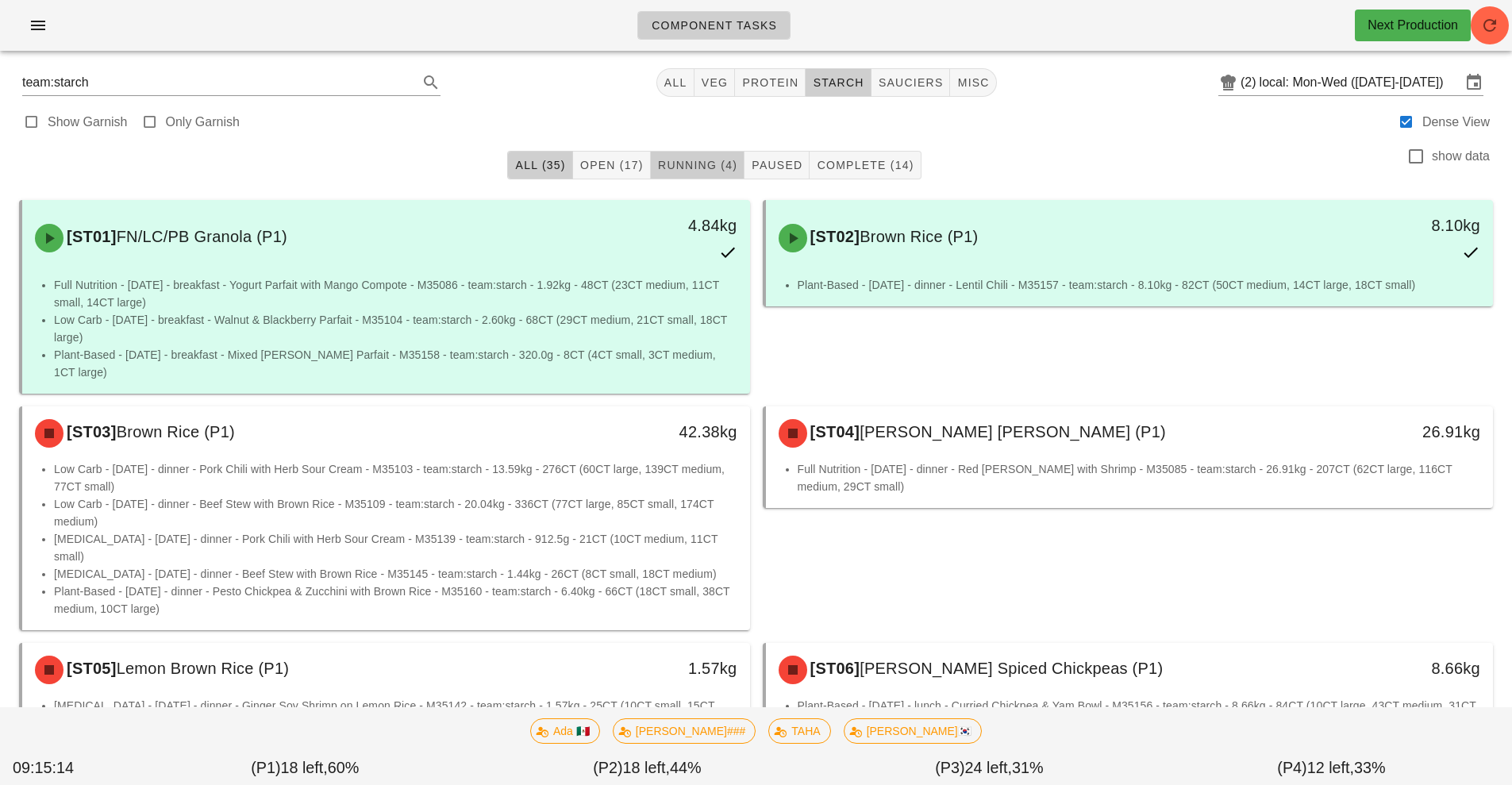
click at [703, 167] on span "Running (4)" at bounding box center [696, 165] width 80 height 13
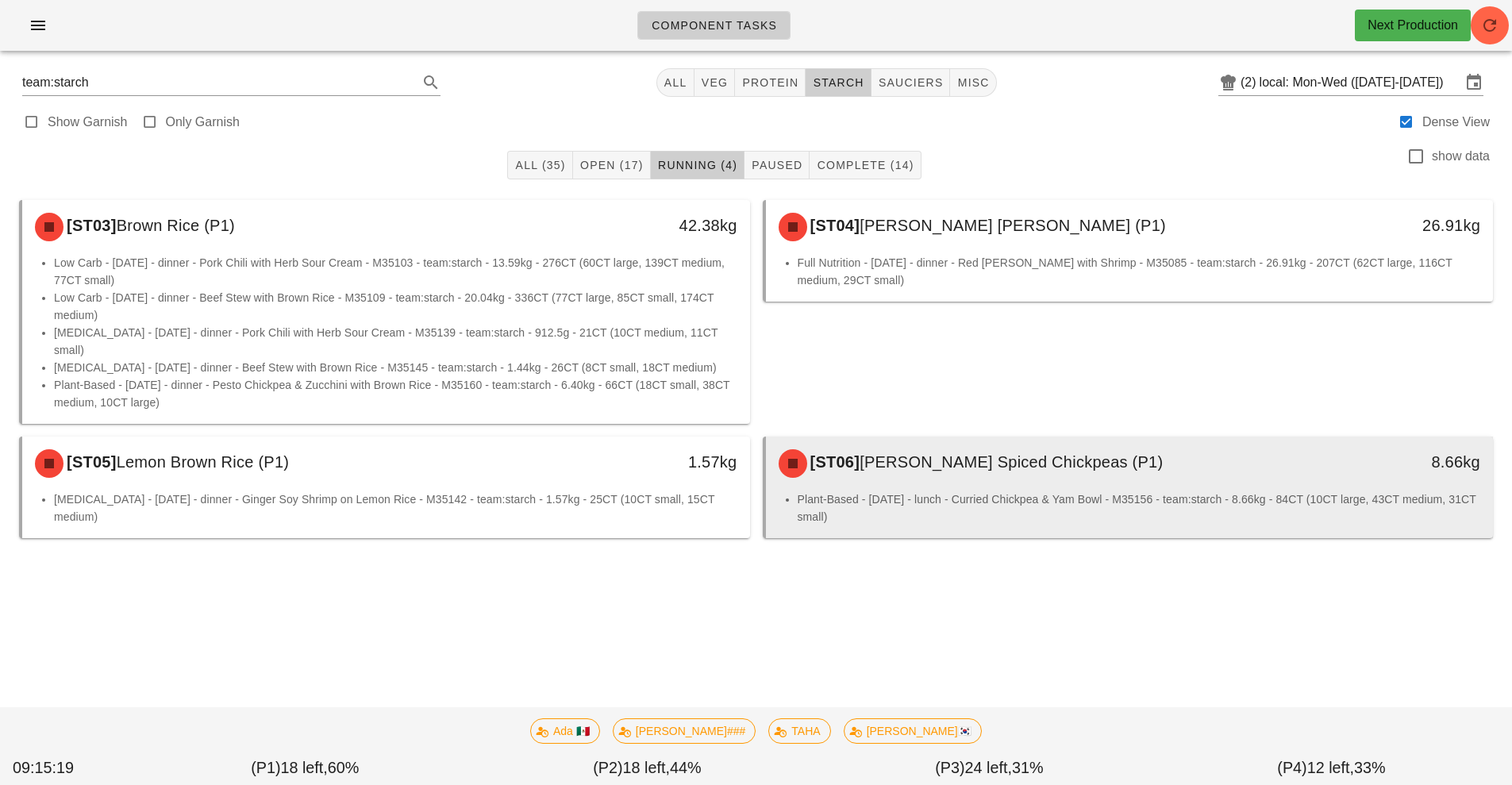
click at [999, 502] on li "Plant-Based - Monday - lunch - Curried Chickpea & Yam Bowl - M35156 - team:star…" at bounding box center [1139, 508] width 684 height 35
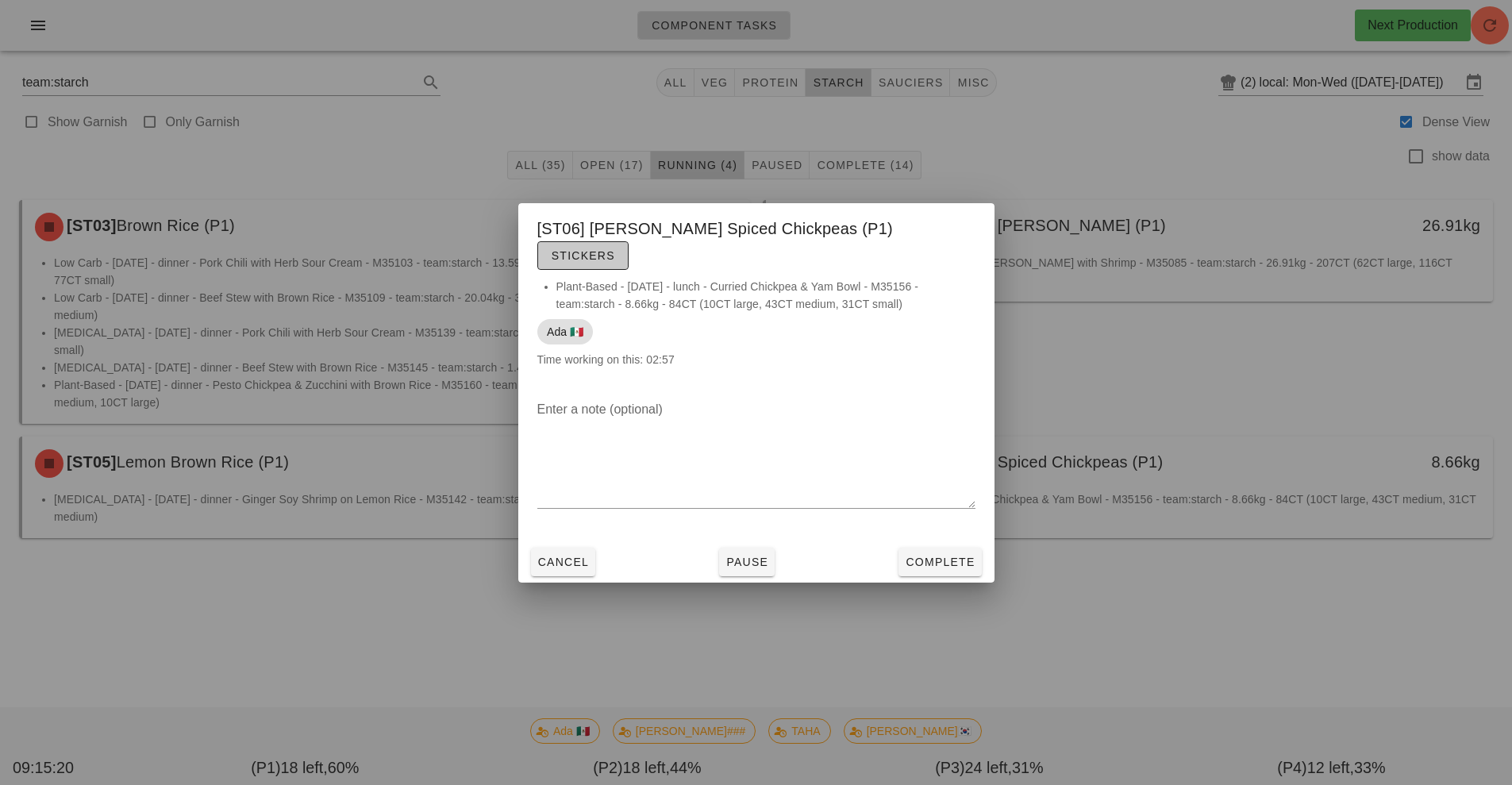
click at [615, 249] on span "Stickers" at bounding box center [583, 255] width 64 height 13
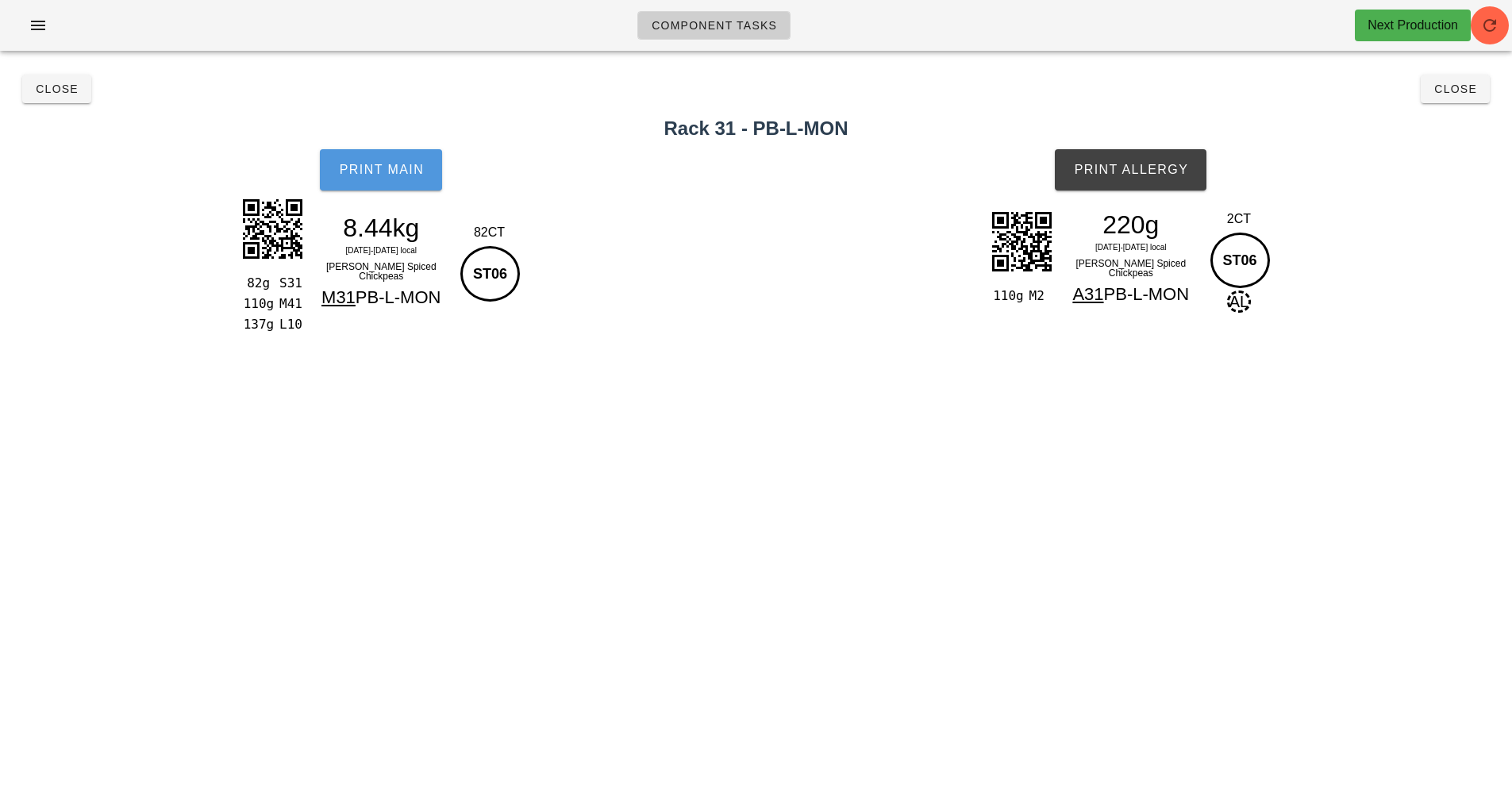
click at [358, 180] on button "Print Main" at bounding box center [380, 169] width 122 height 41
click at [1179, 184] on button "Print Allergy" at bounding box center [1130, 169] width 151 height 41
click at [1465, 75] on button "Close" at bounding box center [1455, 89] width 69 height 29
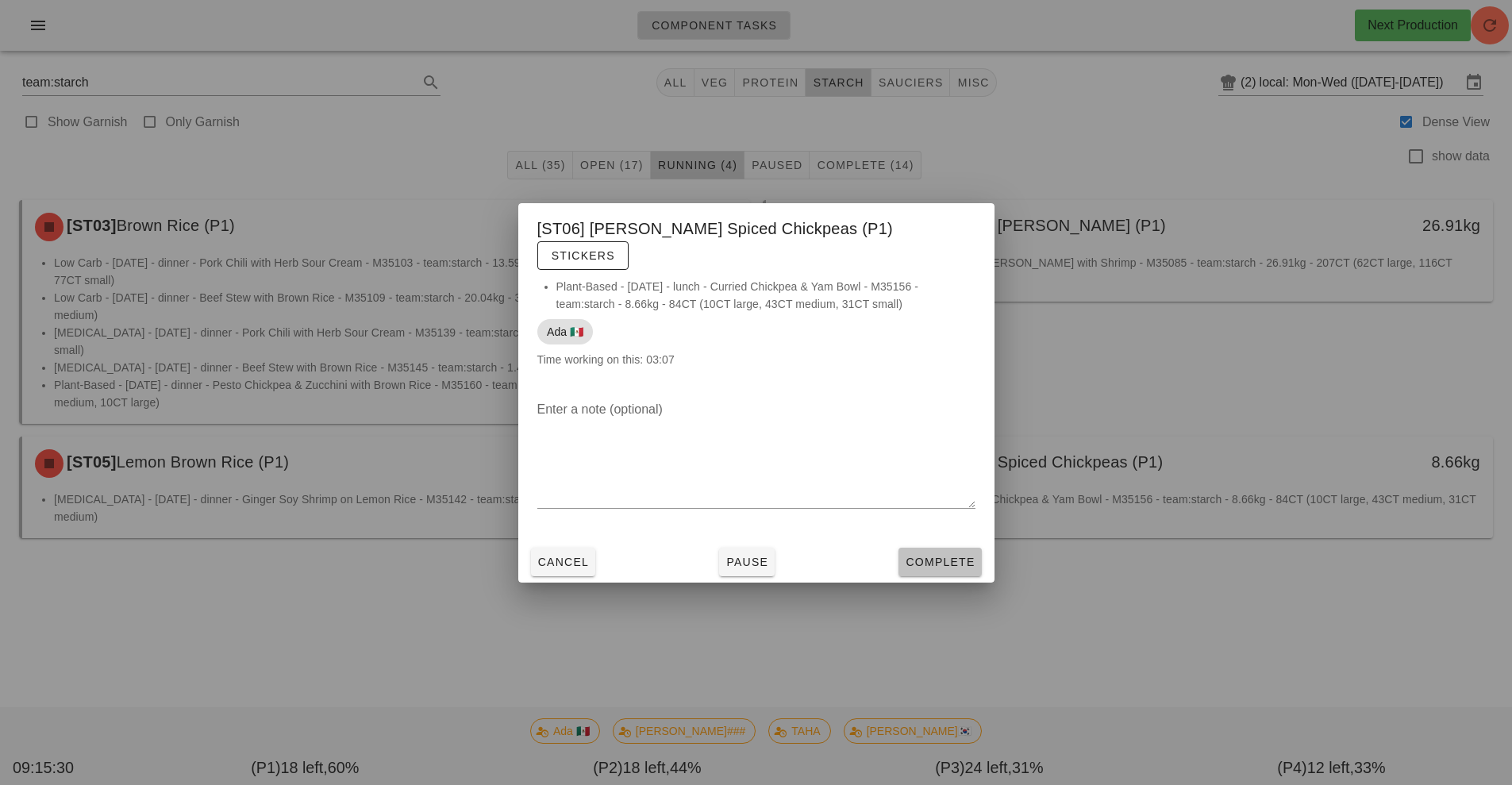
click at [964, 556] on span "Complete" at bounding box center [939, 562] width 70 height 13
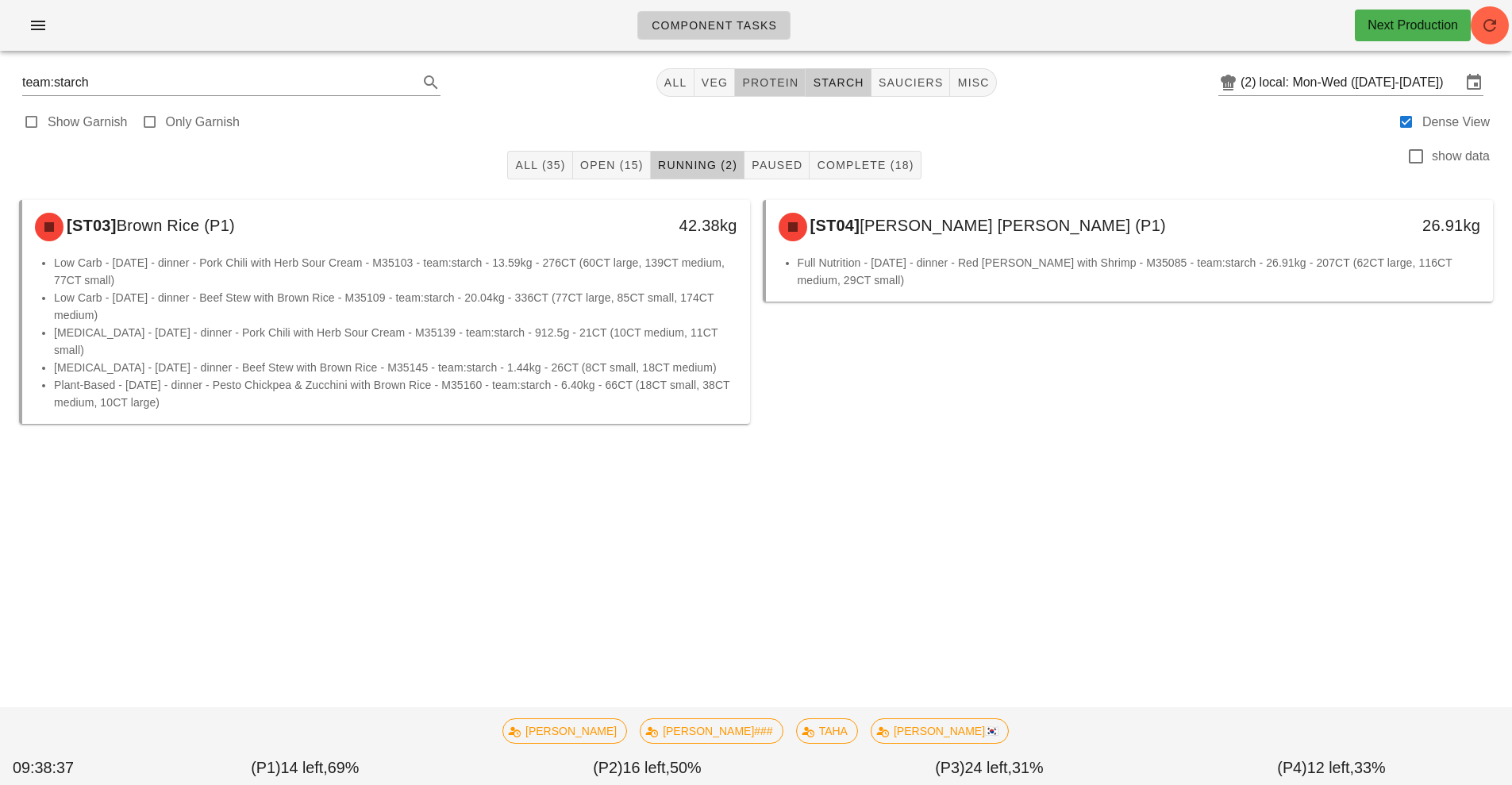
click at [789, 82] on span "protein" at bounding box center [770, 82] width 57 height 13
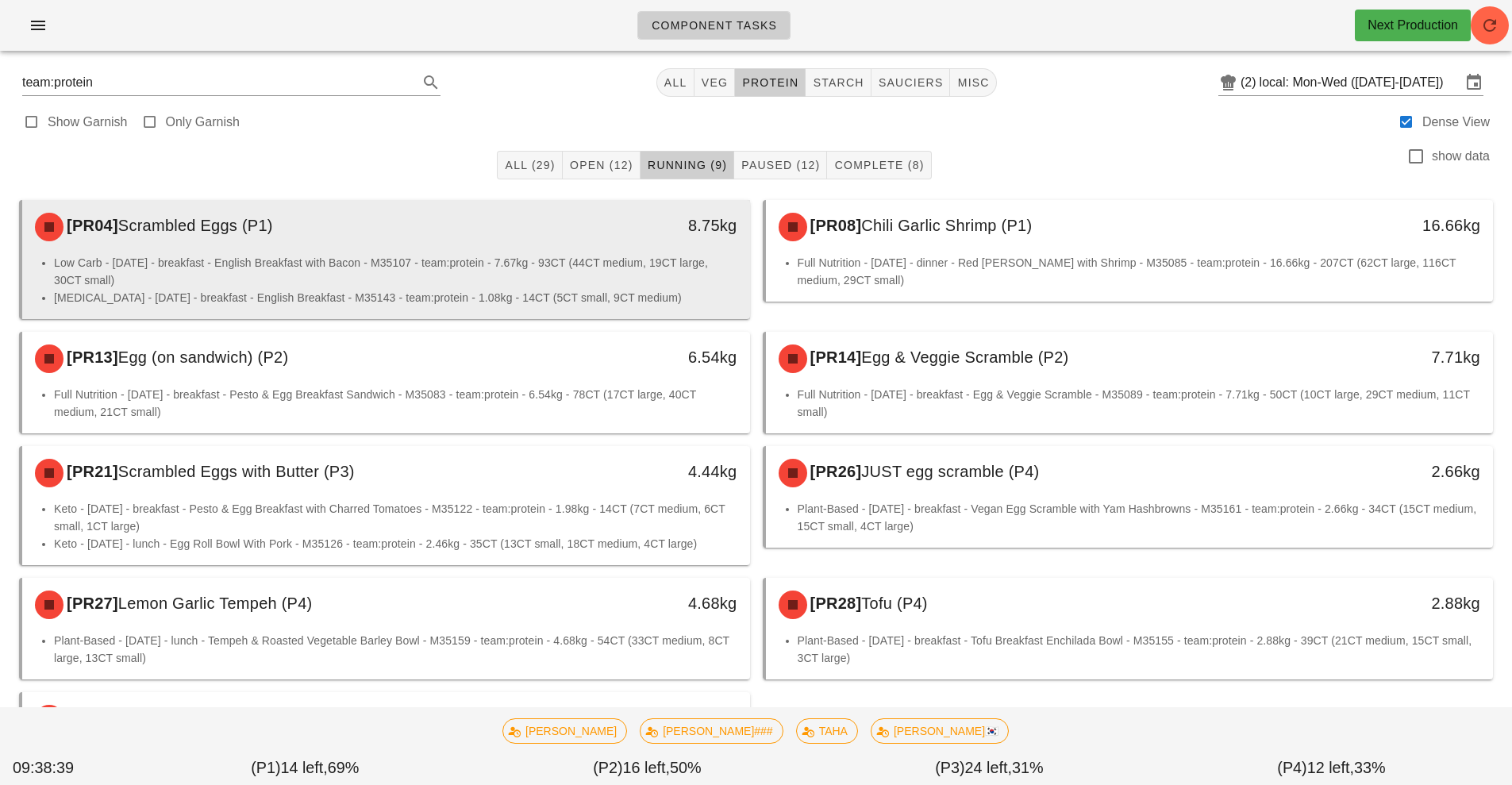
click at [603, 267] on li "Low Carb - Wednesday - breakfast - English Breakfast with Bacon - M35107 - team…" at bounding box center [395, 272] width 684 height 35
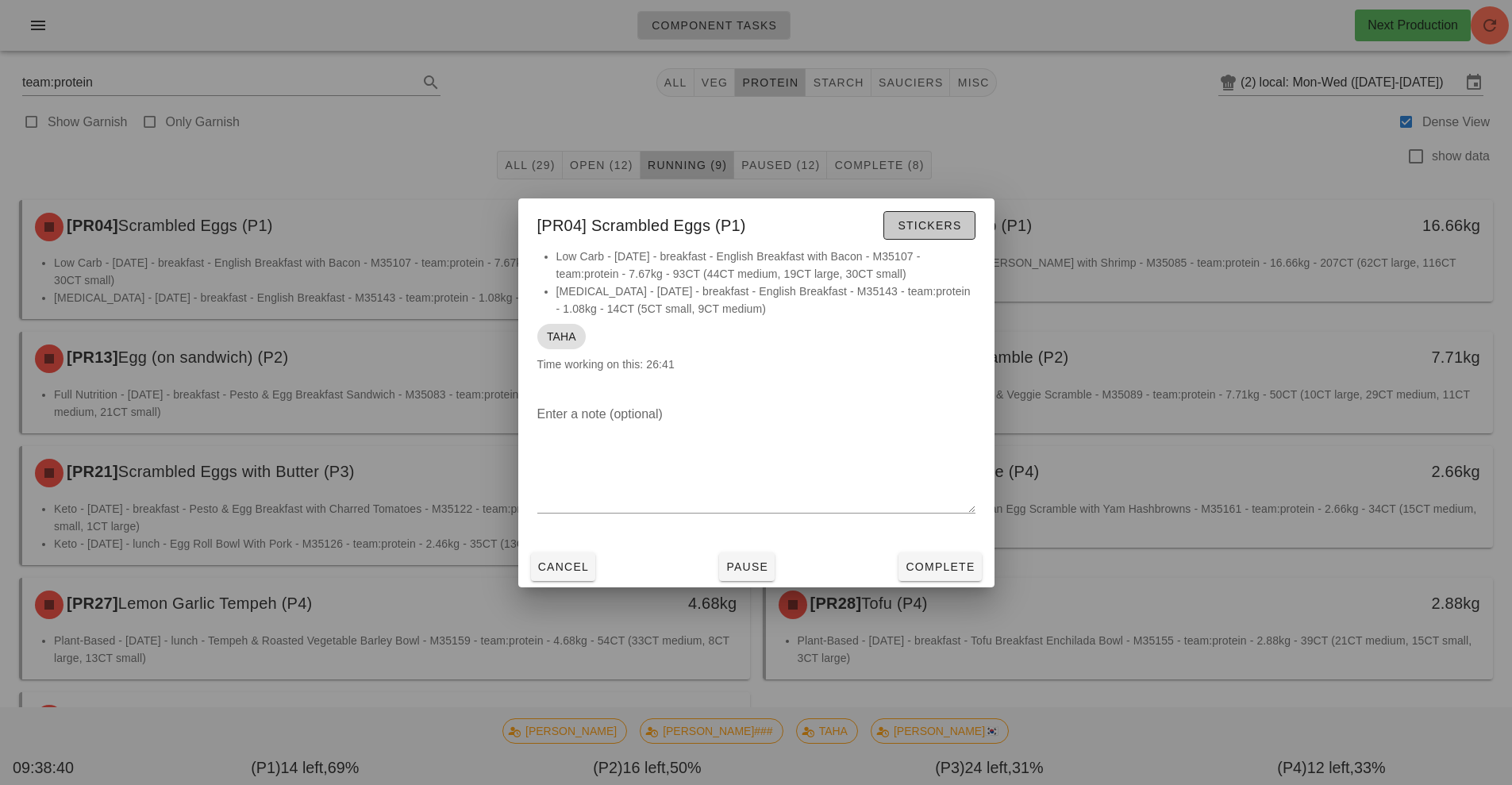
click at [941, 225] on span "Stickers" at bounding box center [929, 225] width 64 height 13
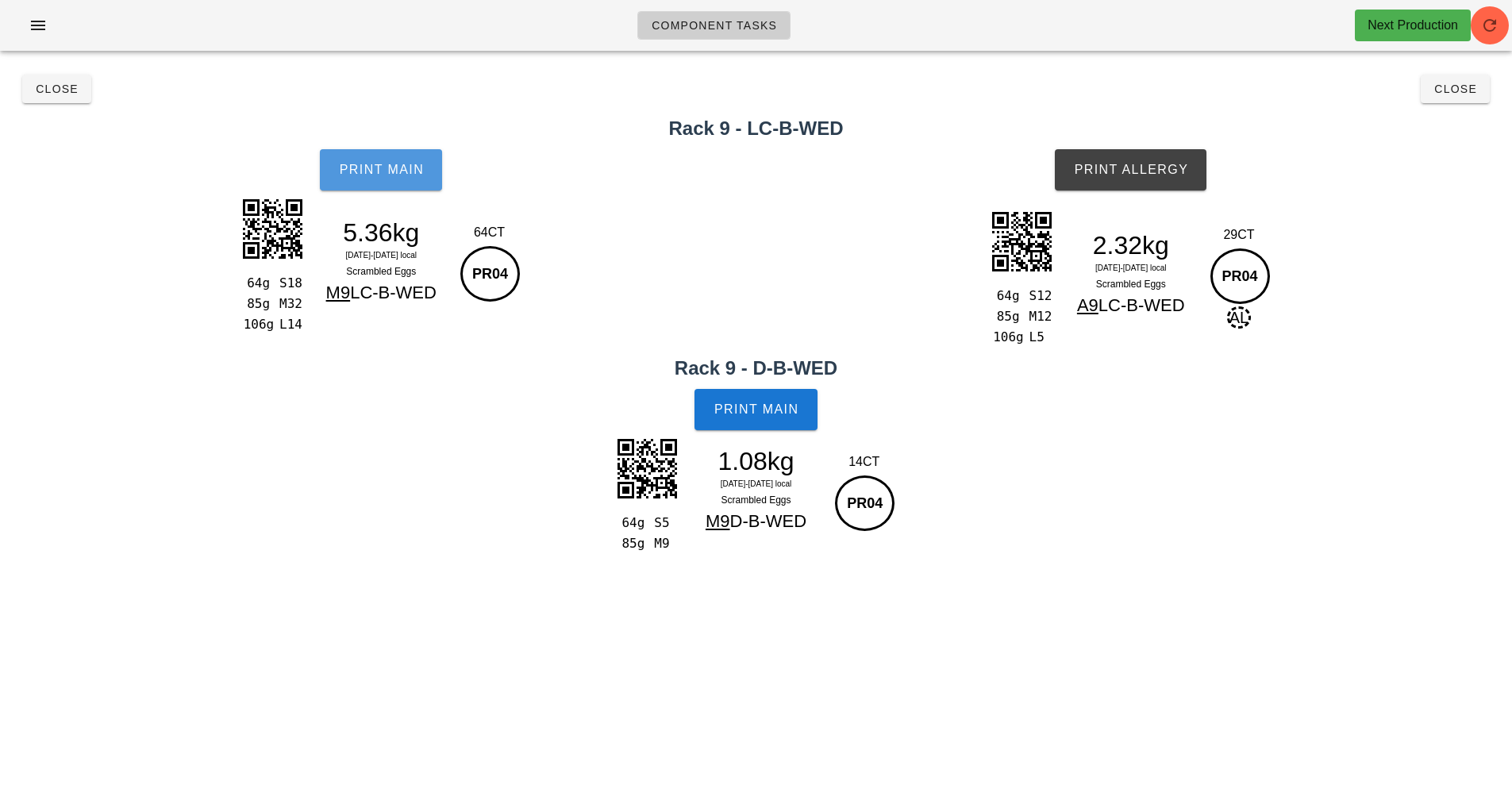
click at [353, 178] on button "Print Main" at bounding box center [380, 169] width 122 height 41
click at [724, 419] on button "Print Main" at bounding box center [755, 409] width 122 height 41
click at [1152, 170] on span "Print Allergy" at bounding box center [1130, 169] width 115 height 14
click at [1462, 99] on button "Close" at bounding box center [1455, 89] width 69 height 29
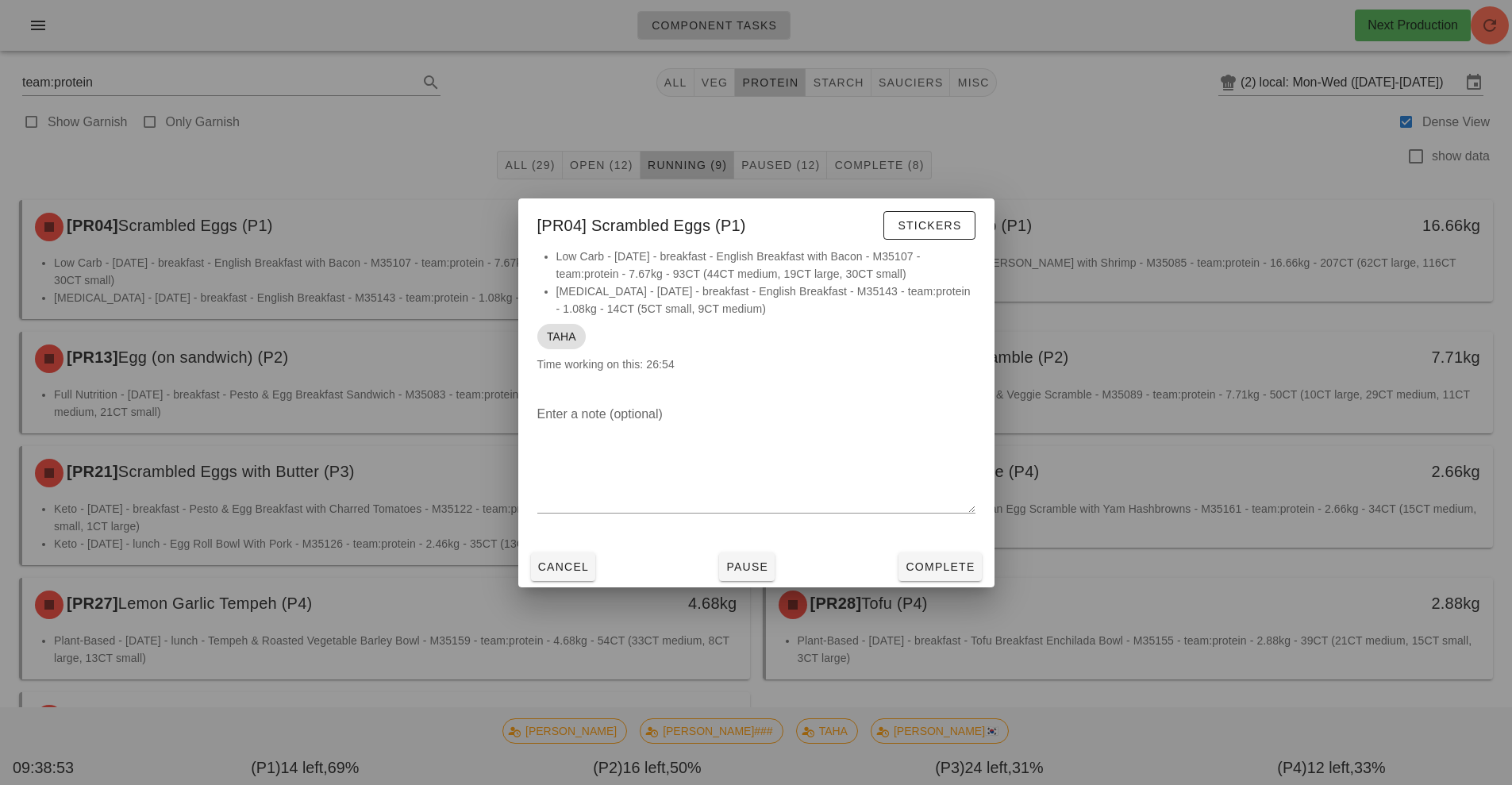
click at [1150, 371] on div at bounding box center [756, 392] width 1512 height 785
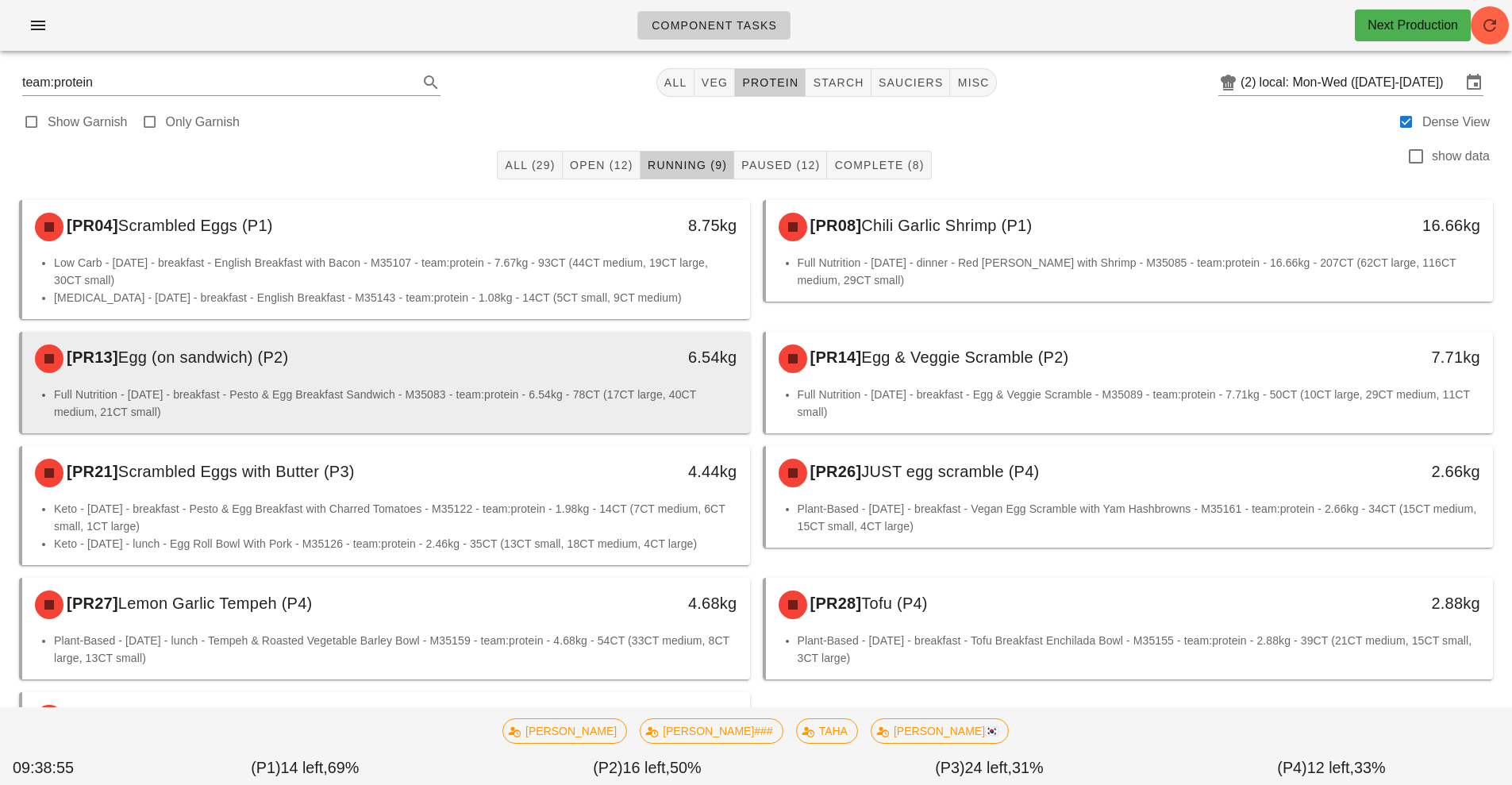
click at [619, 374] on div "6.54kg" at bounding box center [656, 358] width 180 height 48
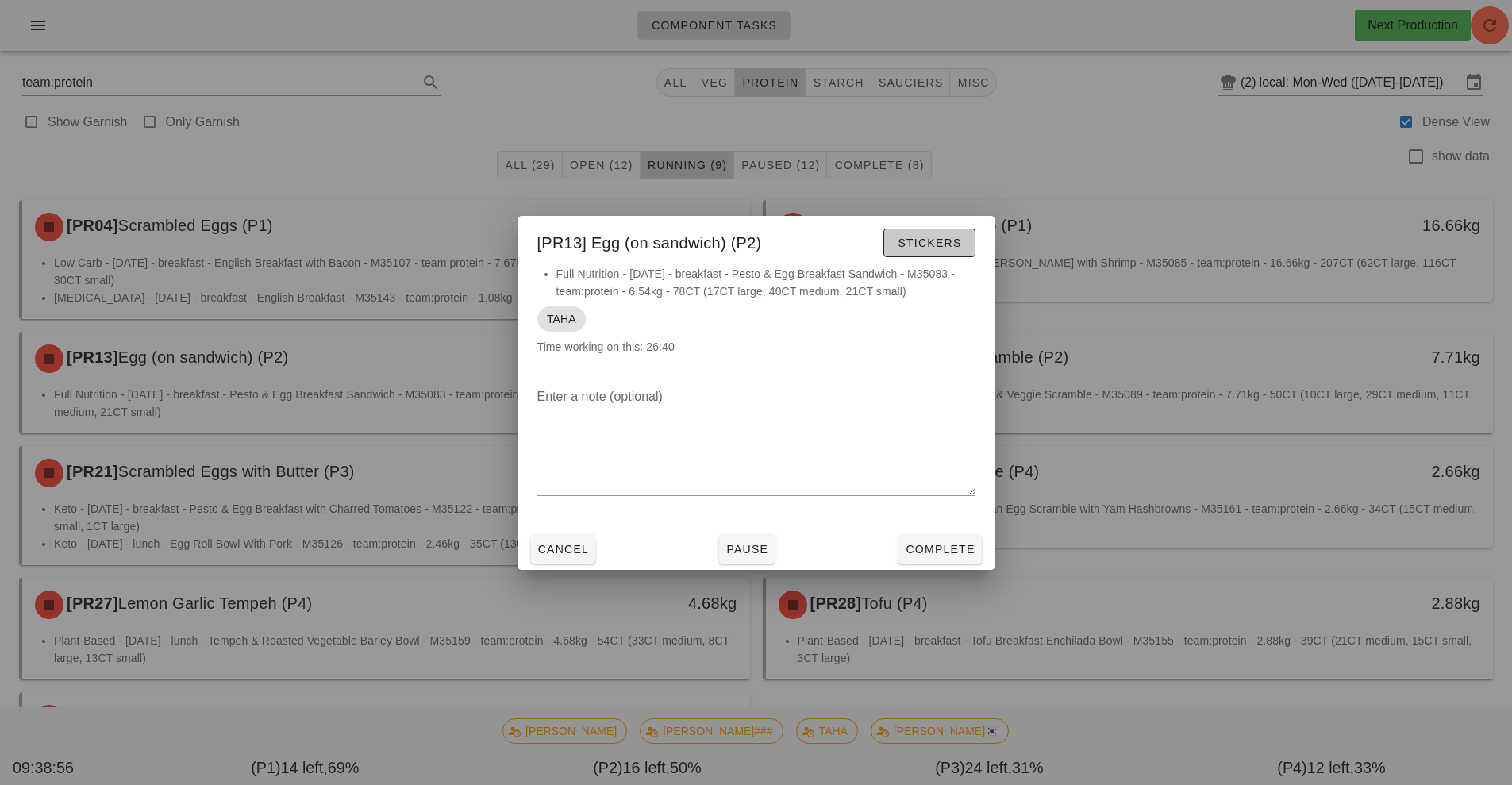
click at [944, 241] on span "Stickers" at bounding box center [929, 242] width 64 height 13
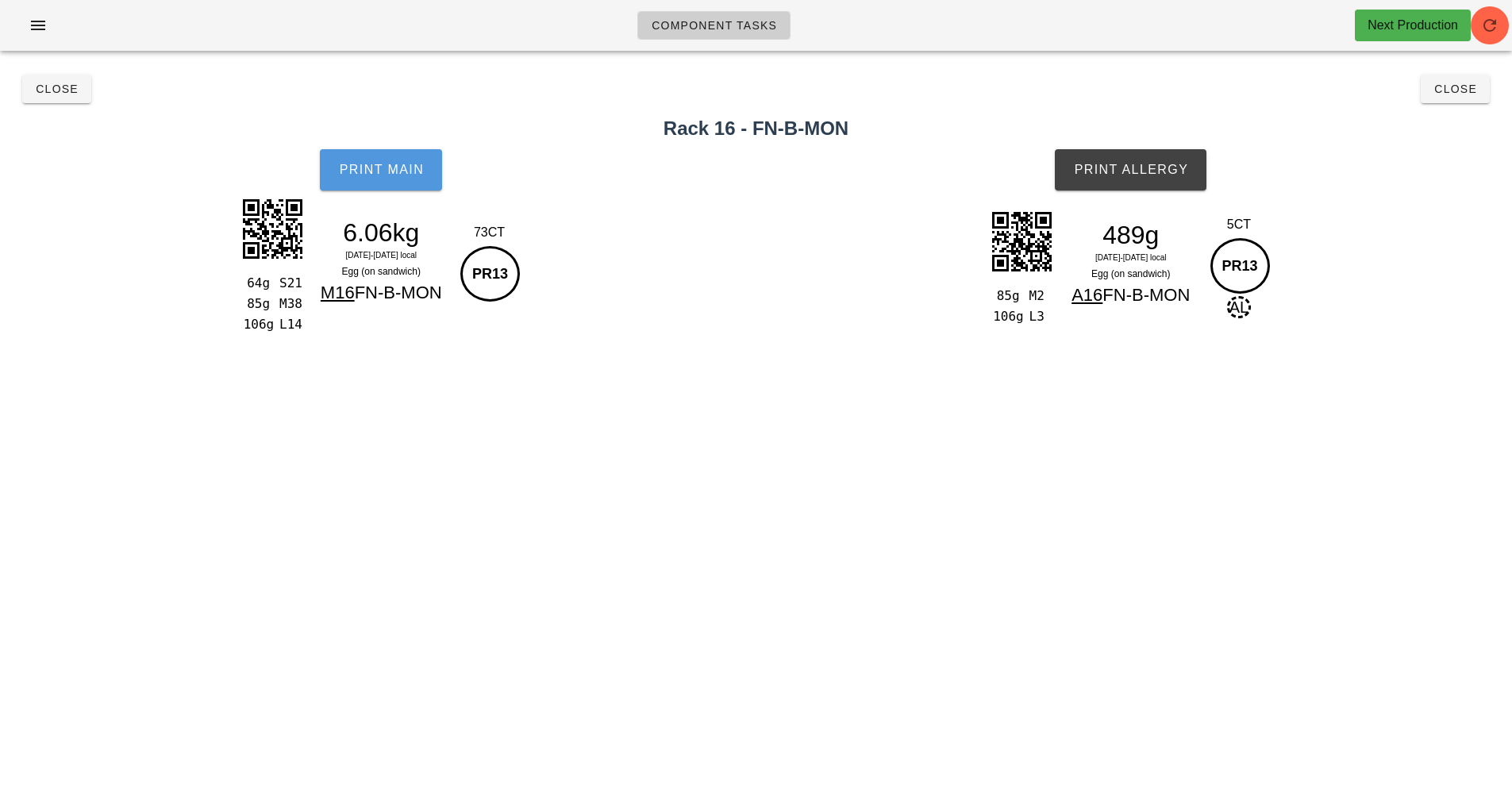
click at [399, 180] on button "Print Main" at bounding box center [380, 169] width 122 height 41
click at [1171, 175] on span "Print Allergy" at bounding box center [1130, 169] width 115 height 14
click at [1153, 172] on span "Print Allergy" at bounding box center [1130, 169] width 115 height 14
click at [1455, 94] on span "Close" at bounding box center [1456, 88] width 44 height 13
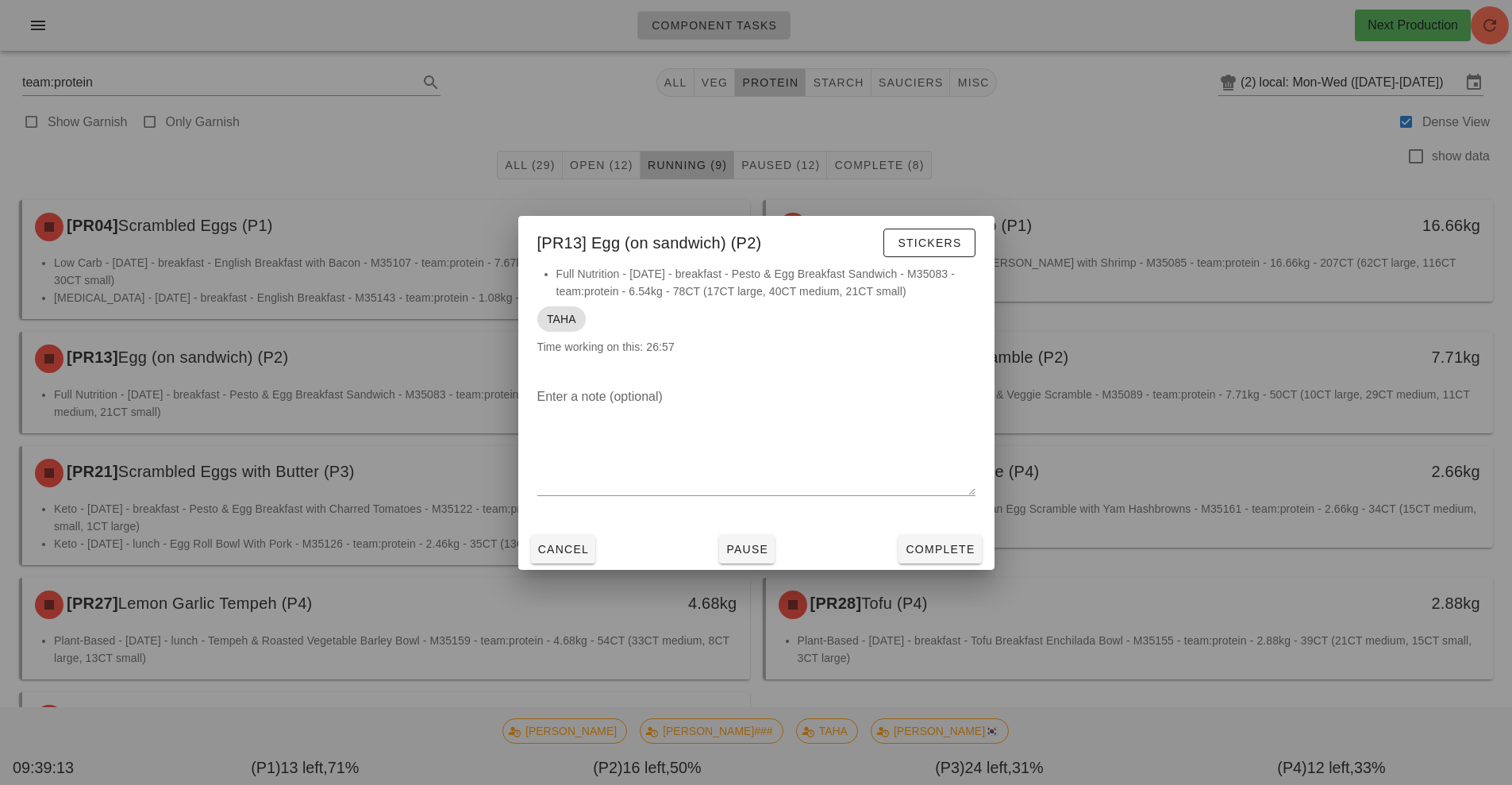
click at [1163, 554] on div at bounding box center [756, 392] width 1512 height 785
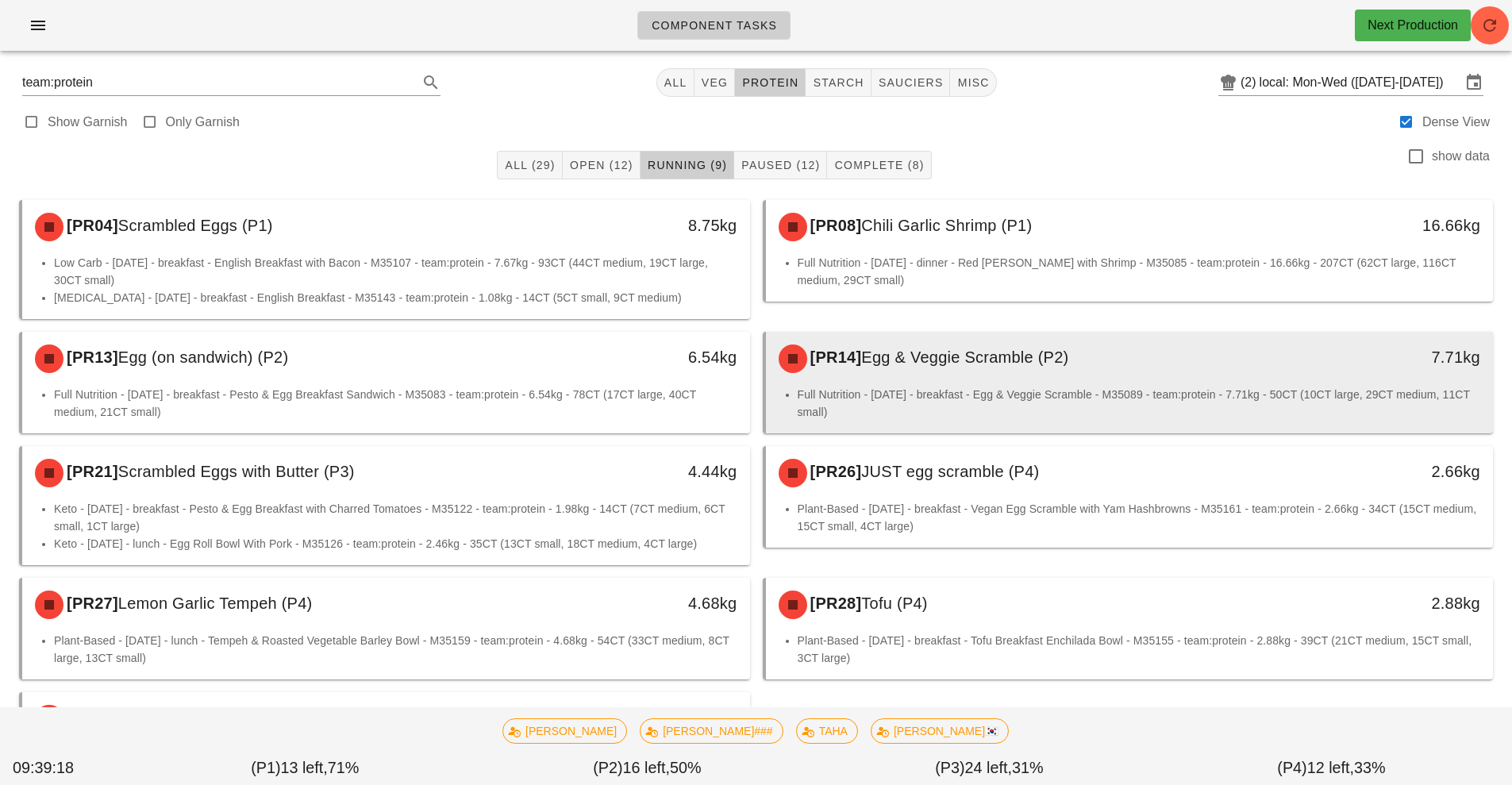
click at [1123, 375] on div "[PR14] Egg & Veggie Scramble (P2)" at bounding box center [1039, 358] width 541 height 48
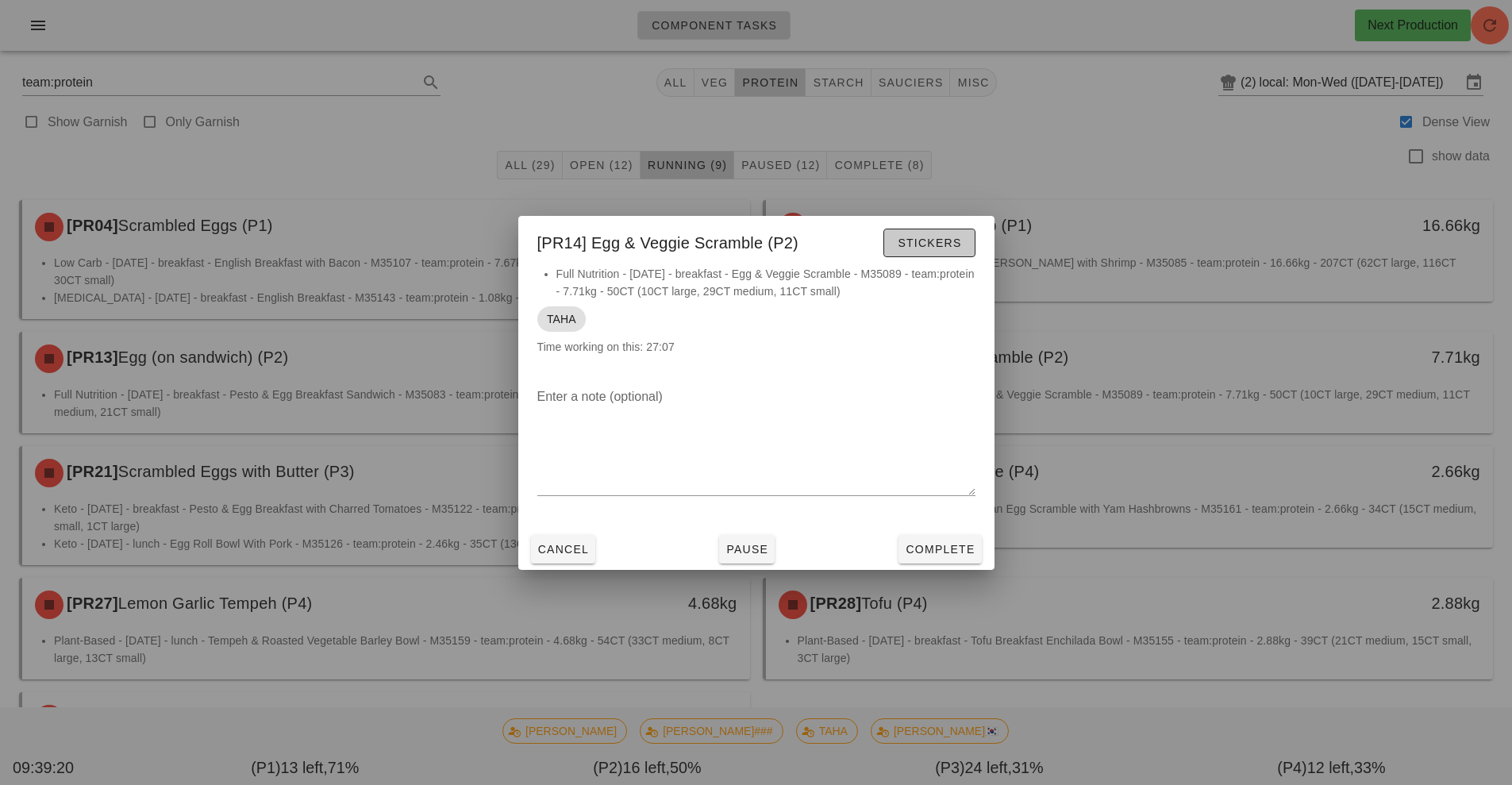
click at [935, 242] on span "Stickers" at bounding box center [929, 242] width 64 height 13
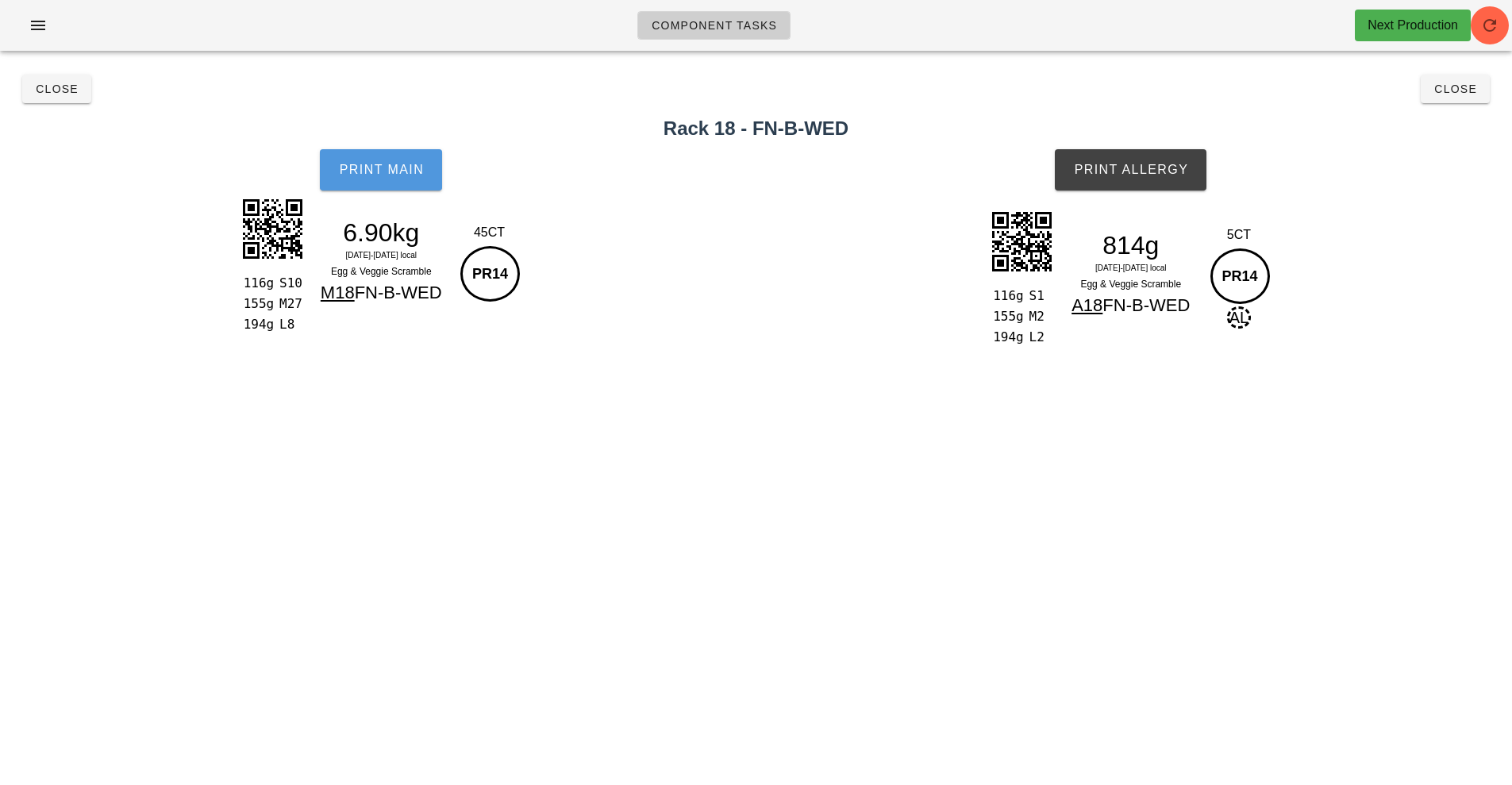
click at [361, 165] on span "Print Main" at bounding box center [381, 169] width 86 height 14
click at [1149, 168] on span "Print Allergy" at bounding box center [1130, 169] width 115 height 14
click at [1442, 92] on span "Close" at bounding box center [1456, 88] width 44 height 13
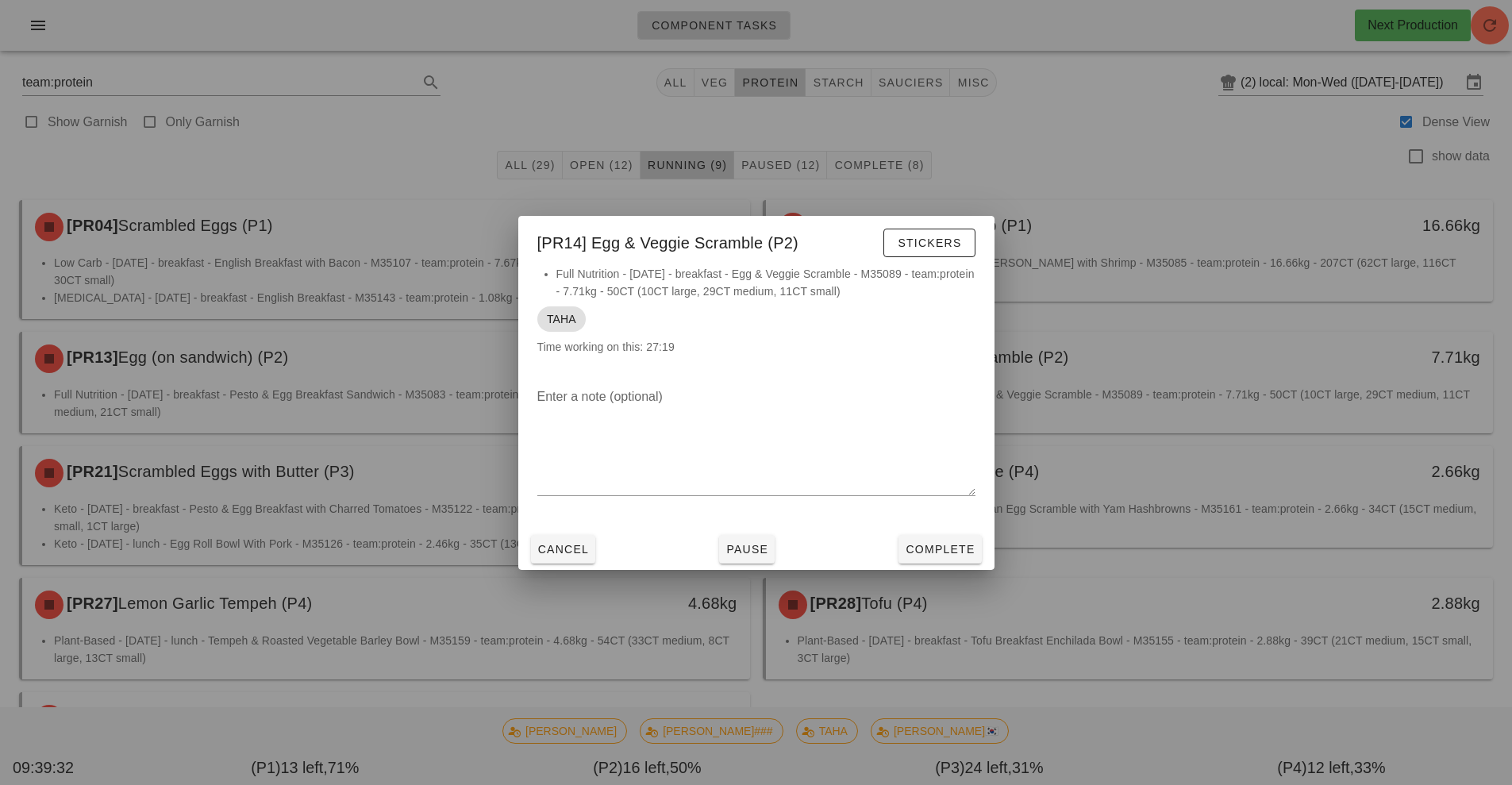
click at [1174, 283] on div at bounding box center [756, 392] width 1512 height 785
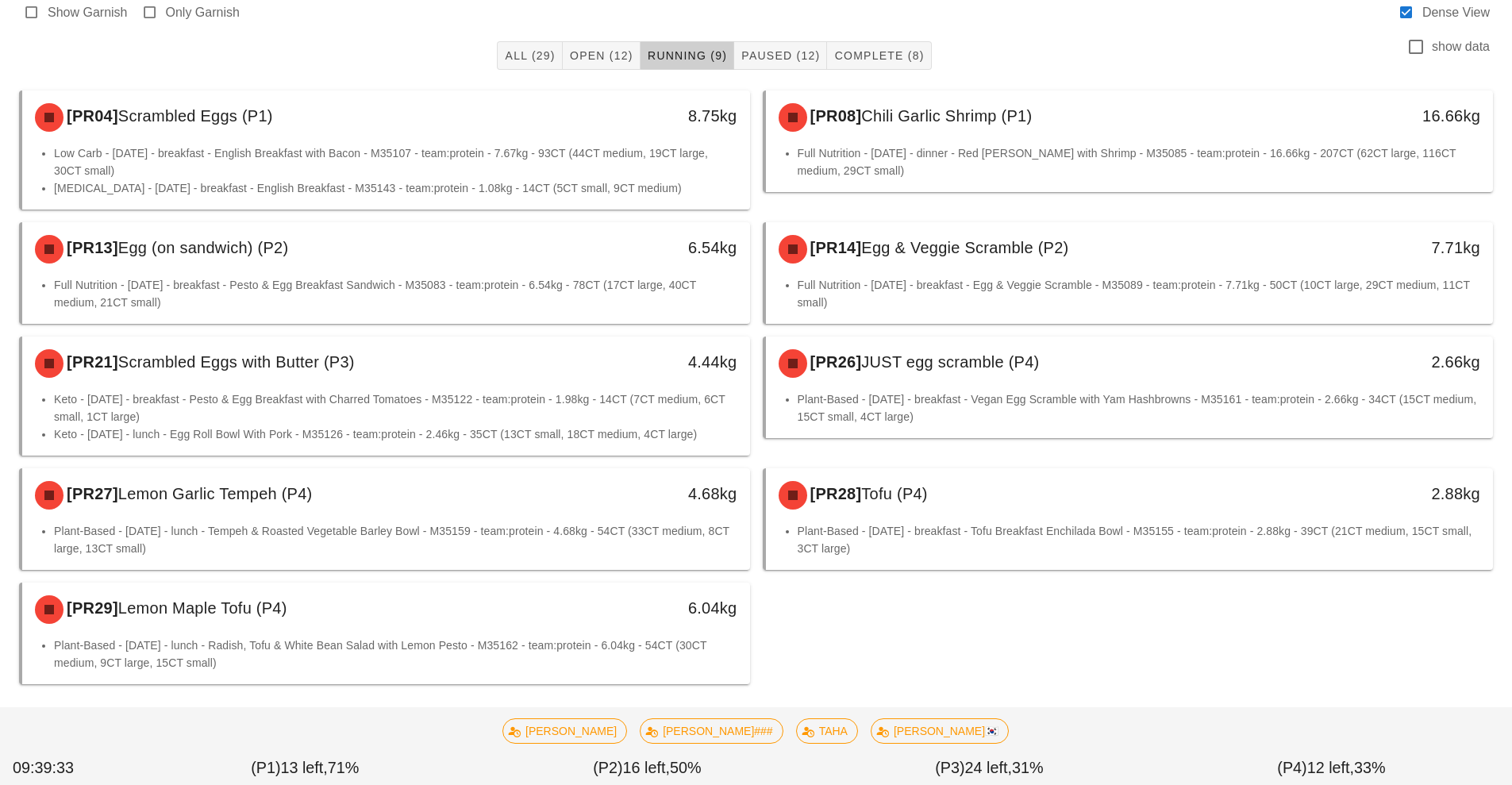
scroll to position [123, 0]
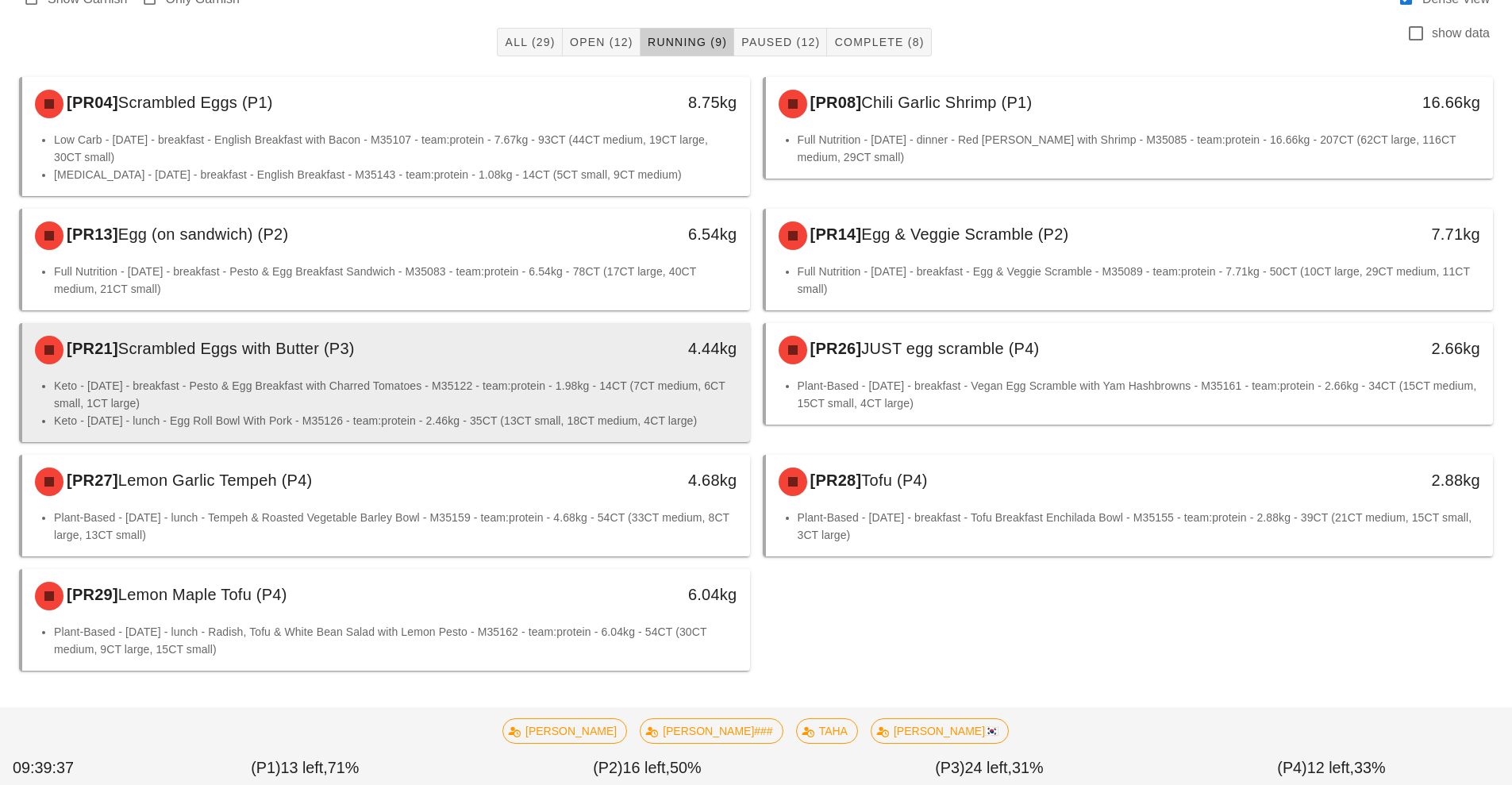
click at [519, 382] on li "Keto - Tuesday - breakfast - Pesto & Egg Breakfast with Charred Tomatoes - M351…" at bounding box center [395, 395] width 684 height 35
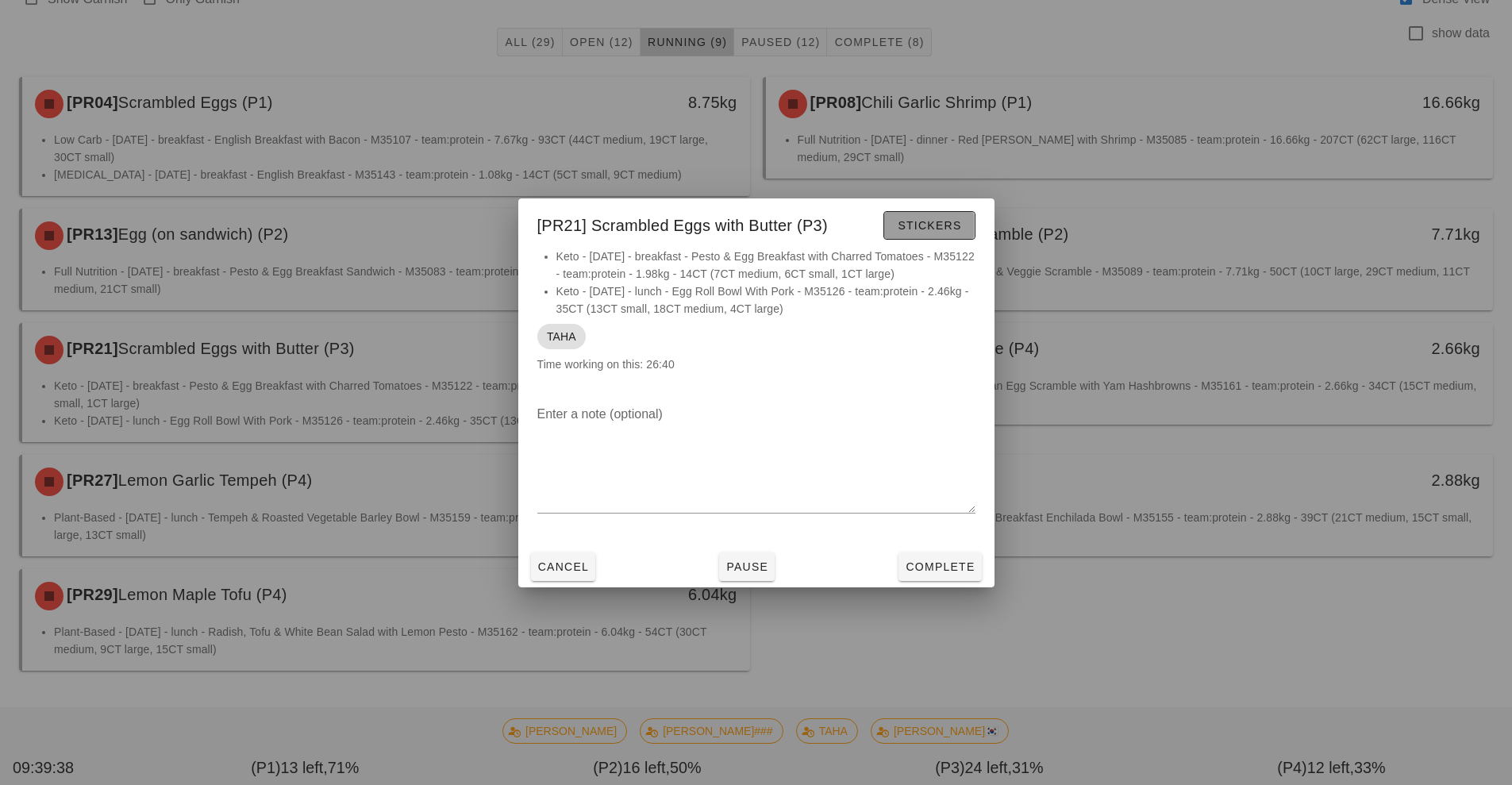
click at [932, 230] on span "Stickers" at bounding box center [929, 225] width 64 height 13
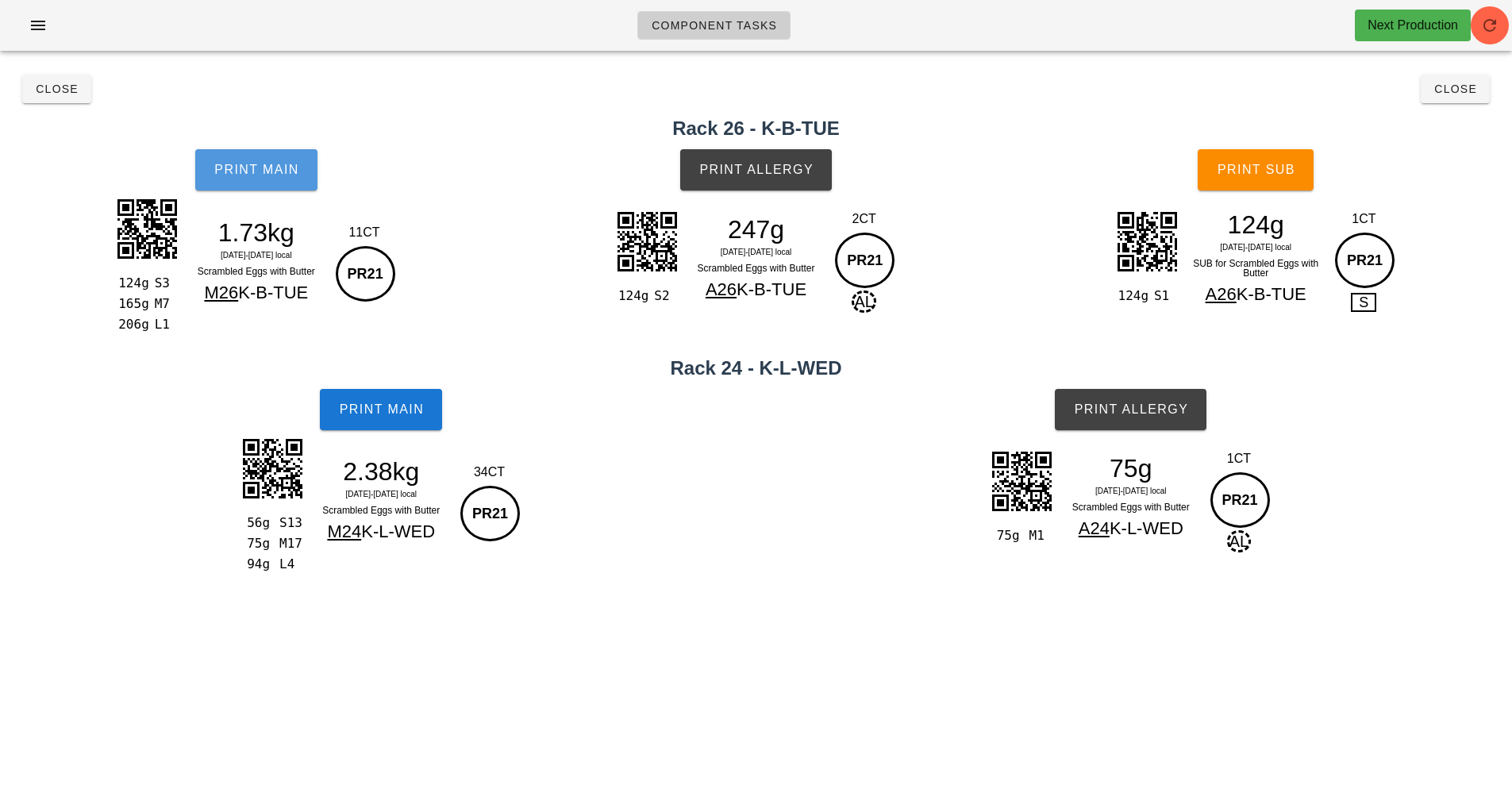
click at [247, 161] on button "Print Main" at bounding box center [256, 169] width 122 height 41
click at [363, 426] on button "Print Main" at bounding box center [380, 409] width 122 height 41
click at [725, 167] on span "Print Allergy" at bounding box center [756, 169] width 115 height 14
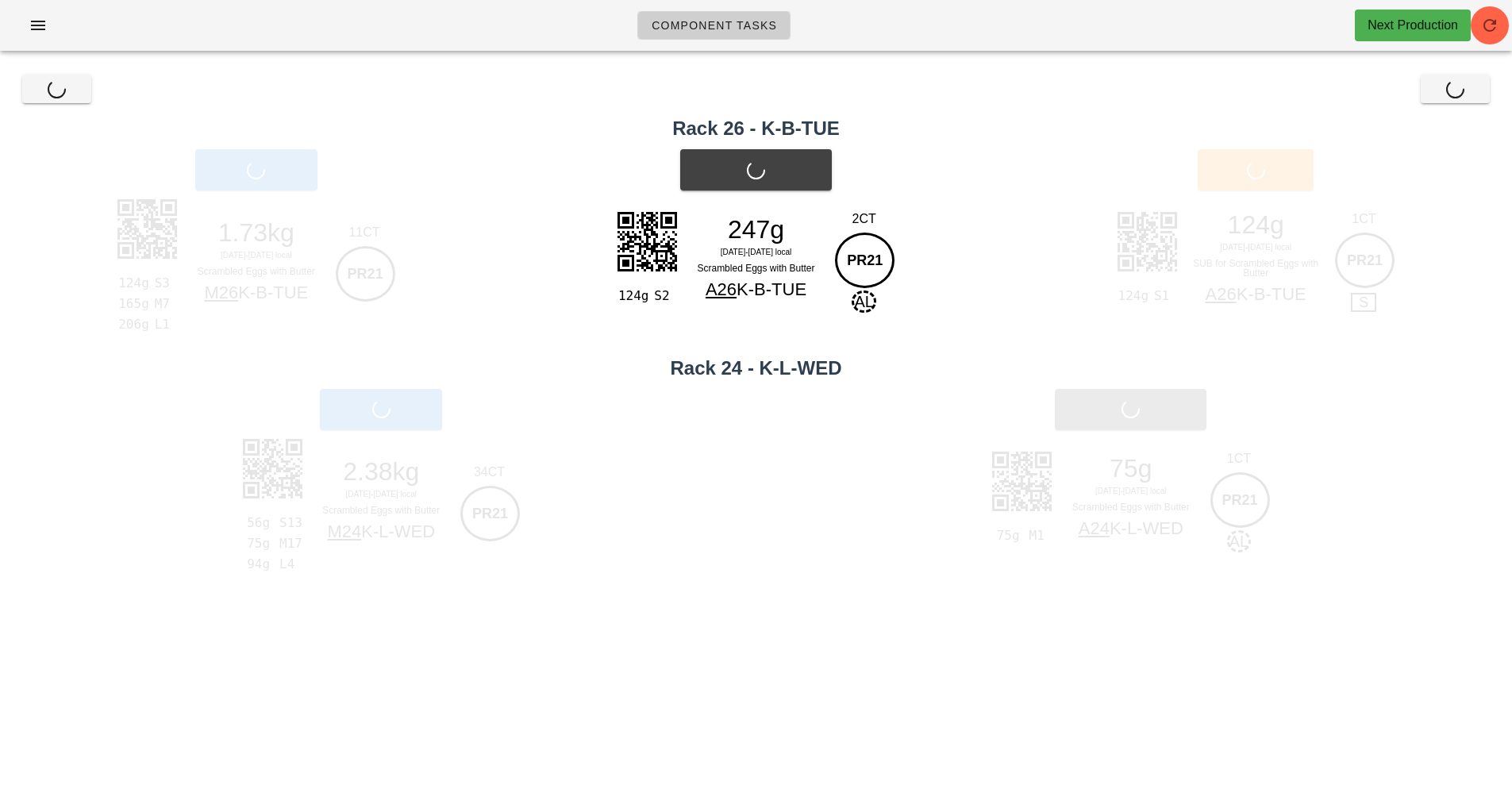
click at [1115, 442] on div "75g M1 75g Mo 18-We 20 Aug local Scrambled Eggs with Butter A24 K-L-WED 1CT PR2…" at bounding box center [1131, 518] width 763 height 157
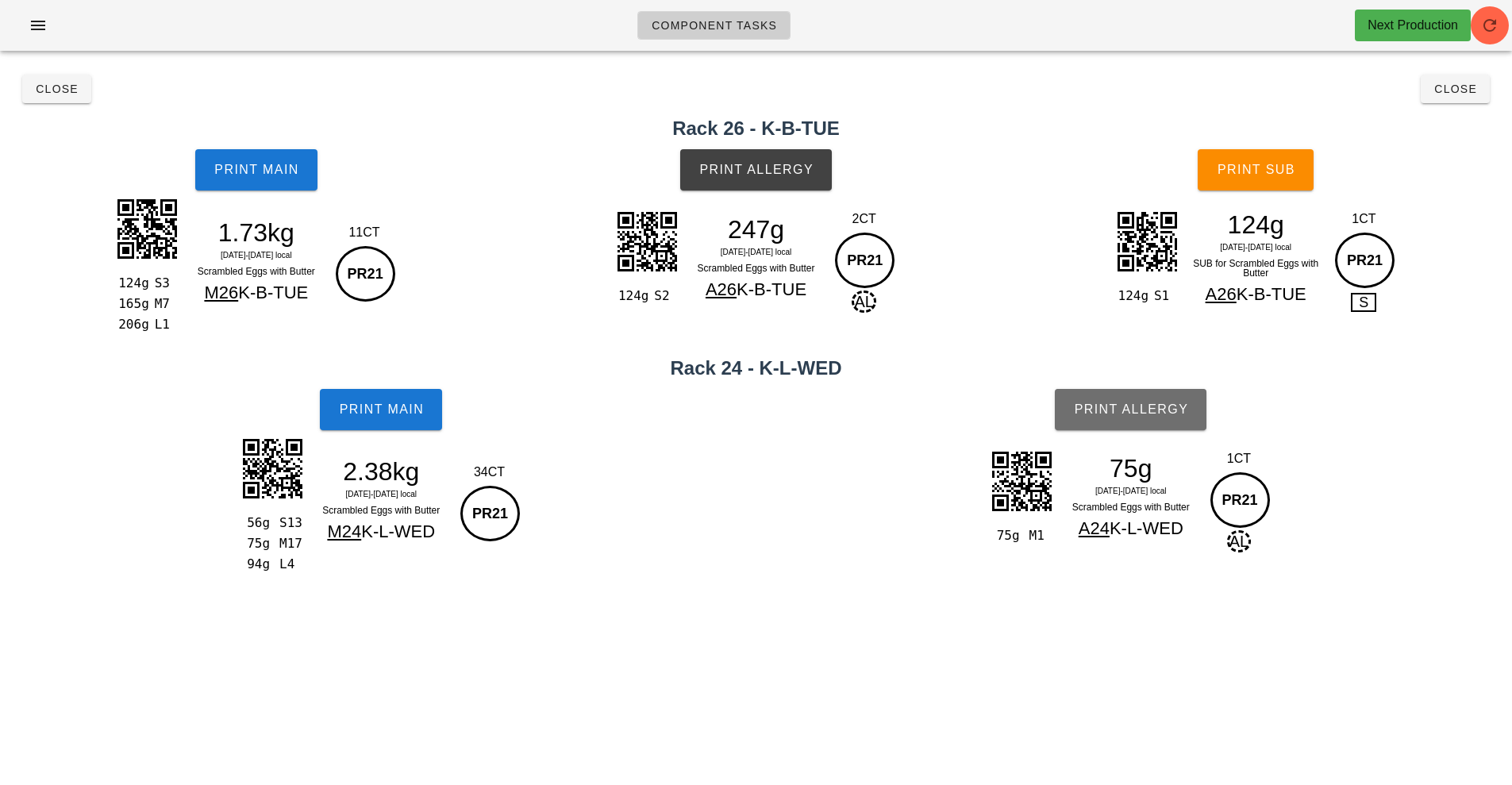
click at [1140, 423] on button "Print Allergy" at bounding box center [1130, 409] width 151 height 41
click at [1250, 177] on button "Print Sub" at bounding box center [1256, 169] width 116 height 41
click at [1454, 94] on span "Close" at bounding box center [1456, 88] width 44 height 13
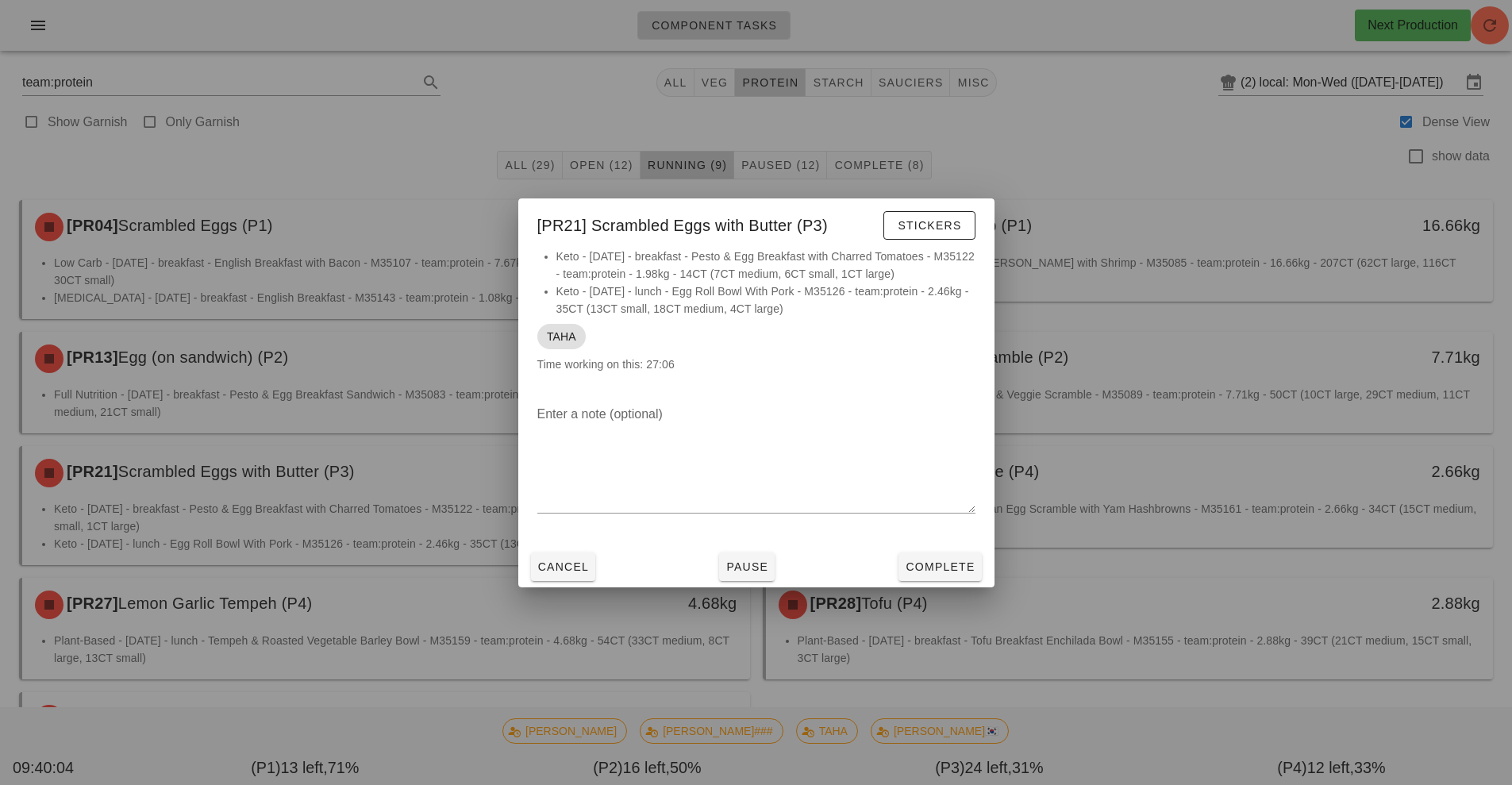
click at [1080, 532] on div at bounding box center [756, 392] width 1512 height 785
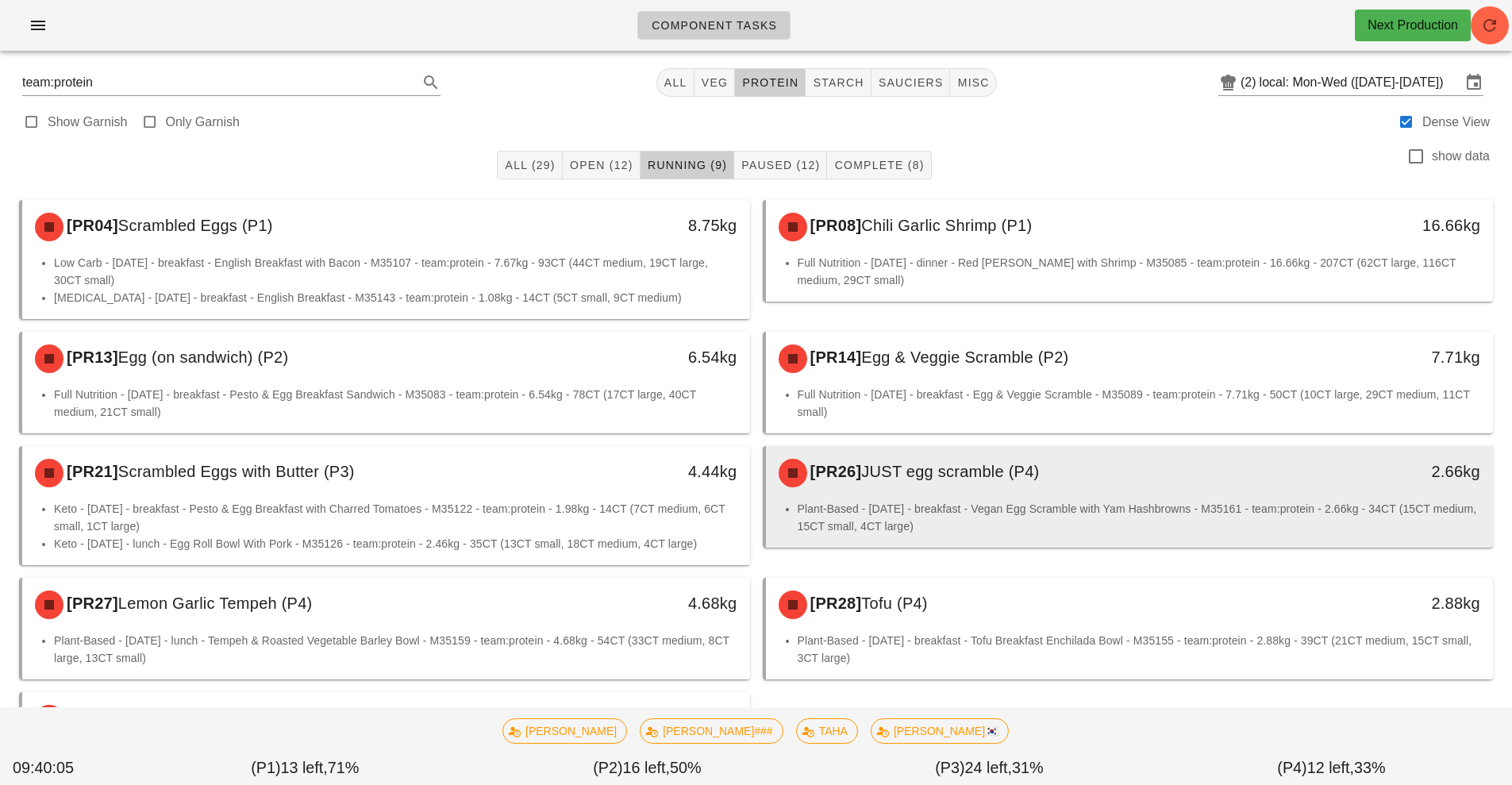
click at [977, 476] on span "JUST egg scramble (P4)" at bounding box center [949, 471] width 177 height 18
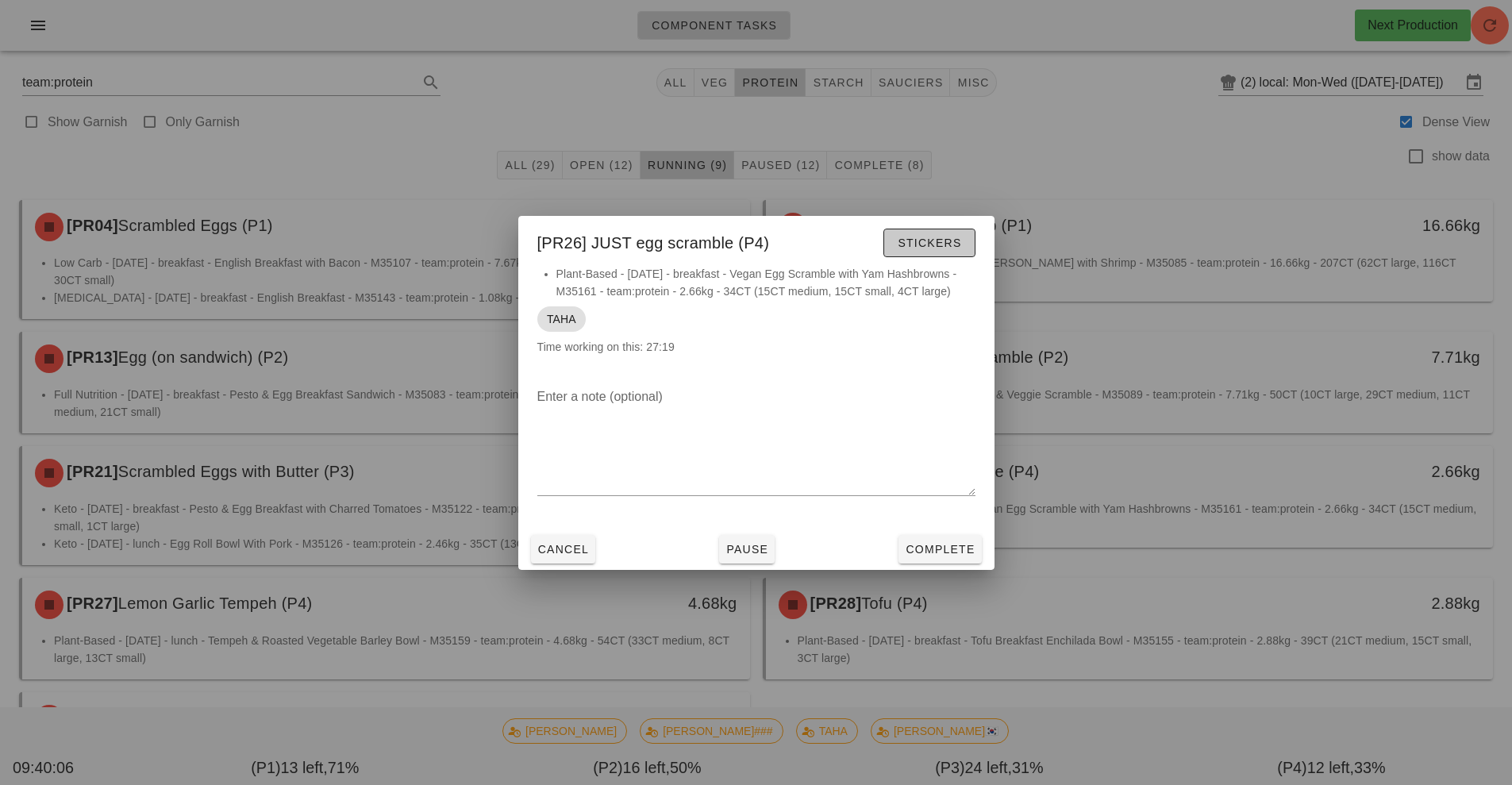
click at [955, 252] on button "Stickers" at bounding box center [928, 243] width 92 height 29
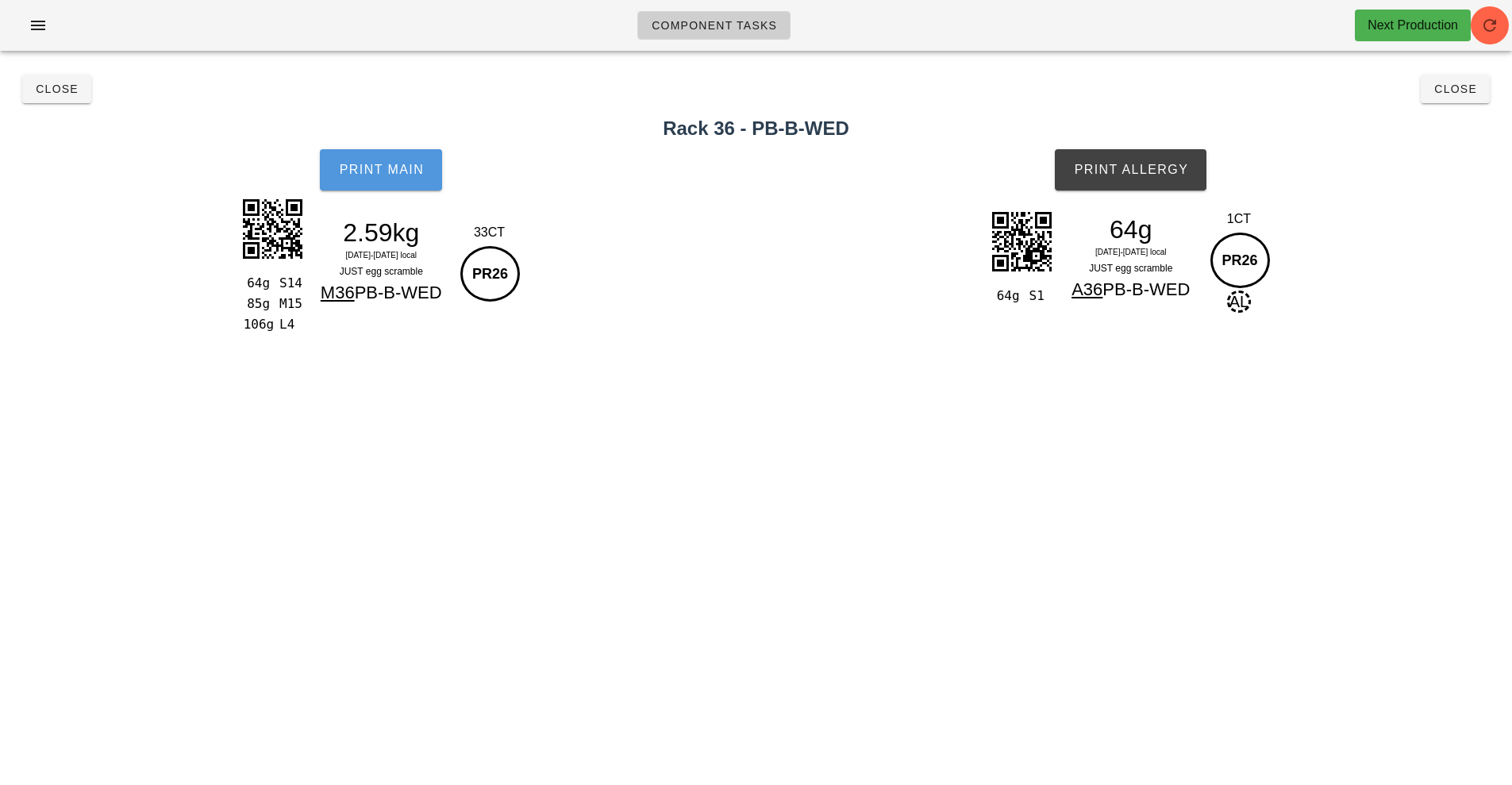
click at [401, 179] on button "Print Main" at bounding box center [380, 169] width 122 height 41
click at [1001, 428] on div "Component Tasks Next Production team:protein All veg protein starch sauciers mi…" at bounding box center [756, 392] width 1512 height 785
click at [1115, 180] on button "Print Allergy" at bounding box center [1130, 169] width 151 height 41
click at [1446, 94] on span "Close" at bounding box center [1456, 88] width 44 height 13
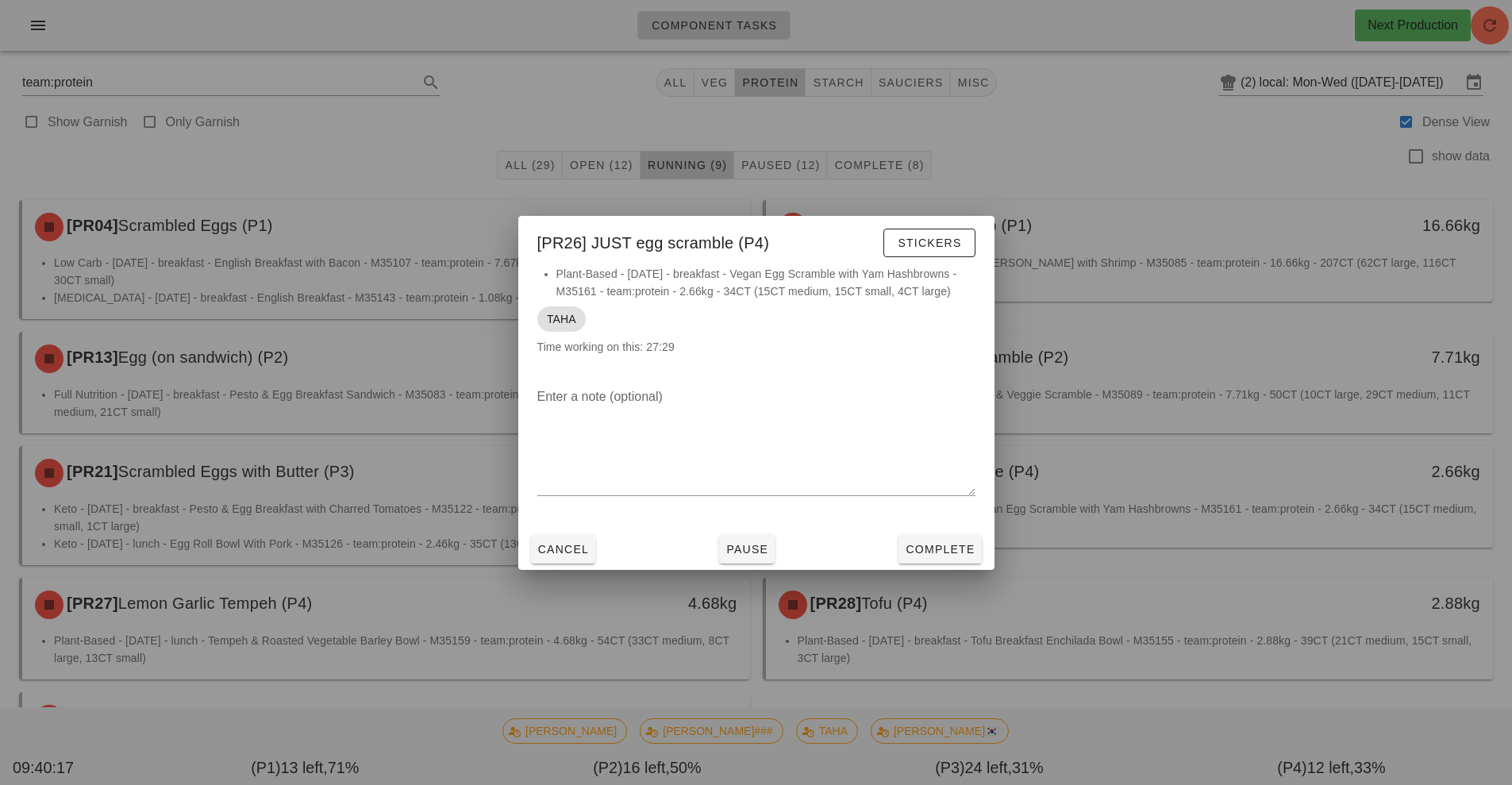
click at [320, 434] on div at bounding box center [756, 392] width 1512 height 785
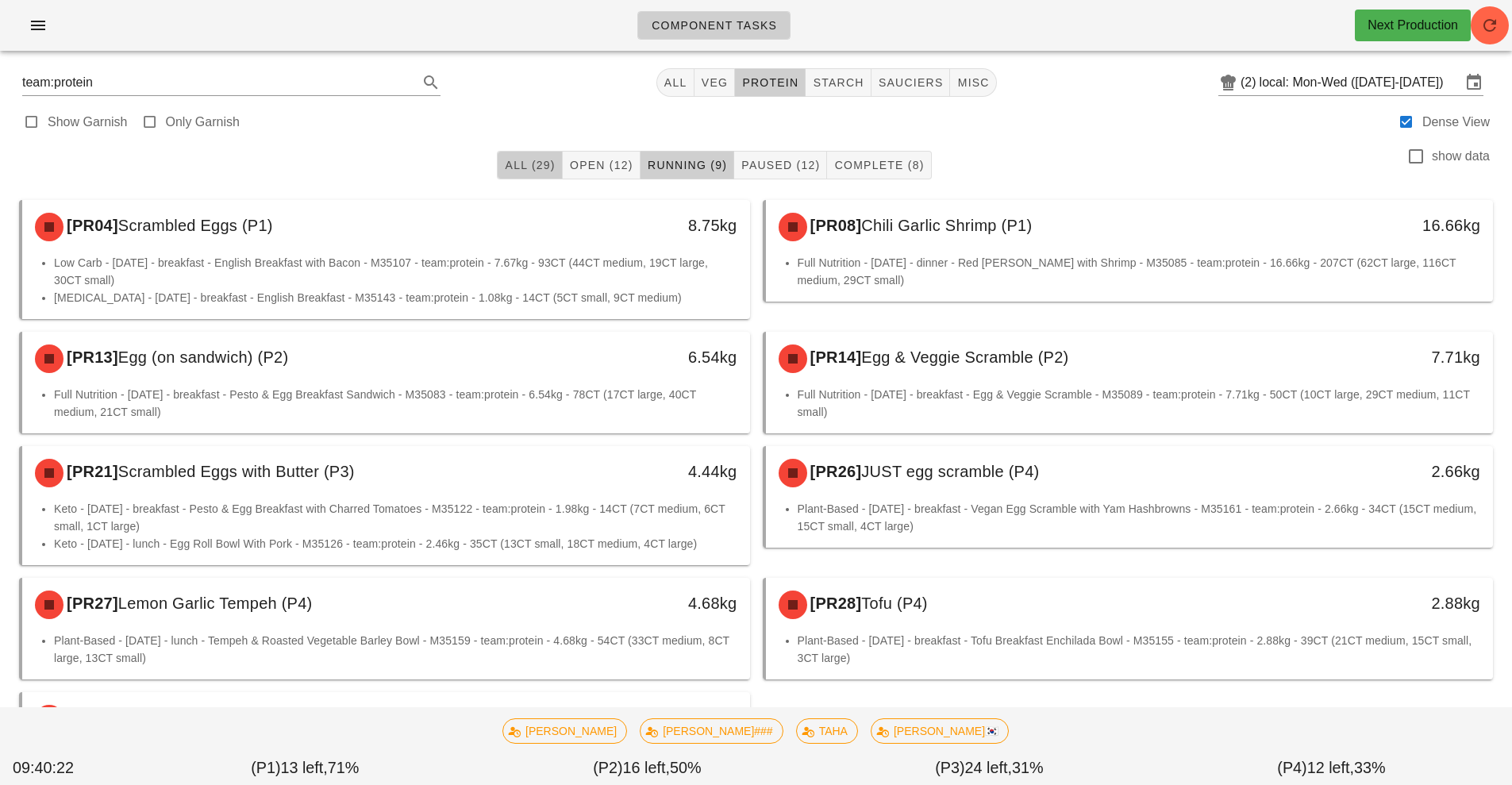
click at [512, 175] on button "All (29)" at bounding box center [529, 165] width 65 height 29
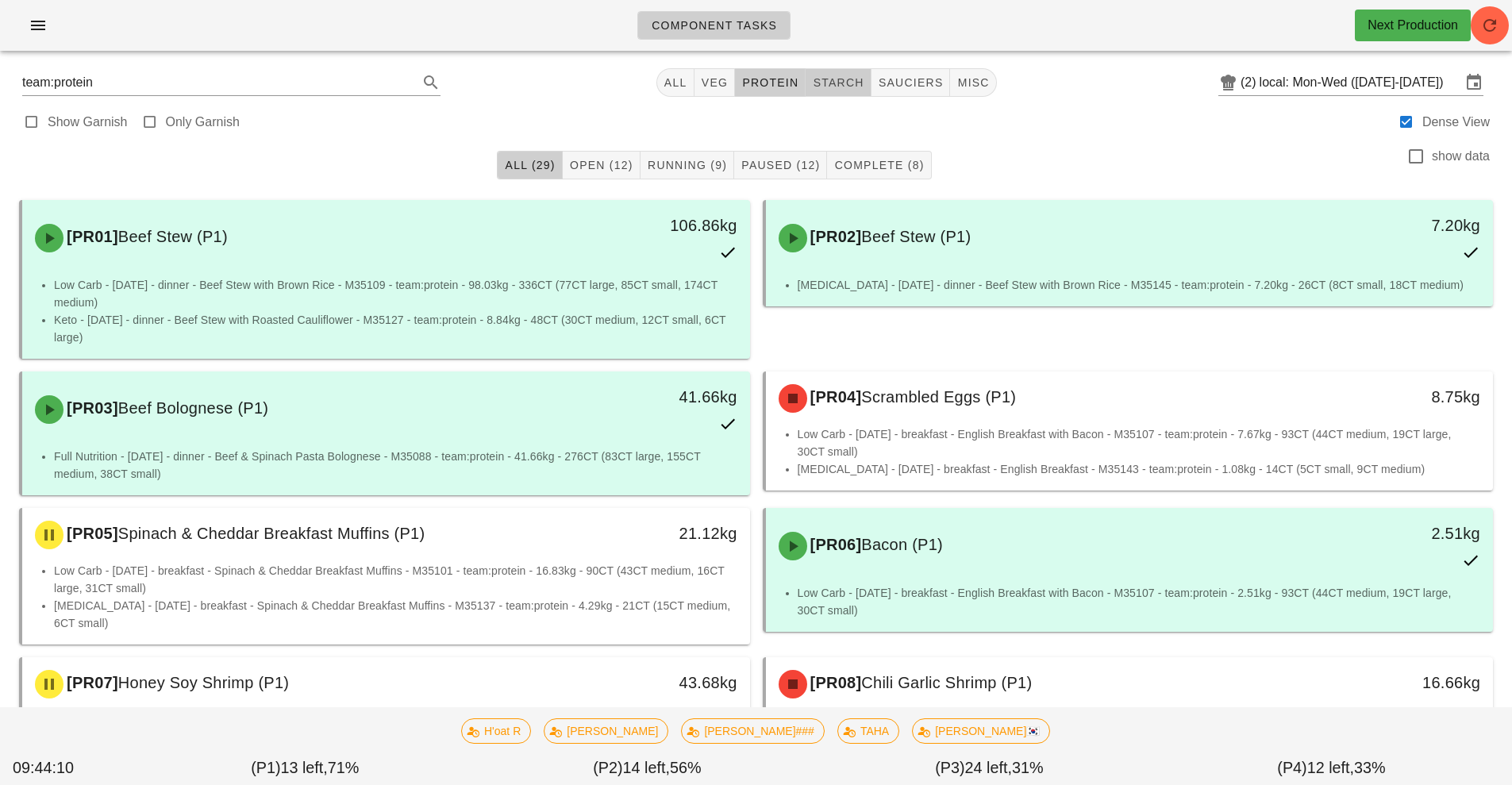
click at [835, 82] on span "starch" at bounding box center [838, 82] width 51 height 13
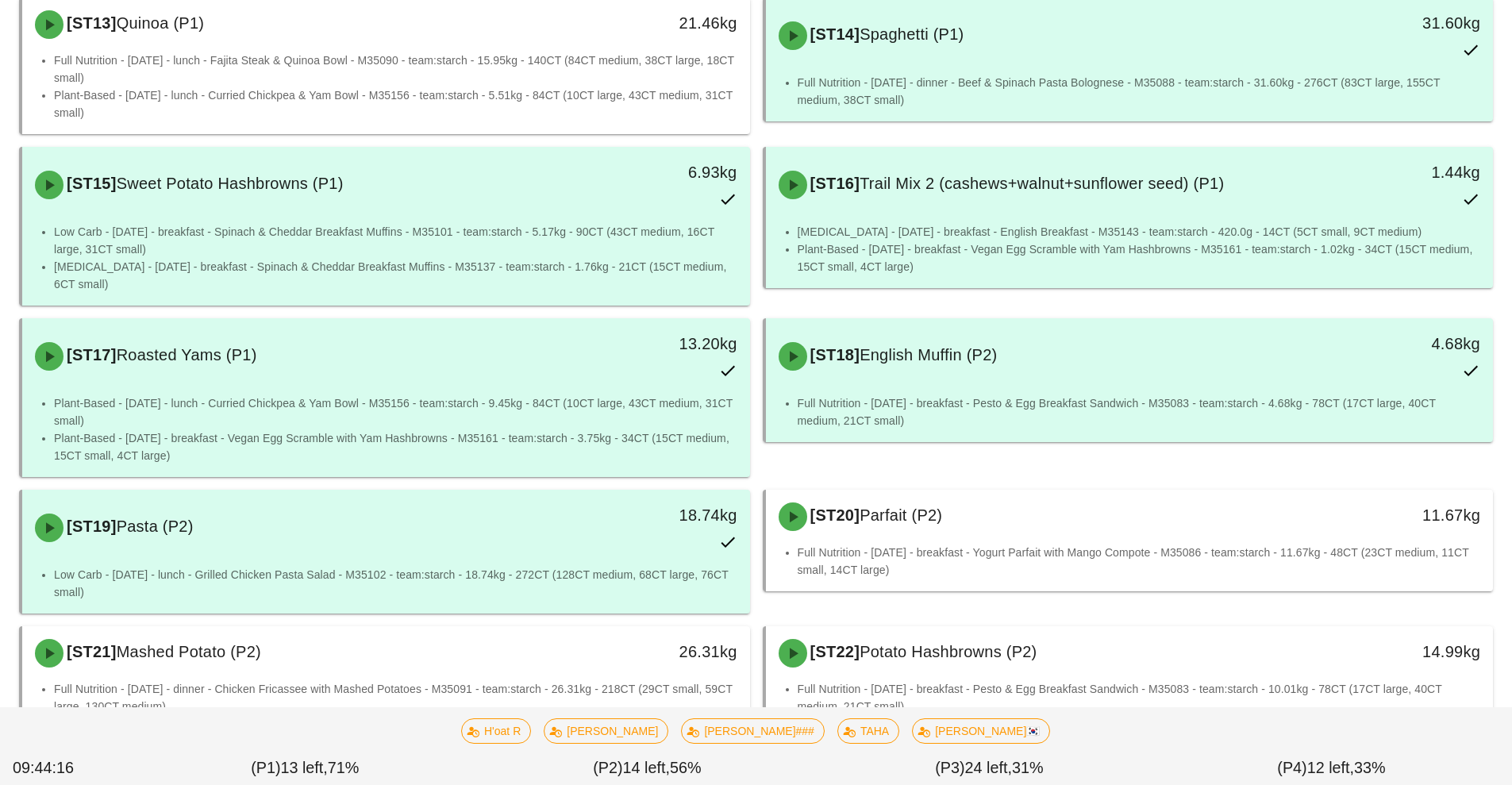
scroll to position [1282, 0]
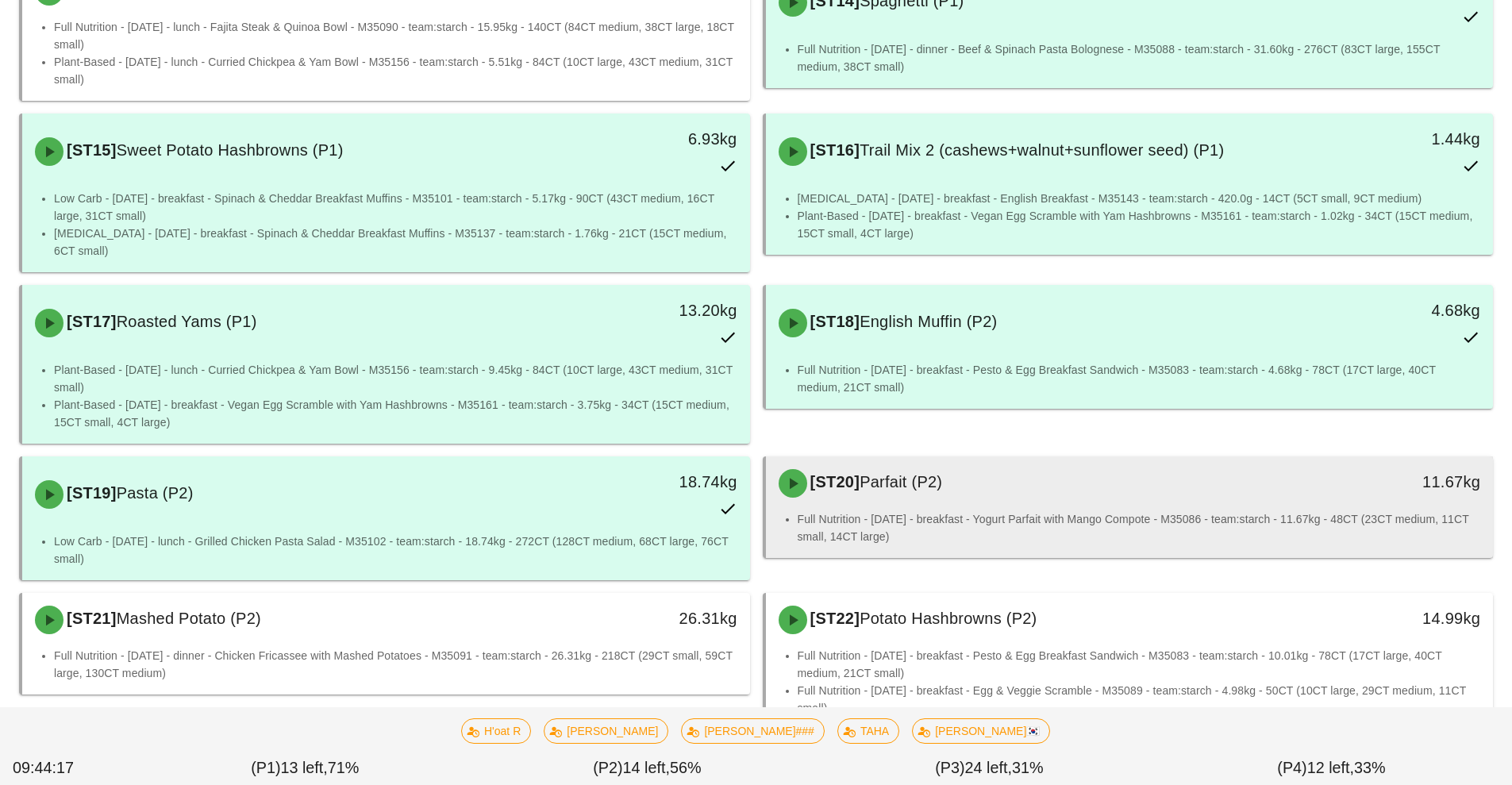
click at [886, 474] on span "Parfait (P2)" at bounding box center [901, 482] width 82 height 18
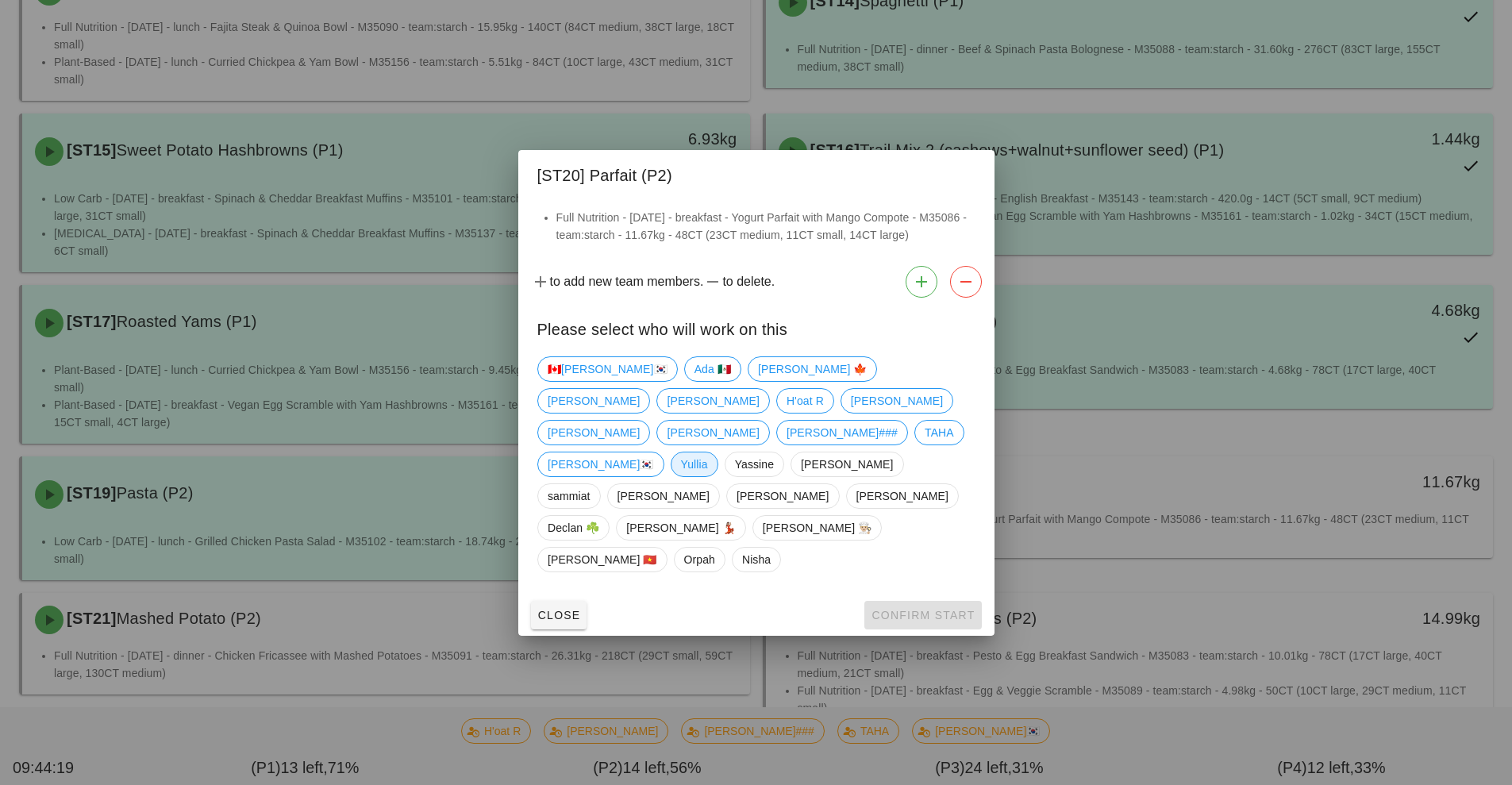
click at [680, 475] on span "Yullia" at bounding box center [694, 464] width 27 height 24
click at [917, 609] on span "Confirm Start" at bounding box center [923, 615] width 104 height 13
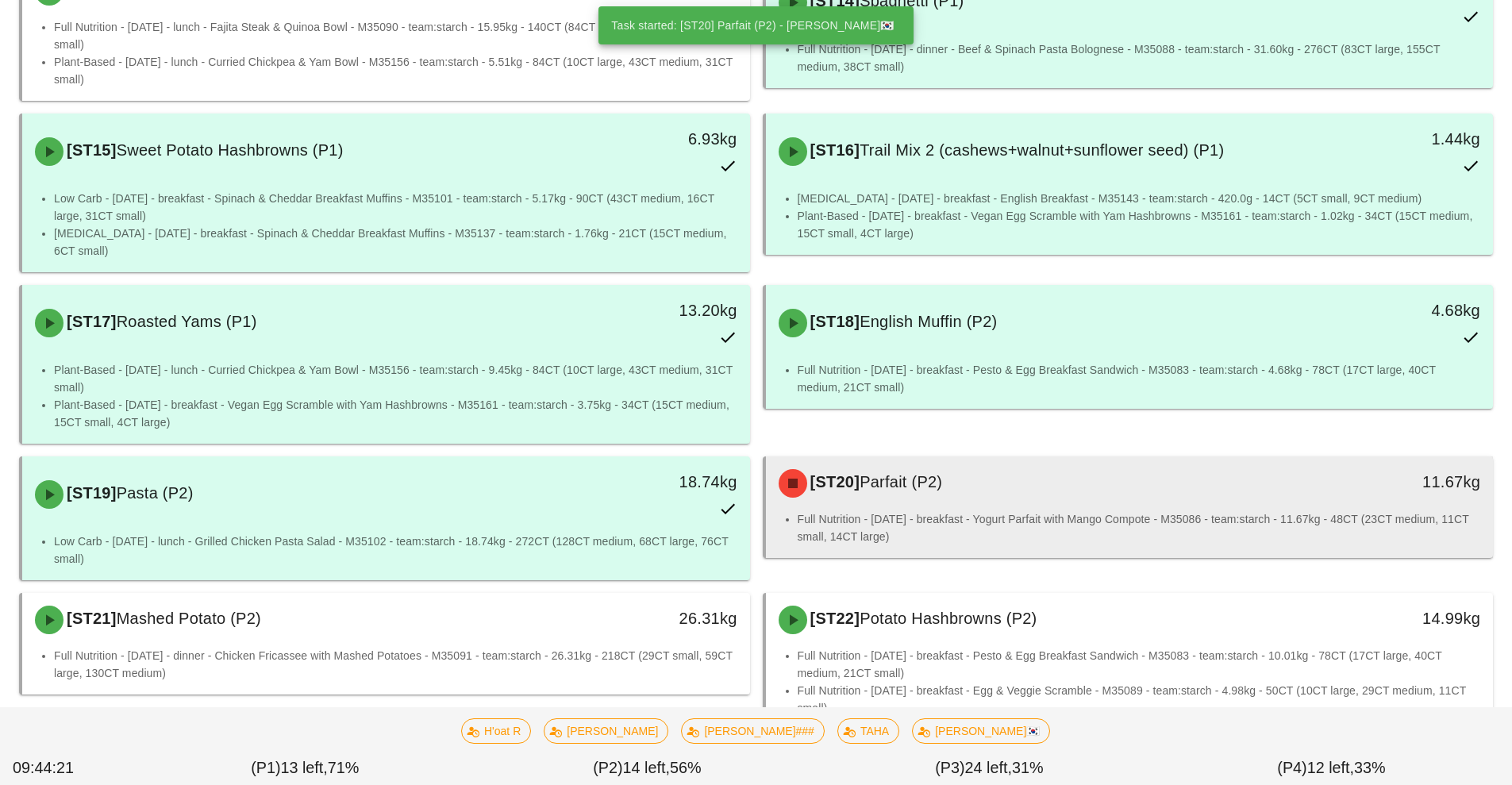
click at [949, 480] on div "[ST20] Parfait (P2)" at bounding box center [1039, 483] width 541 height 48
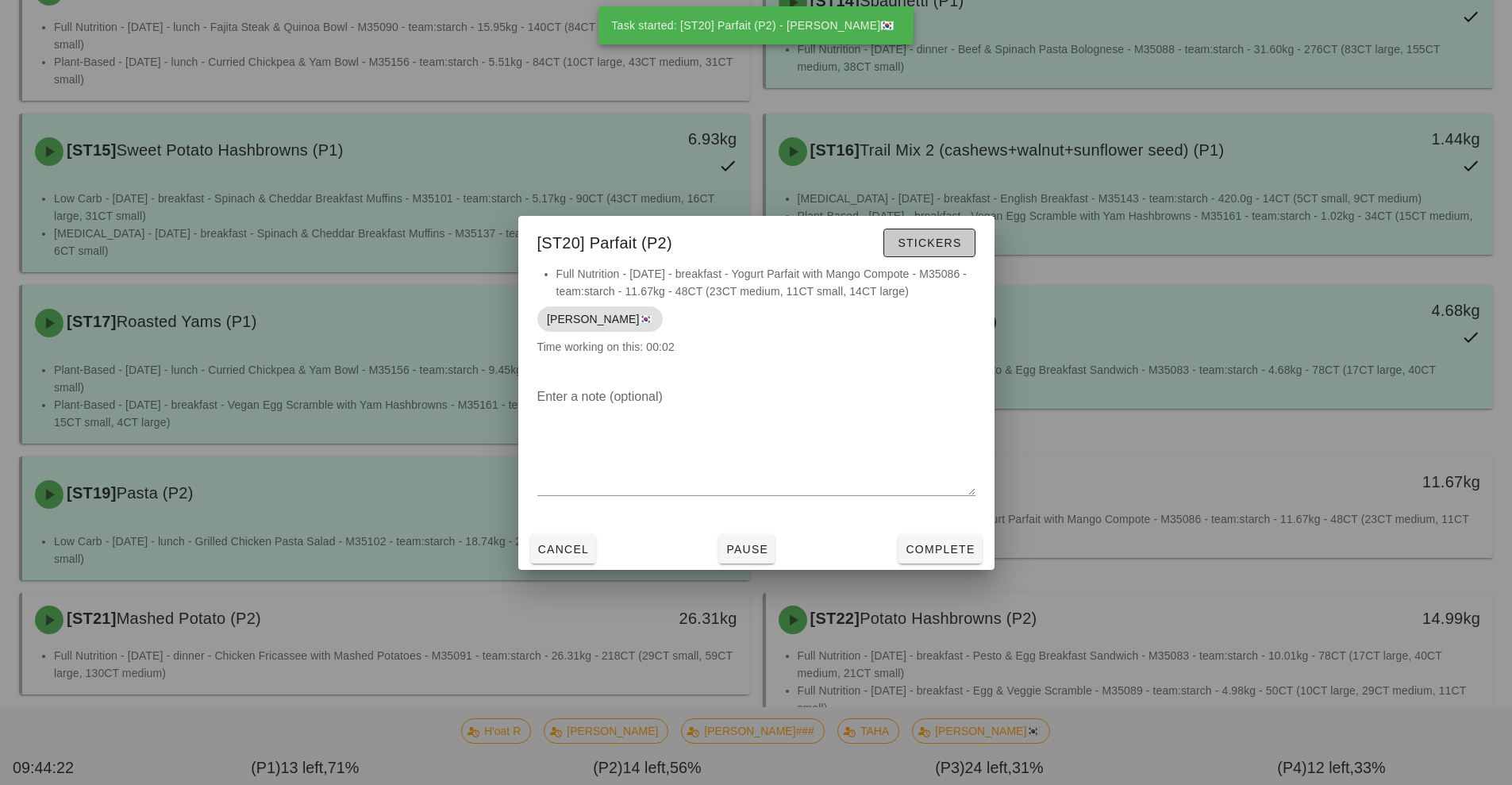
click at [901, 240] on span "Stickers" at bounding box center [929, 242] width 64 height 13
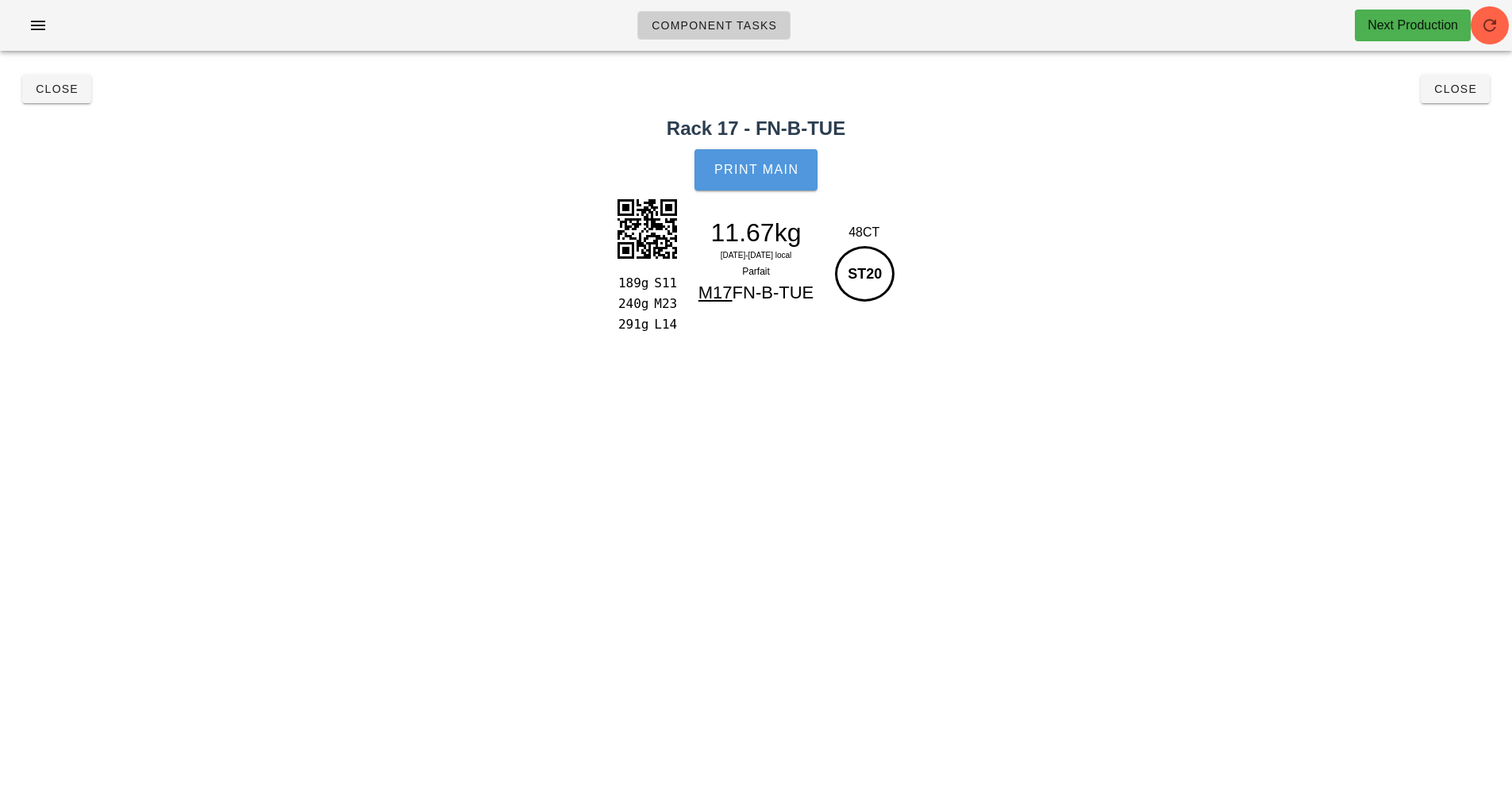
click at [753, 171] on span "Print Main" at bounding box center [757, 169] width 86 height 14
click at [46, 103] on button "Close" at bounding box center [56, 89] width 69 height 29
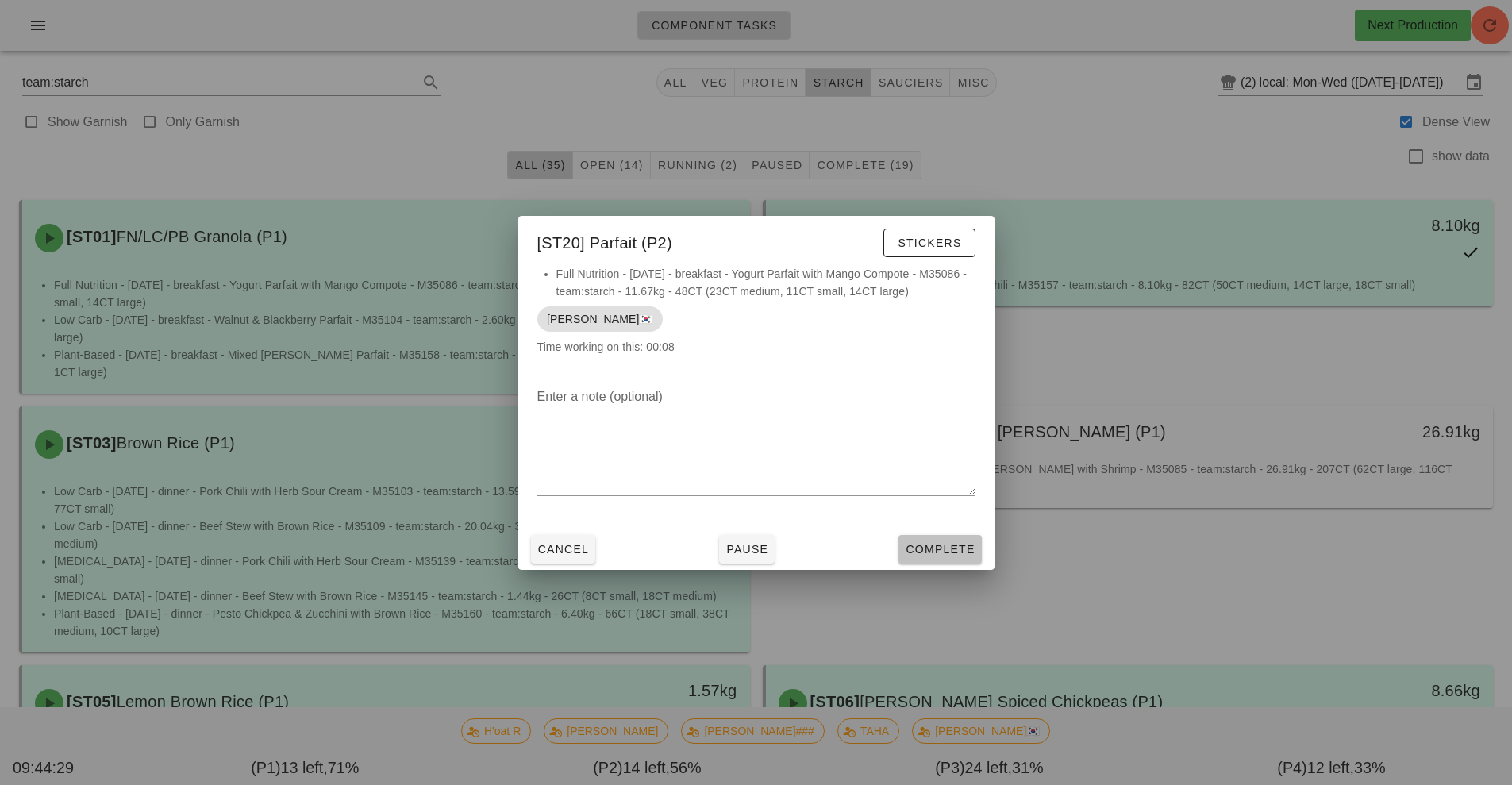
click at [954, 547] on span "Complete" at bounding box center [939, 549] width 70 height 13
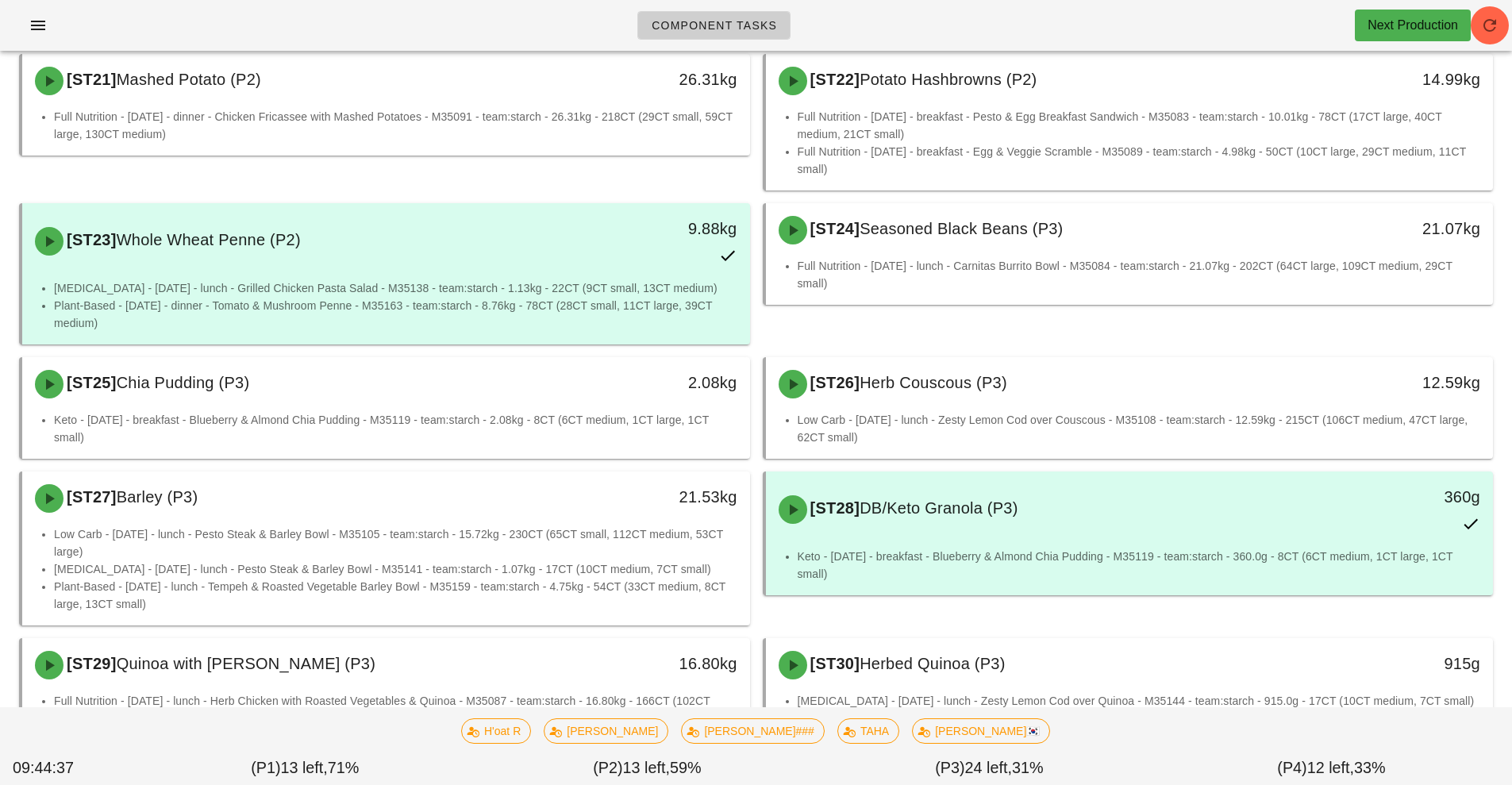
scroll to position [1821, 0]
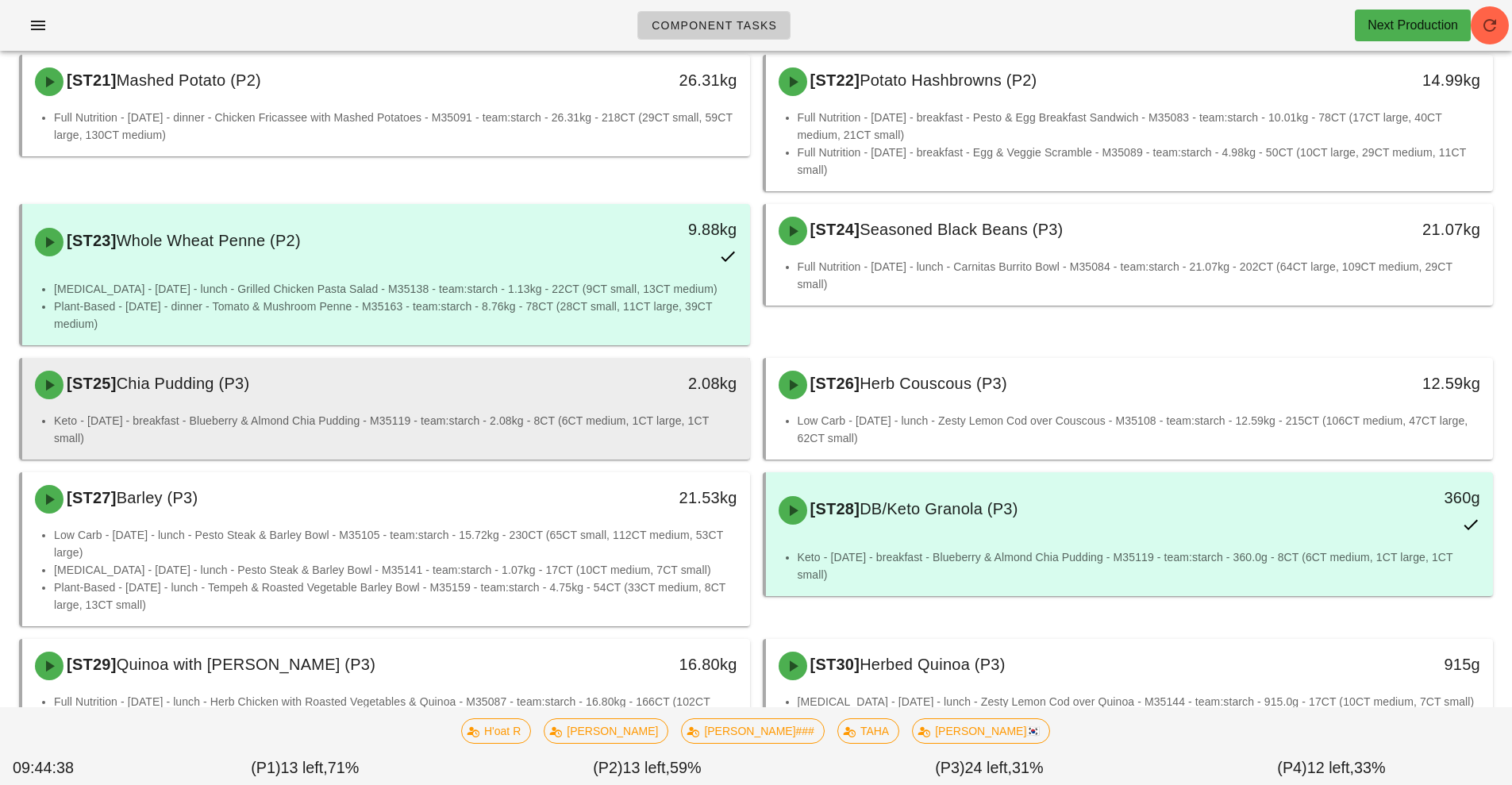
click at [505, 381] on div "[ST25] Chia Pudding (P3)" at bounding box center [295, 385] width 541 height 48
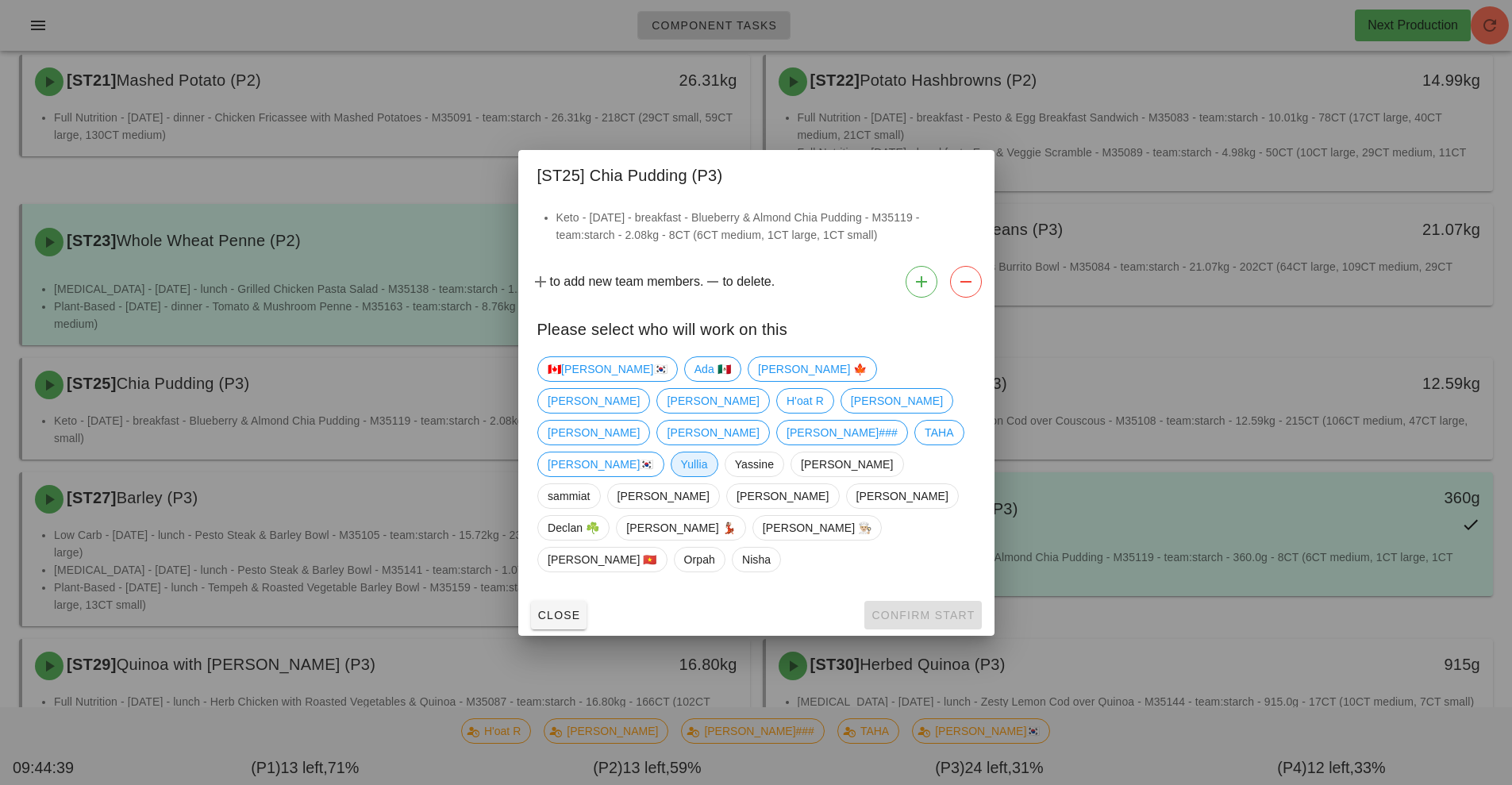
click at [680, 476] on span "Yullia" at bounding box center [694, 464] width 27 height 24
click at [928, 609] on span "Confirm Start" at bounding box center [923, 615] width 104 height 13
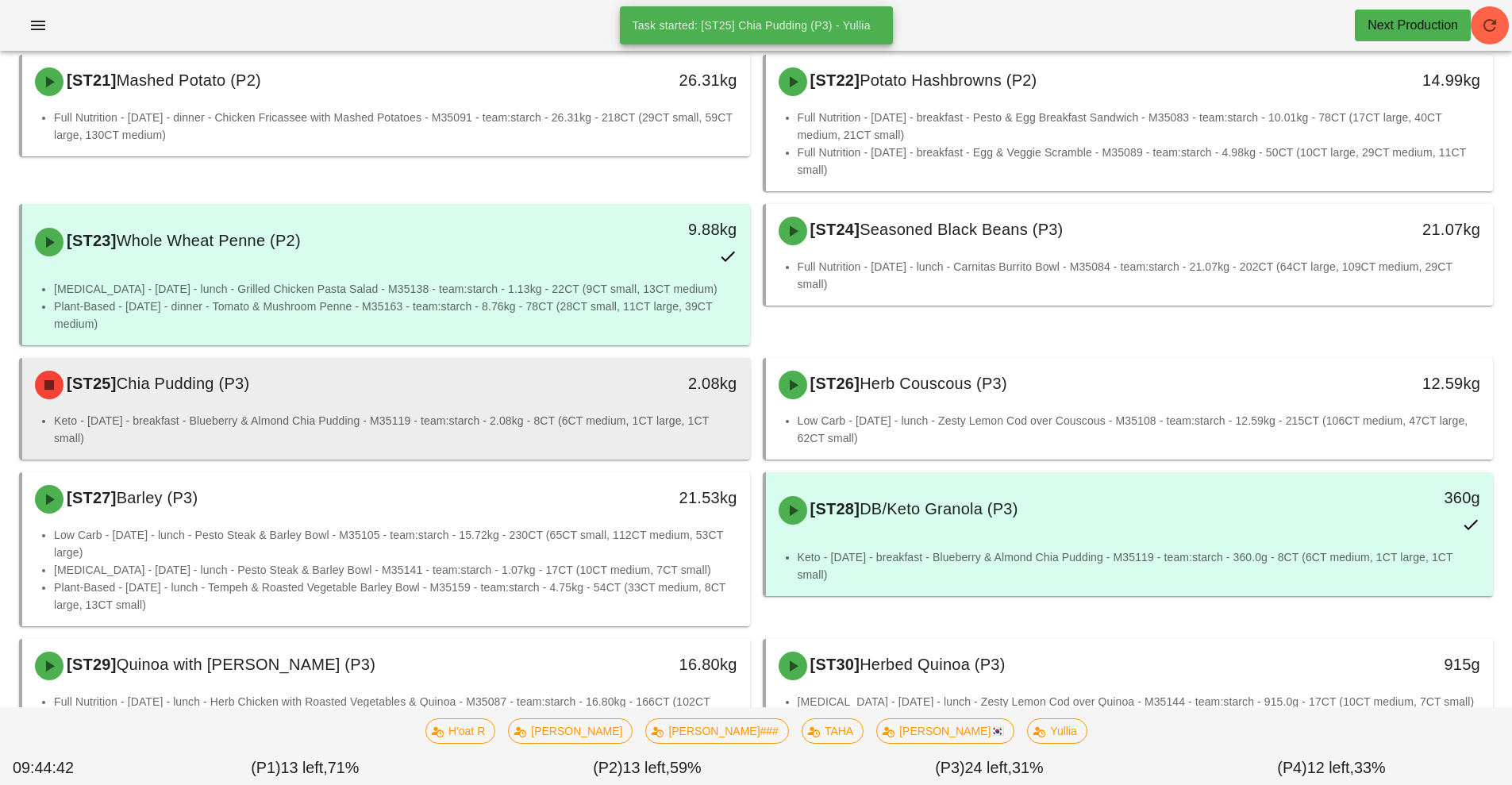
click at [574, 388] on div "2.08kg" at bounding box center [656, 385] width 180 height 48
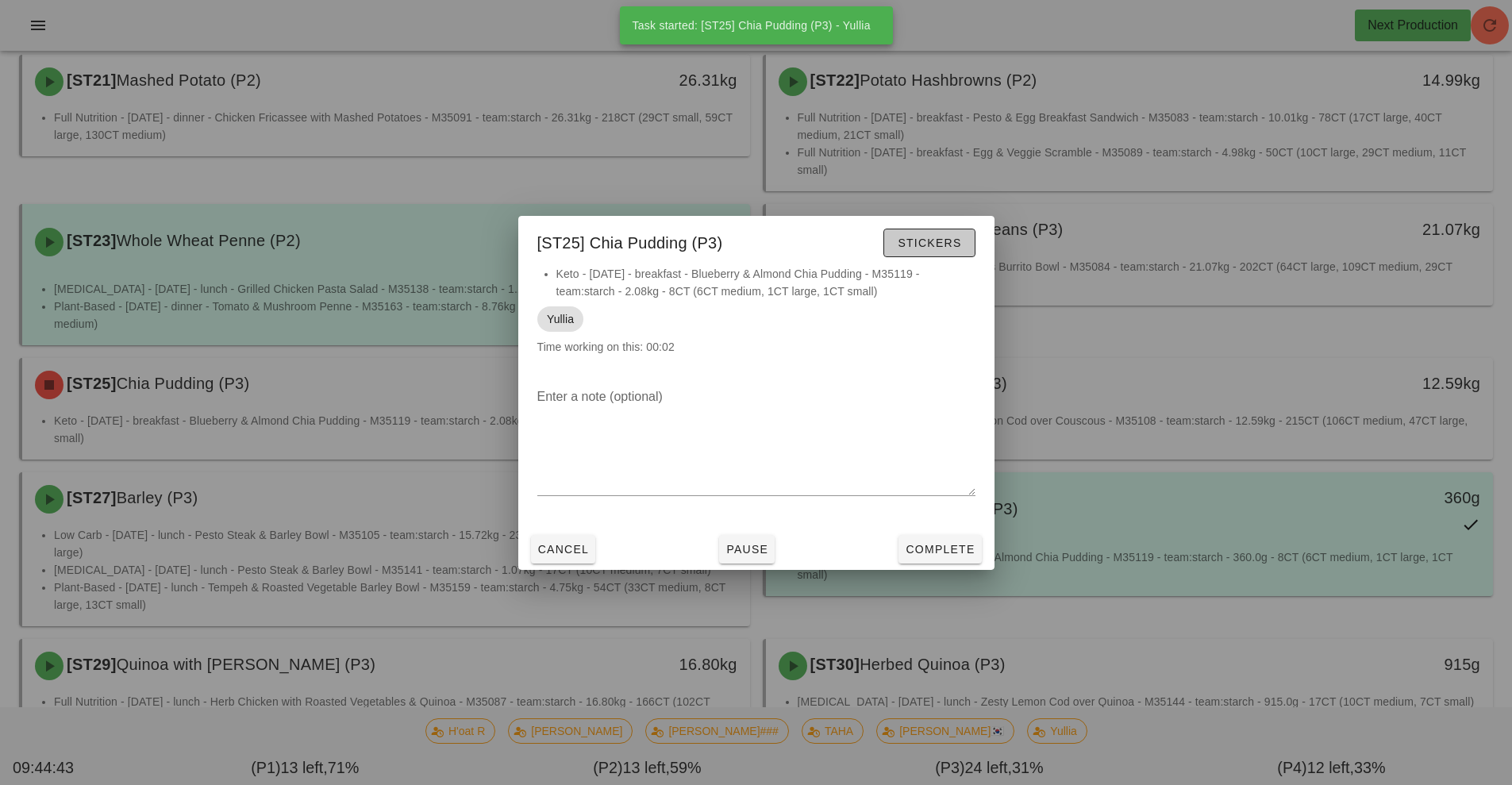
click at [940, 244] on span "Stickers" at bounding box center [929, 242] width 64 height 13
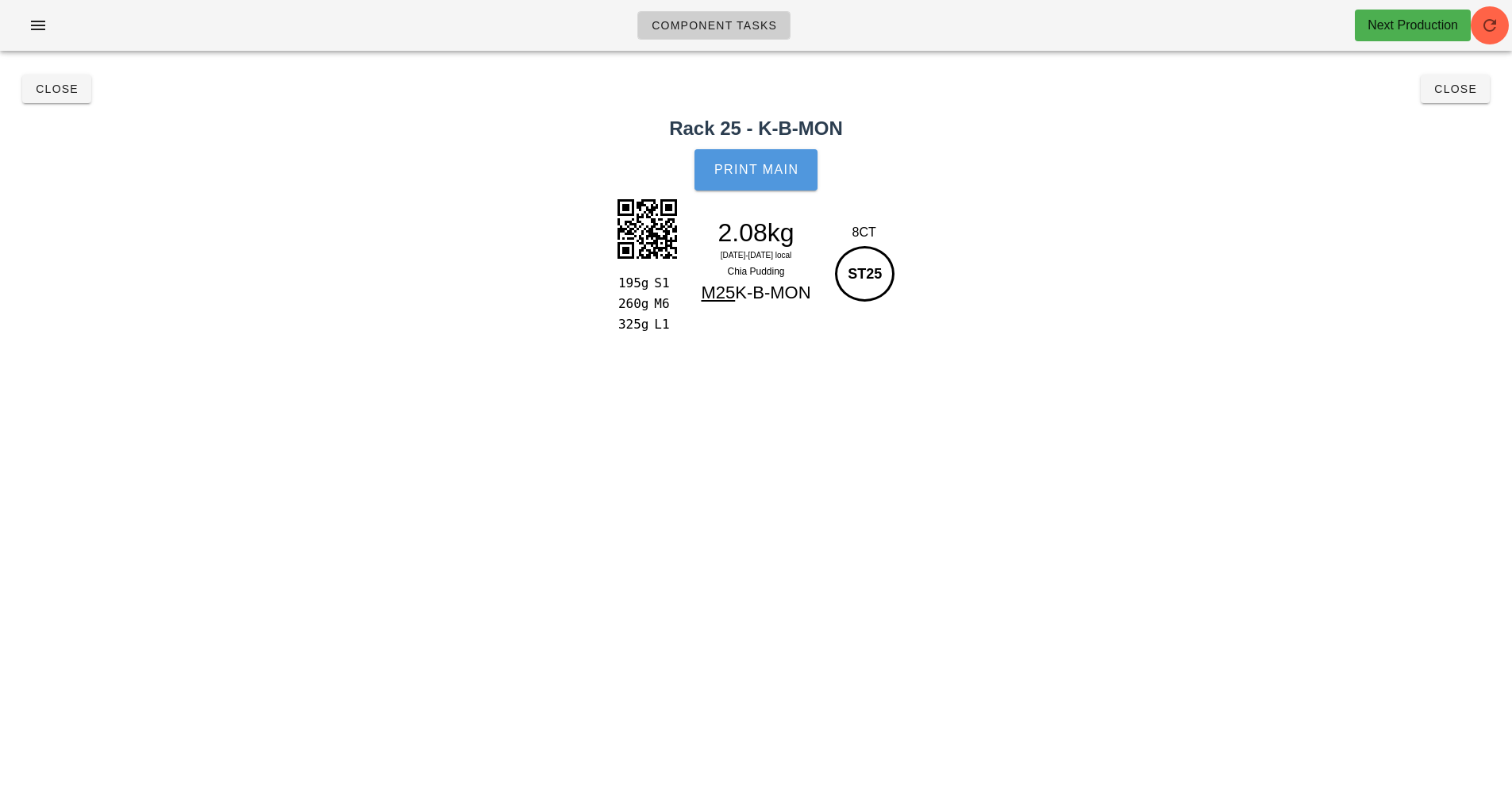
click at [751, 167] on span "Print Main" at bounding box center [757, 169] width 86 height 14
click at [47, 91] on span "Close" at bounding box center [57, 88] width 44 height 13
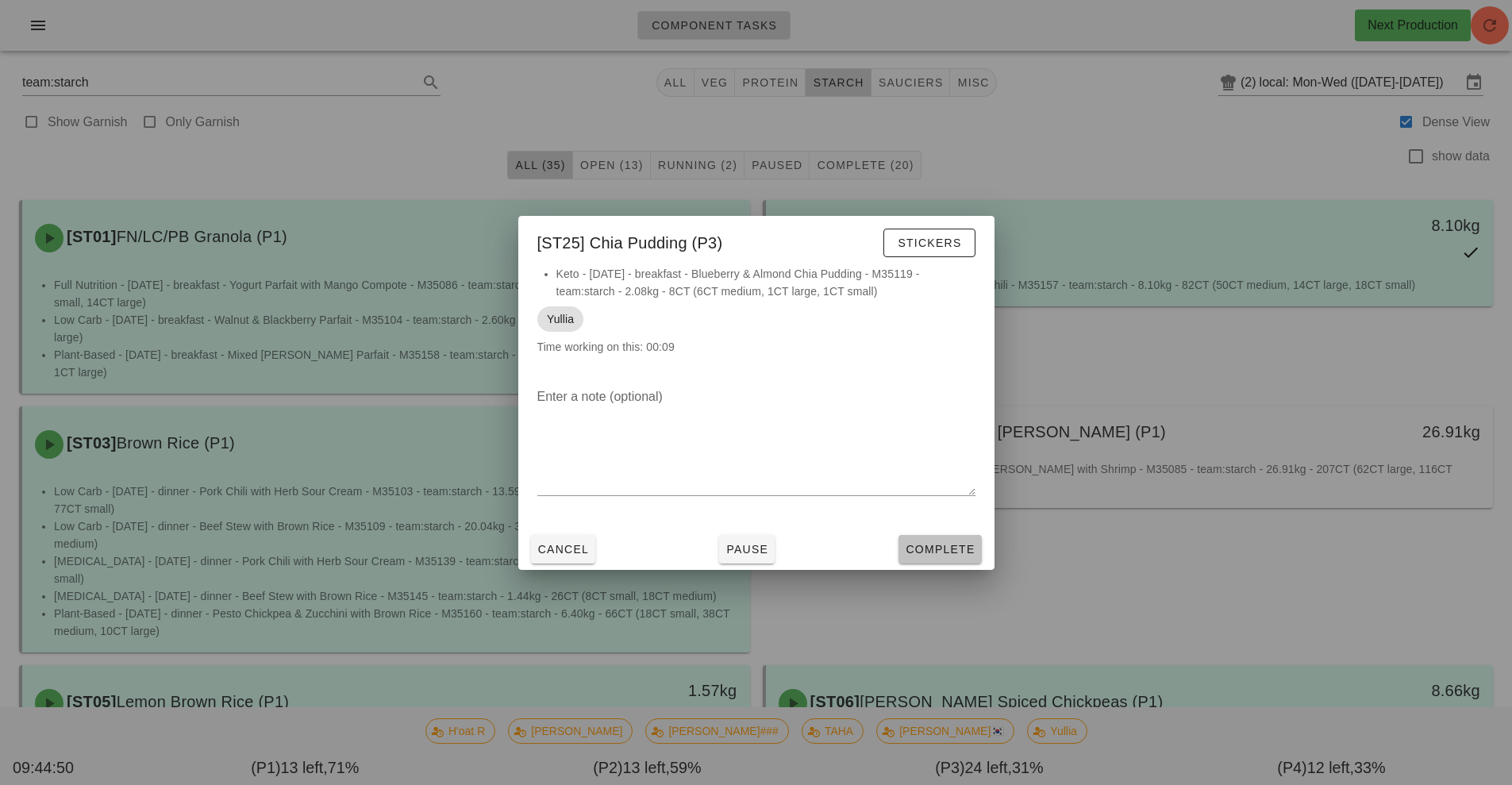
click at [954, 548] on span "Complete" at bounding box center [939, 549] width 70 height 13
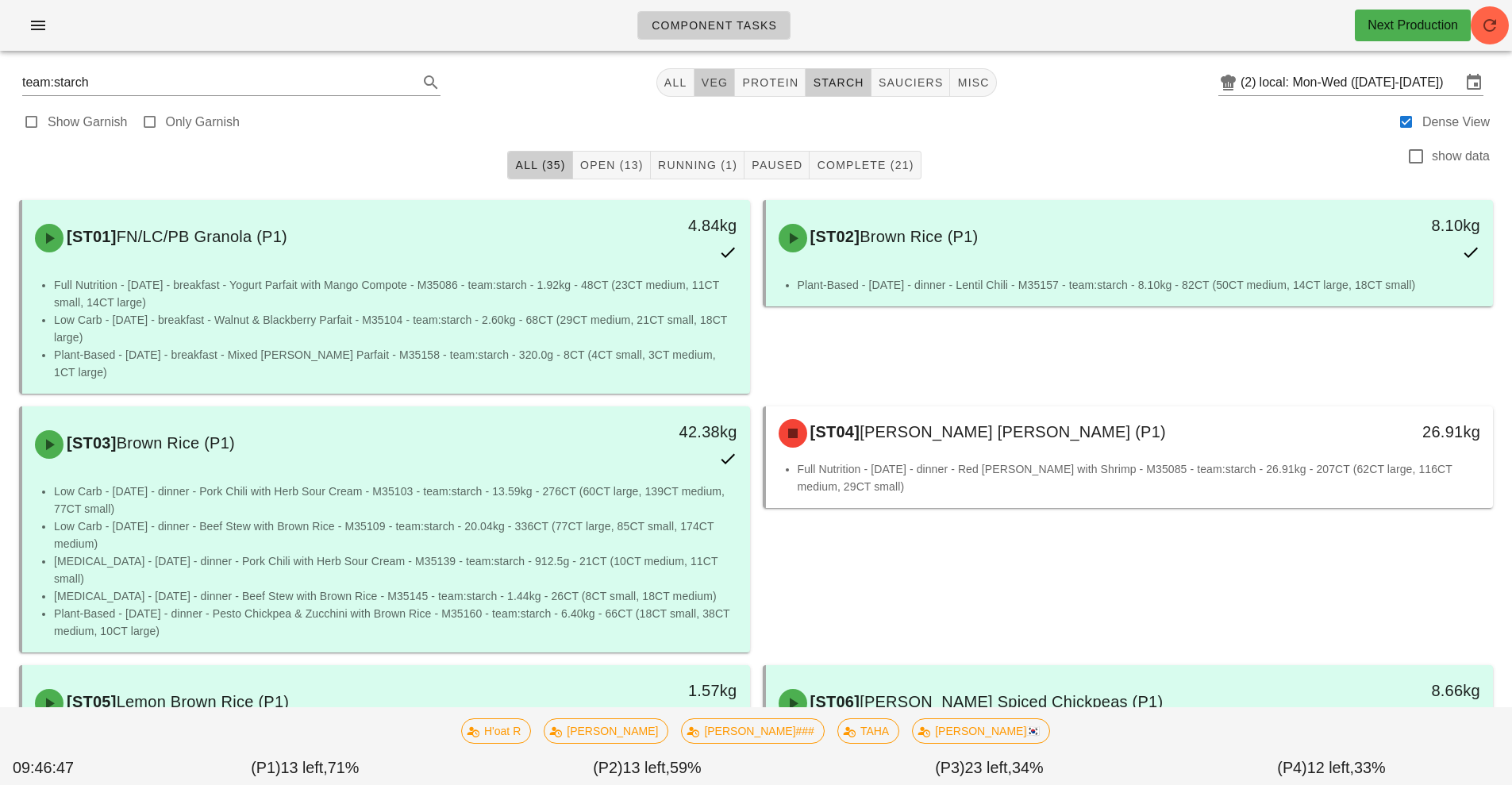
click at [710, 83] on span "veg" at bounding box center [714, 82] width 28 height 13
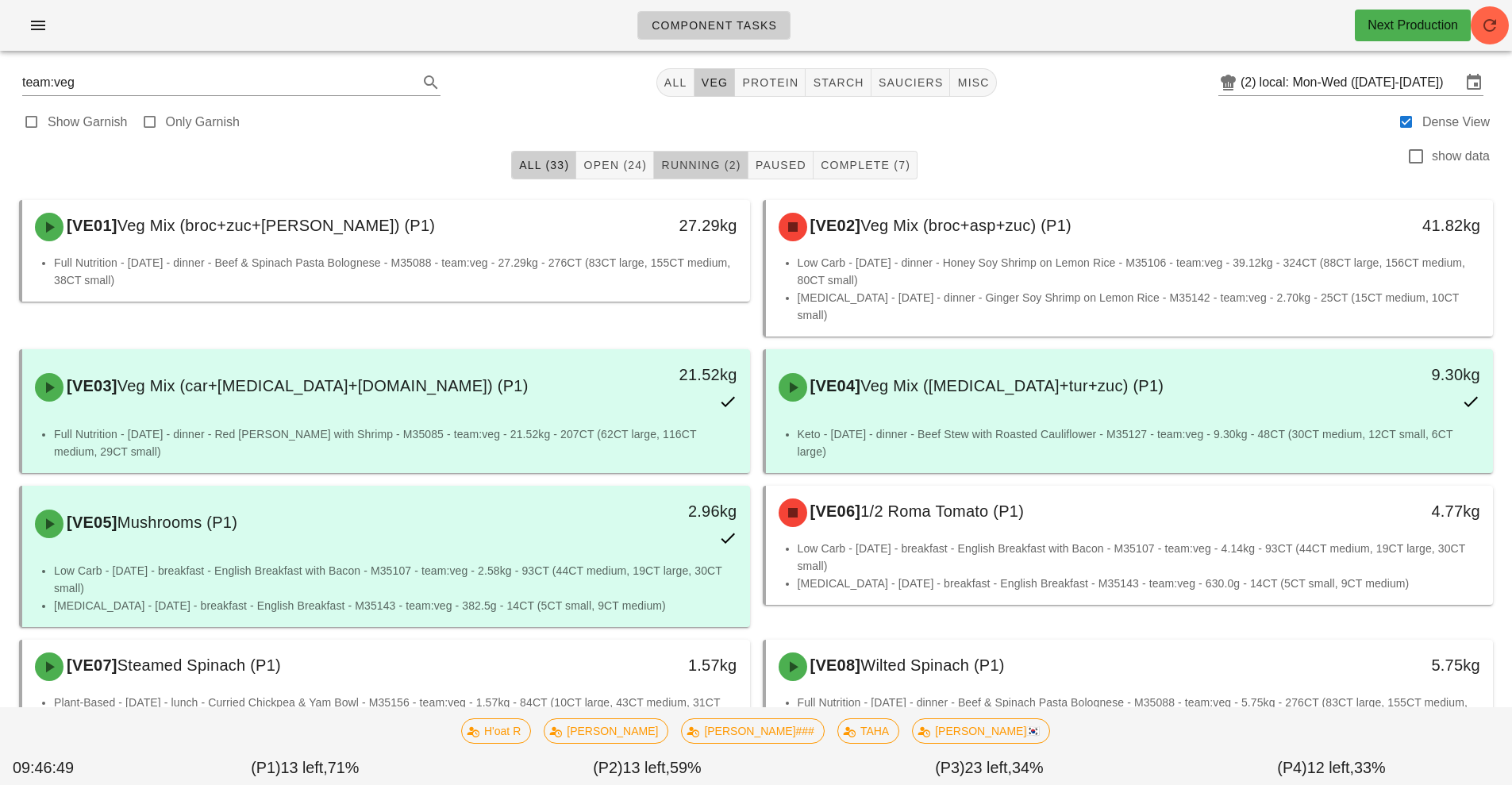
click at [698, 167] on span "Running (2)" at bounding box center [700, 165] width 80 height 13
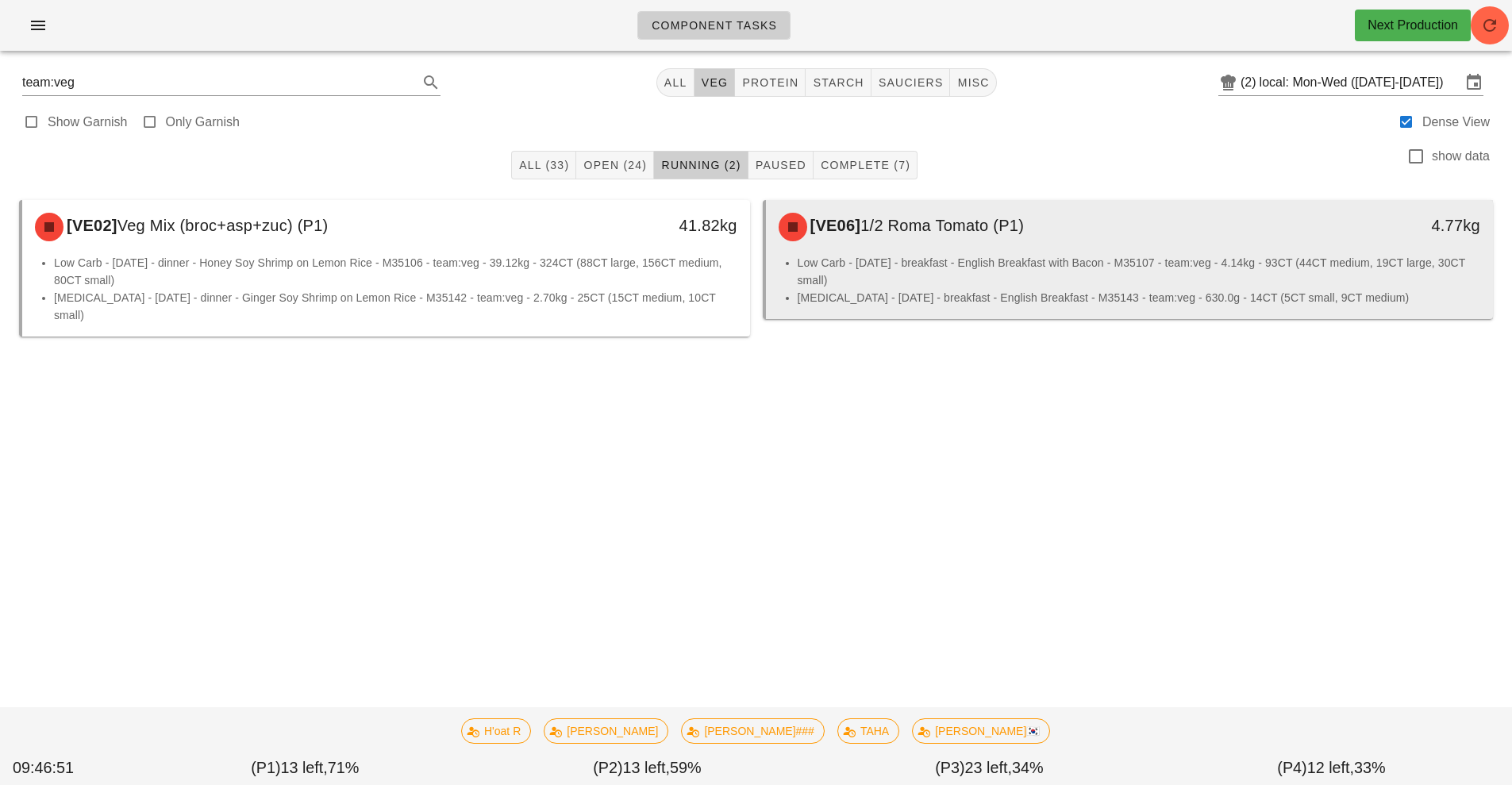
click at [906, 273] on li "Low Carb - Wednesday - breakfast - English Breakfast with Bacon - M35107 - team…" at bounding box center [1139, 272] width 684 height 35
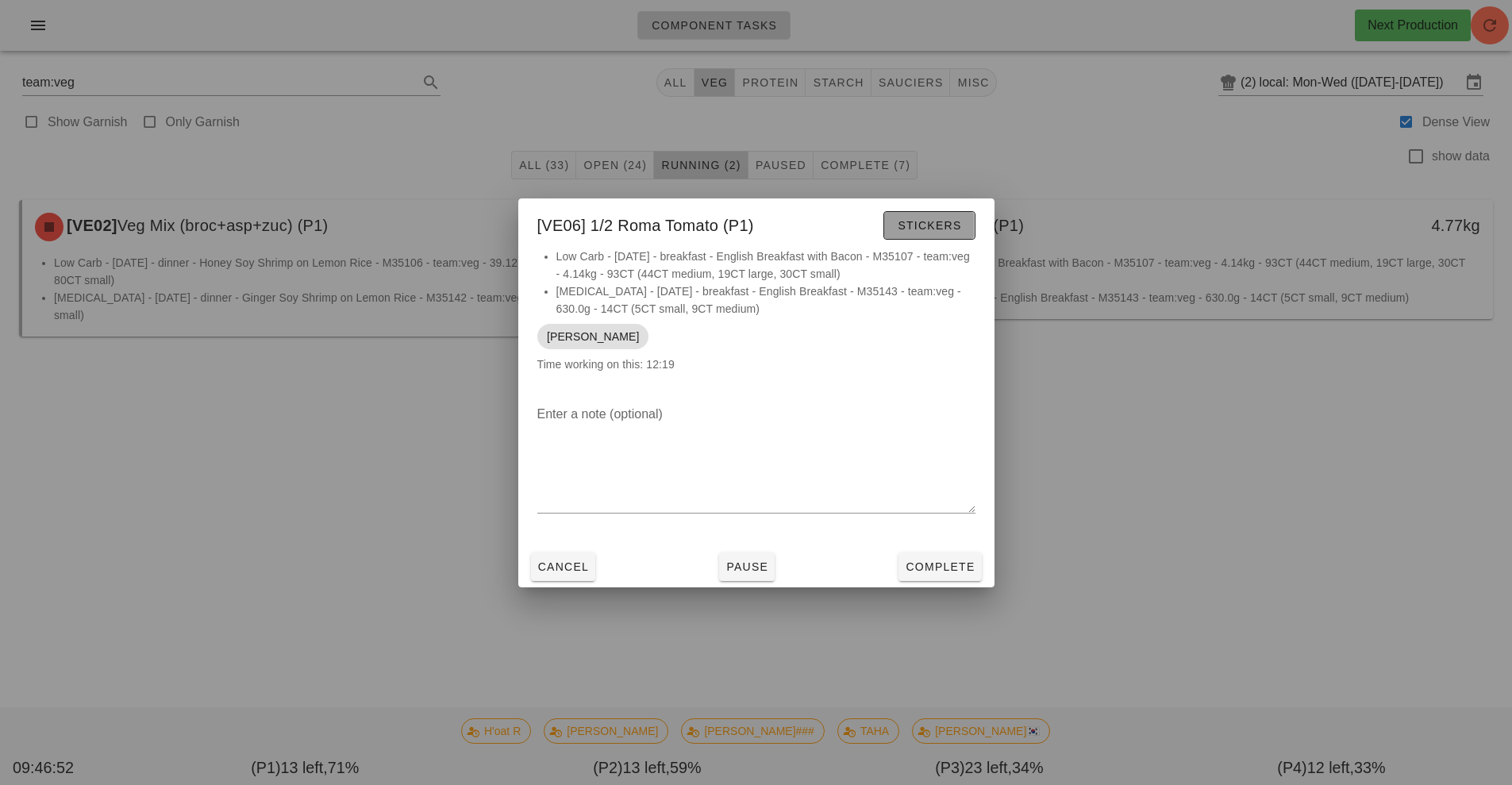
click at [923, 231] on span "Stickers" at bounding box center [929, 225] width 64 height 13
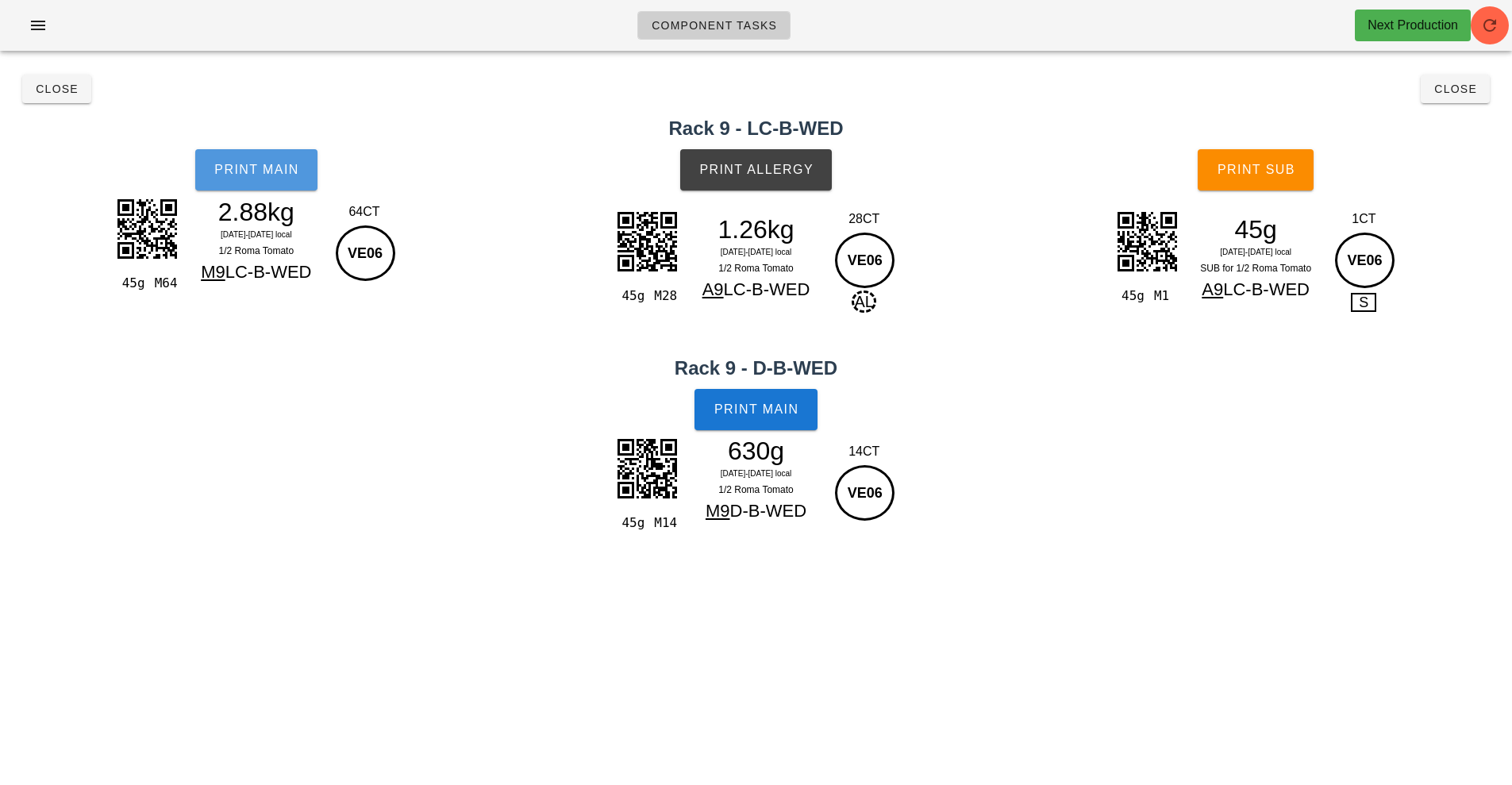
click at [259, 175] on span "Print Main" at bounding box center [256, 169] width 86 height 14
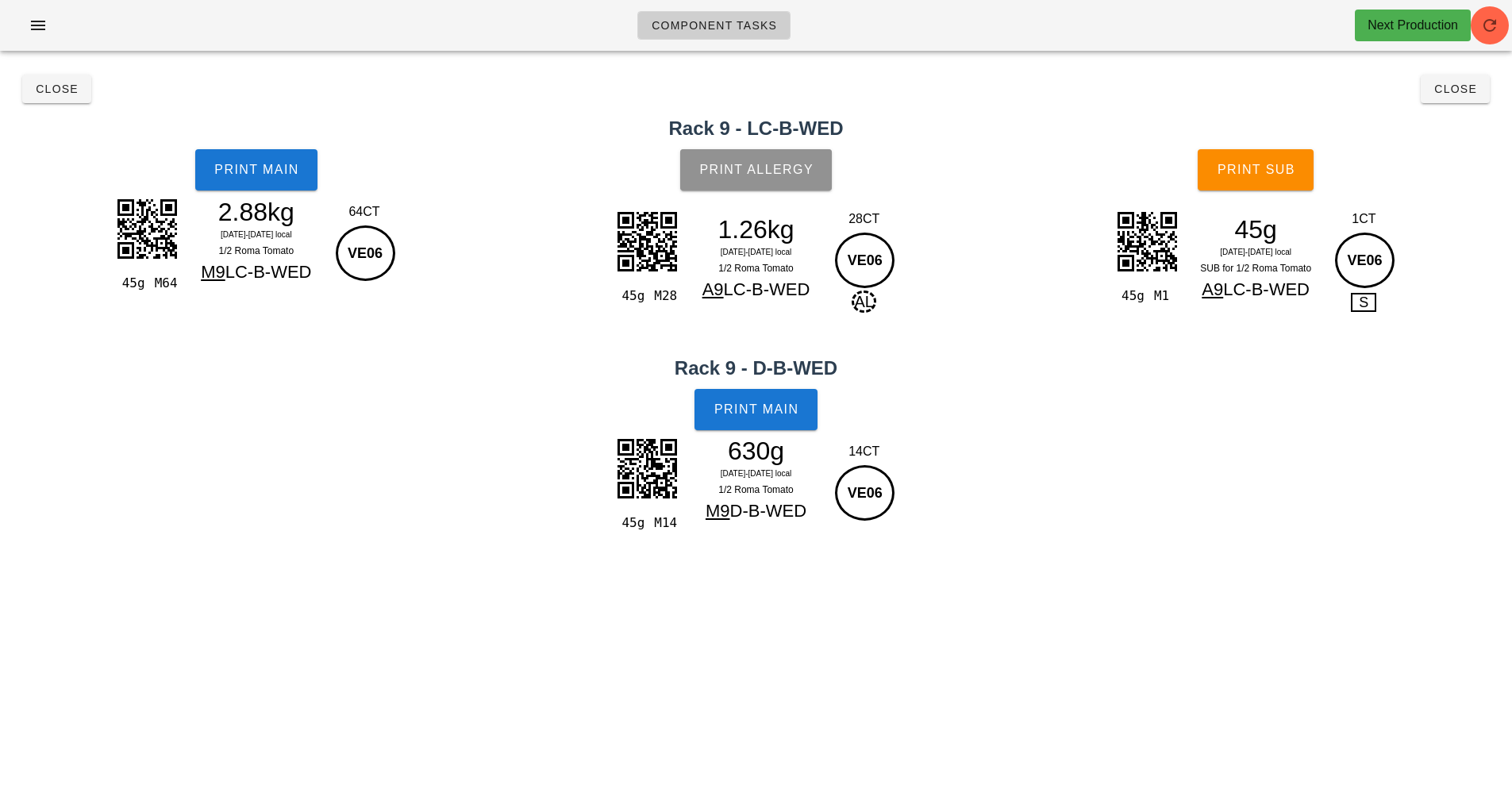
click at [771, 177] on button "Print Allergy" at bounding box center [756, 169] width 151 height 41
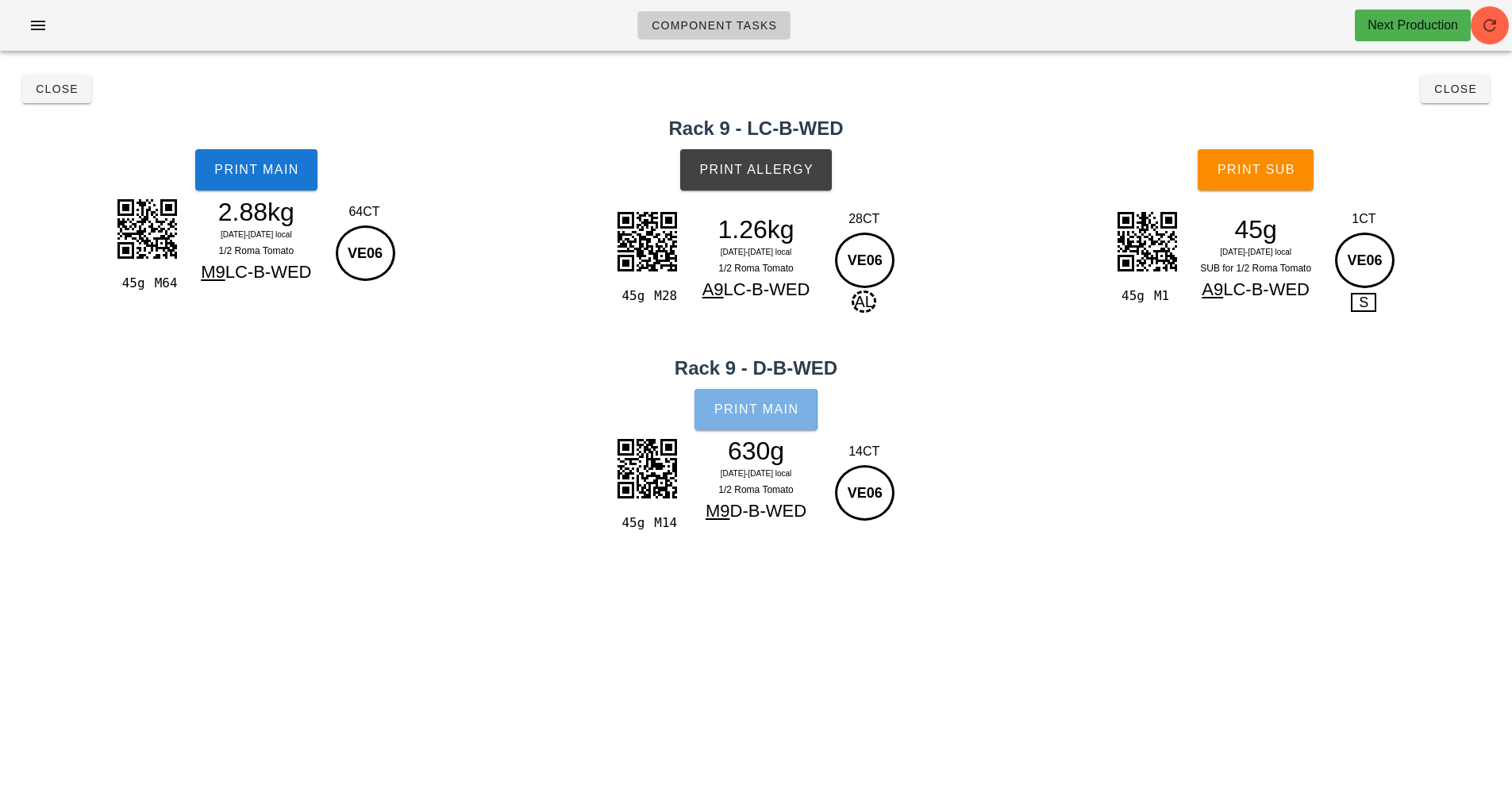
click at [794, 411] on span "Print Main" at bounding box center [757, 410] width 86 height 14
click at [1256, 177] on button "Print Sub" at bounding box center [1256, 169] width 116 height 41
click at [77, 91] on span "Close" at bounding box center [57, 88] width 44 height 13
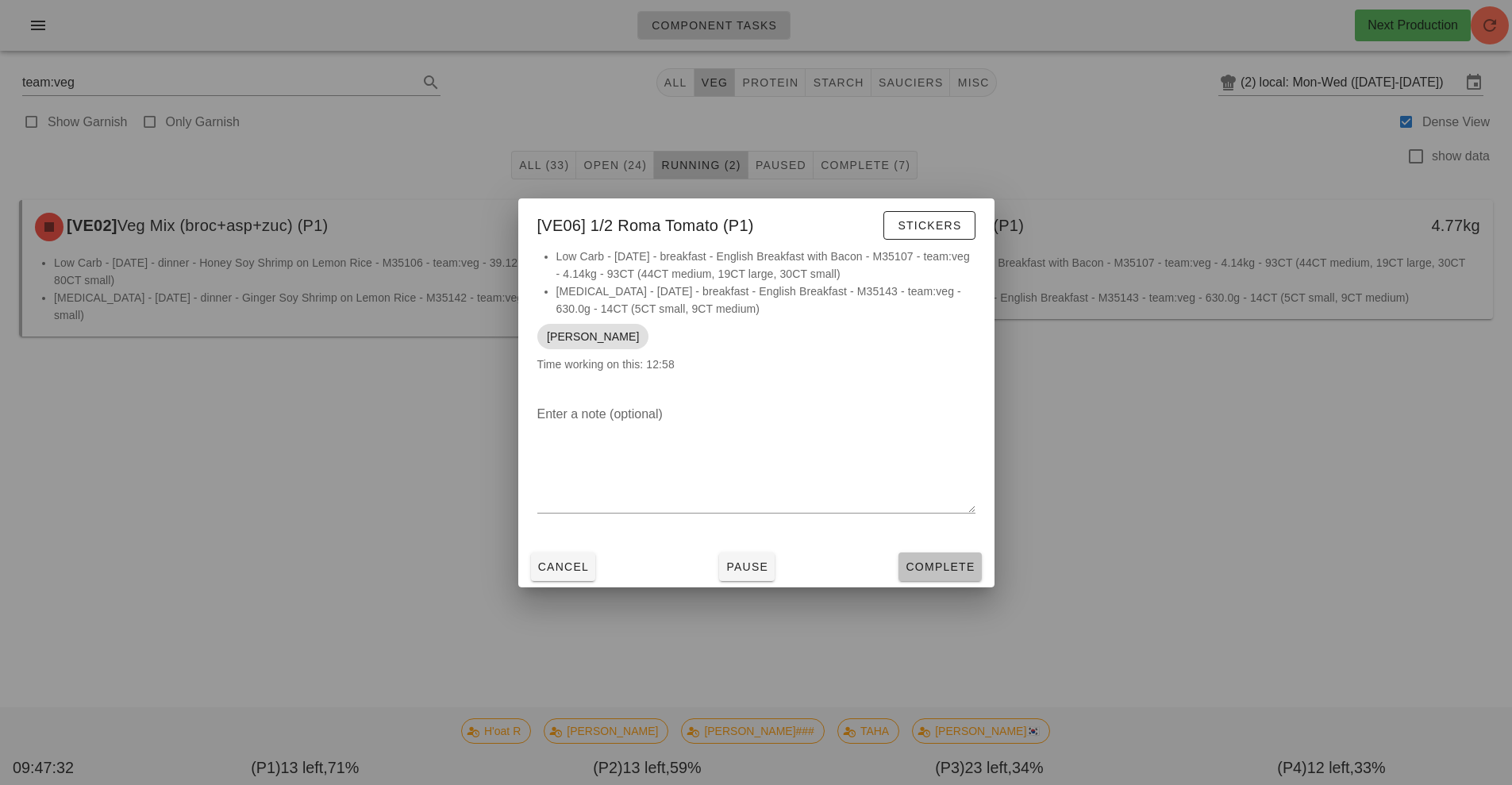
click at [940, 565] on span "Complete" at bounding box center [939, 566] width 70 height 13
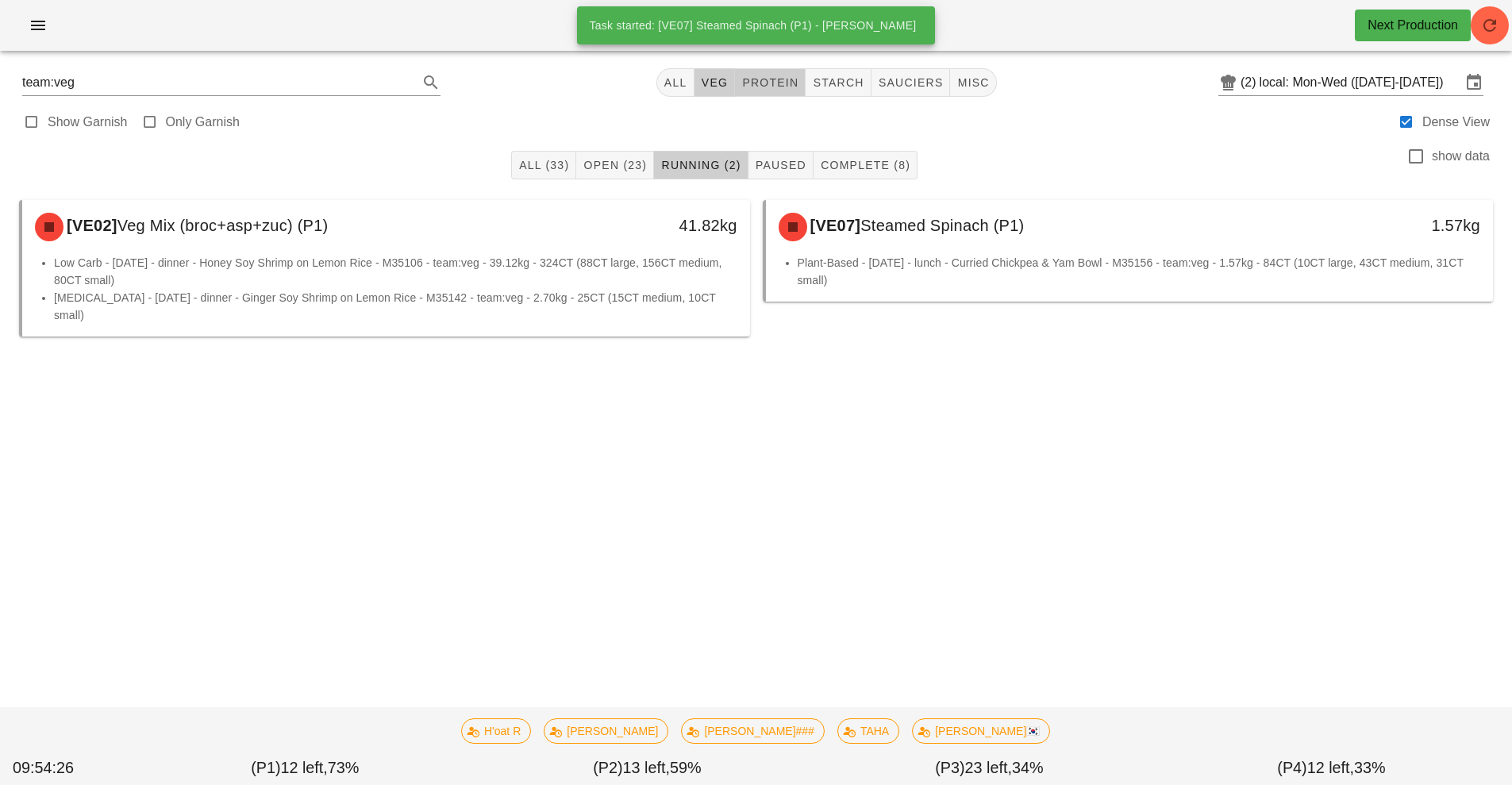
click at [784, 94] on button "protein" at bounding box center [770, 82] width 71 height 29
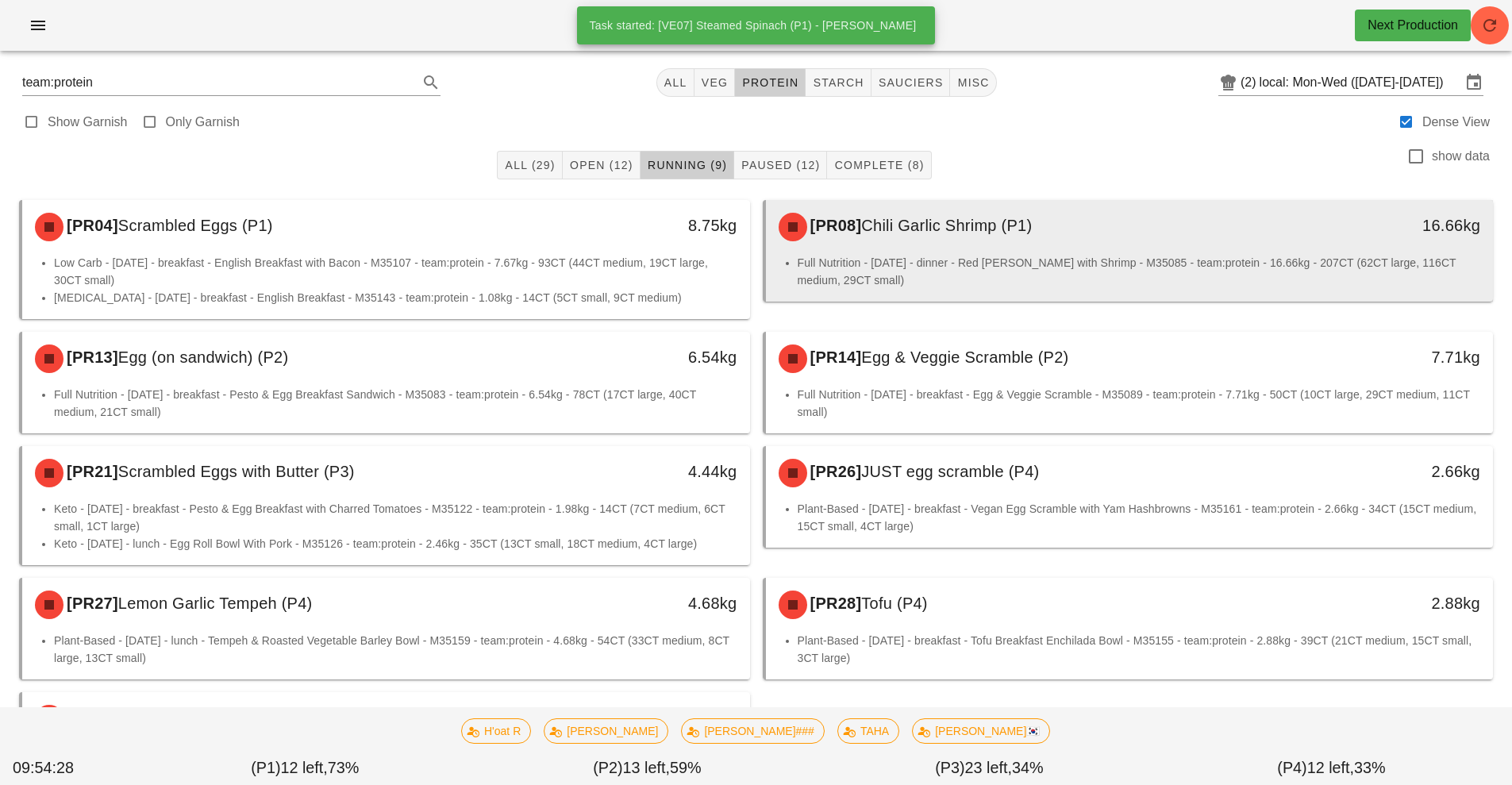
click at [1023, 262] on li "Full Nutrition - Monday - dinner - Red Curry with Shrimp - M35085 - team:protei…" at bounding box center [1139, 272] width 684 height 35
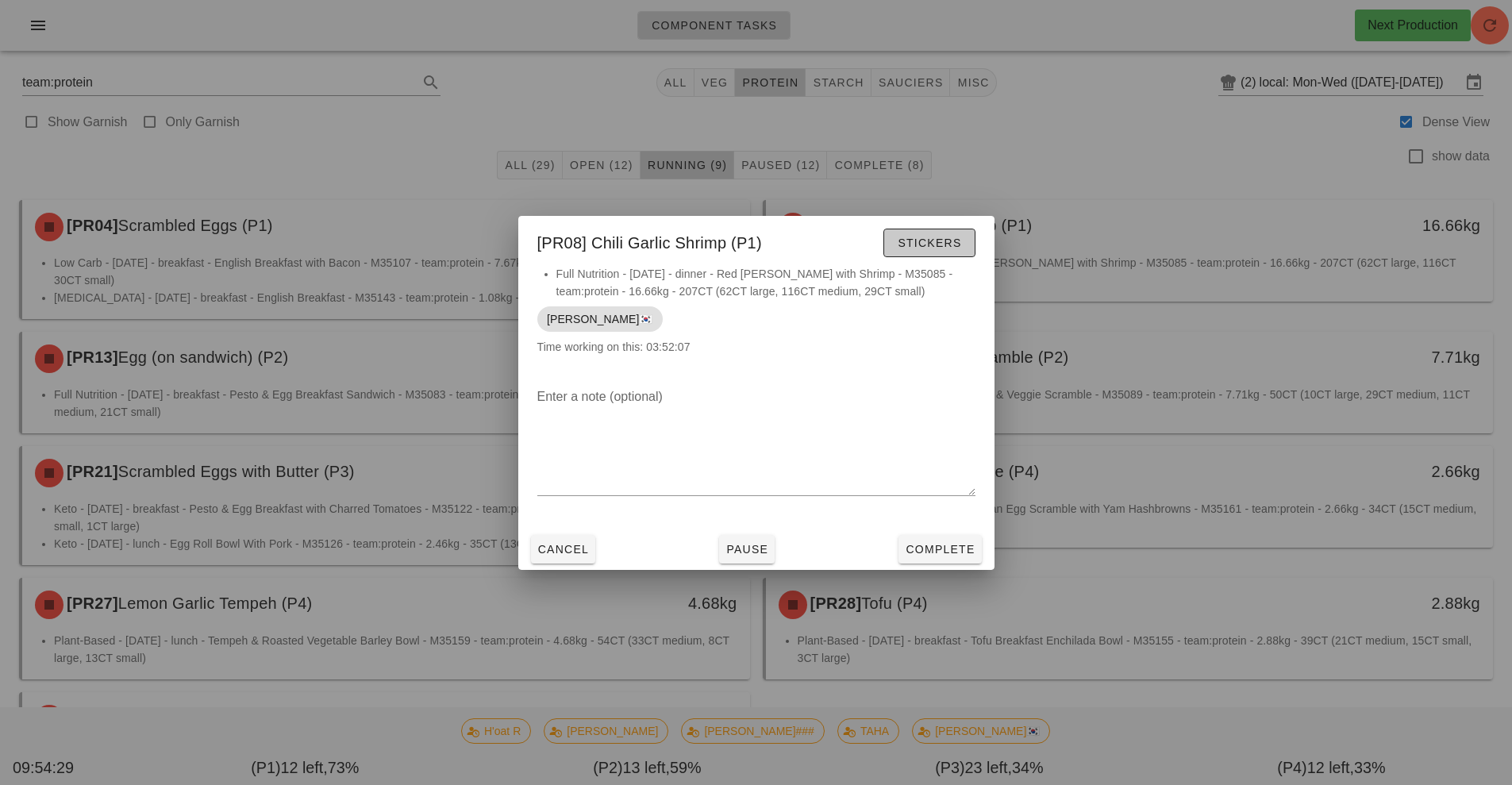
click at [940, 247] on span "Stickers" at bounding box center [929, 242] width 64 height 13
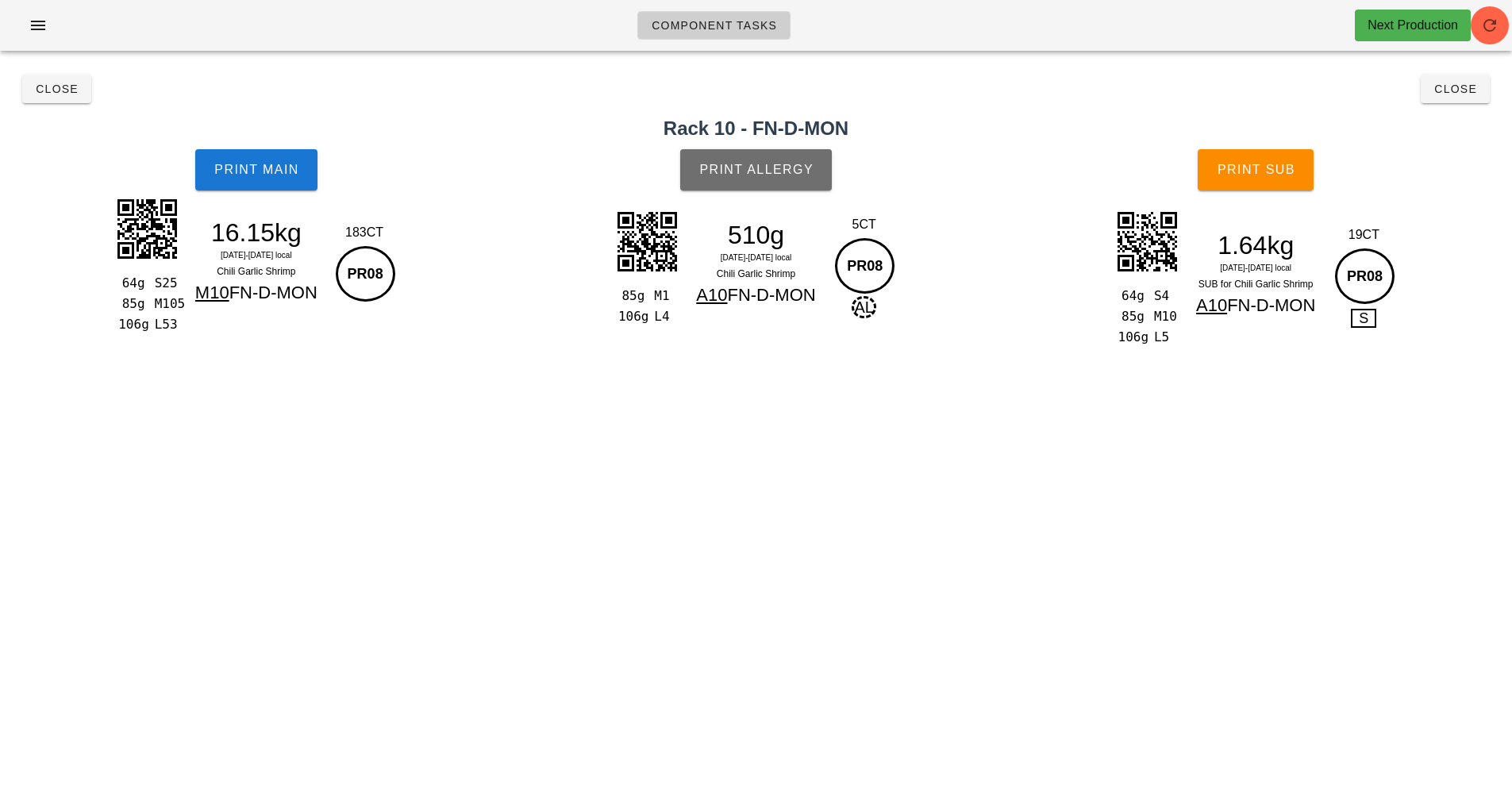
click at [784, 183] on button "Print Allergy" at bounding box center [756, 169] width 151 height 41
click at [218, 173] on span "Print Main" at bounding box center [256, 169] width 86 height 14
click at [243, 164] on span "Print Main" at bounding box center [256, 169] width 86 height 14
click at [66, 88] on span "Close" at bounding box center [57, 88] width 44 height 13
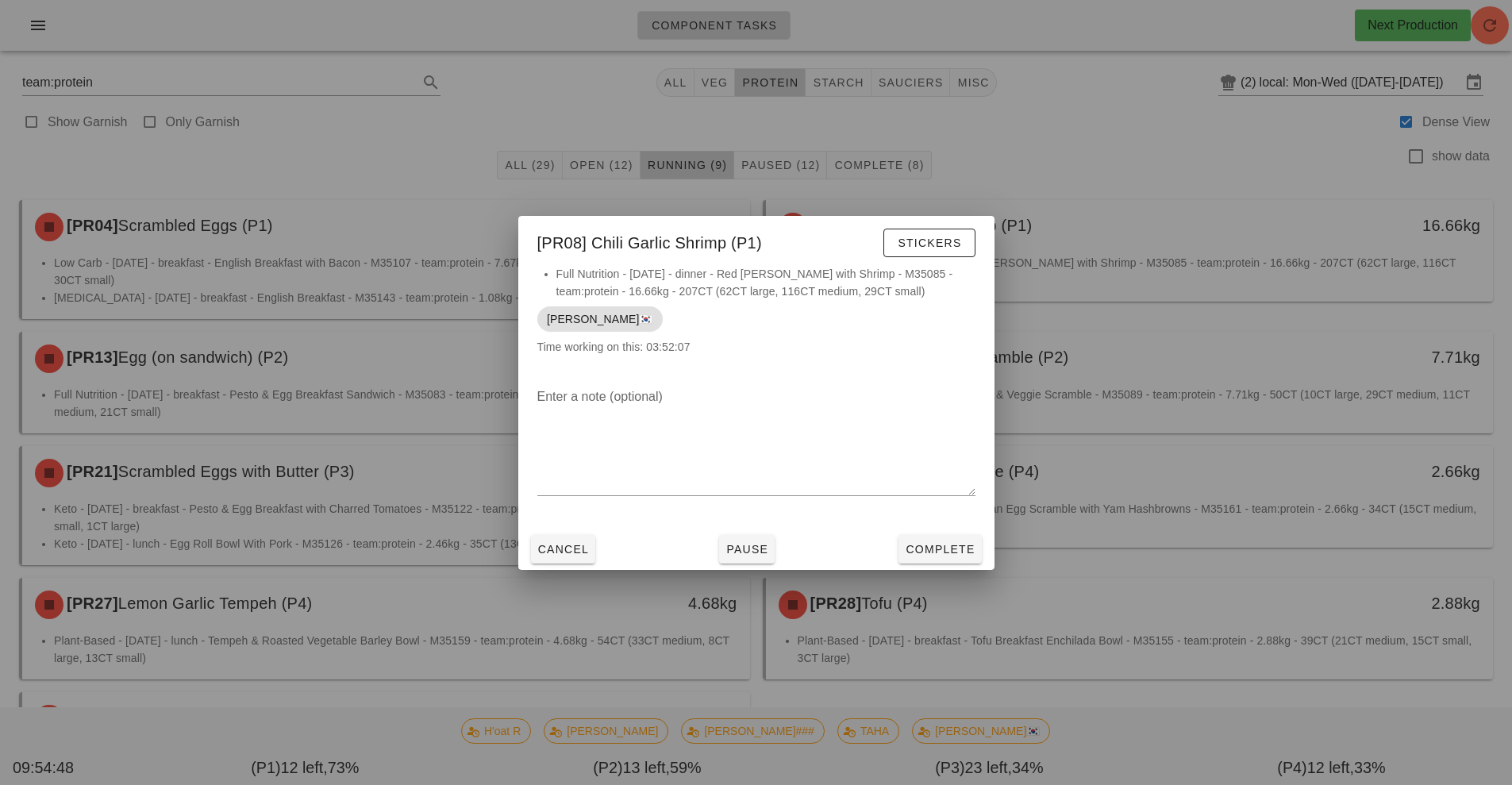
click at [935, 569] on div "Cancel Pause Complete" at bounding box center [756, 549] width 476 height 41
click at [922, 550] on span "Complete" at bounding box center [939, 549] width 70 height 13
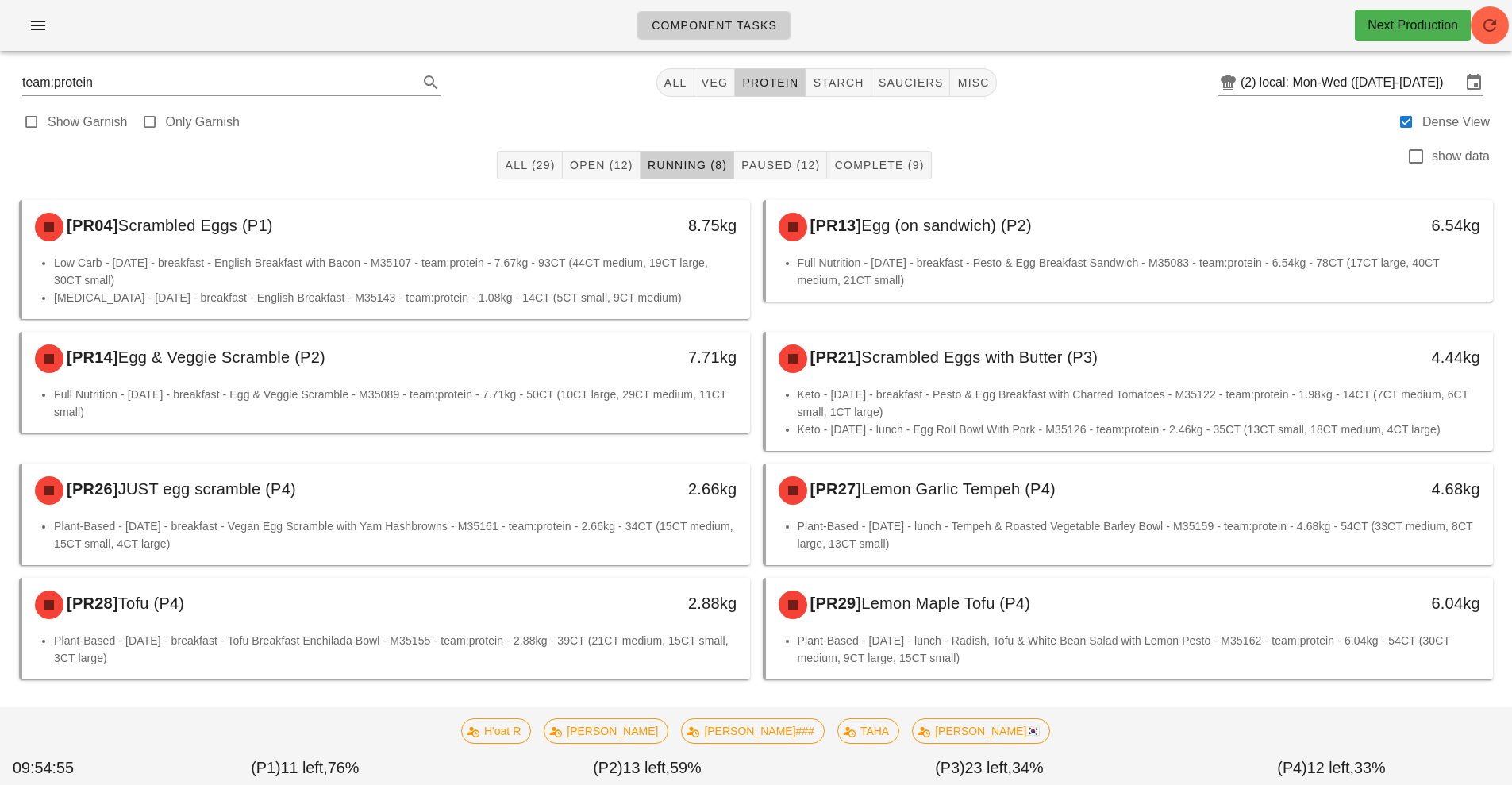
scroll to position [8, 0]
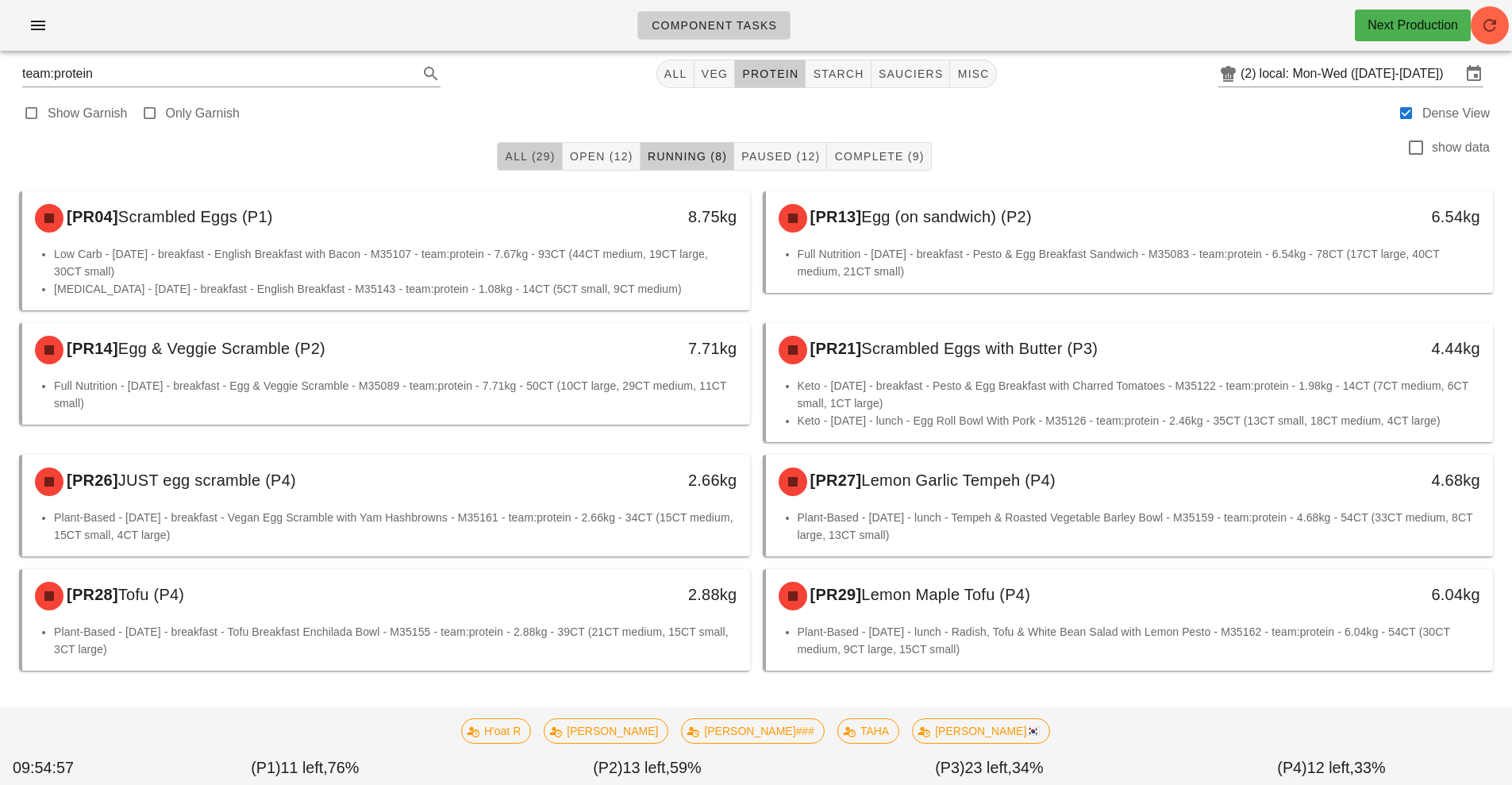
click at [531, 157] on span "All (29)" at bounding box center [529, 156] width 50 height 13
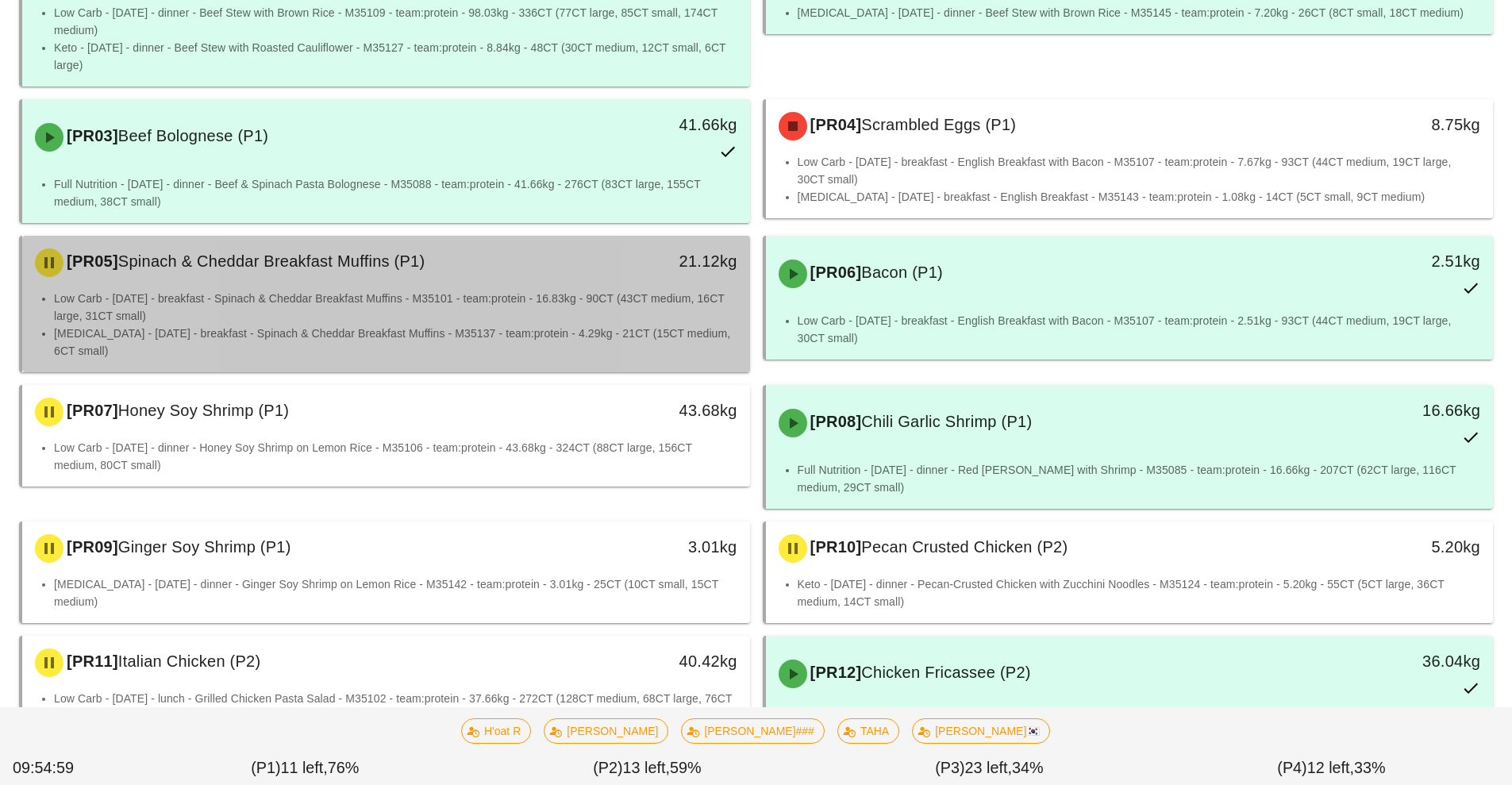
scroll to position [286, 0]
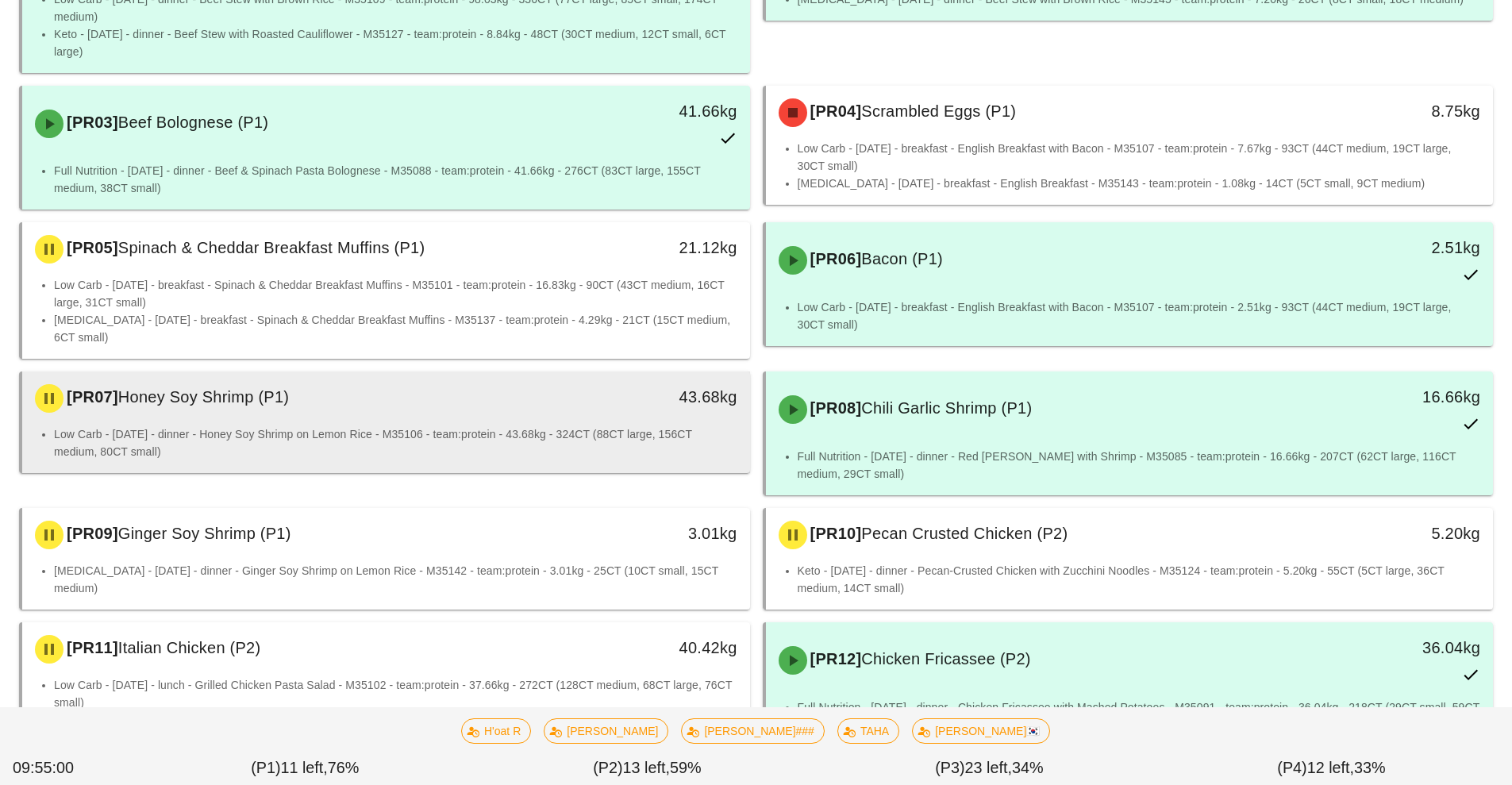
click at [227, 419] on div "[PR07] Honey Soy Shrimp (P1)" at bounding box center [295, 398] width 541 height 48
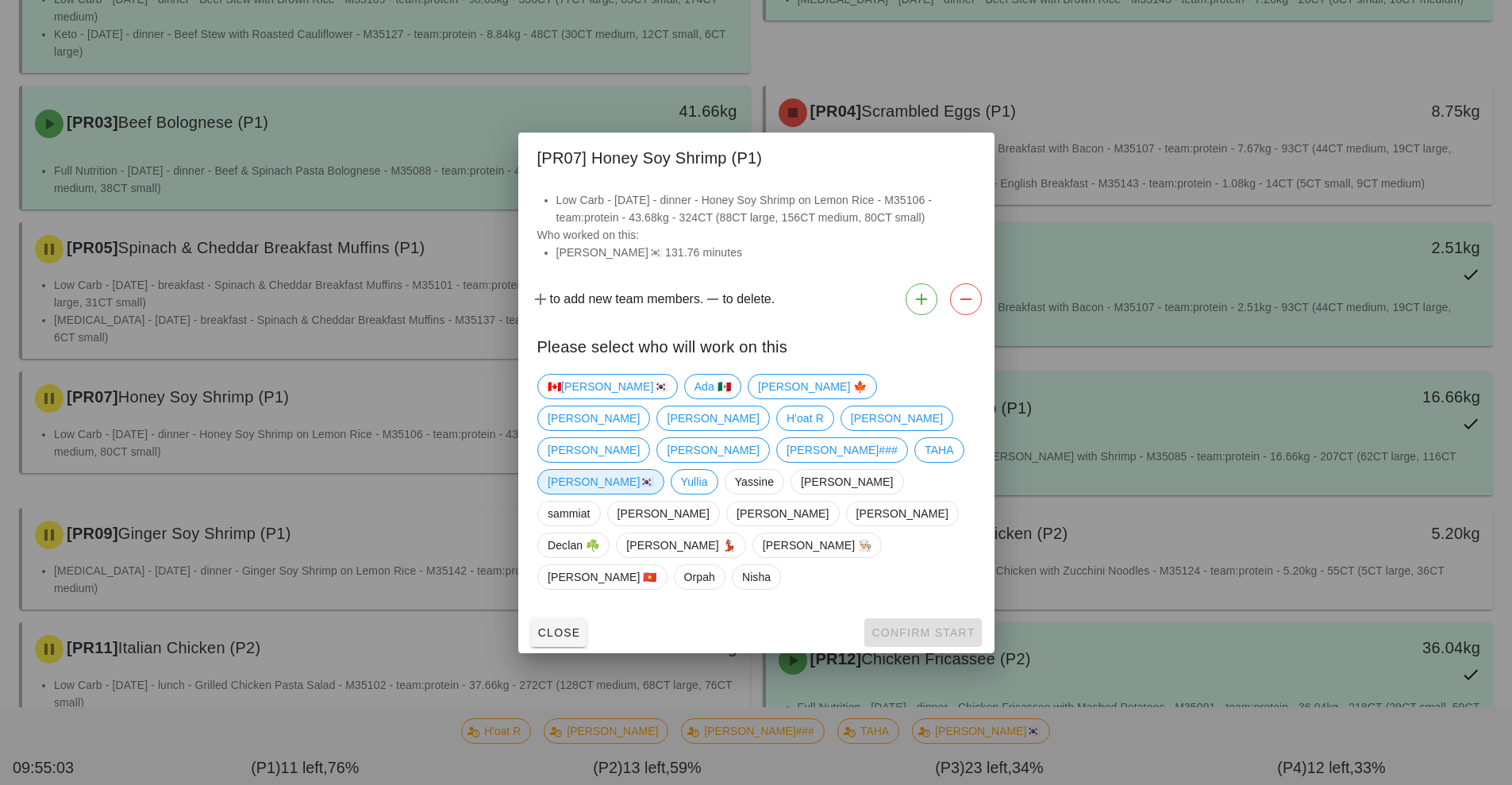
click at [654, 470] on span "[PERSON_NAME]🇰🇷" at bounding box center [600, 482] width 106 height 24
click at [908, 627] on span "Confirm Start" at bounding box center [923, 633] width 104 height 13
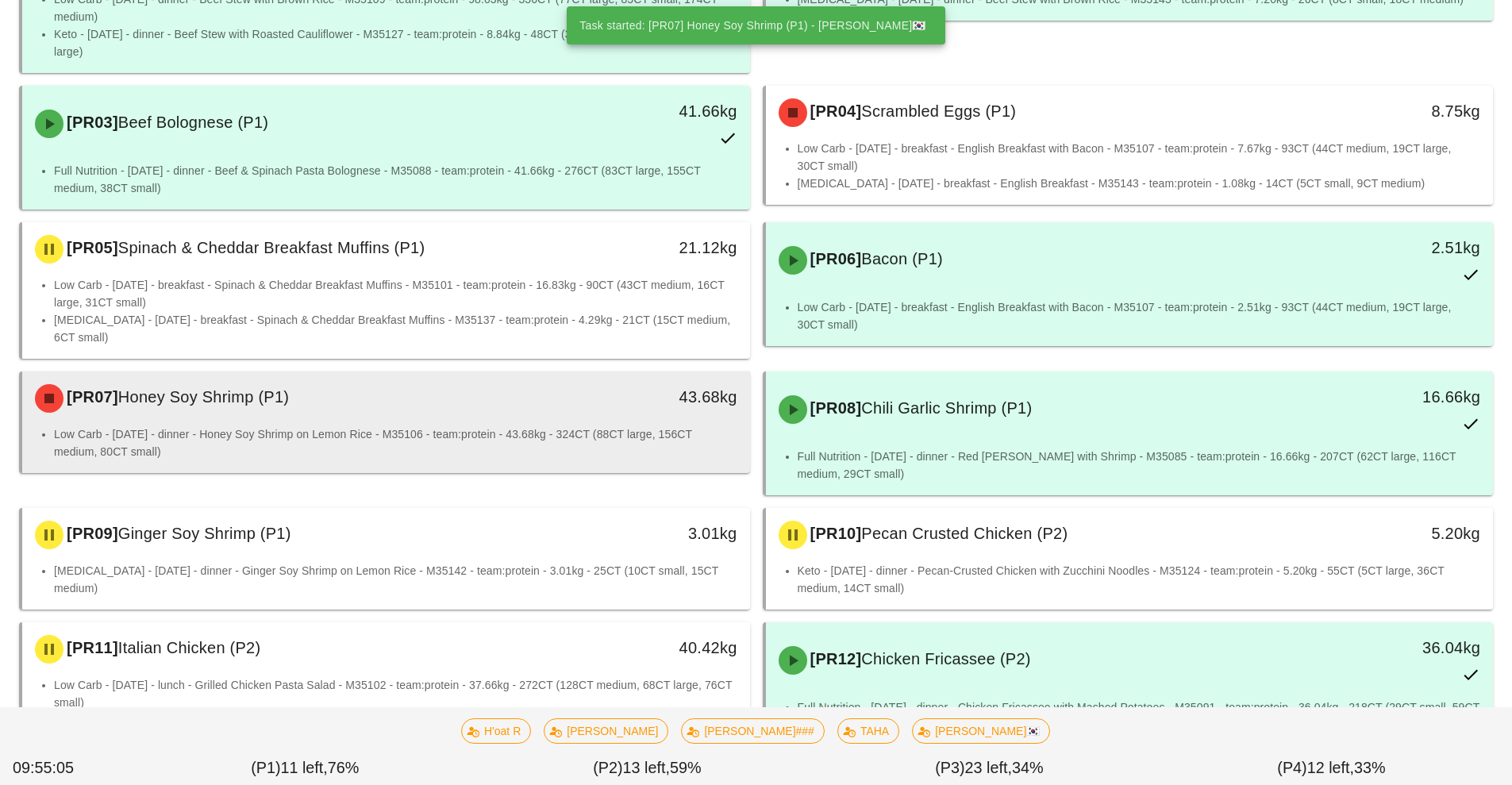
click at [236, 406] on div "[PR07] Honey Soy Shrimp (P1)" at bounding box center [295, 398] width 541 height 48
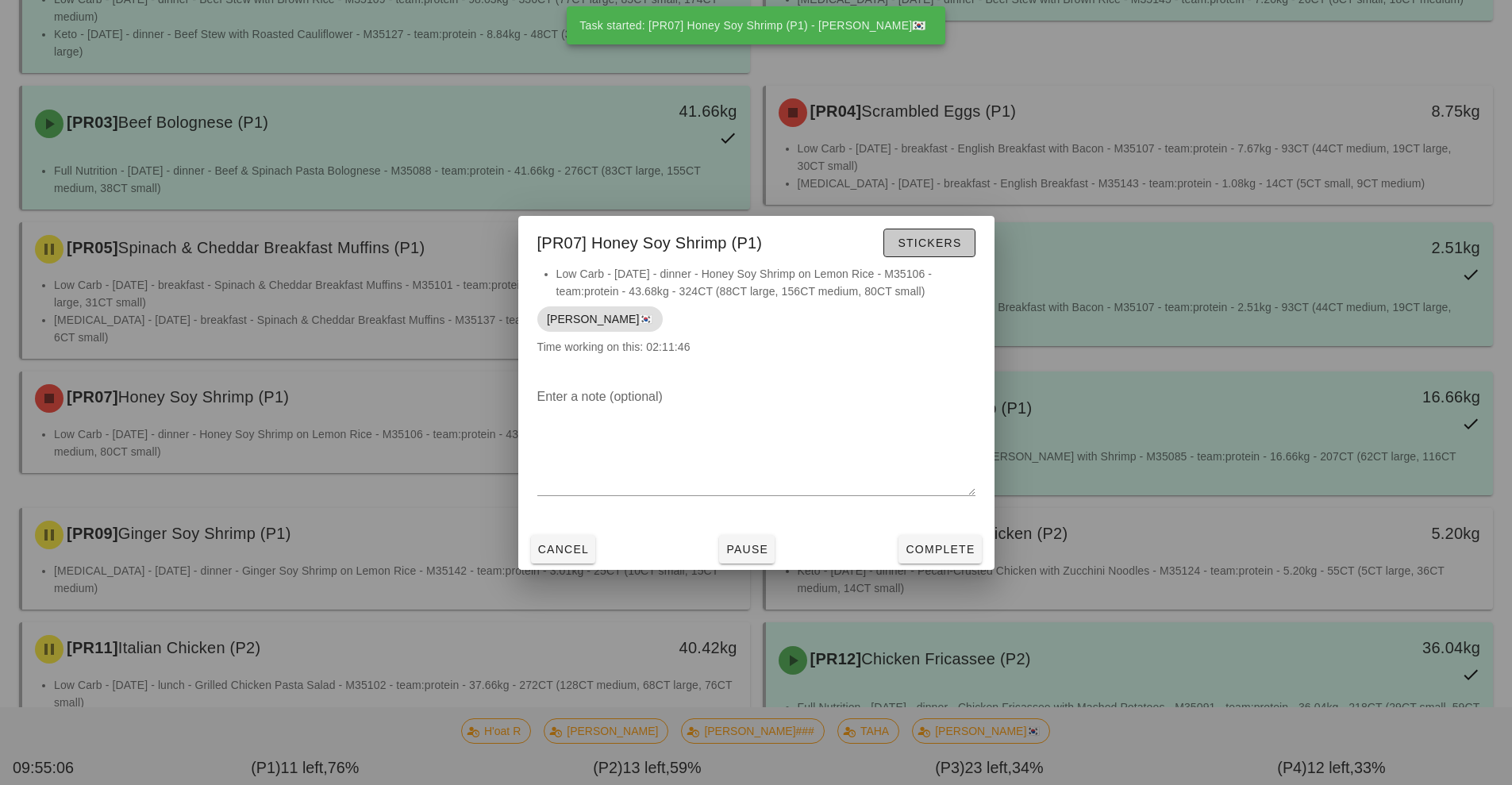
click at [918, 244] on span "Stickers" at bounding box center [929, 242] width 64 height 13
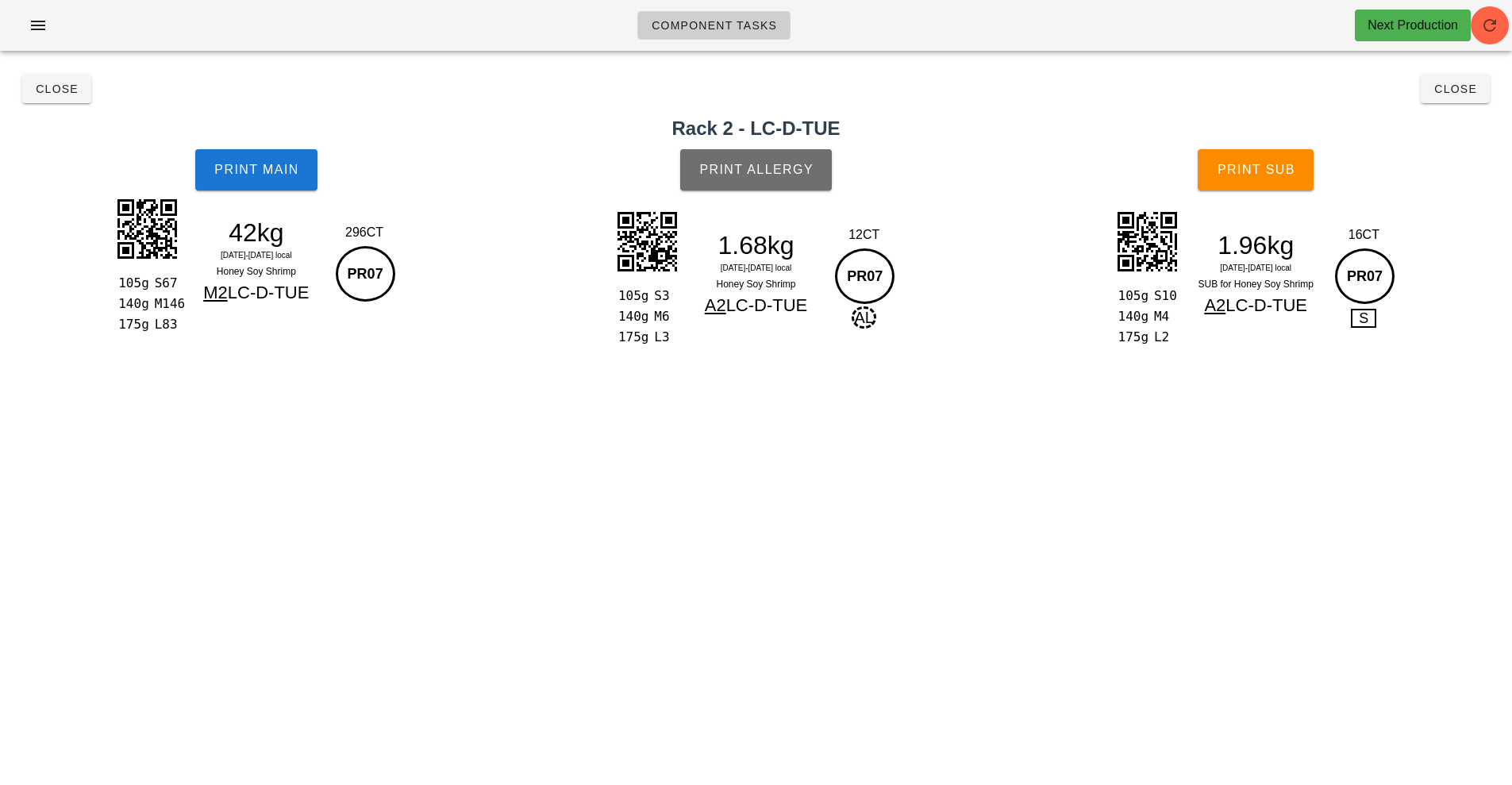
click at [742, 167] on span "Print Allergy" at bounding box center [756, 169] width 115 height 14
click at [246, 166] on span "Print Main" at bounding box center [256, 169] width 86 height 14
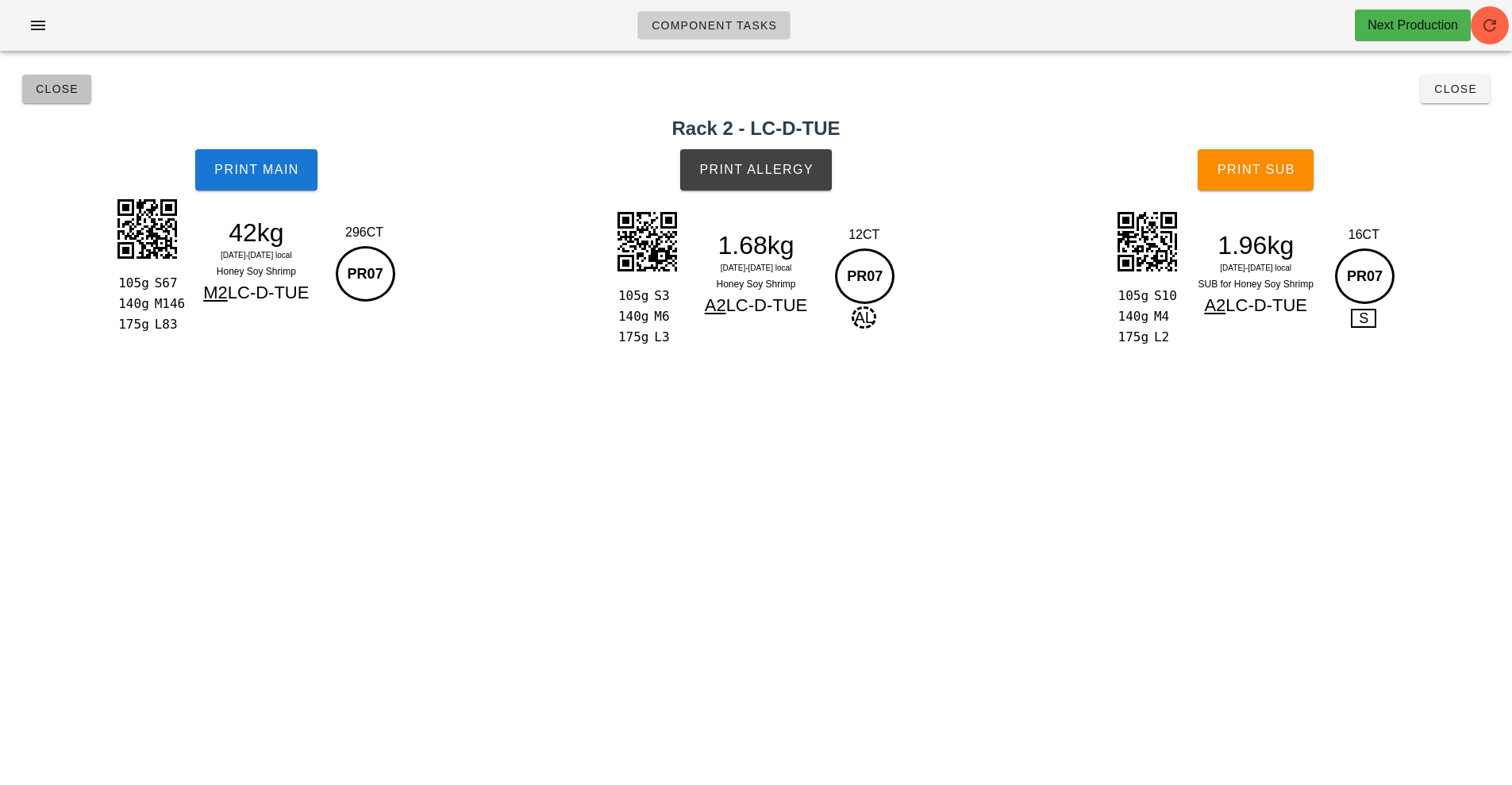
click at [50, 78] on button "Close" at bounding box center [56, 89] width 69 height 29
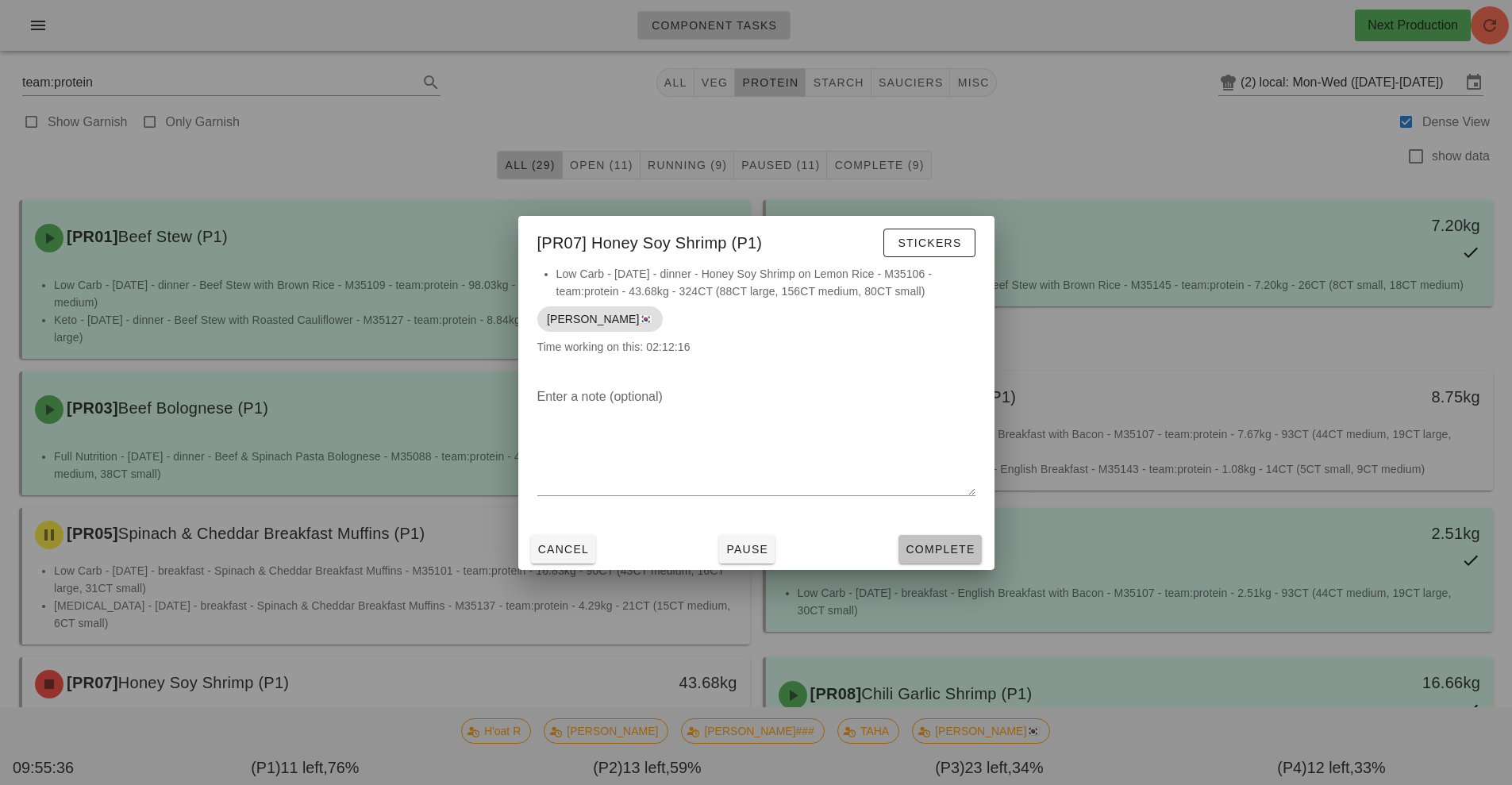
click at [916, 553] on span "Complete" at bounding box center [939, 549] width 70 height 13
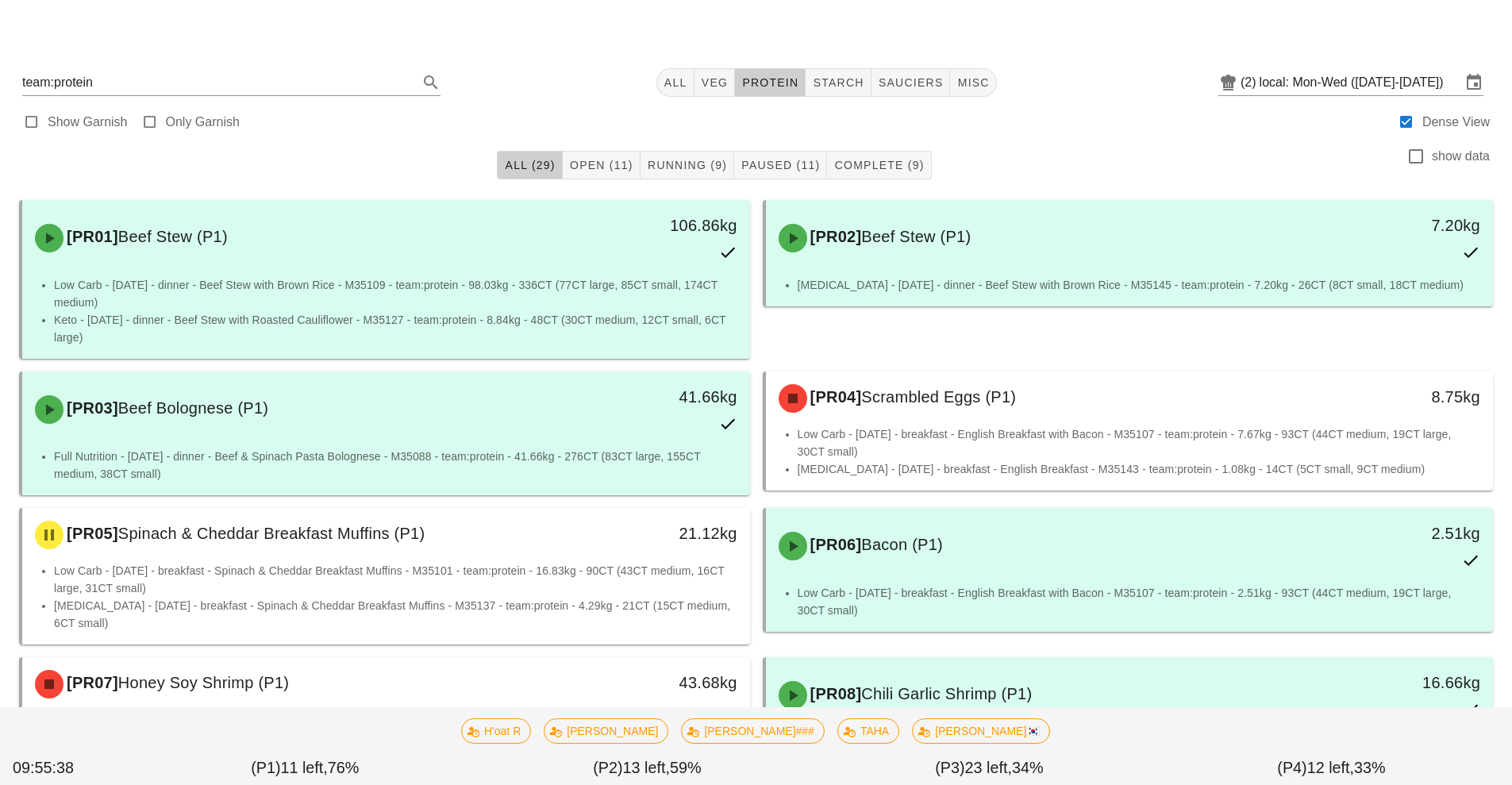
scroll to position [244, 0]
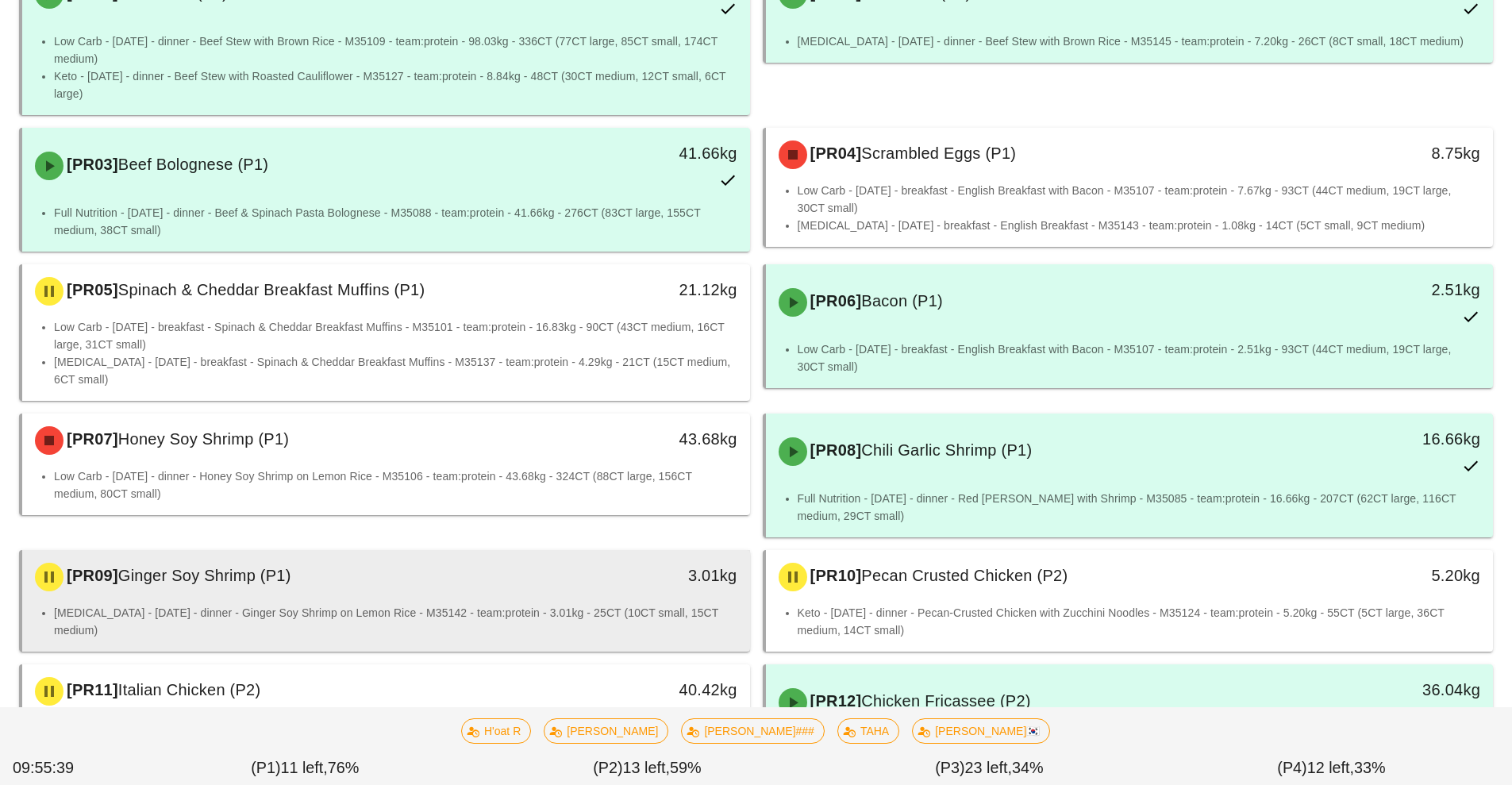
click at [224, 586] on div "[PR09] Ginger Soy Shrimp (P1)" at bounding box center [295, 577] width 541 height 48
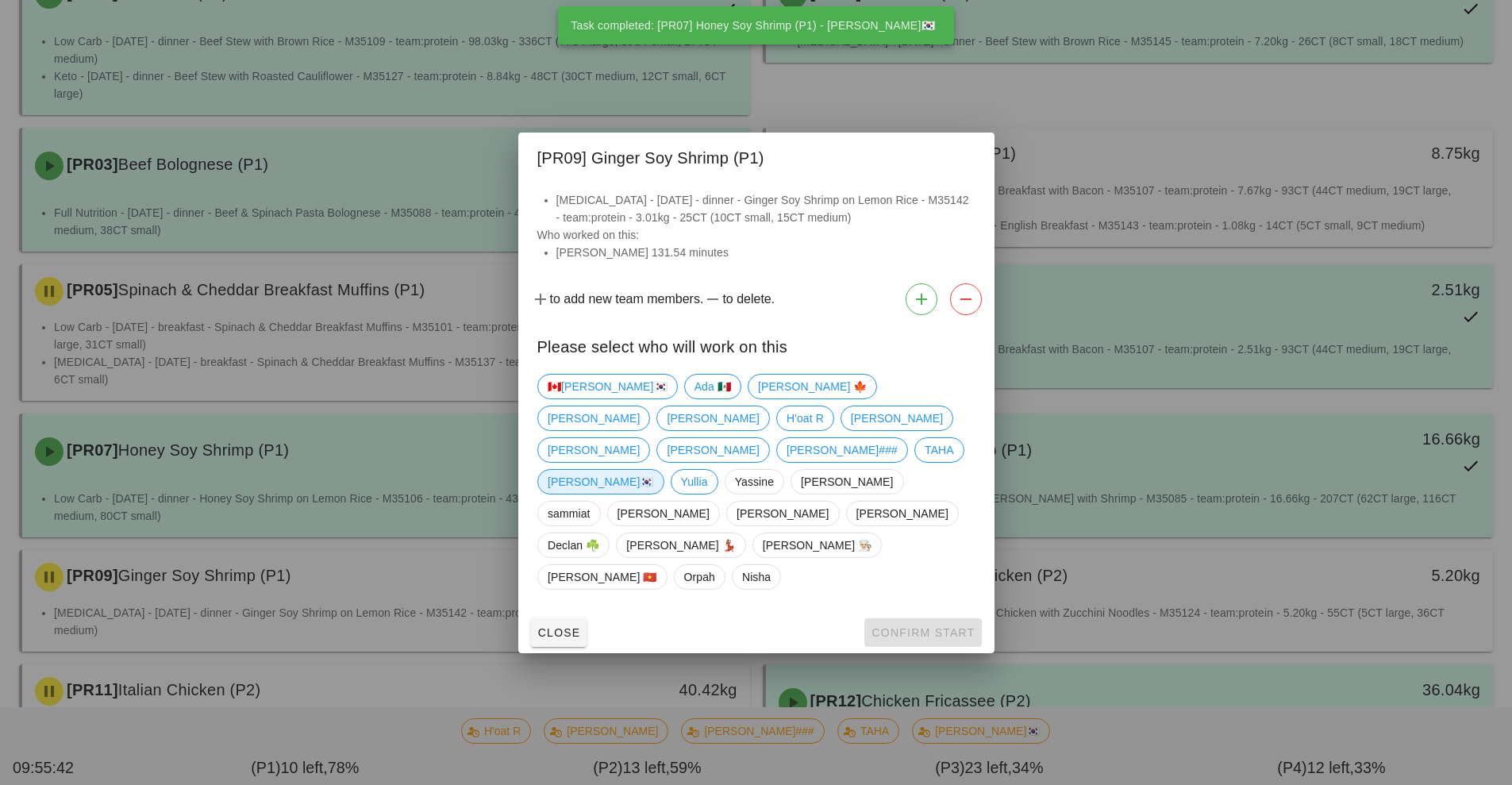
click at [654, 470] on span "[PERSON_NAME]🇰🇷" at bounding box center [600, 482] width 106 height 24
click at [916, 618] on button "Confirm Start" at bounding box center [923, 633] width 117 height 29
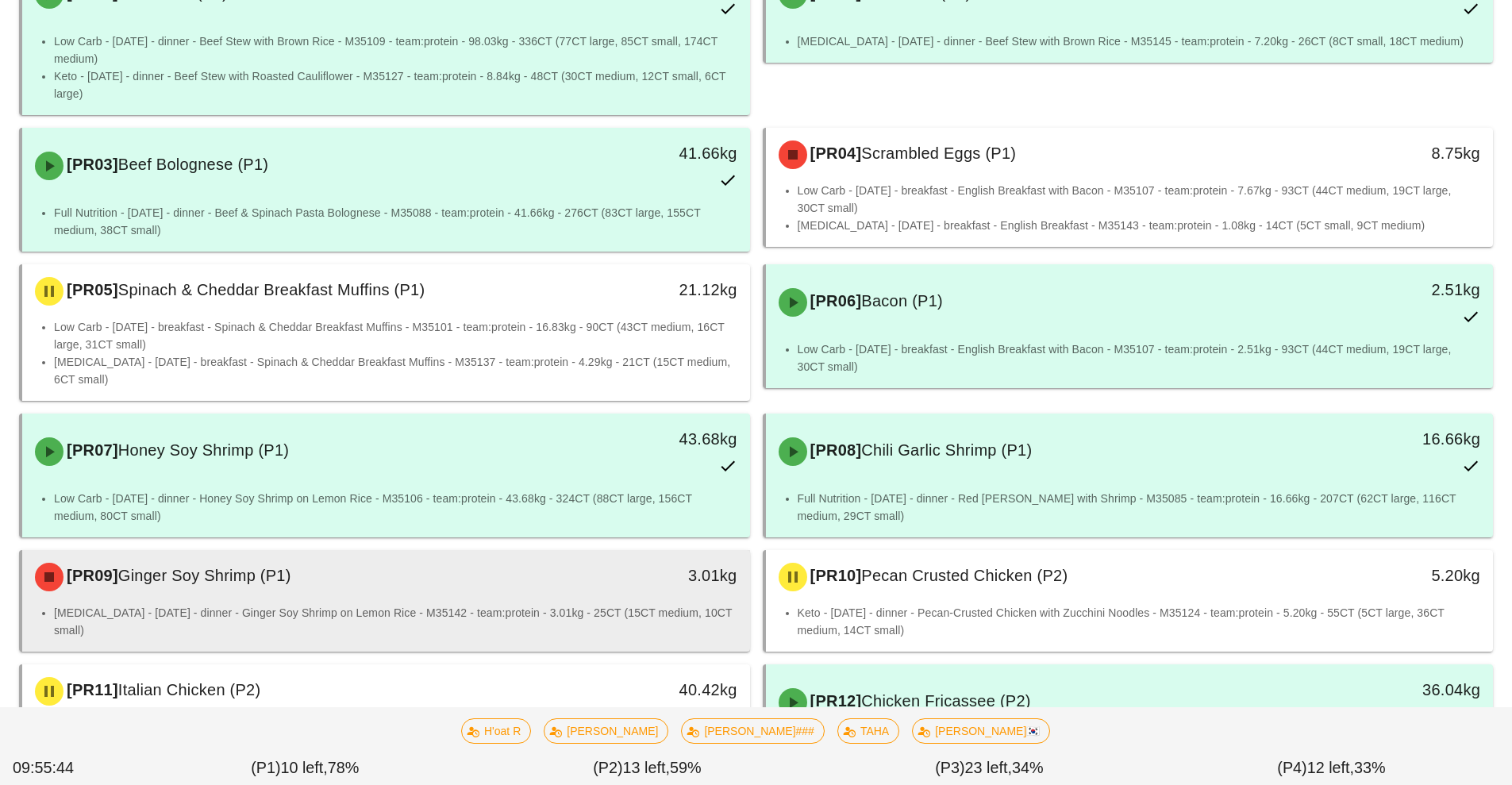
click at [394, 595] on div "[PR09] Ginger Soy Shrimp (P1)" at bounding box center [295, 577] width 541 height 48
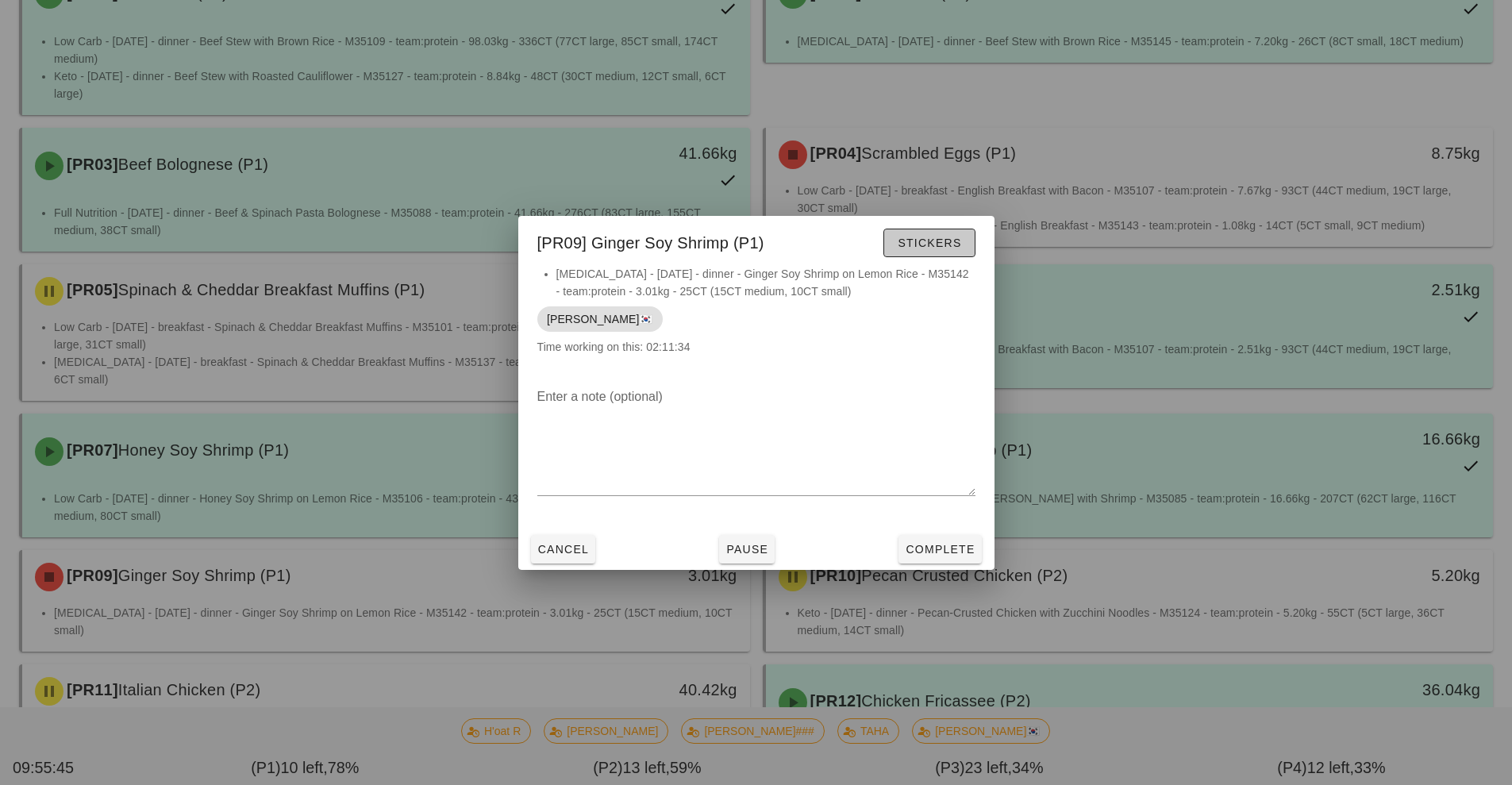
click at [914, 247] on span "Stickers" at bounding box center [929, 242] width 64 height 13
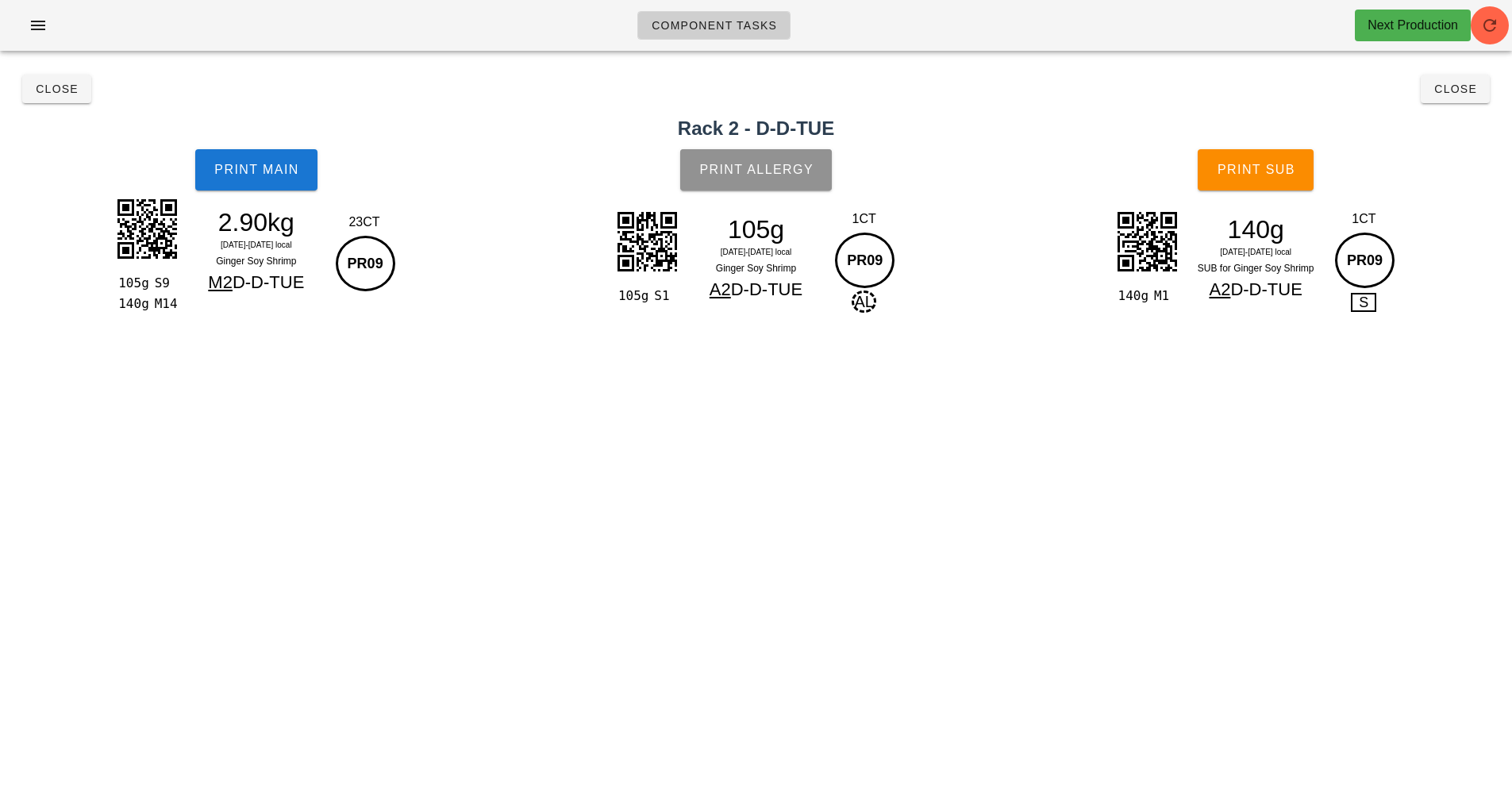
click at [728, 162] on button "Print Allergy" at bounding box center [756, 169] width 151 height 41
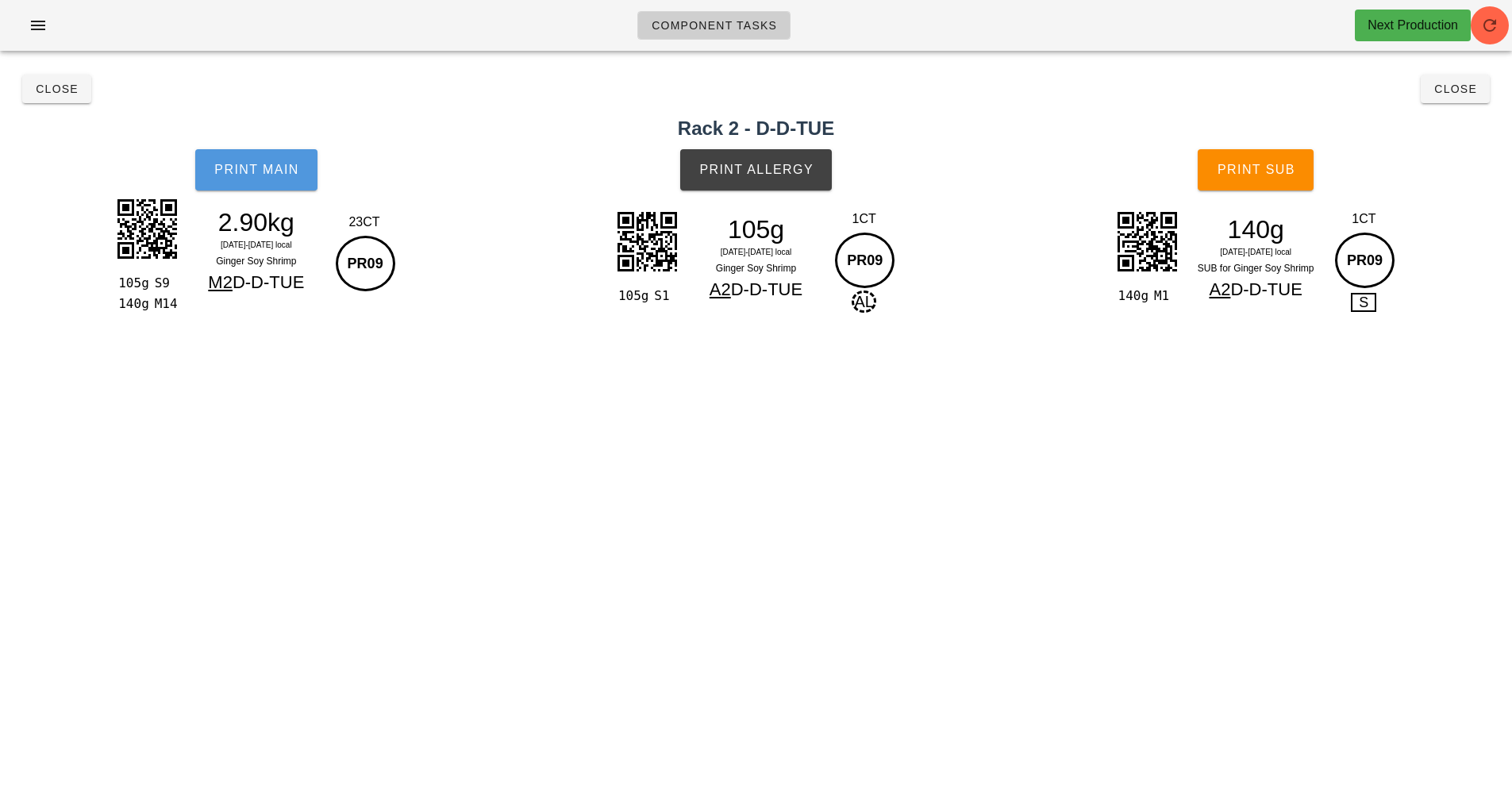
click at [225, 155] on button "Print Main" at bounding box center [256, 169] width 122 height 41
click at [54, 77] on button "Close" at bounding box center [56, 89] width 69 height 29
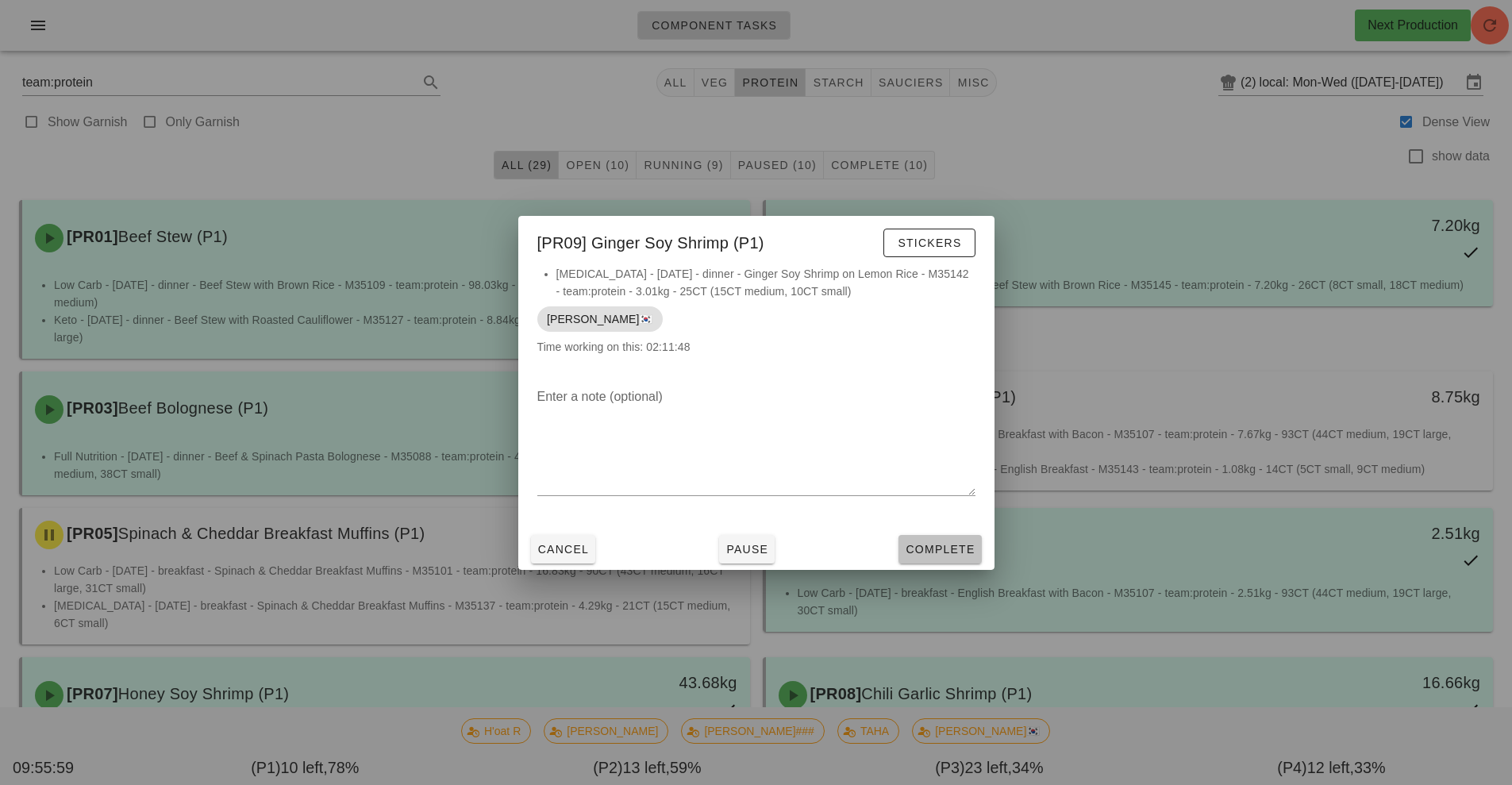
click at [942, 544] on span "Complete" at bounding box center [939, 549] width 70 height 13
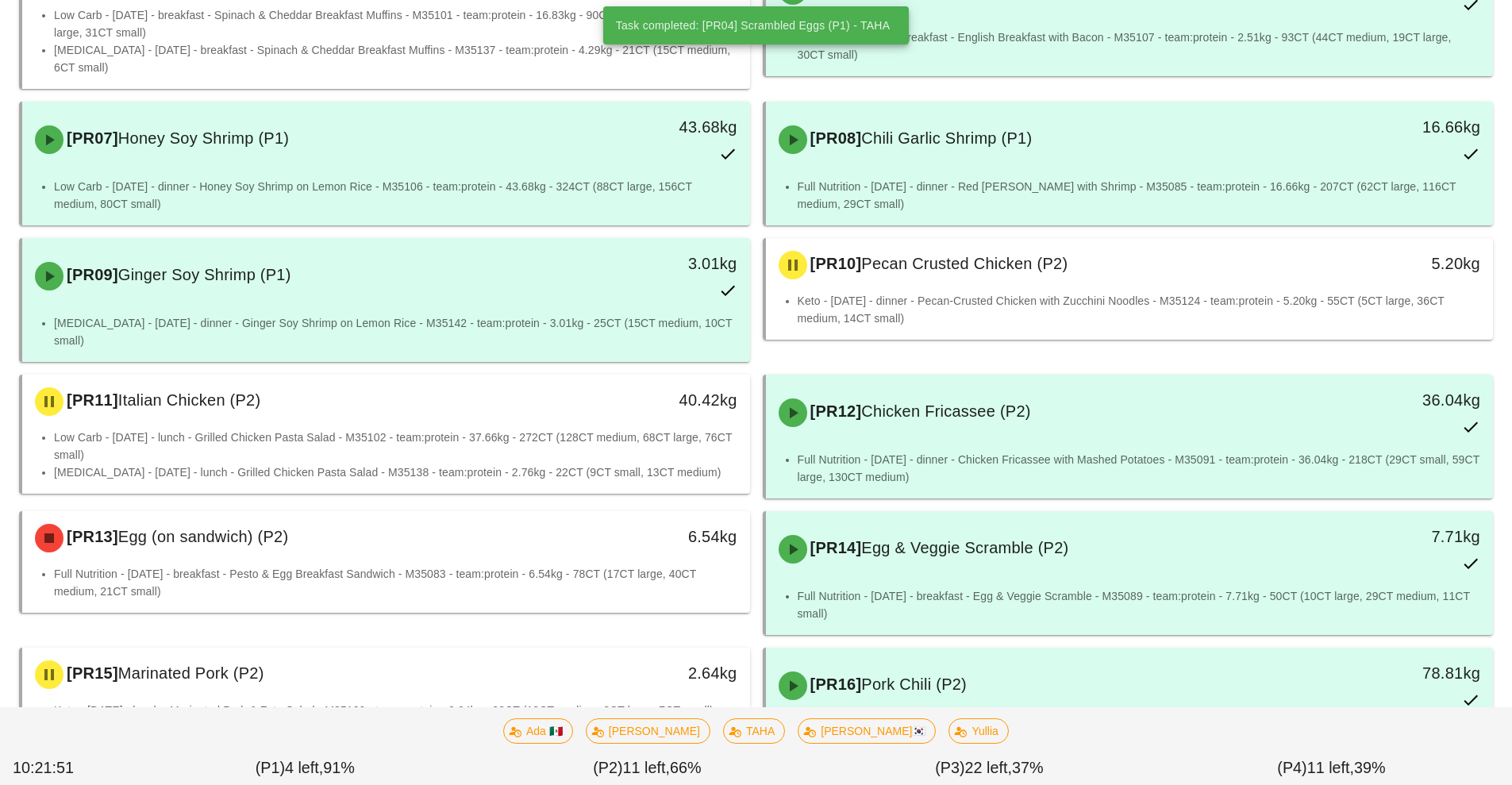
scroll to position [591, 0]
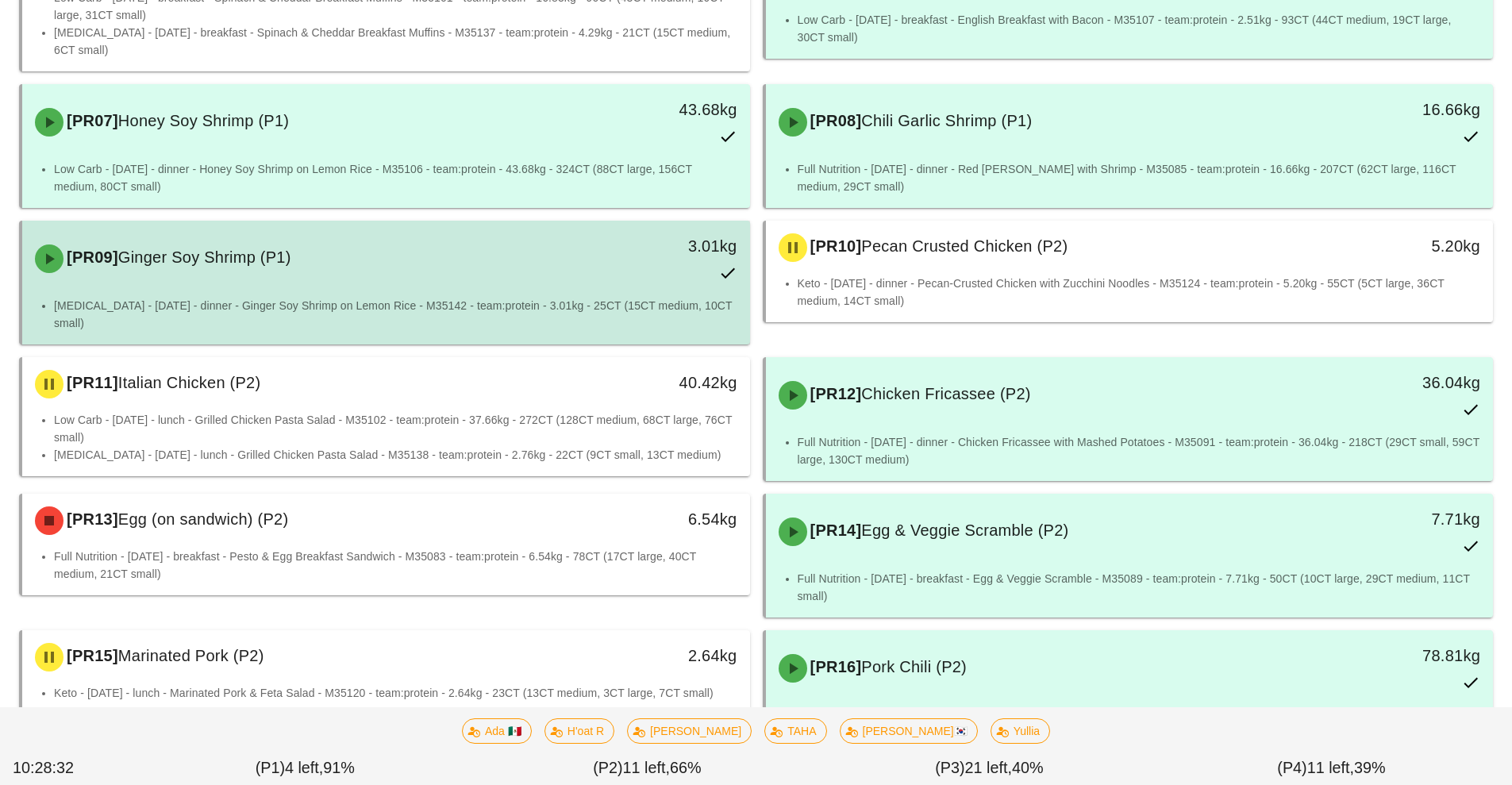
click at [642, 226] on div "3.01kg" at bounding box center [656, 258] width 180 height 70
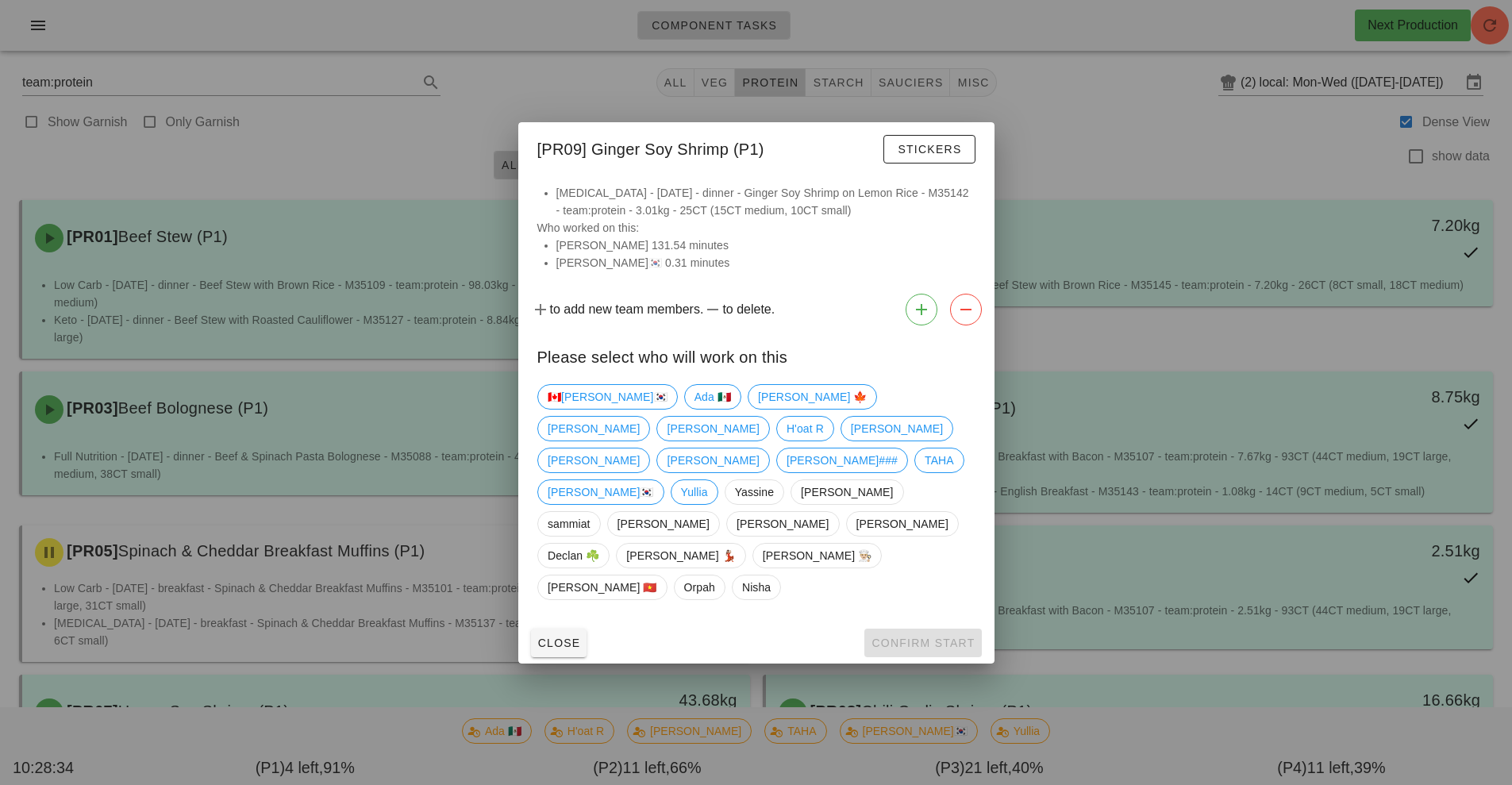
click at [379, 154] on div at bounding box center [756, 392] width 1512 height 785
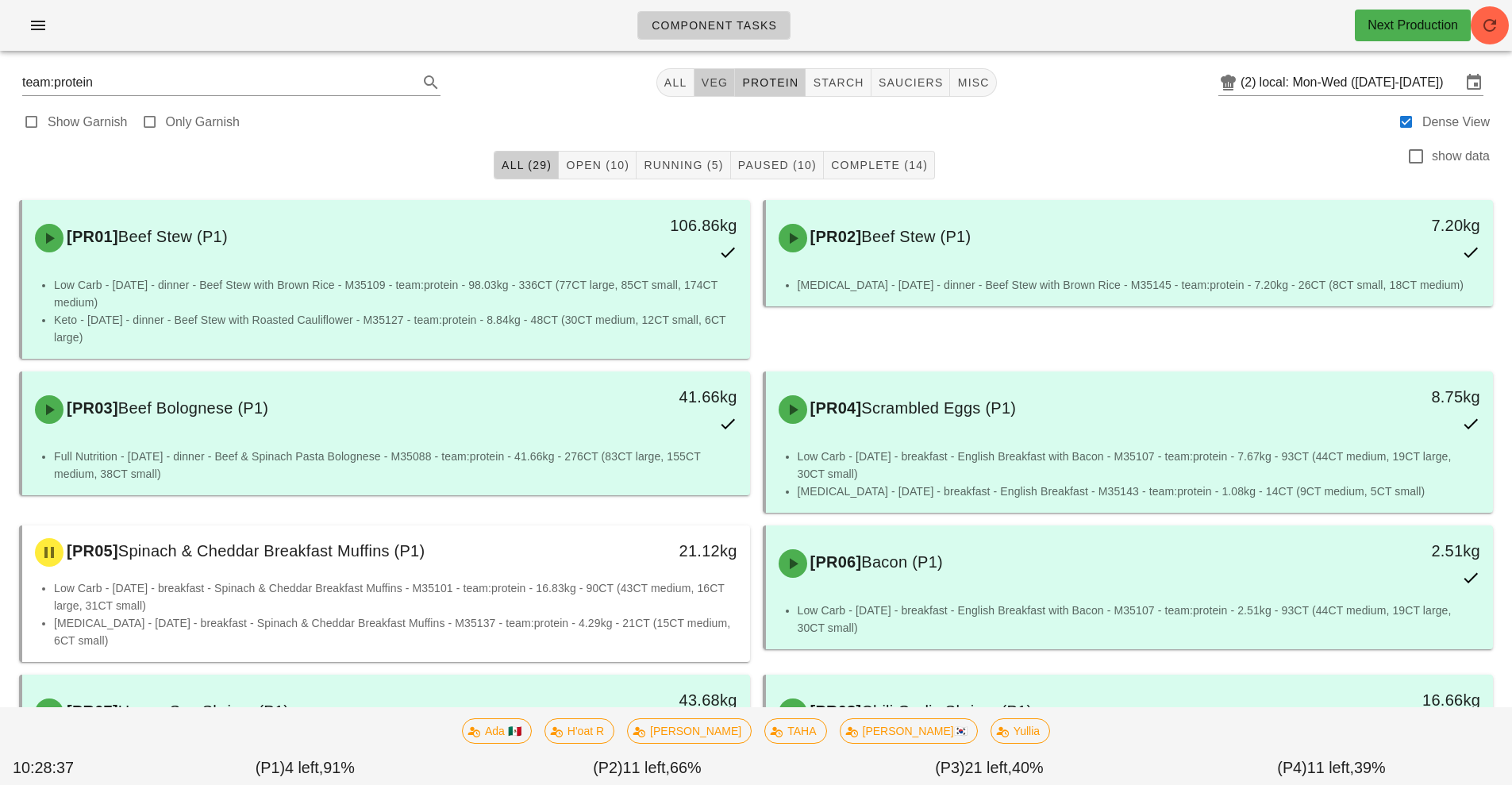
click at [711, 86] on span "veg" at bounding box center [714, 82] width 28 height 13
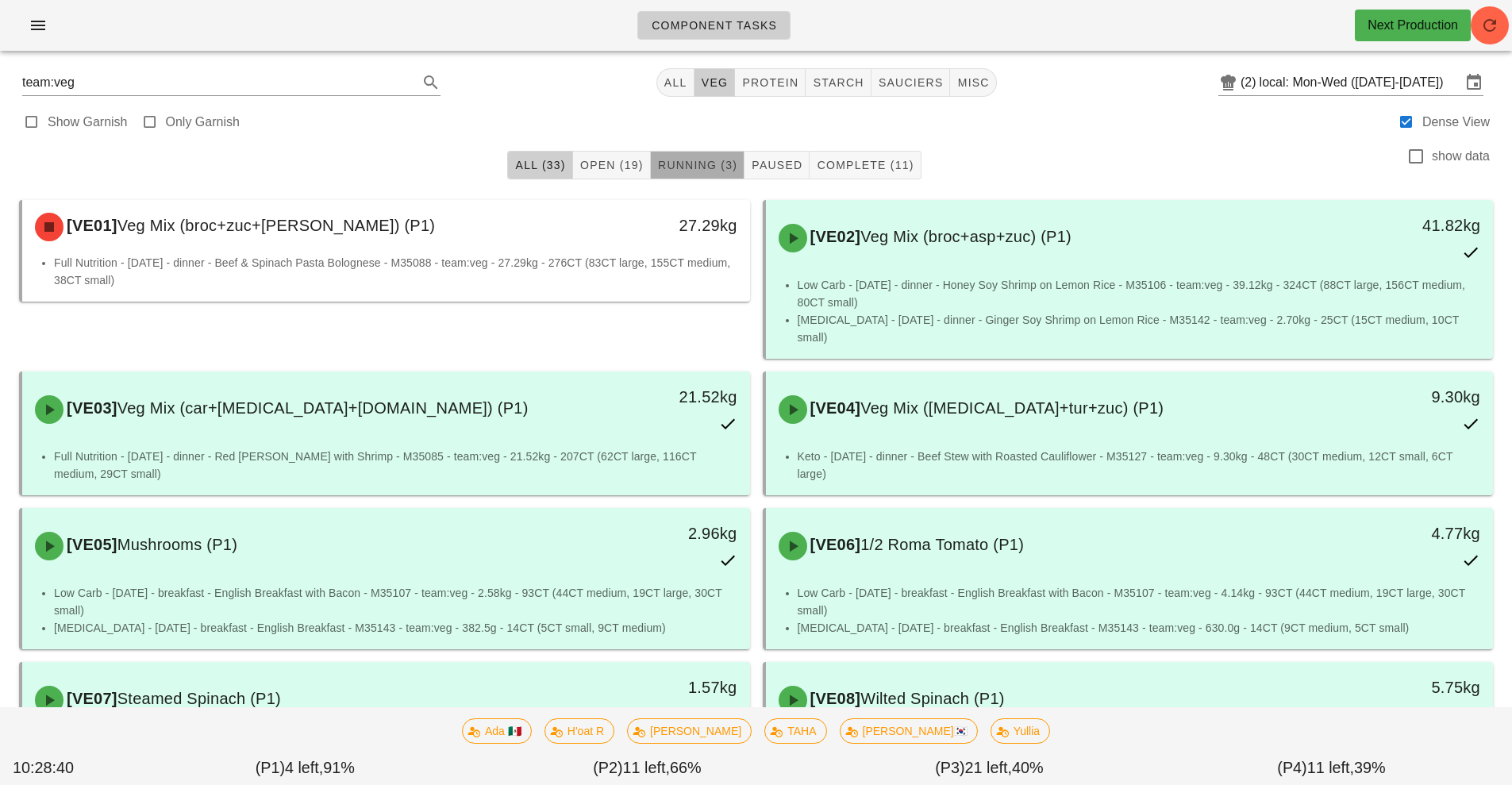
click at [690, 165] on span "Running (3)" at bounding box center [696, 165] width 80 height 13
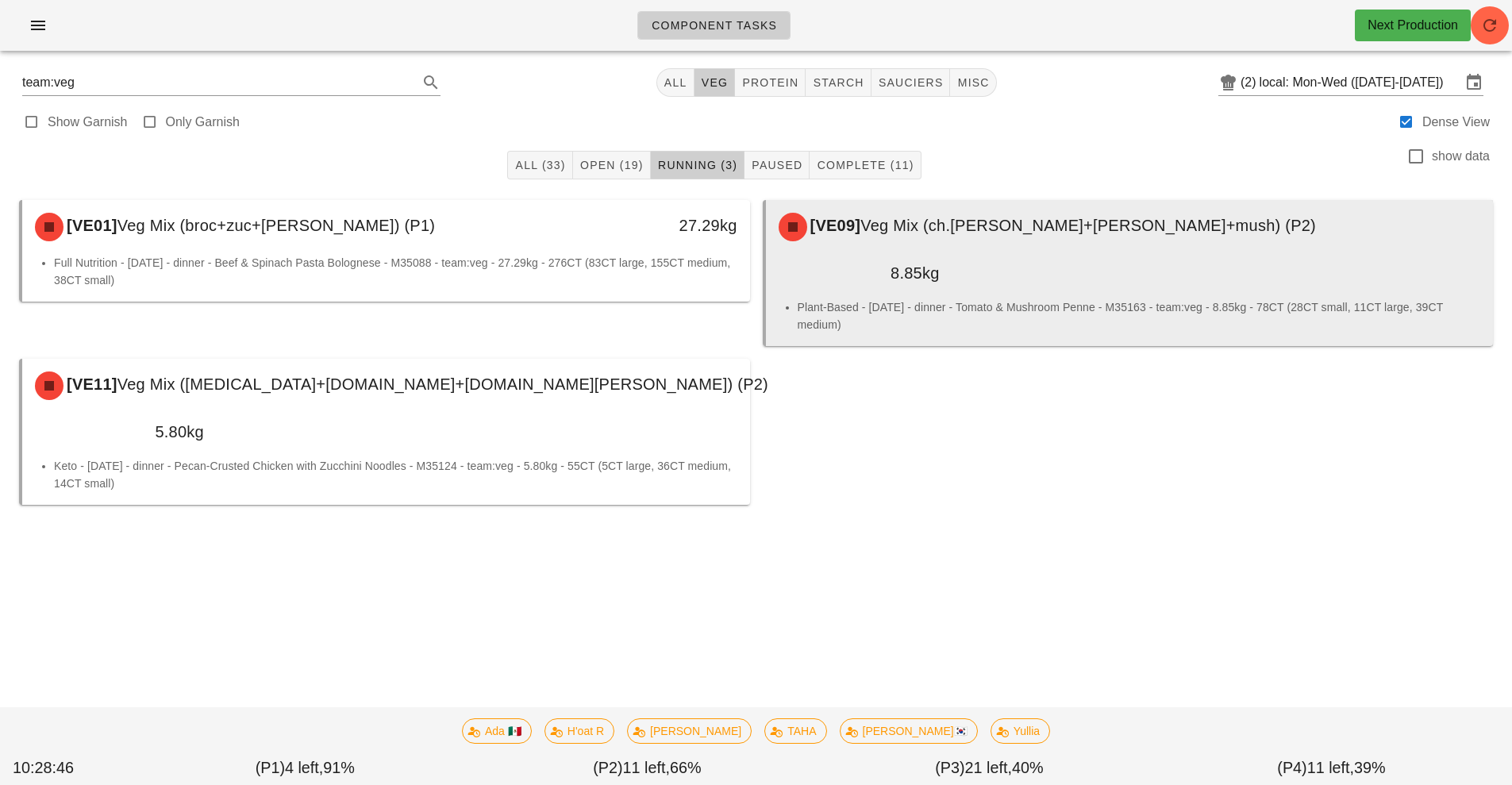
click at [940, 247] on div "[VE09] Veg Mix (ch.tom+broc+mush) (P2)" at bounding box center [1130, 227] width 722 height 48
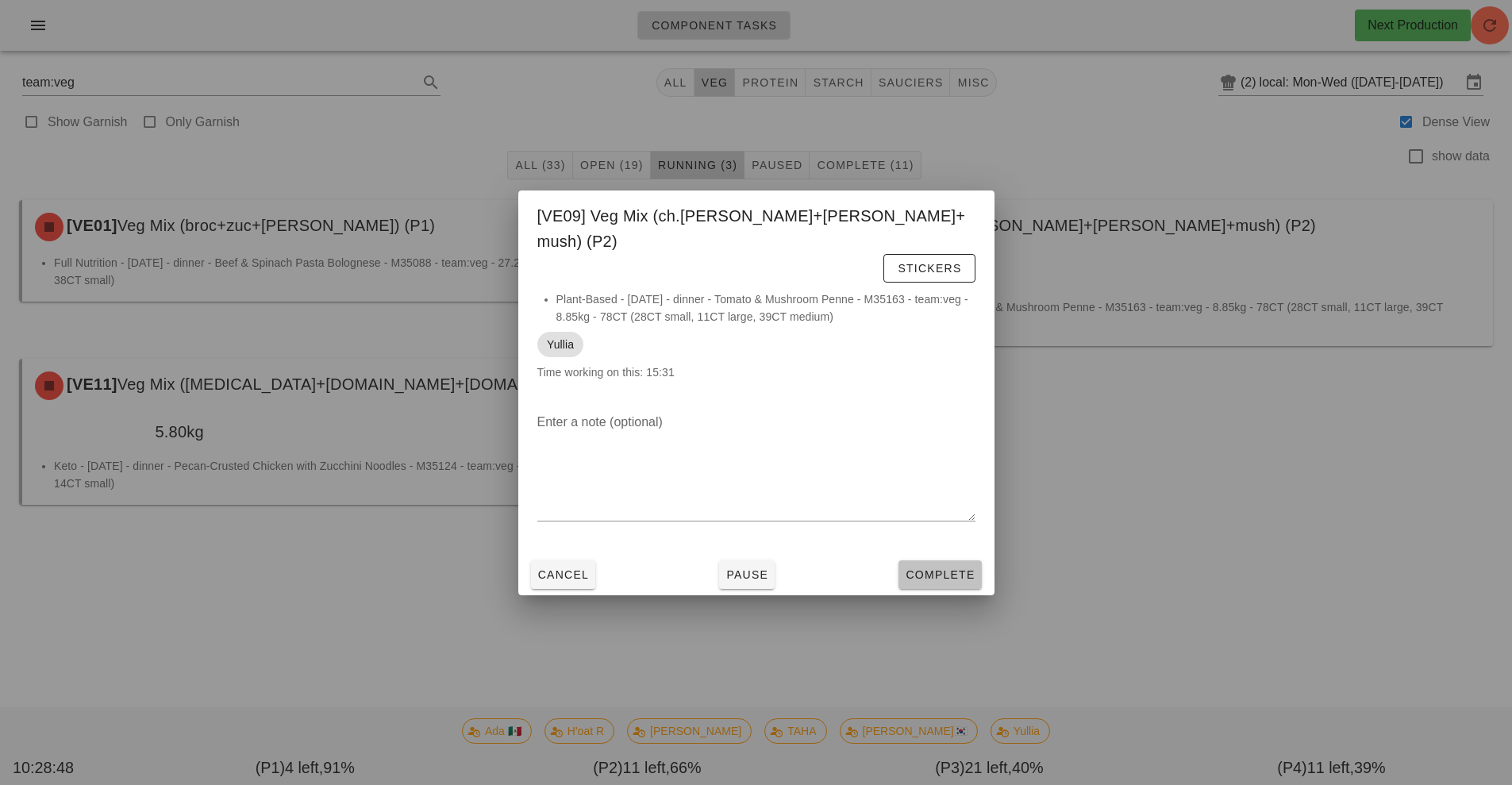
click at [941, 569] on span "Complete" at bounding box center [939, 575] width 70 height 13
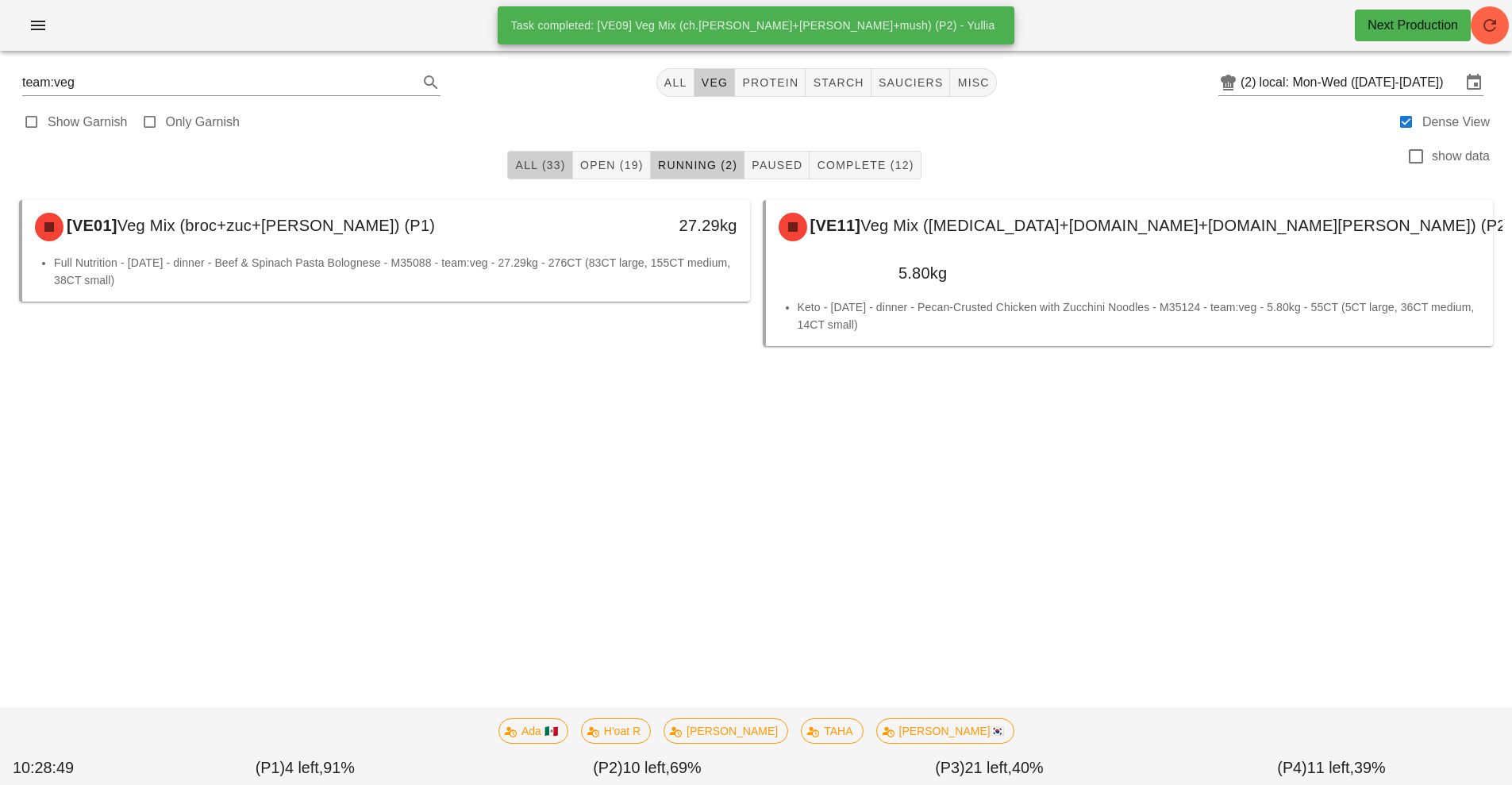
click at [523, 178] on button "All (33)" at bounding box center [539, 165] width 65 height 29
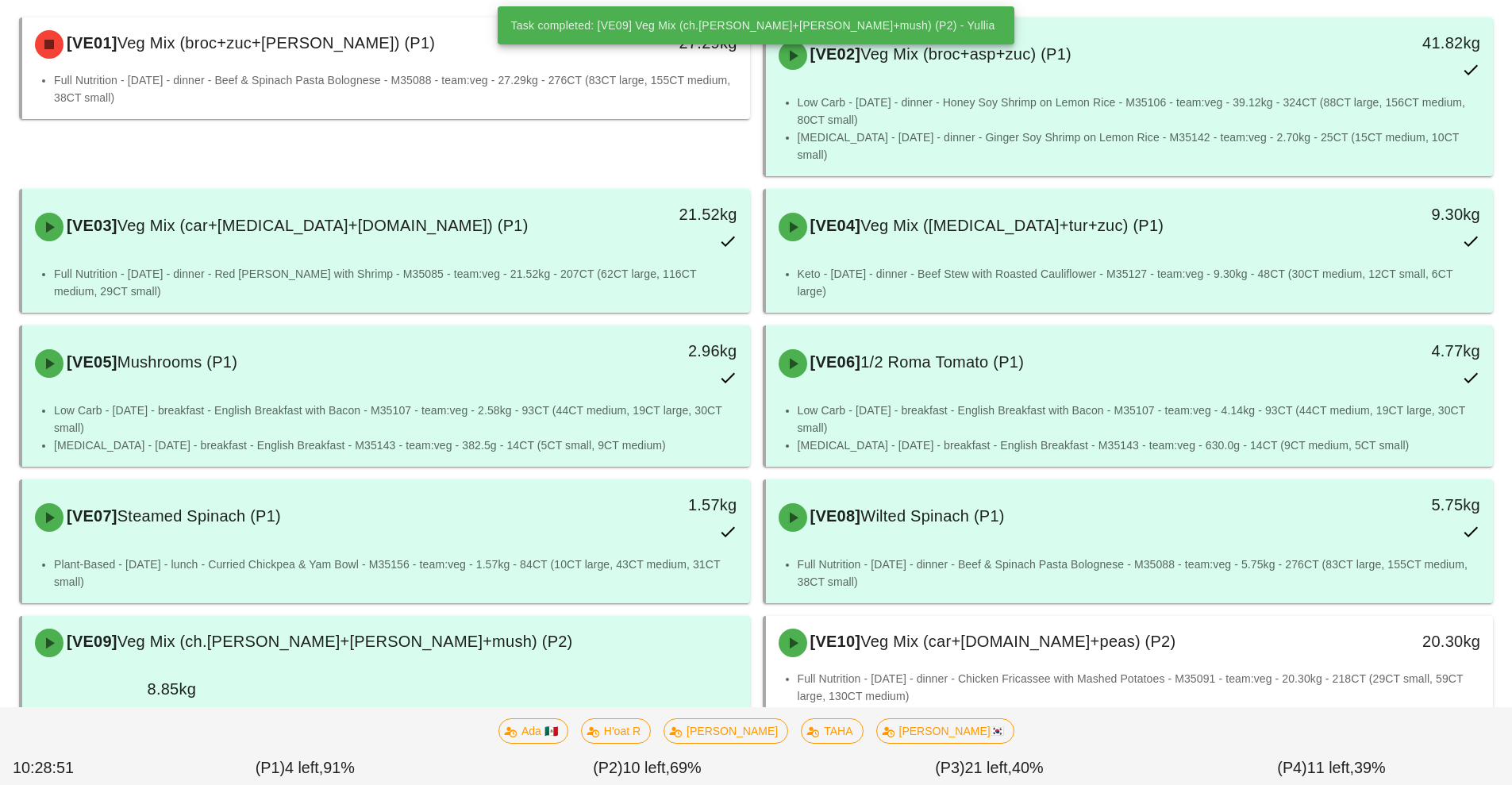
scroll to position [335, 0]
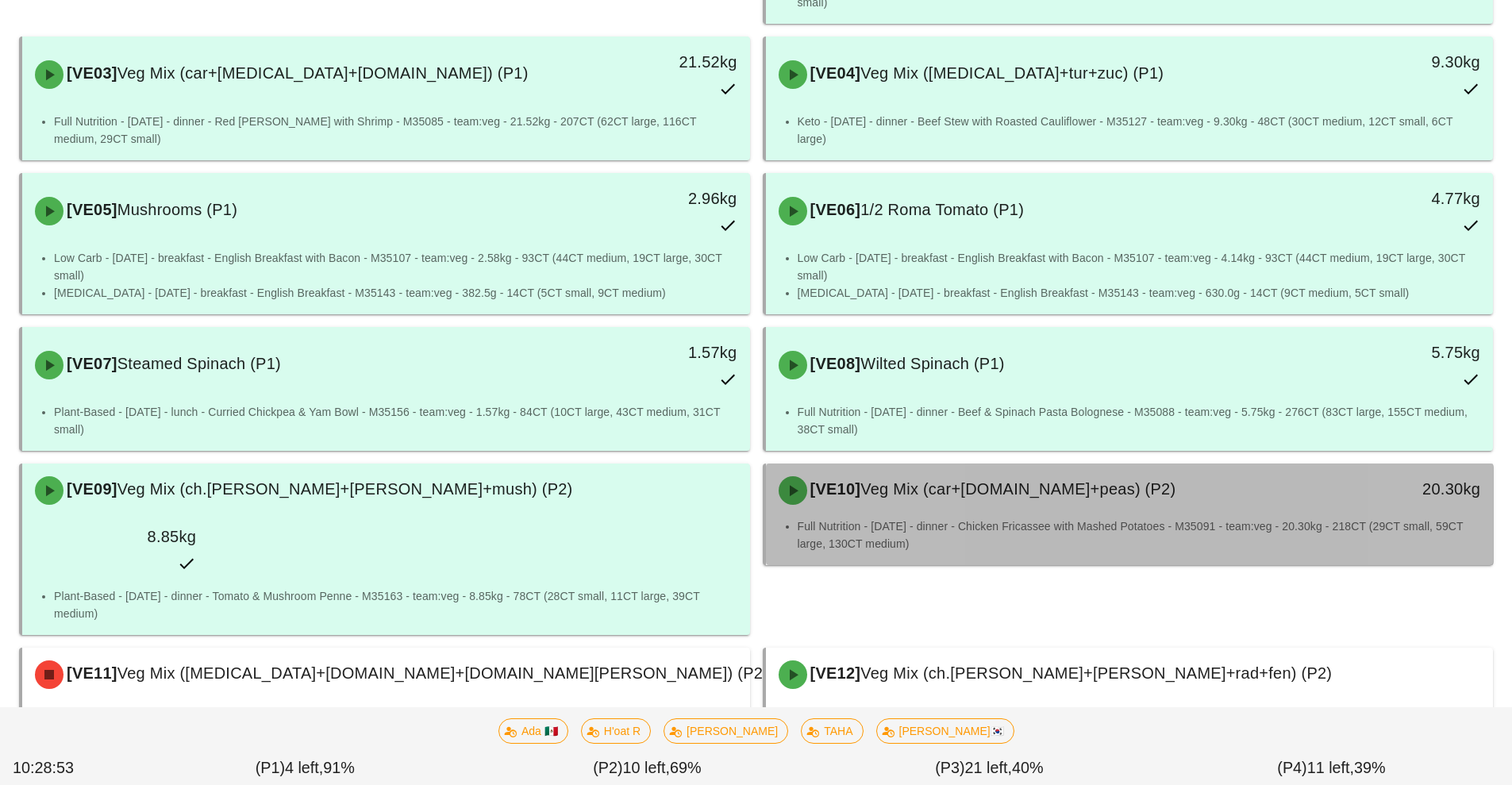
click at [1000, 485] on div "[VE10] Veg Mix (car+grn.bn+peas) (P2)" at bounding box center [1039, 491] width 541 height 48
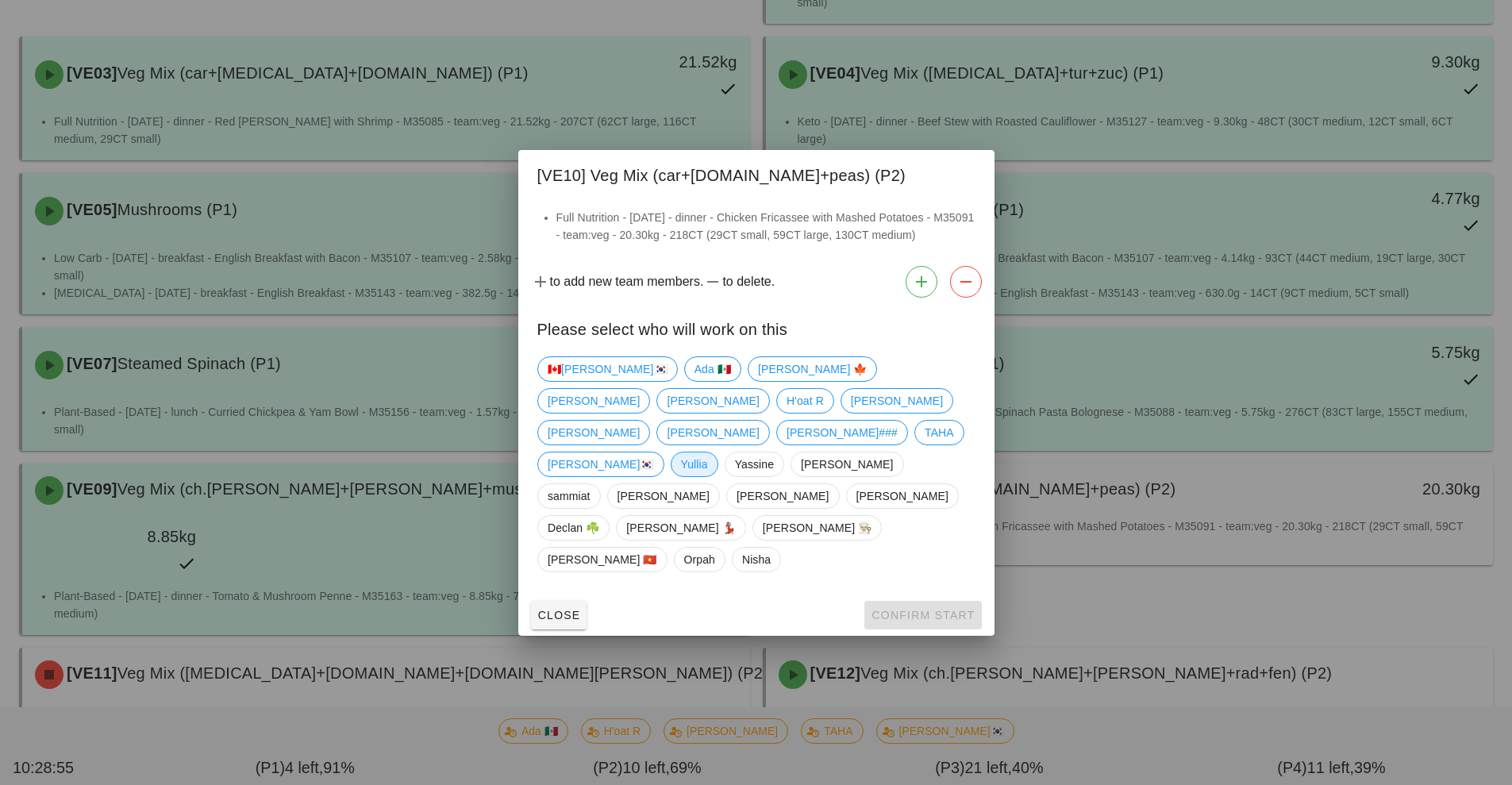
click at [680, 476] on span "Yullia" at bounding box center [694, 464] width 27 height 24
click at [933, 609] on span "Confirm Start" at bounding box center [923, 615] width 104 height 13
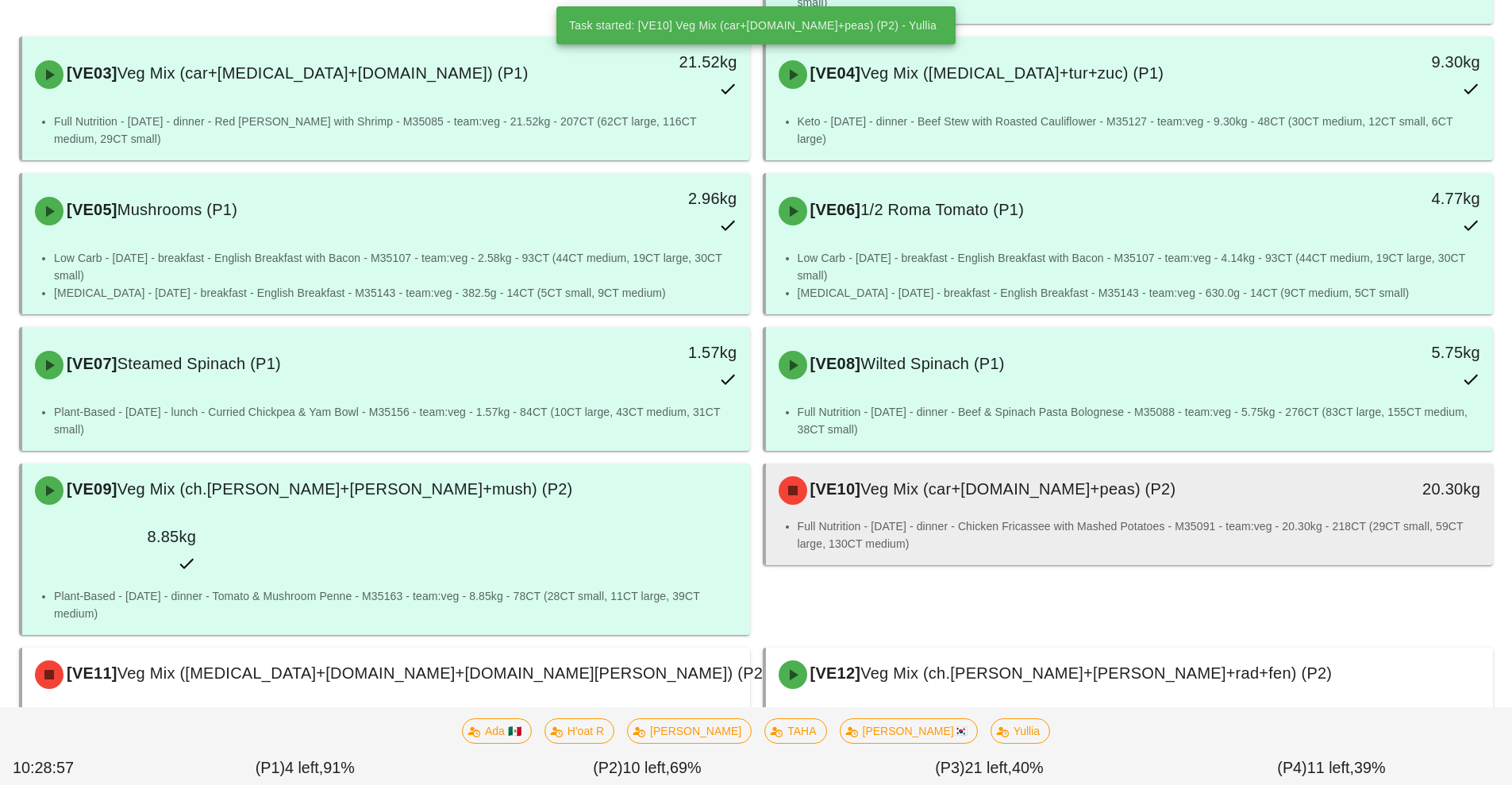
click at [934, 483] on div "[VE10] Veg Mix (car+grn.bn+peas) (P2)" at bounding box center [1039, 491] width 541 height 48
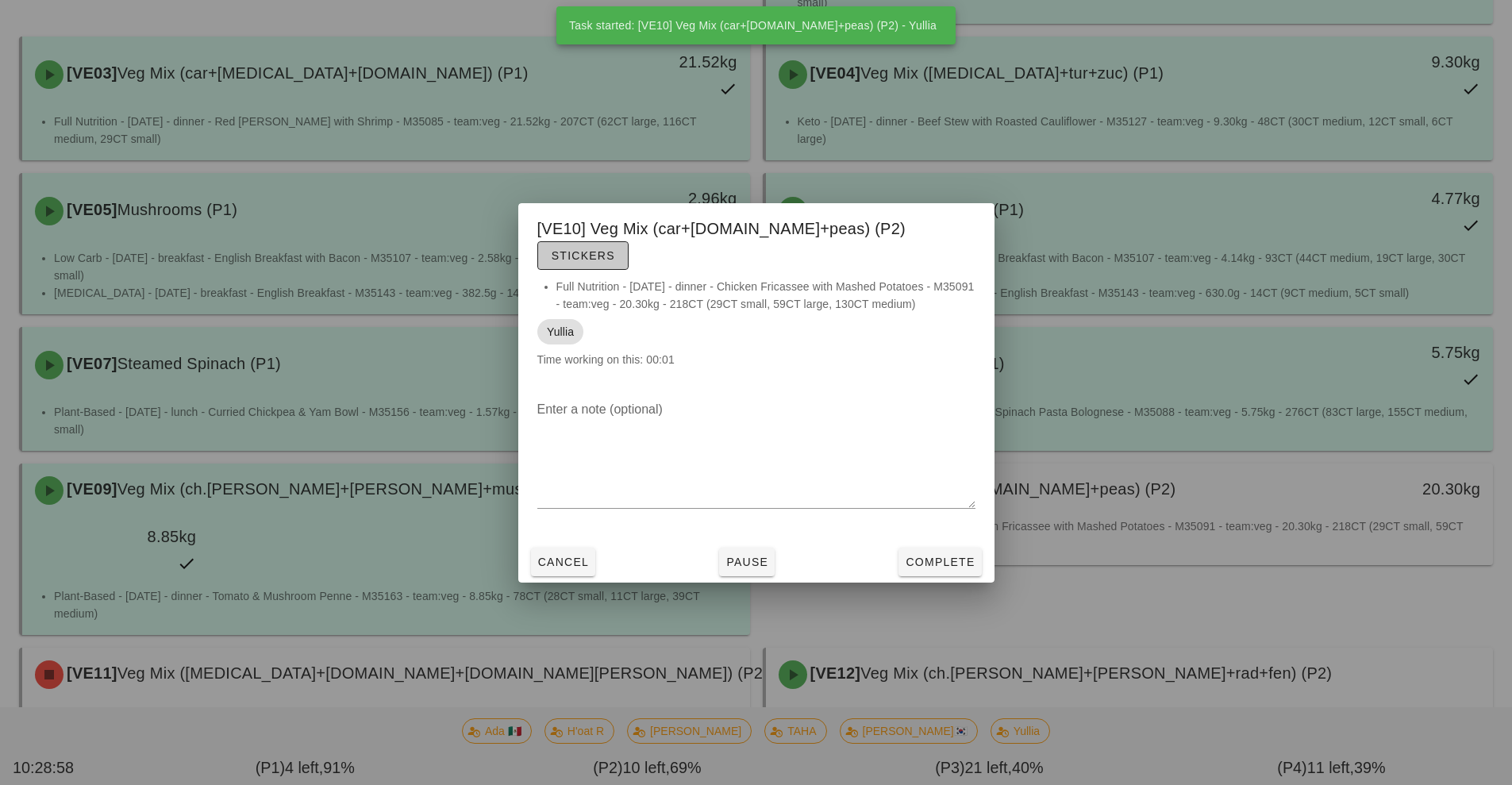
click at [629, 241] on button "Stickers" at bounding box center [583, 256] width 92 height 29
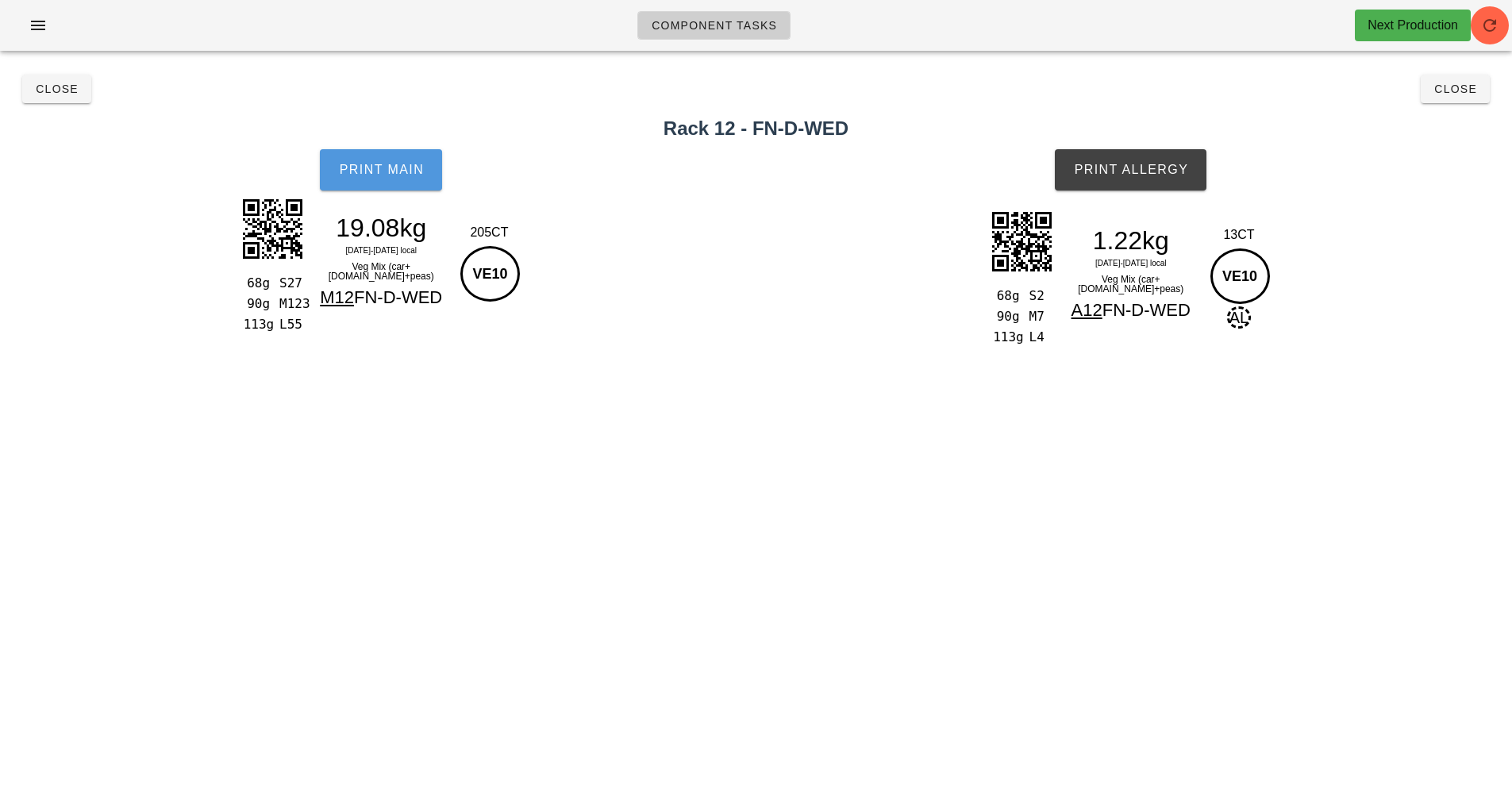
click at [386, 178] on button "Print Main" at bounding box center [380, 169] width 122 height 41
click at [1123, 177] on span "Print Allergy" at bounding box center [1130, 169] width 115 height 14
click at [29, 93] on button "Close" at bounding box center [56, 89] width 69 height 29
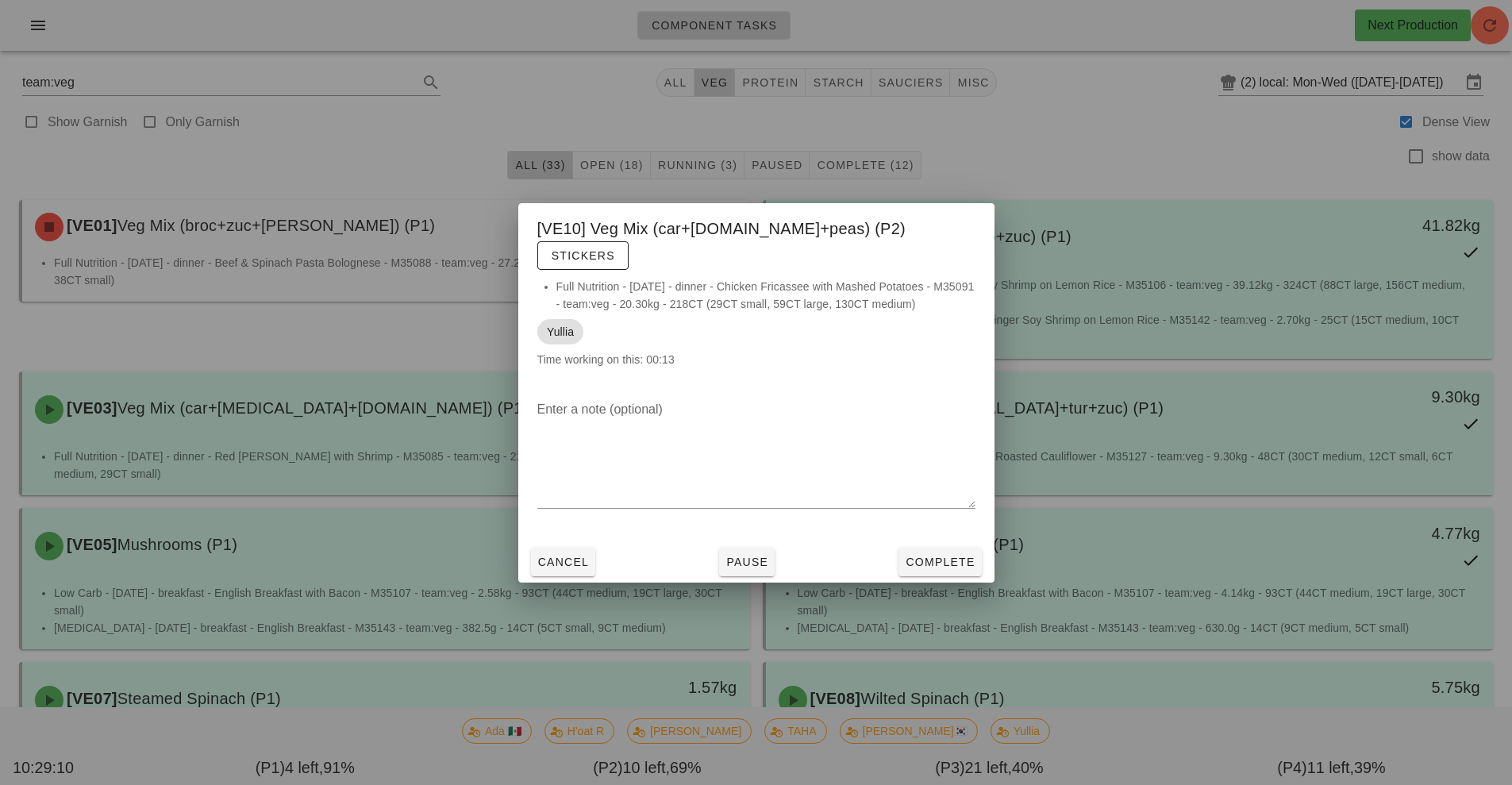
click at [382, 142] on div at bounding box center [756, 392] width 1512 height 785
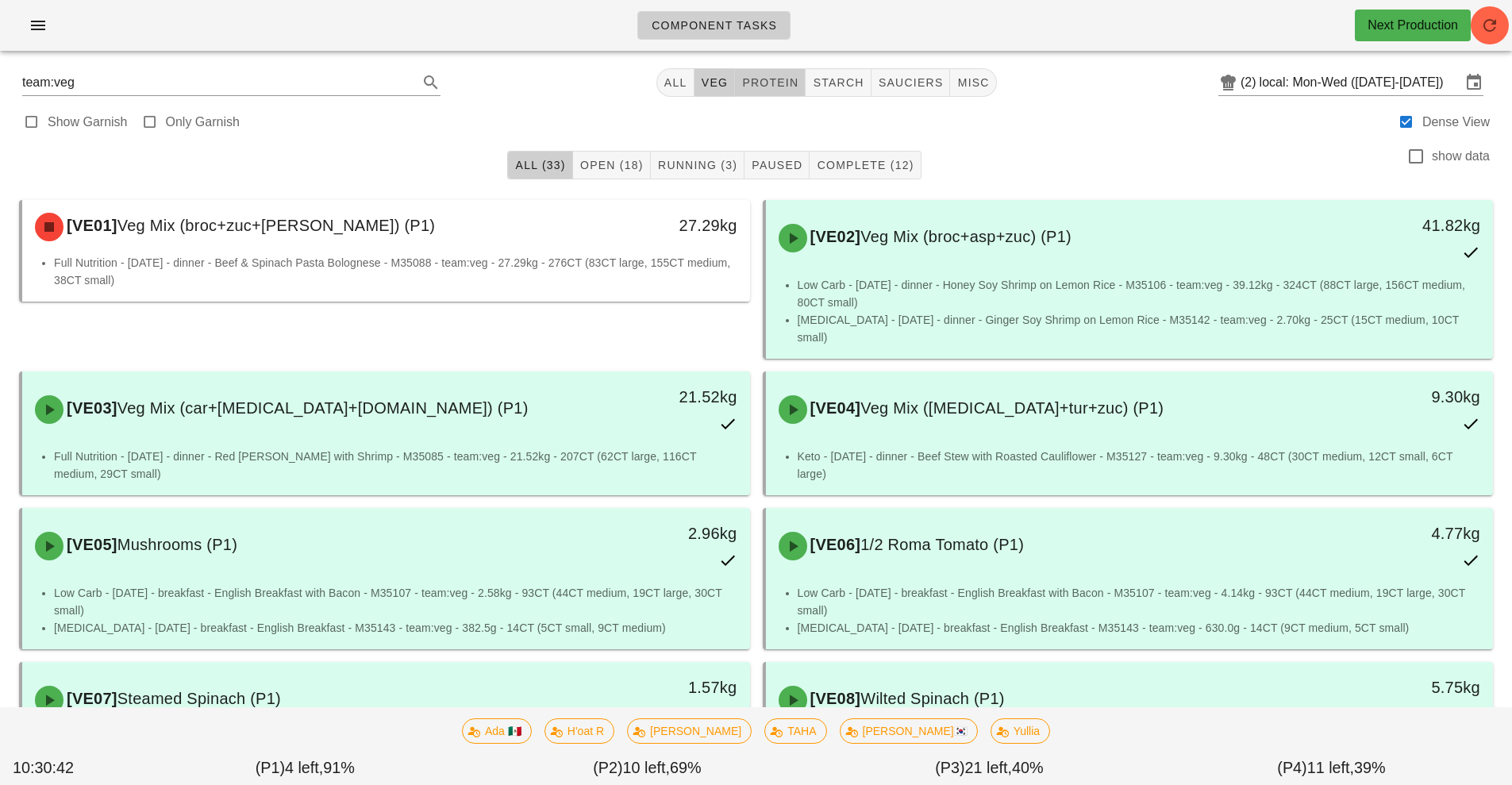
click at [780, 77] on span "protein" at bounding box center [770, 82] width 57 height 13
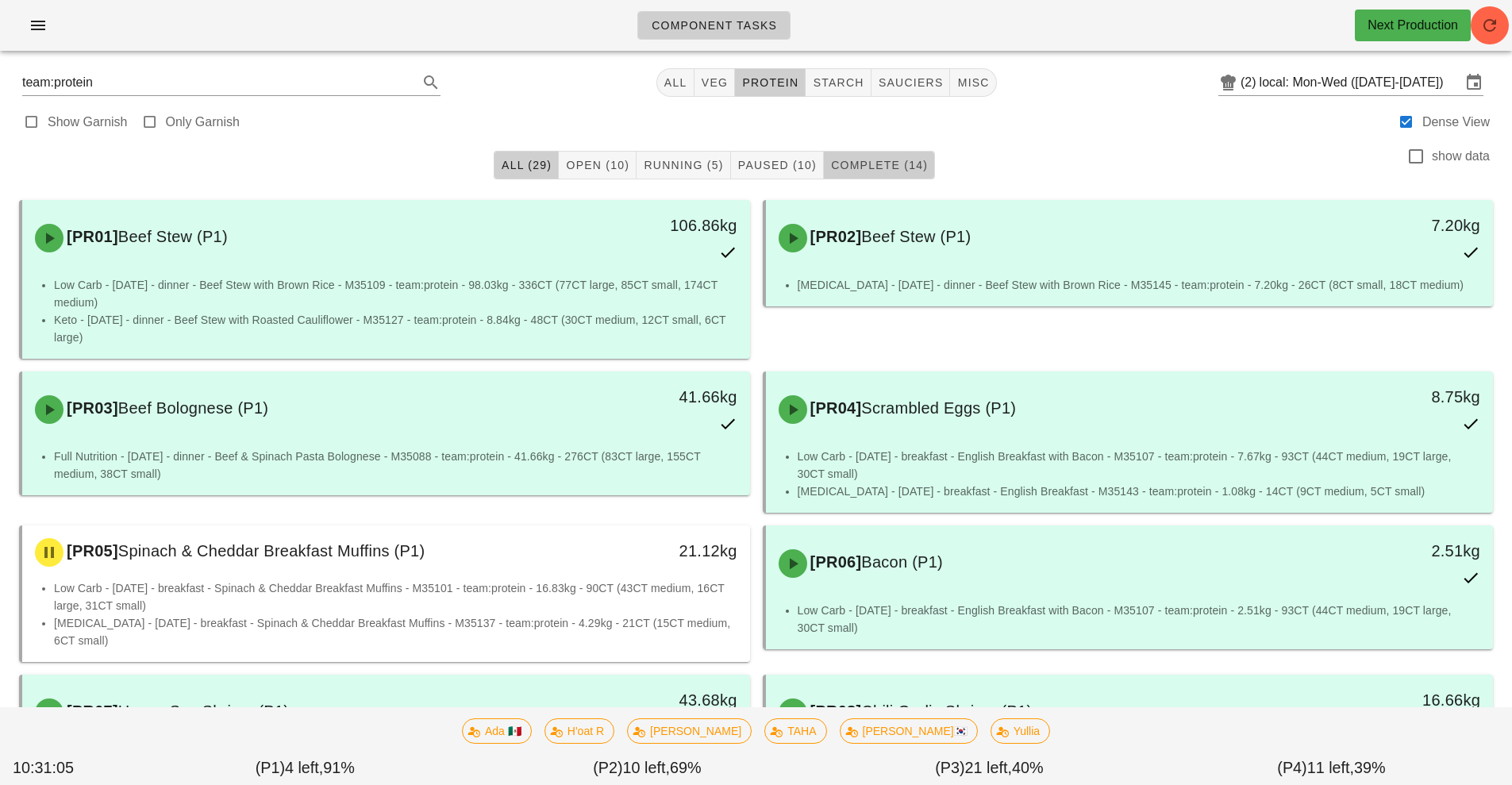
click at [870, 177] on button "Complete (14)" at bounding box center [880, 165] width 111 height 29
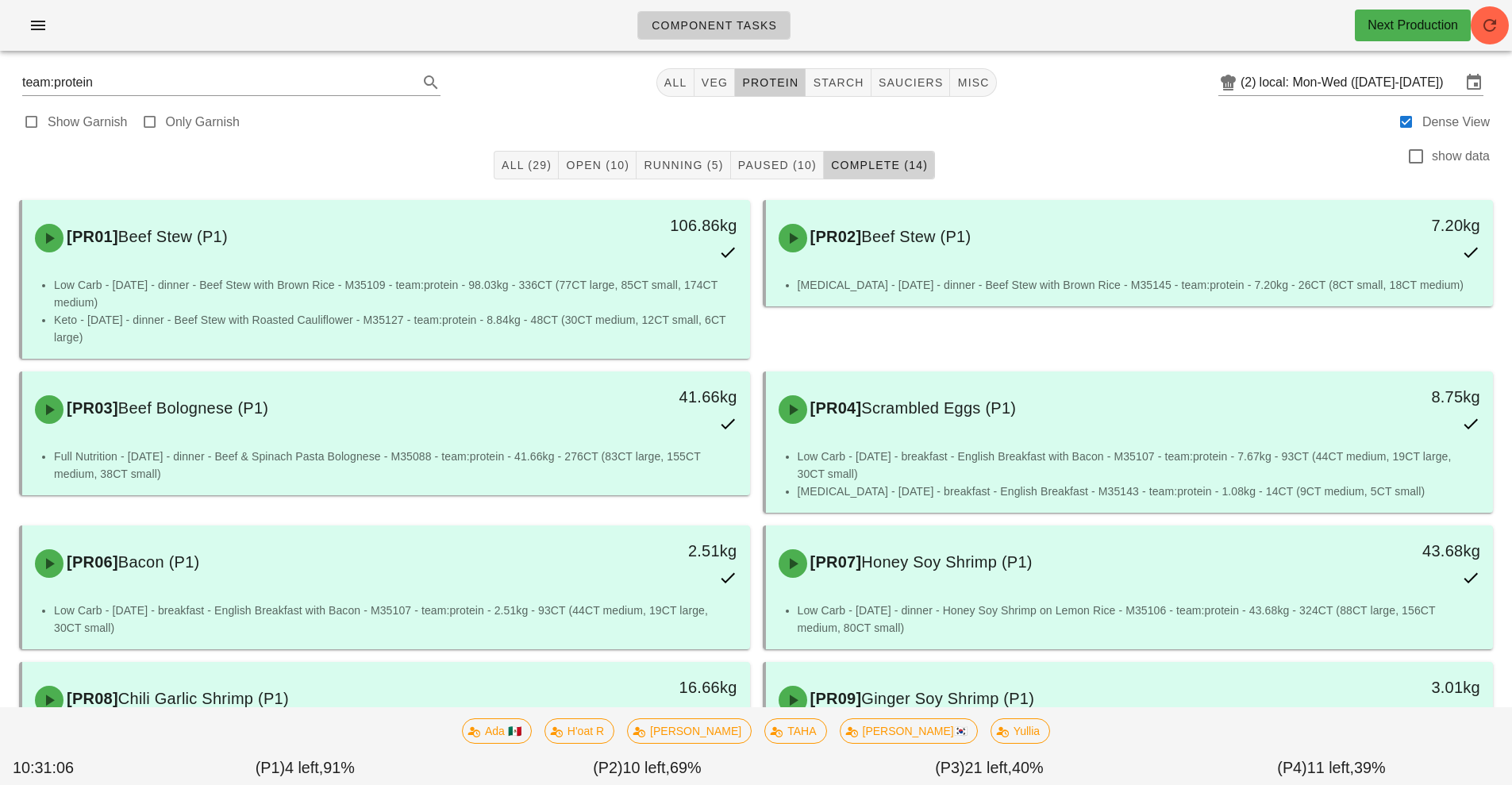
click at [864, 156] on button "Complete (14)" at bounding box center [880, 165] width 111 height 29
click at [535, 159] on span "All (29)" at bounding box center [526, 165] width 50 height 13
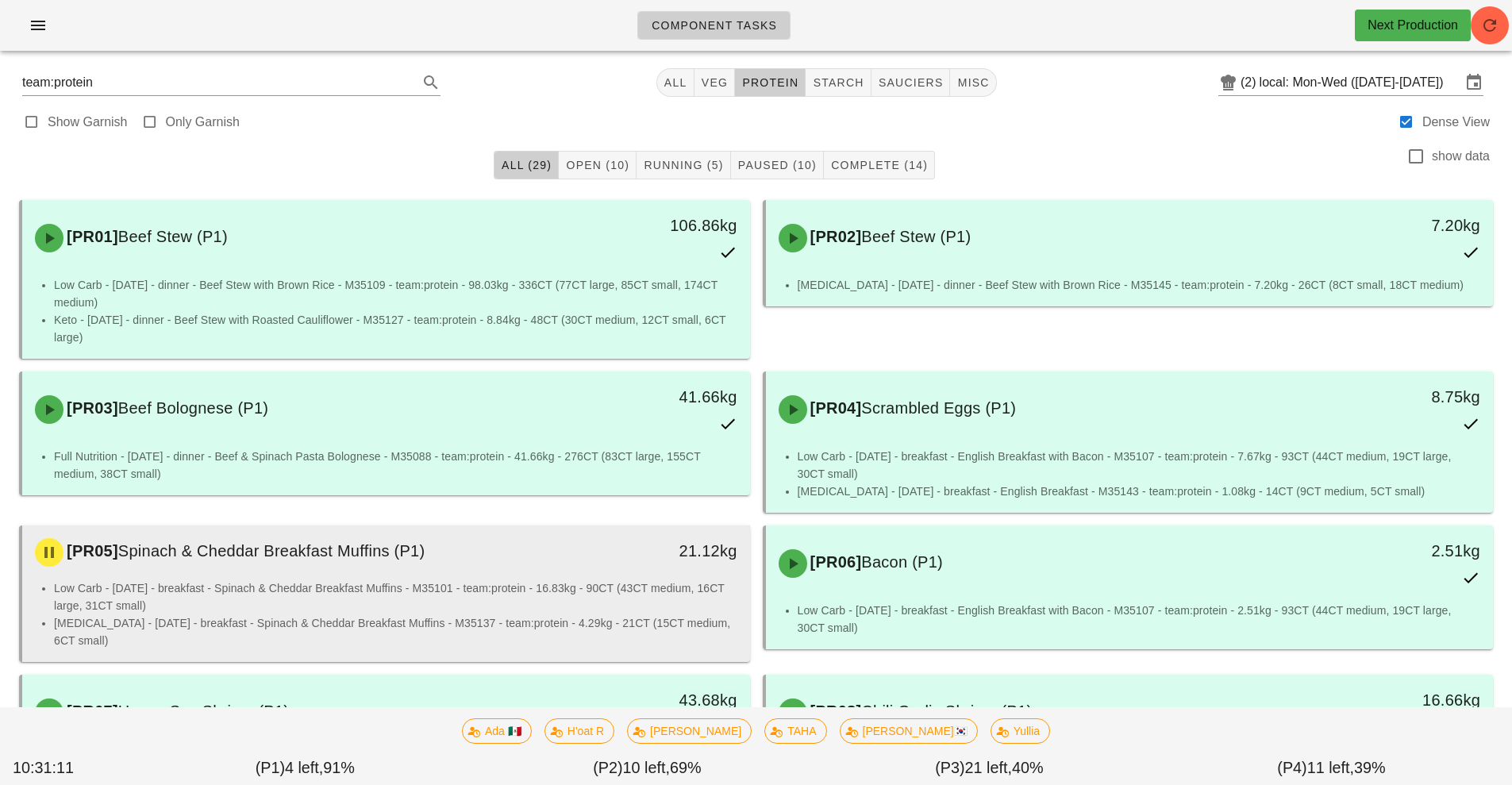
click at [643, 586] on li "Low Carb - Monday - breakfast - Spinach & Cheddar Breakfast Muffins - M35101 - …" at bounding box center [395, 597] width 684 height 35
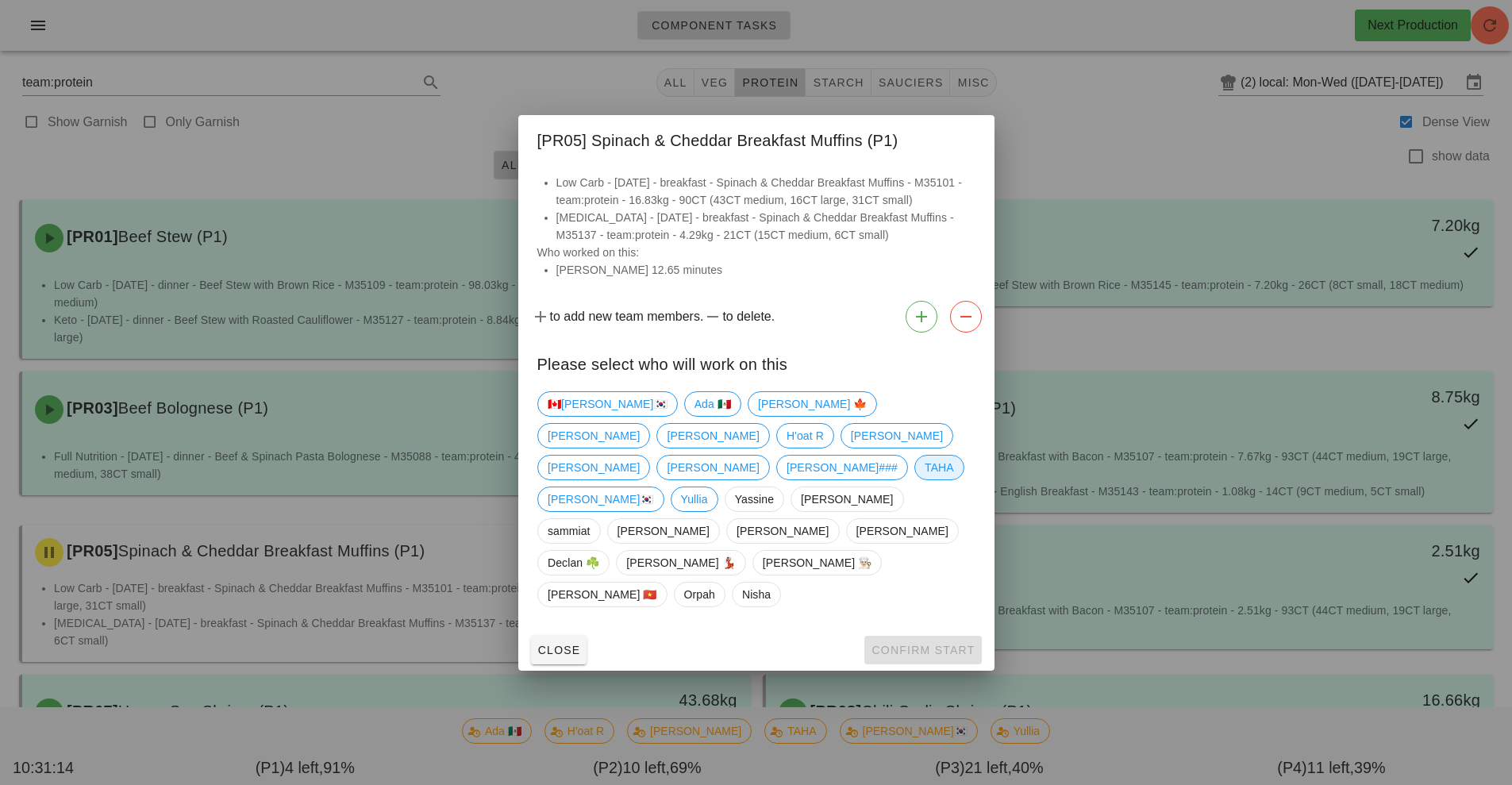
click at [925, 480] on span "TAHA" at bounding box center [939, 468] width 29 height 24
click at [918, 629] on div "Close Confirm Start" at bounding box center [756, 650] width 476 height 41
click at [925, 480] on span "TAHA" at bounding box center [939, 468] width 29 height 24
click at [925, 644] on span "Confirm Start" at bounding box center [923, 650] width 104 height 13
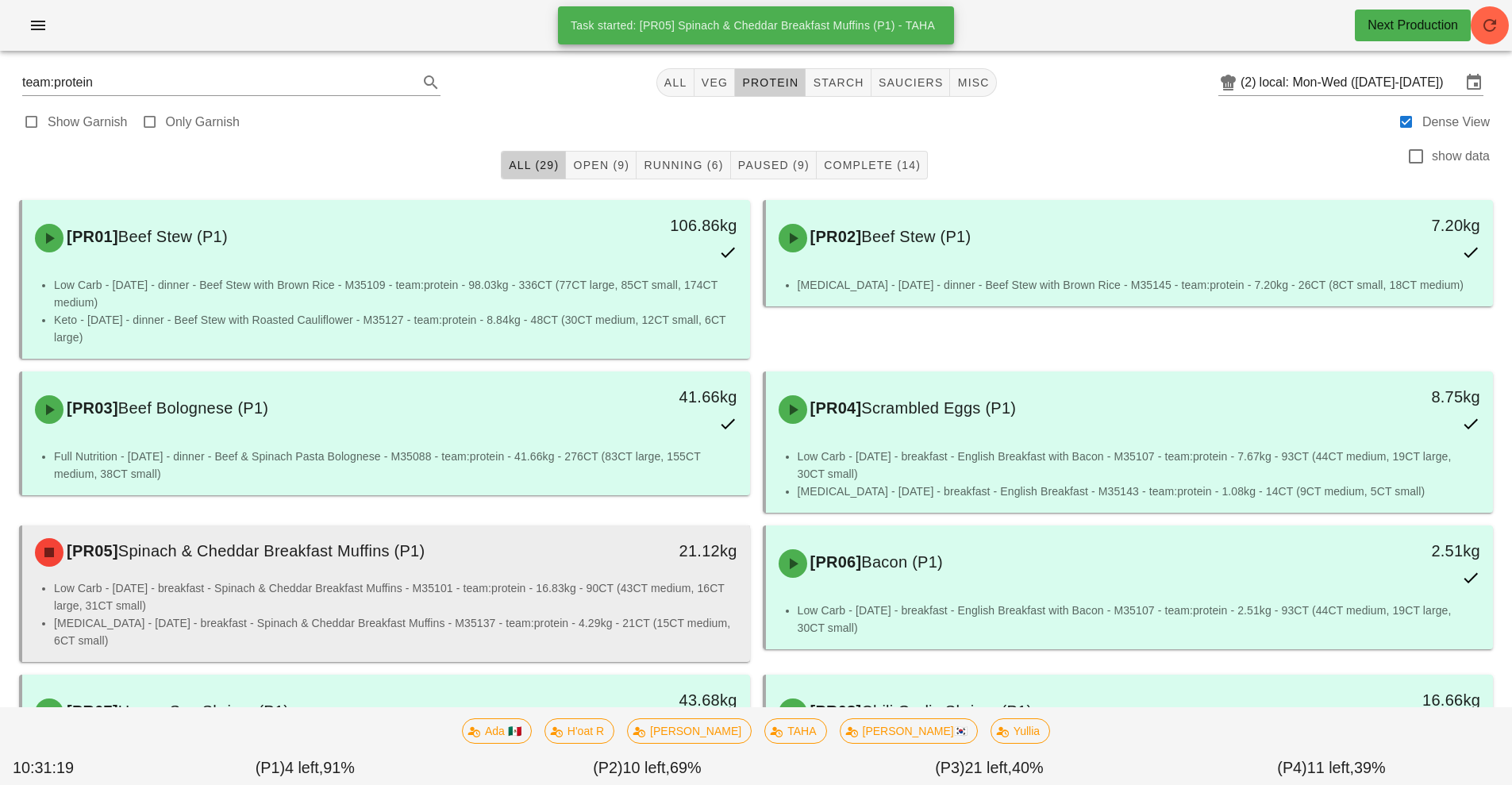
click at [579, 582] on li "Low Carb - Monday - breakfast - Spinach & Cheddar Breakfast Muffins - M35101 - …" at bounding box center [395, 597] width 684 height 35
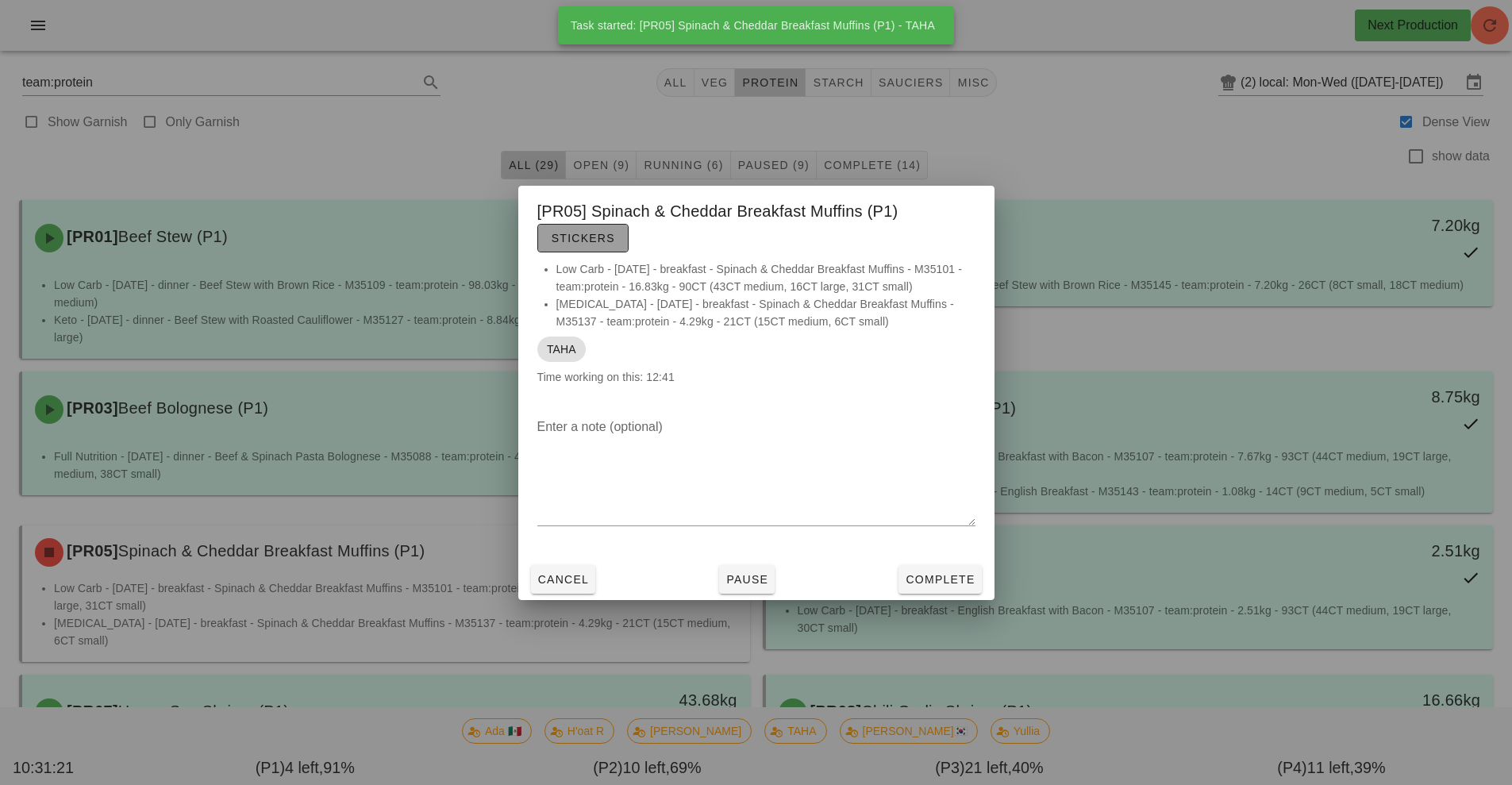
click at [596, 236] on span "Stickers" at bounding box center [583, 238] width 64 height 13
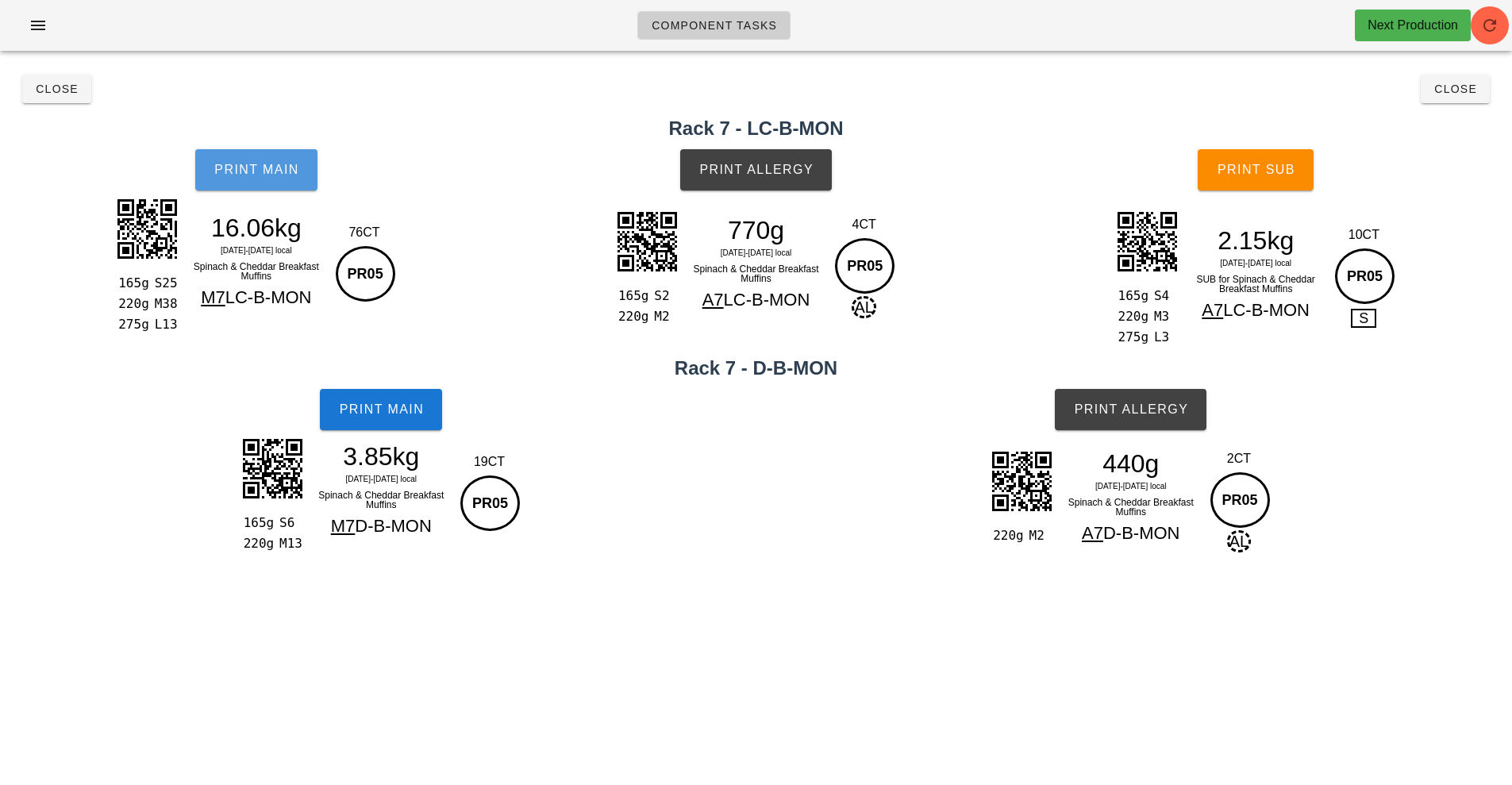
click at [239, 190] on button "Print Main" at bounding box center [256, 169] width 122 height 41
click at [383, 406] on span "Print Main" at bounding box center [381, 410] width 86 height 14
click at [752, 173] on span "Print Allergy" at bounding box center [756, 169] width 115 height 14
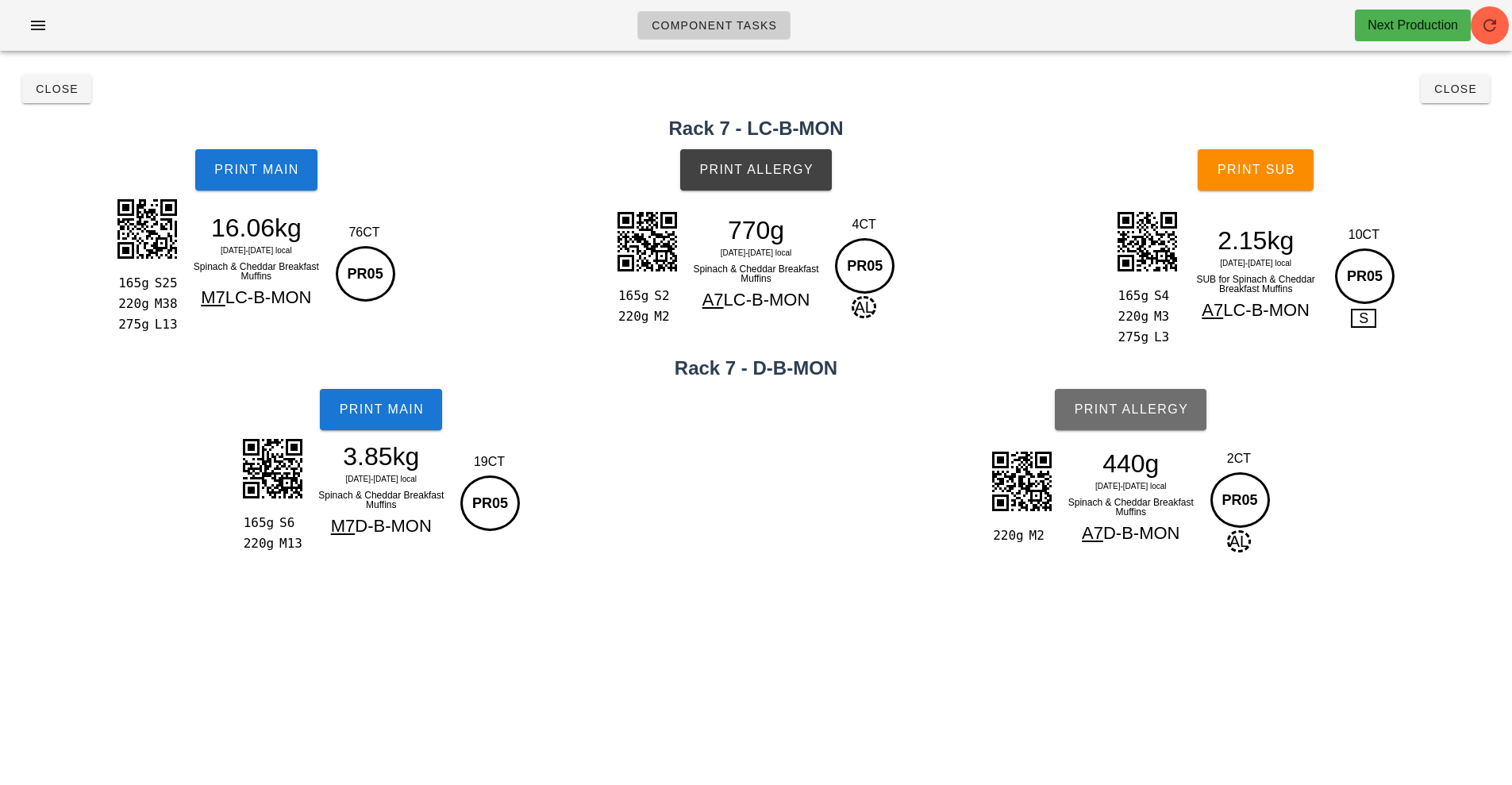
click at [1109, 422] on button "Print Allergy" at bounding box center [1130, 409] width 151 height 41
click at [1241, 177] on button "Print Sub" at bounding box center [1256, 169] width 116 height 41
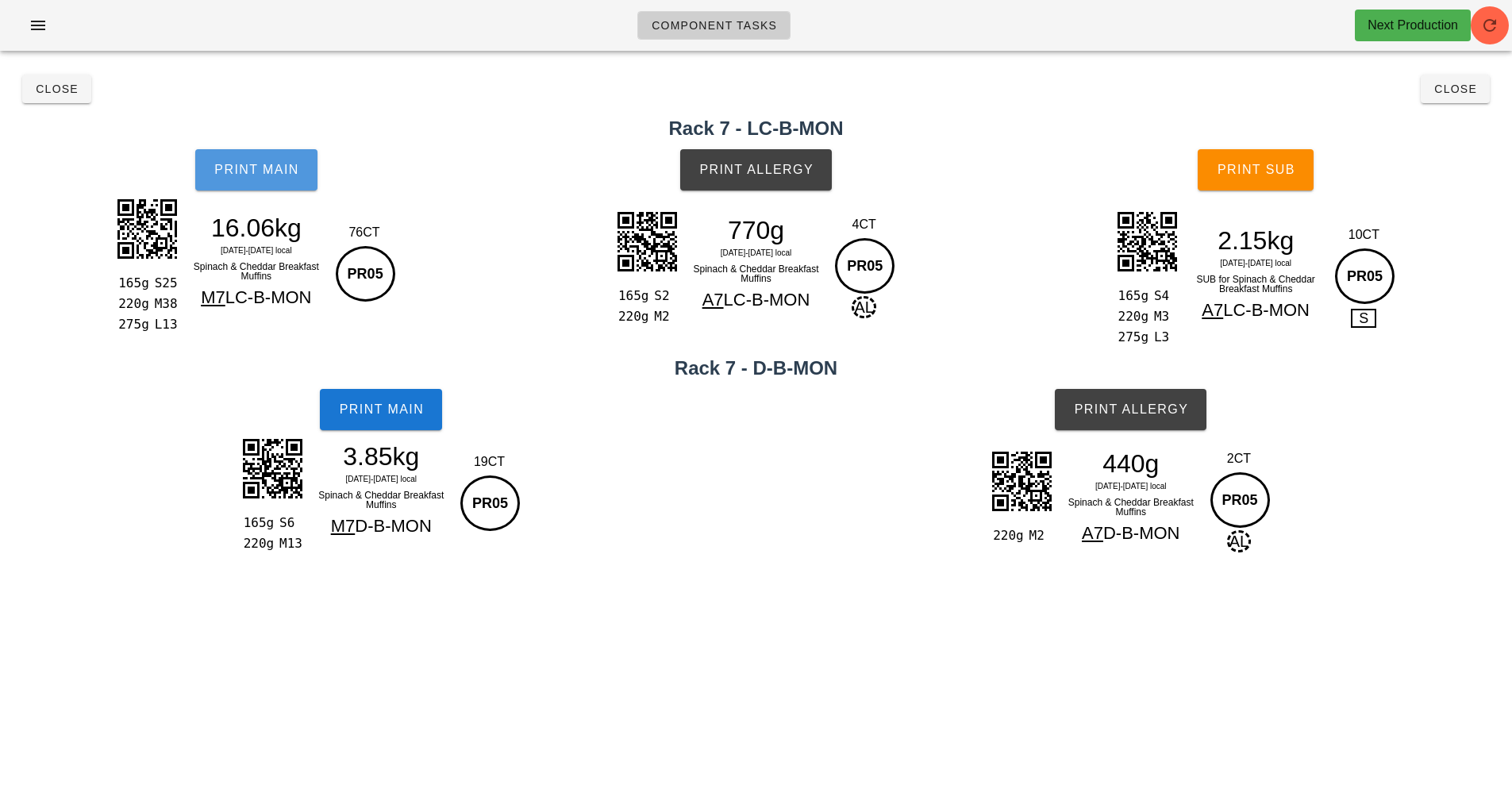
click at [229, 173] on span "Print Main" at bounding box center [256, 169] width 86 height 14
click at [71, 98] on button "Close" at bounding box center [56, 89] width 69 height 29
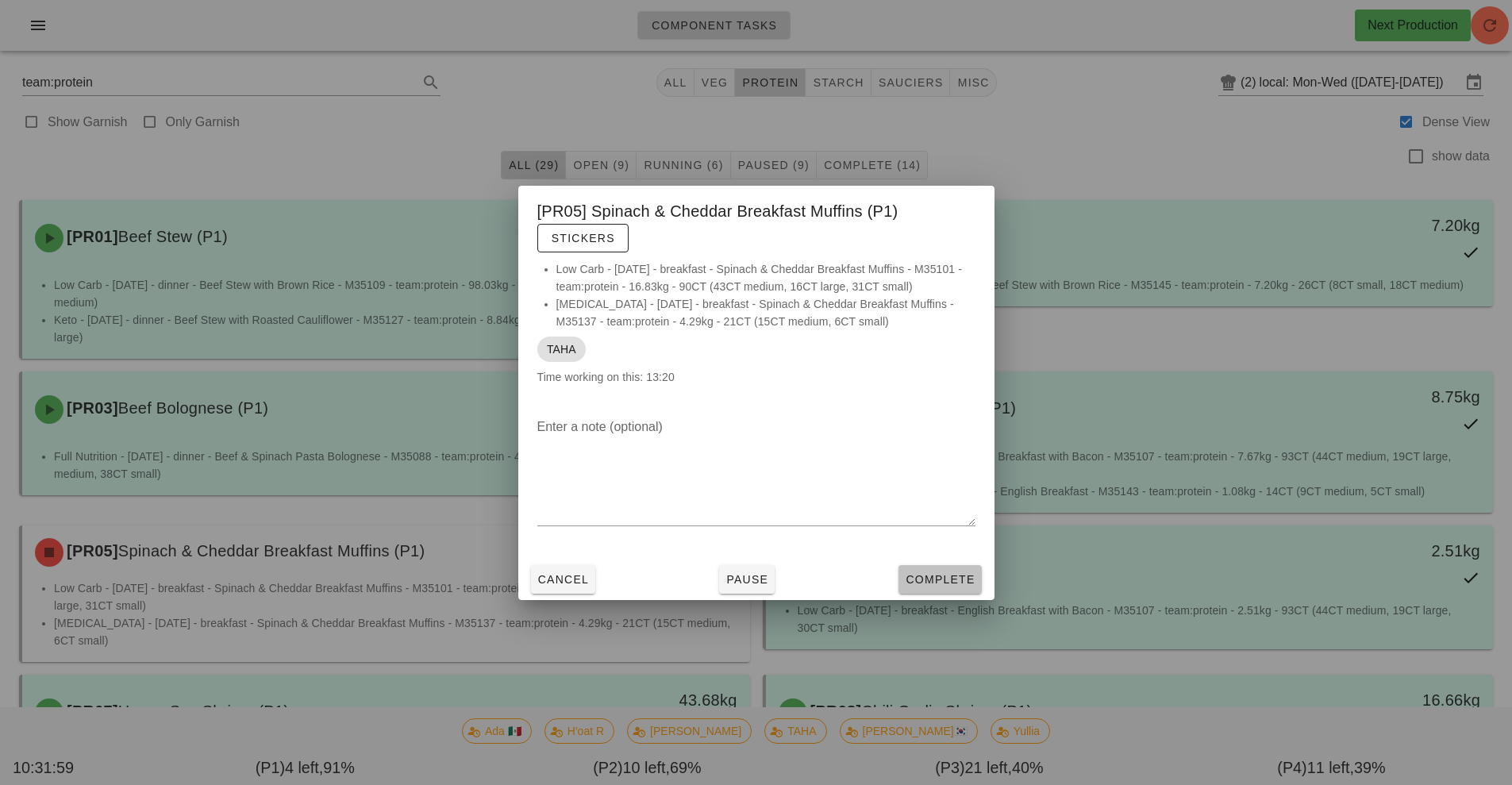
click at [939, 588] on button "Complete" at bounding box center [939, 580] width 82 height 29
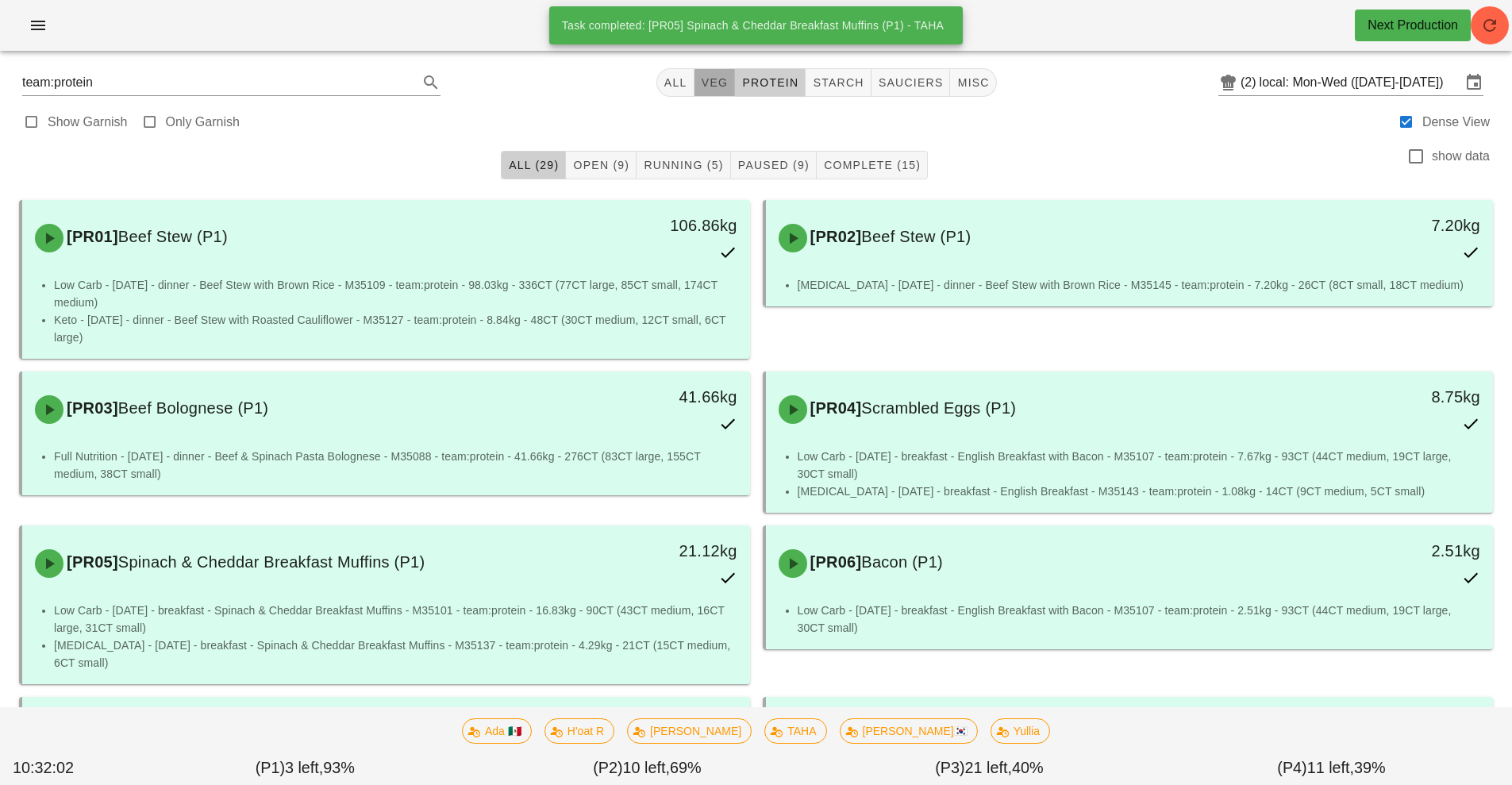
click at [712, 82] on span "veg" at bounding box center [714, 82] width 28 height 13
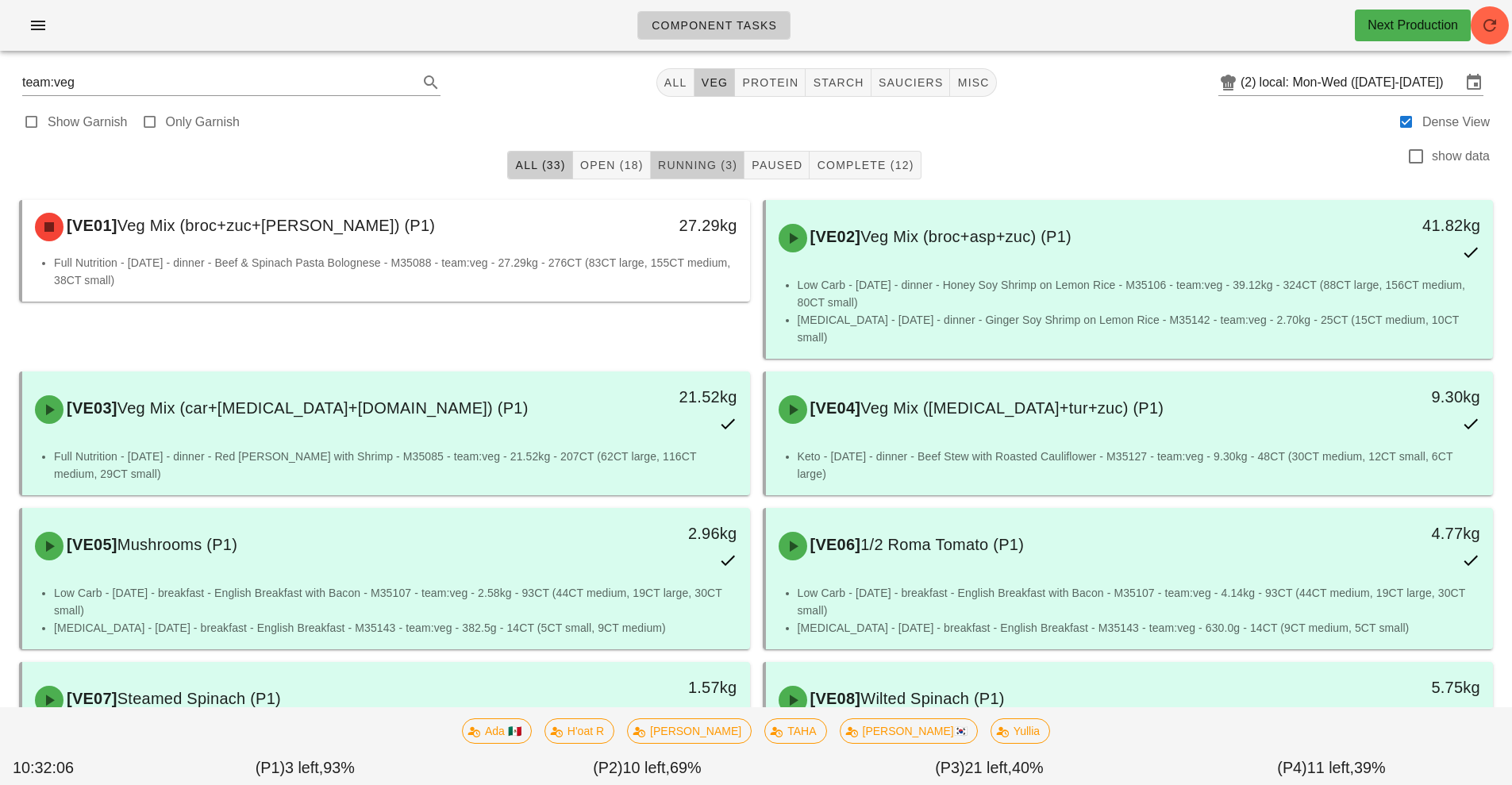
click at [665, 162] on span "Running (3)" at bounding box center [696, 165] width 80 height 13
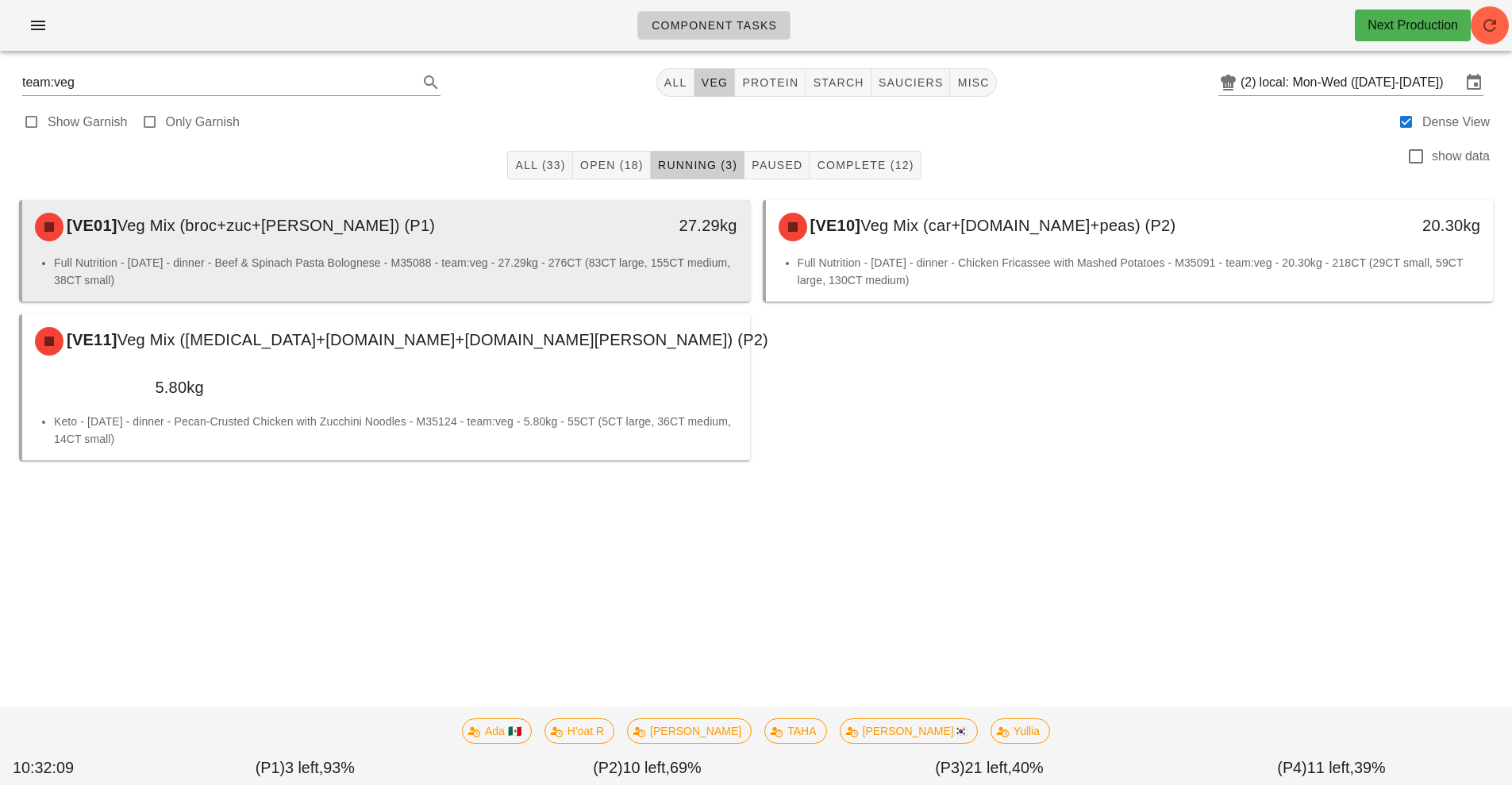
click at [286, 252] on div "[VE01] Veg Mix (broc+zuc+tom) (P1) 27.29kg" at bounding box center [386, 227] width 728 height 54
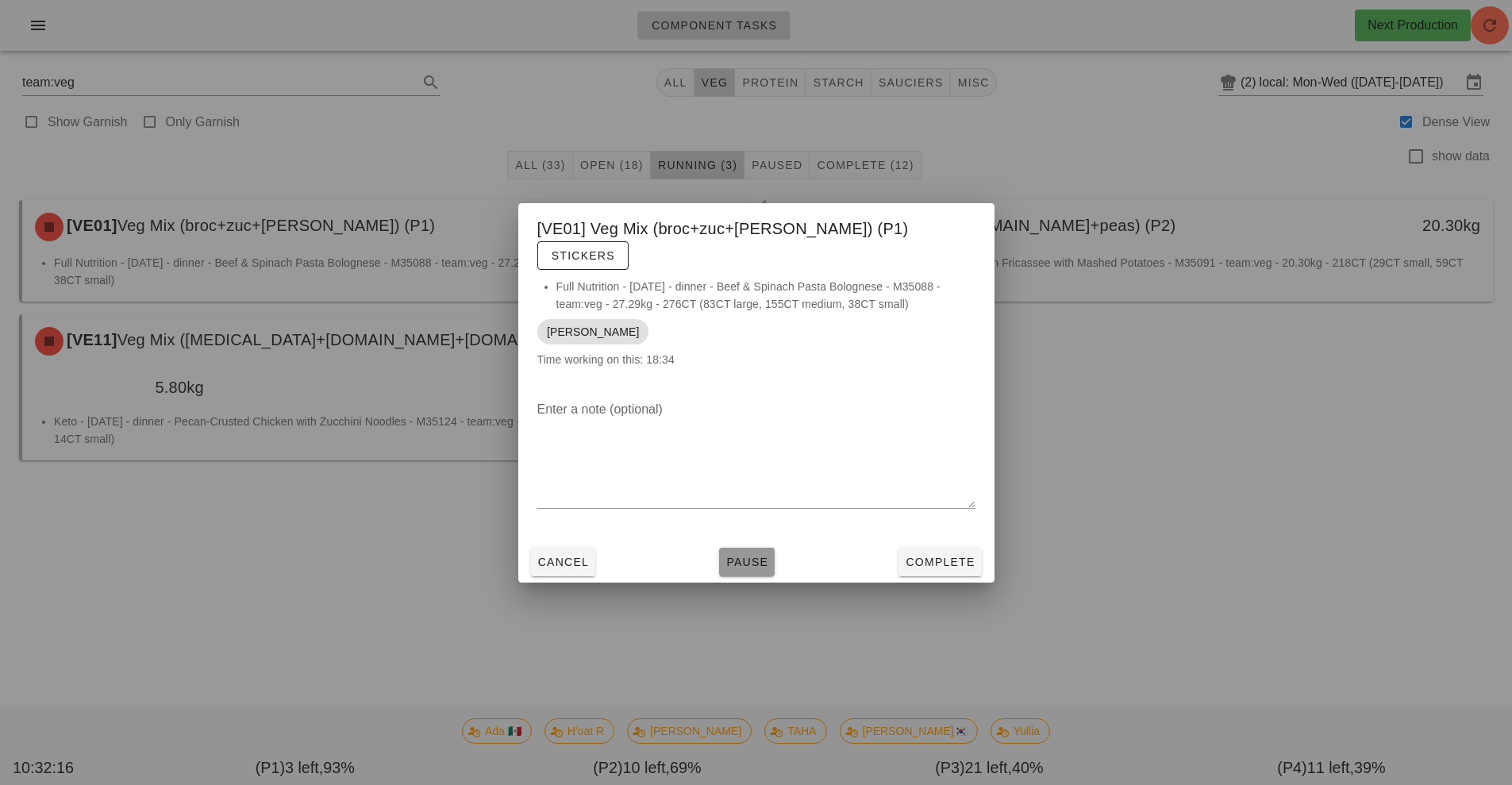
click at [746, 559] on button "Pause" at bounding box center [747, 562] width 56 height 29
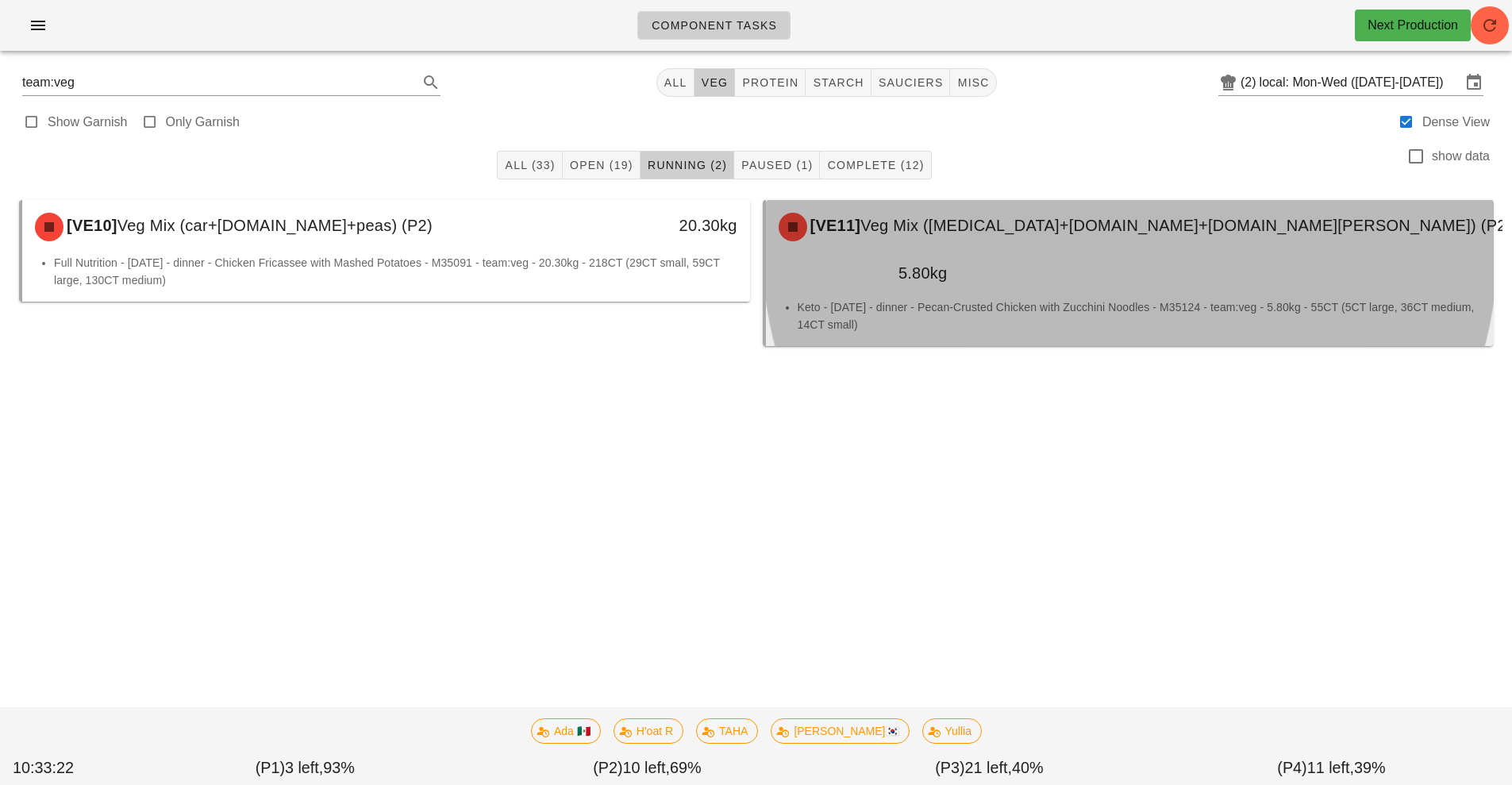
click at [1164, 299] on li "Keto - Tuesday - dinner - Pecan-Crusted Chicken with Zucchini Noodles - M35124 …" at bounding box center [1139, 316] width 684 height 35
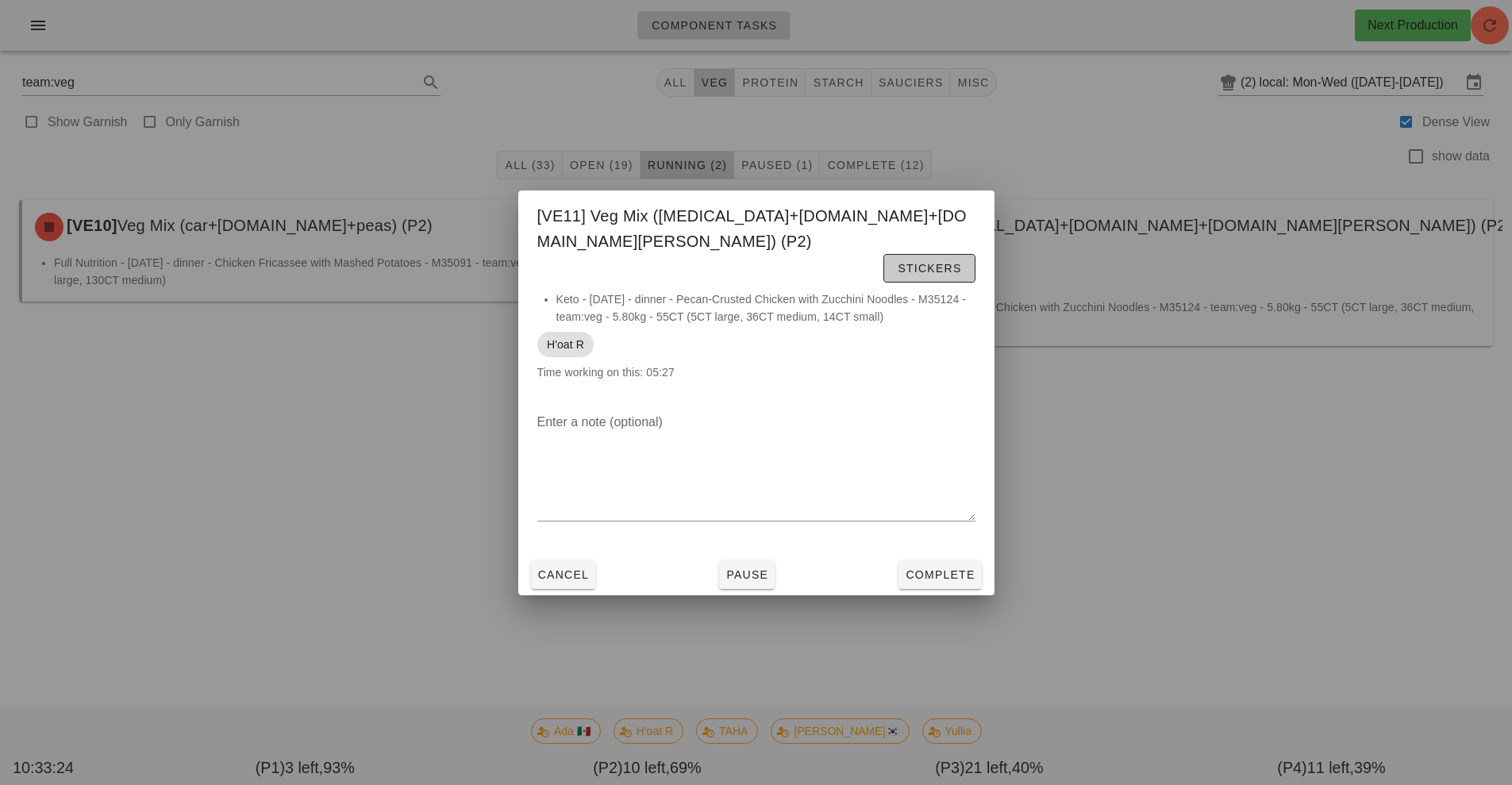
click at [939, 262] on span "Stickers" at bounding box center [929, 268] width 64 height 13
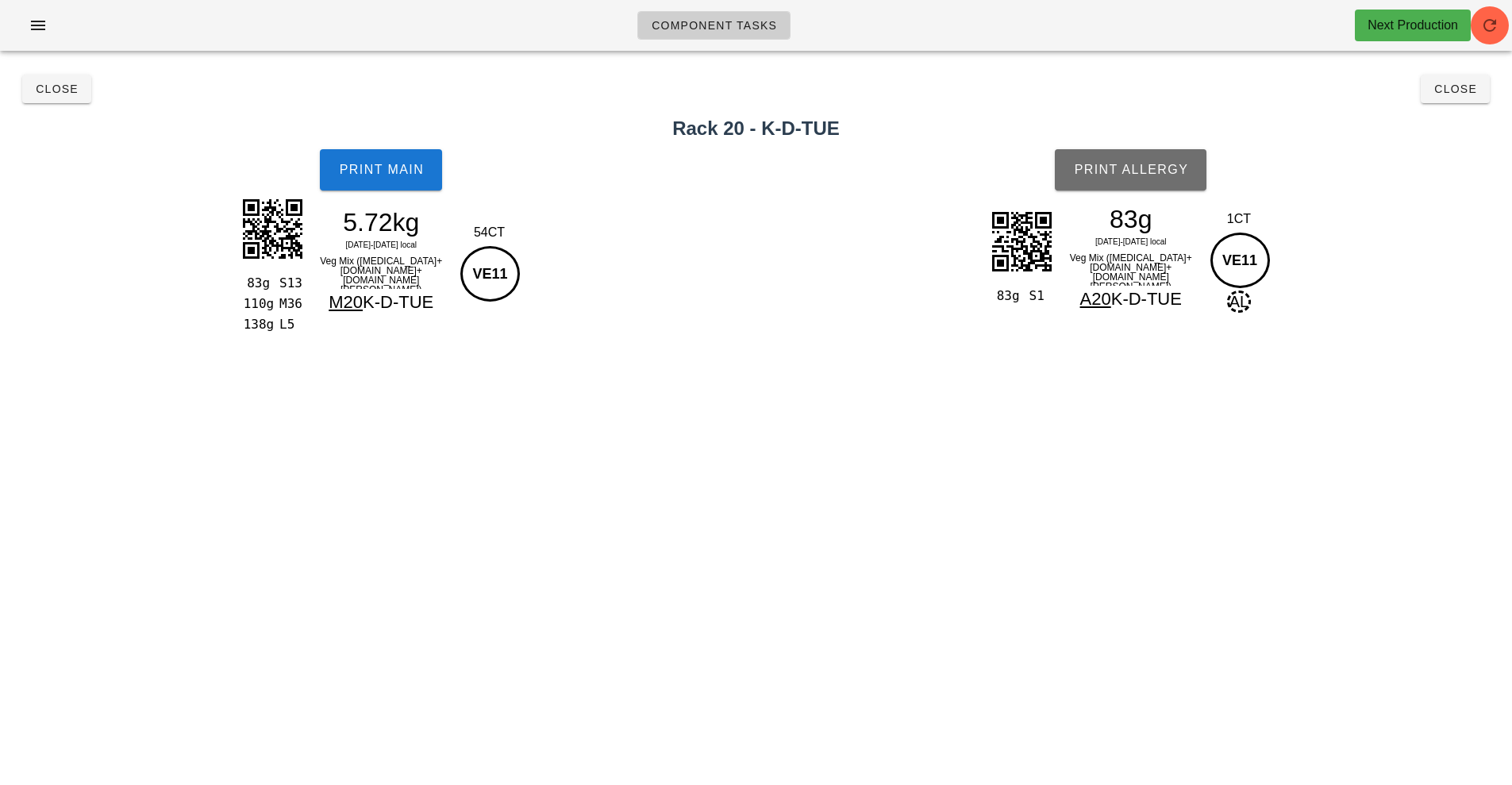
click at [1150, 164] on span "Print Allergy" at bounding box center [1130, 169] width 115 height 14
click at [396, 166] on span "Print Main" at bounding box center [381, 169] width 86 height 14
click at [64, 91] on span "Close" at bounding box center [57, 88] width 44 height 13
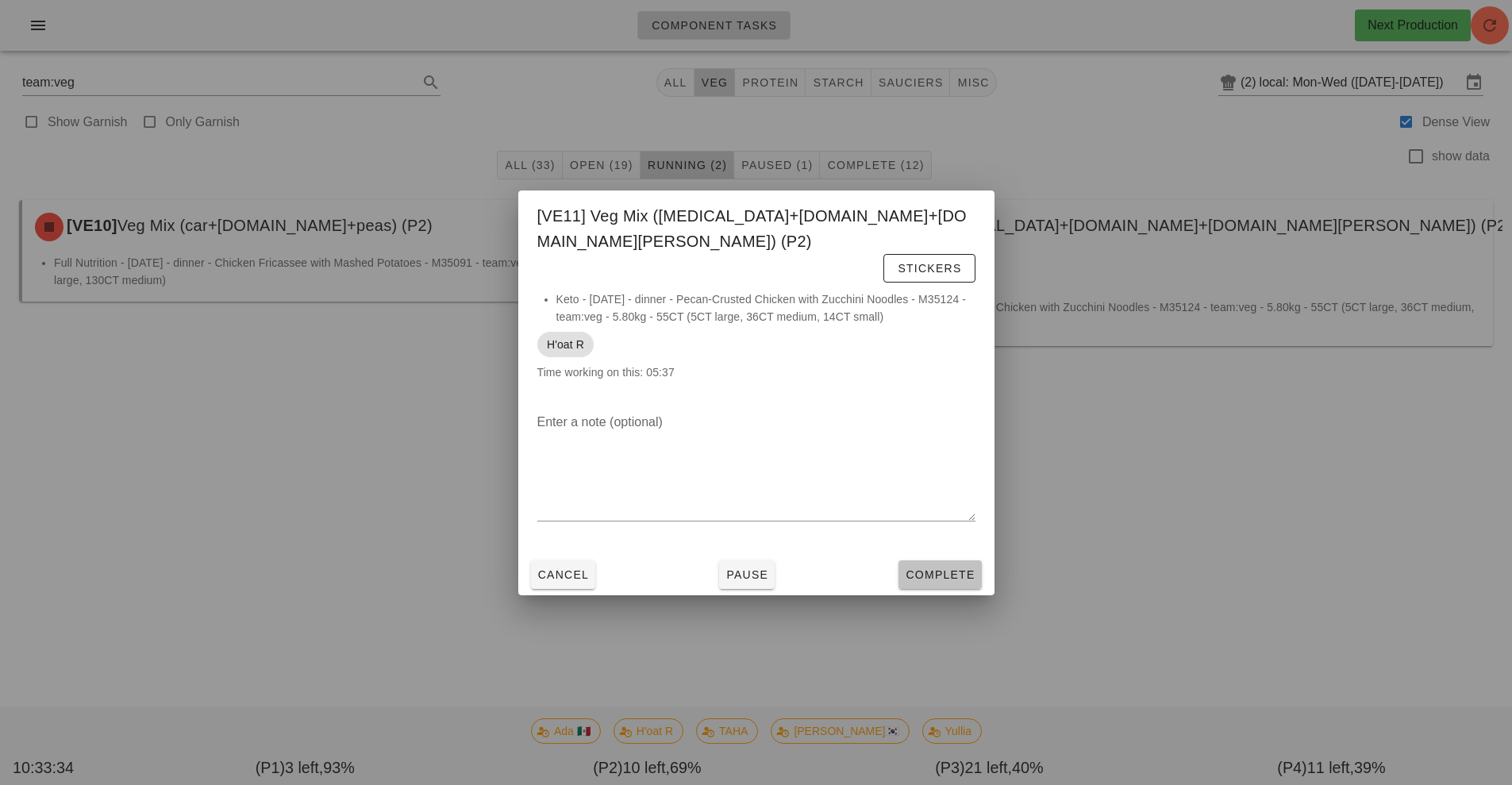
click at [937, 569] on span "Complete" at bounding box center [939, 575] width 70 height 13
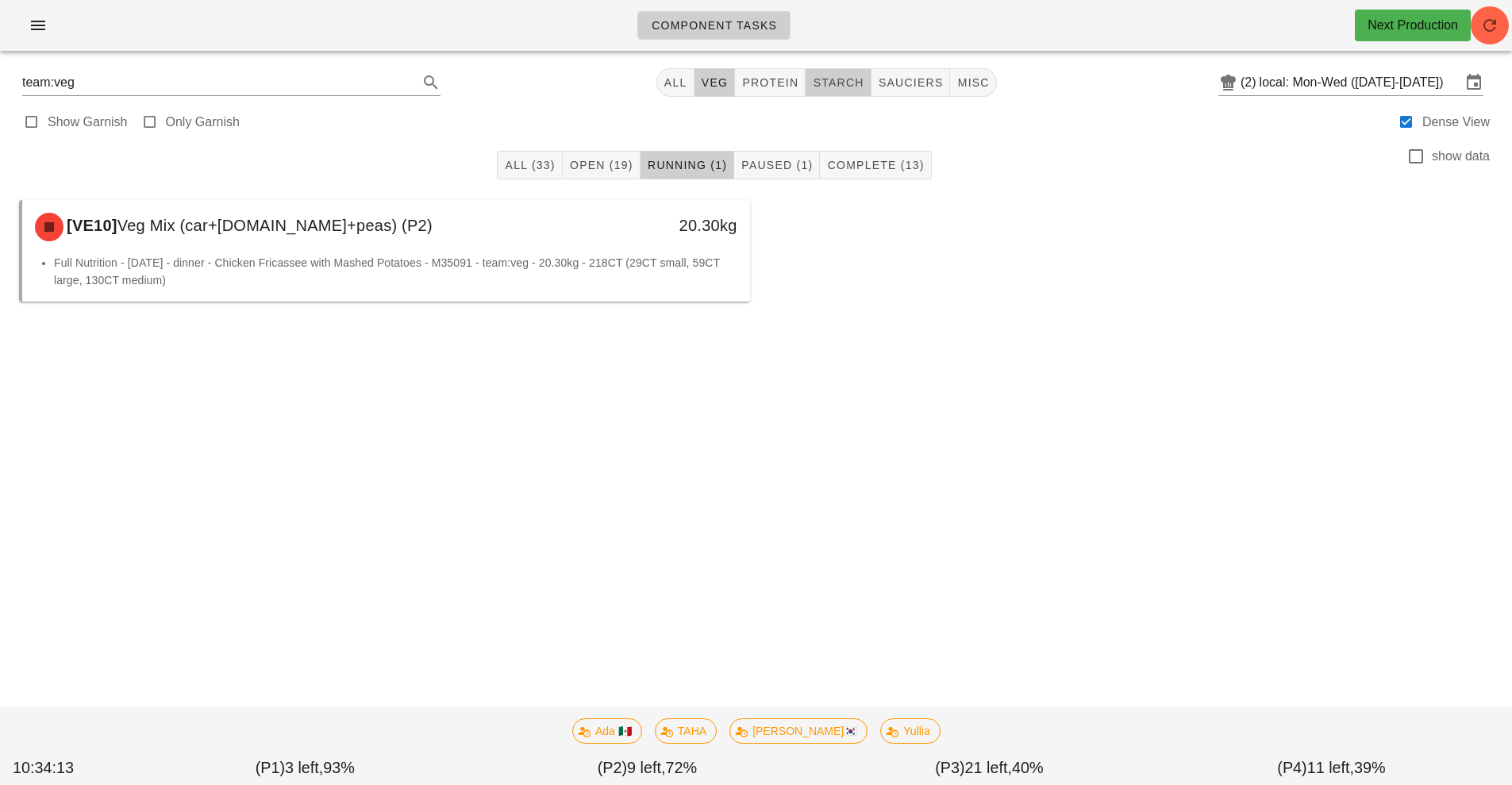
click at [850, 83] on span "starch" at bounding box center [838, 82] width 51 height 13
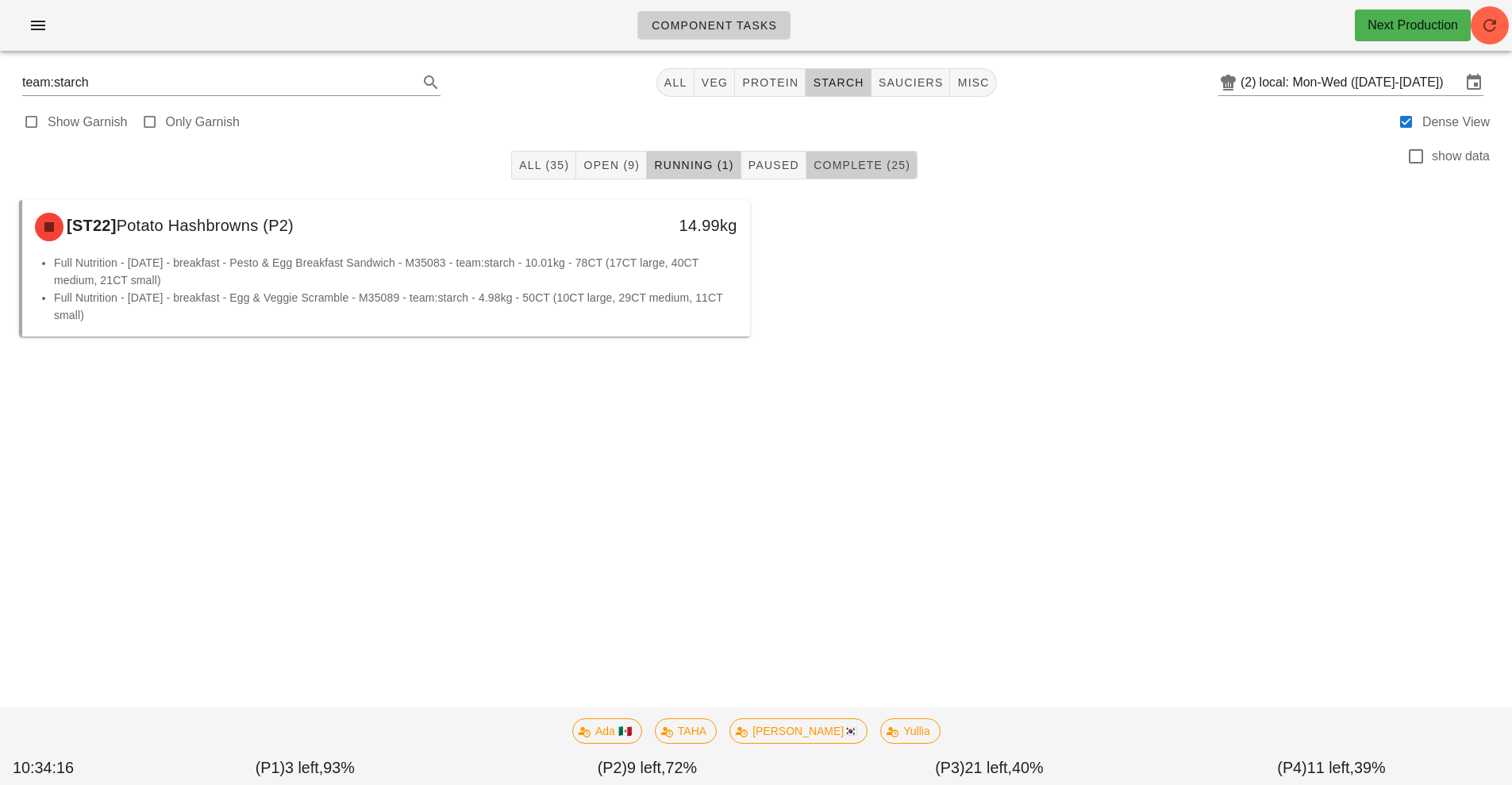
click at [875, 162] on span "Complete (25)" at bounding box center [861, 165] width 98 height 13
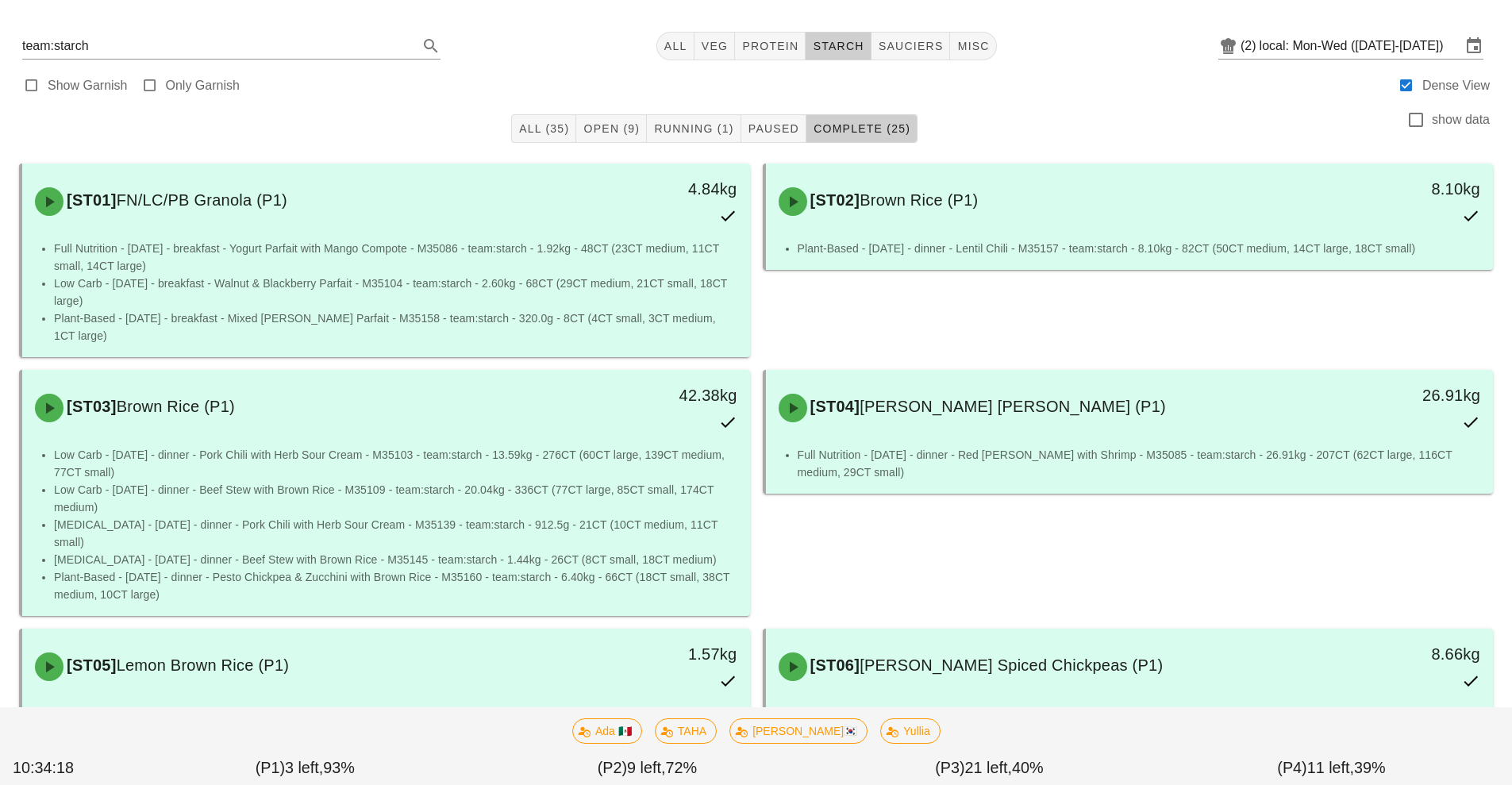
scroll to position [391, 0]
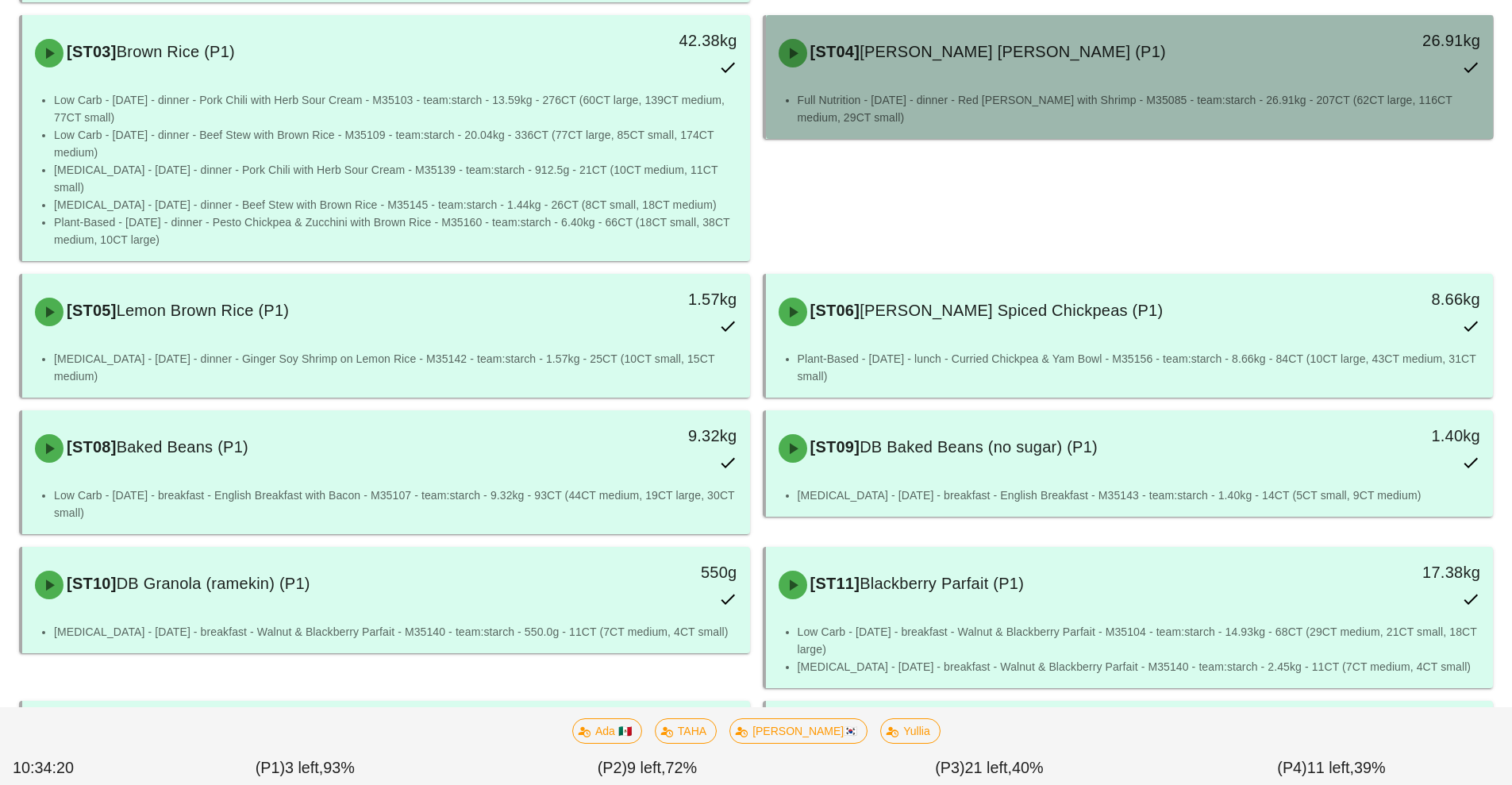
click at [956, 57] on div "[ST04] Ginger Brown Rice (P1)" at bounding box center [1039, 53] width 541 height 48
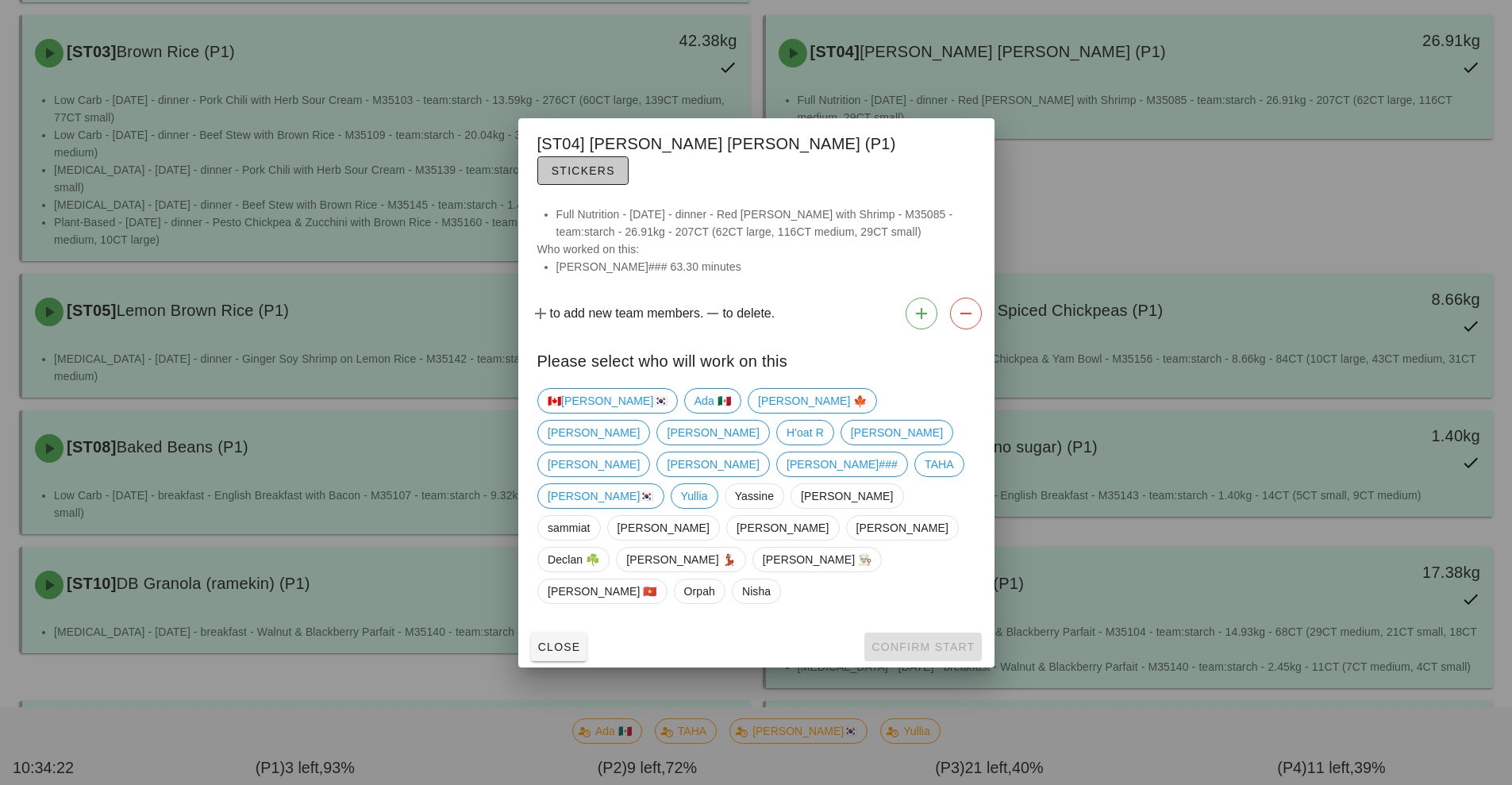
click at [615, 177] on span "Stickers" at bounding box center [583, 170] width 64 height 13
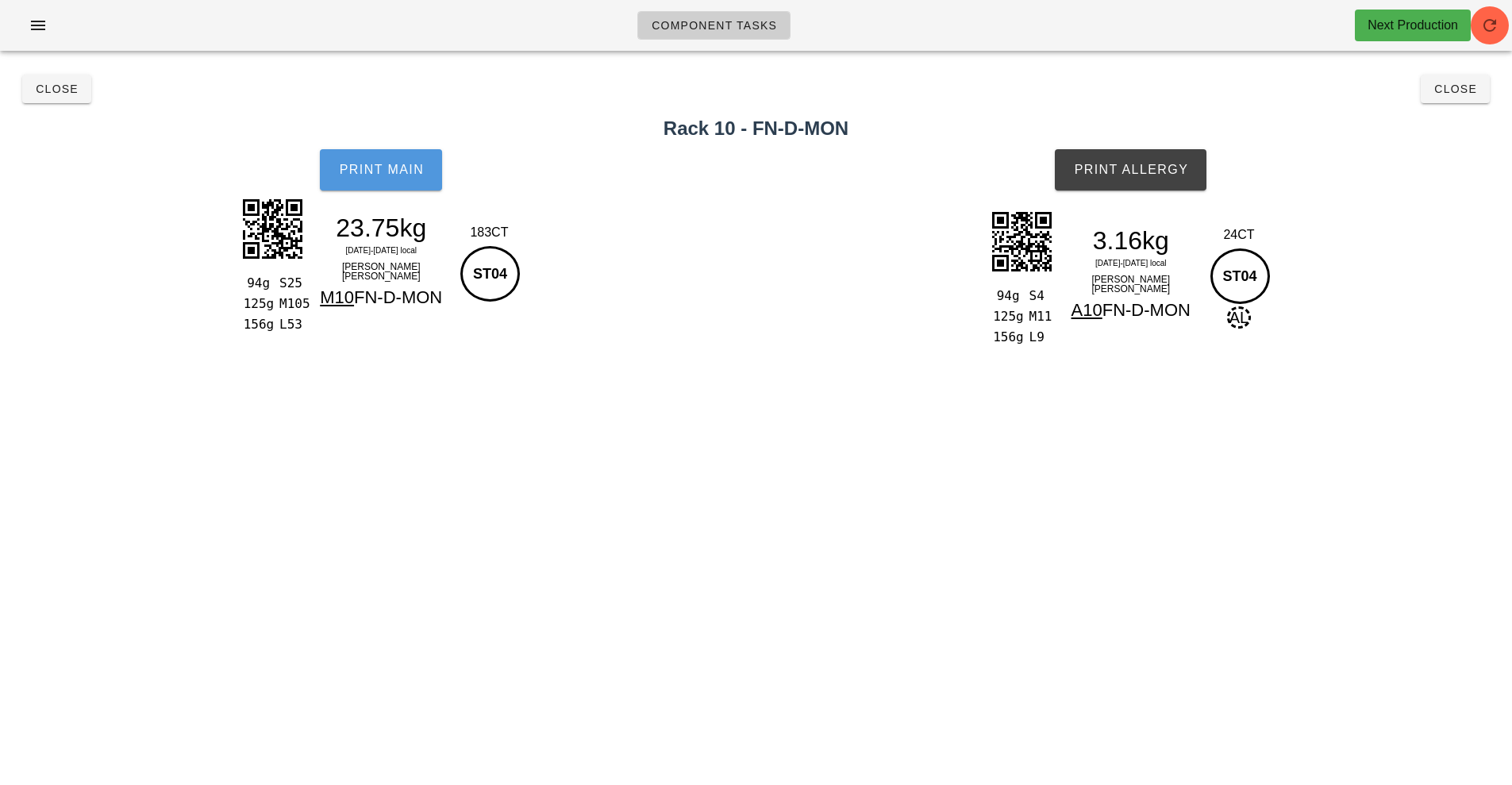
click at [382, 182] on button "Print Main" at bounding box center [380, 169] width 122 height 41
click at [52, 103] on button "Close" at bounding box center [56, 89] width 69 height 29
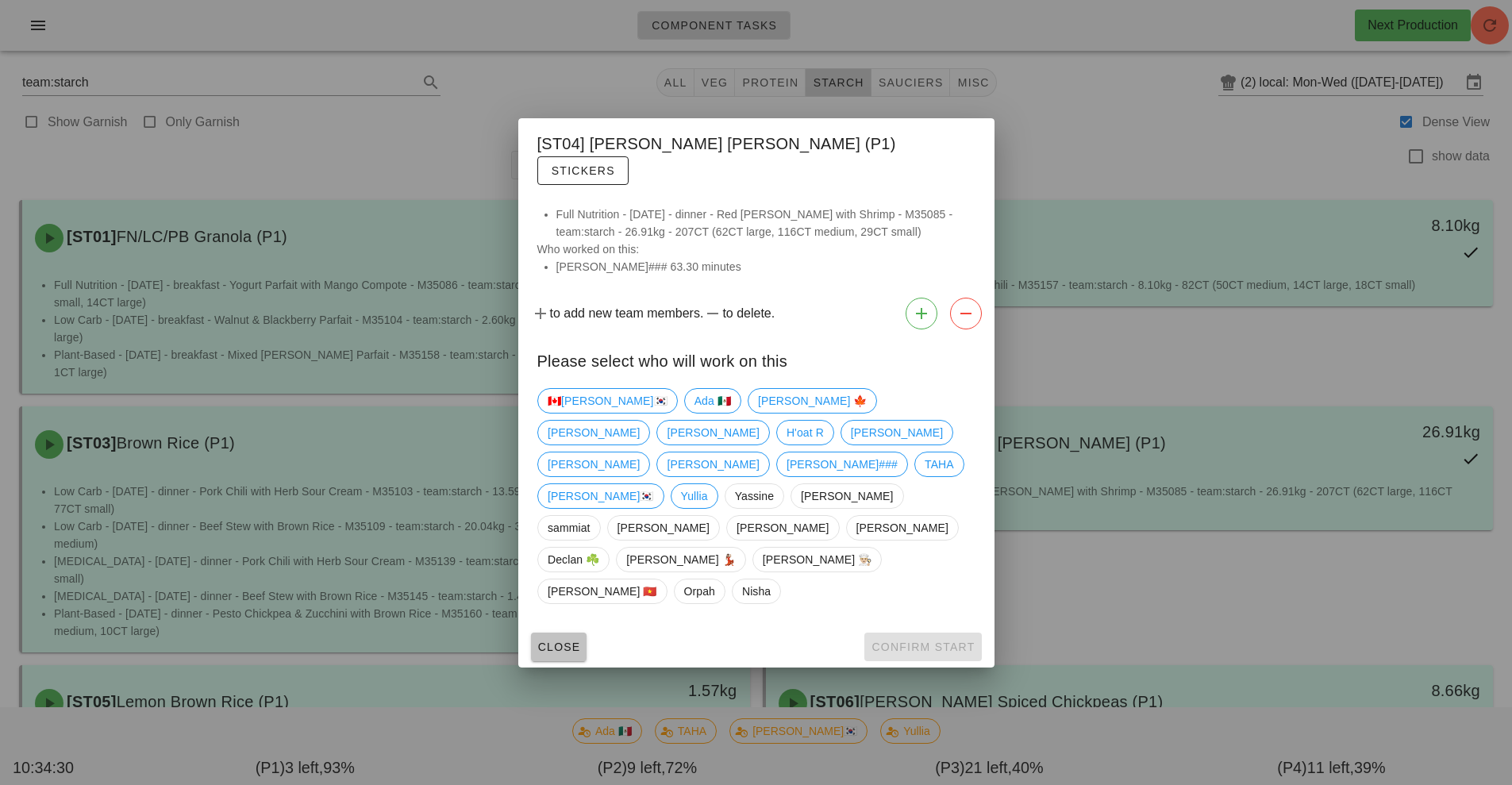
click at [574, 641] on span "Close" at bounding box center [559, 647] width 44 height 13
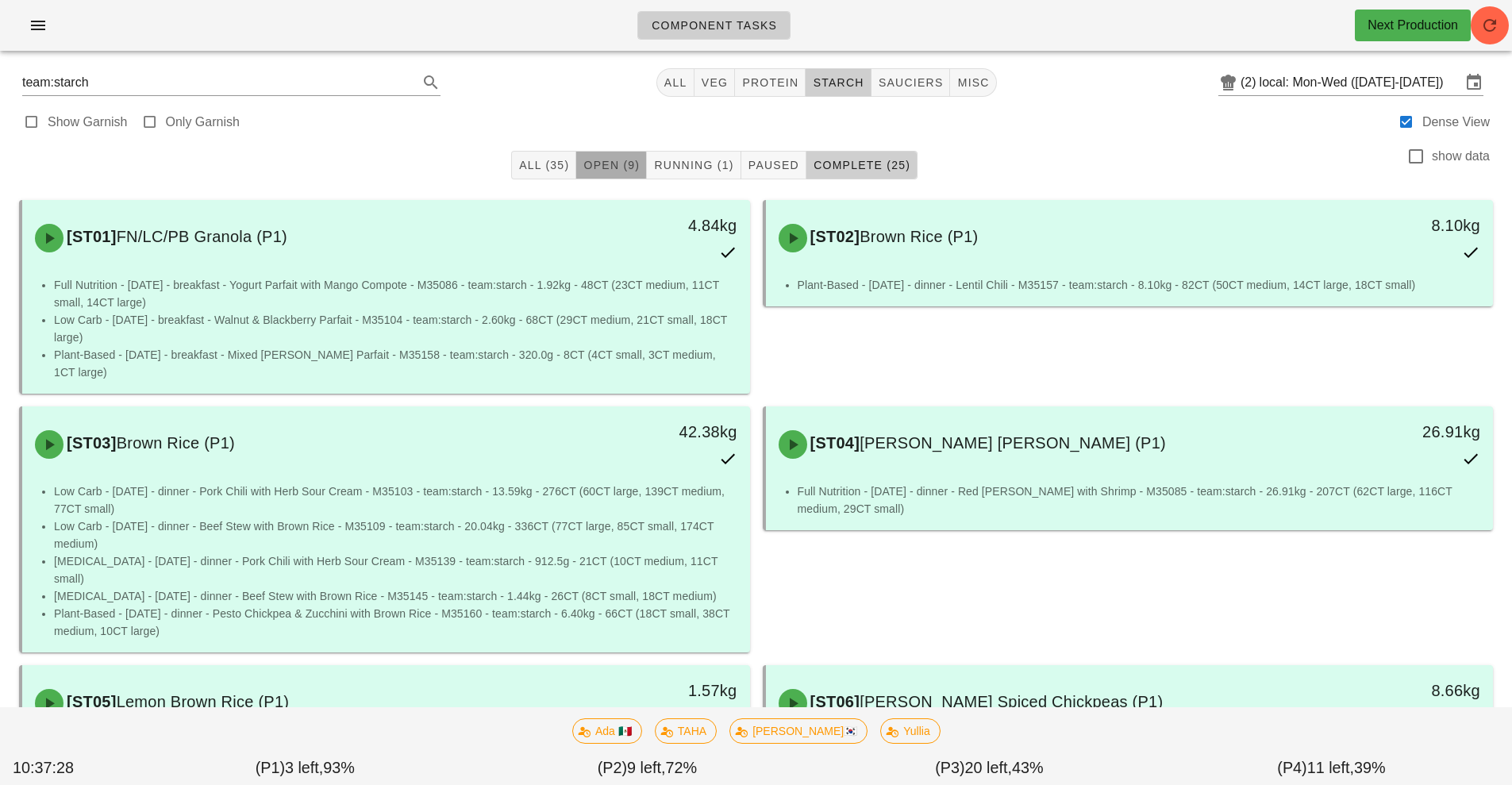
click at [599, 156] on button "Open (9)" at bounding box center [611, 165] width 71 height 29
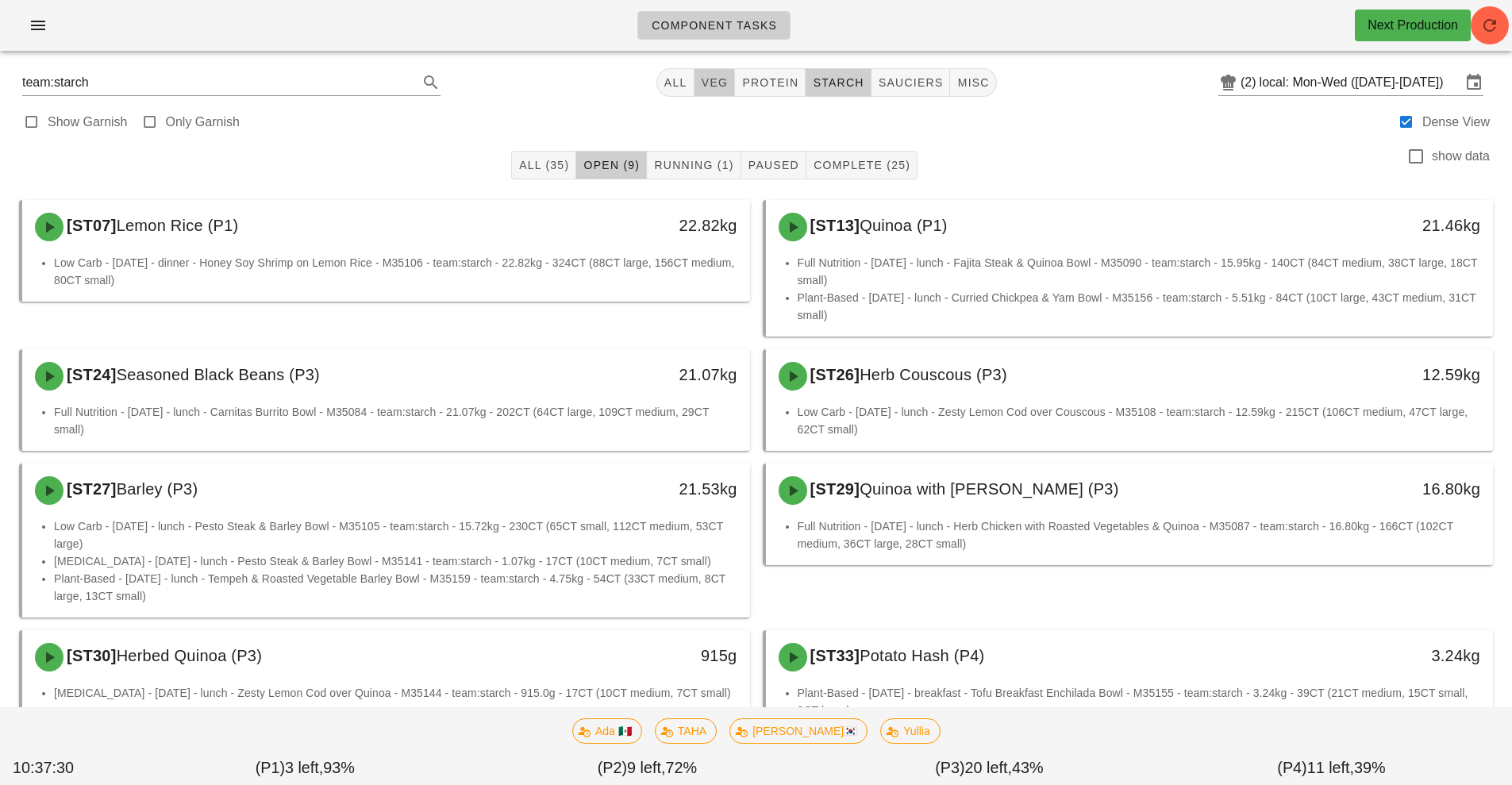
click at [714, 82] on span "veg" at bounding box center [714, 82] width 28 height 13
type input "team:veg"
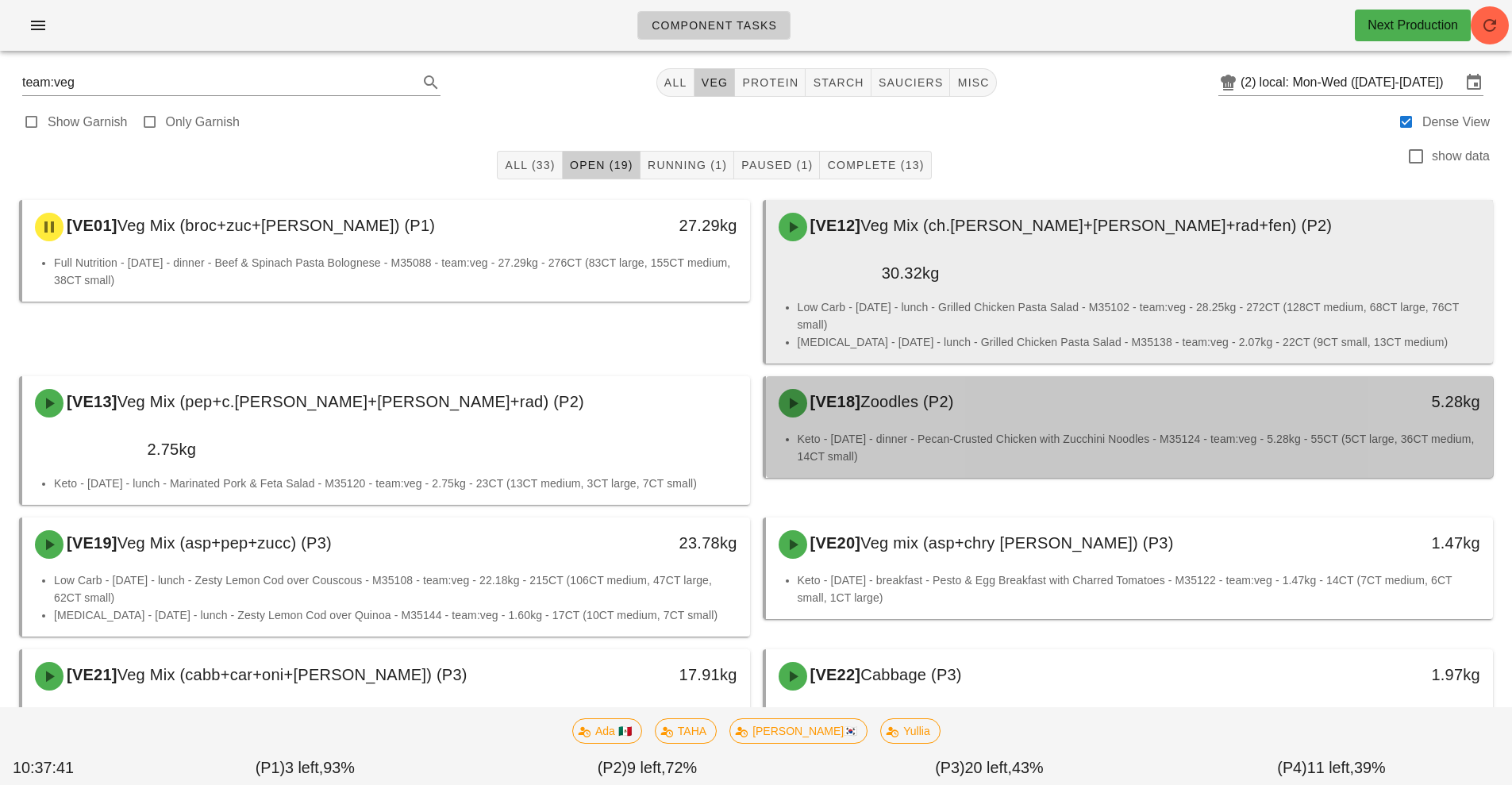
click at [1035, 299] on li "Low Carb - Monday - lunch - Grilled Chicken Pasta Salad - M35102 - team:veg - 2…" at bounding box center [1139, 316] width 684 height 35
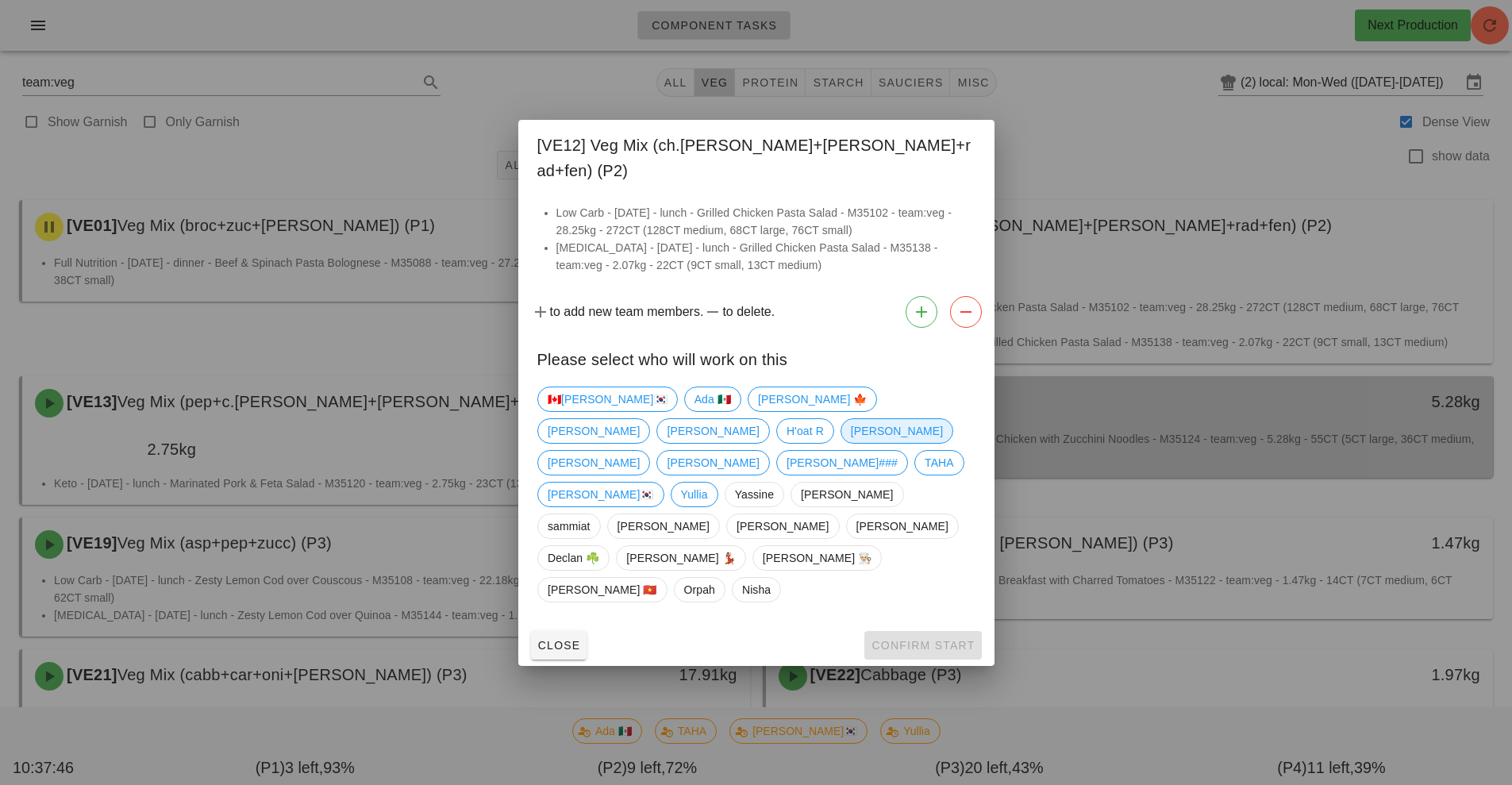
click at [840, 444] on span "[PERSON_NAME]" at bounding box center [896, 431] width 113 height 25
click at [924, 639] on span "Confirm Start" at bounding box center [923, 645] width 104 height 13
